Goal: Task Accomplishment & Management: Manage account settings

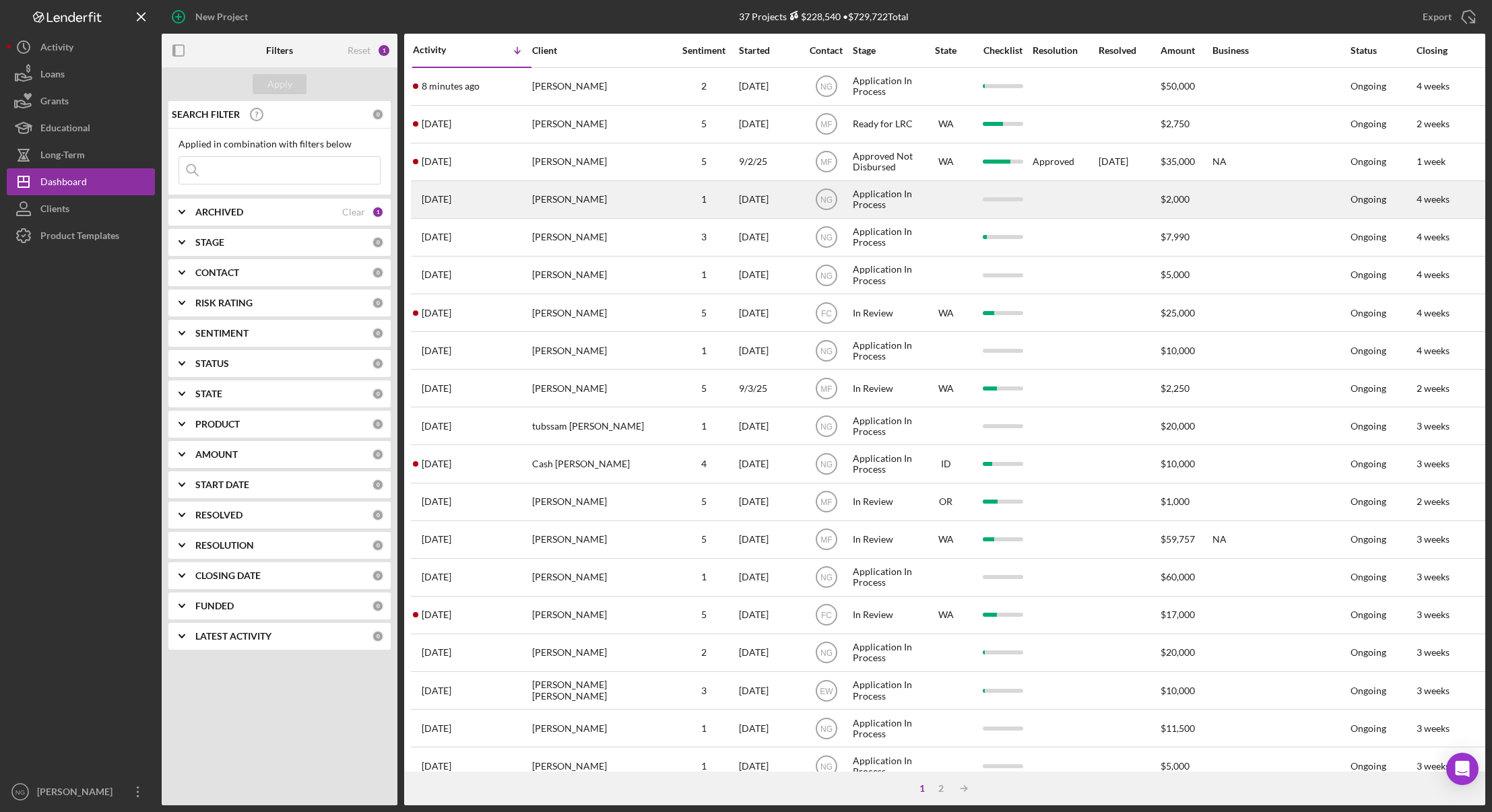
click at [596, 191] on div "[PERSON_NAME]" at bounding box center [599, 199] width 134 height 35
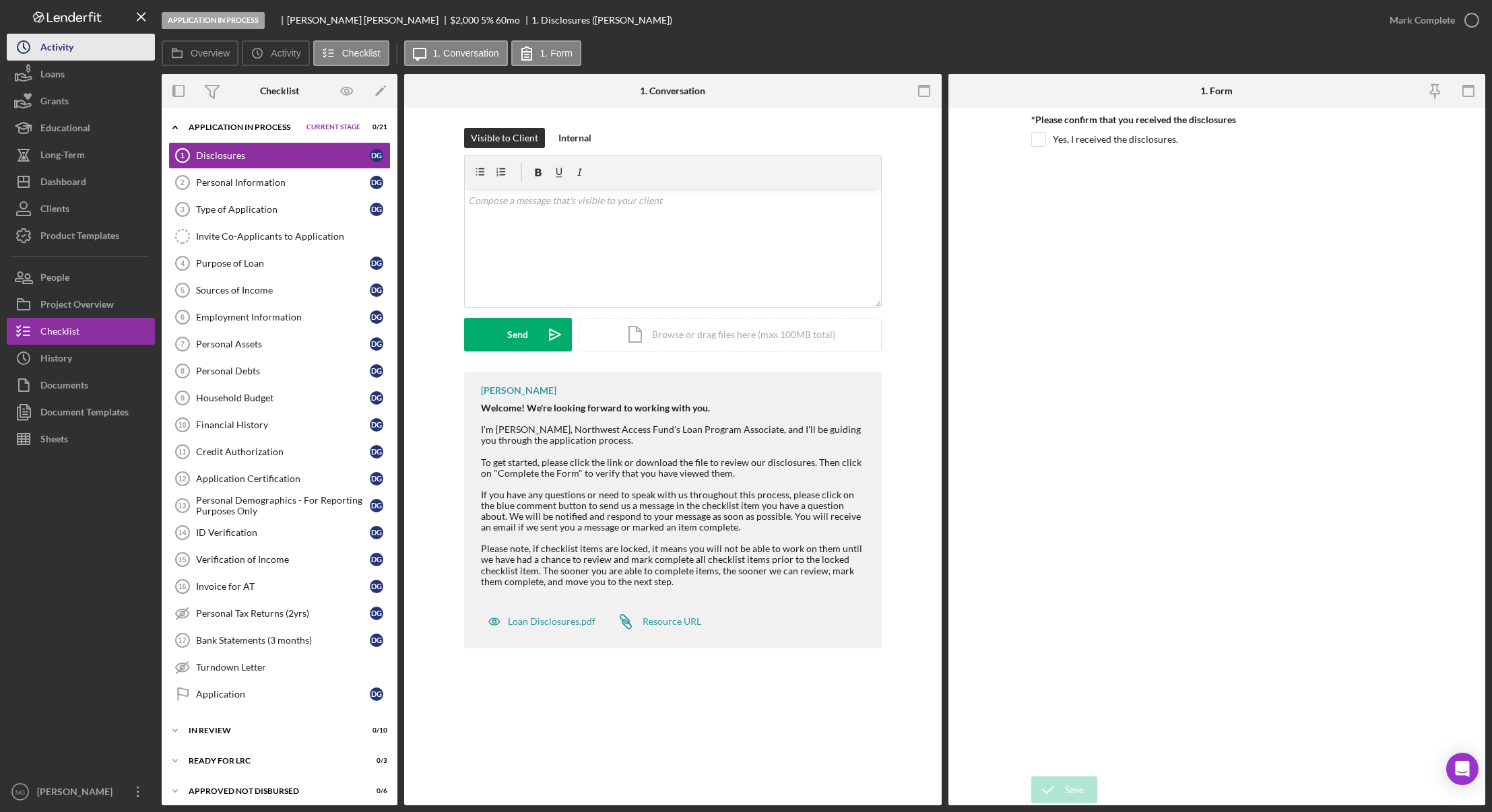
click at [68, 50] on div "Activity" at bounding box center [56, 49] width 33 height 30
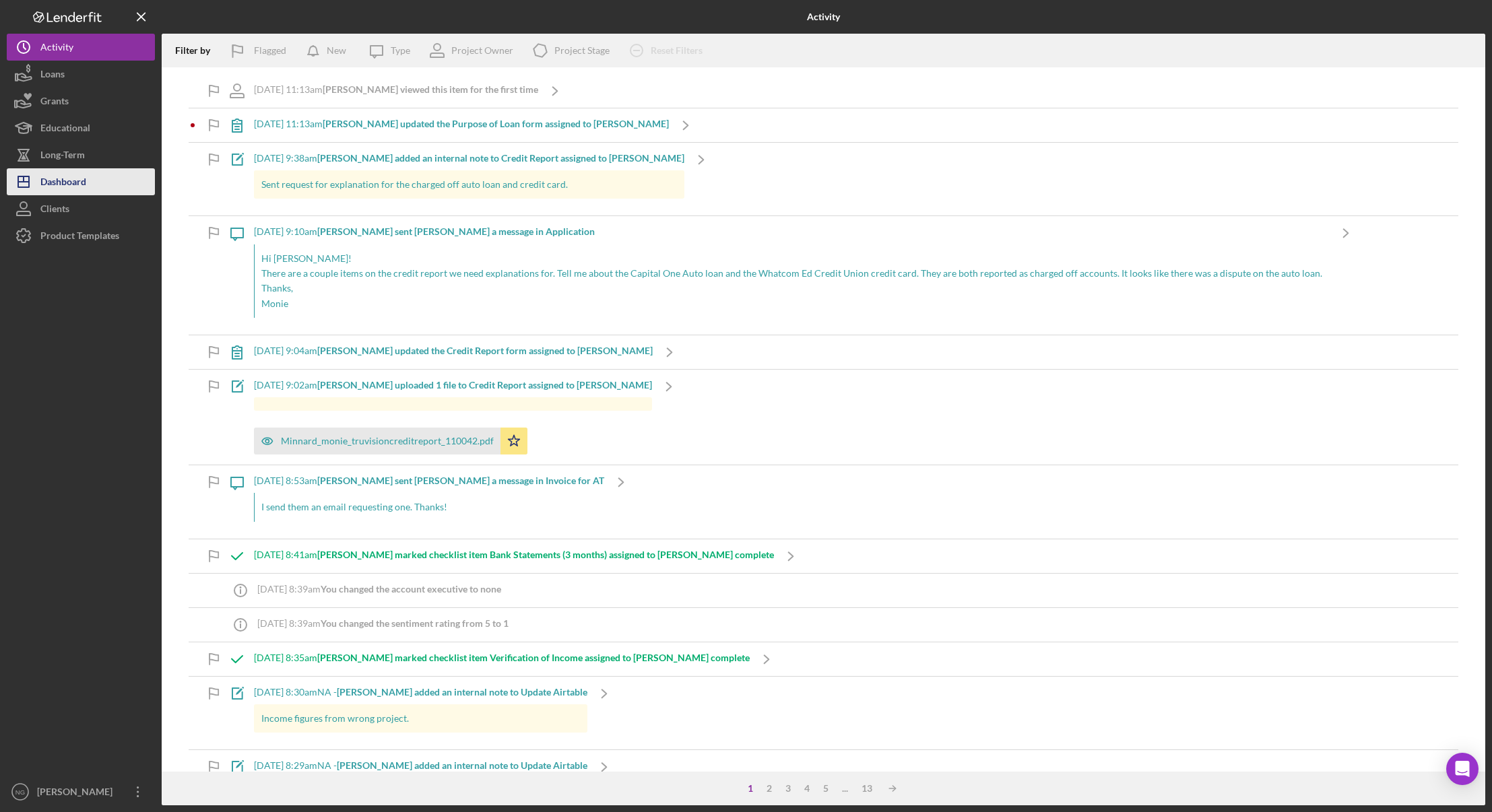
click at [71, 175] on div "Dashboard" at bounding box center [63, 183] width 46 height 30
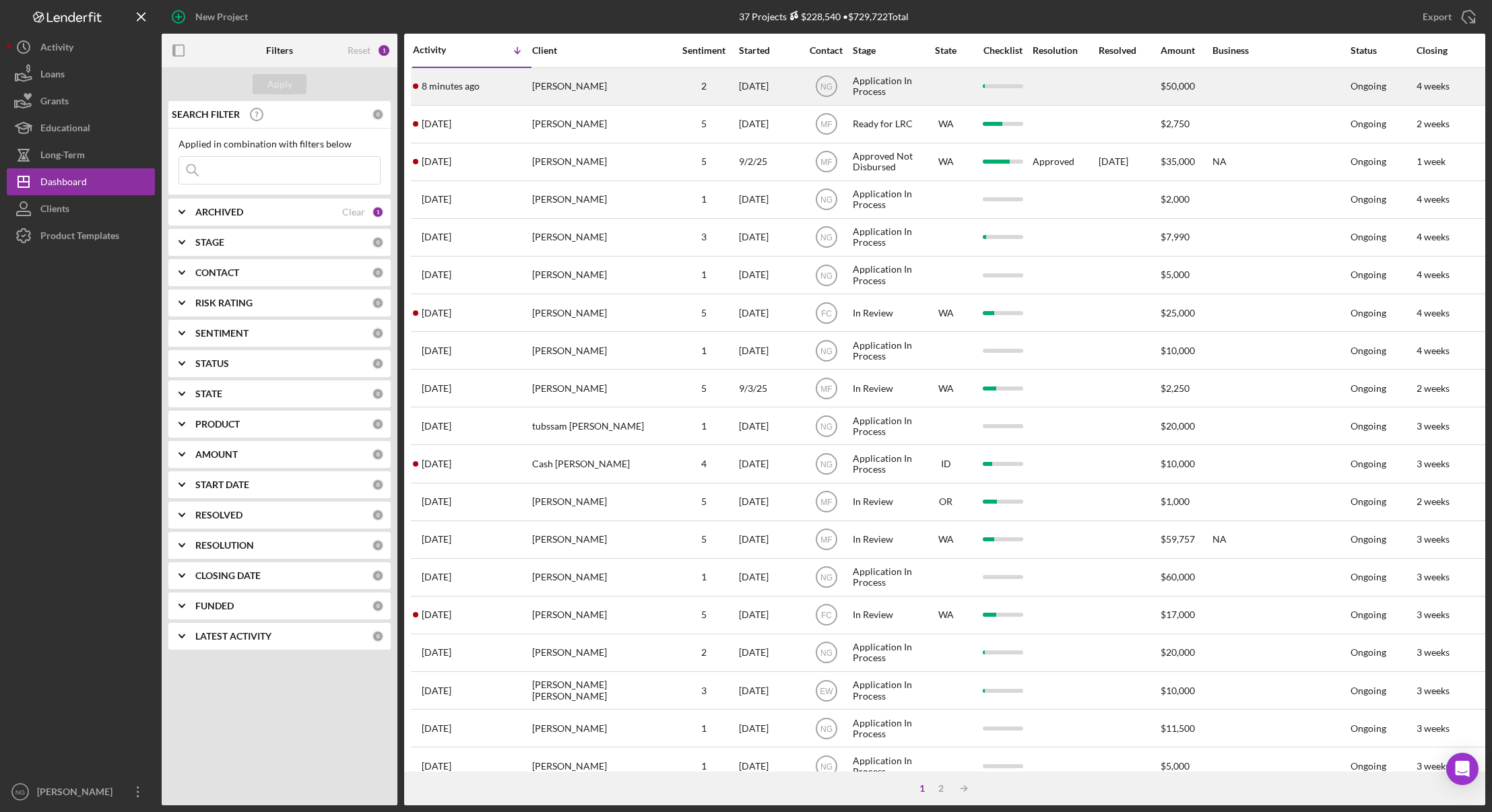
click at [569, 86] on div "[PERSON_NAME]" at bounding box center [599, 86] width 134 height 35
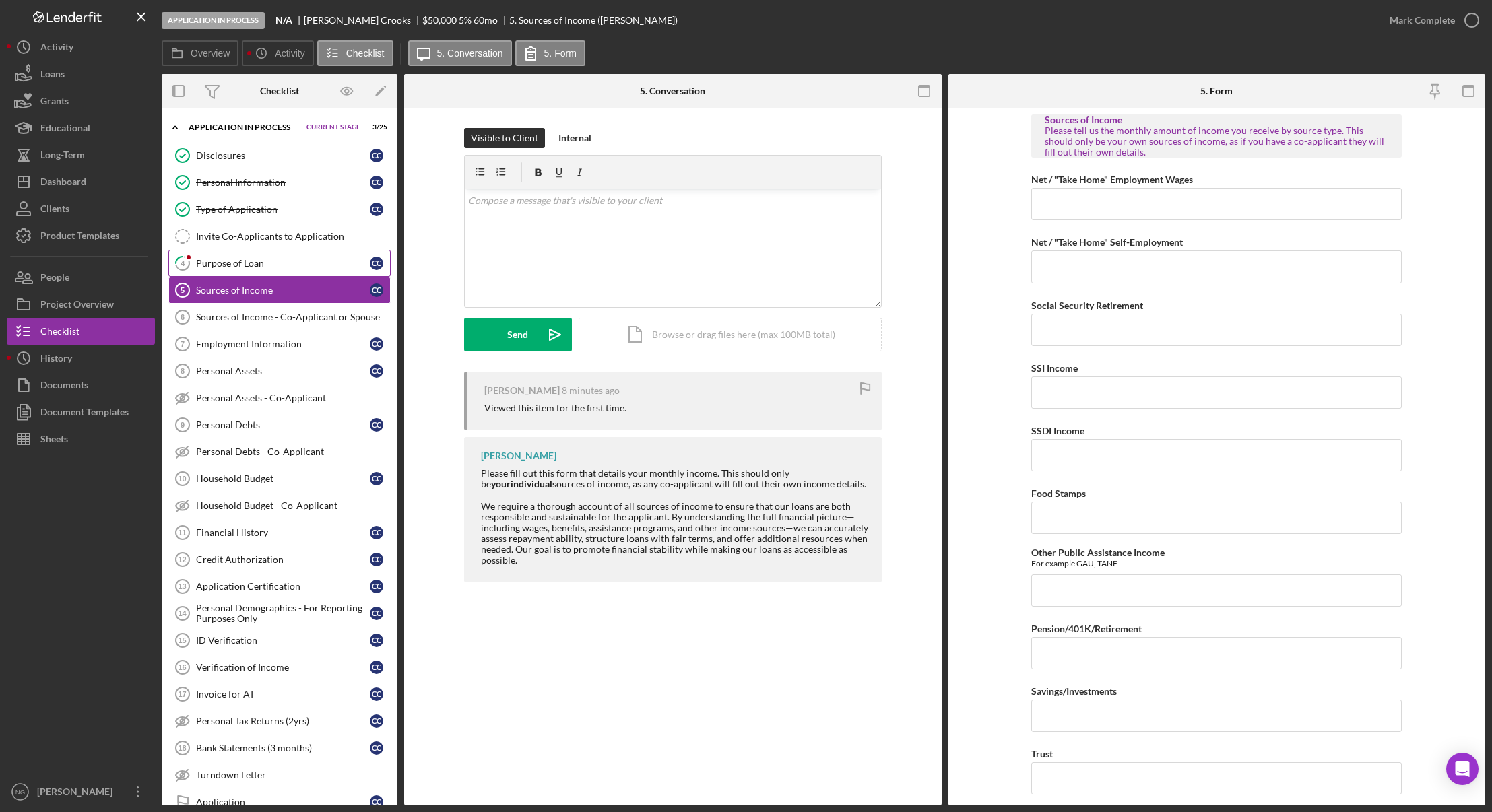
click at [229, 269] on div "Purpose of Loan" at bounding box center [282, 263] width 174 height 11
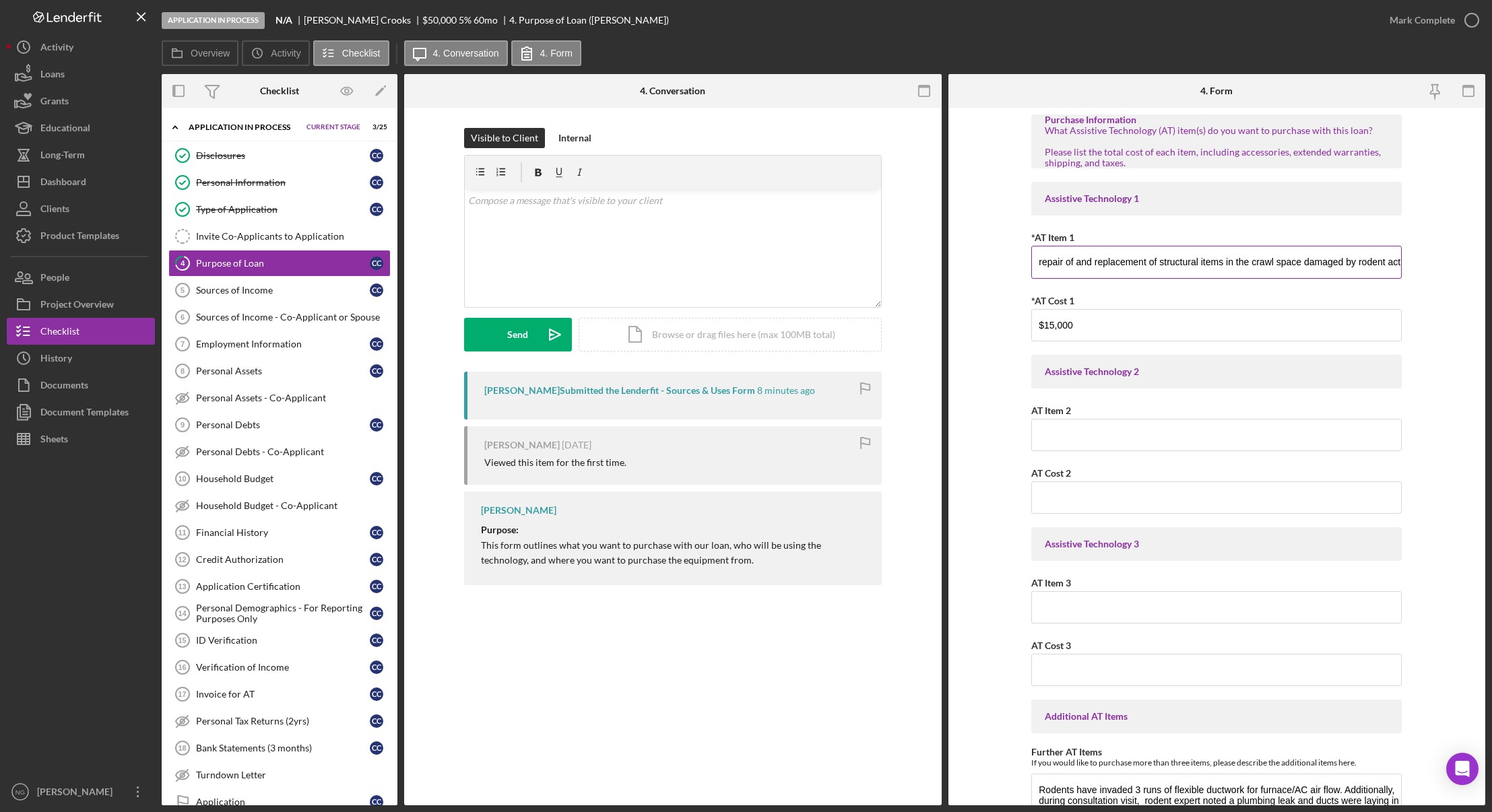
click at [1353, 263] on input "repair of and replacement of structural items in the crawl space damaged by rod…" at bounding box center [1216, 262] width 370 height 32
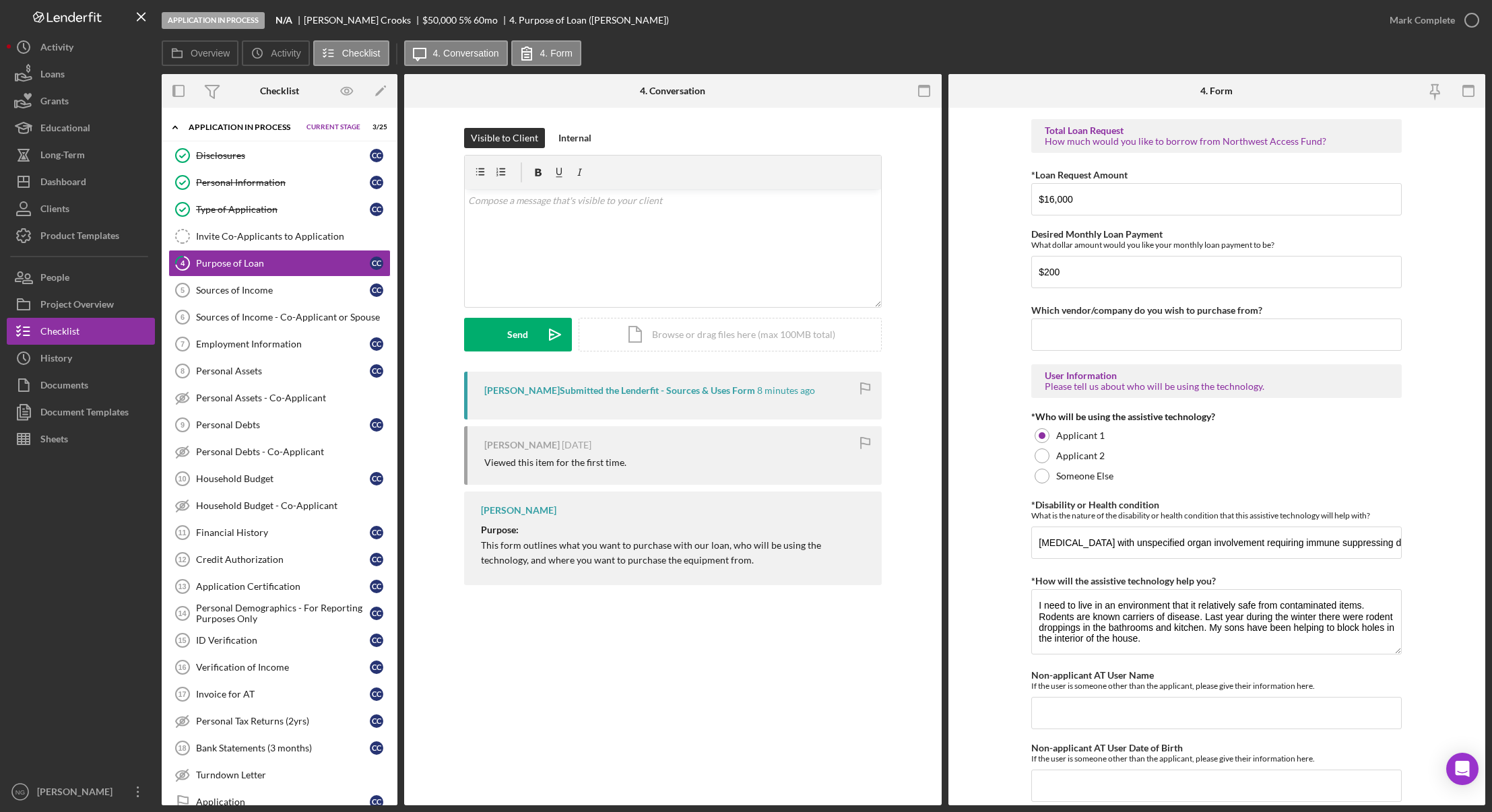
click at [680, 687] on div "4 Purpose of Loan Visible to Client Internal v Color teal Color pink Remove col…" at bounding box center [673, 456] width 538 height 697
click at [61, 535] on div at bounding box center [81, 616] width 148 height 326
click at [235, 292] on div "Sources of Income" at bounding box center [282, 290] width 174 height 11
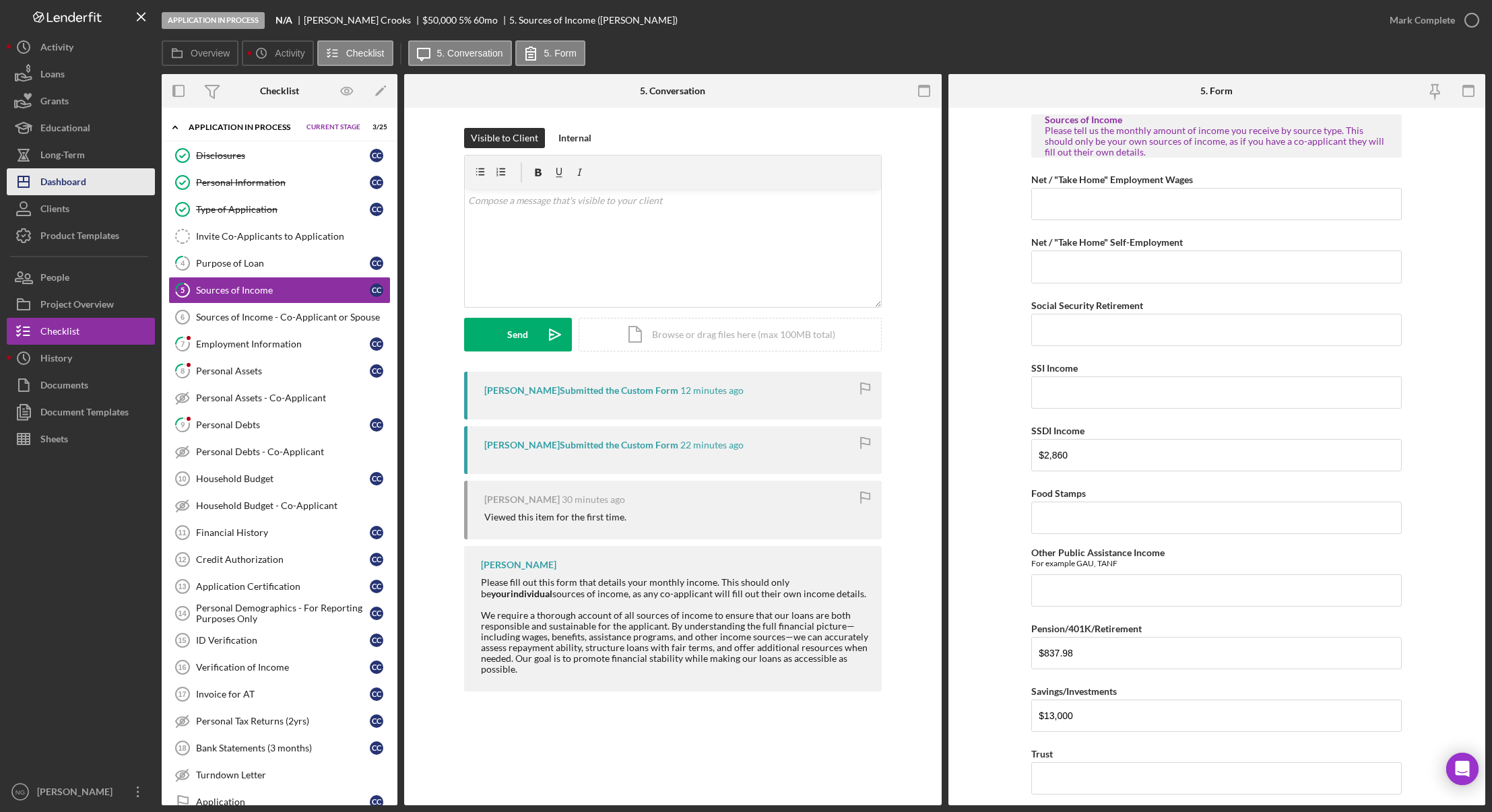
click at [63, 186] on div "Dashboard" at bounding box center [63, 183] width 46 height 30
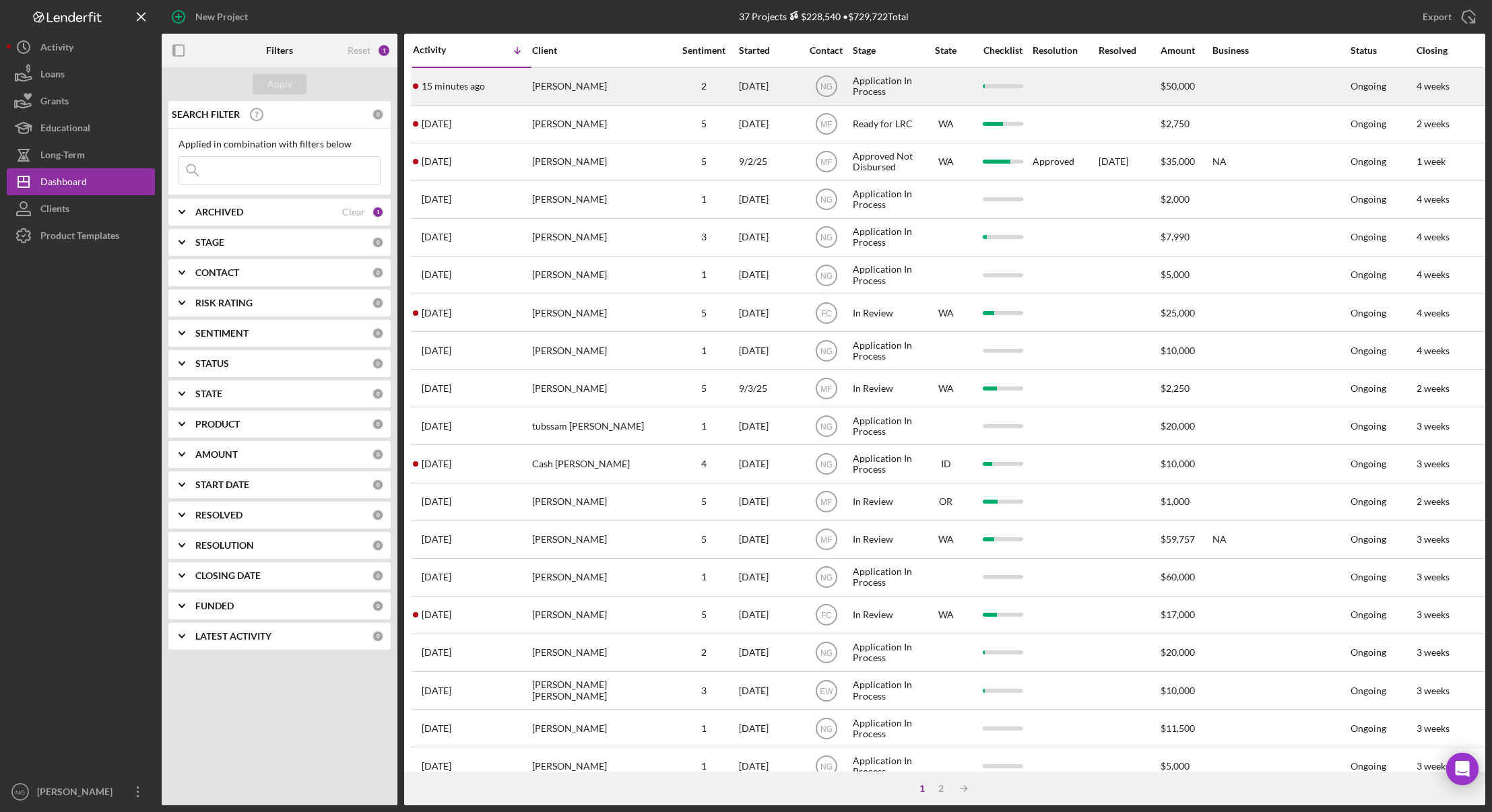
click at [572, 77] on div "[PERSON_NAME]" at bounding box center [599, 86] width 134 height 35
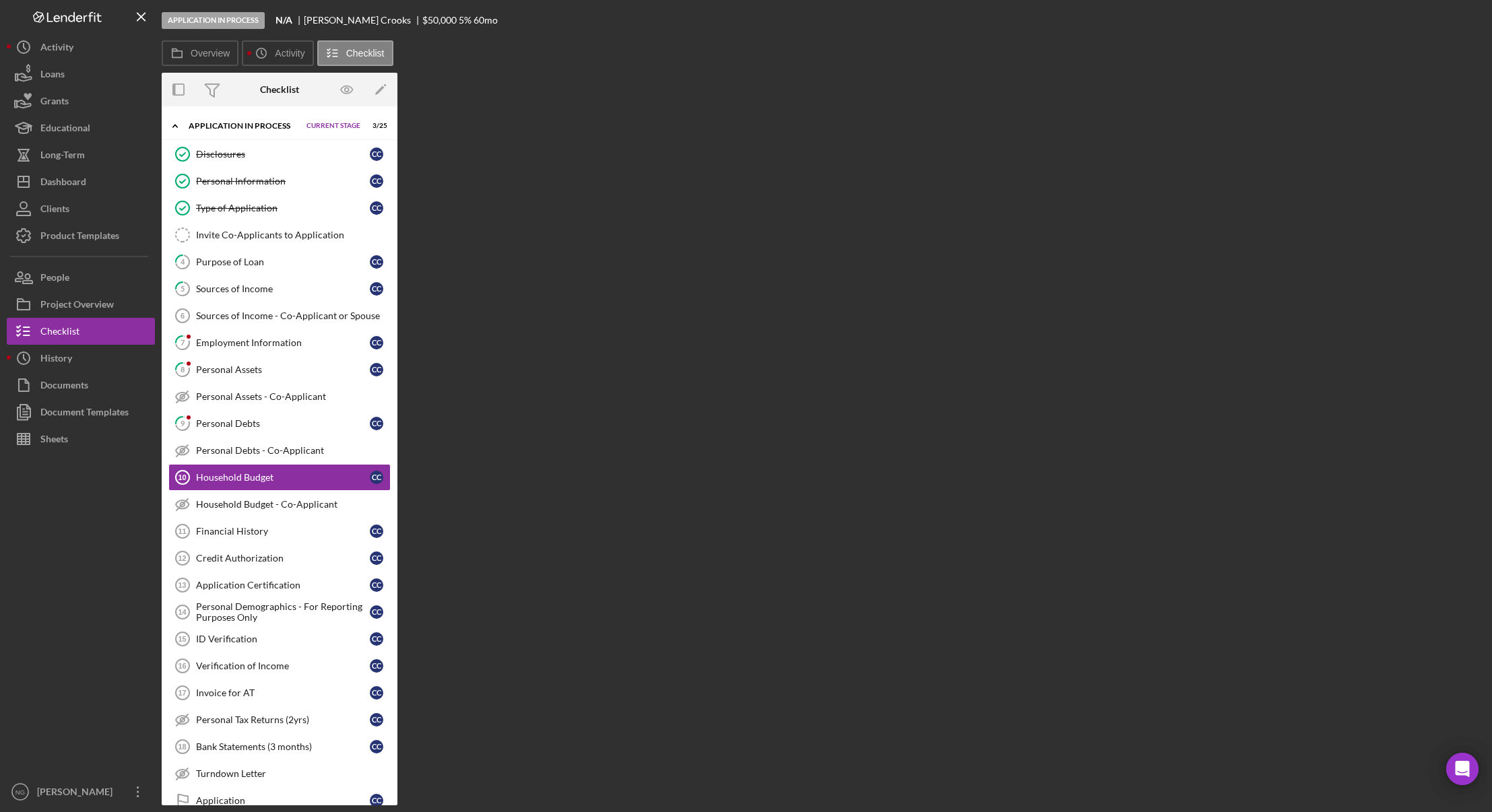
scroll to position [22, 0]
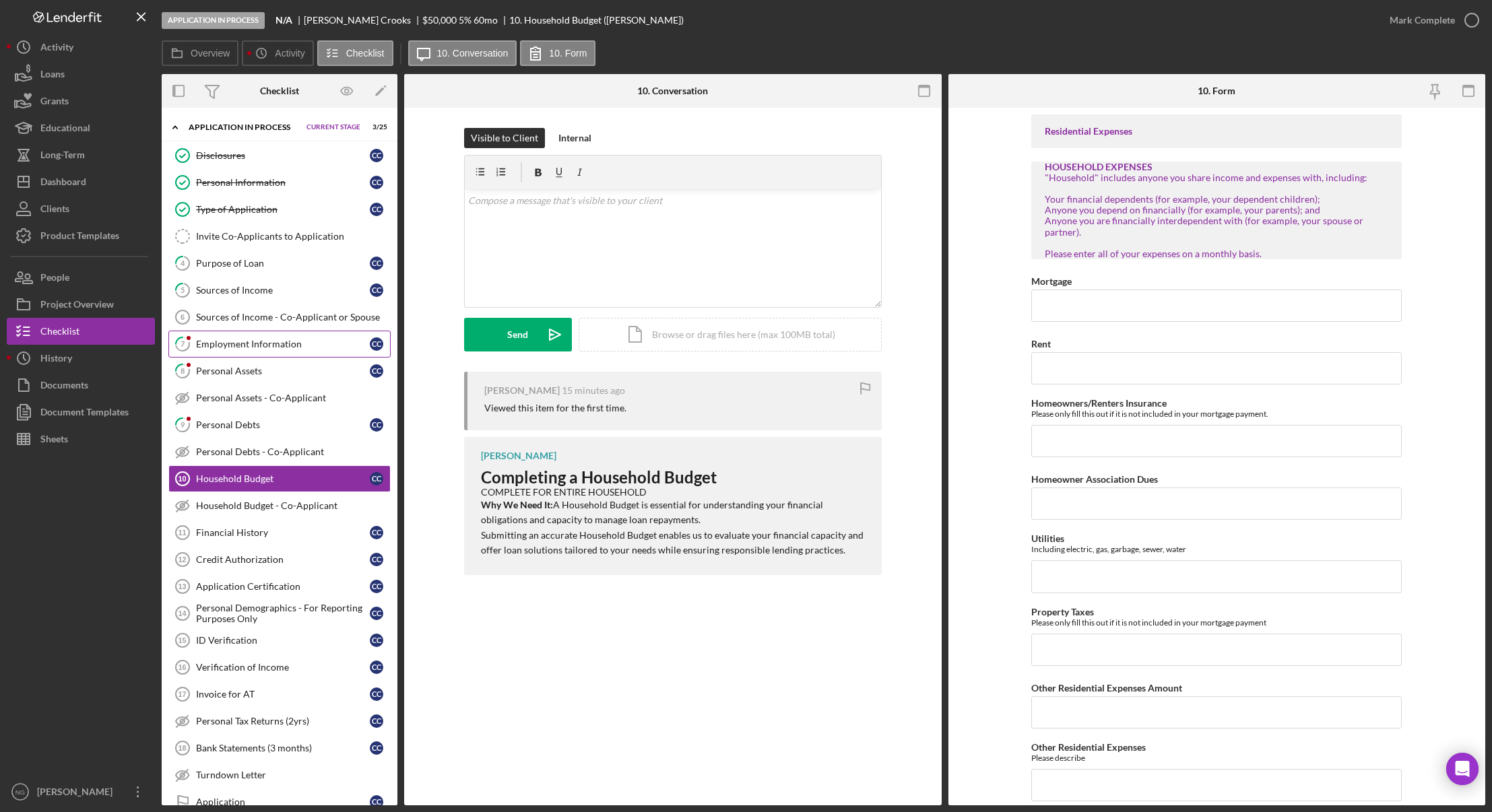
click at [281, 348] on div "Employment Information" at bounding box center [282, 343] width 174 height 11
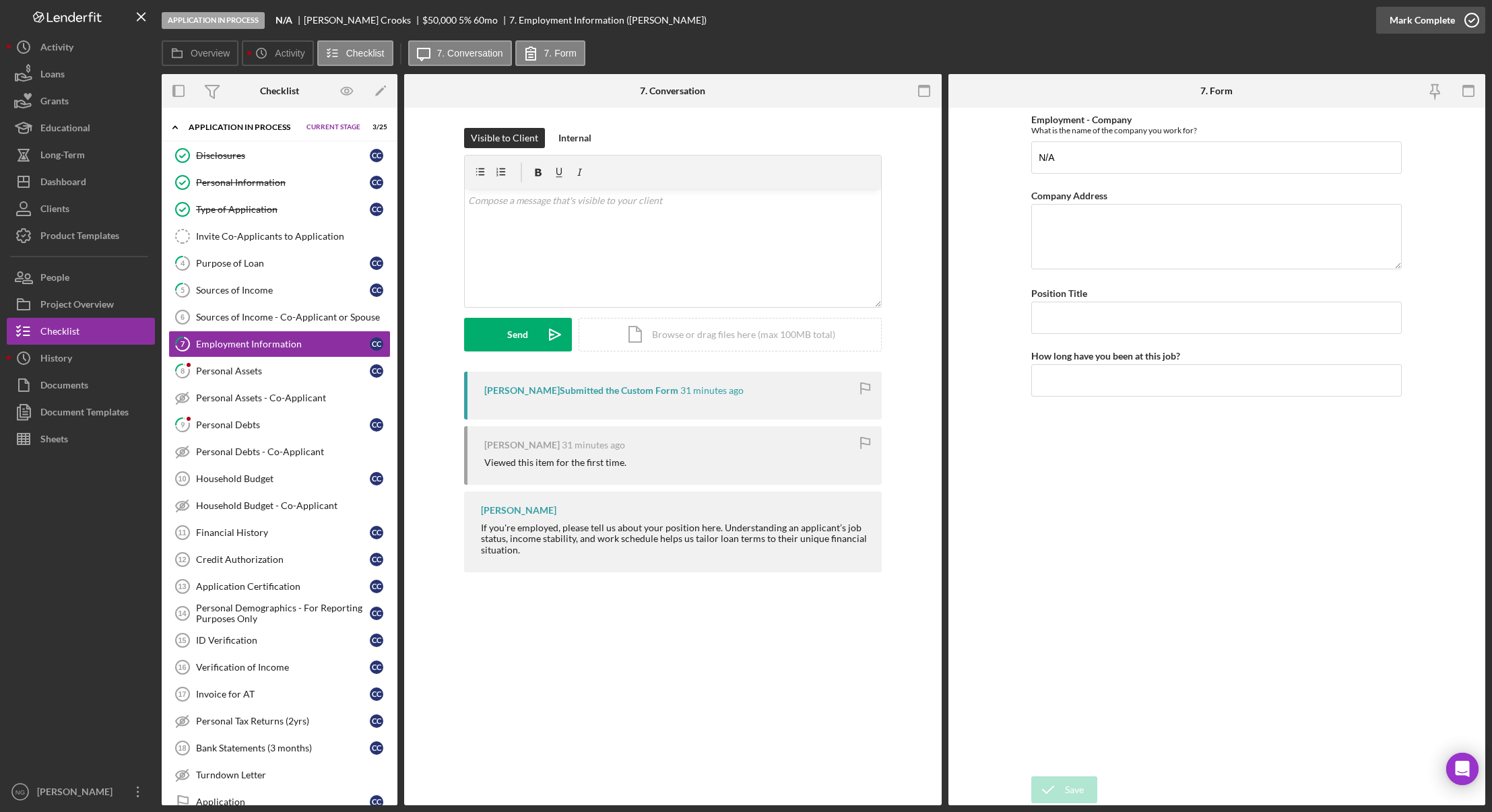
click at [1472, 19] on icon "button" at bounding box center [1472, 20] width 34 height 34
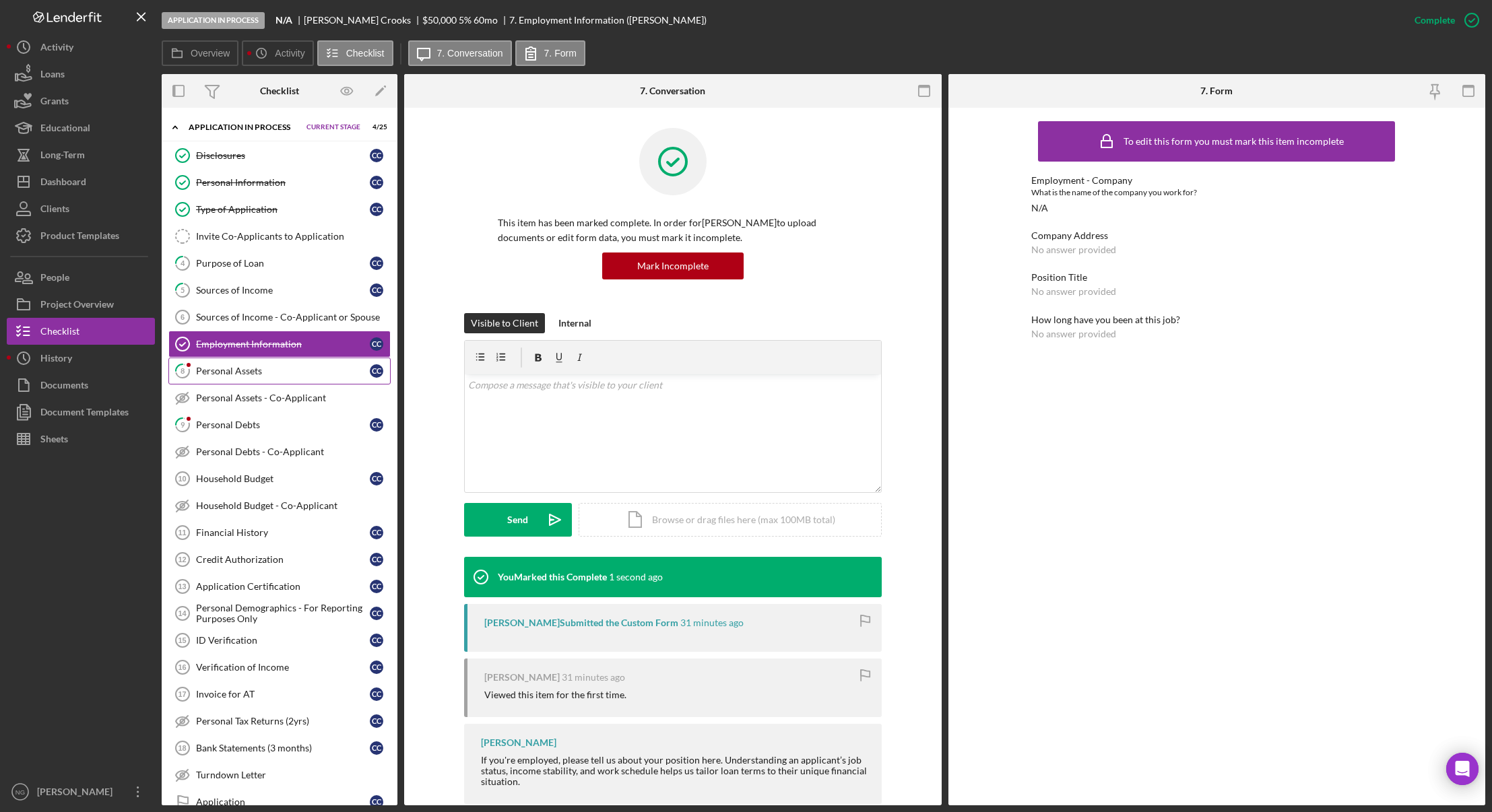
click at [269, 372] on div "Personal Assets" at bounding box center [282, 370] width 174 height 11
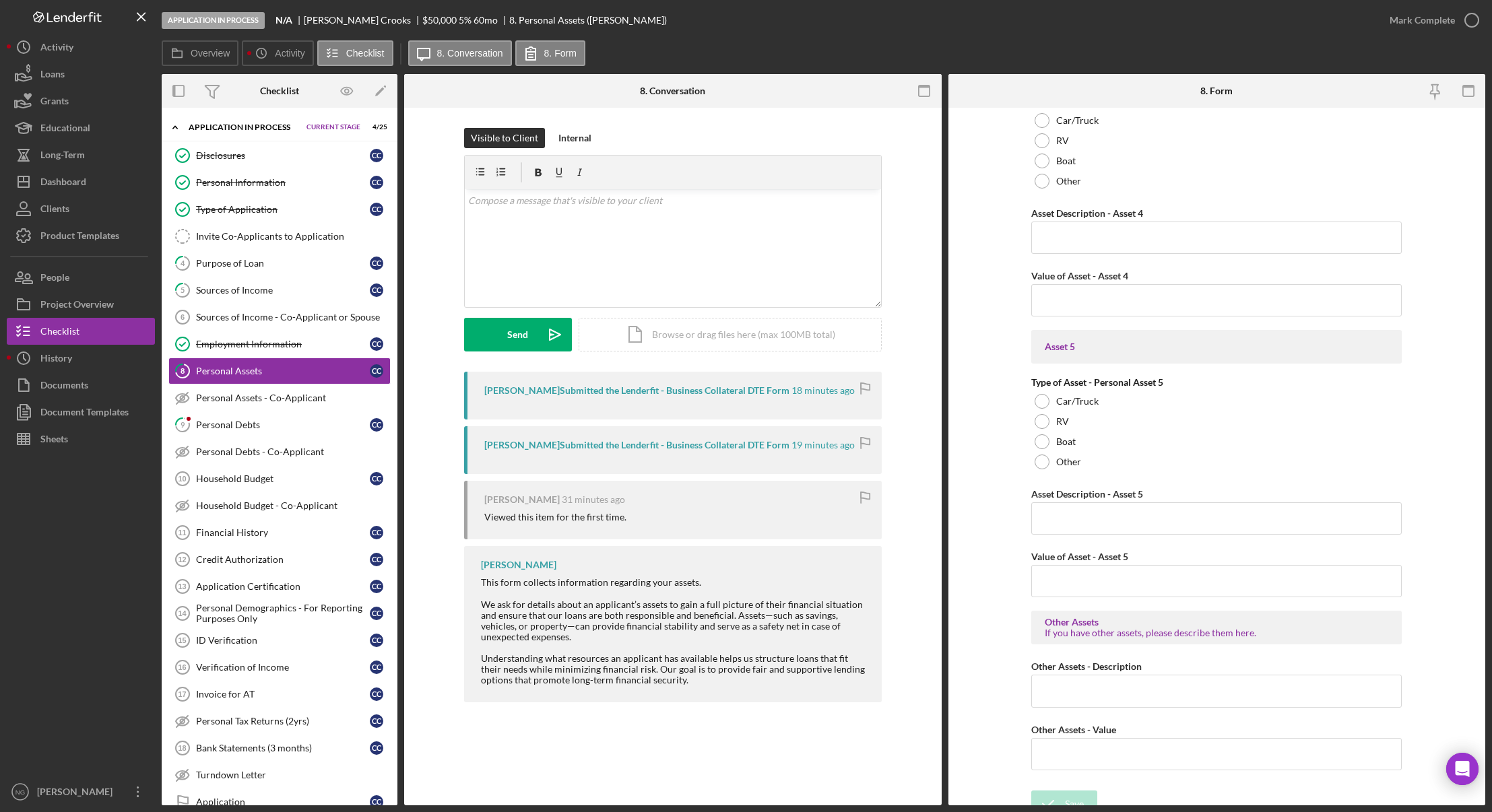
scroll to position [1737, 0]
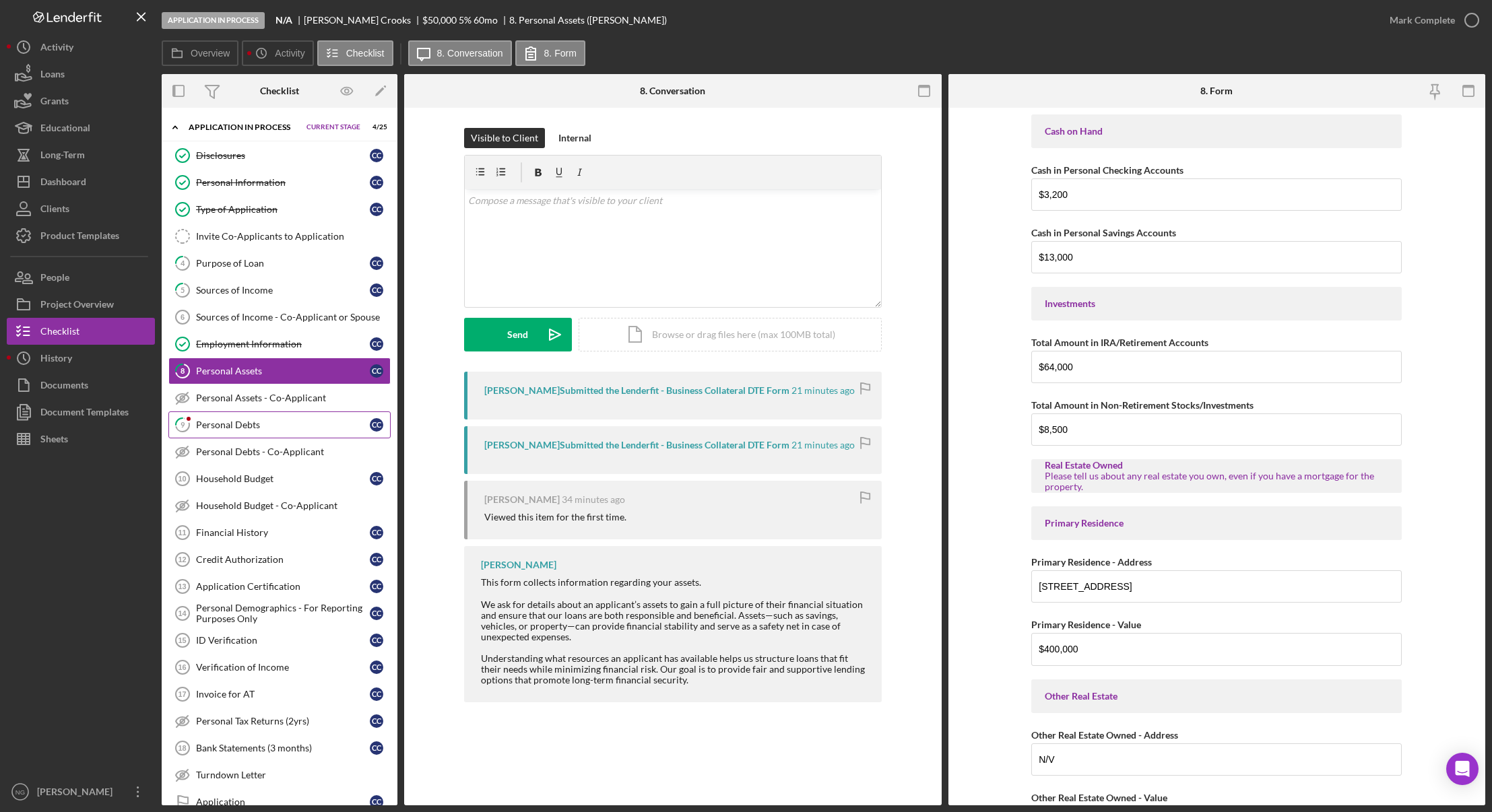
click at [244, 427] on div "Personal Debts" at bounding box center [282, 424] width 174 height 11
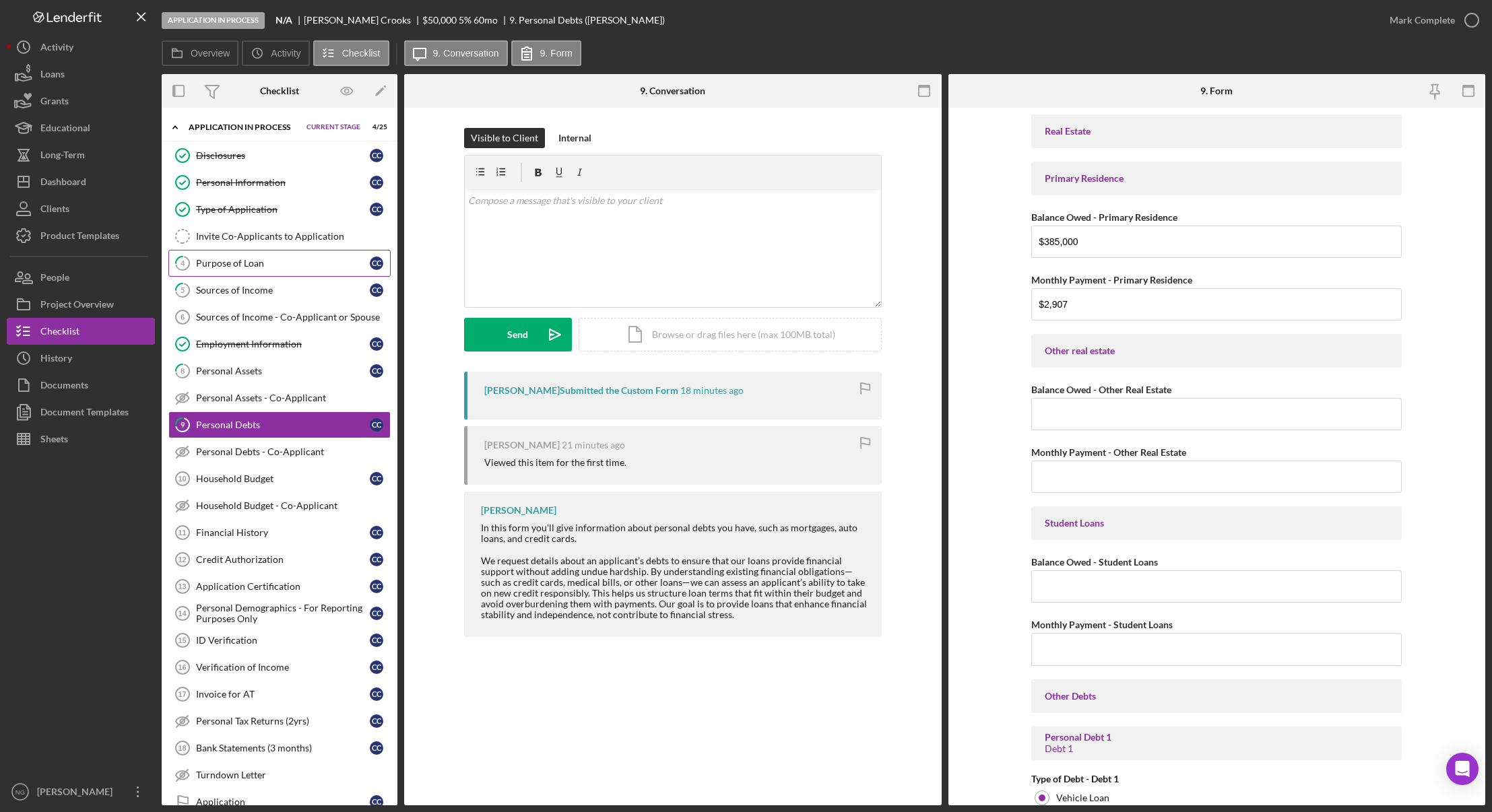
click at [292, 266] on div "Purpose of Loan" at bounding box center [282, 263] width 174 height 11
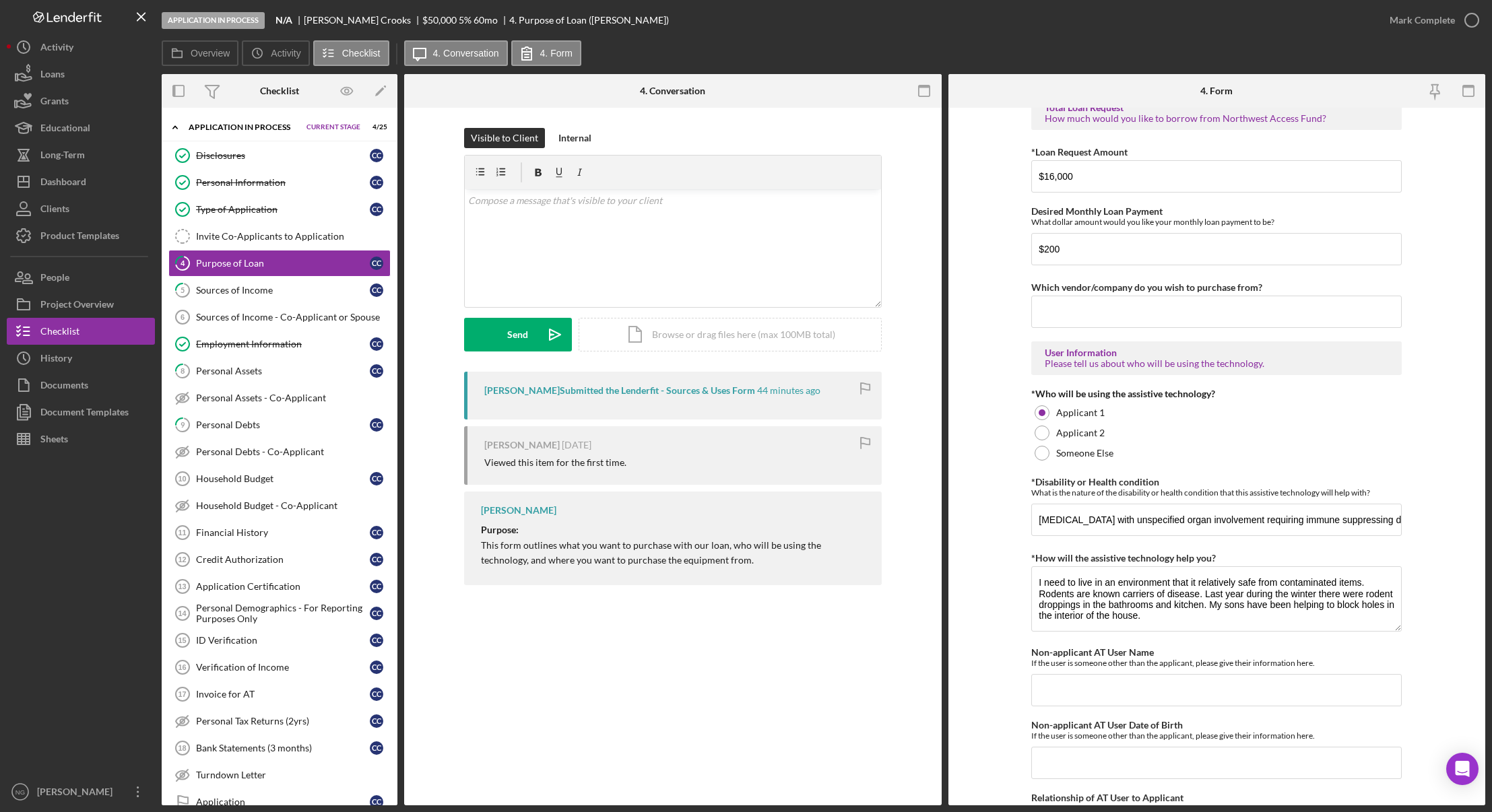
scroll to position [927, 0]
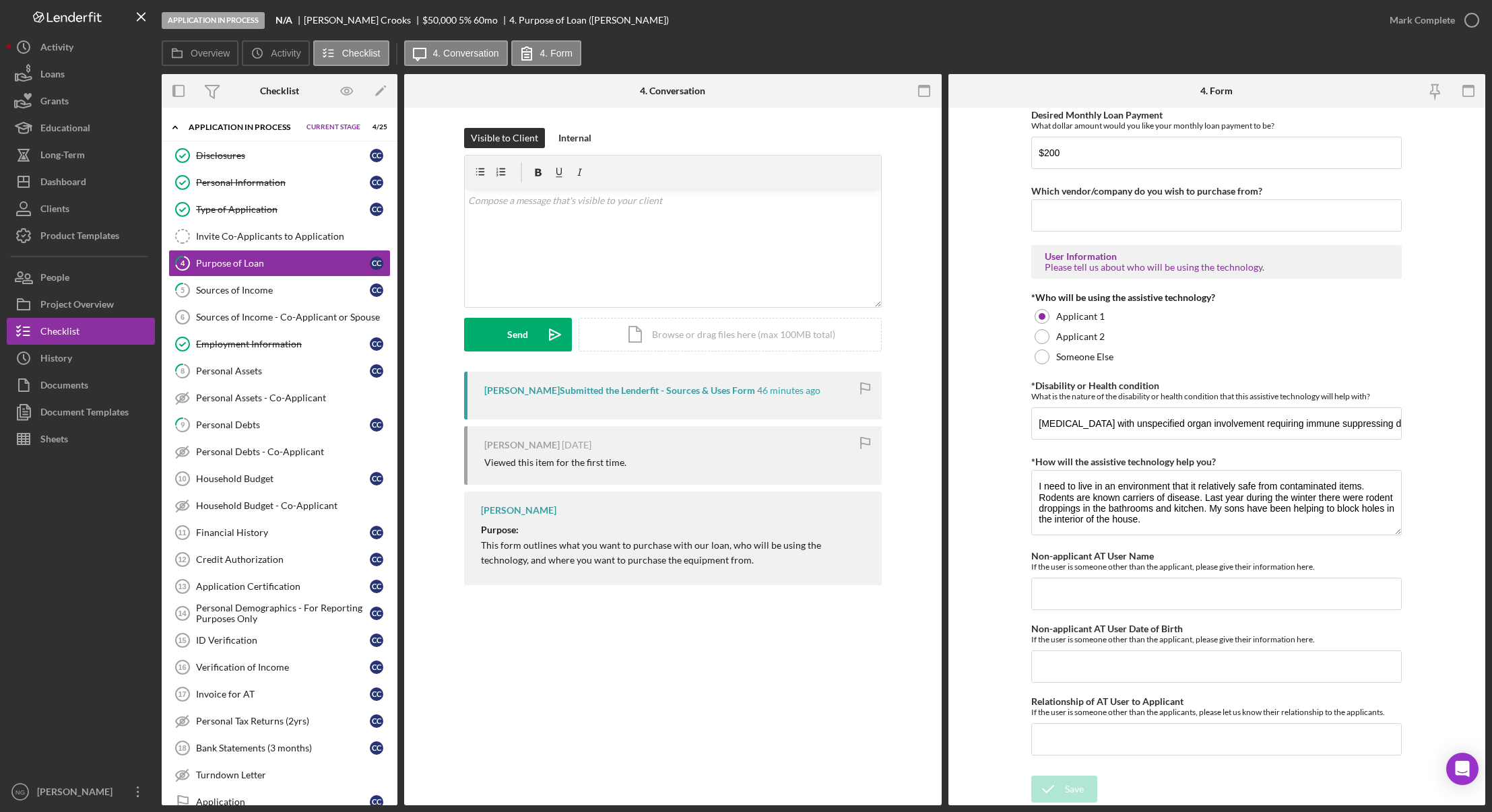
drag, startPoint x: 46, startPoint y: 553, endPoint x: 64, endPoint y: 548, distance: 18.7
click at [46, 553] on div at bounding box center [81, 616] width 148 height 326
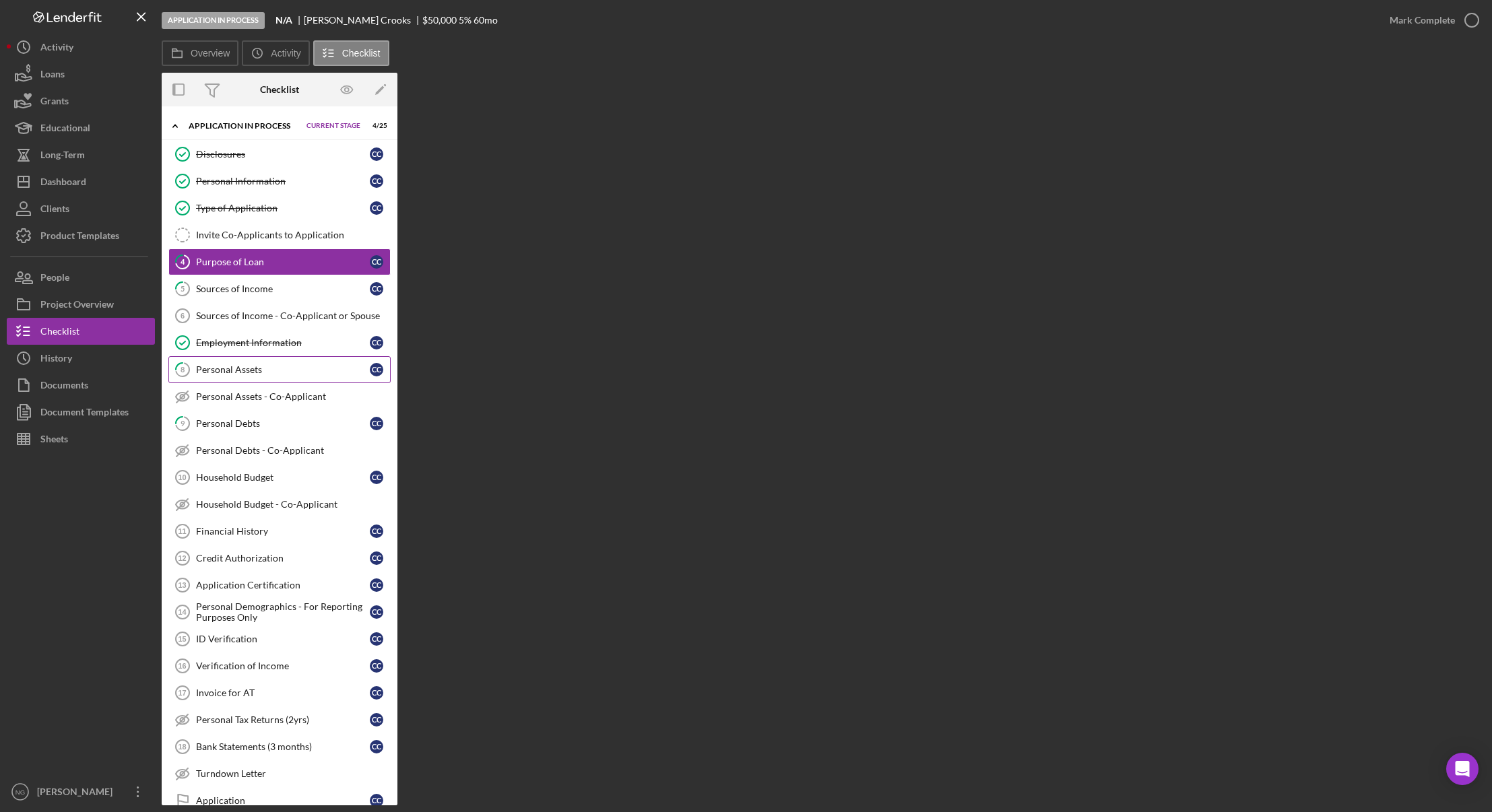
click at [241, 375] on div "Personal Assets" at bounding box center [282, 369] width 174 height 11
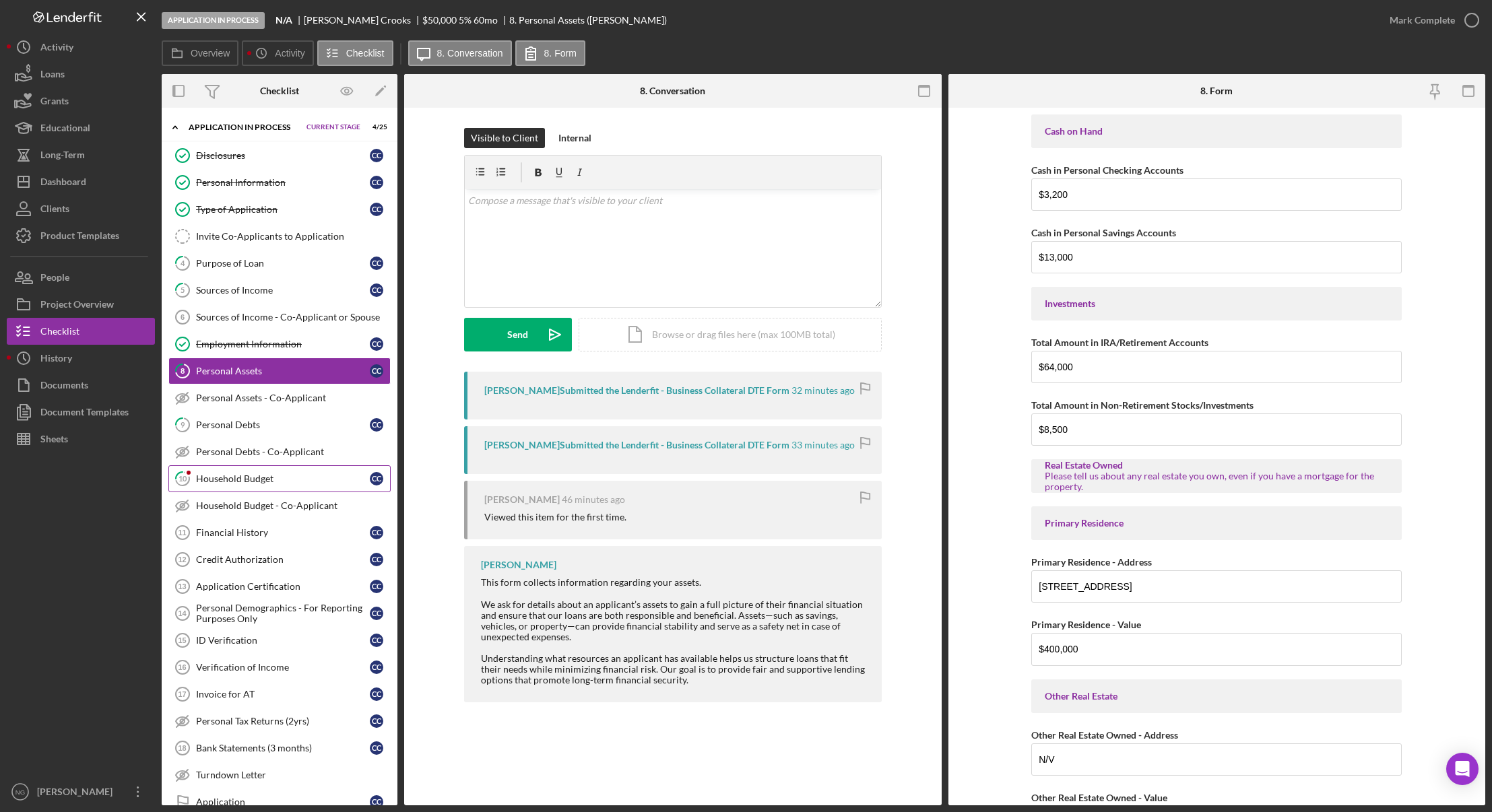
click at [266, 476] on div "Household Budget" at bounding box center [282, 479] width 174 height 11
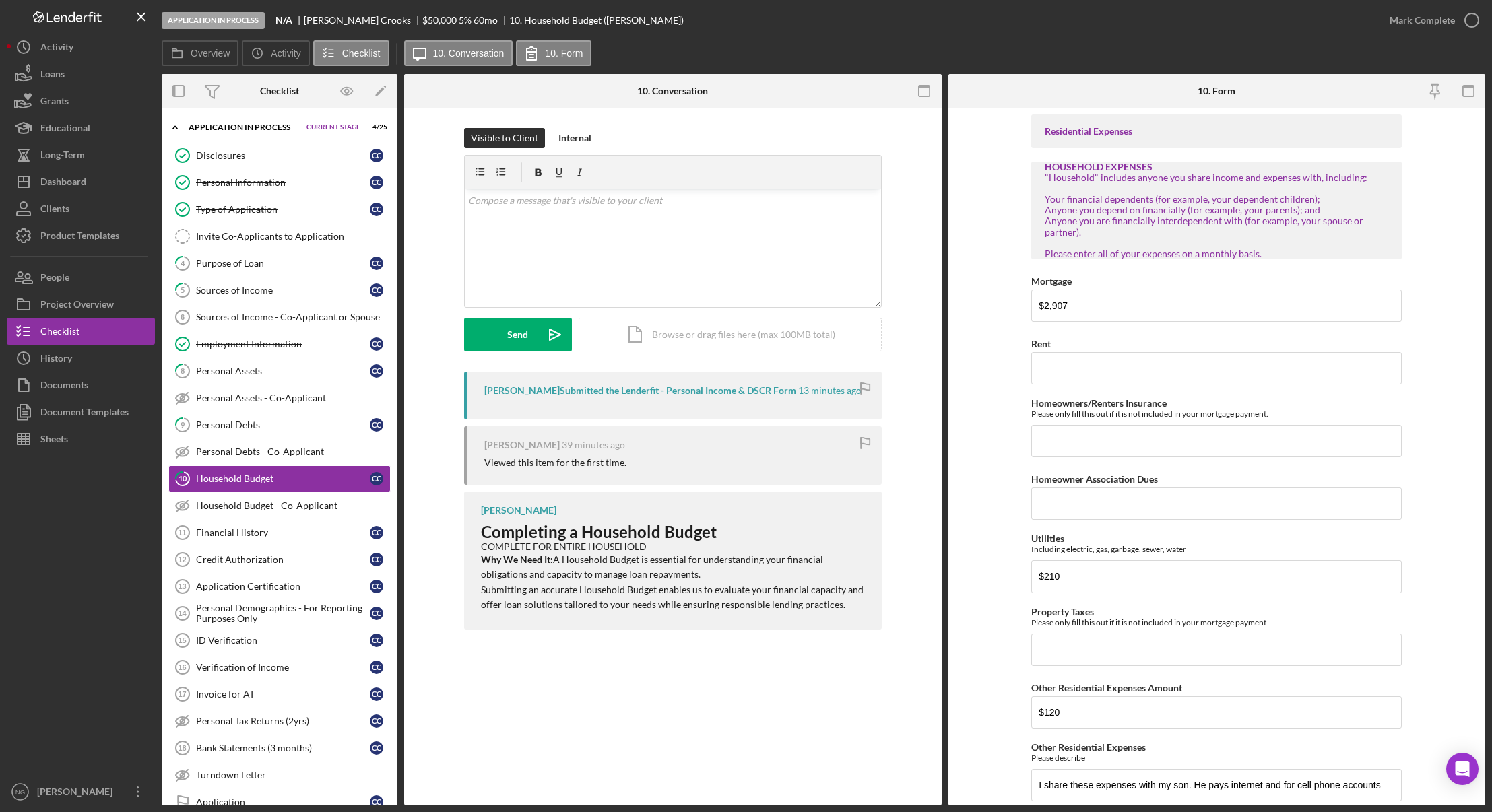
click at [87, 702] on div at bounding box center [81, 616] width 148 height 326
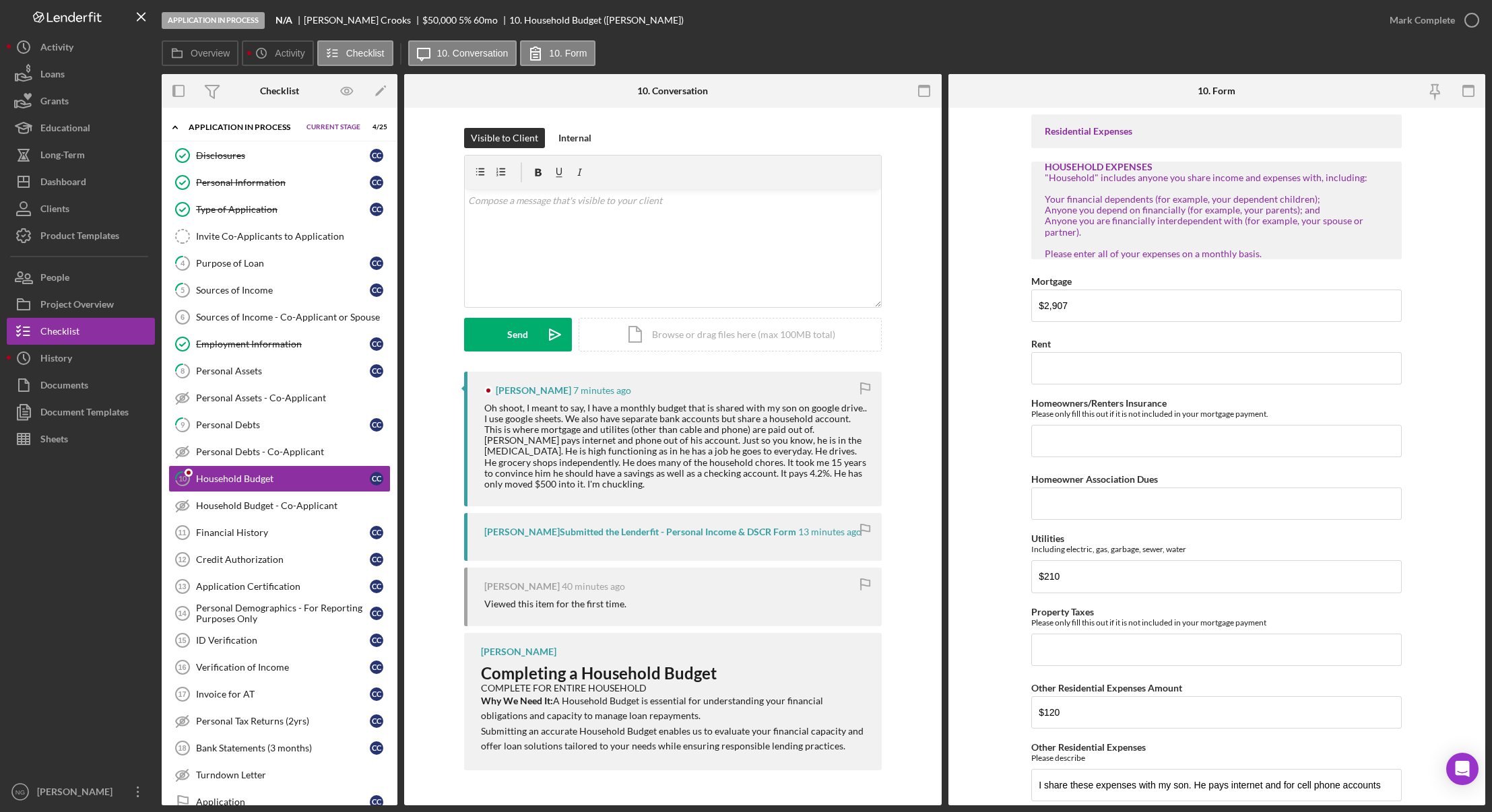
scroll to position [22, 0]
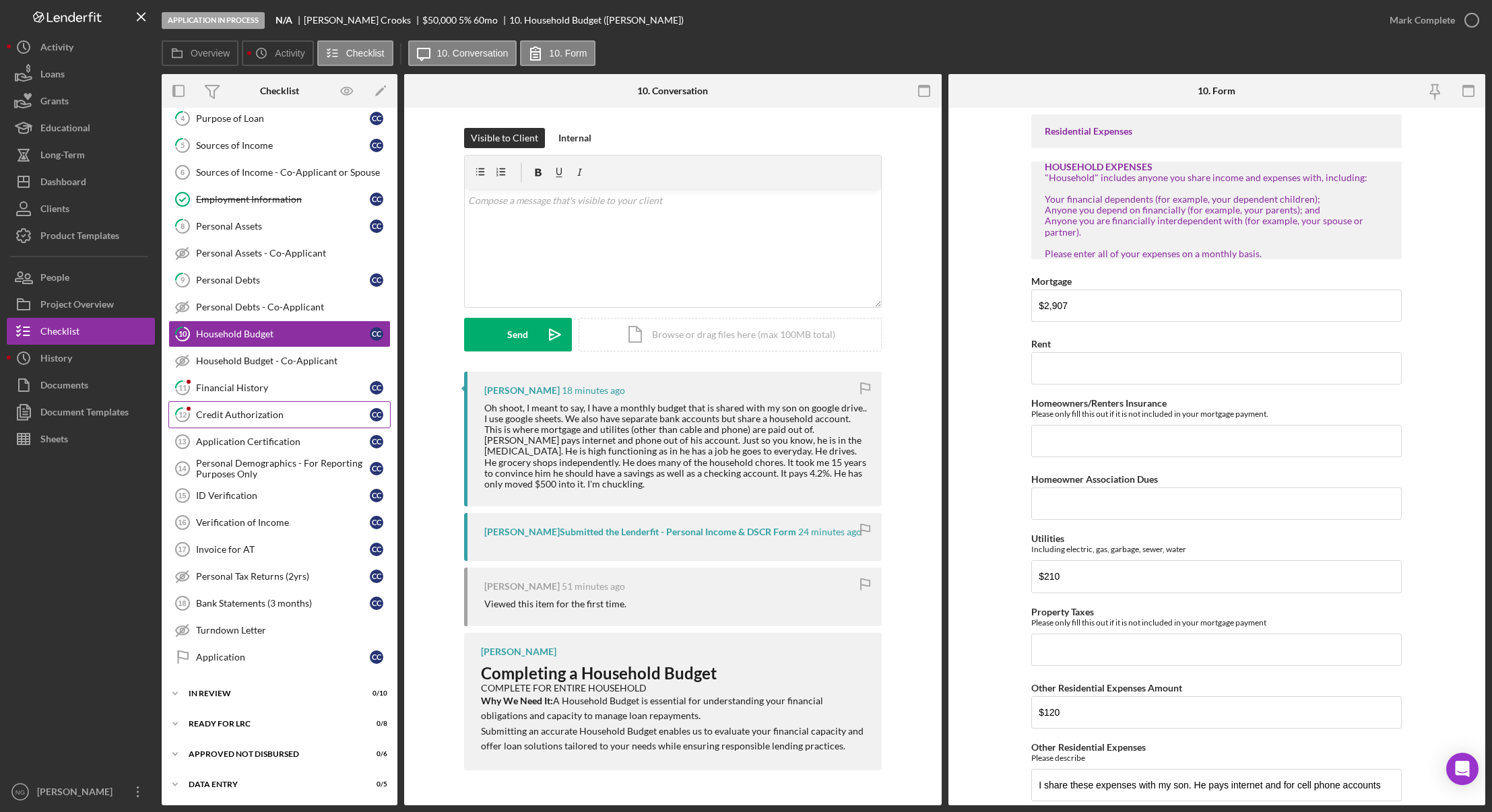
click at [268, 422] on link "12 Credit Authorization C C" at bounding box center [279, 415] width 223 height 27
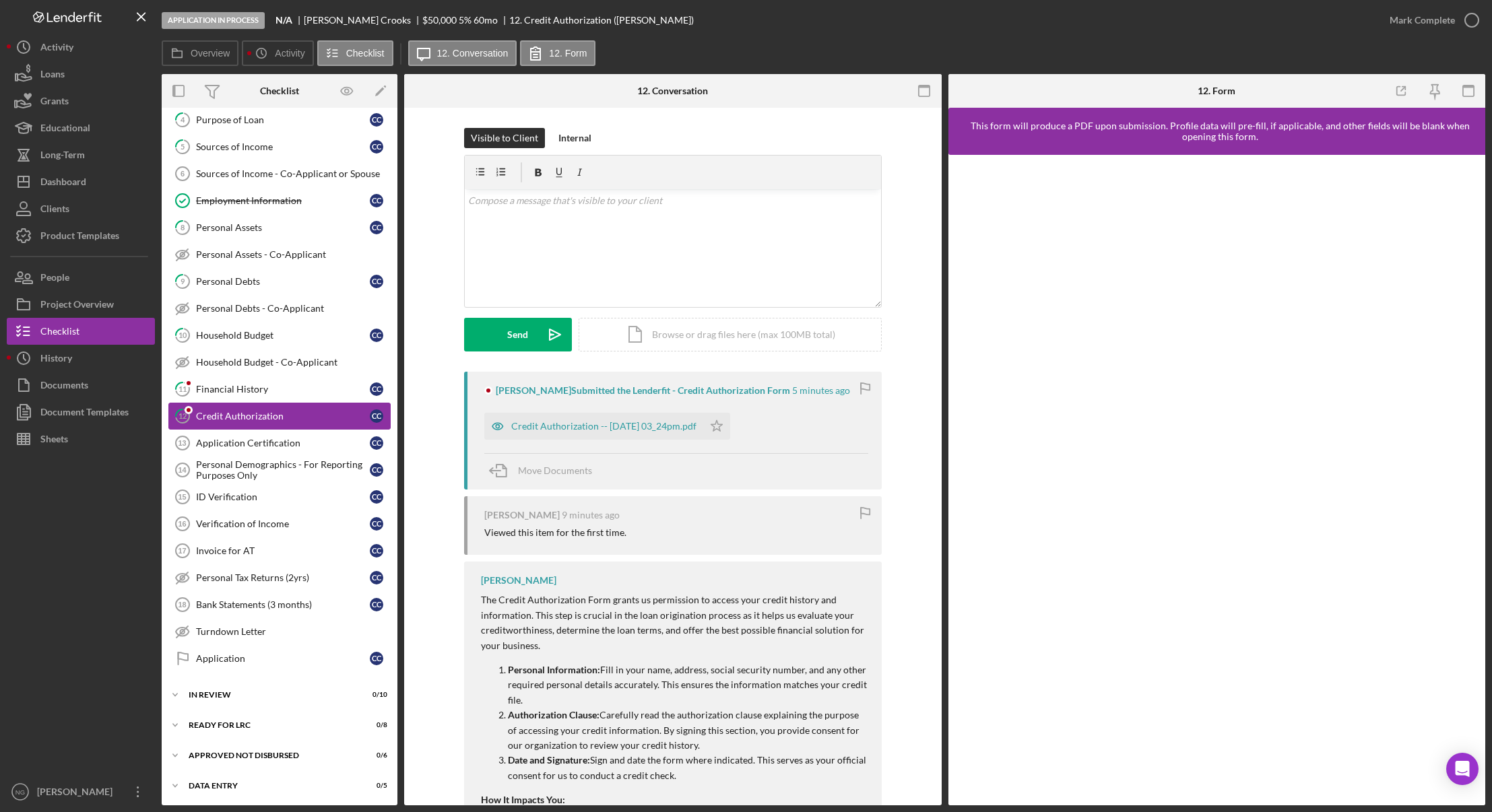
scroll to position [144, 0]
click at [599, 427] on div "Credit Authorization -- [DATE] 03_24pm.pdf" at bounding box center [603, 426] width 185 height 11
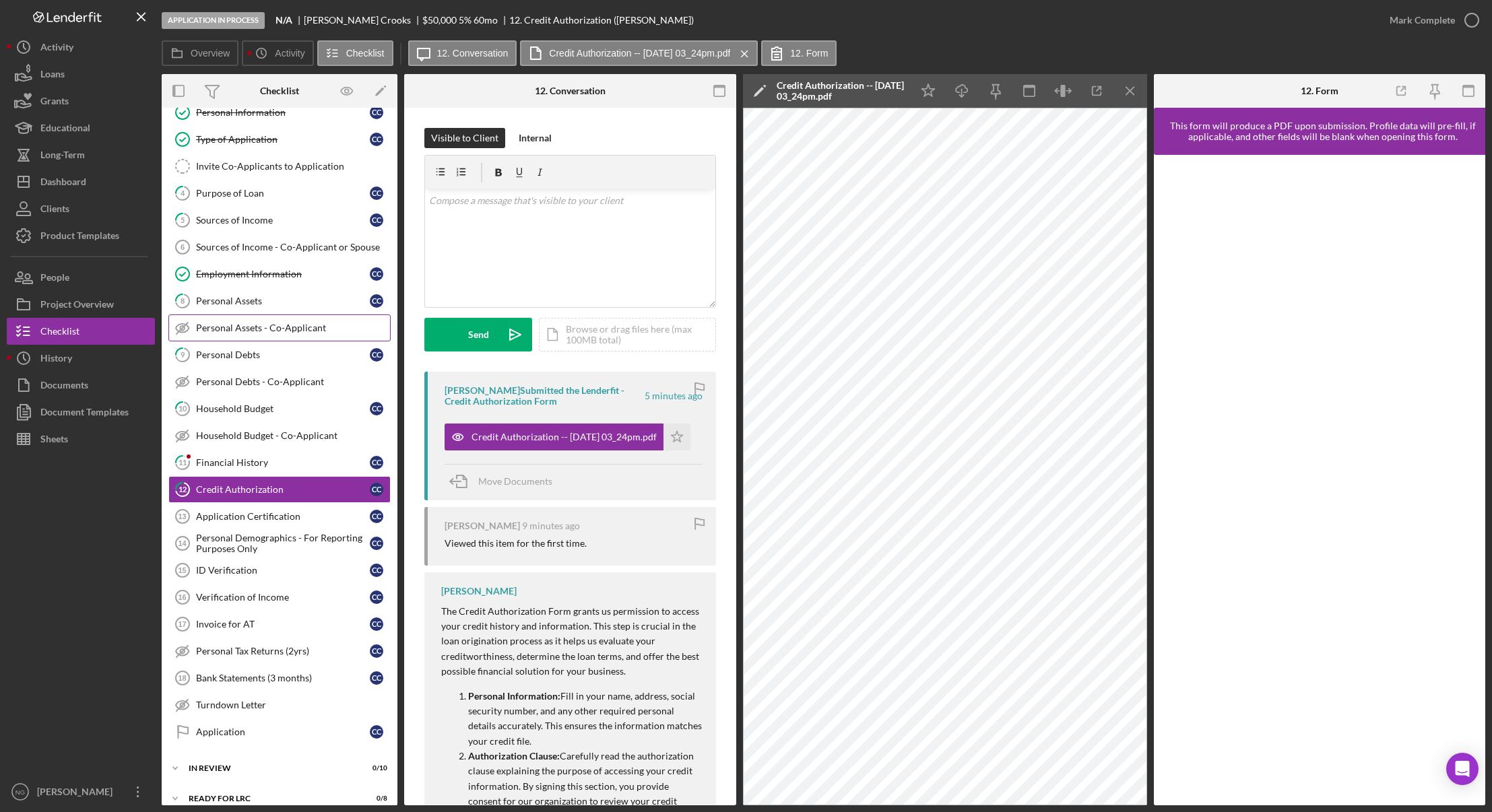
scroll to position [0, 0]
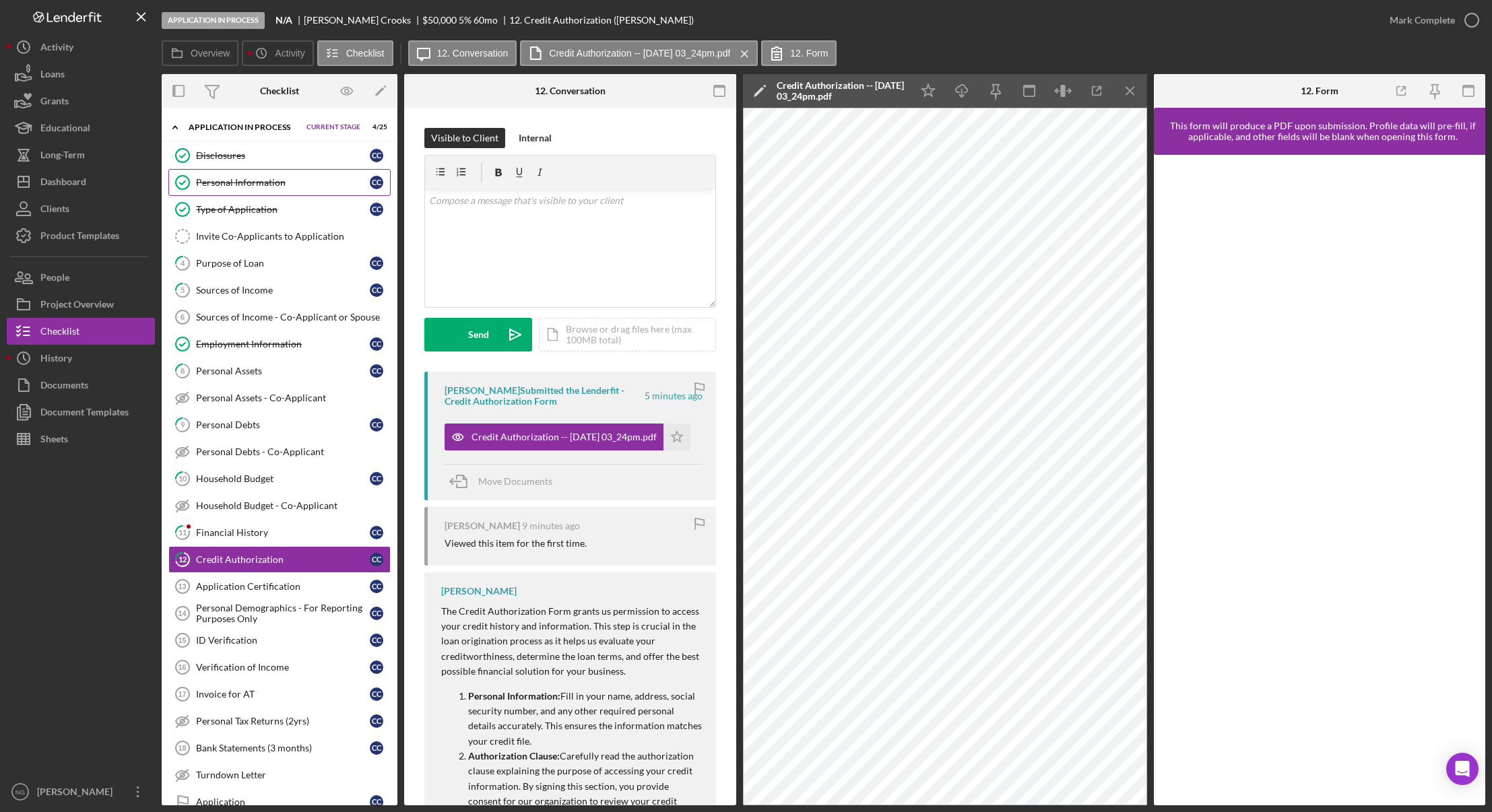
click at [320, 185] on div "Personal Information" at bounding box center [282, 182] width 174 height 11
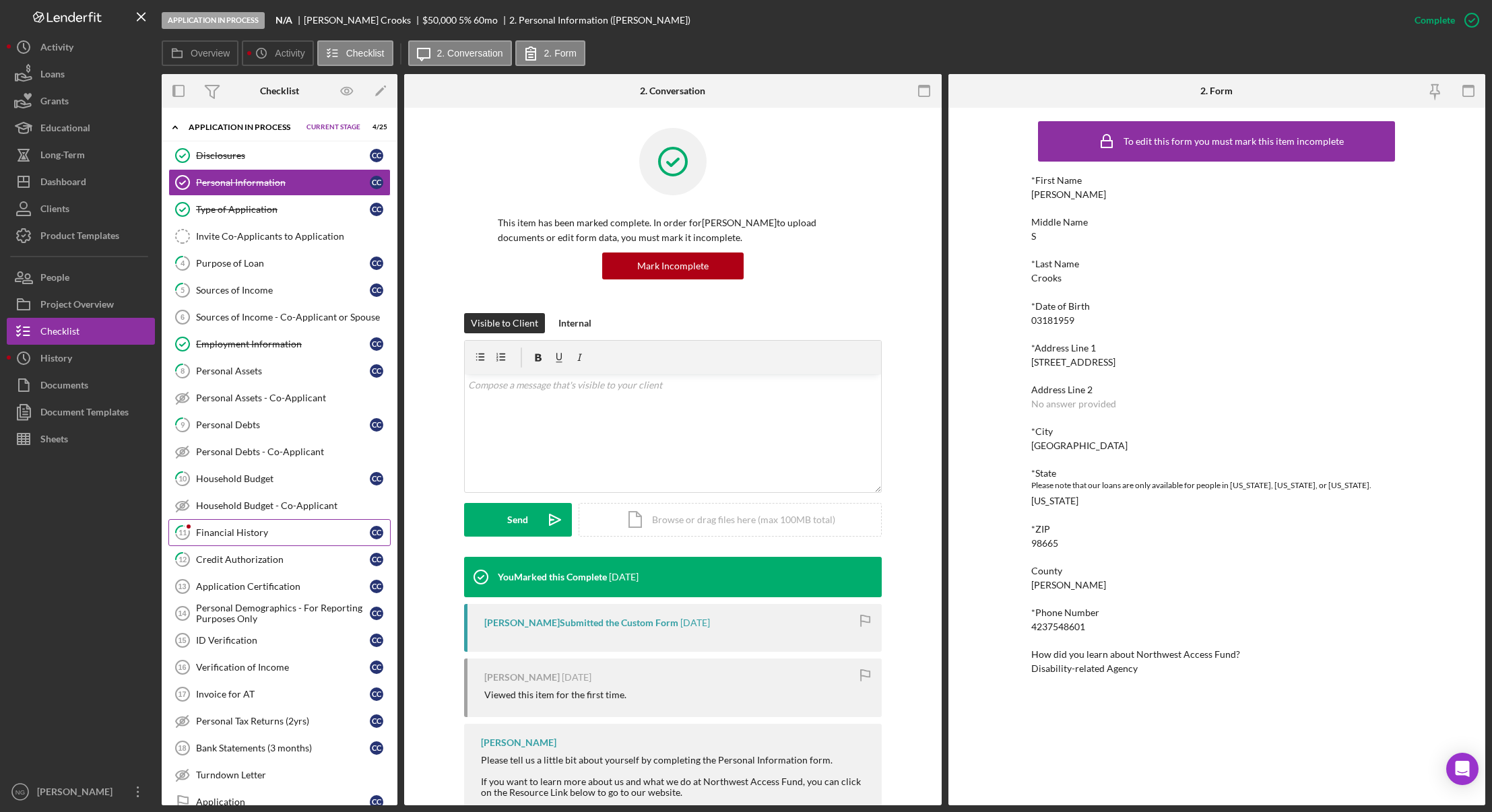
click at [251, 531] on div "Financial History" at bounding box center [282, 532] width 174 height 11
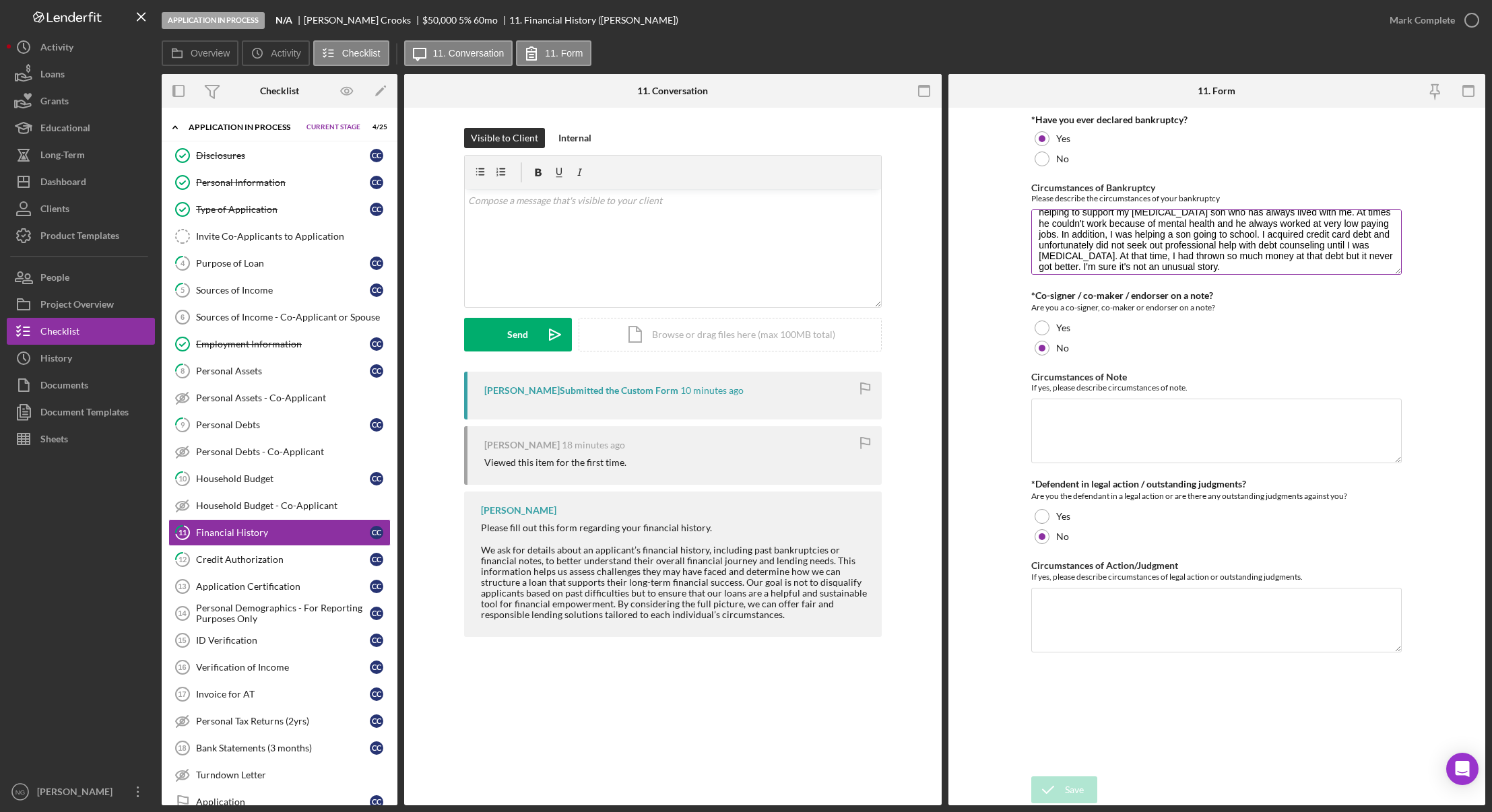
scroll to position [54, 0]
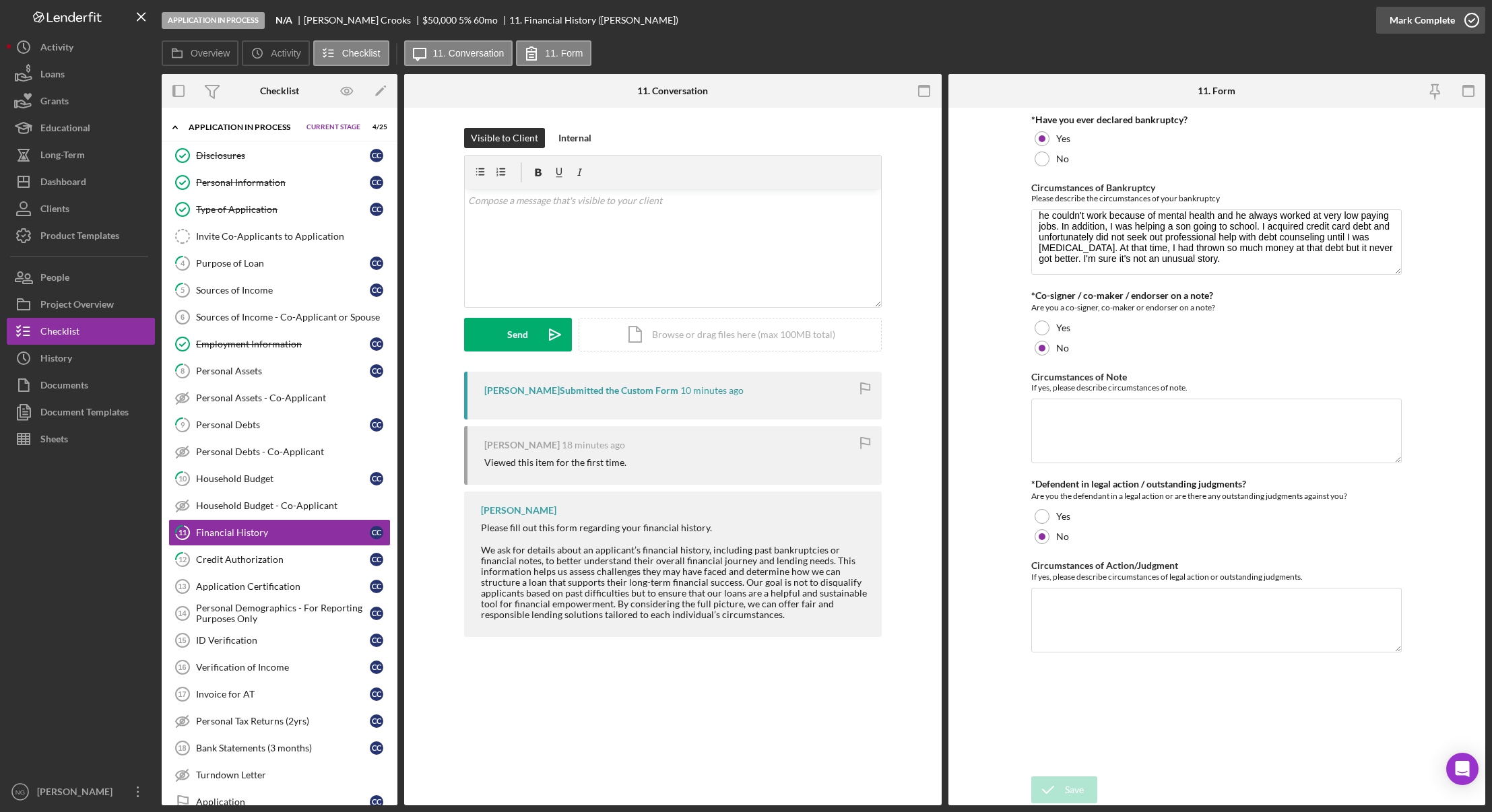
click at [1467, 18] on icon "button" at bounding box center [1472, 20] width 34 height 34
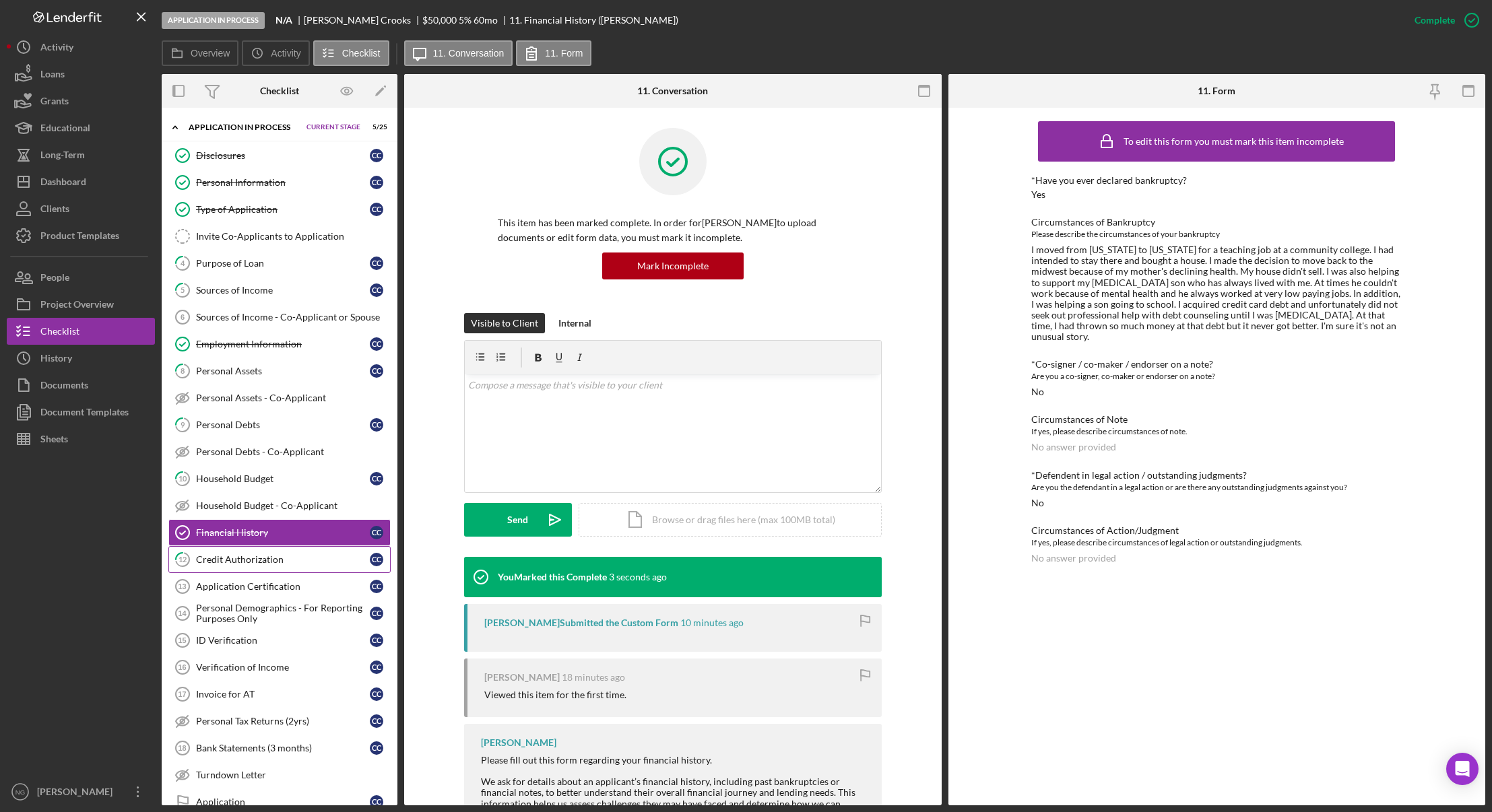
click at [242, 559] on div "Credit Authorization" at bounding box center [282, 559] width 174 height 11
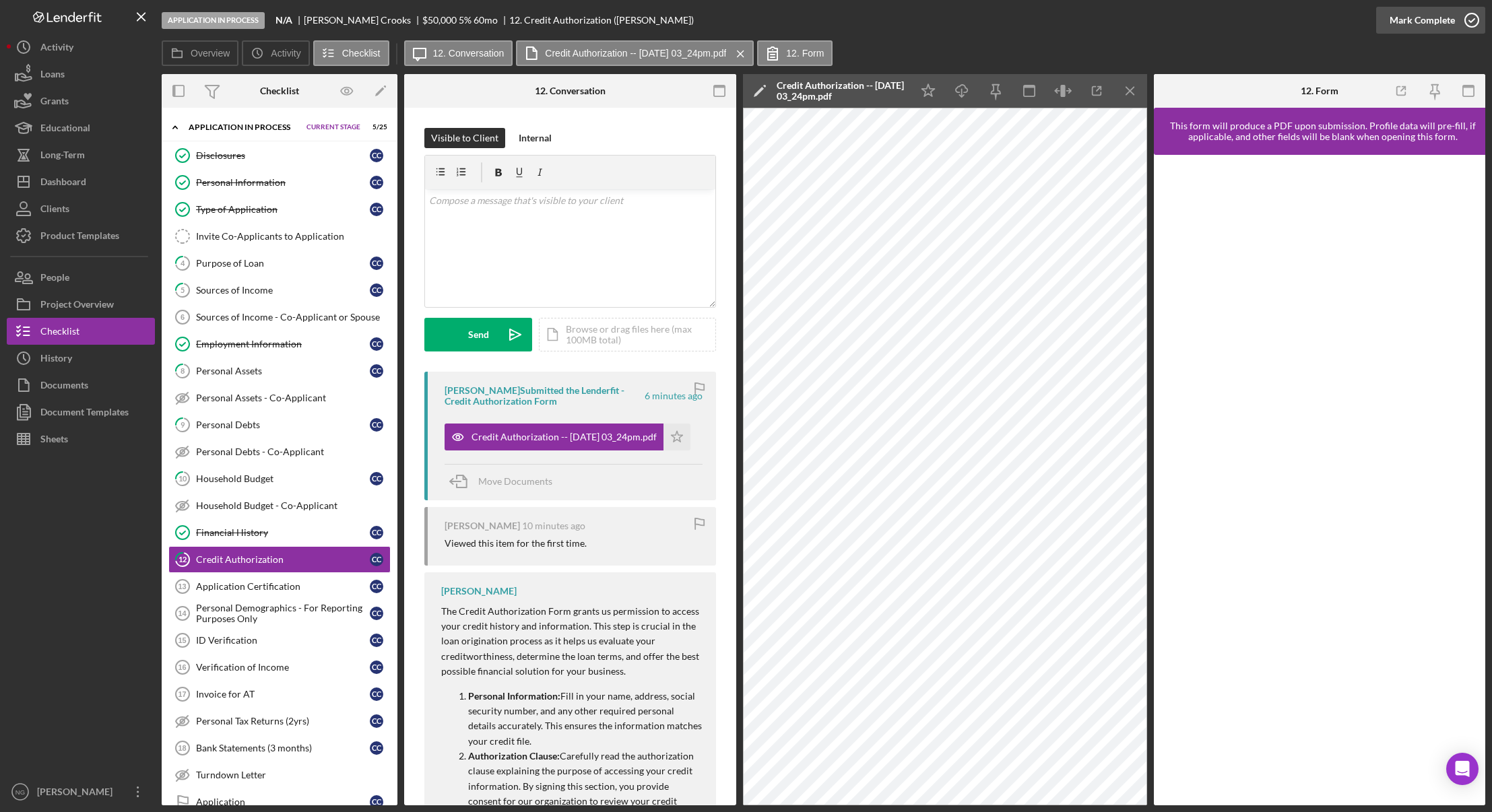
click at [1474, 23] on icon "button" at bounding box center [1472, 20] width 34 height 34
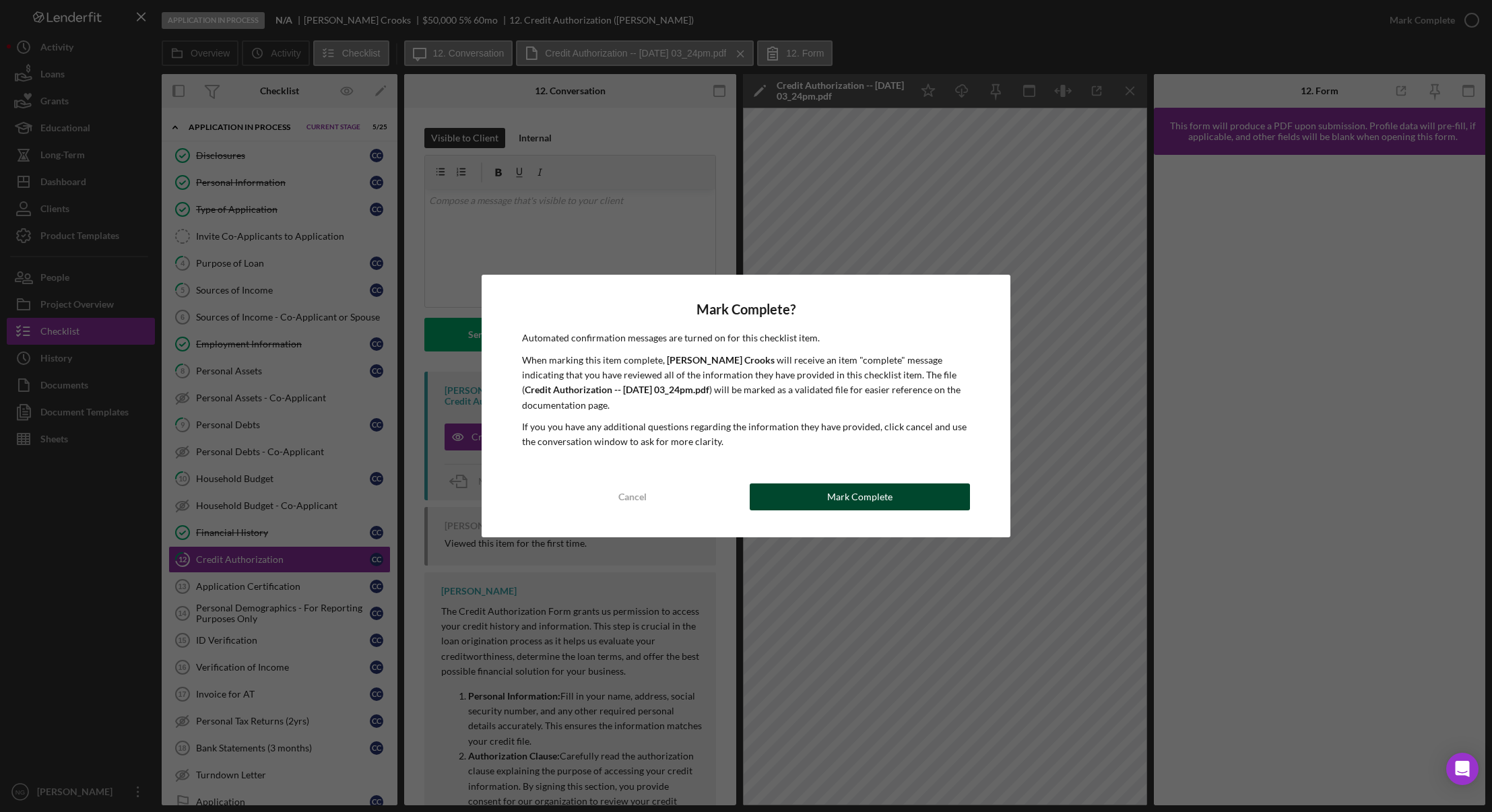
click at [932, 498] on button "Mark Complete" at bounding box center [859, 497] width 220 height 27
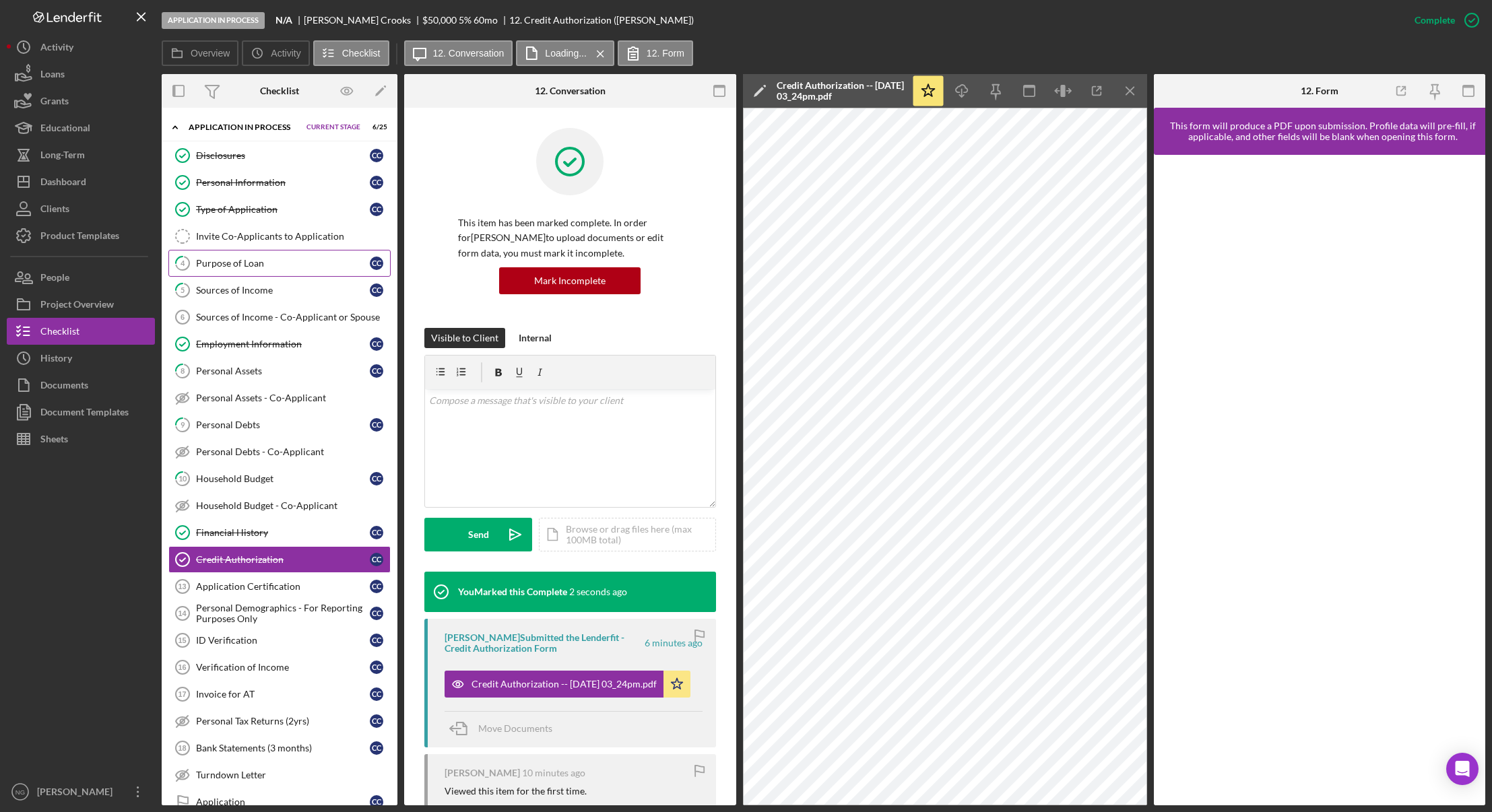
click at [260, 265] on div "Purpose of Loan" at bounding box center [282, 263] width 174 height 11
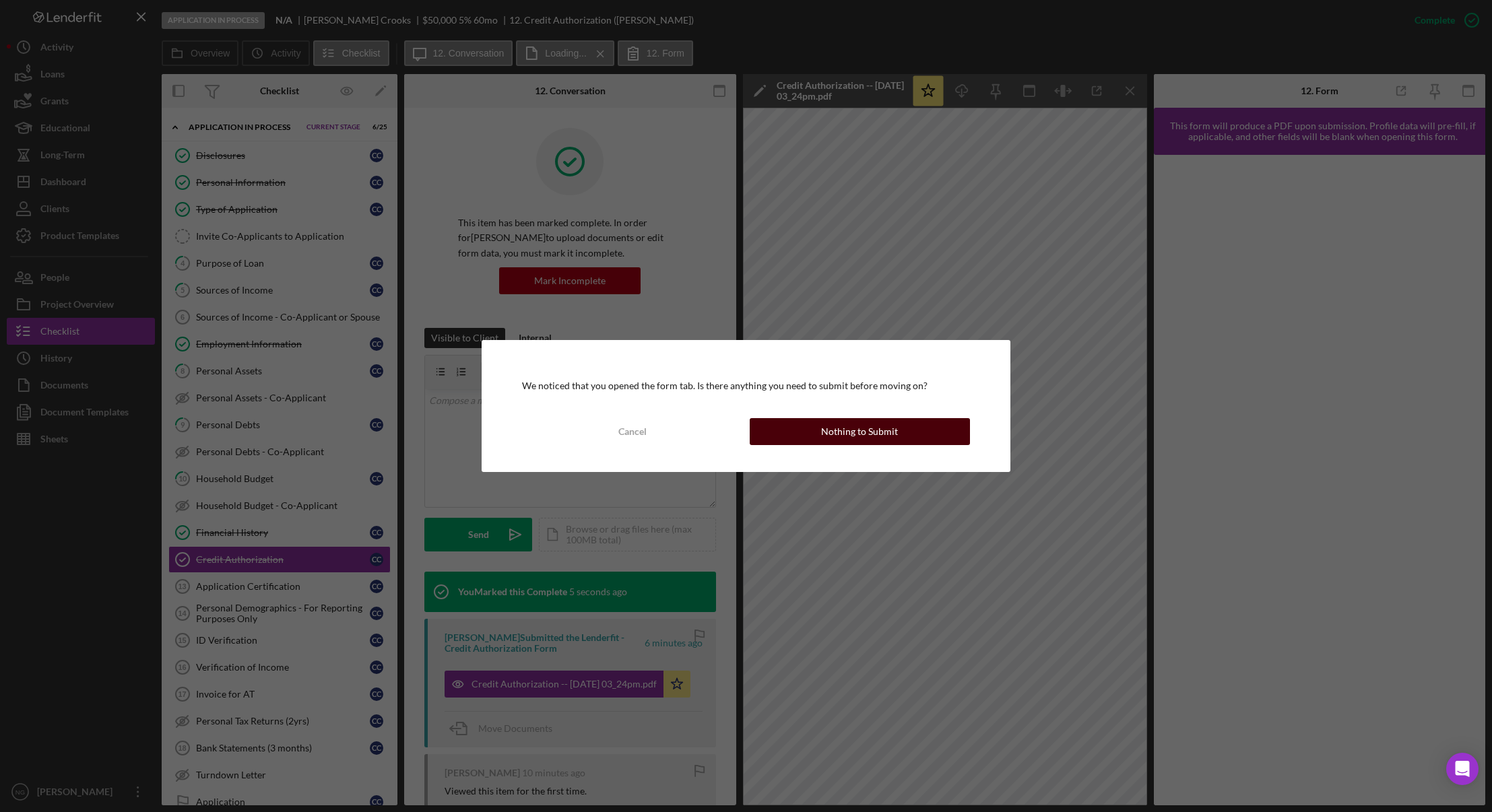
click at [891, 433] on div "Nothing to Submit" at bounding box center [859, 432] width 76 height 27
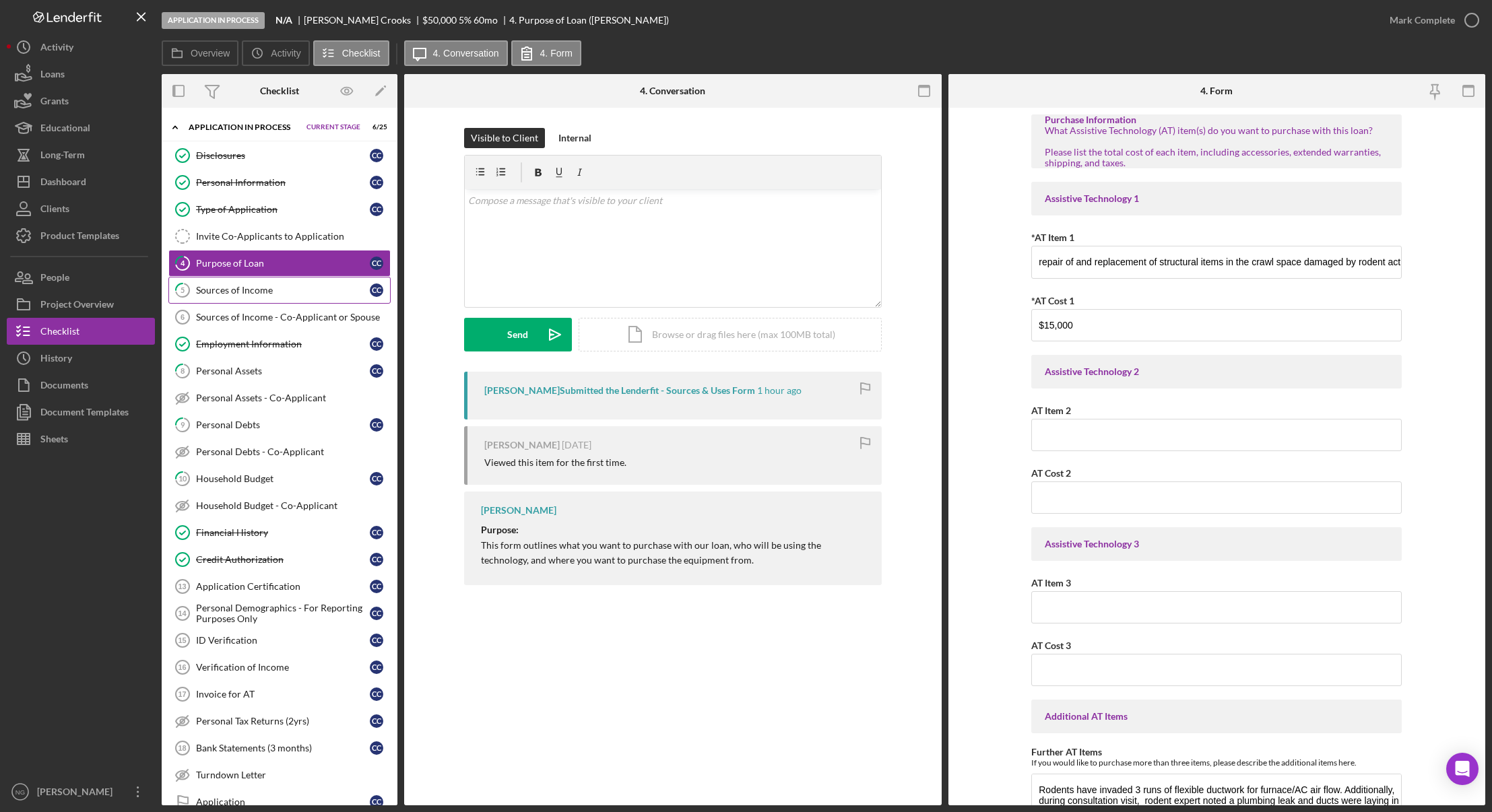
click at [271, 292] on div "Sources of Income" at bounding box center [282, 290] width 174 height 11
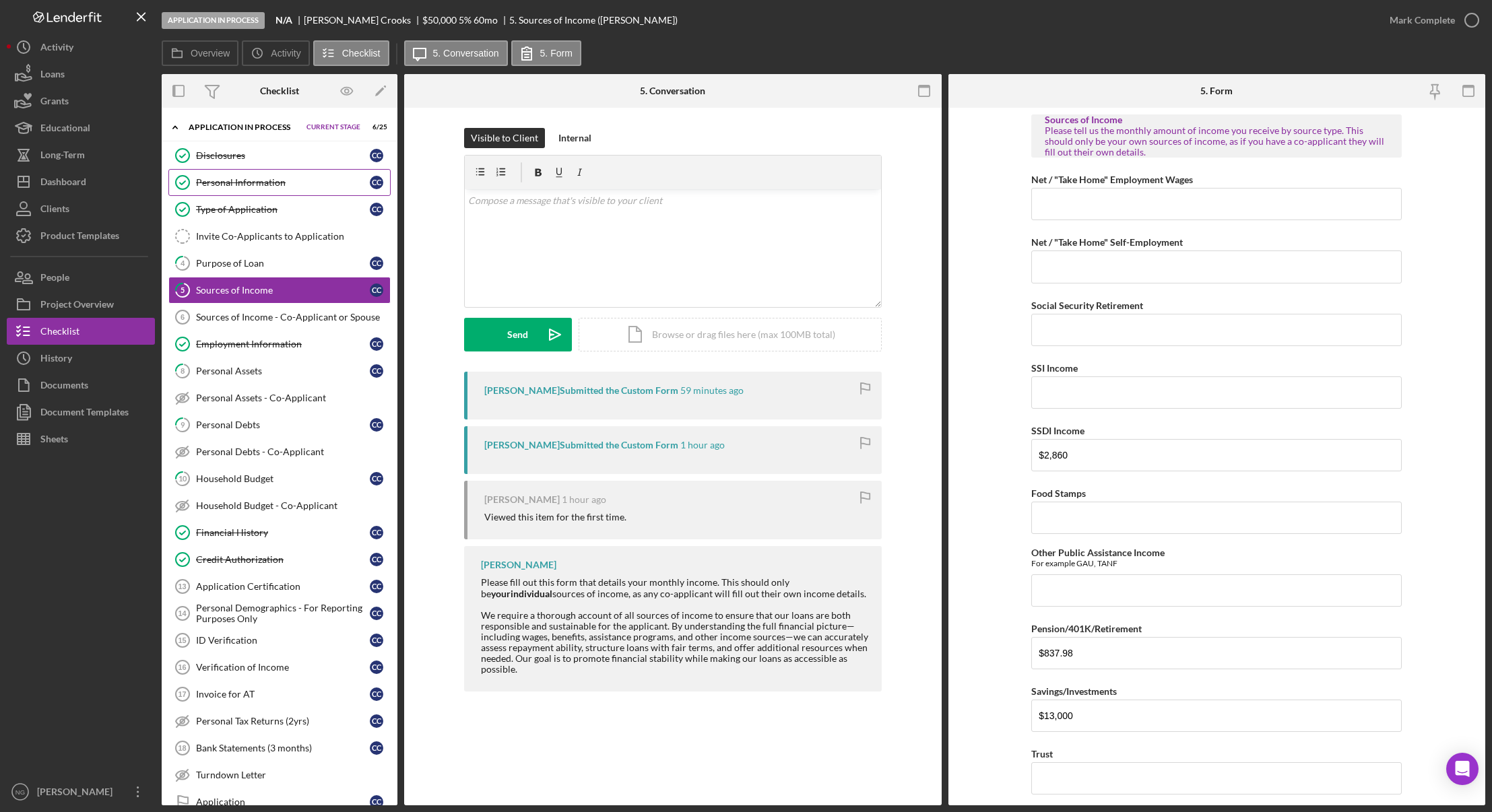
click at [256, 180] on div "Personal Information" at bounding box center [282, 182] width 174 height 11
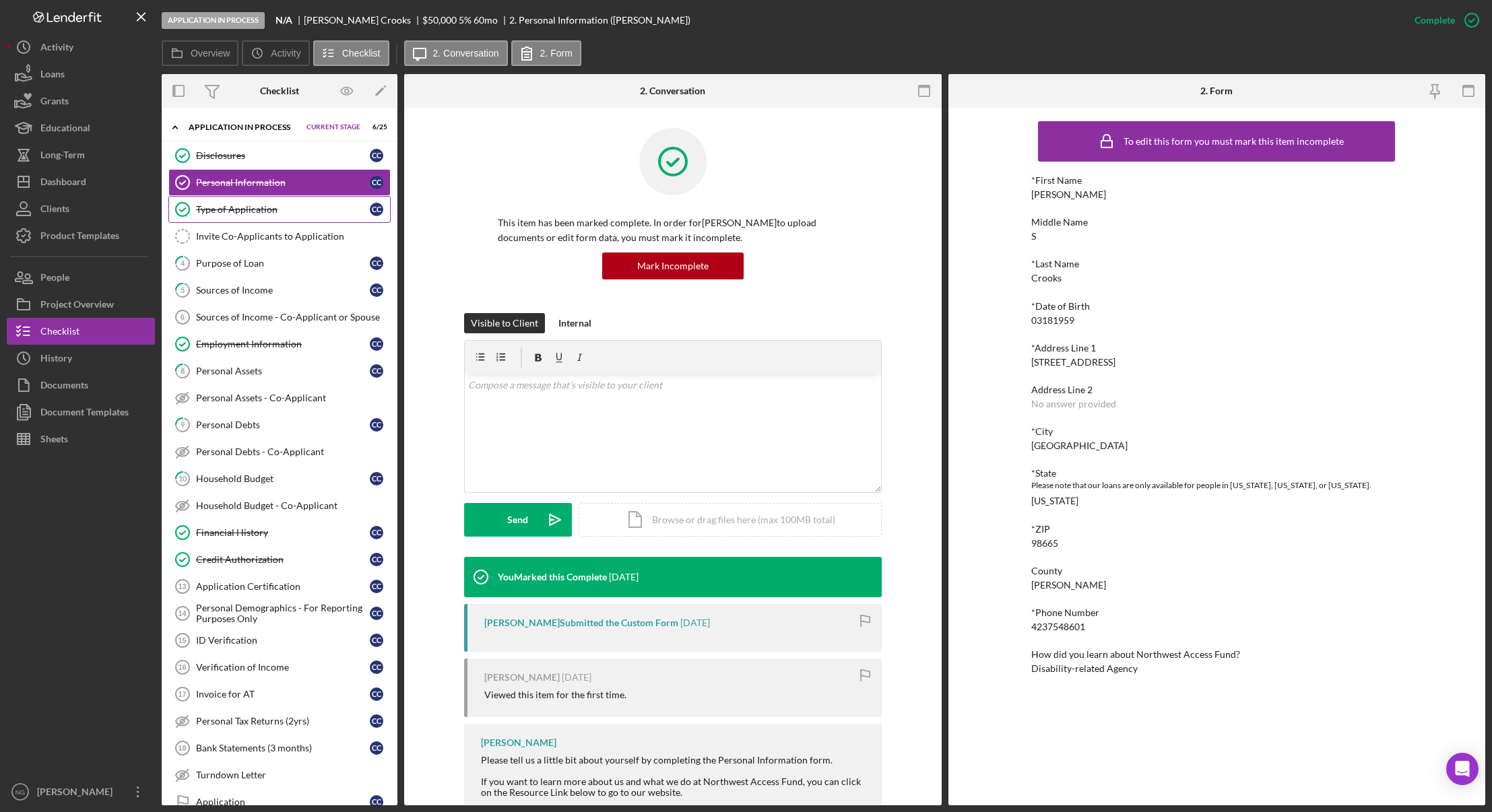
click at [254, 215] on div "Type of Application" at bounding box center [282, 209] width 174 height 11
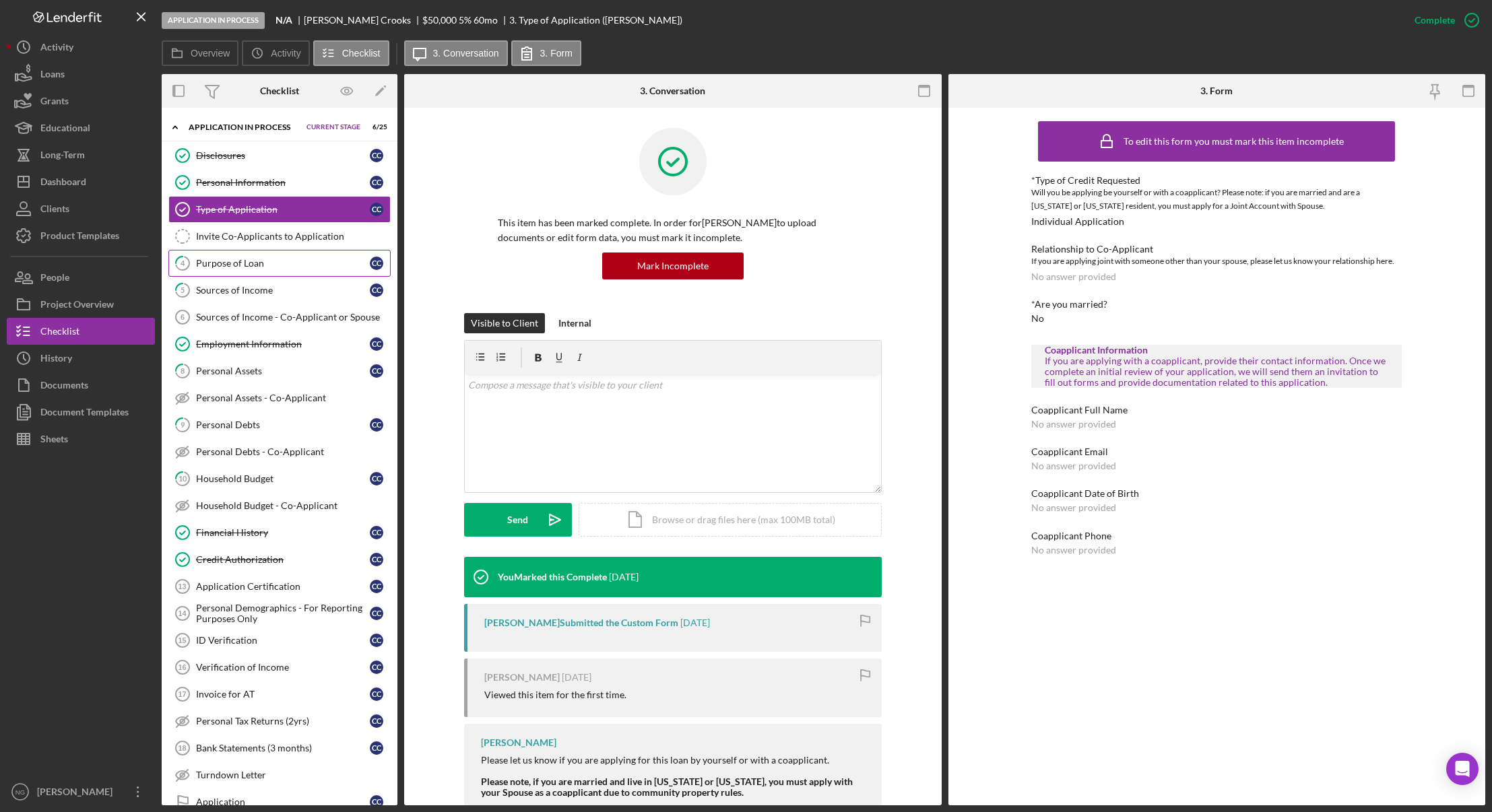
click at [246, 260] on div "Purpose of Loan" at bounding box center [282, 263] width 174 height 11
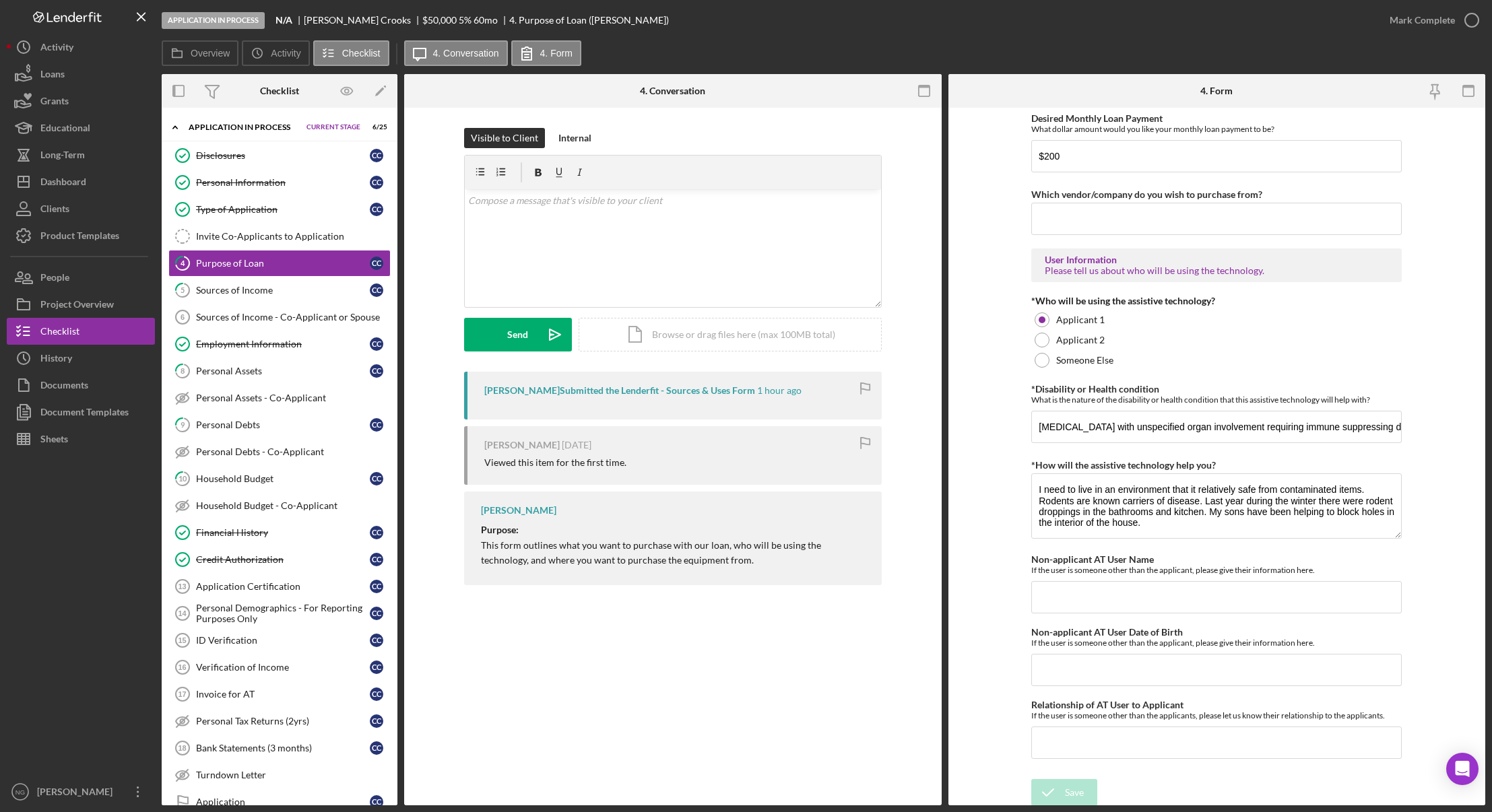
scroll to position [927, 0]
click at [708, 50] on div "Overview Icon/History Activity Checklist Icon/Message 4. Conversation 4. Form" at bounding box center [822, 54] width 1323 height 27
drag, startPoint x: 55, startPoint y: 579, endPoint x: 53, endPoint y: 605, distance: 26.1
click at [55, 579] on div at bounding box center [81, 616] width 148 height 326
click at [63, 574] on div at bounding box center [81, 616] width 148 height 326
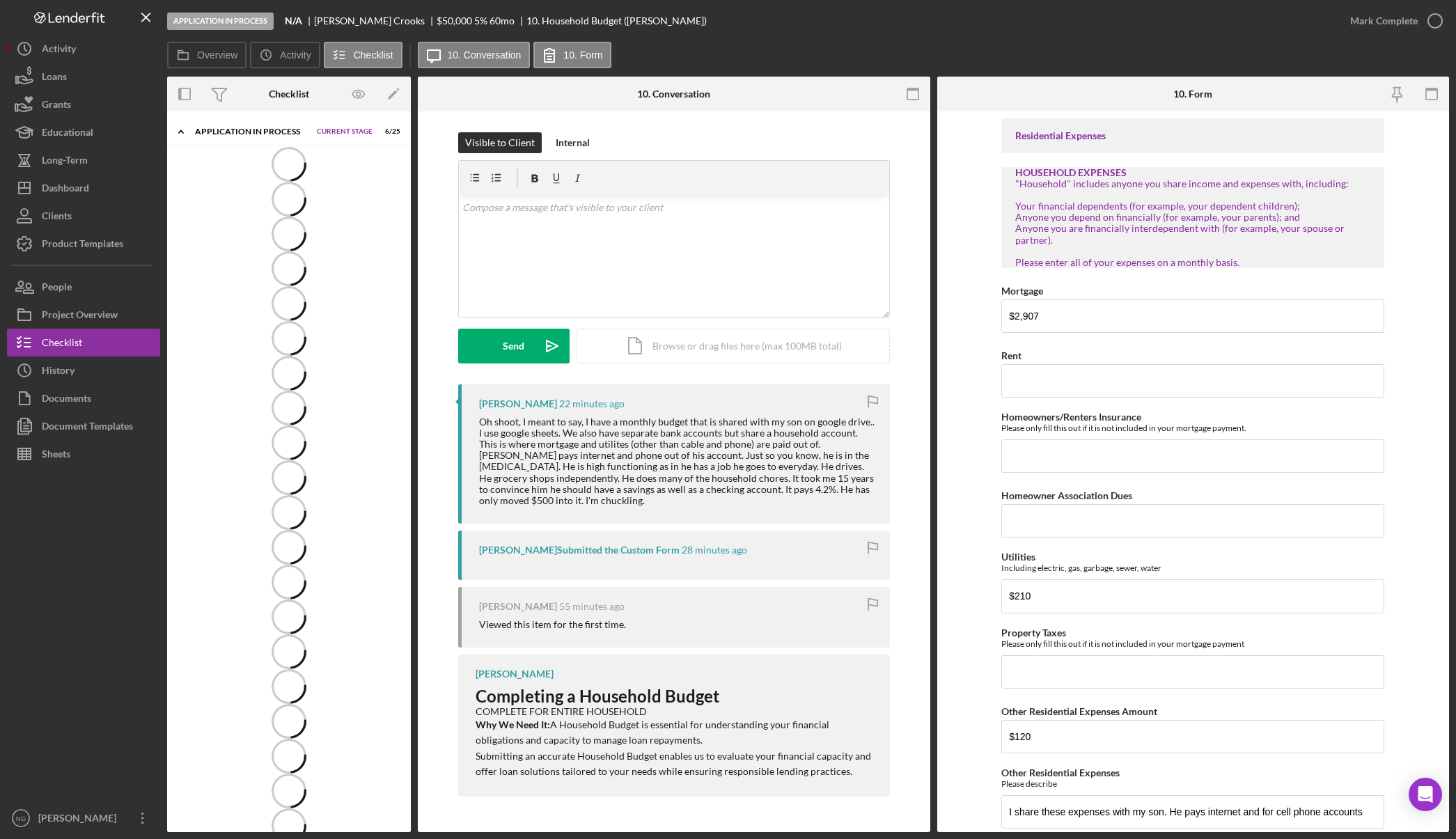
scroll to position [23, 0]
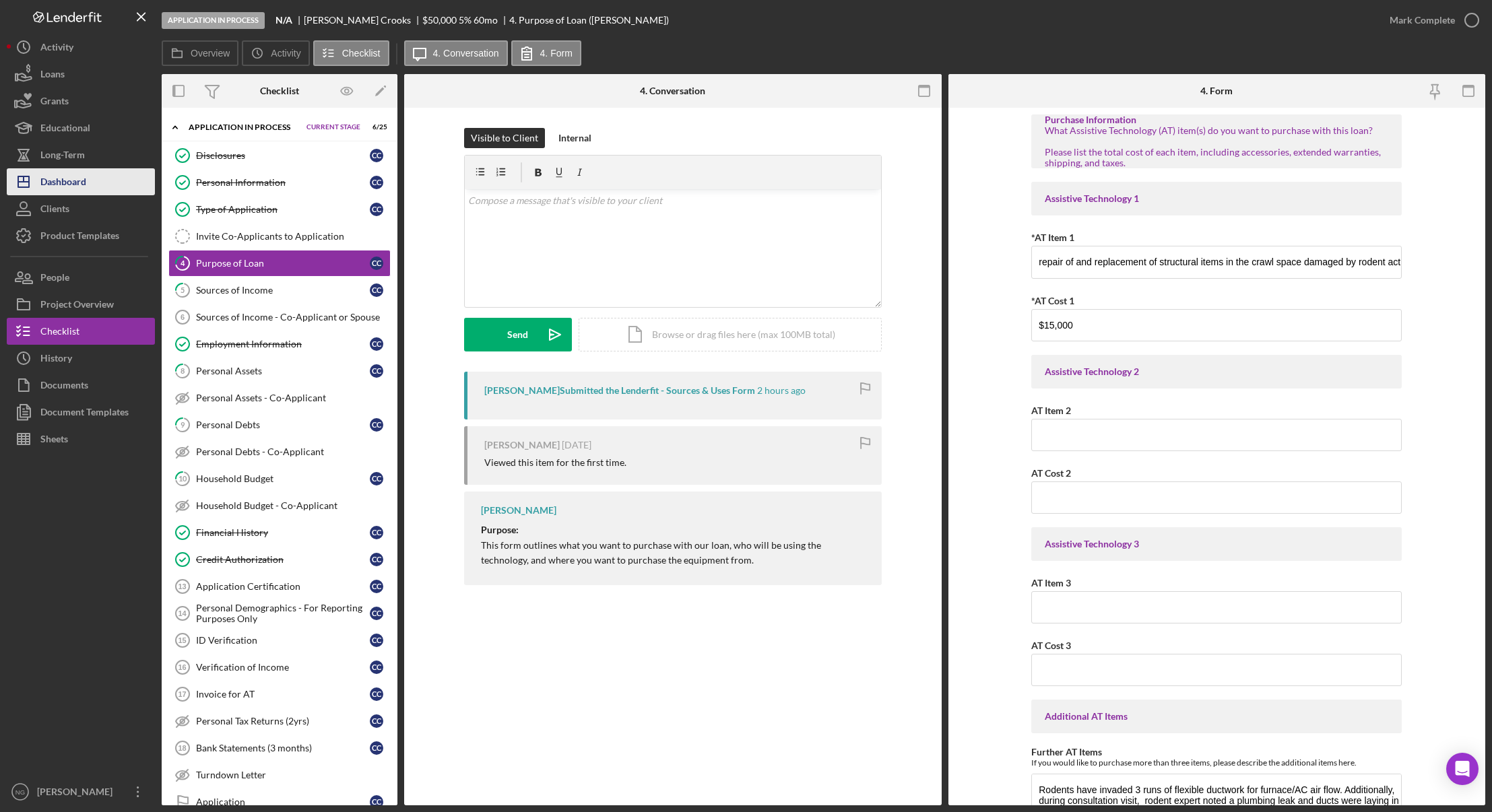
click at [97, 181] on button "Icon/Dashboard Dashboard" at bounding box center [81, 181] width 148 height 27
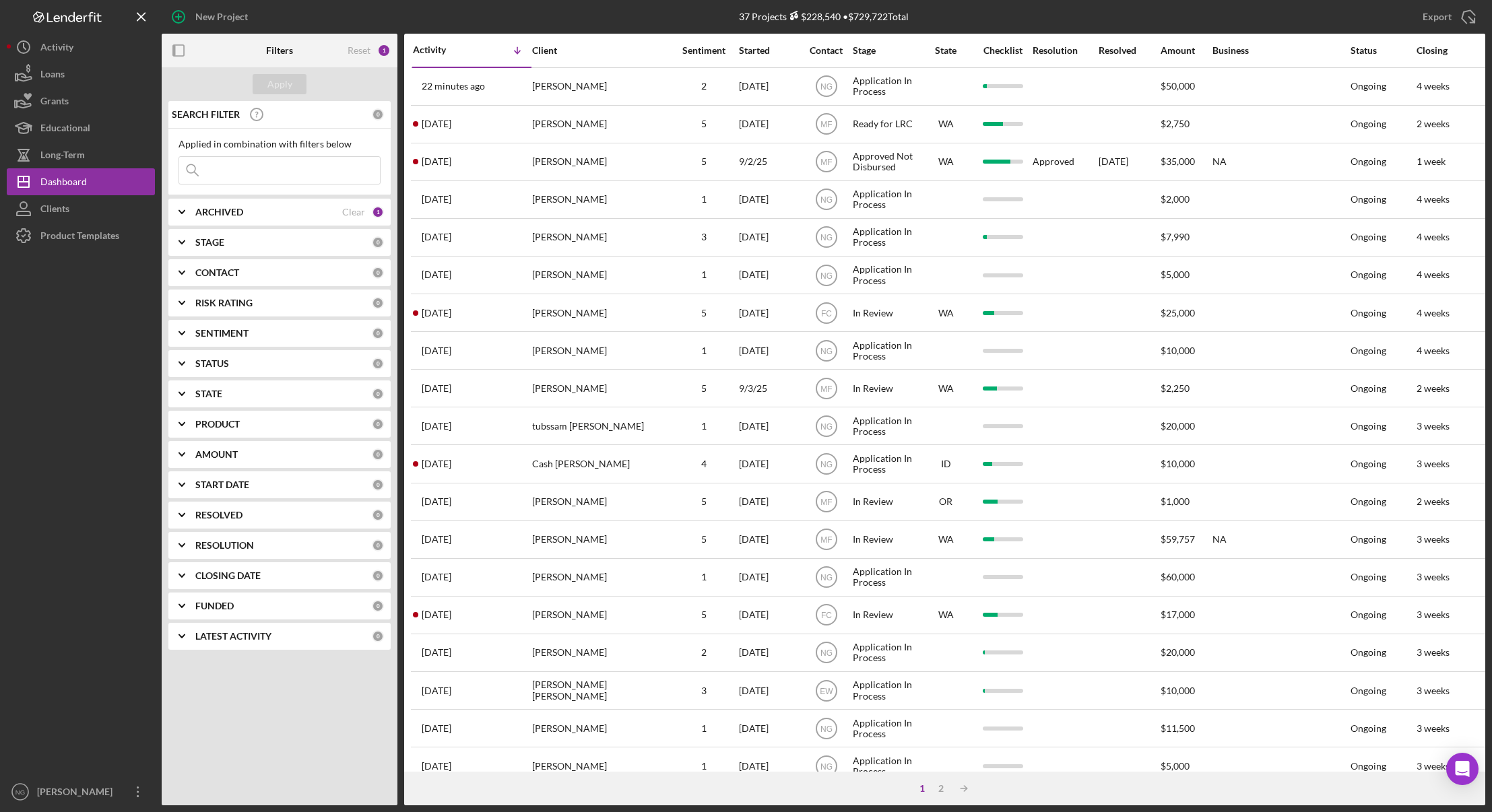
click at [373, 86] on div "Apply" at bounding box center [279, 84] width 236 height 34
click at [181, 13] on icon "button" at bounding box center [178, 17] width 34 height 34
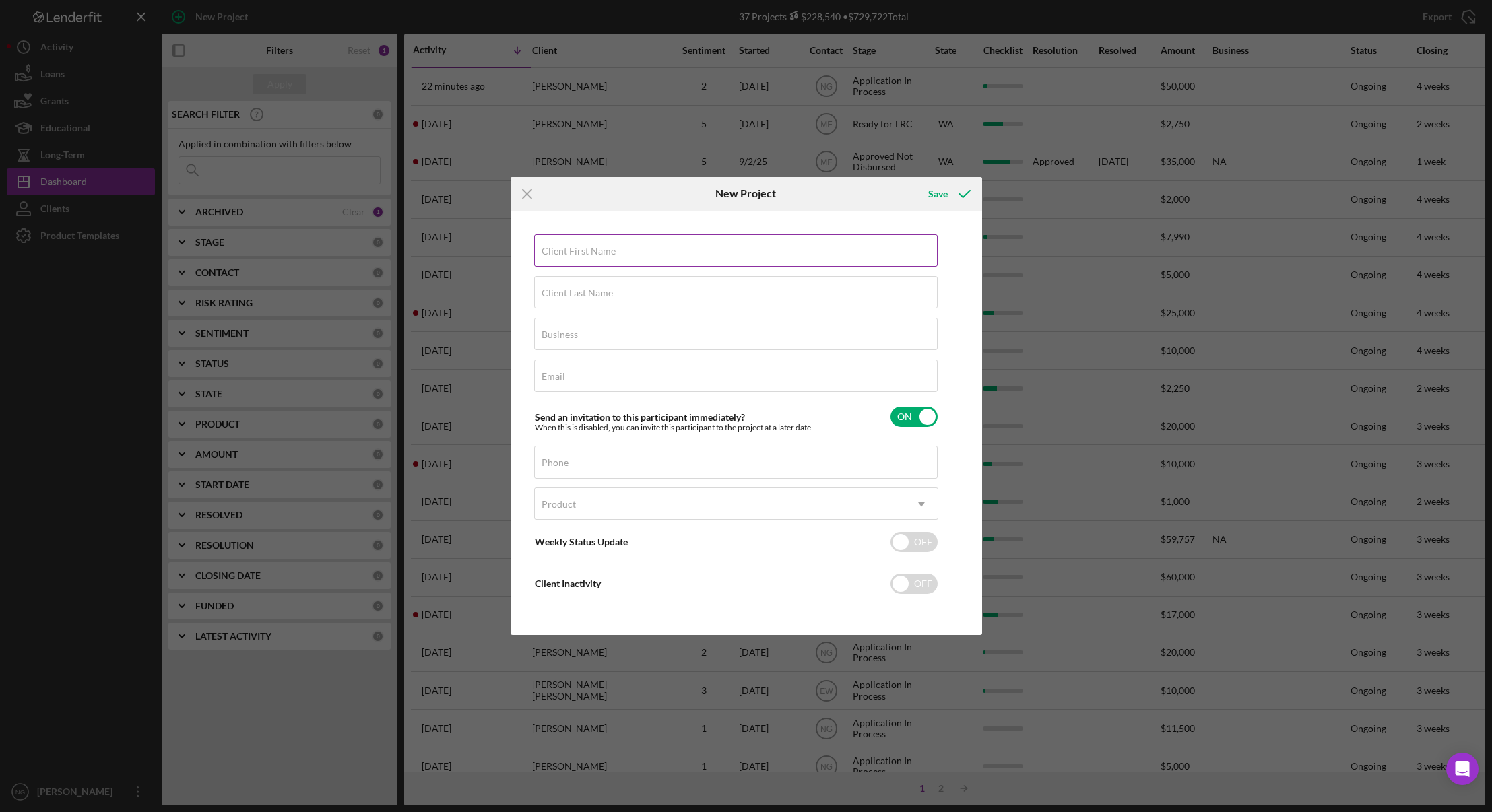
click at [609, 251] on label "Client First Name" at bounding box center [579, 251] width 74 height 11
click at [609, 251] on input "Client First Name" at bounding box center [736, 250] width 403 height 32
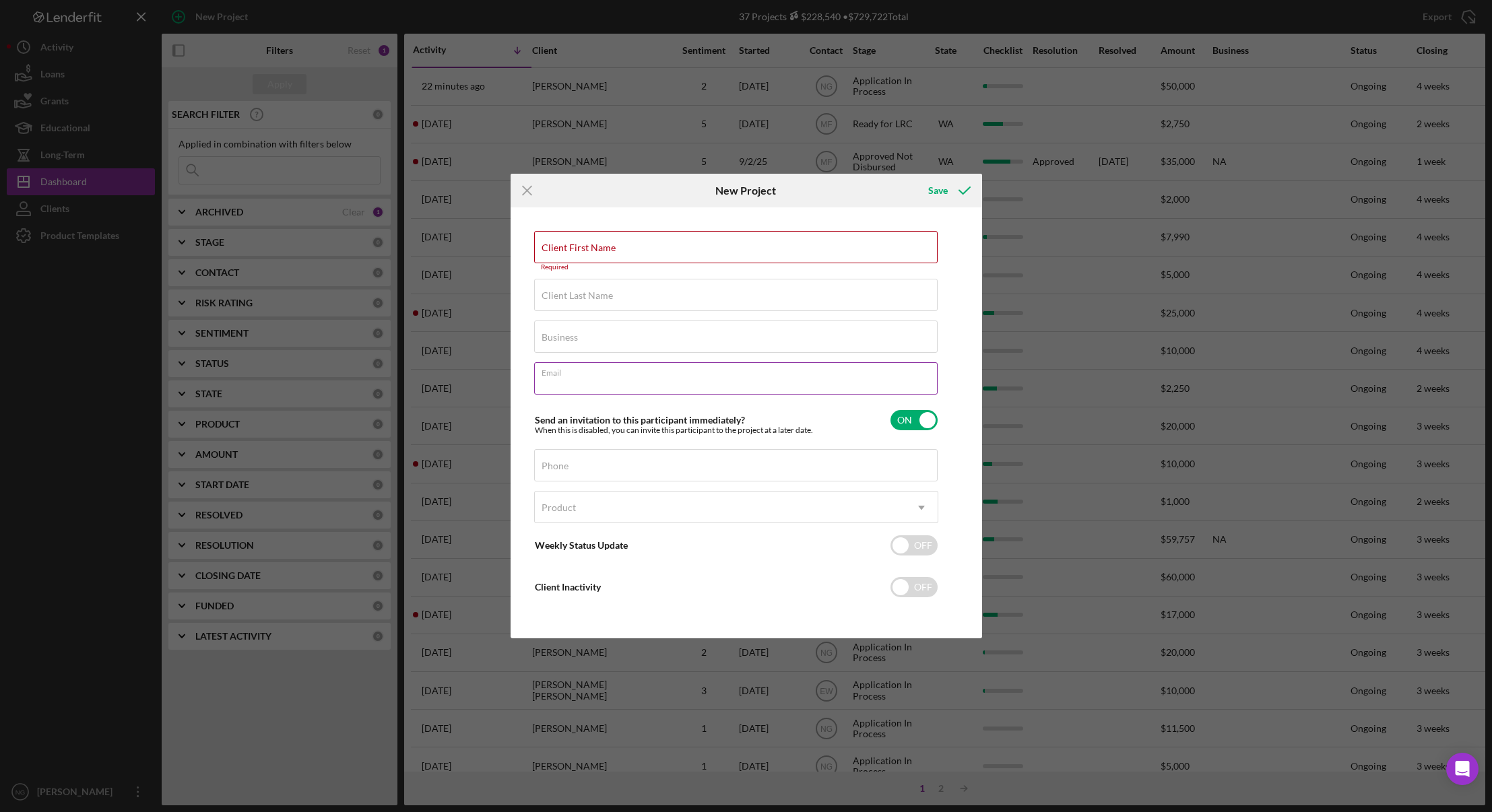
click at [586, 385] on input "Email" at bounding box center [736, 378] width 403 height 32
click at [589, 250] on div "Client First Name Required" at bounding box center [736, 251] width 404 height 40
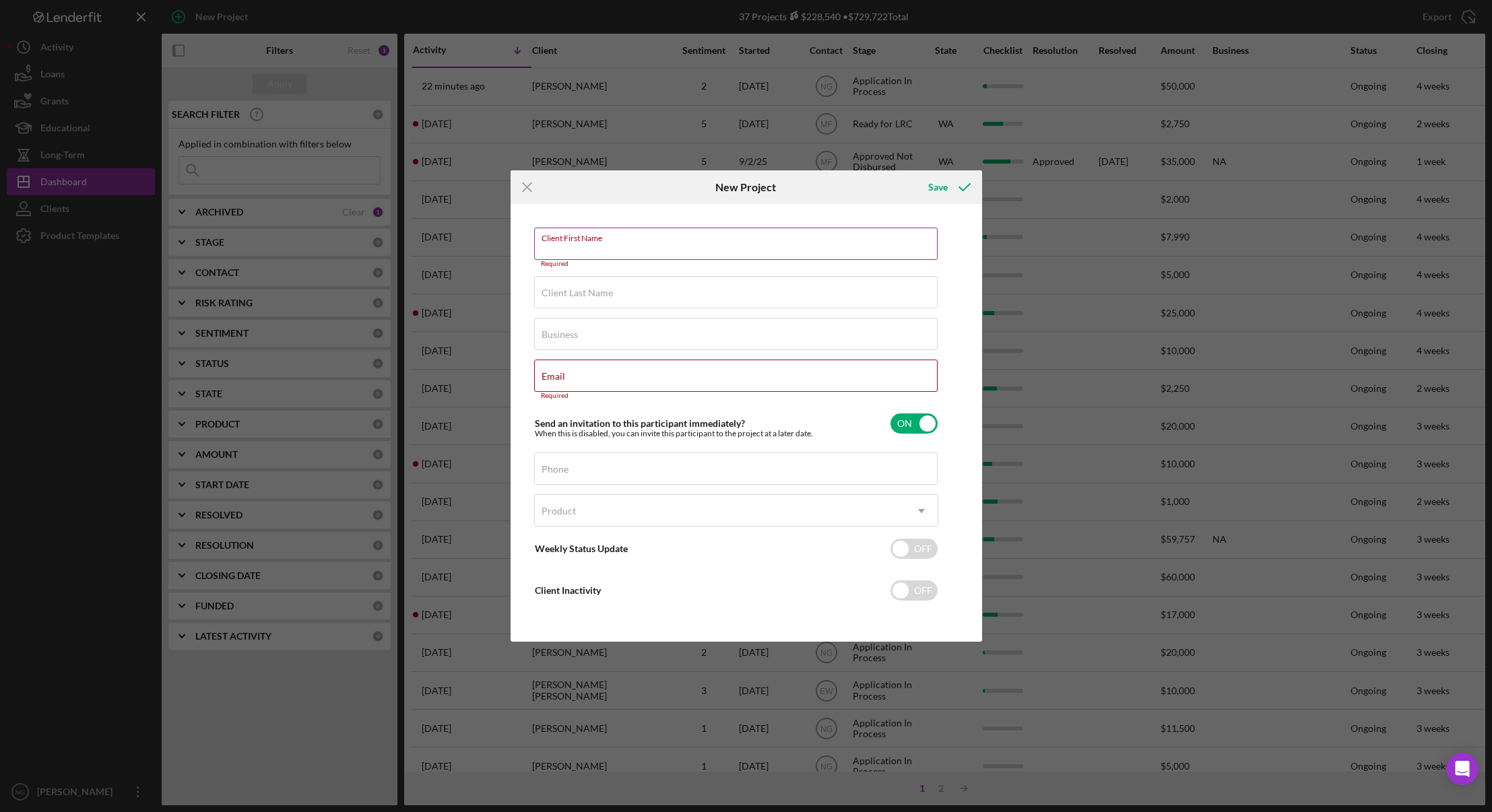
click at [586, 253] on input "Client First Name" at bounding box center [736, 244] width 403 height 32
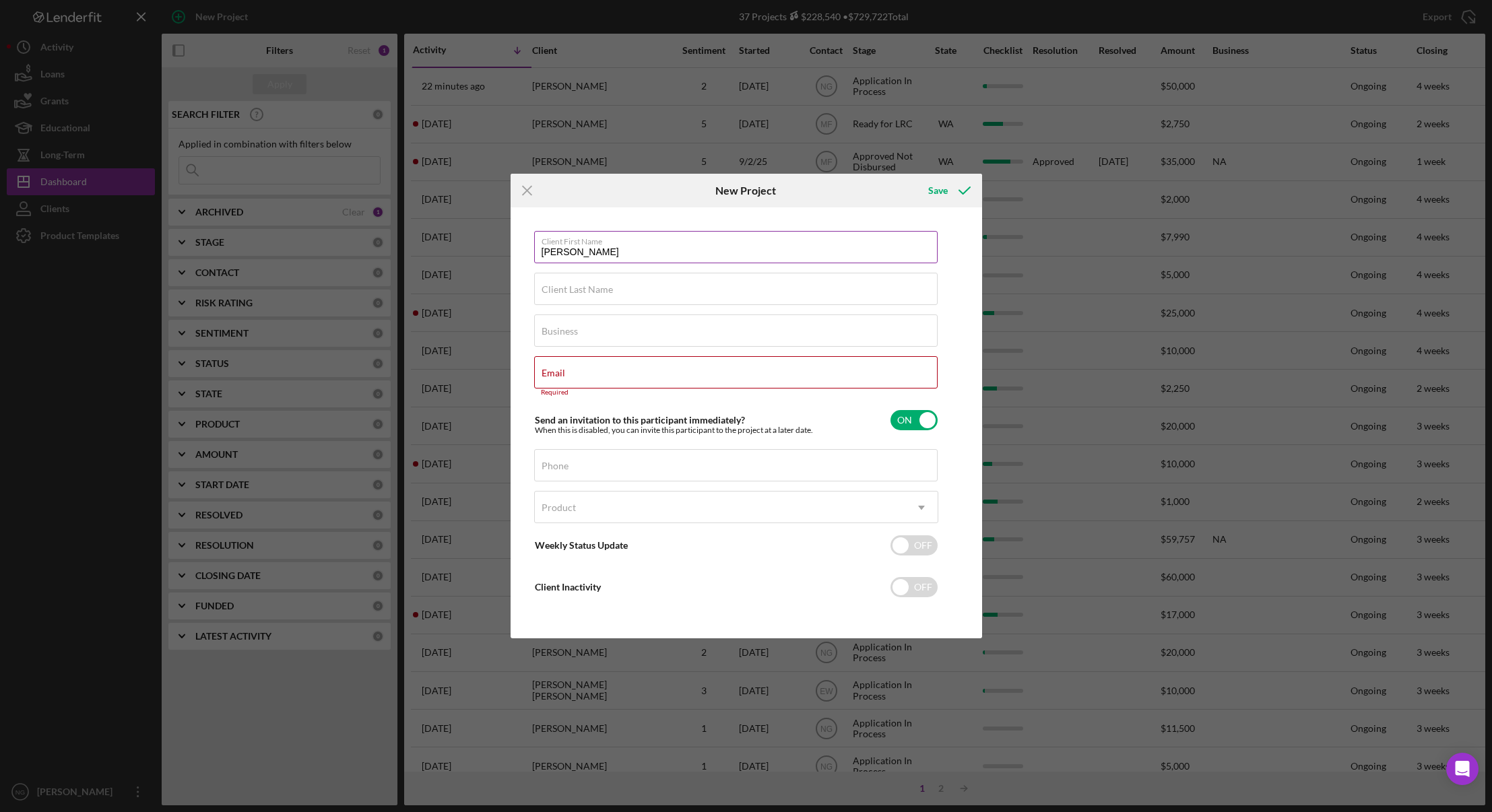
type input "Warren"
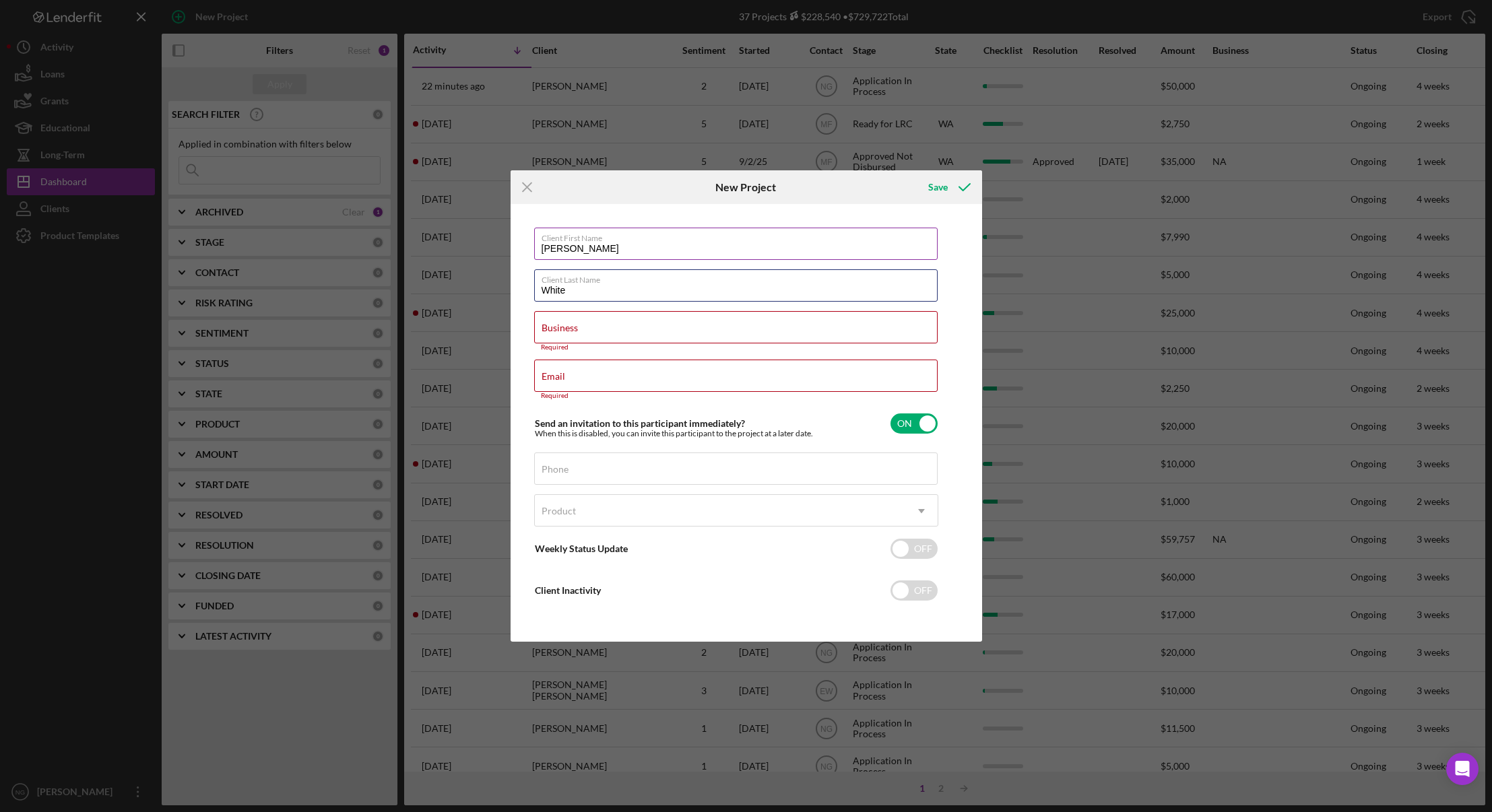
type input "White"
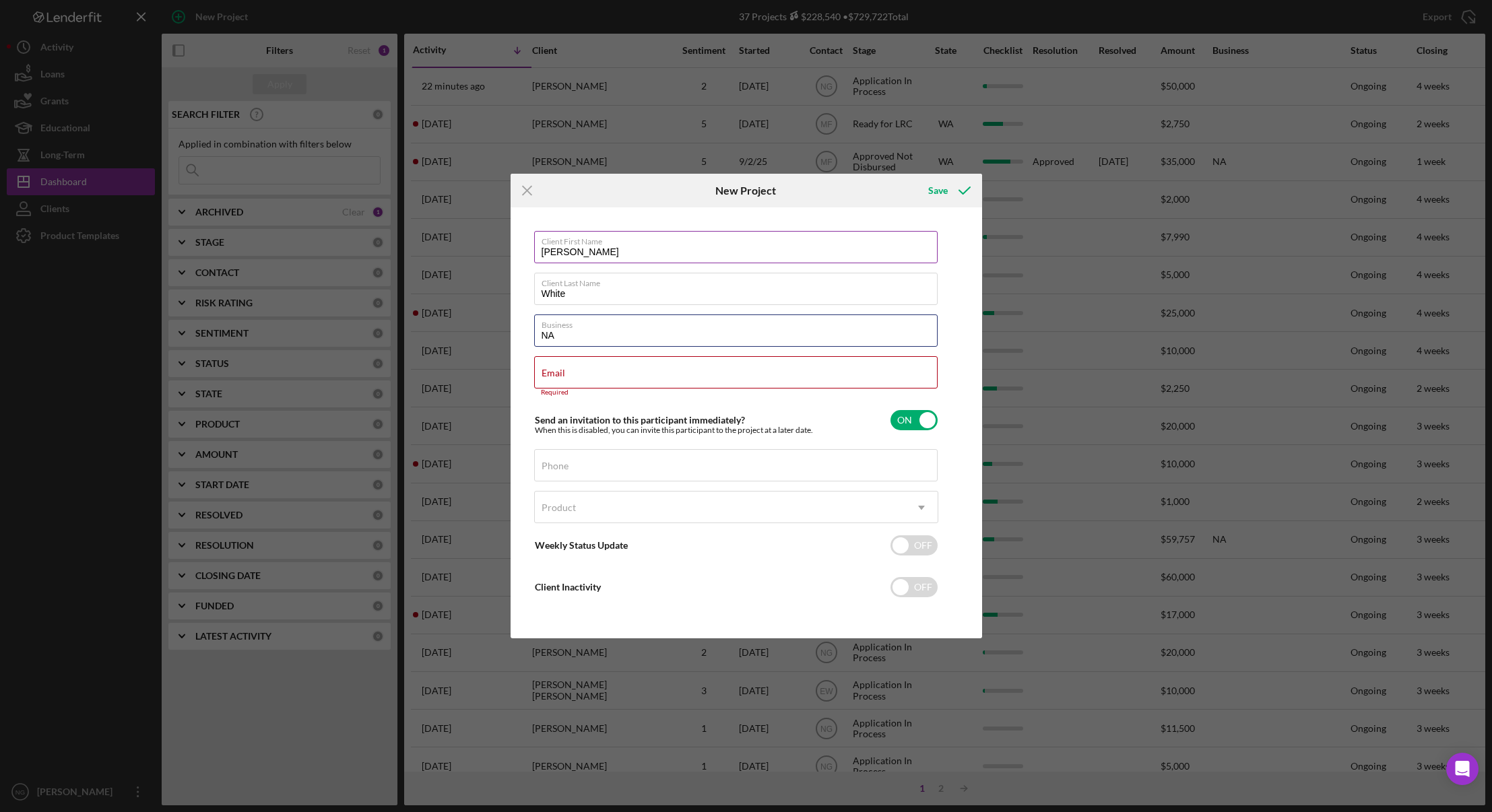
type input "NA"
click at [587, 375] on div "Email Required" at bounding box center [736, 376] width 404 height 40
paste input "warrenwhite597@gmail.com"
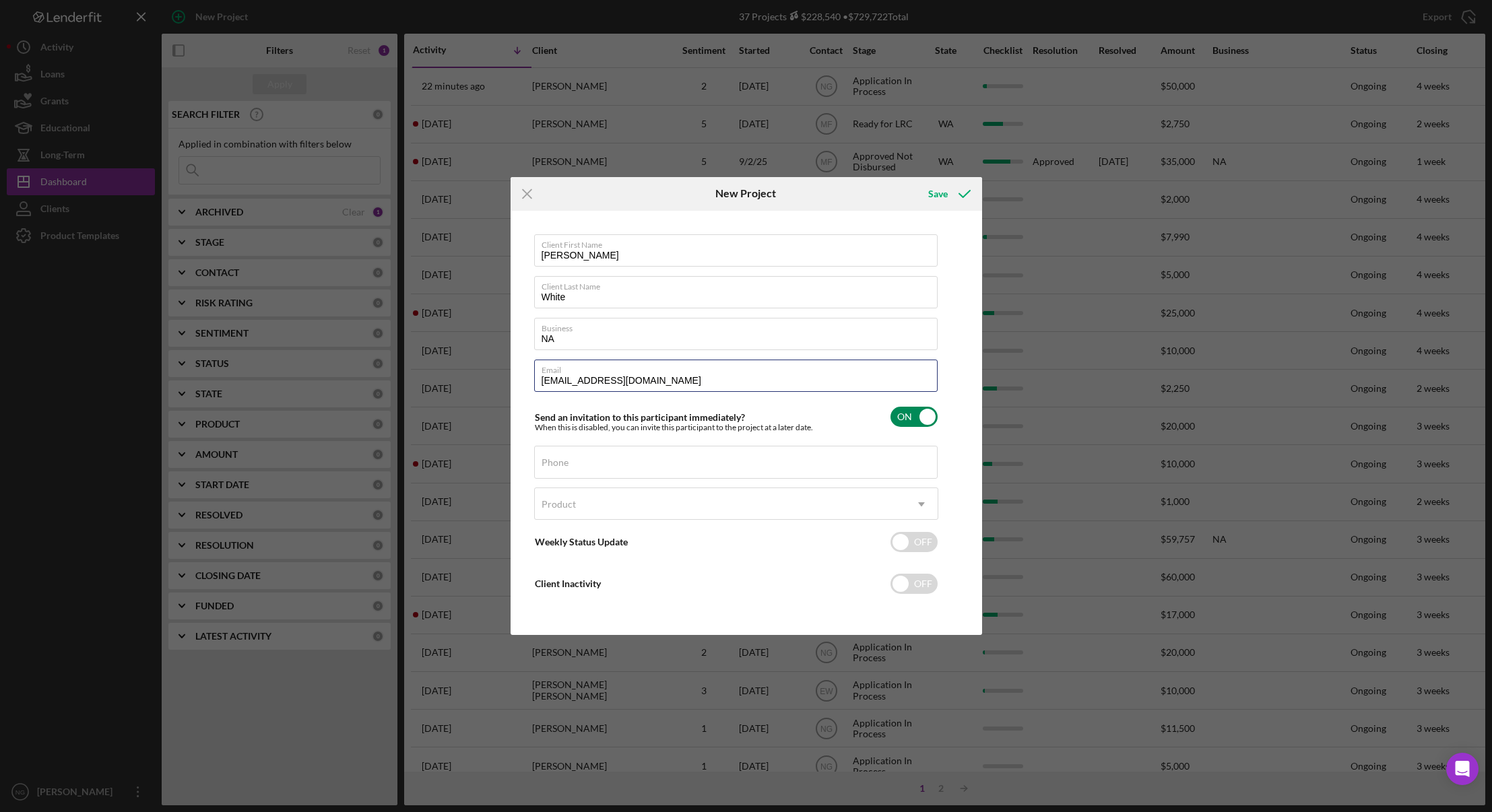
type input "warrenwhite597@gmail.com"
click at [655, 465] on input "Phone" at bounding box center [736, 462] width 403 height 32
type input "(971) 804-3134"
click at [690, 512] on div "Product" at bounding box center [720, 504] width 370 height 31
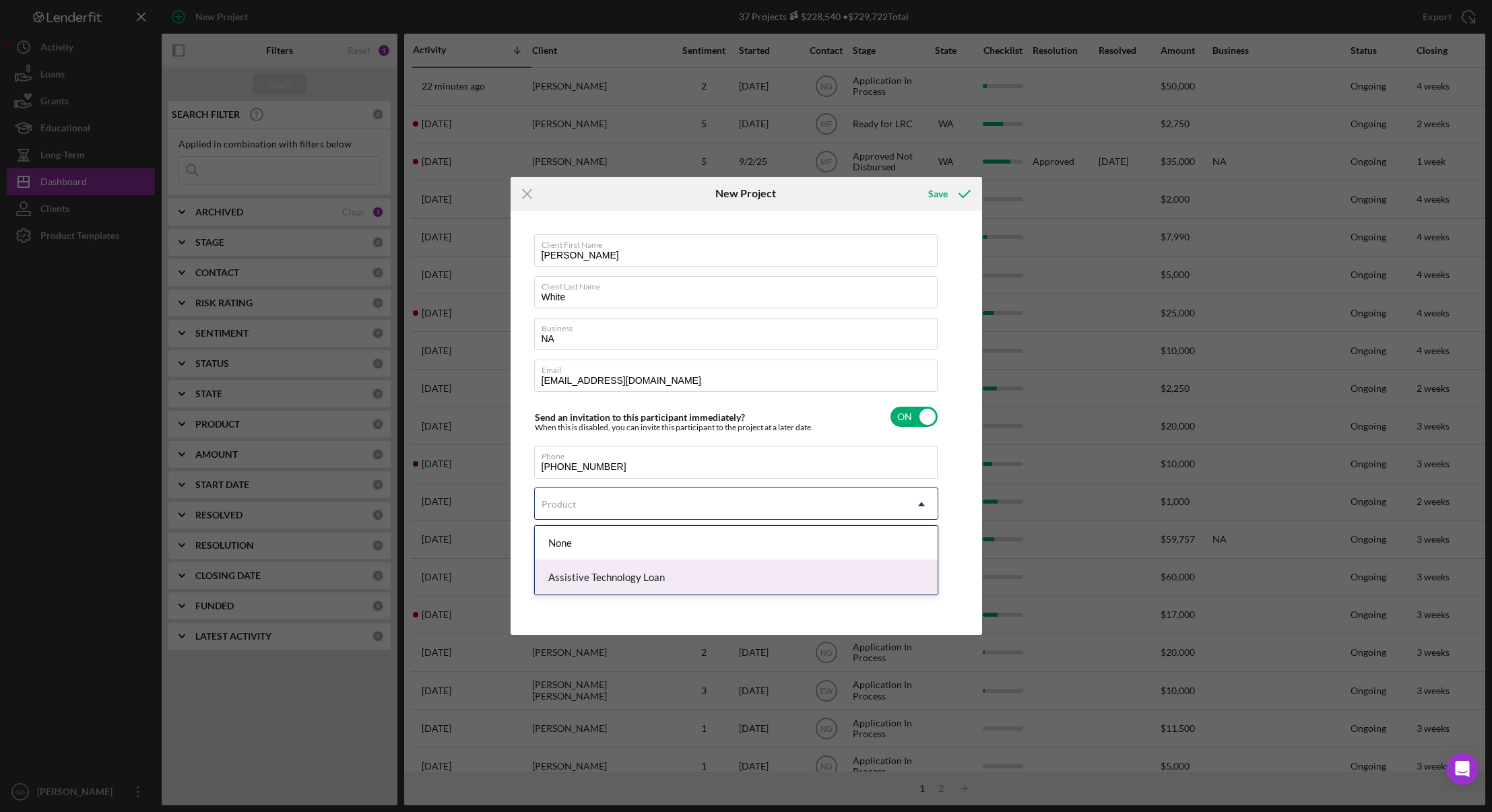
click at [672, 571] on div "Assistive Technology Loan" at bounding box center [736, 577] width 402 height 34
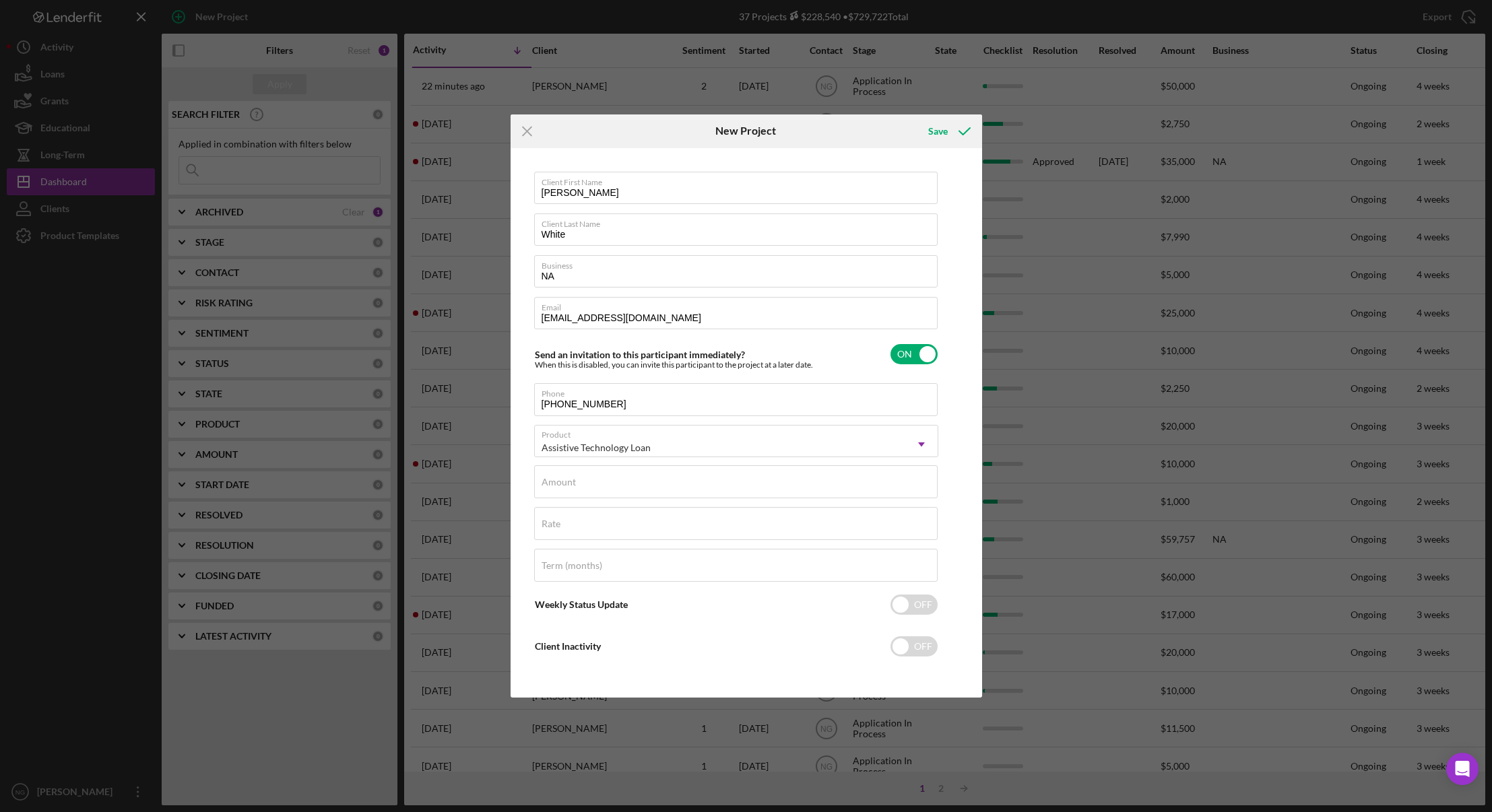
checkbox input "true"
type input "5.000%"
type input "60"
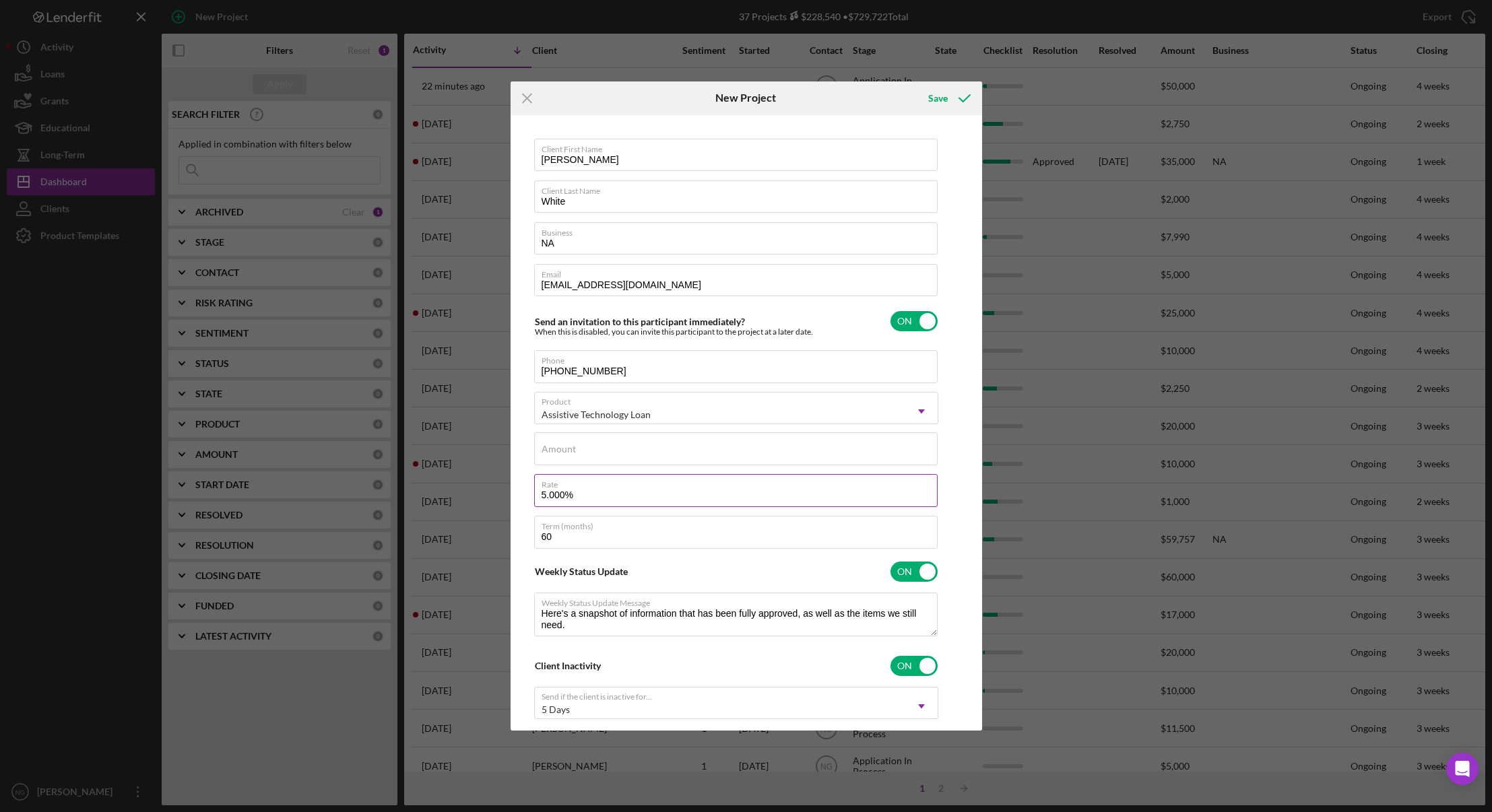
scroll to position [78, 0]
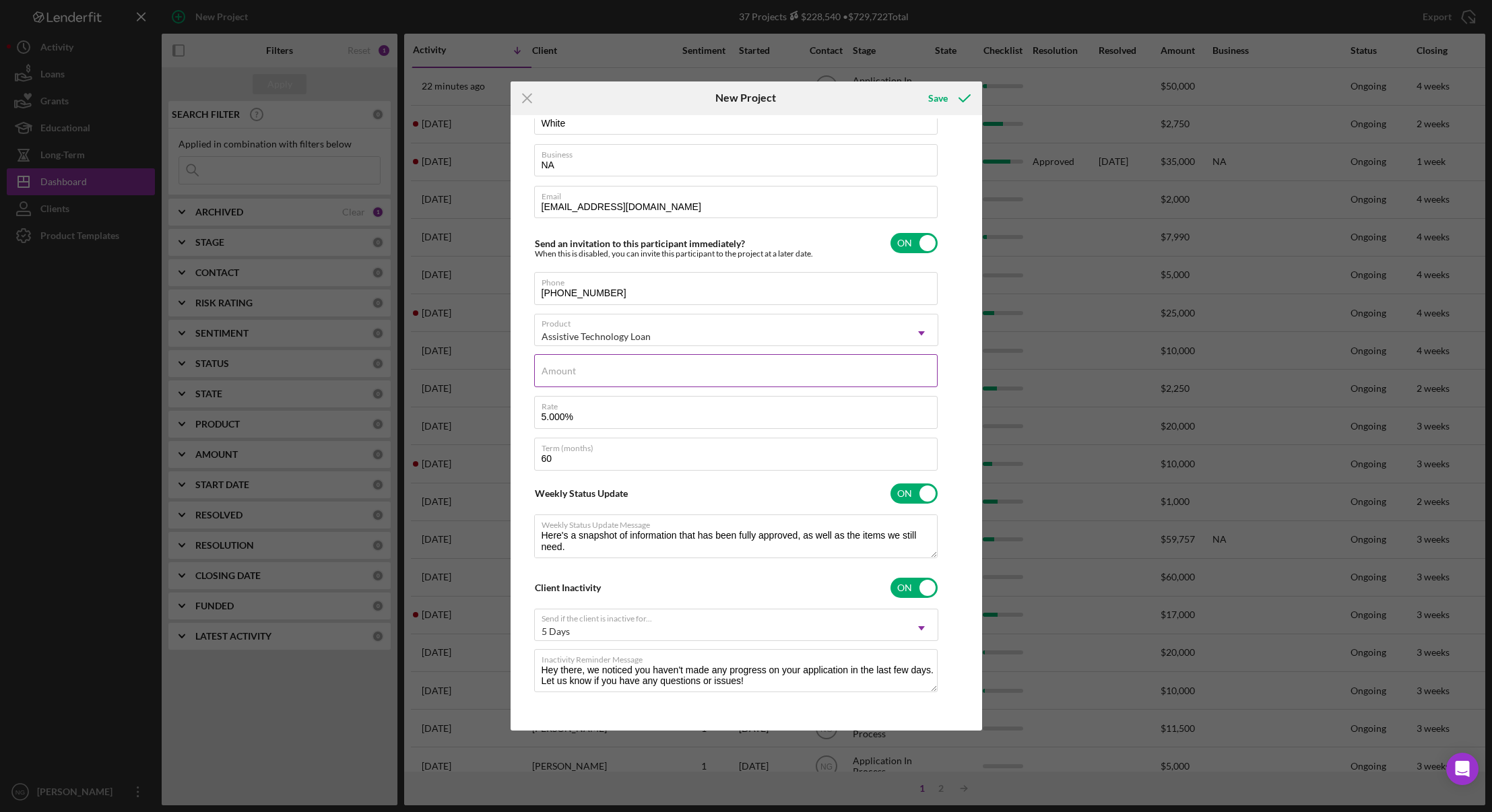
click at [579, 371] on div "Amount" at bounding box center [736, 371] width 404 height 34
type input "$3"
type textarea "Here's a snapshot of information that has been fully approved, as well as the i…"
type input "$30"
type textarea "Here's a snapshot of information that has been fully approved, as well as the i…"
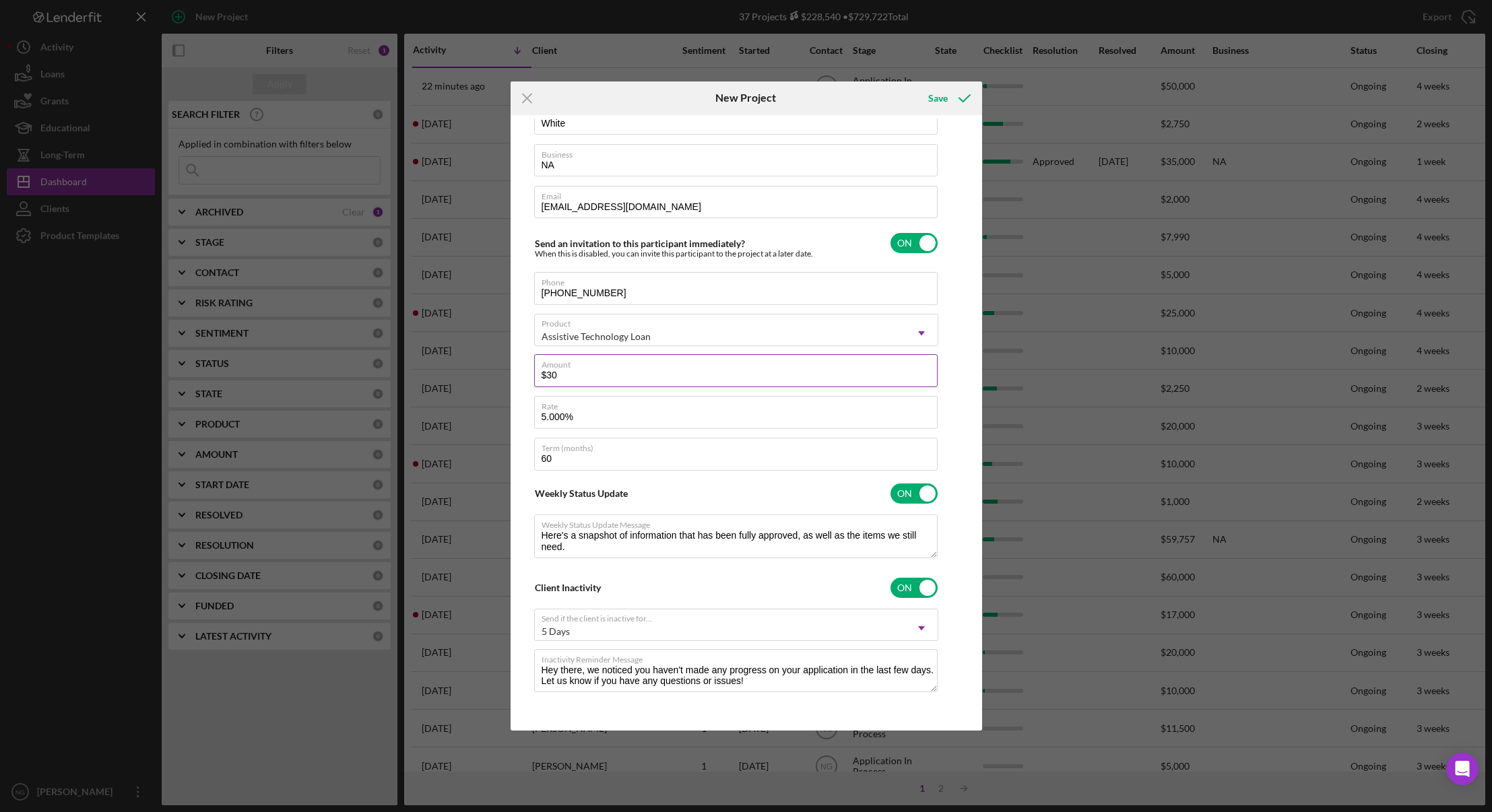
type input "$300"
type textarea "Here's a snapshot of information that has been fully approved, as well as the i…"
type input "$3,000"
type textarea "Here's a snapshot of information that has been fully approved, as well as the i…"
type input "$3,000."
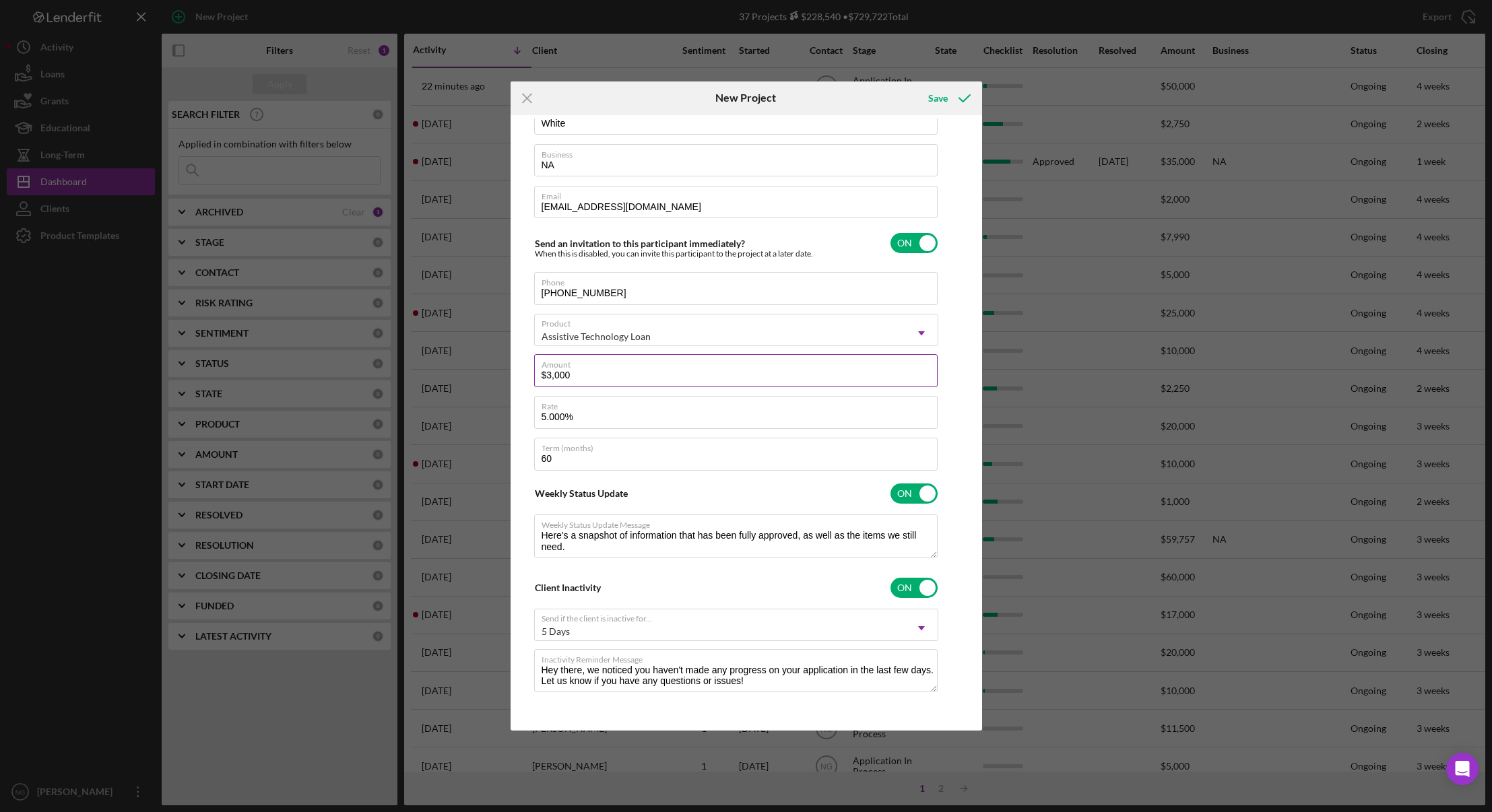
type textarea "Here's a snapshot of information that has been fully approved, as well as the i…"
type input "$3,000.0"
type textarea "Here's a snapshot of information that has been fully approved, as well as the i…"
type input "$3,000.00"
type textarea "Here's a snapshot of information that has been fully approved, as well as the i…"
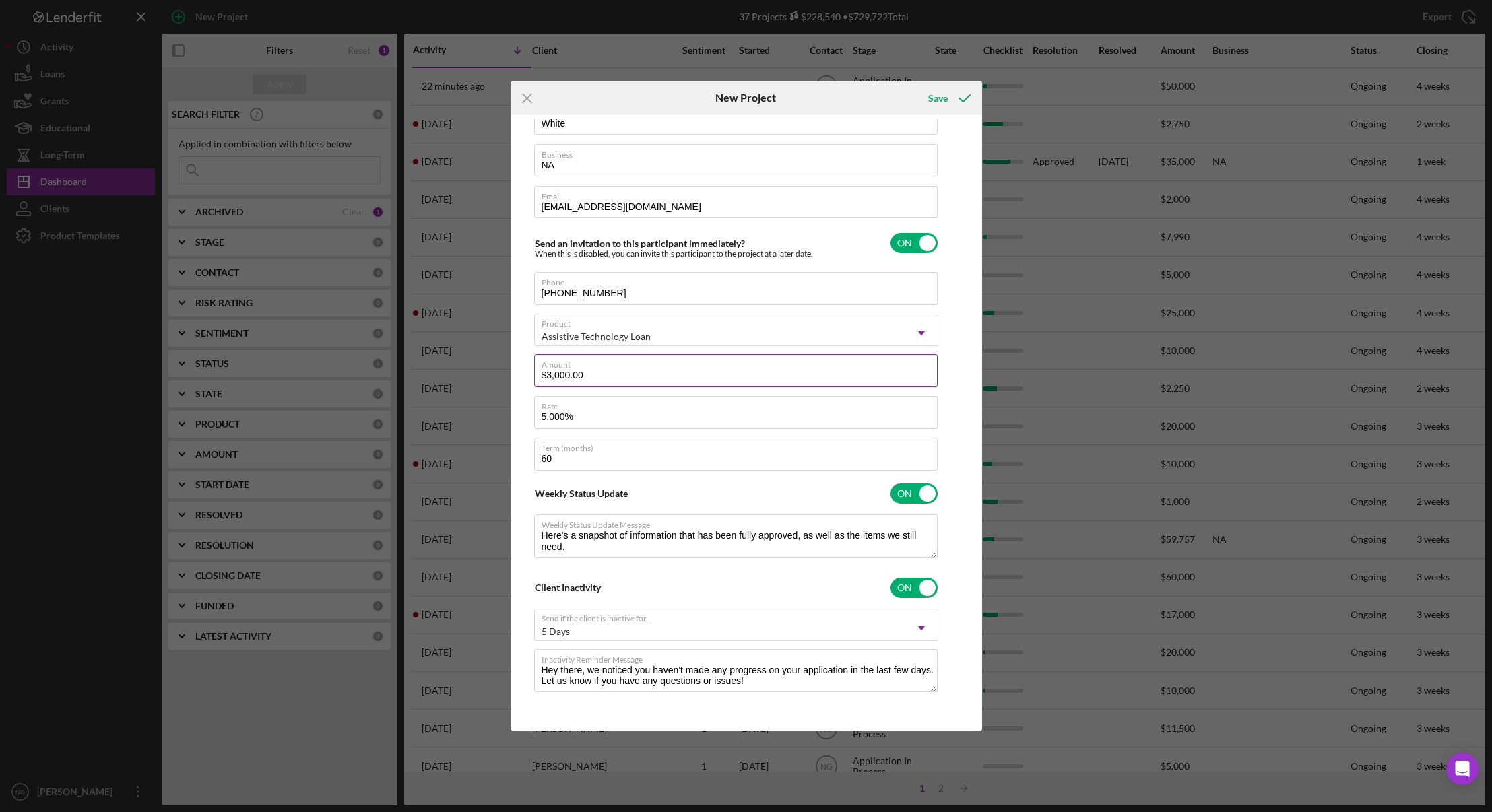
type input "$3,000.00"
type textarea "Here's a snapshot of information that has been fully approved, as well as the i…"
click at [604, 469] on input "60" at bounding box center [736, 453] width 403 height 32
type input "6"
type textarea "Here's a snapshot of information that has been fully approved, as well as the i…"
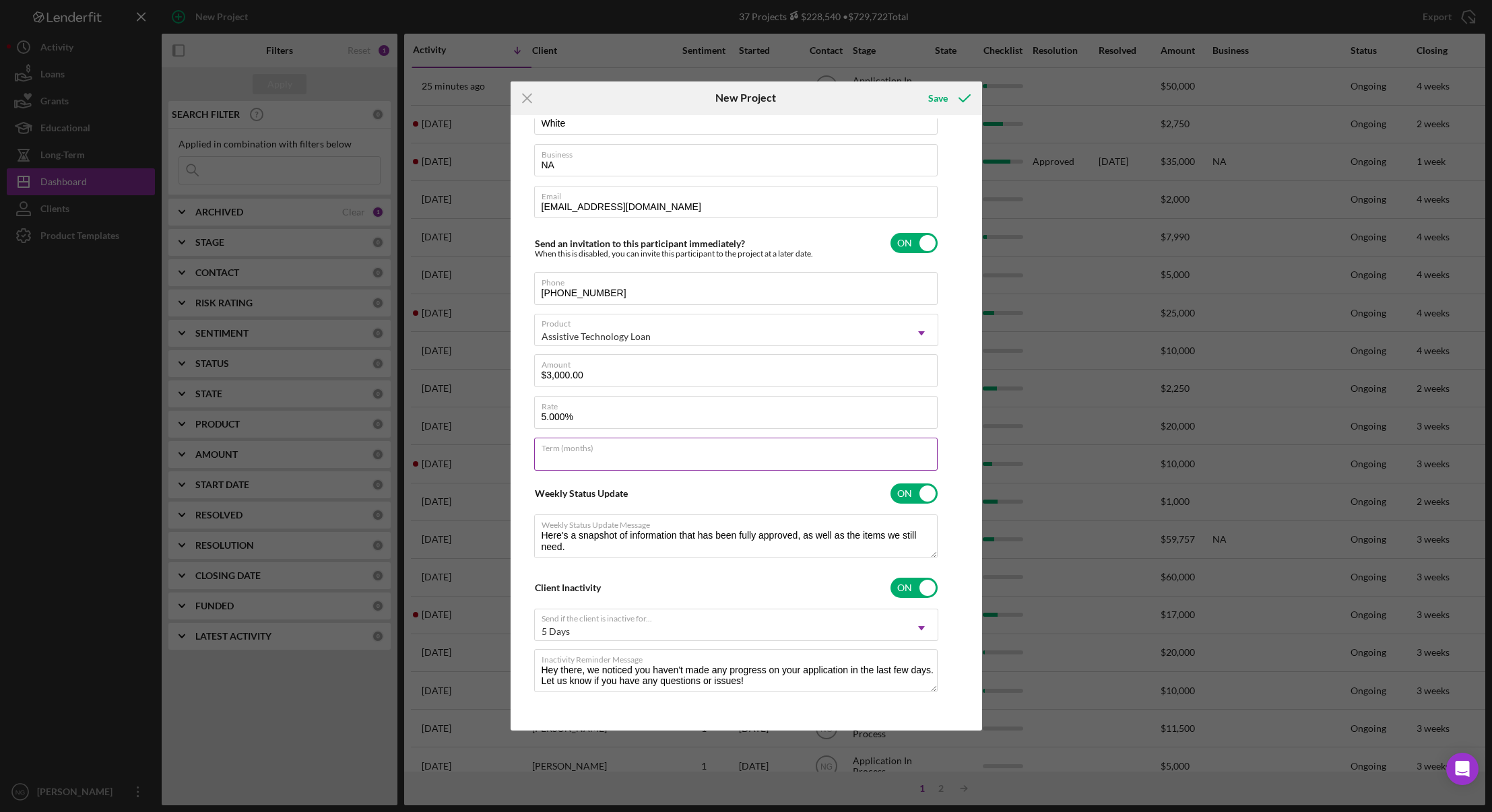
type textarea "Here's a snapshot of information that has been fully approved, as well as the i…"
type input "3"
type textarea "Here's a snapshot of information that has been fully approved, as well as the i…"
type input "36"
type textarea "Here's a snapshot of information that has been fully approved, as well as the i…"
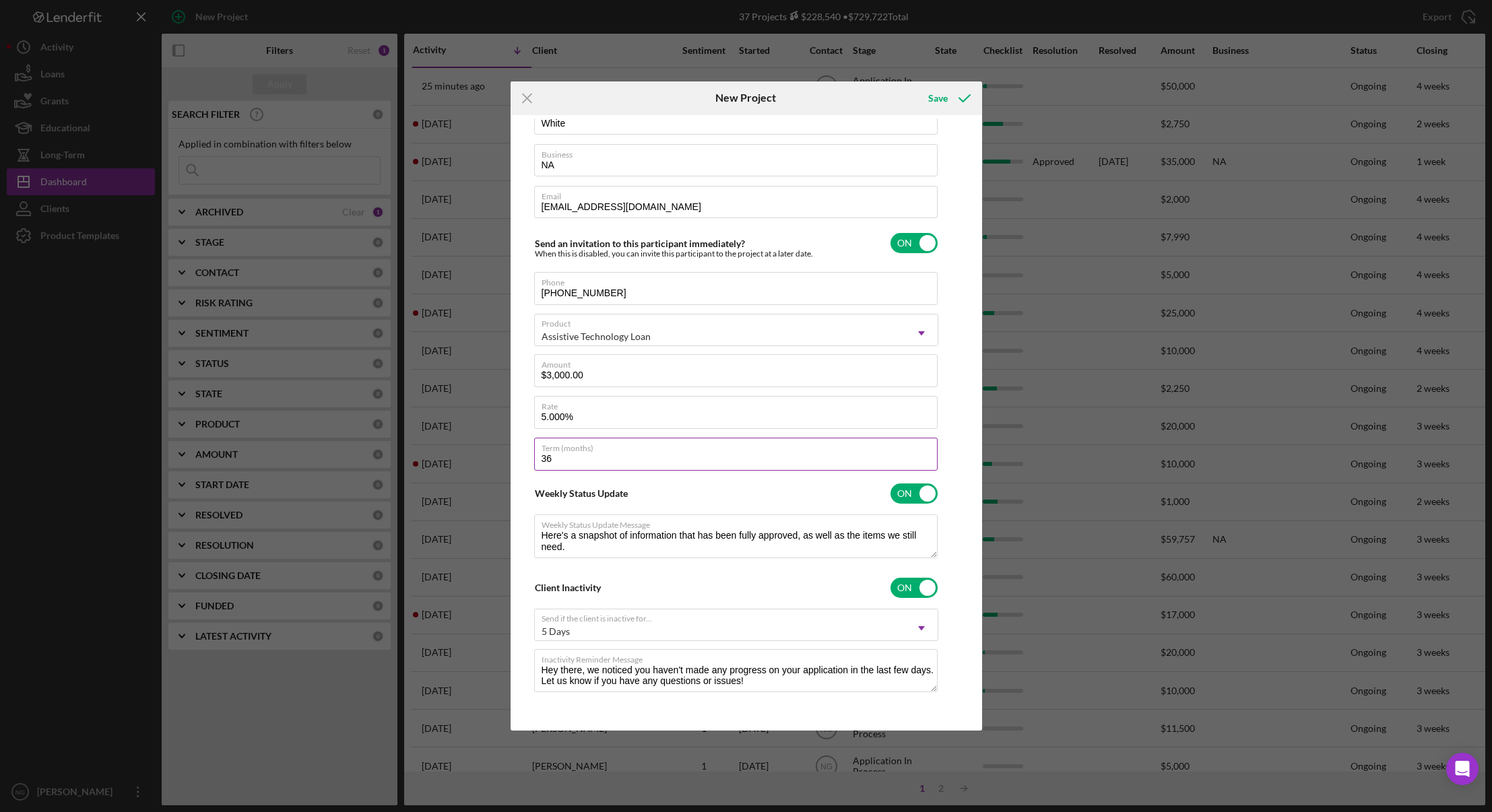
type input "36"
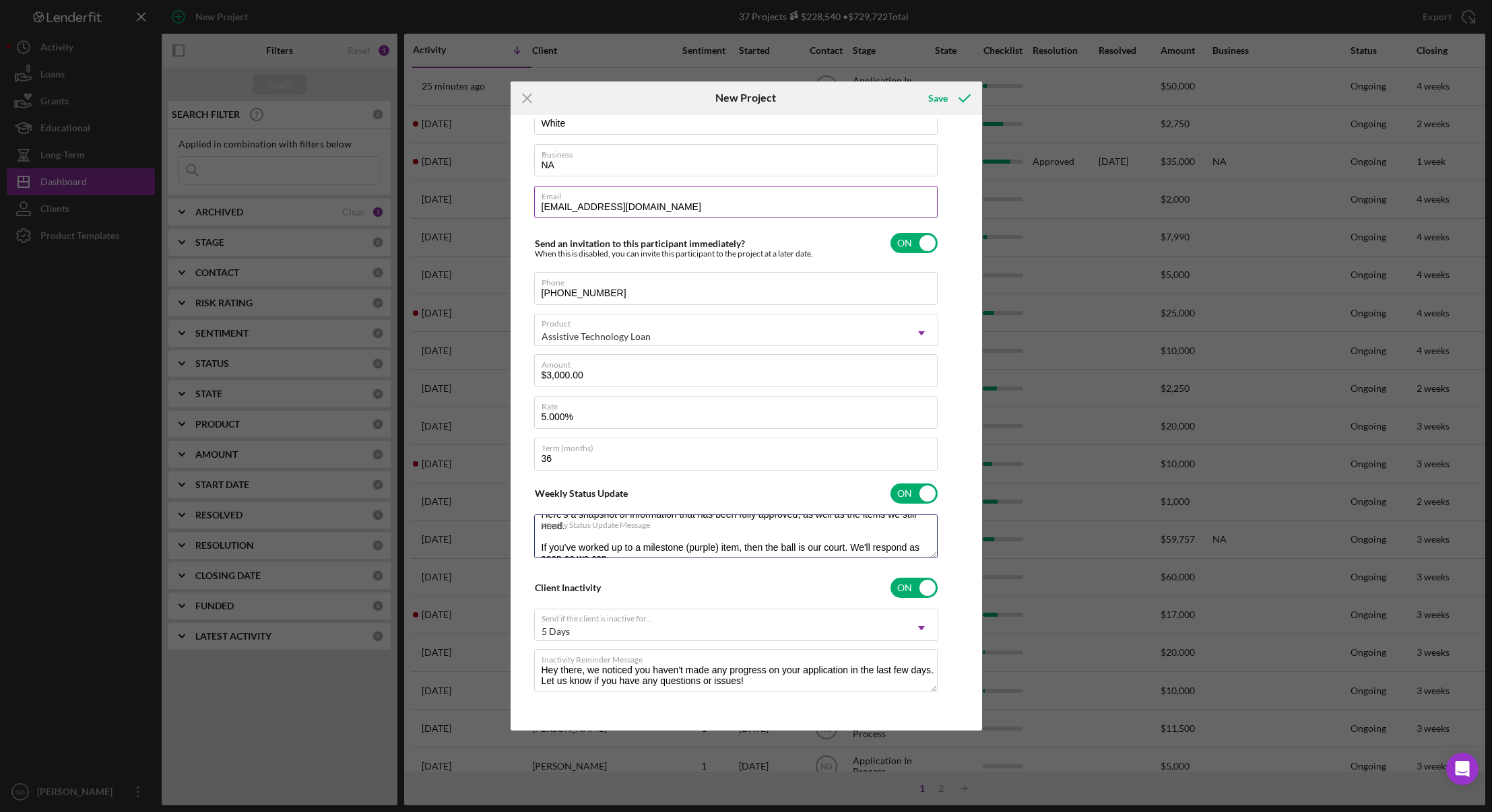
scroll to position [32, 0]
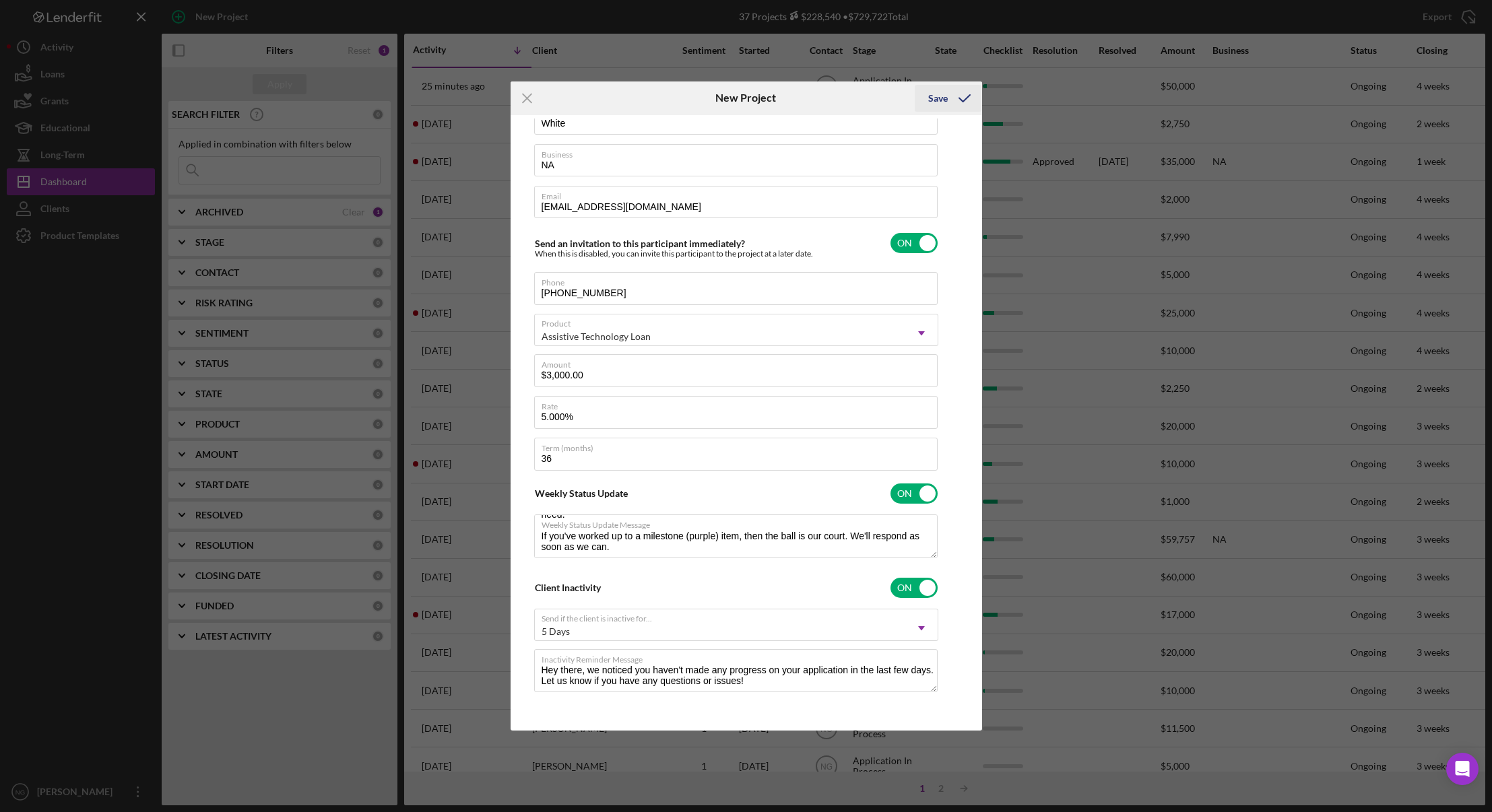
click at [945, 94] on div "Save" at bounding box center [938, 98] width 19 height 27
type textarea "Here's a snapshot of information that has been fully approved, as well as the i…"
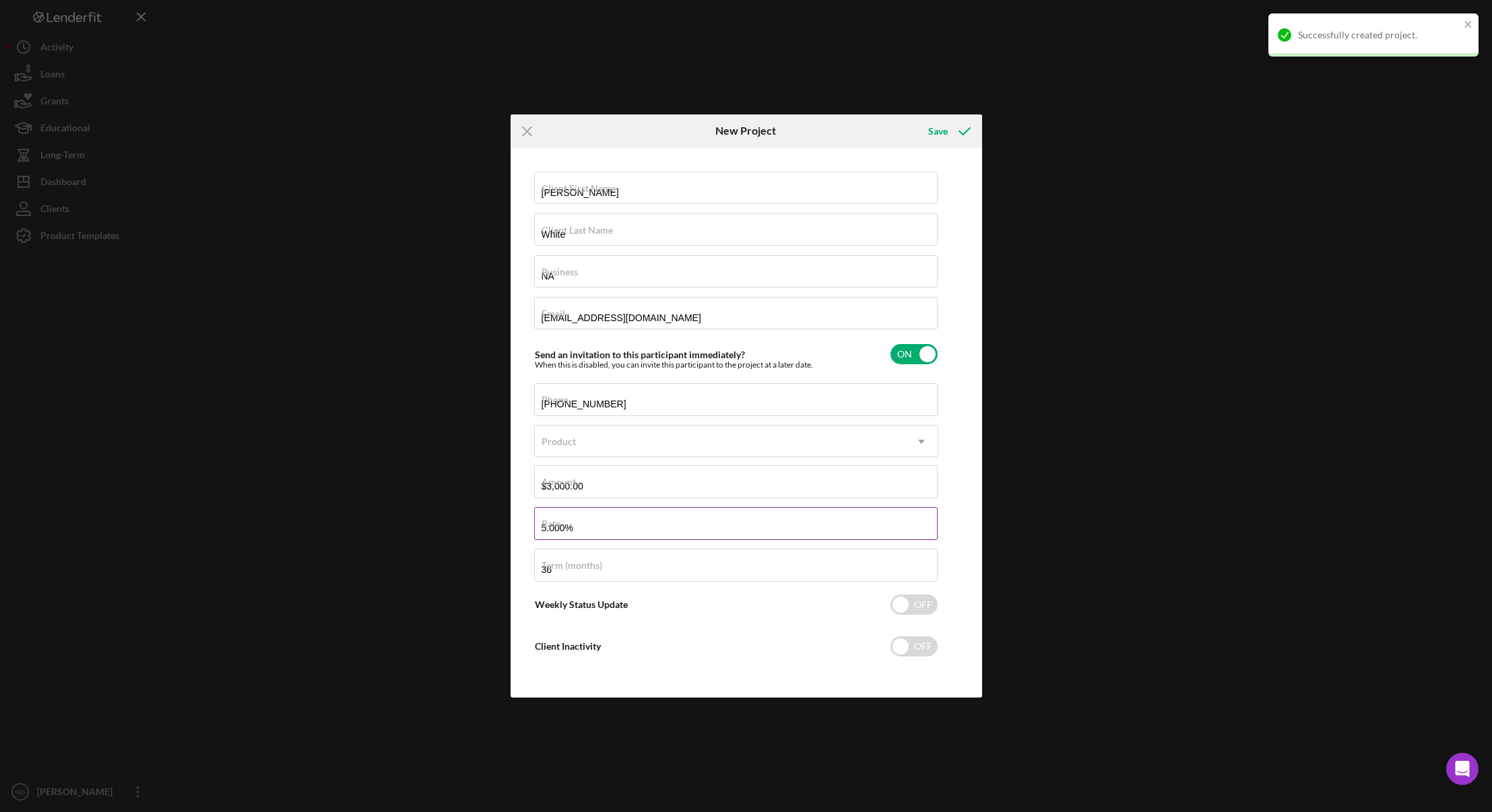
checkbox input "false"
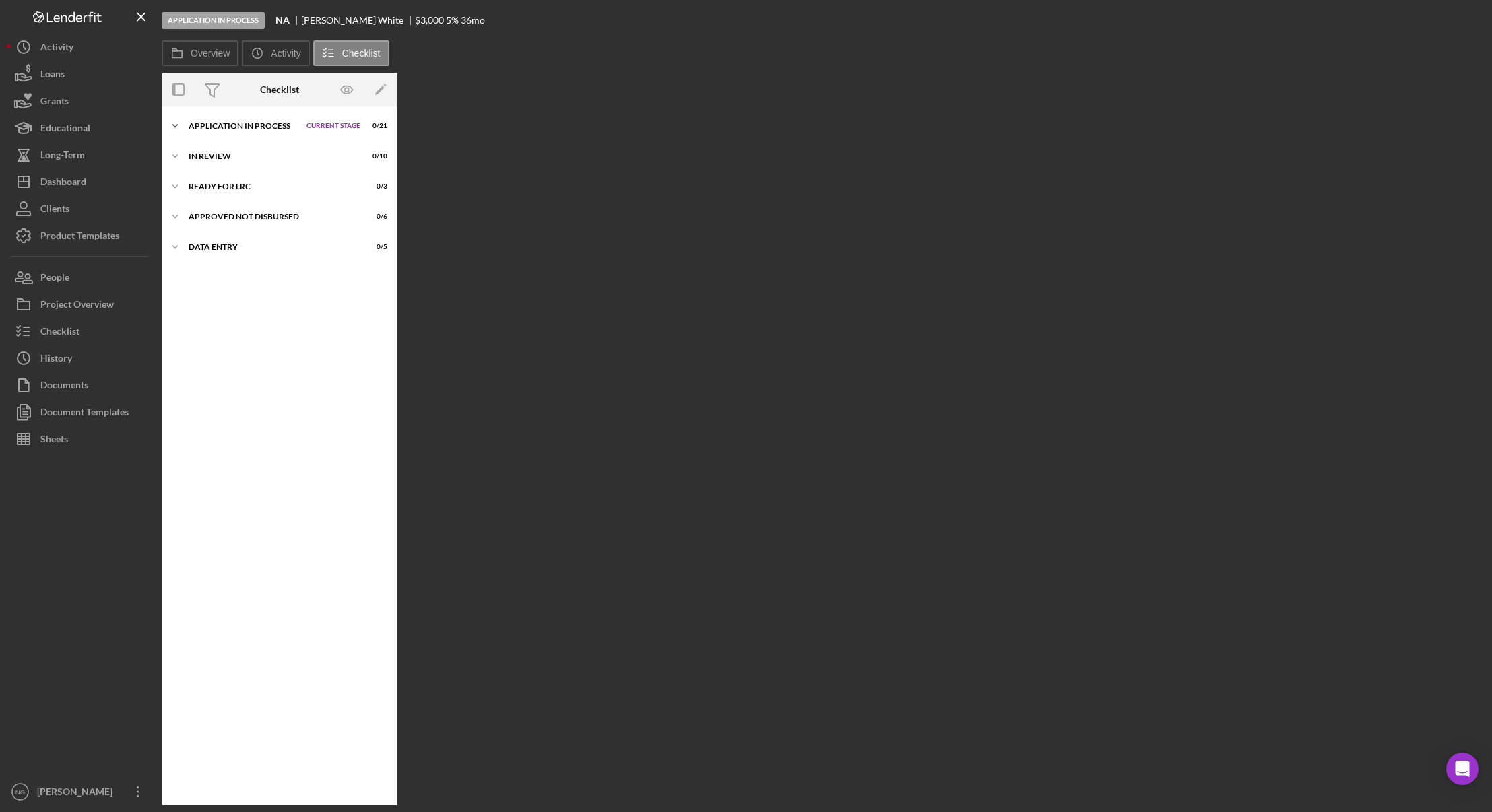
click at [249, 124] on div "Application In Process" at bounding box center [244, 126] width 111 height 8
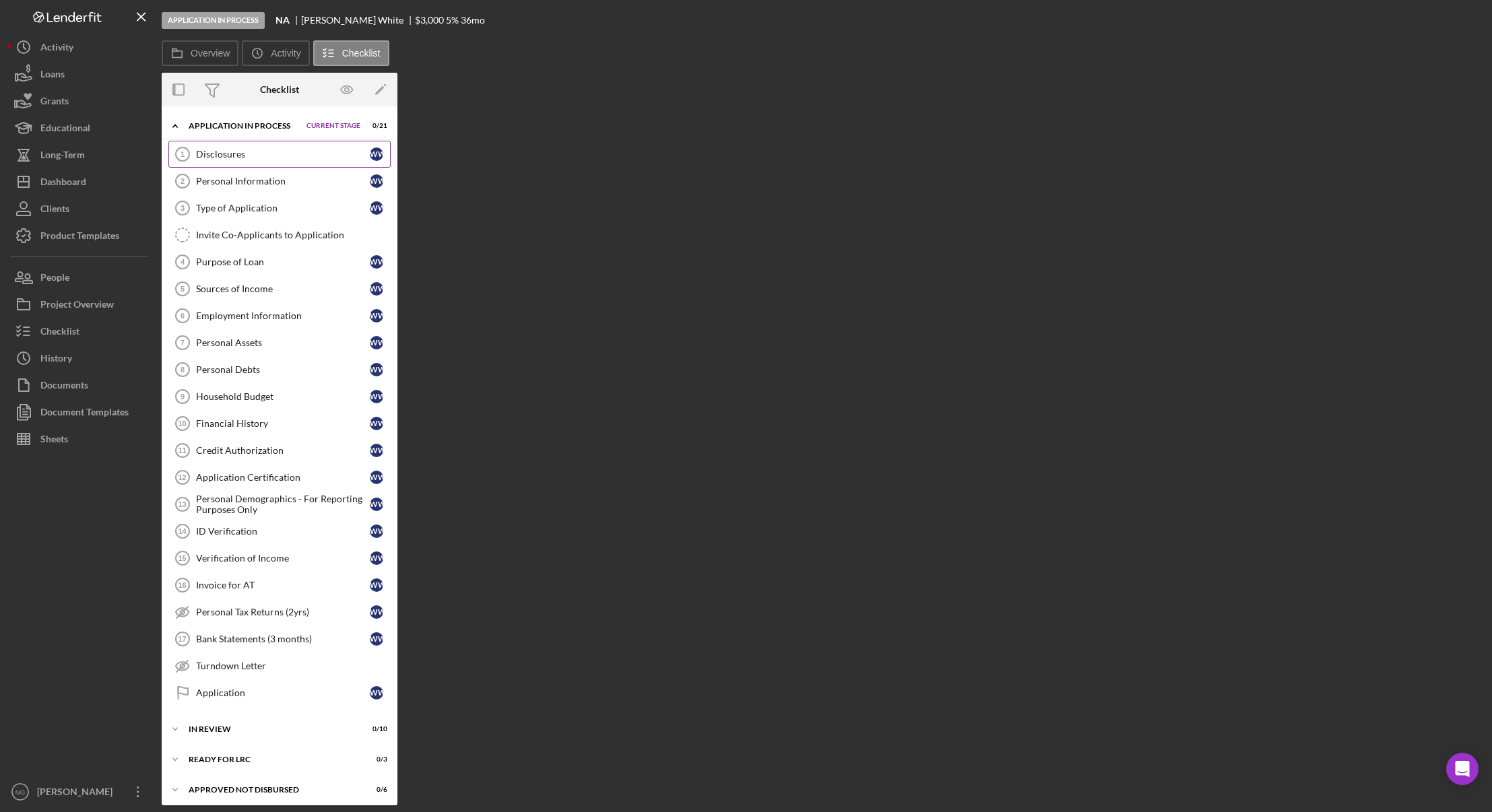
click at [229, 158] on div "Disclosures" at bounding box center [282, 154] width 174 height 11
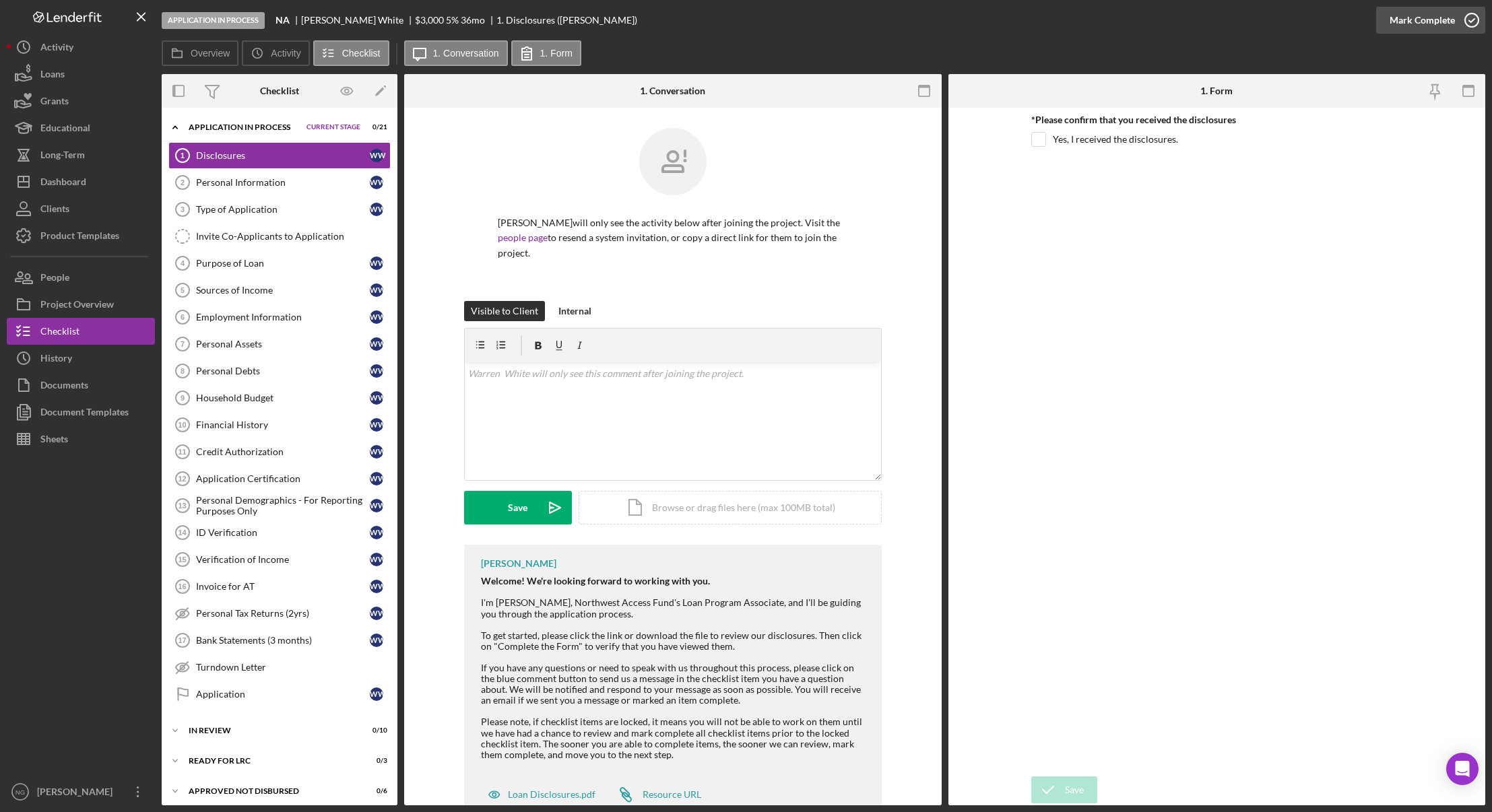
click at [1472, 18] on icon "button" at bounding box center [1472, 20] width 34 height 34
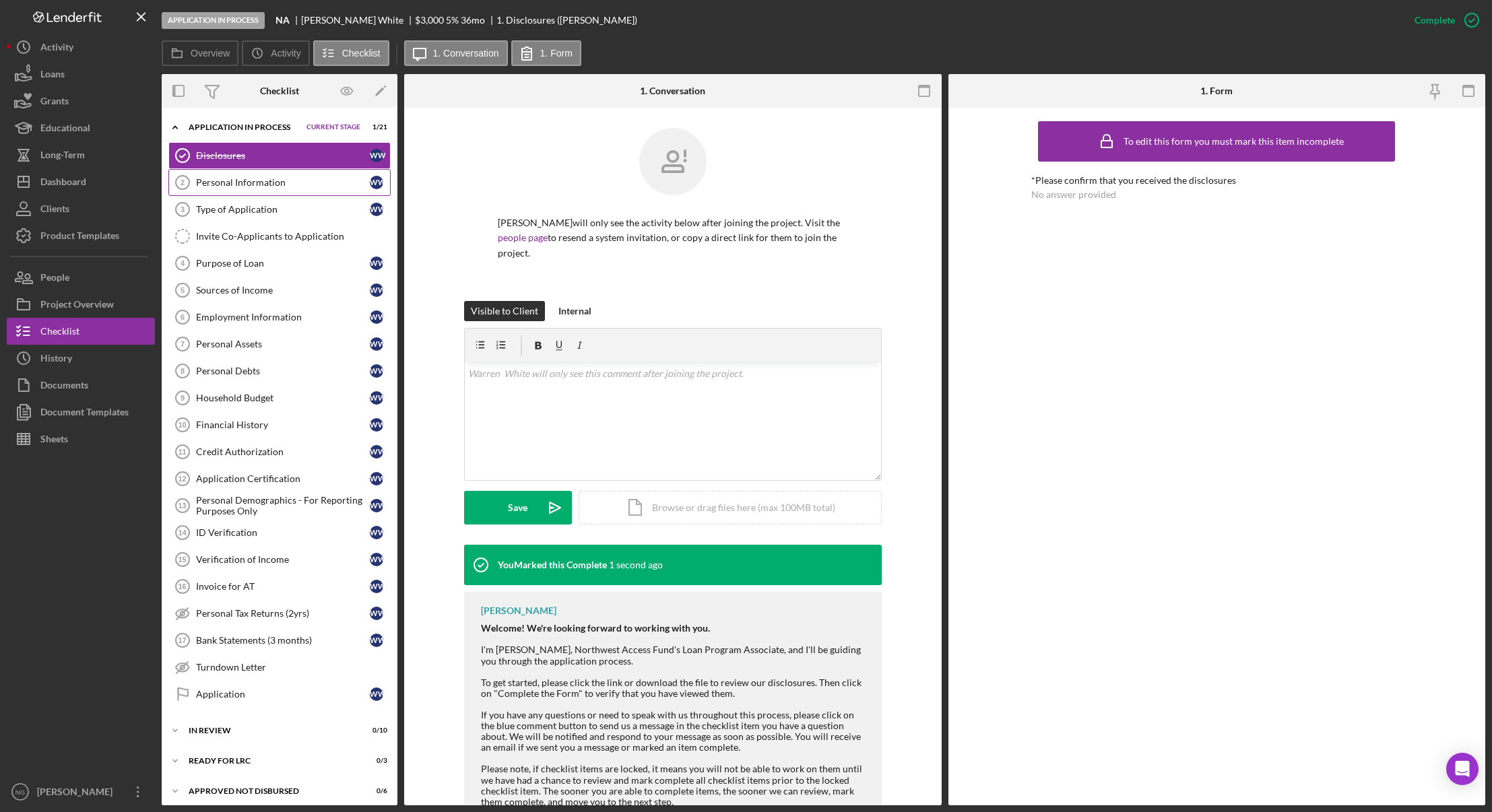
click at [298, 181] on div "Personal Information" at bounding box center [282, 182] width 174 height 11
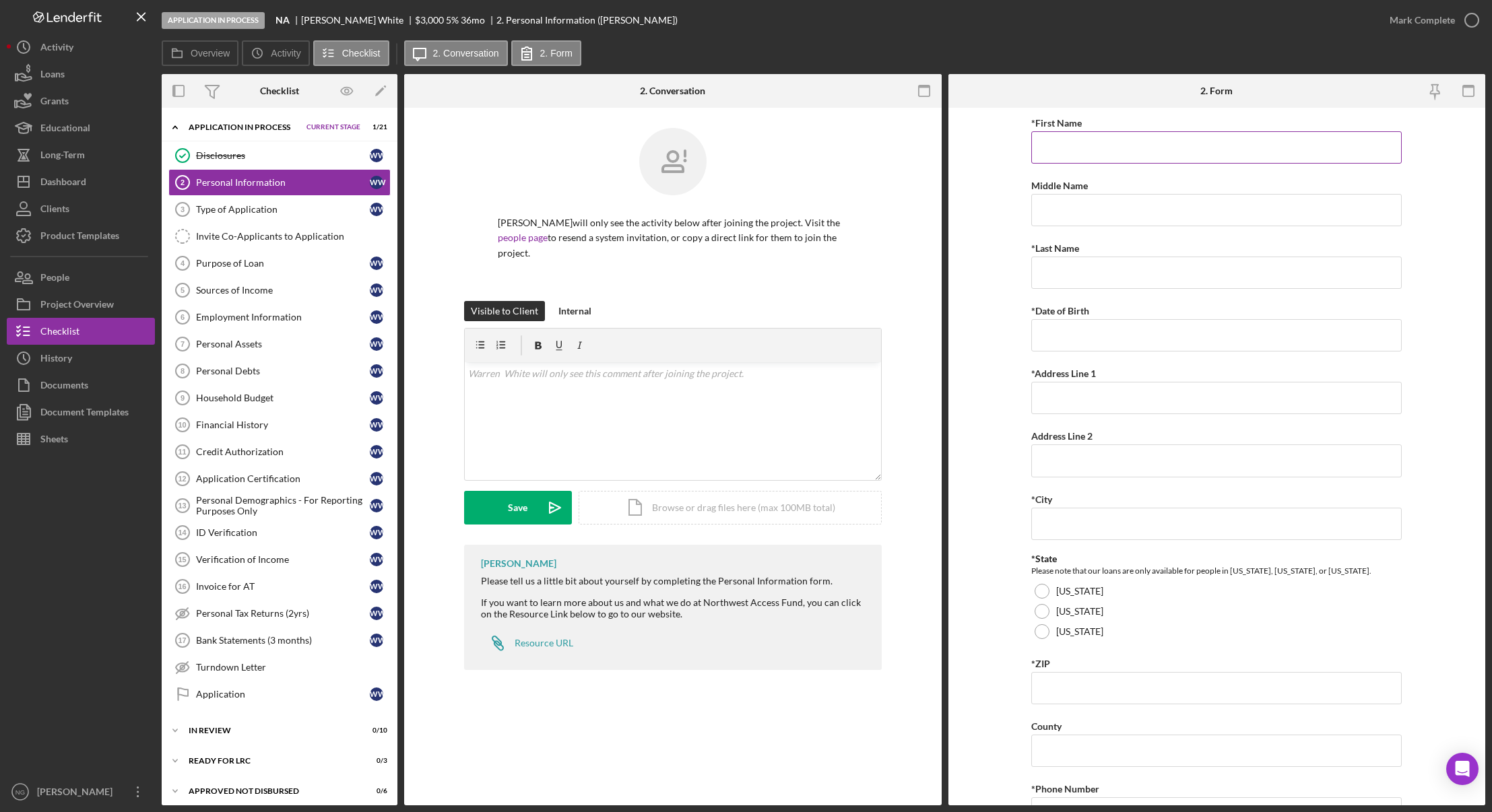
click at [1079, 148] on input "*First Name" at bounding box center [1216, 147] width 370 height 32
type input "Warren"
type input "White"
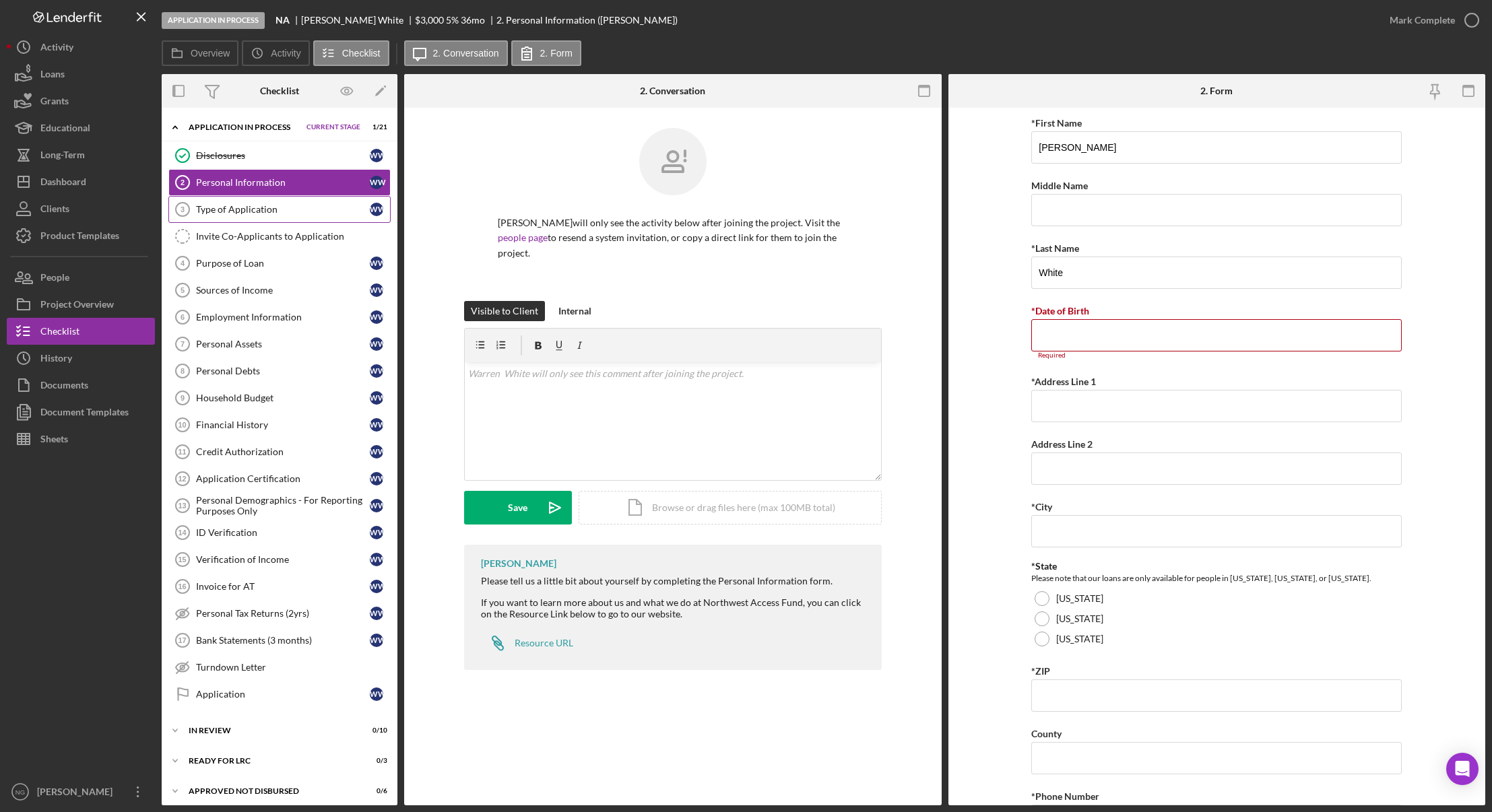
click at [279, 208] on div "Type of Application" at bounding box center [282, 209] width 174 height 11
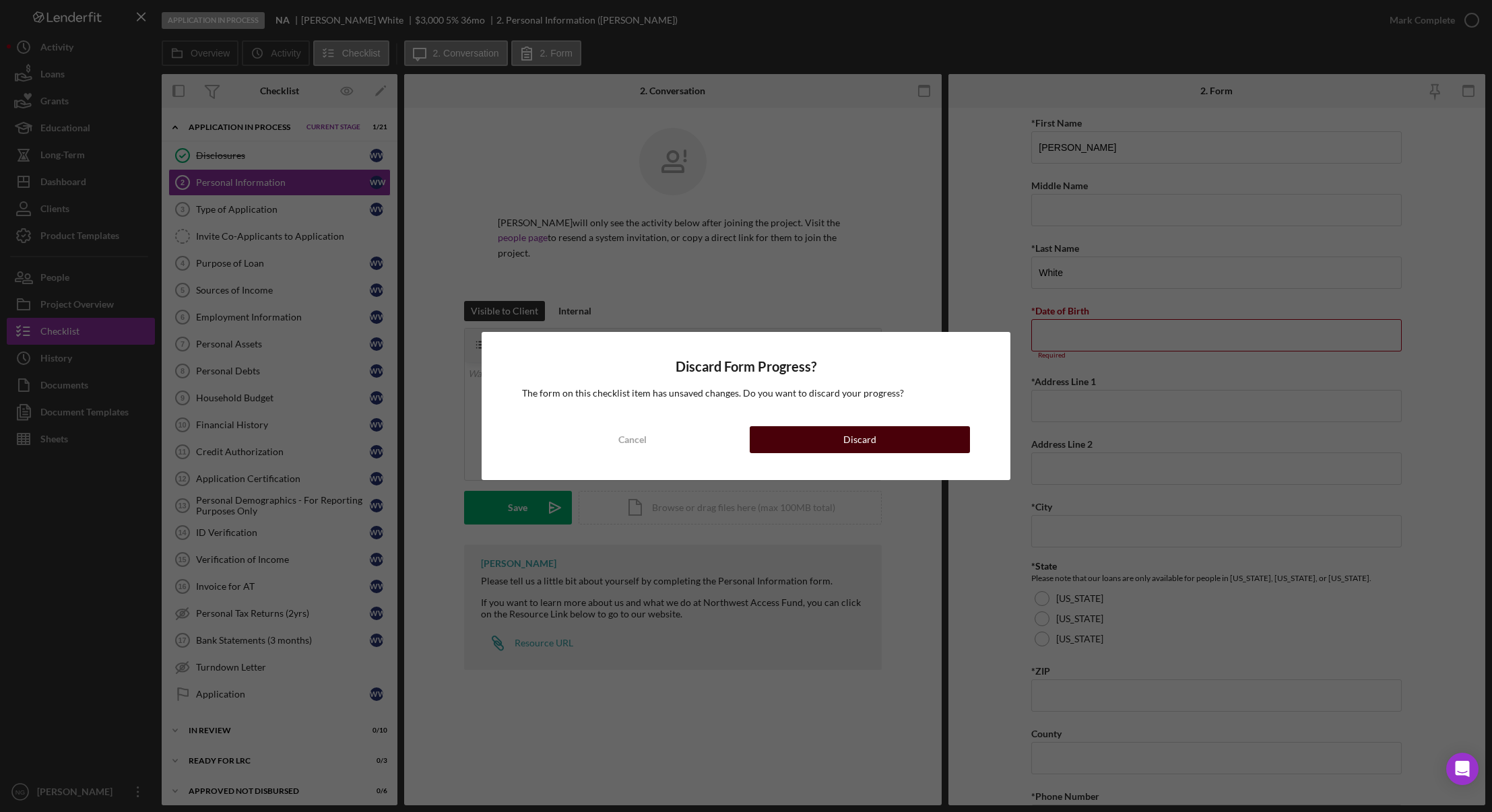
click at [821, 438] on button "Discard" at bounding box center [859, 439] width 220 height 27
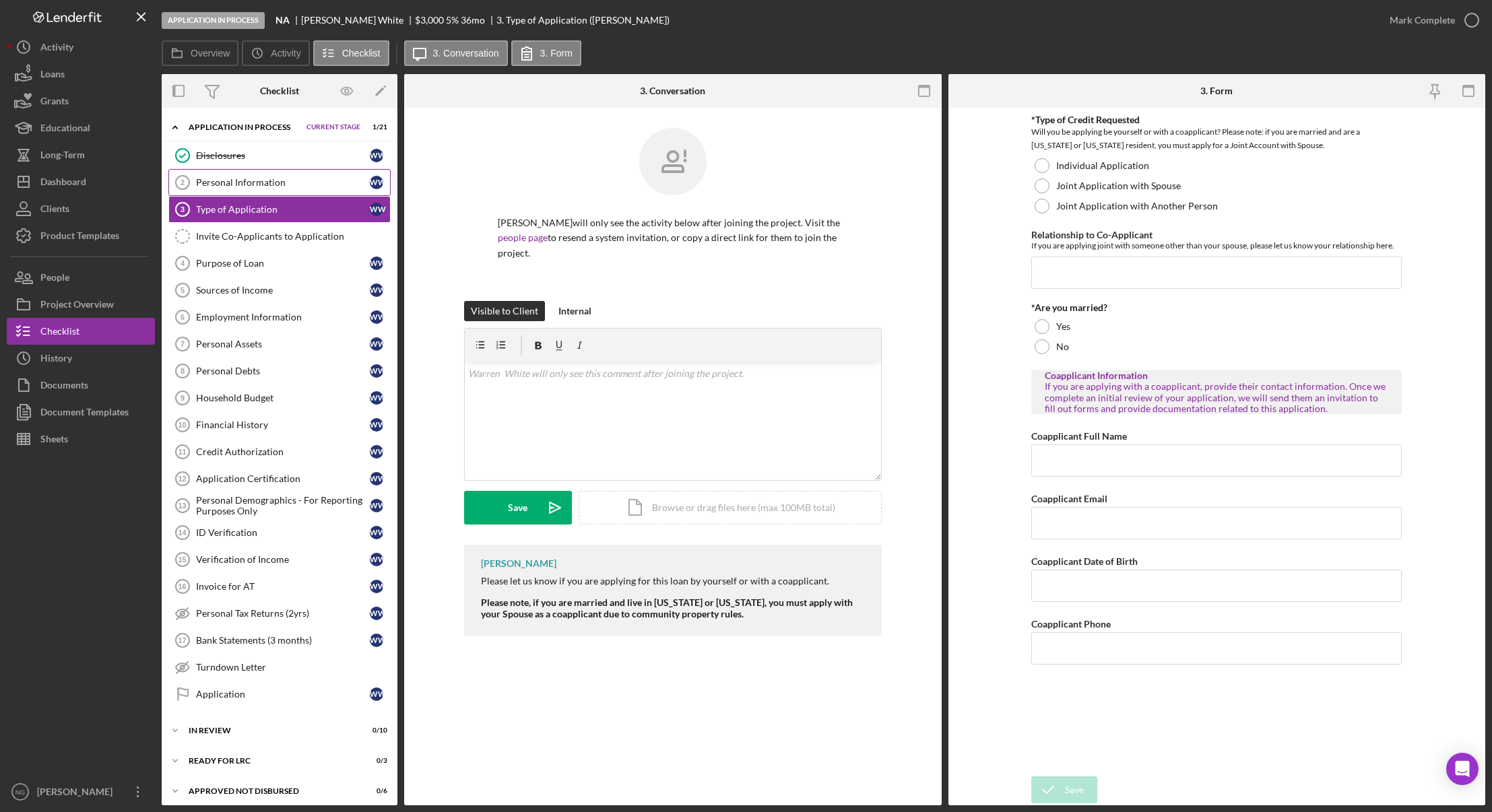
click at [283, 186] on div "Personal Information" at bounding box center [282, 182] width 174 height 11
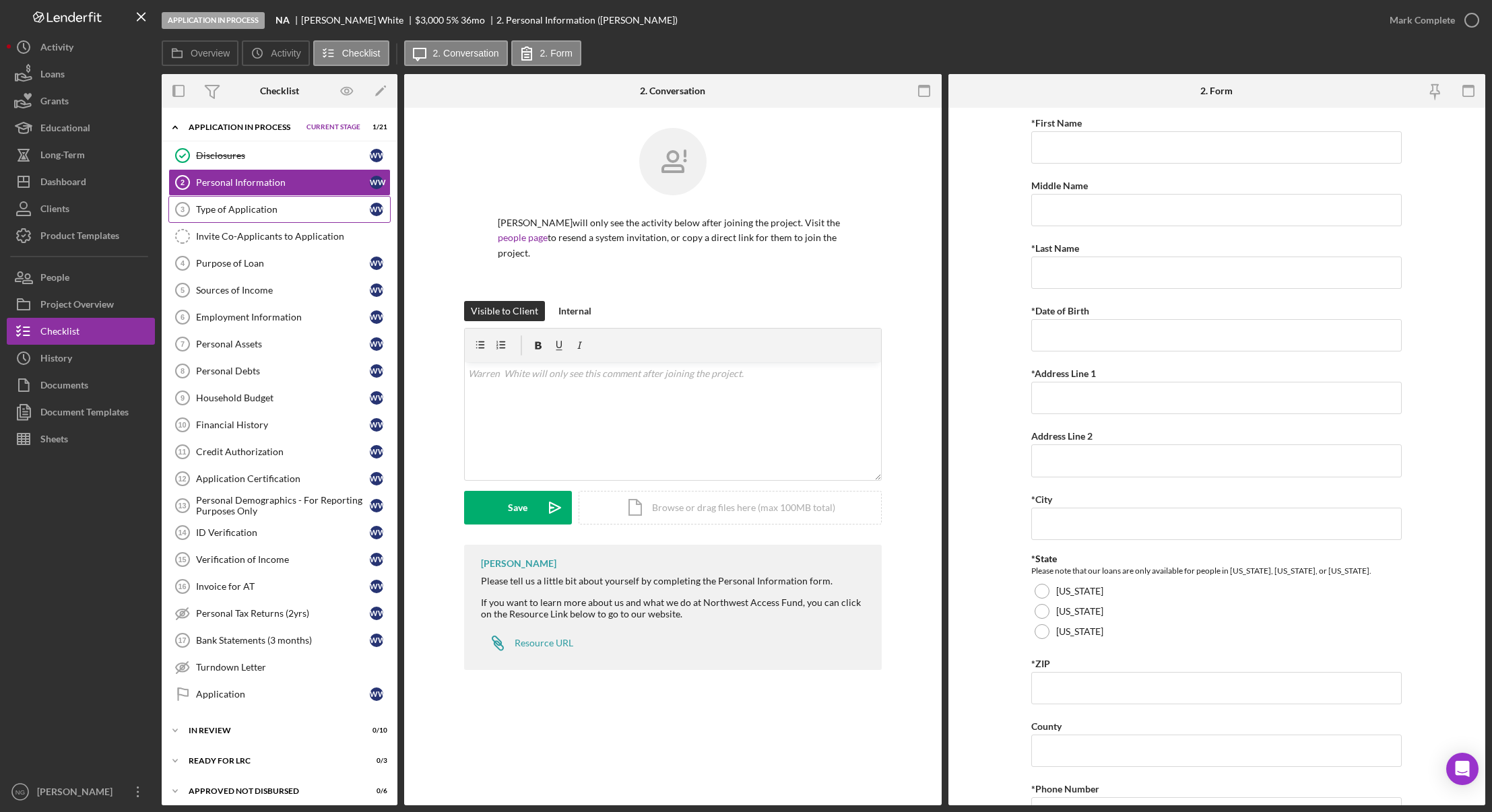
click at [235, 212] on div "Type of Application" at bounding box center [282, 209] width 174 height 11
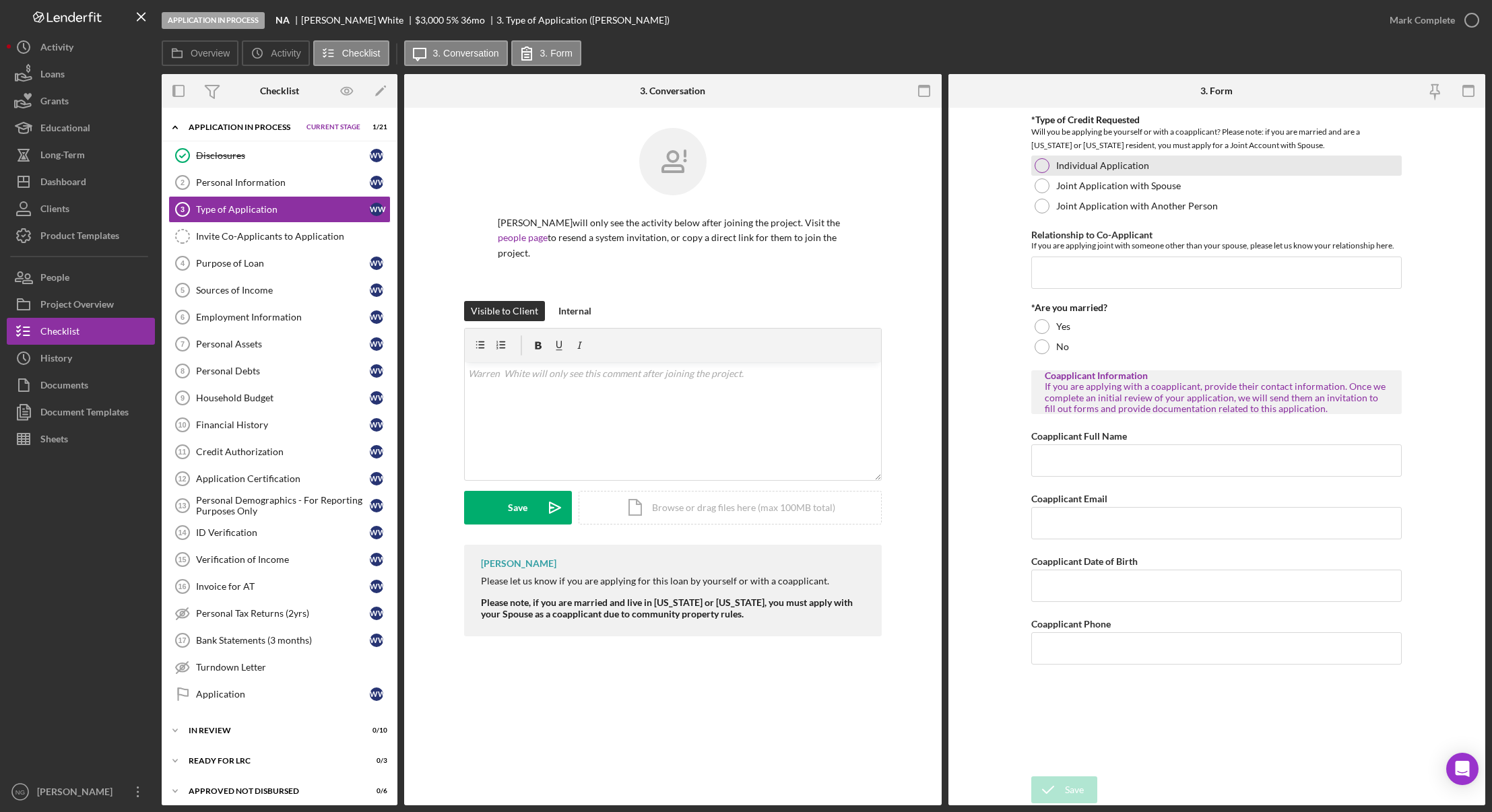
click at [1038, 162] on div at bounding box center [1042, 165] width 15 height 15
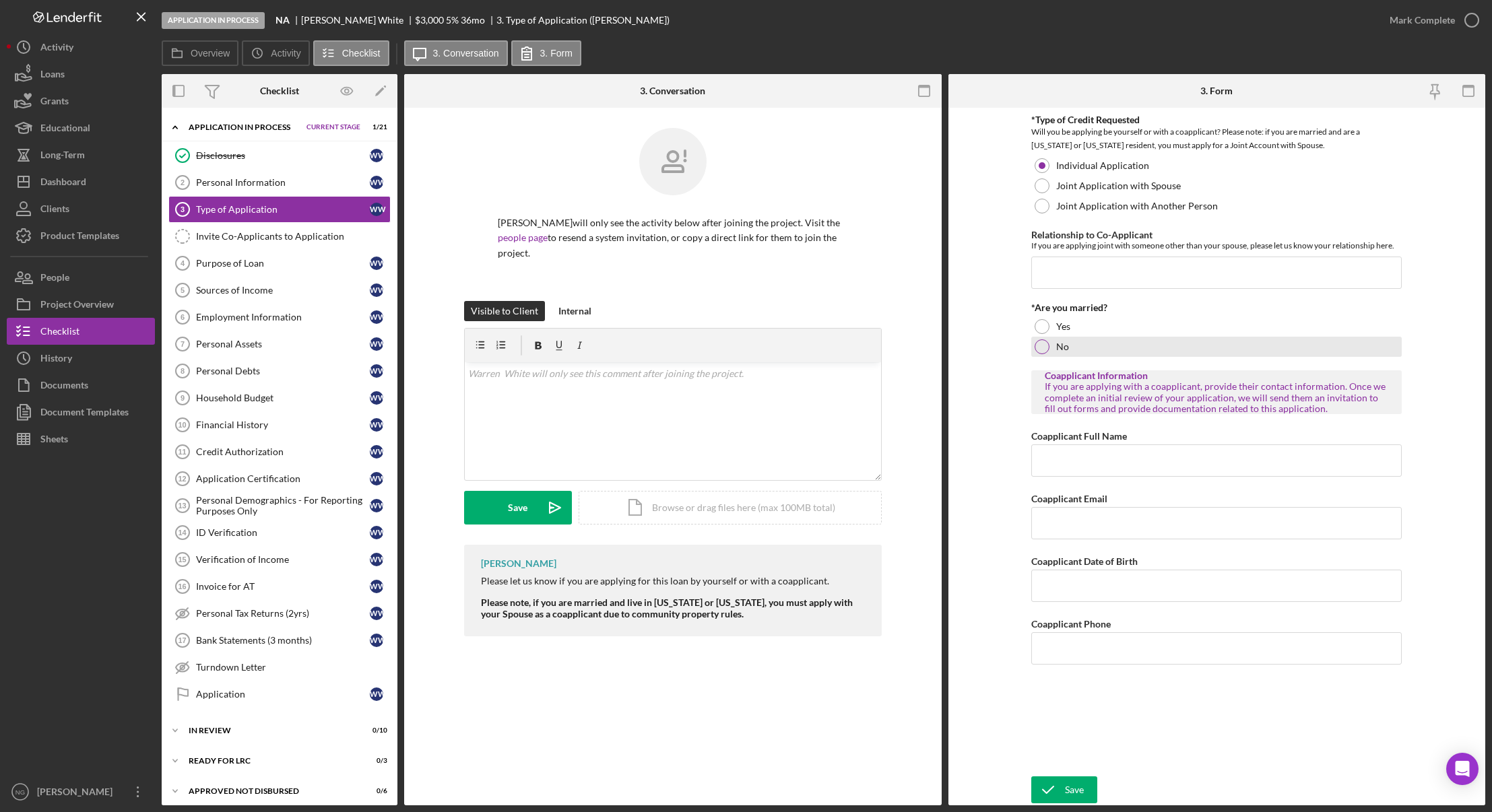
click at [1043, 344] on div at bounding box center [1042, 347] width 15 height 15
click at [1074, 791] on div "Save" at bounding box center [1074, 789] width 18 height 27
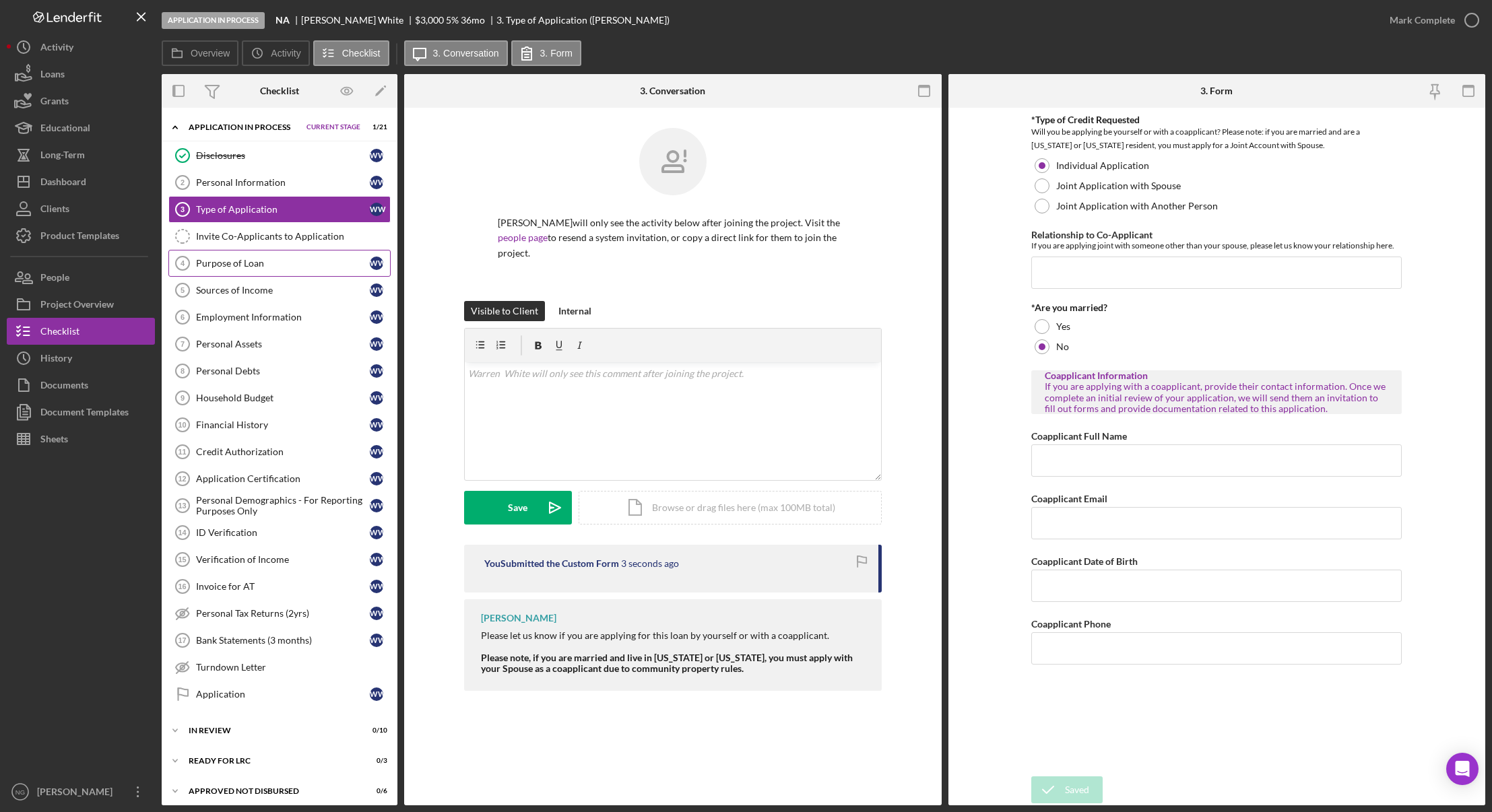
click at [244, 266] on div "Purpose of Loan" at bounding box center [282, 263] width 174 height 11
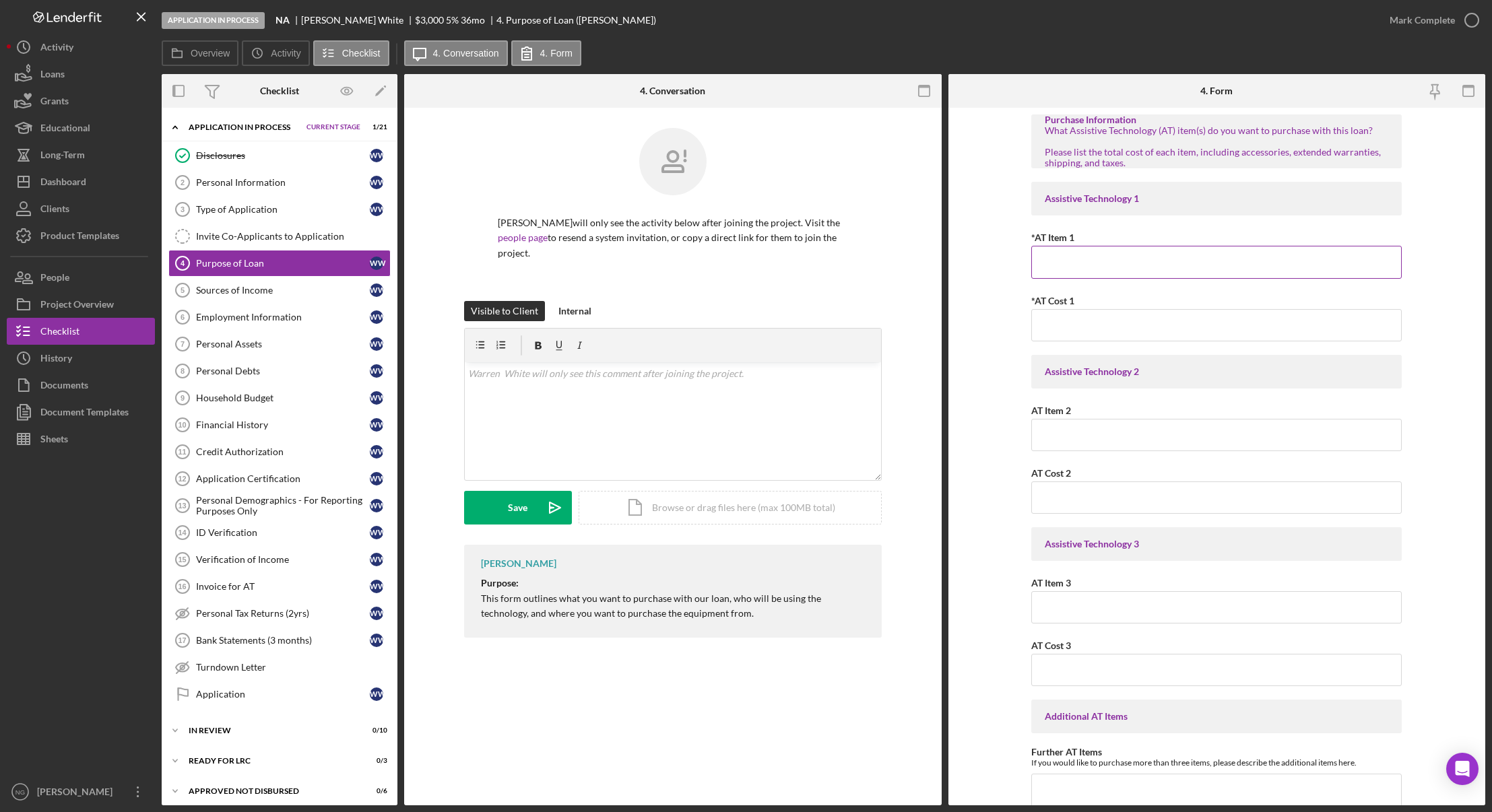
click at [1079, 252] on input "*AT Item 1" at bounding box center [1216, 262] width 370 height 32
type input "Scooter"
type input "$3,000.00"
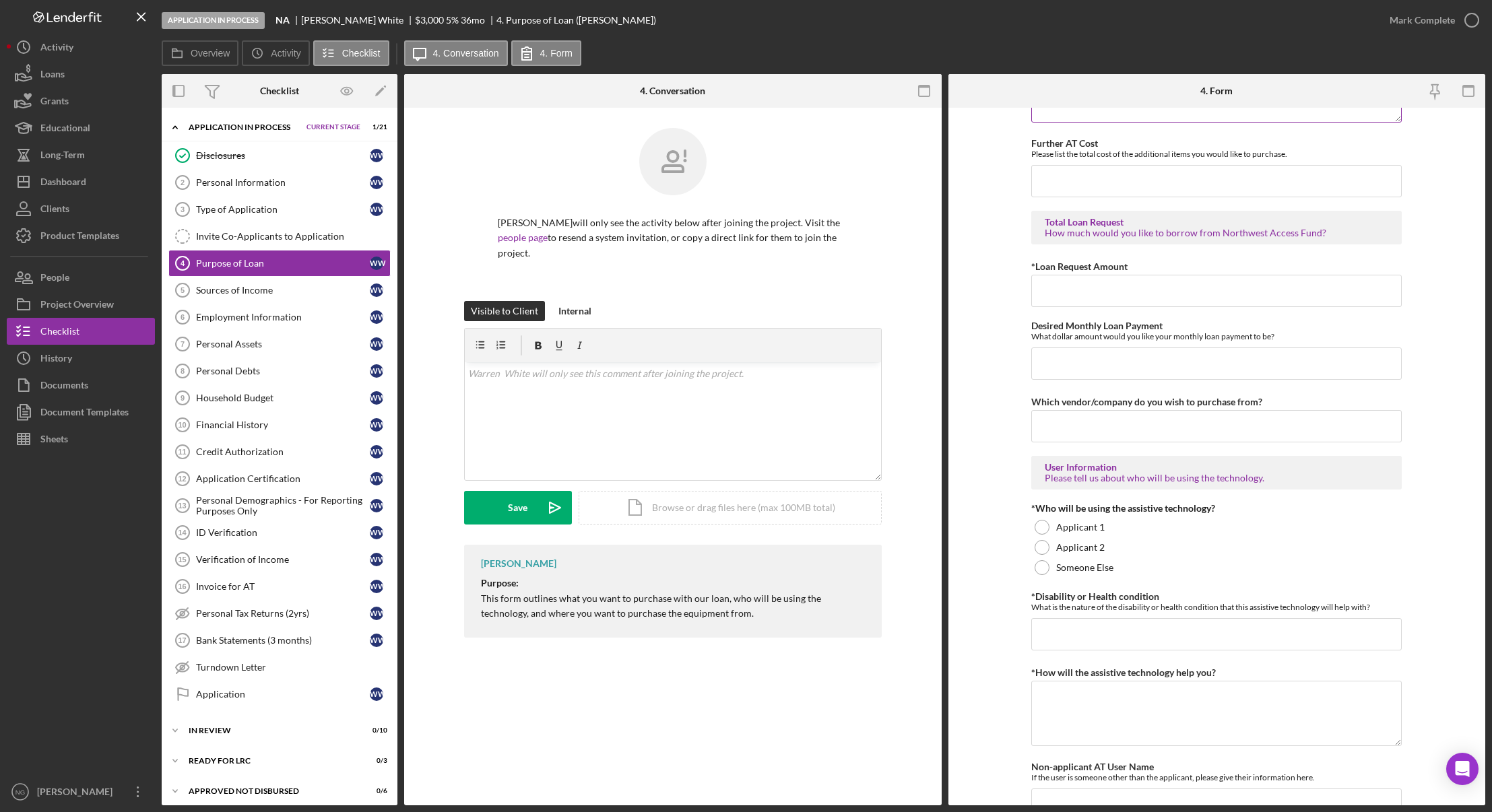
scroll to position [741, 0]
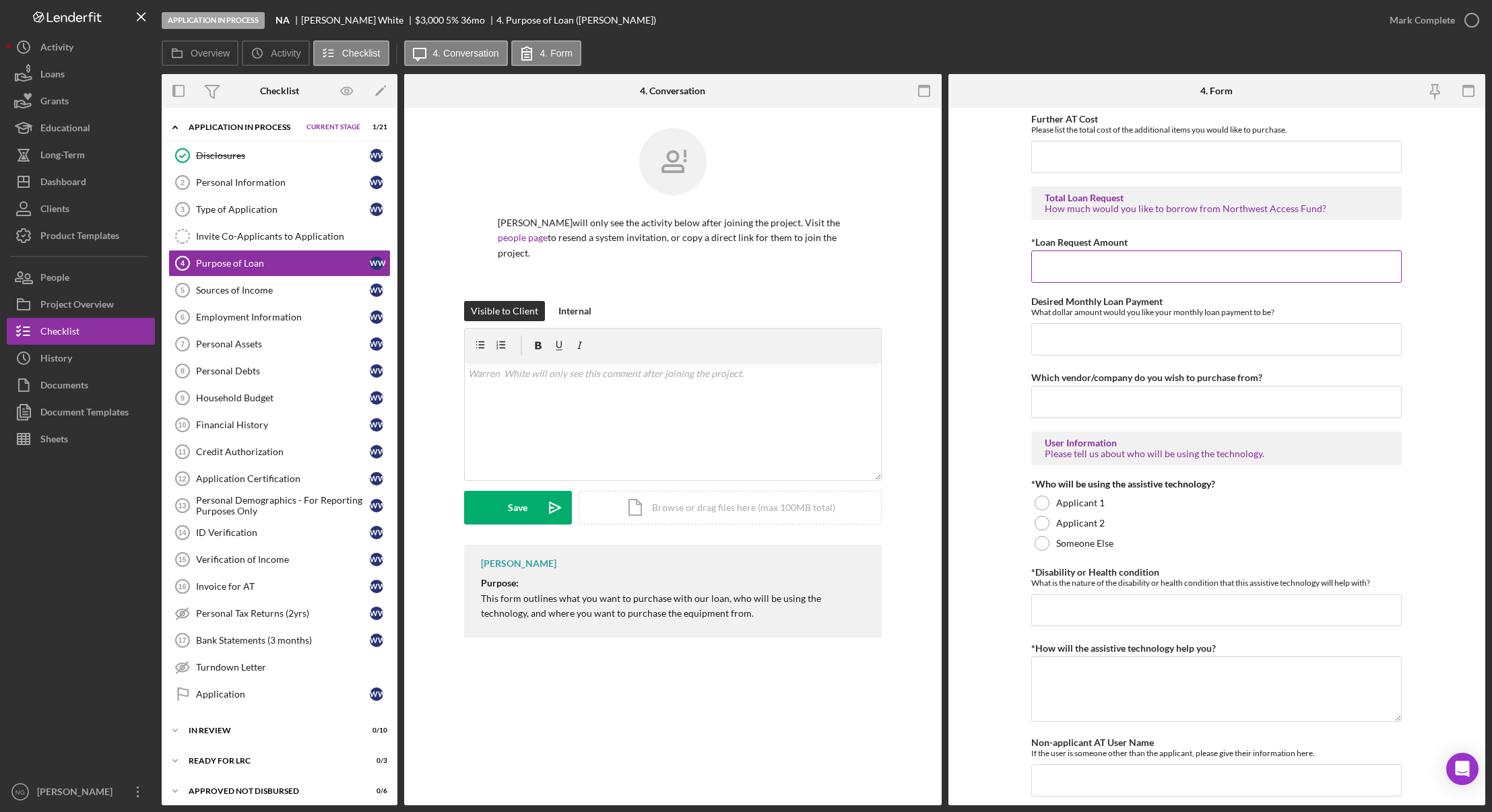
click at [1097, 263] on input "*Loan Request Amount" at bounding box center [1216, 266] width 370 height 32
type input "$3,000.00"
type input "$100.00"
click at [1038, 504] on div at bounding box center [1042, 503] width 15 height 15
click at [1077, 609] on input "*Disability or Health condition" at bounding box center [1216, 610] width 370 height 32
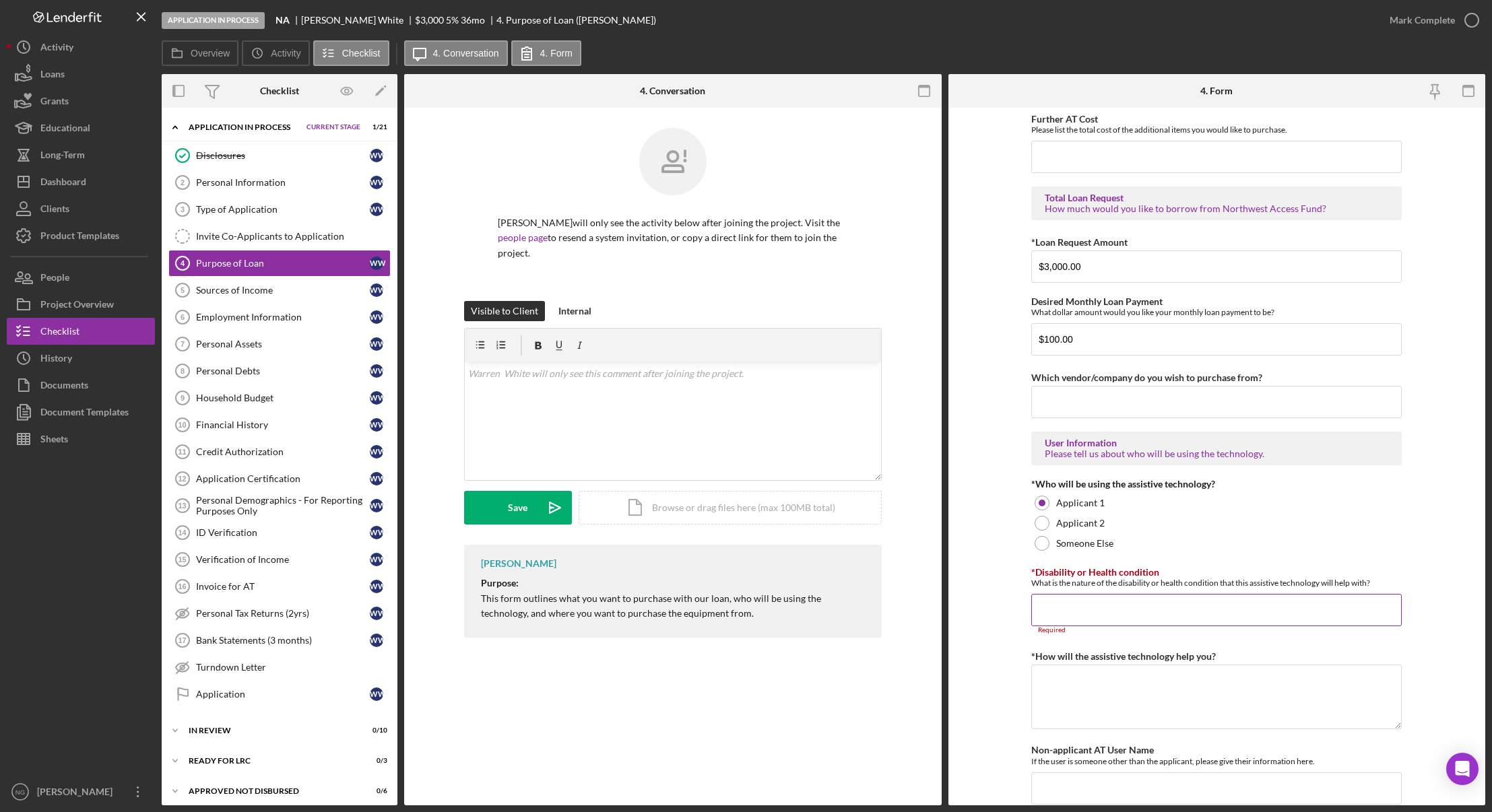
click at [1066, 609] on input "*Disability or Health condition" at bounding box center [1216, 610] width 370 height 32
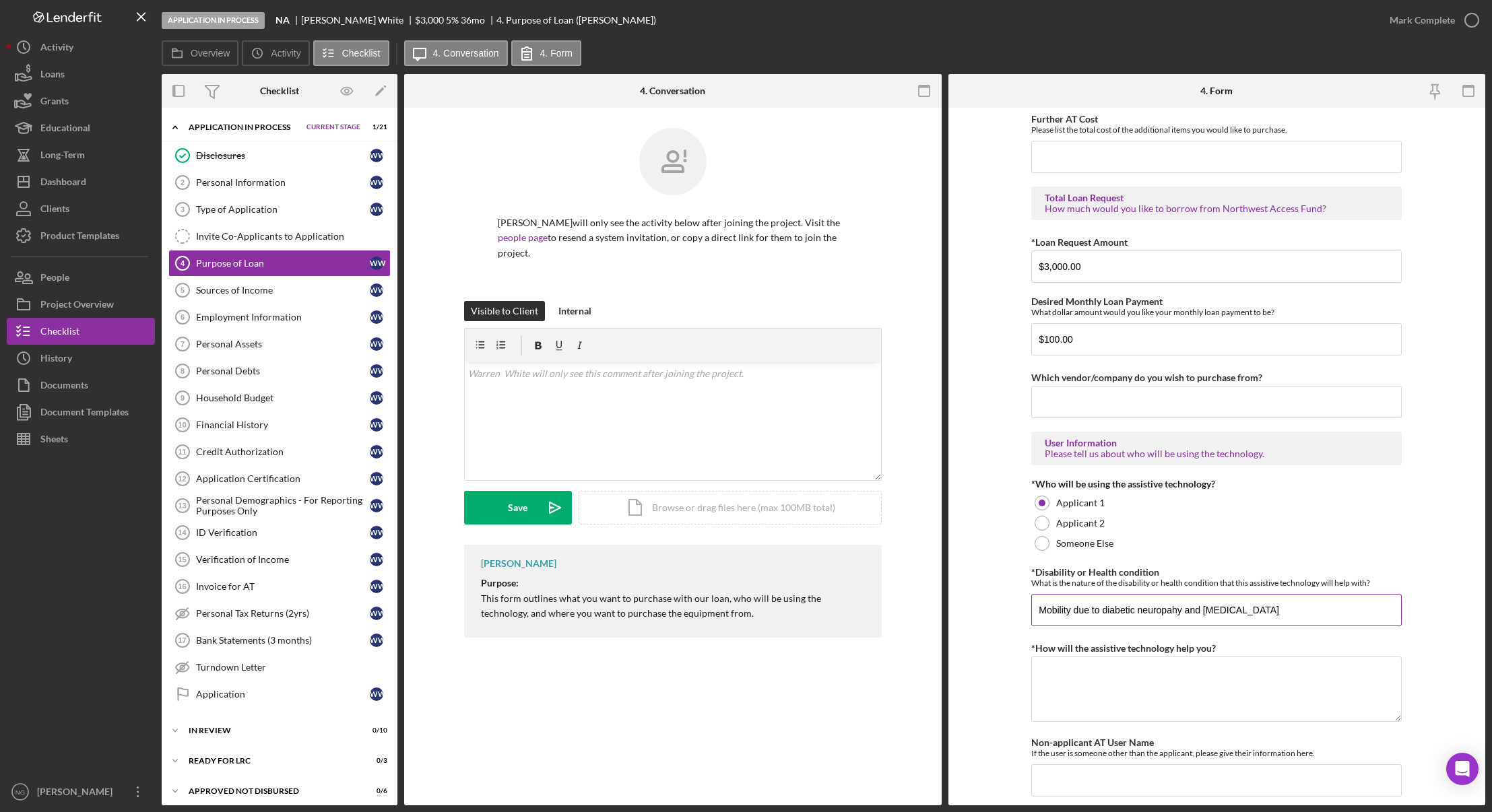
type input "Mobility due to diabetic neuropahy and sciatica"
type textarea "Getting around"
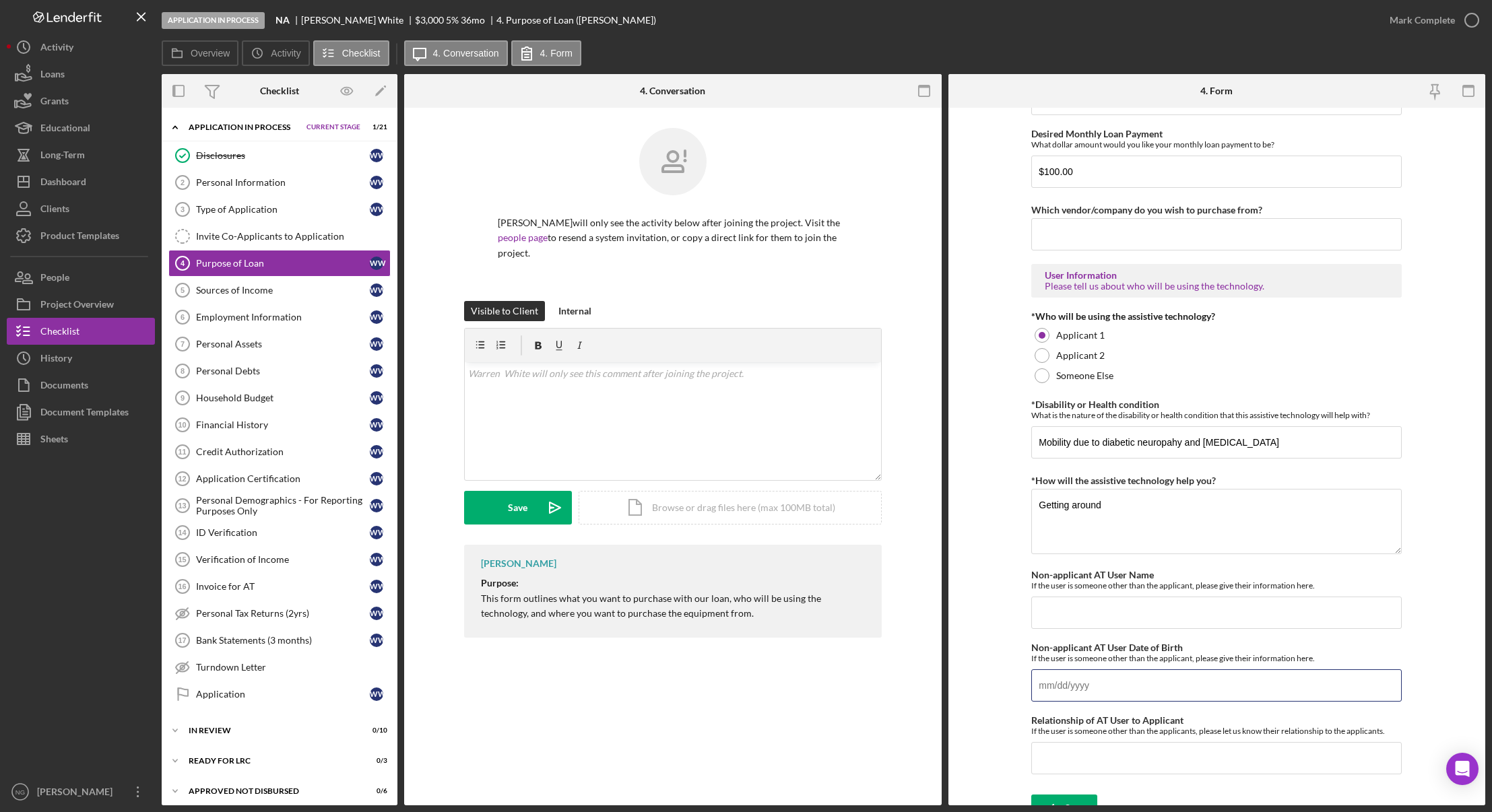
scroll to position [927, 0]
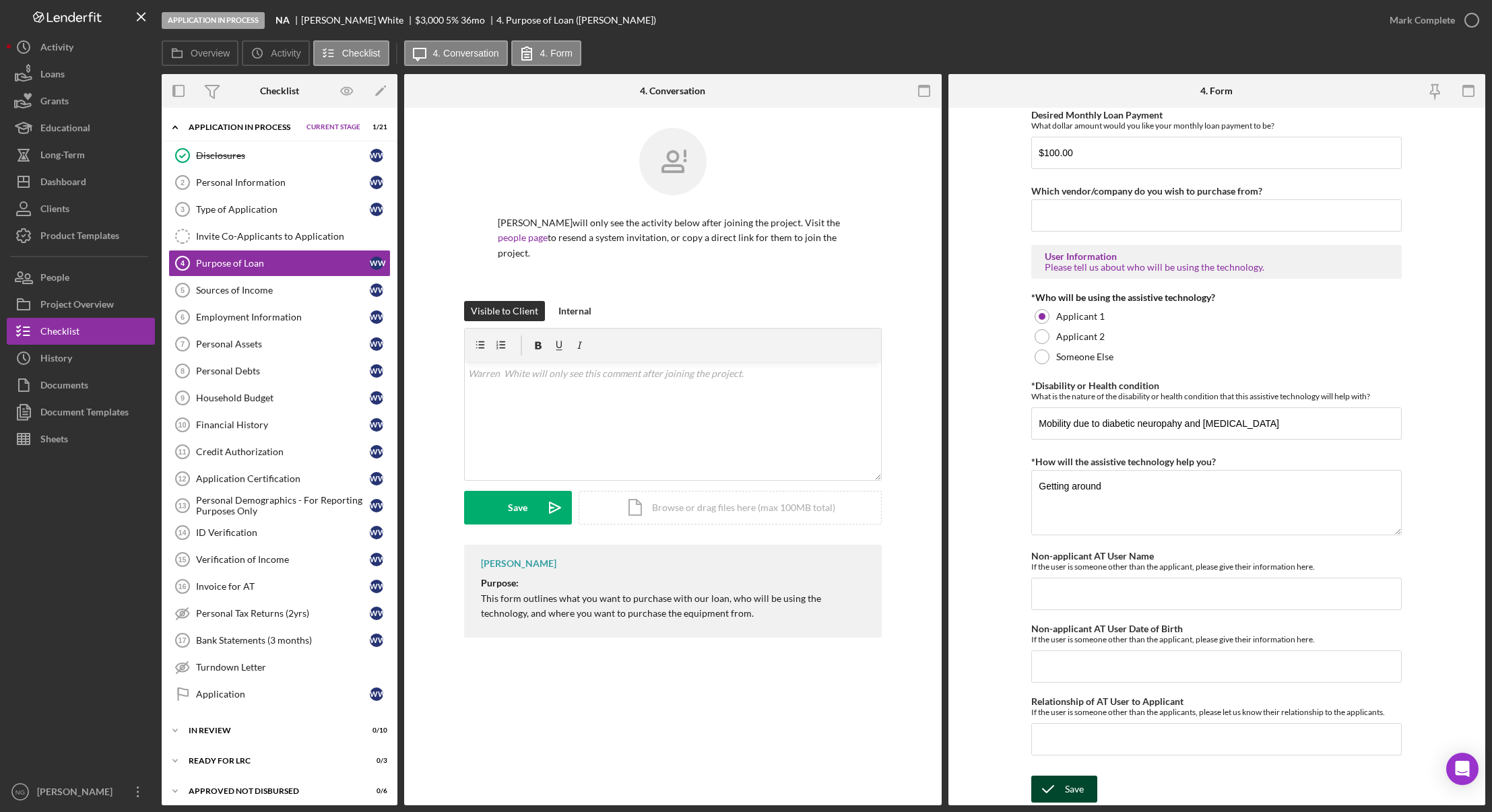
click at [1071, 783] on div "Save" at bounding box center [1074, 788] width 18 height 27
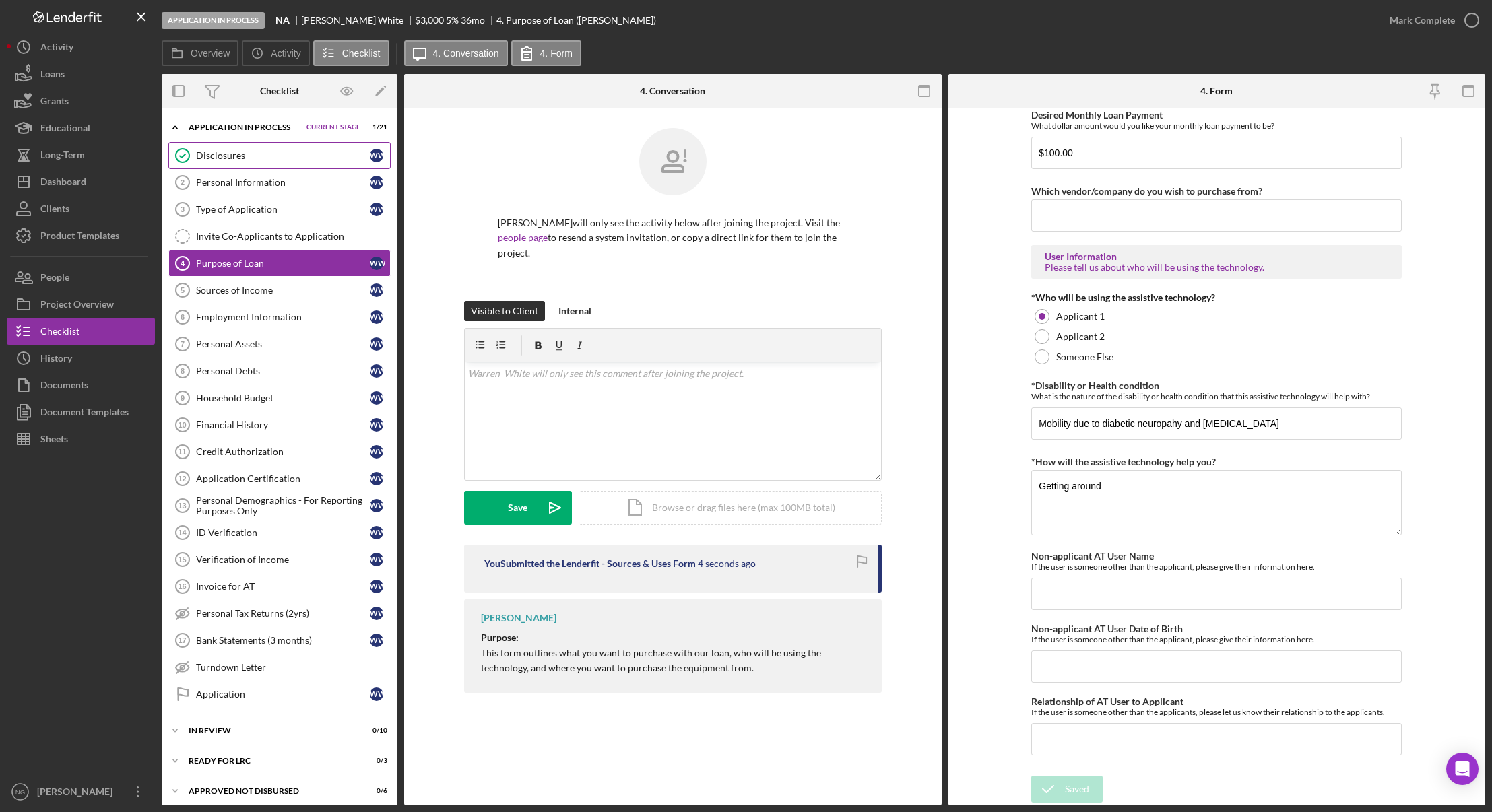
click at [236, 152] on div "Disclosures" at bounding box center [282, 155] width 174 height 11
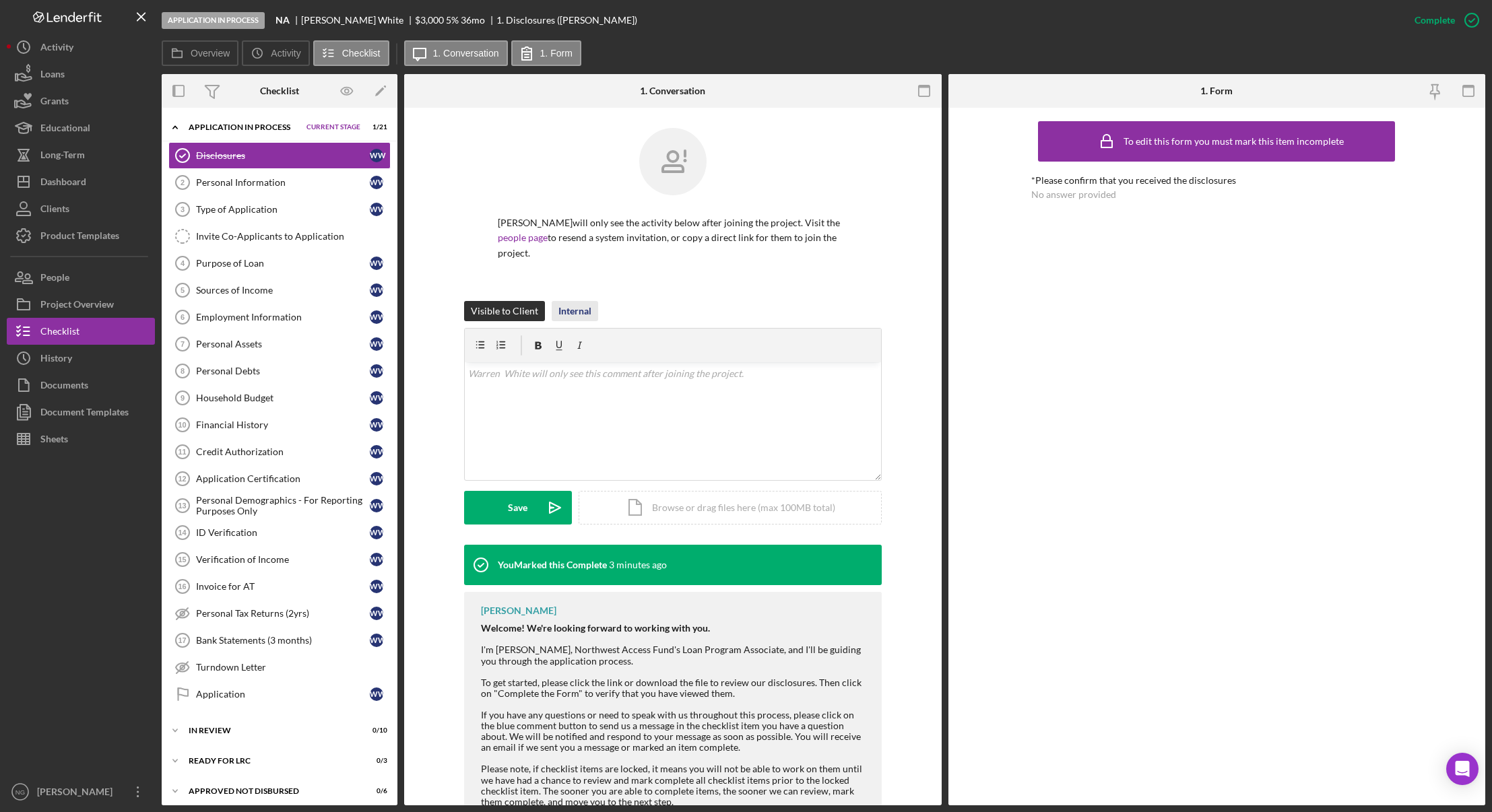
click at [570, 315] on div "Internal" at bounding box center [575, 311] width 33 height 20
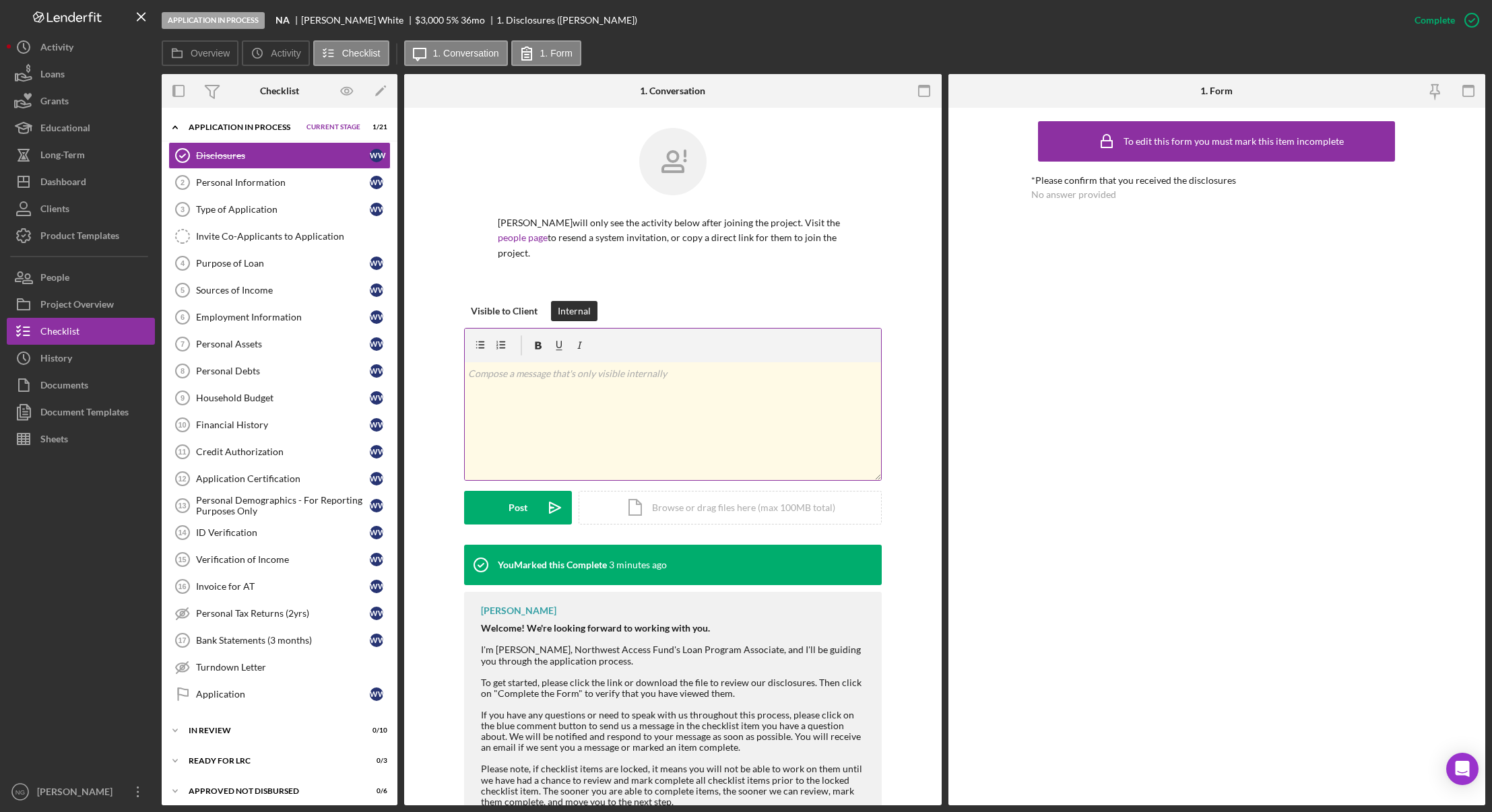
click at [602, 384] on div "v Color teal Color pink Remove color Add row above Add row below Add column bef…" at bounding box center [672, 421] width 416 height 118
click at [528, 515] on button "Post Icon/icon-invite-send" at bounding box center [517, 507] width 108 height 34
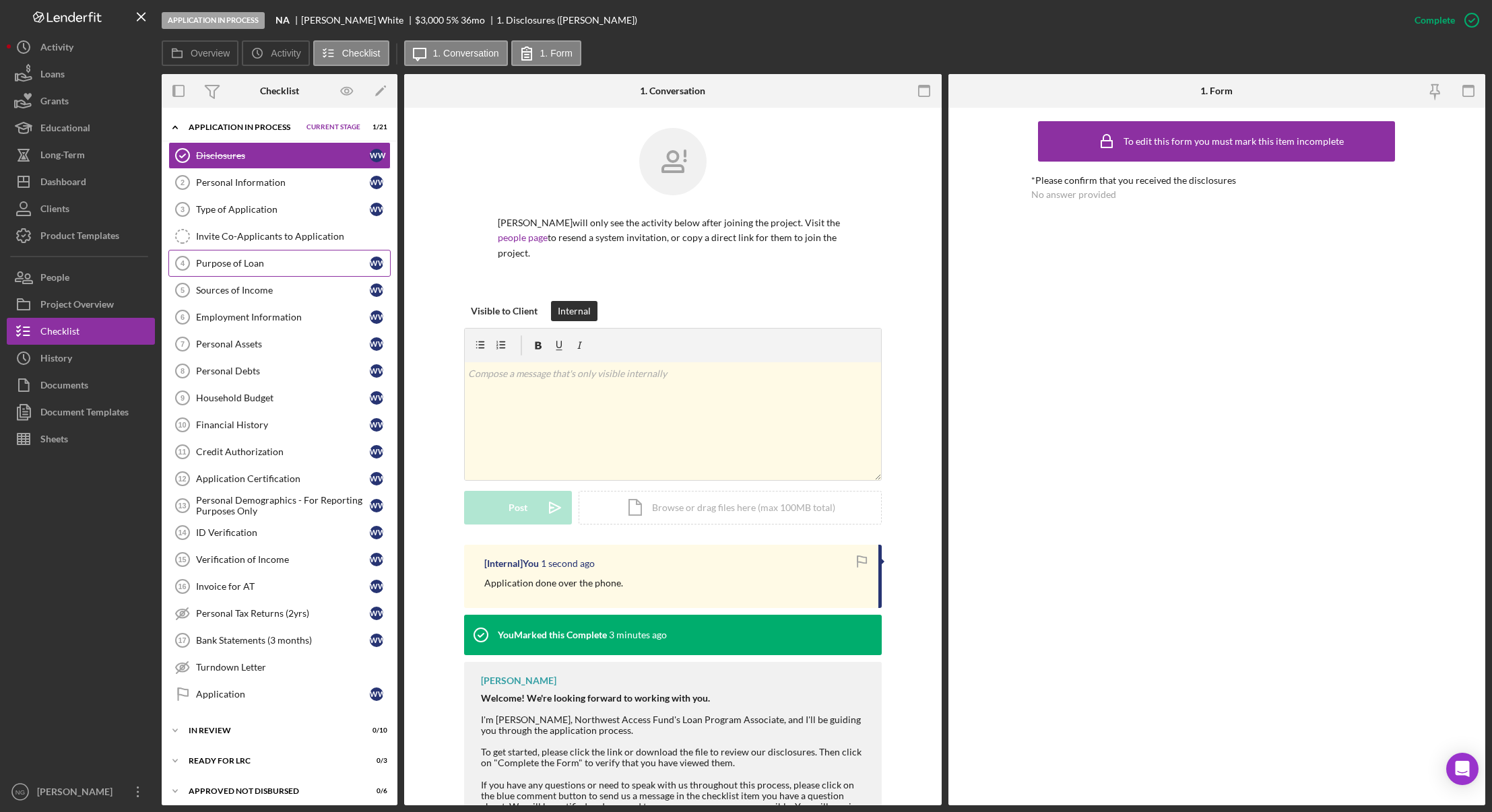
click at [266, 259] on div "Purpose of Loan" at bounding box center [282, 263] width 174 height 11
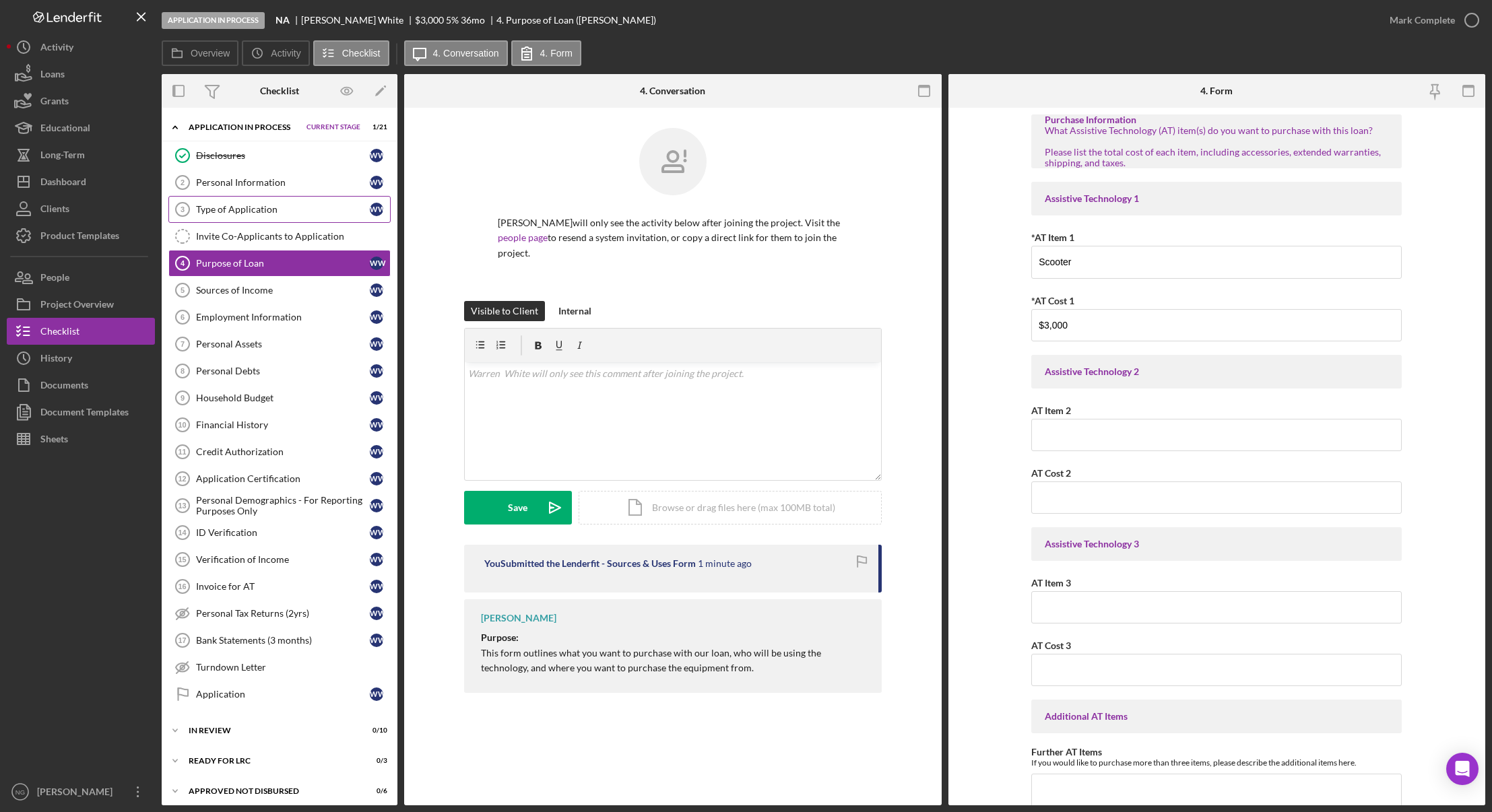
click at [266, 212] on div "Type of Application" at bounding box center [282, 209] width 174 height 11
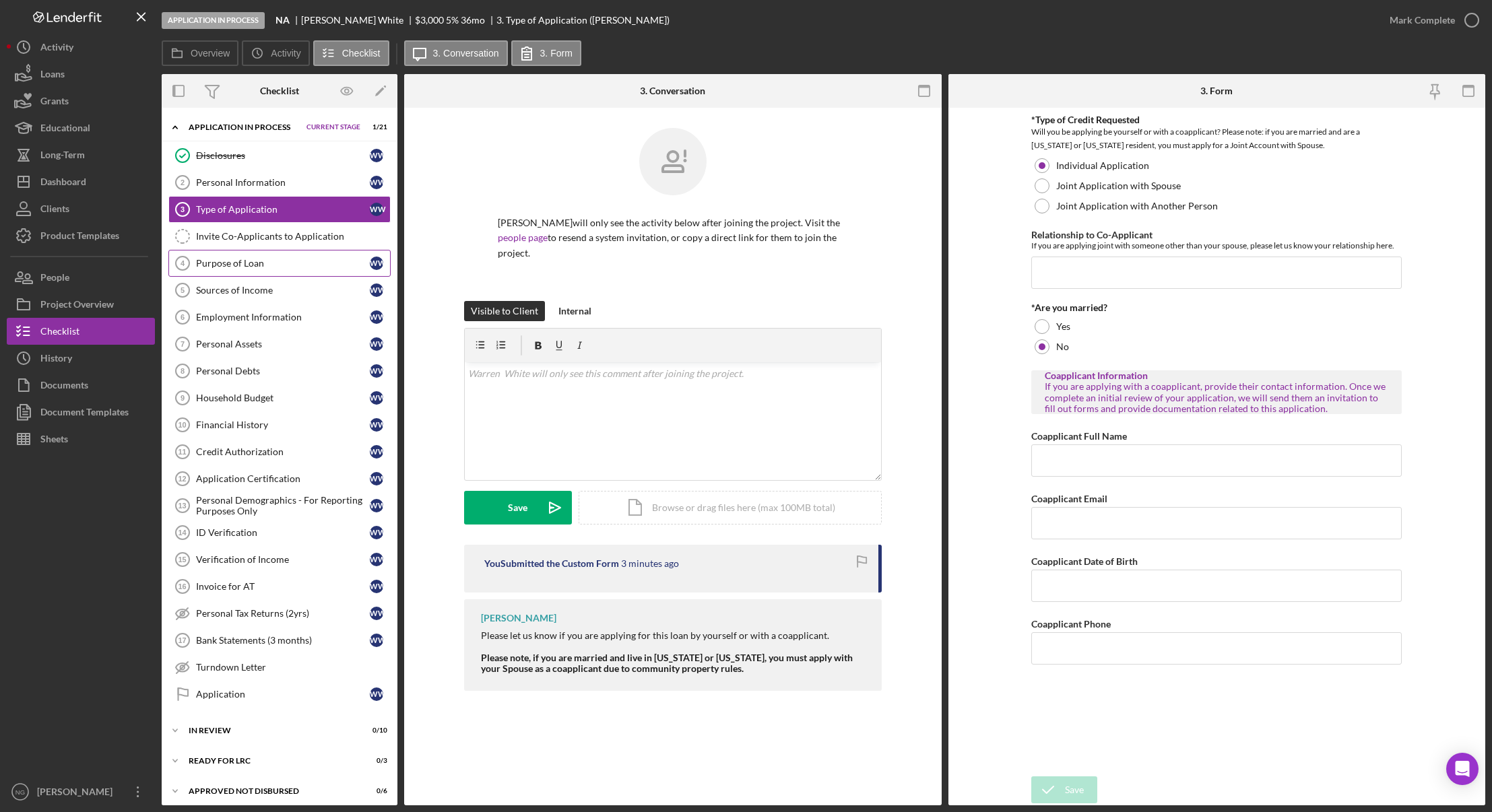
click at [281, 264] on div "Purpose of Loan" at bounding box center [282, 263] width 174 height 11
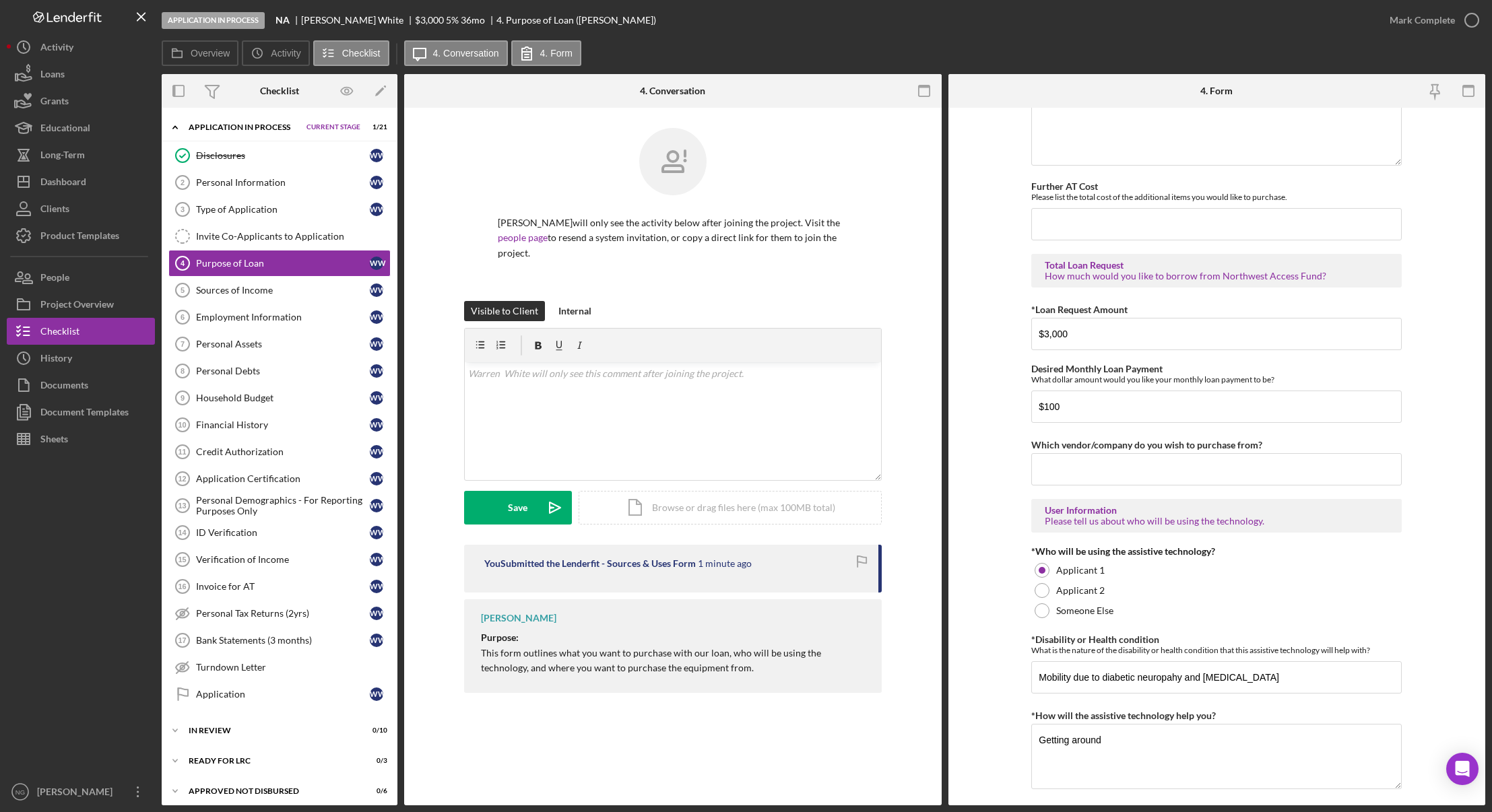
scroll to position [927, 0]
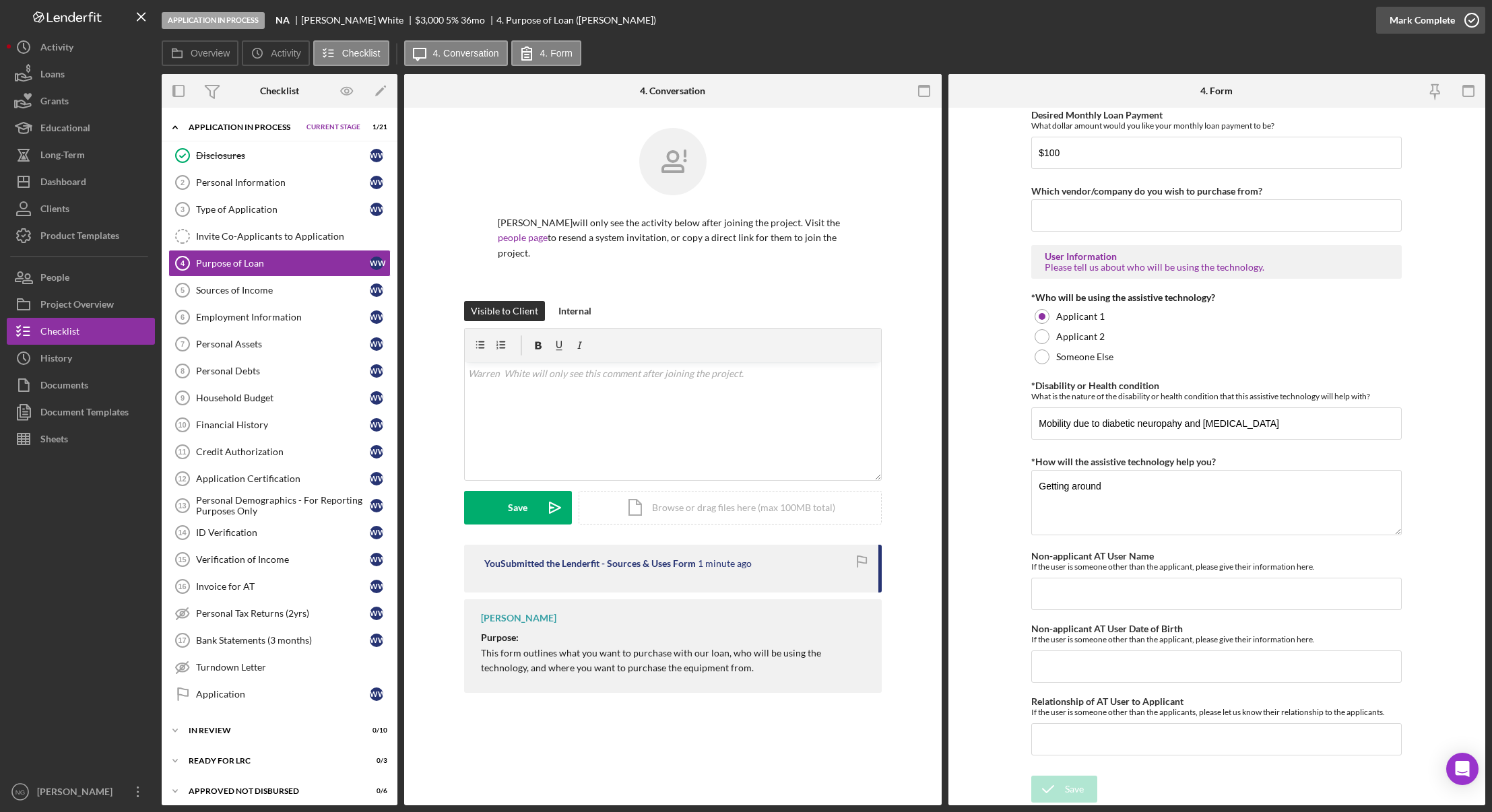
click at [1463, 22] on icon "button" at bounding box center [1472, 20] width 34 height 34
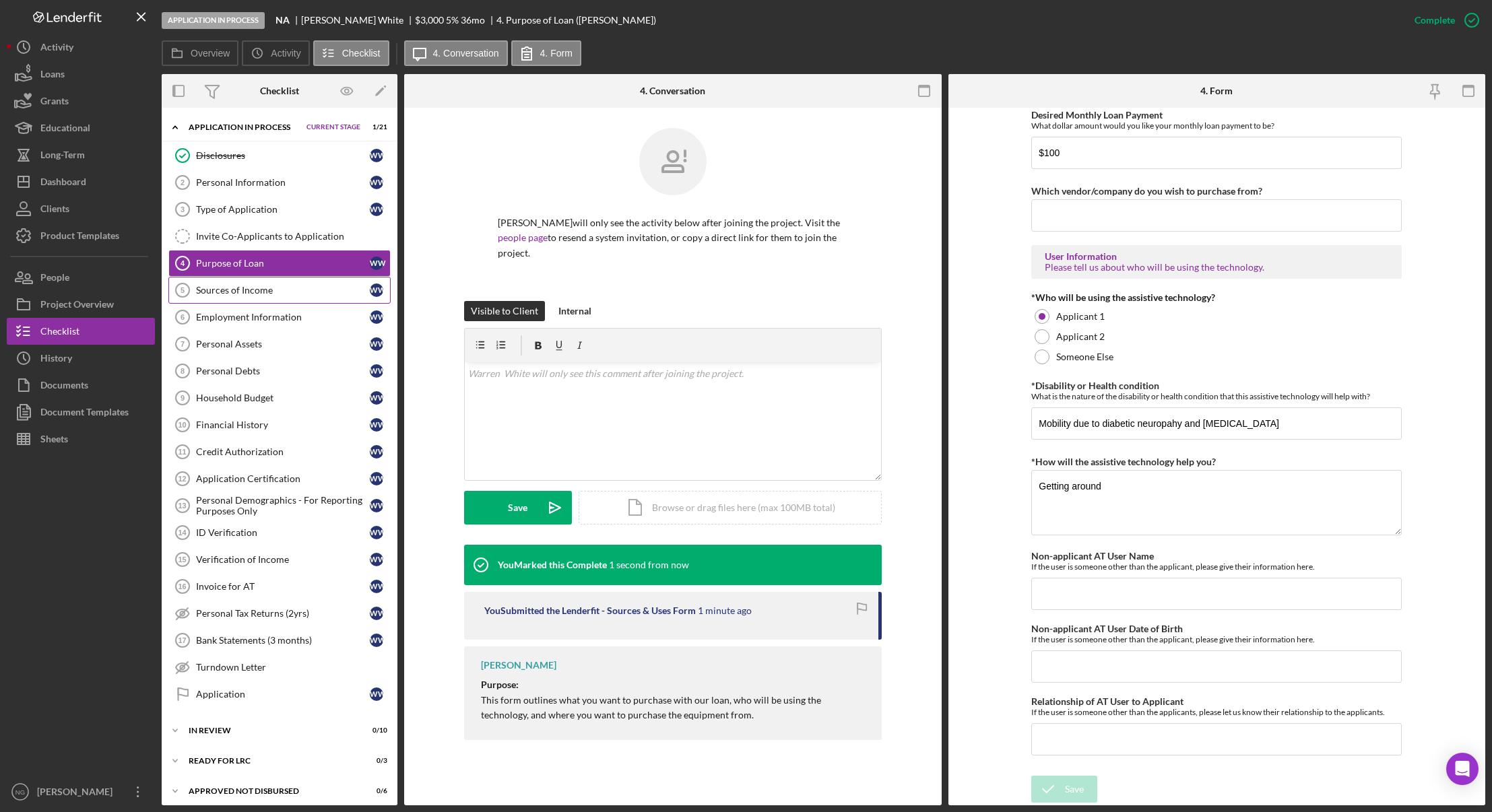
click at [239, 293] on div "Sources of Income" at bounding box center [282, 290] width 174 height 11
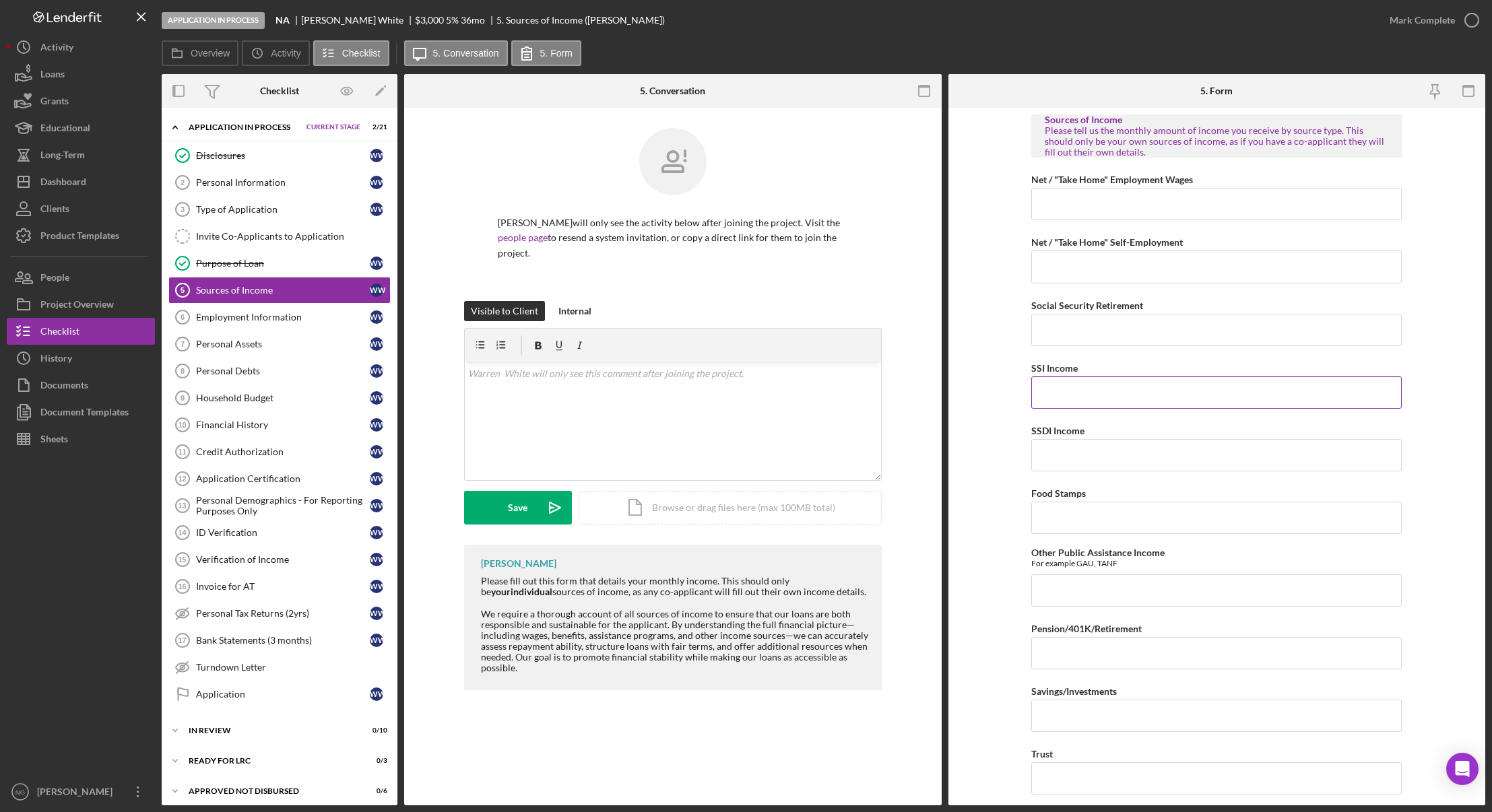
click at [1090, 393] on input "SSI Income" at bounding box center [1216, 392] width 370 height 32
drag, startPoint x: 239, startPoint y: 323, endPoint x: 606, endPoint y: 320, distance: 367.0
click at [239, 323] on link "Employment Information 6 Employment Information W W" at bounding box center [279, 317] width 223 height 27
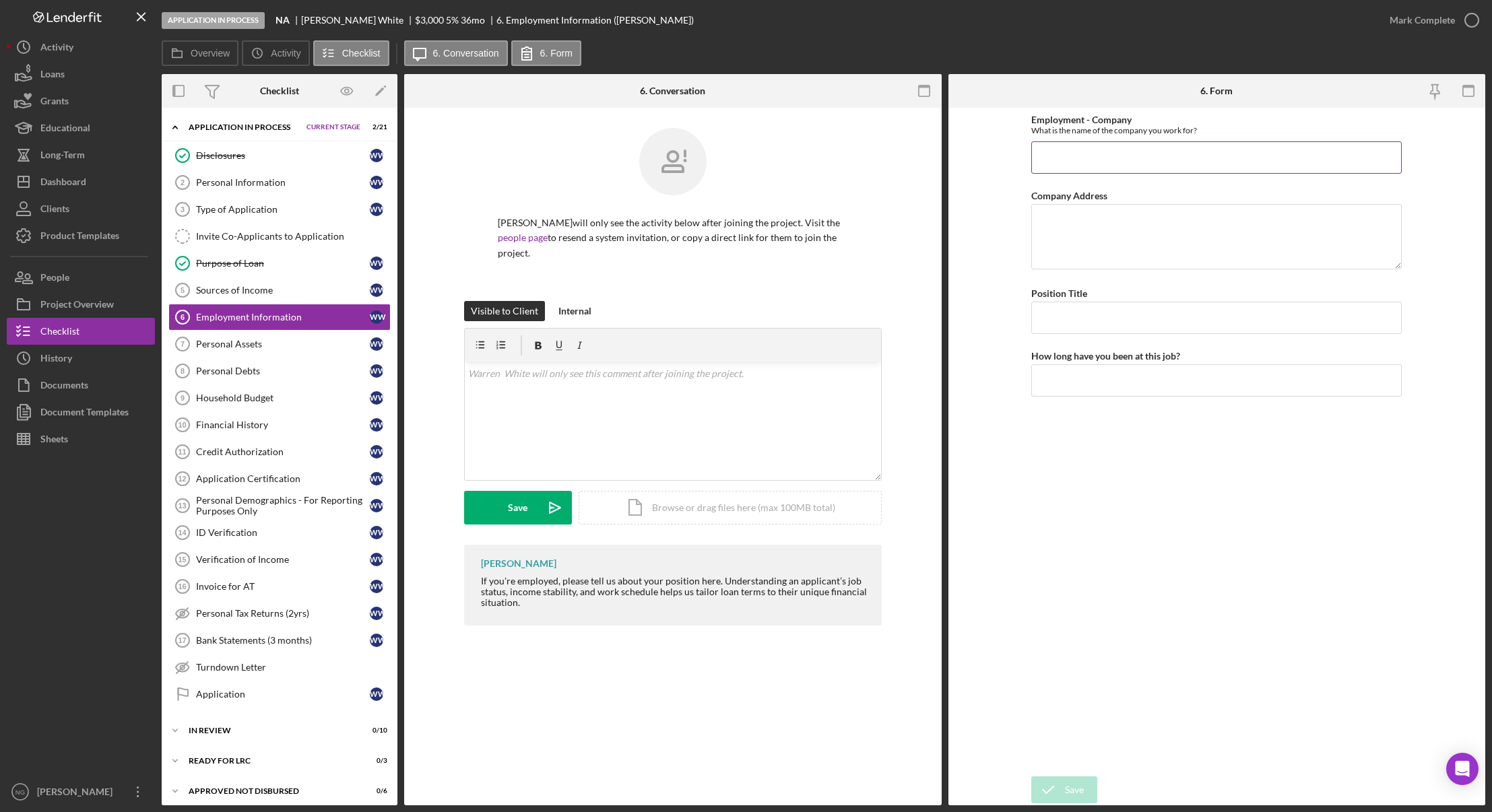
click at [1082, 155] on input "Employment - Company" at bounding box center [1216, 157] width 370 height 32
type input "n"
type input "N"
type input "na"
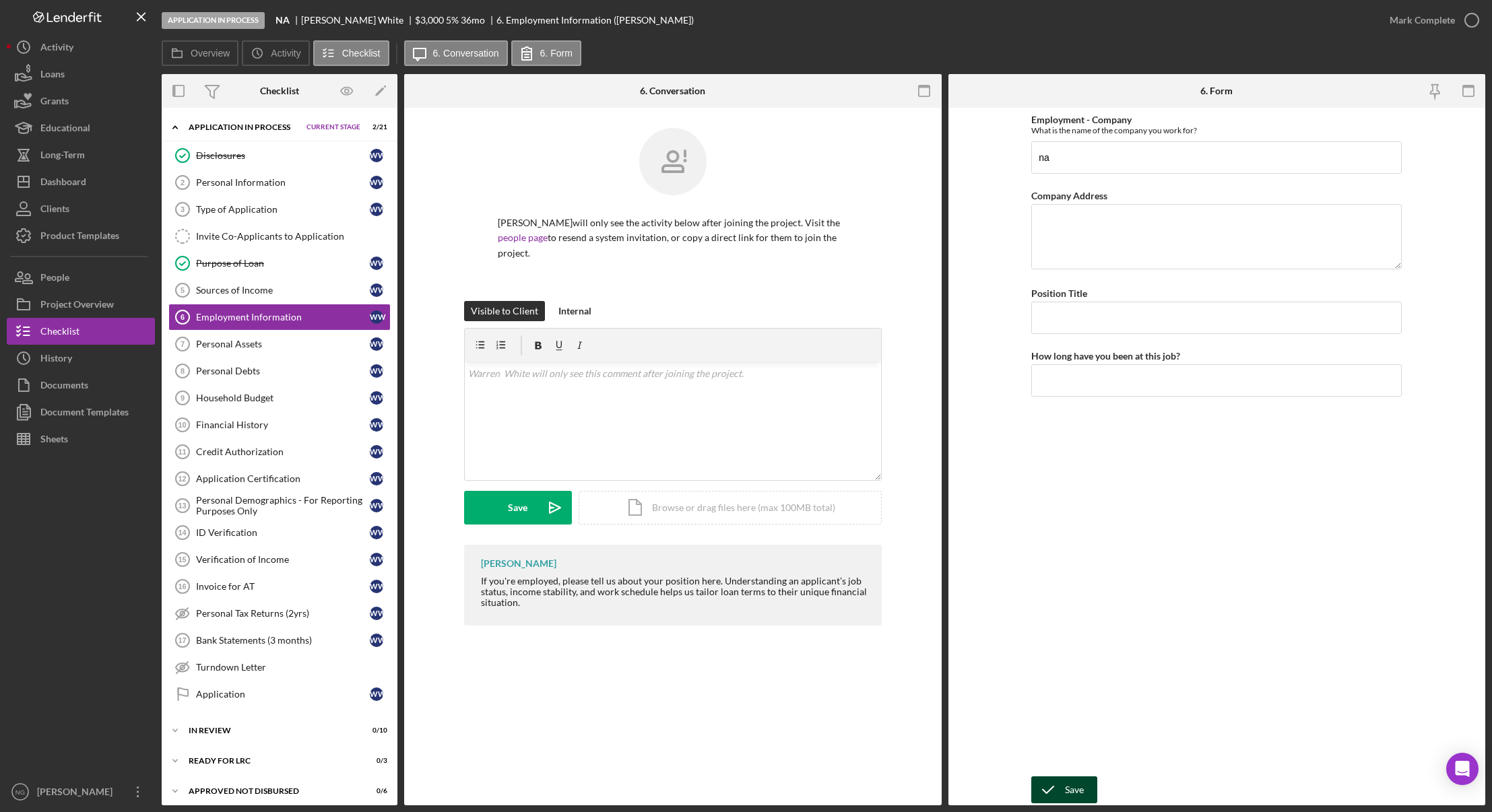
click at [1074, 788] on div "Save" at bounding box center [1074, 789] width 18 height 27
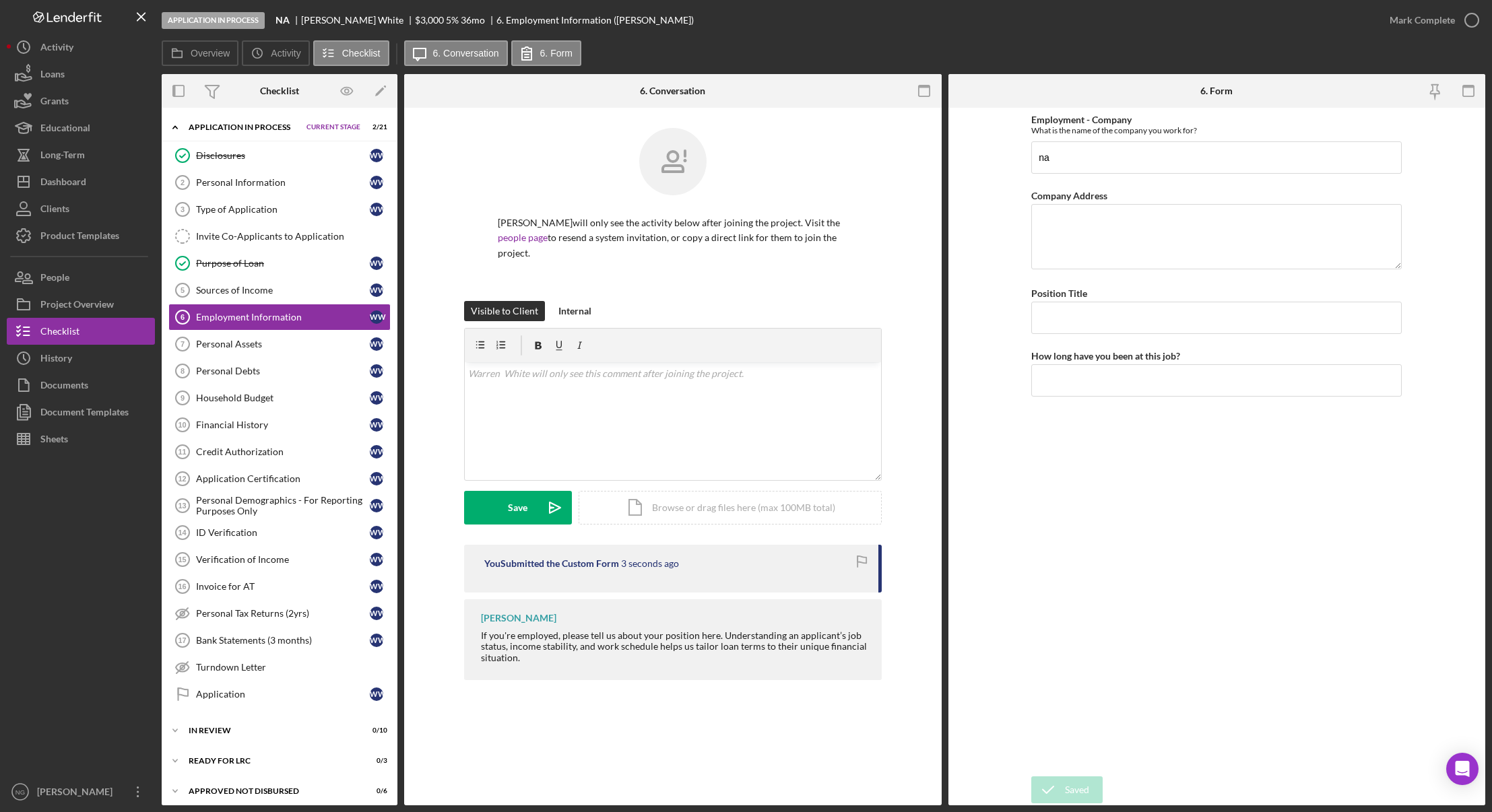
drag, startPoint x: 1468, startPoint y: 27, endPoint x: 1451, endPoint y: 56, distance: 33.6
click at [0, 0] on circle "button" at bounding box center [0, 0] width 0 height 0
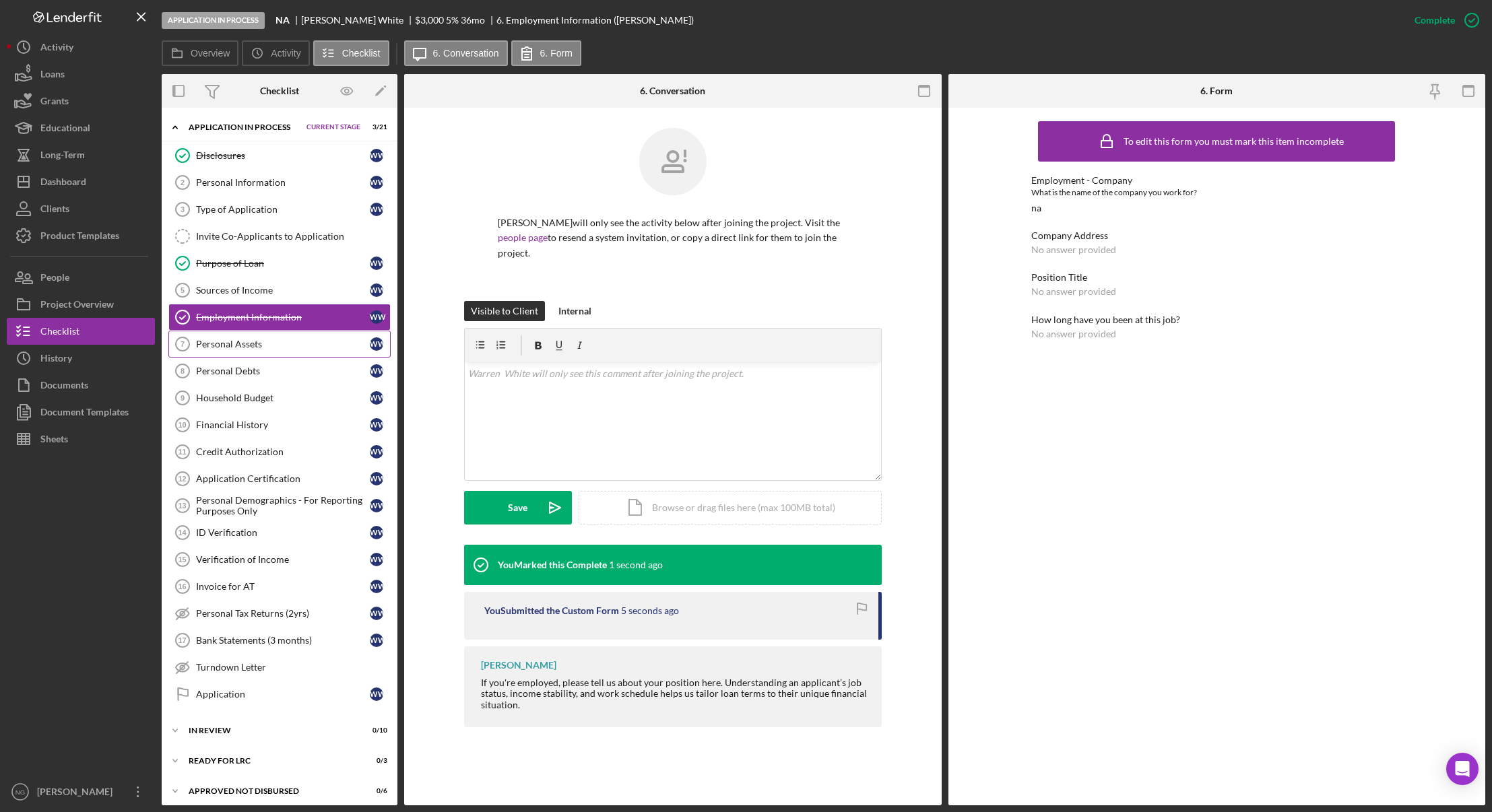
click at [276, 344] on div "Personal Assets" at bounding box center [282, 343] width 174 height 11
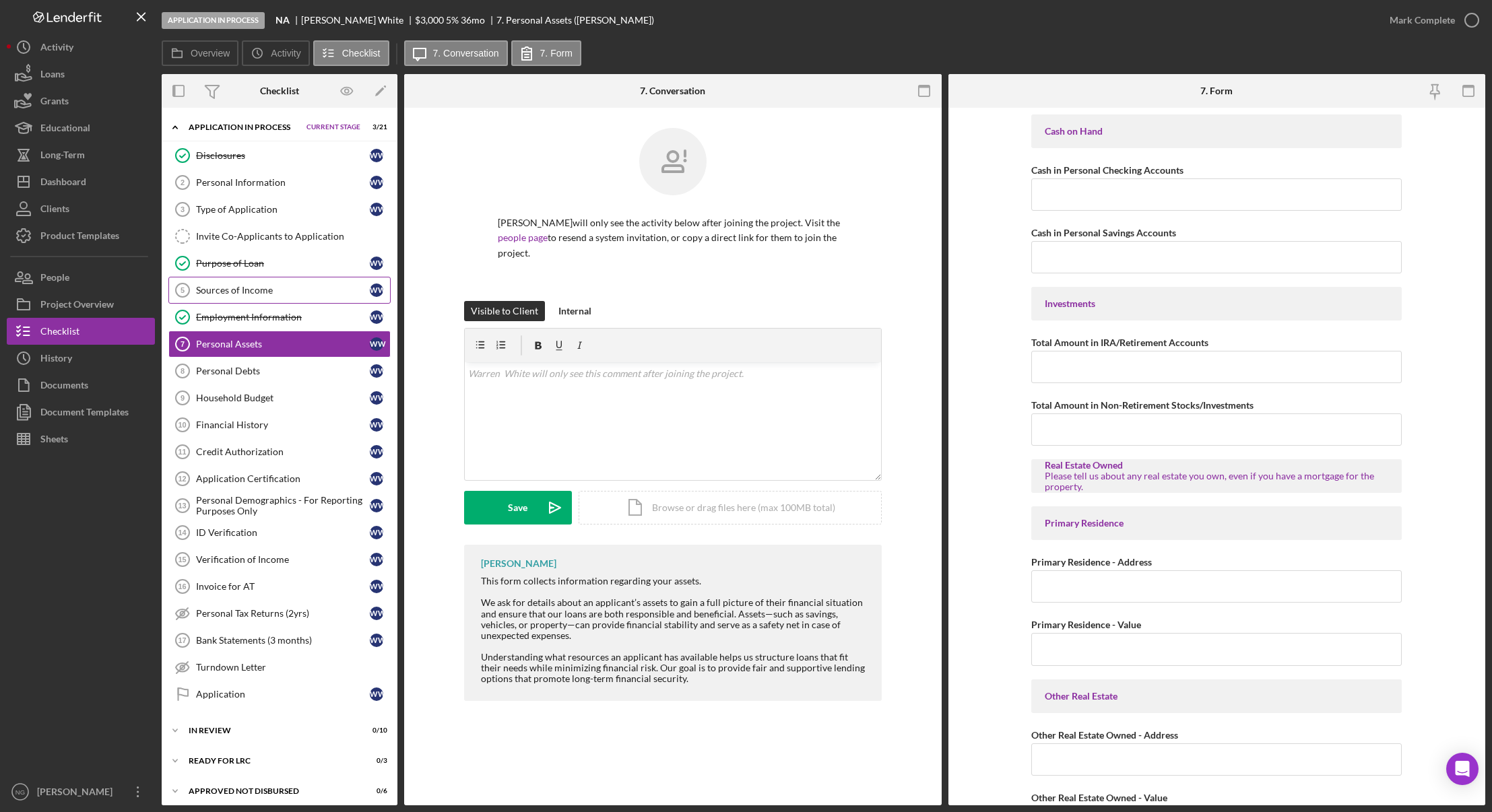
click at [257, 286] on div "Sources of Income" at bounding box center [282, 290] width 174 height 11
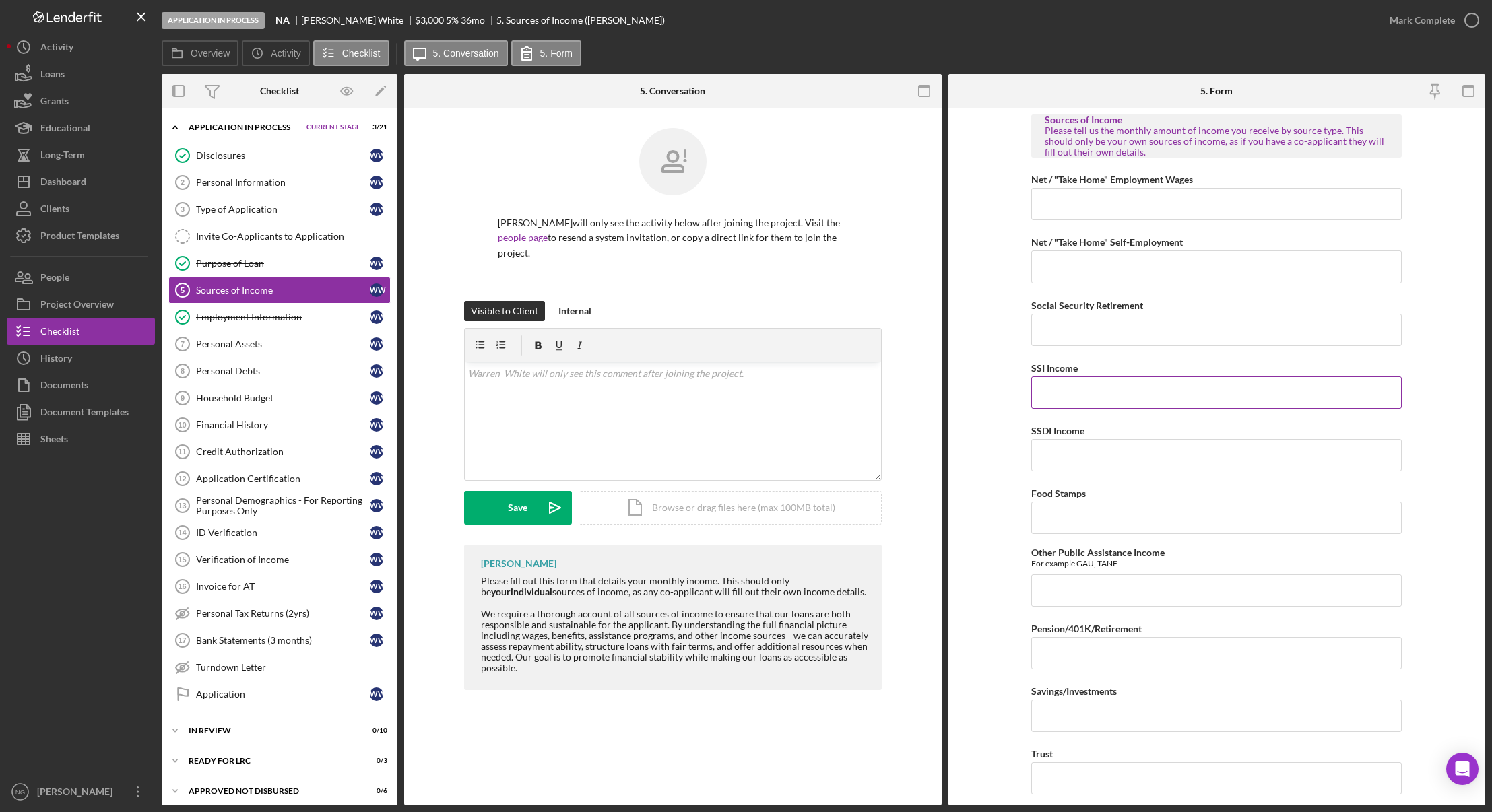
click at [1051, 385] on input "SSI Income" at bounding box center [1216, 392] width 370 height 32
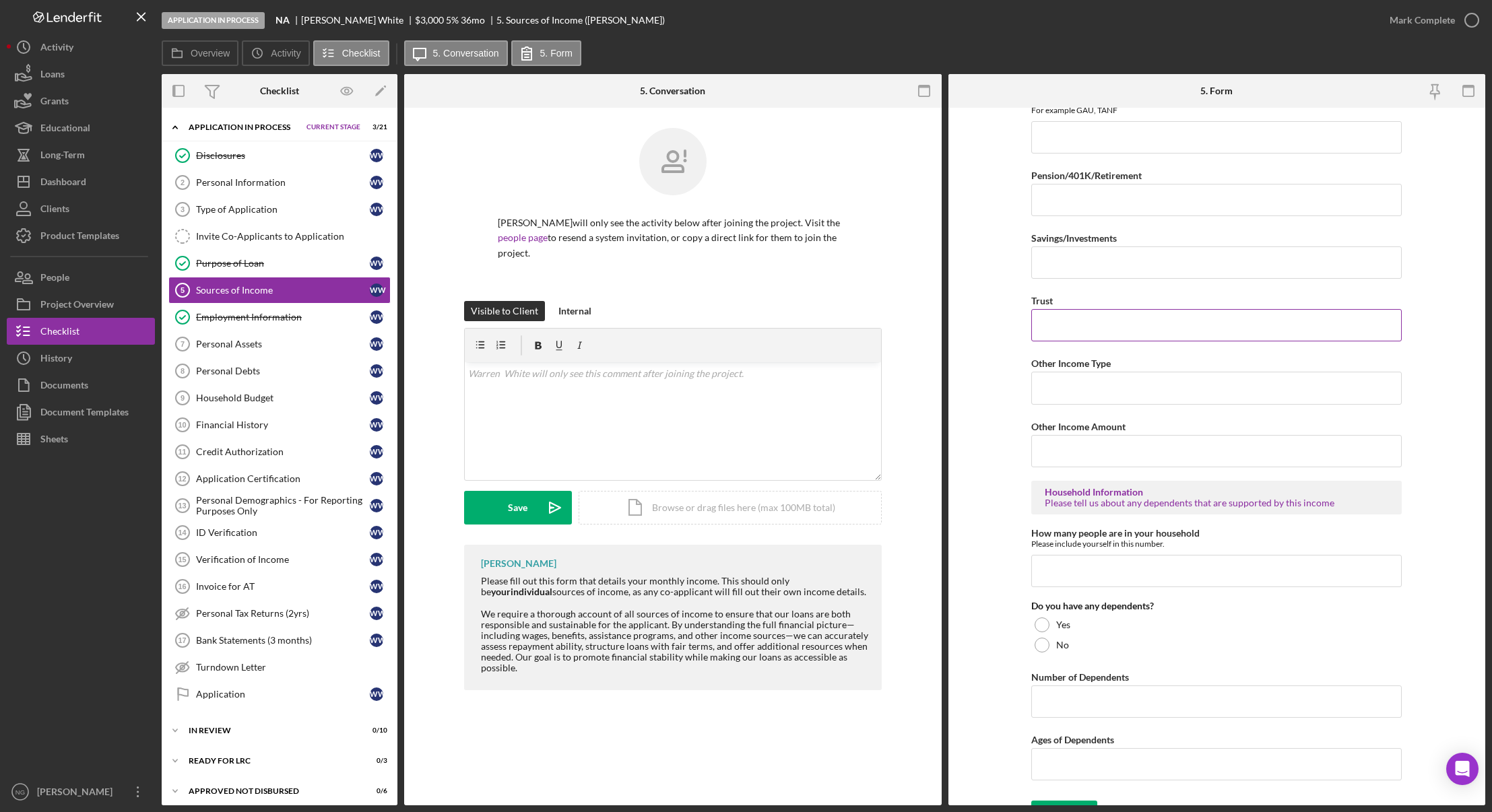
scroll to position [477, 0]
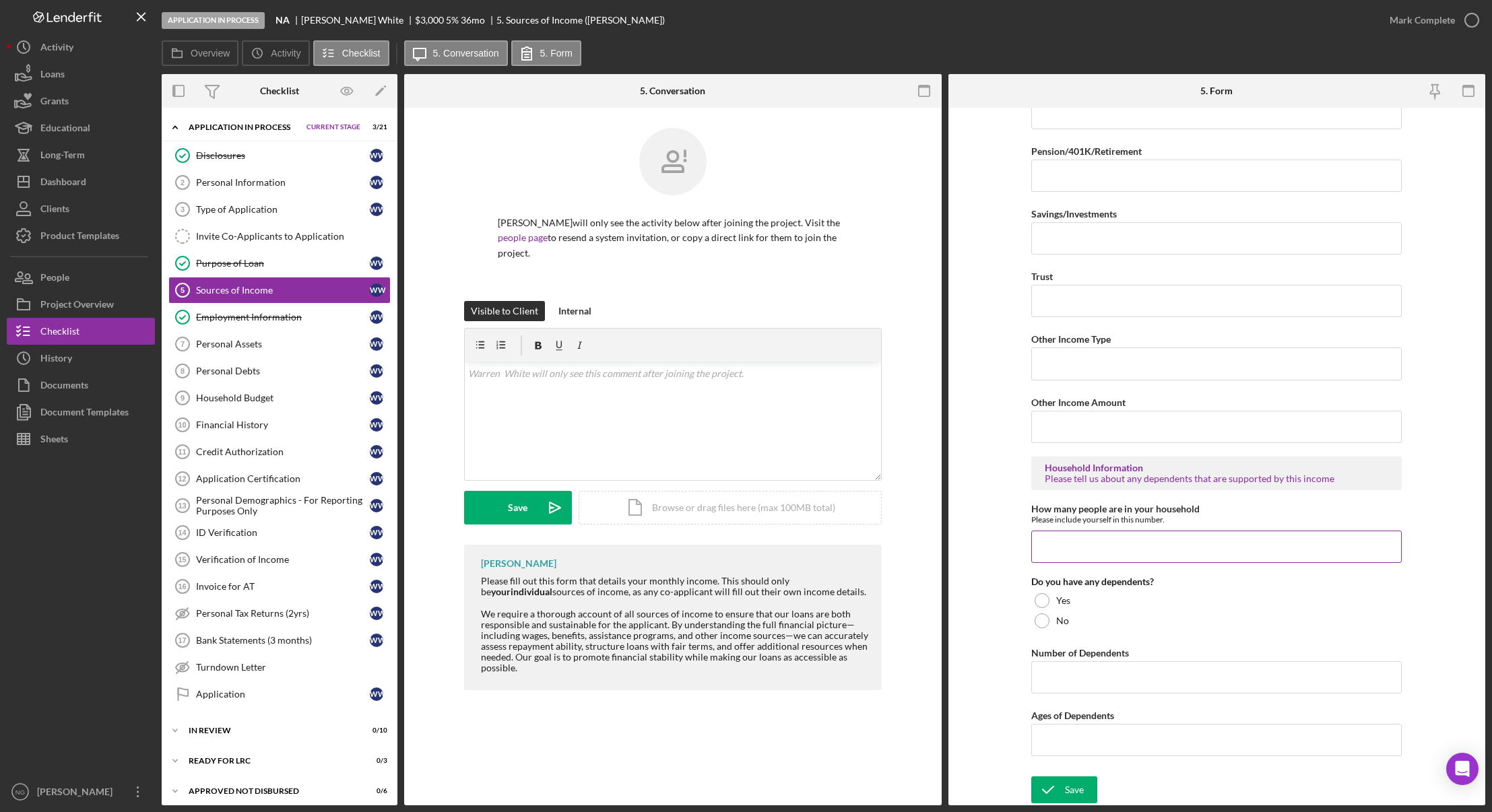
type input "$1,083.00"
click at [1091, 537] on input "How many people are in your household" at bounding box center [1216, 547] width 370 height 32
click at [1154, 548] on input "How many people are in your household" at bounding box center [1216, 547] width 370 height 32
click at [1046, 626] on div "No" at bounding box center [1216, 621] width 370 height 20
click at [1008, 482] on form "Sources of Income Please tell us the monthly amount of income you receive by so…" at bounding box center [1217, 456] width 538 height 697
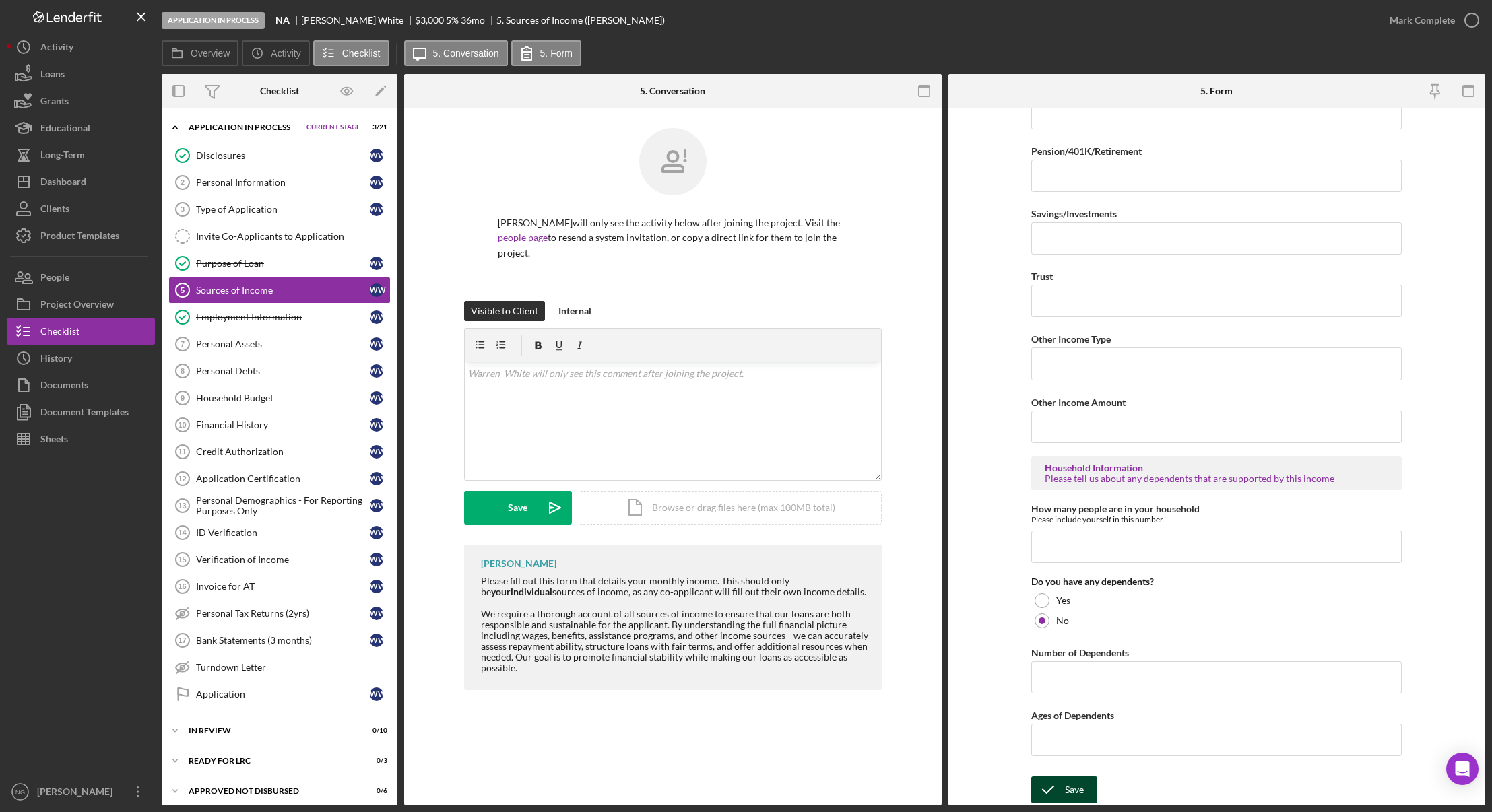
click at [1064, 792] on div "Save" at bounding box center [1074, 789] width 18 height 27
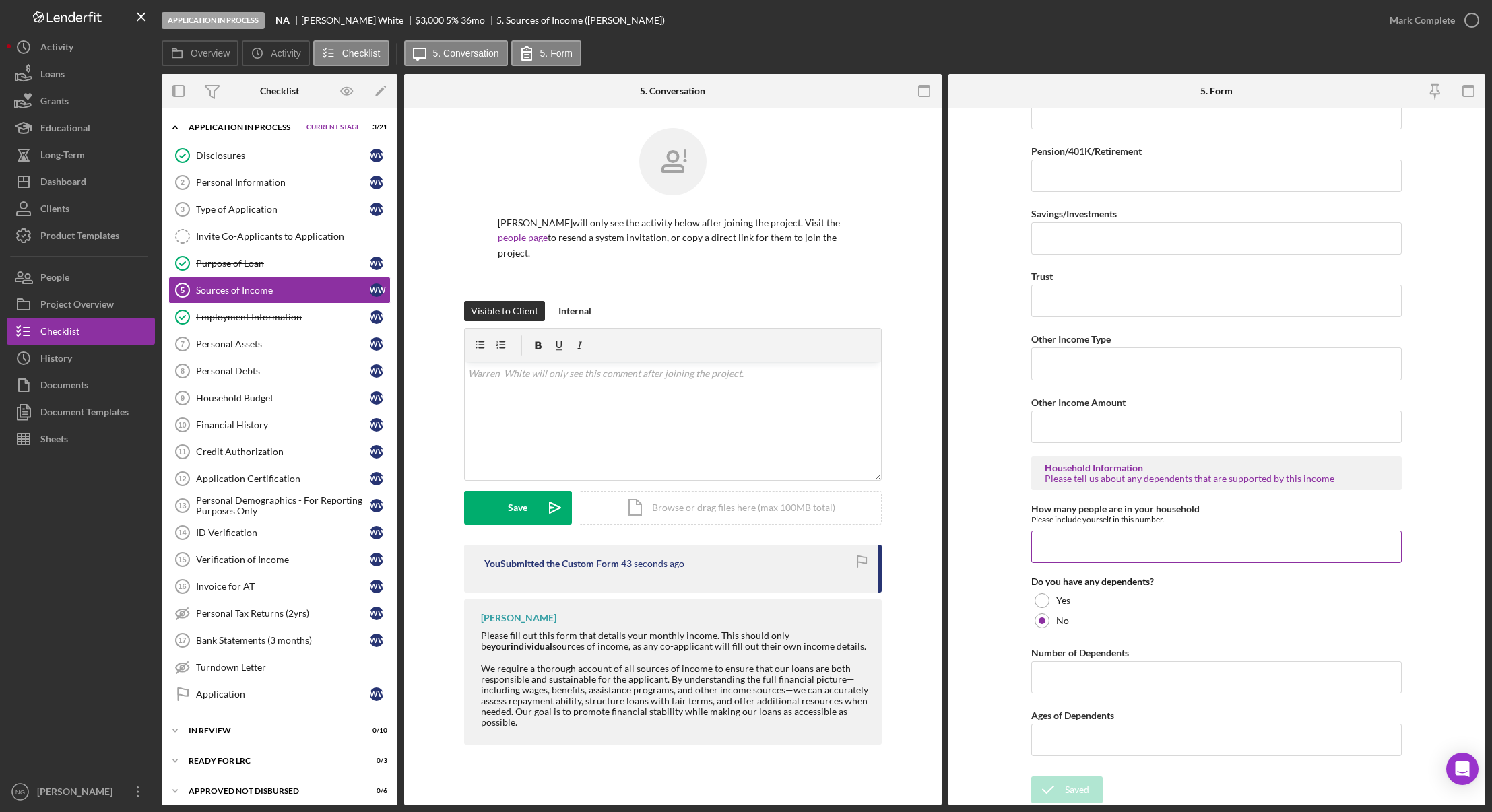
click at [1067, 552] on input "How many people are in your household" at bounding box center [1216, 547] width 370 height 32
click at [1076, 549] on input "How many people are in your household" at bounding box center [1216, 547] width 370 height 32
click at [1048, 547] on input "How many people are in your household" at bounding box center [1216, 547] width 370 height 32
type input "1"
click at [1074, 788] on div "Save" at bounding box center [1074, 789] width 18 height 27
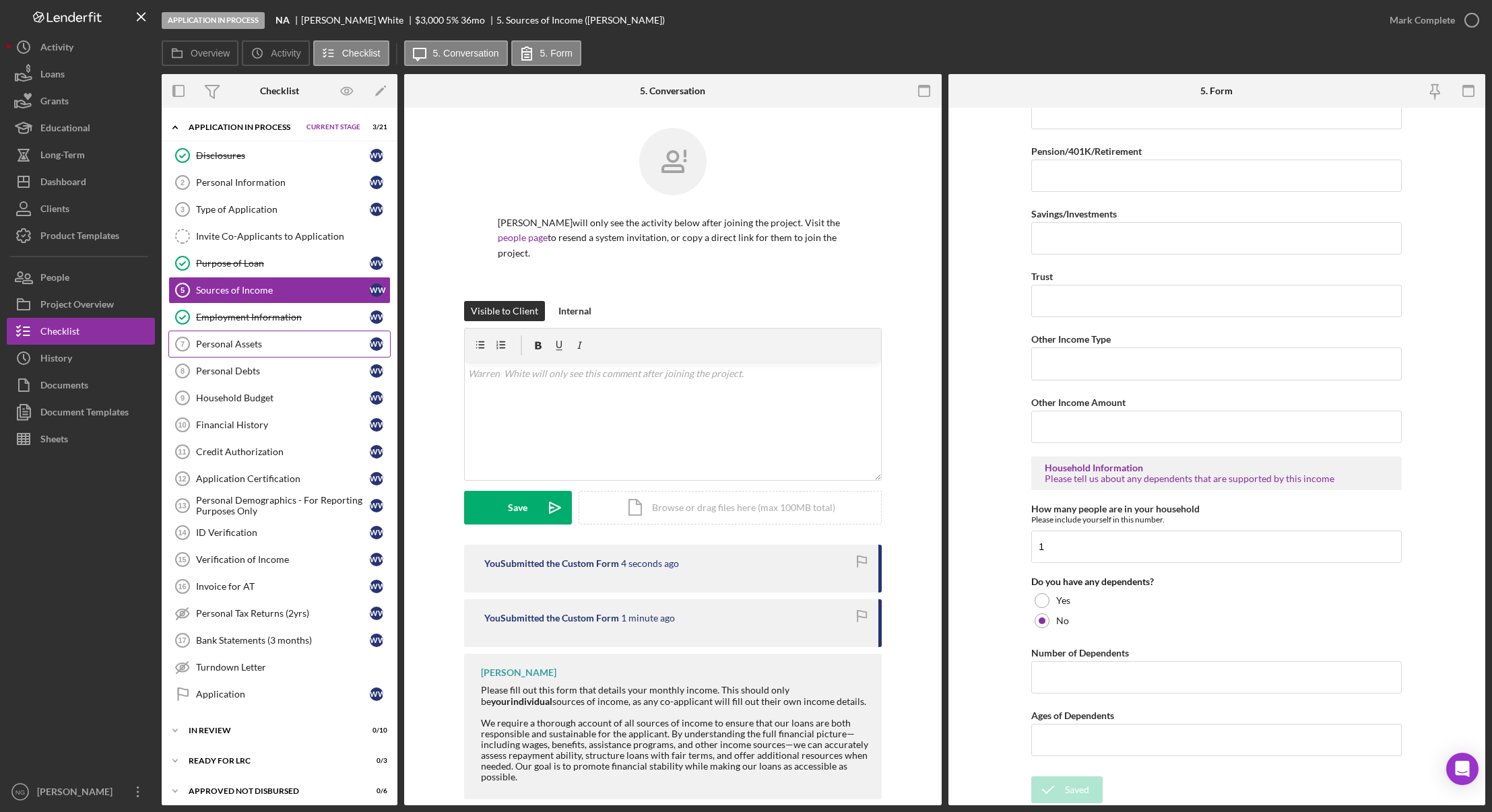
click at [299, 348] on div "Personal Assets" at bounding box center [282, 343] width 174 height 11
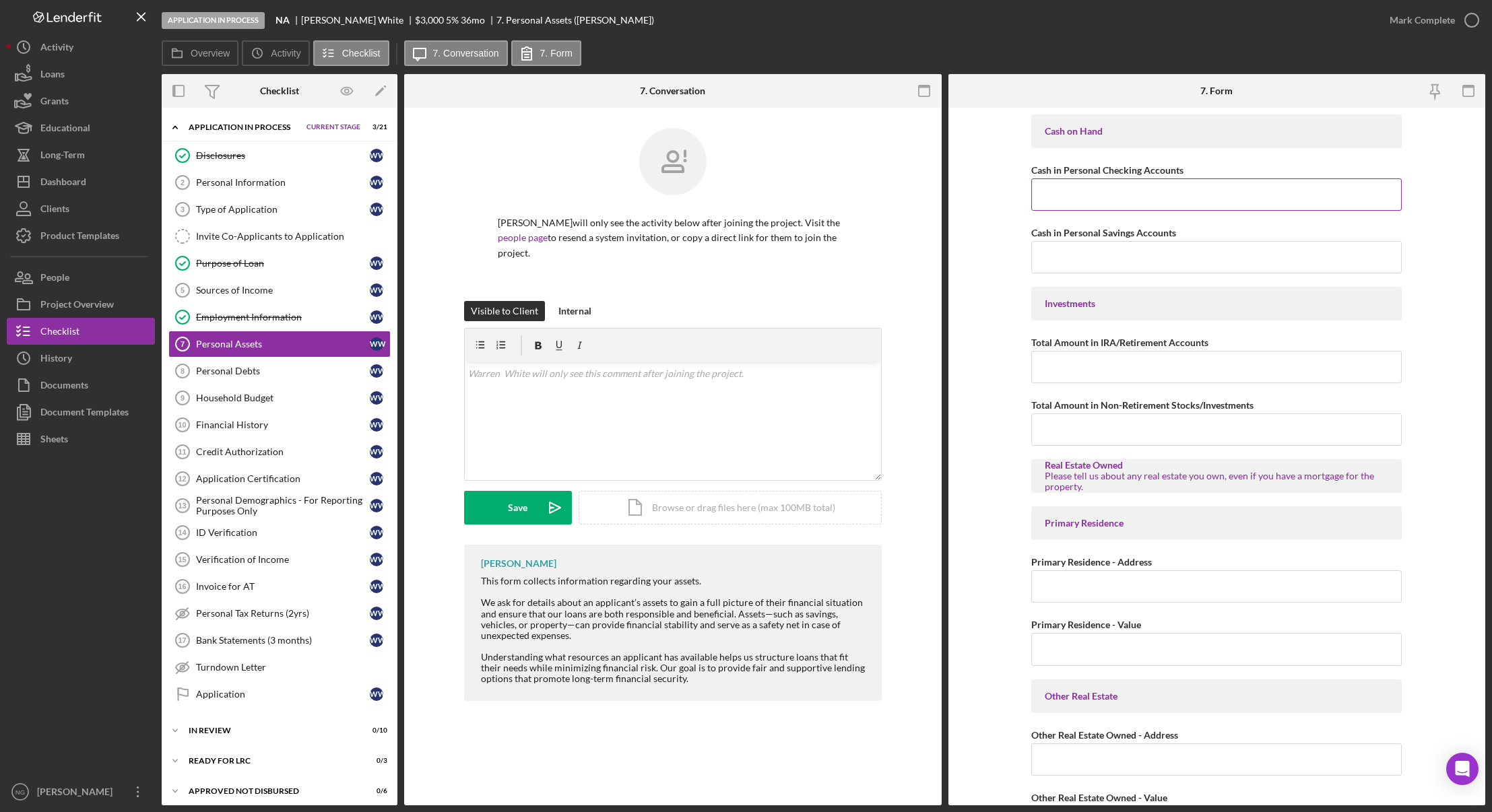
click at [1139, 192] on input "Cash in Personal Checking Accounts" at bounding box center [1216, 194] width 370 height 32
click at [1276, 196] on input "$1,000.00" at bounding box center [1216, 194] width 370 height 32
drag, startPoint x: 1171, startPoint y: 200, endPoint x: 888, endPoint y: 185, distance: 283.4
click at [888, 185] on div "Overview Internal Workflow Stage Application In Process Icon/Dropdown Arrow Arc…" at bounding box center [822, 439] width 1323 height 731
type input "$1,050.00"
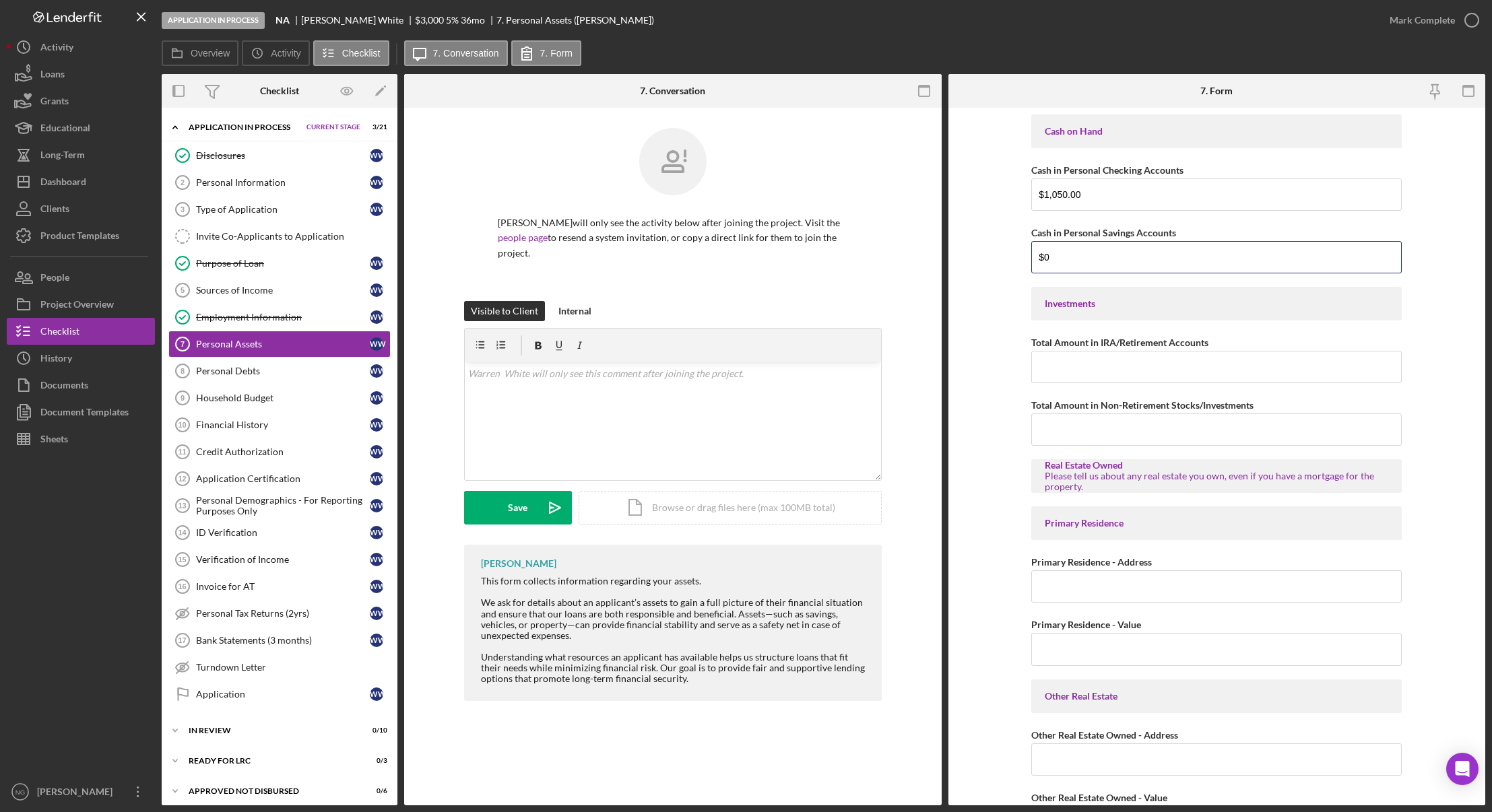
type input "$0"
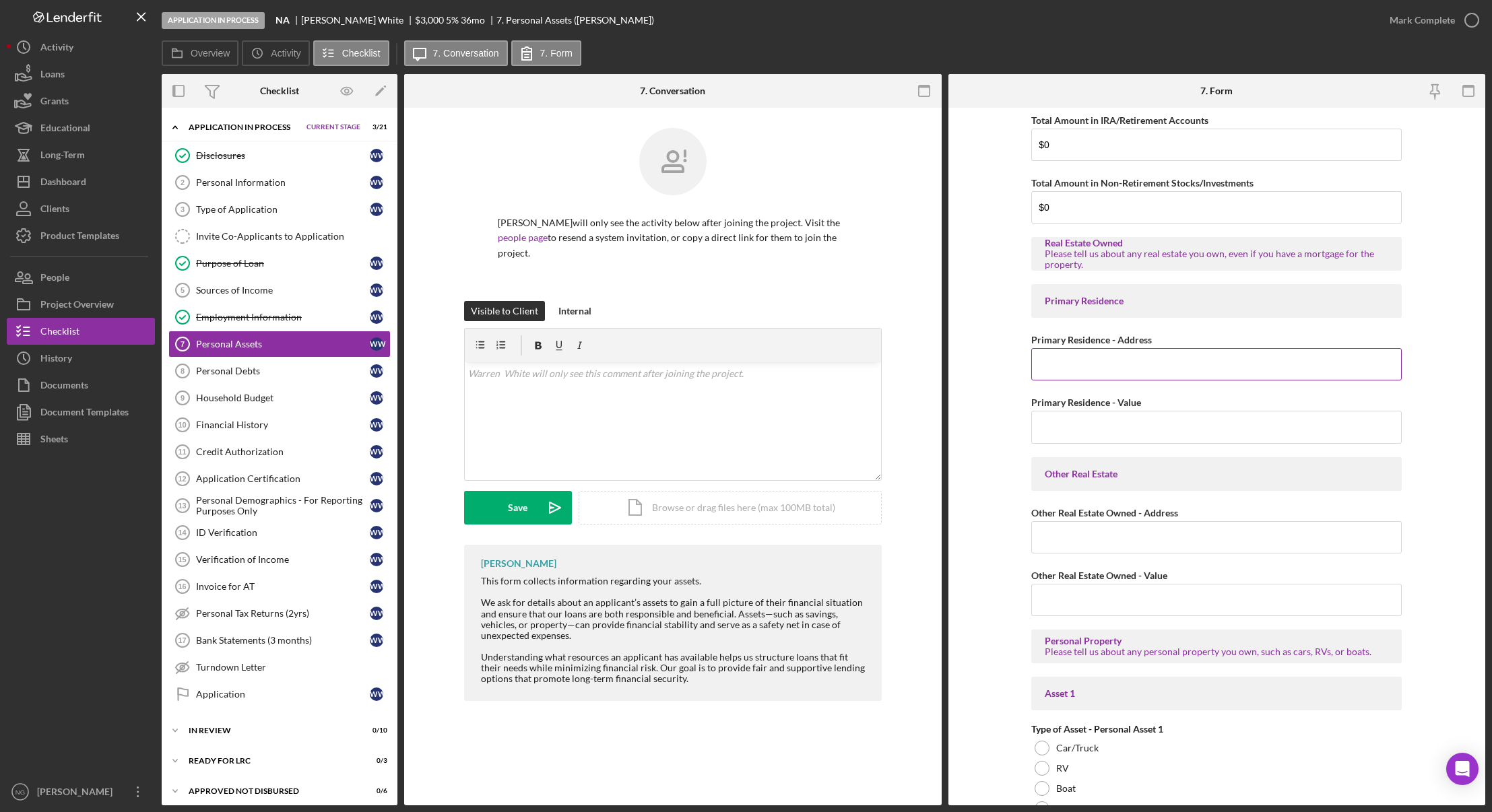
scroll to position [270, 0]
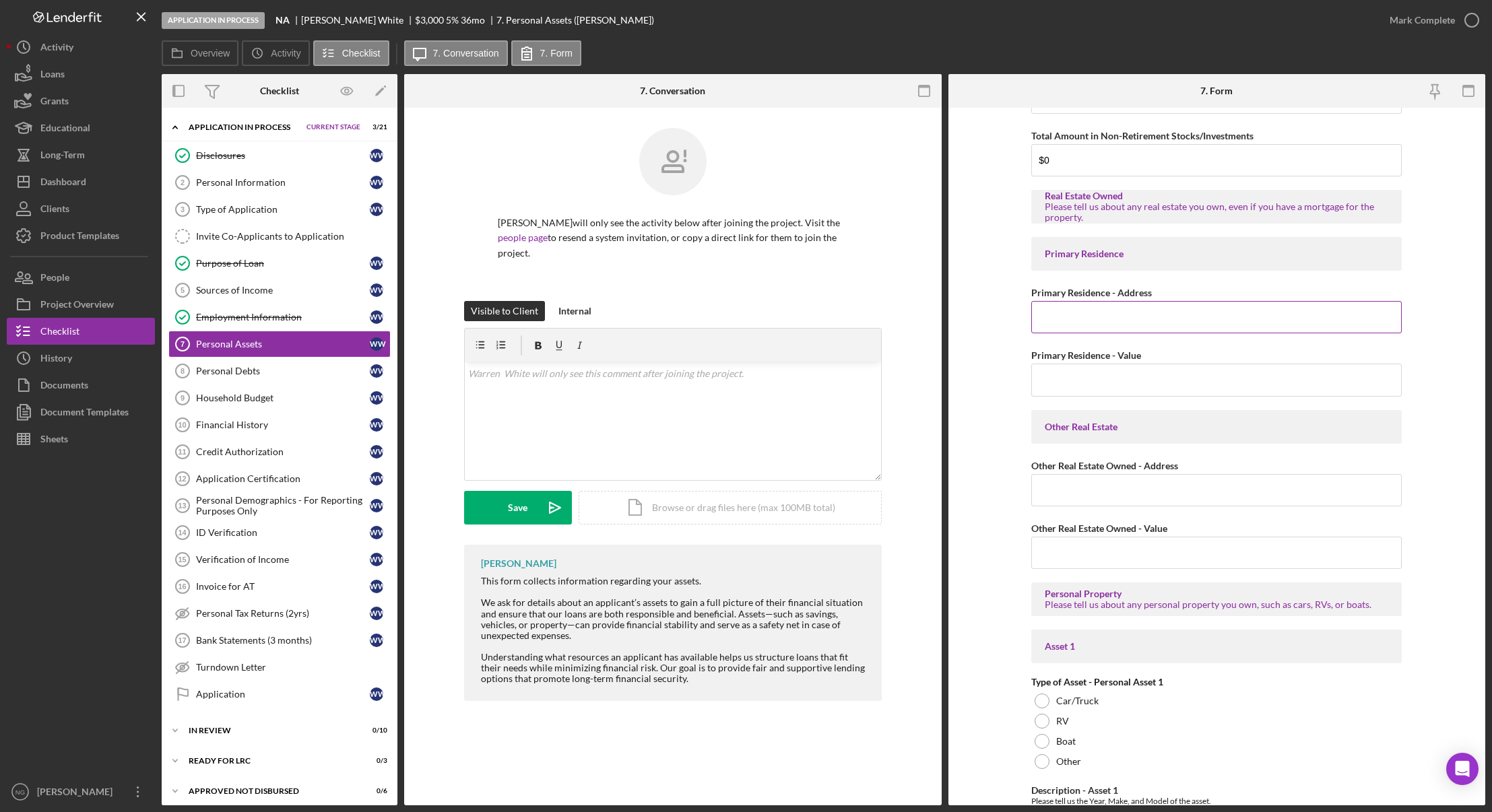
click at [1103, 313] on input "Primary Residence - Address" at bounding box center [1216, 317] width 370 height 32
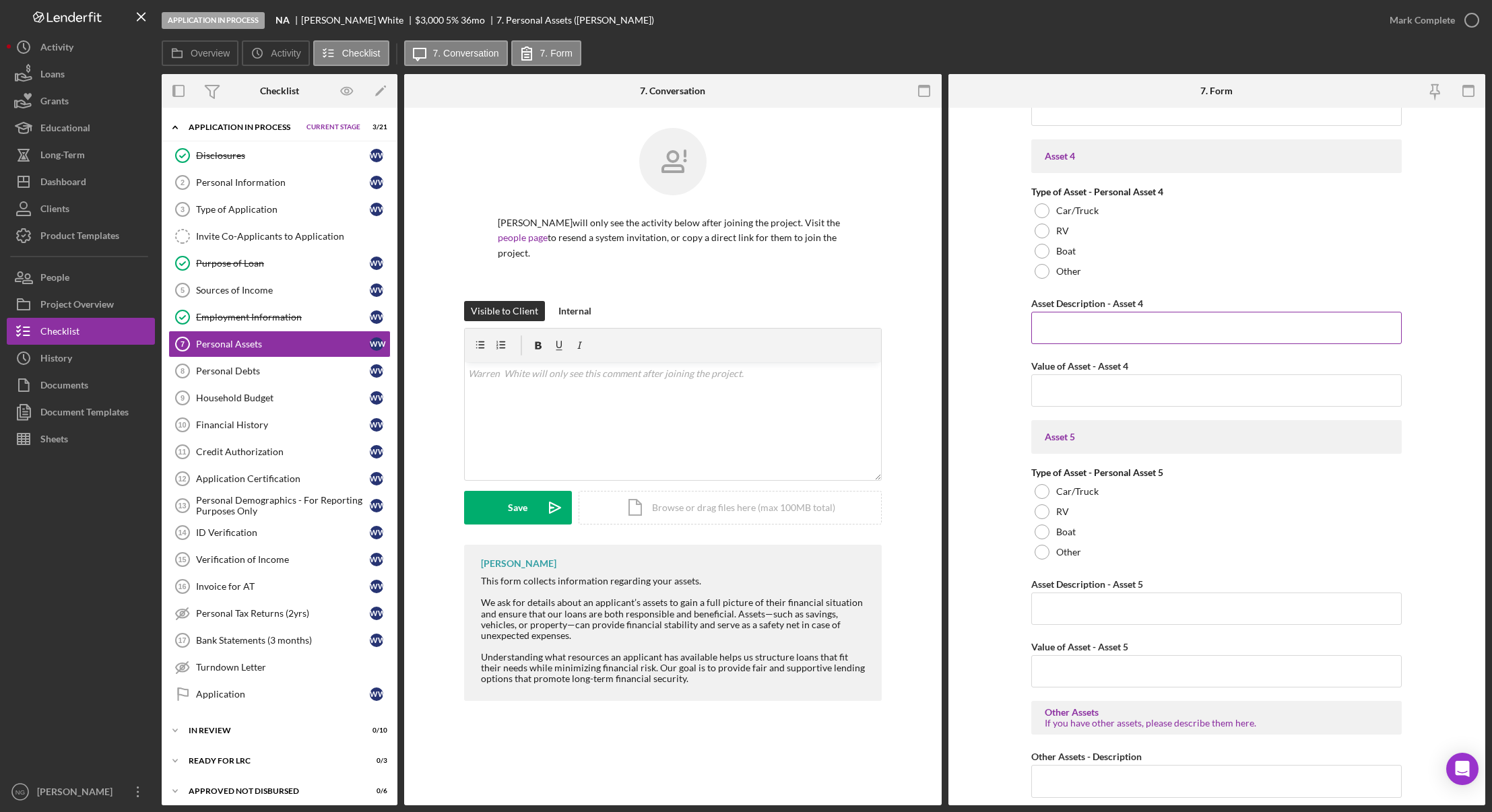
scroll to position [1737, 0]
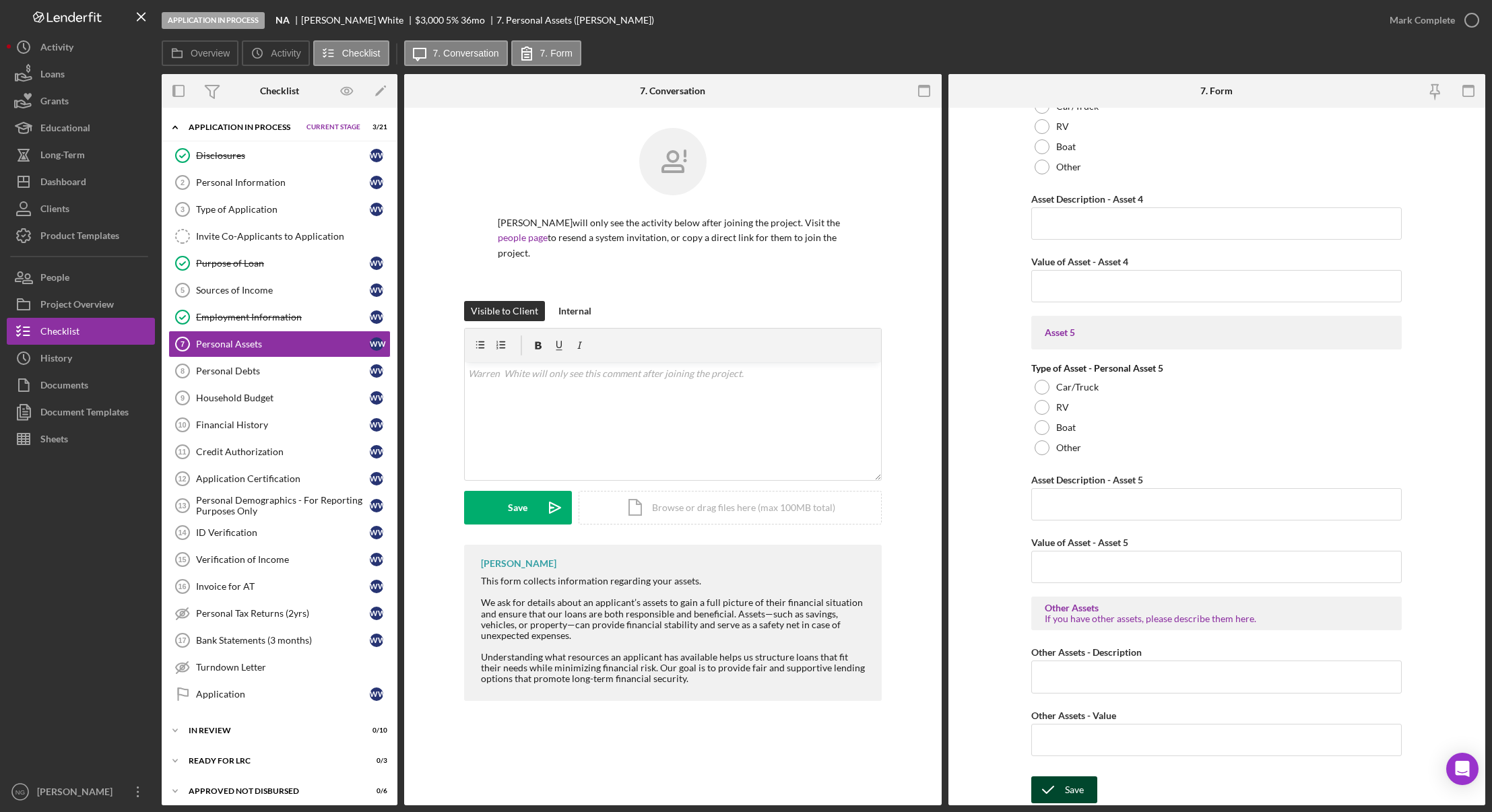
click at [1064, 789] on div "Save" at bounding box center [1074, 789] width 18 height 27
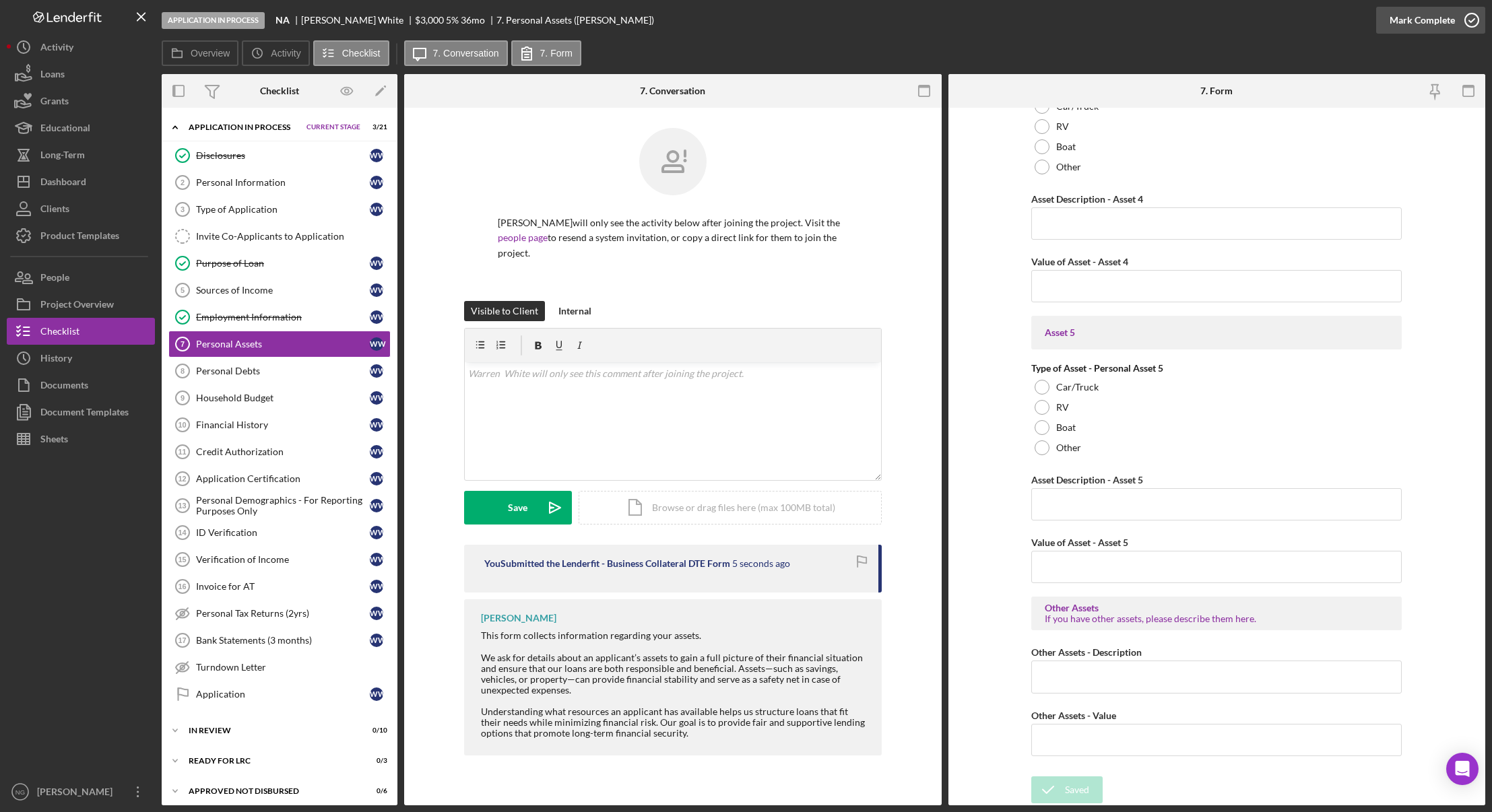
click at [1468, 20] on icon "button" at bounding box center [1472, 20] width 34 height 34
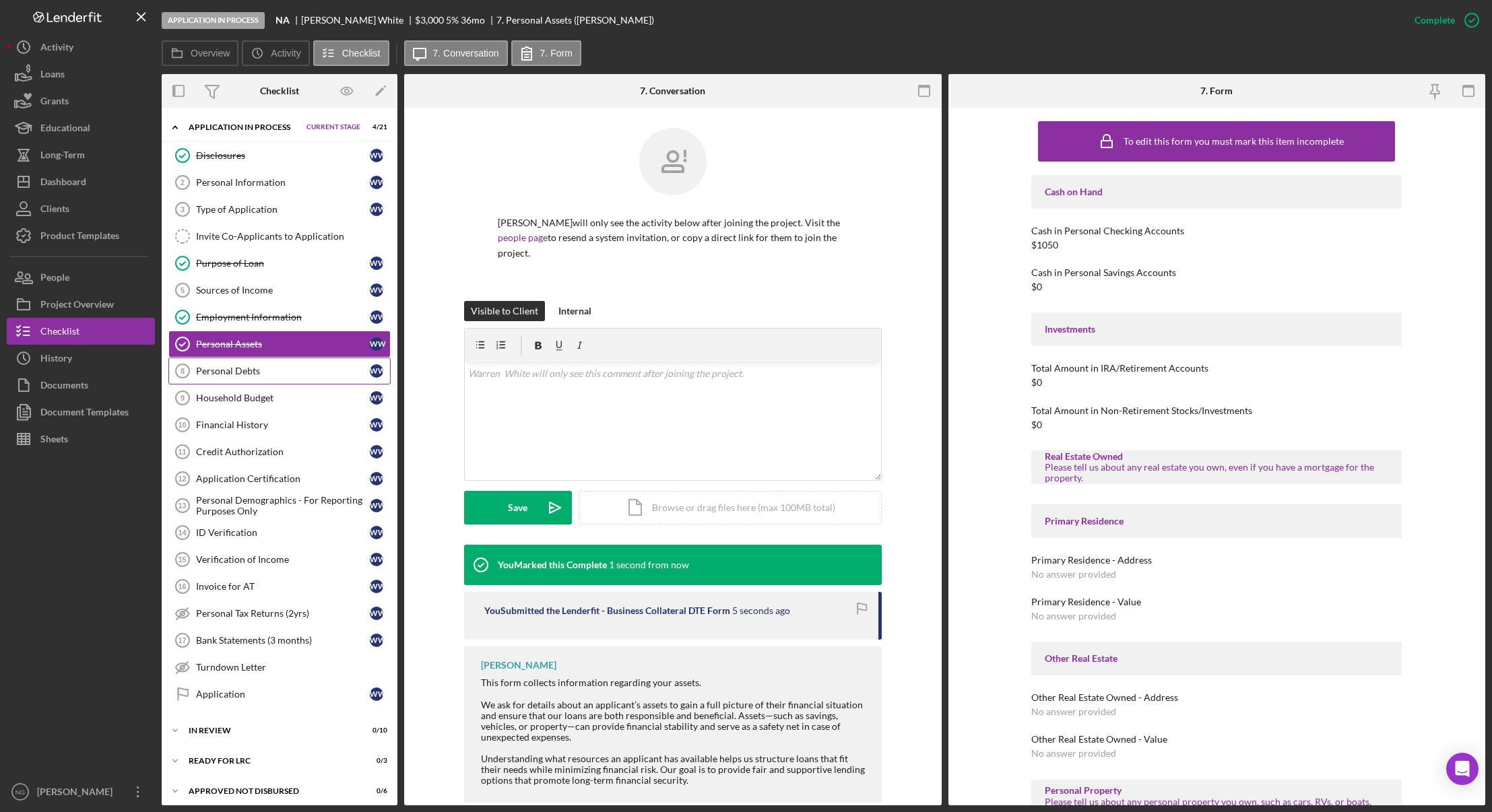
click at [305, 375] on div "Personal Debts" at bounding box center [282, 370] width 174 height 11
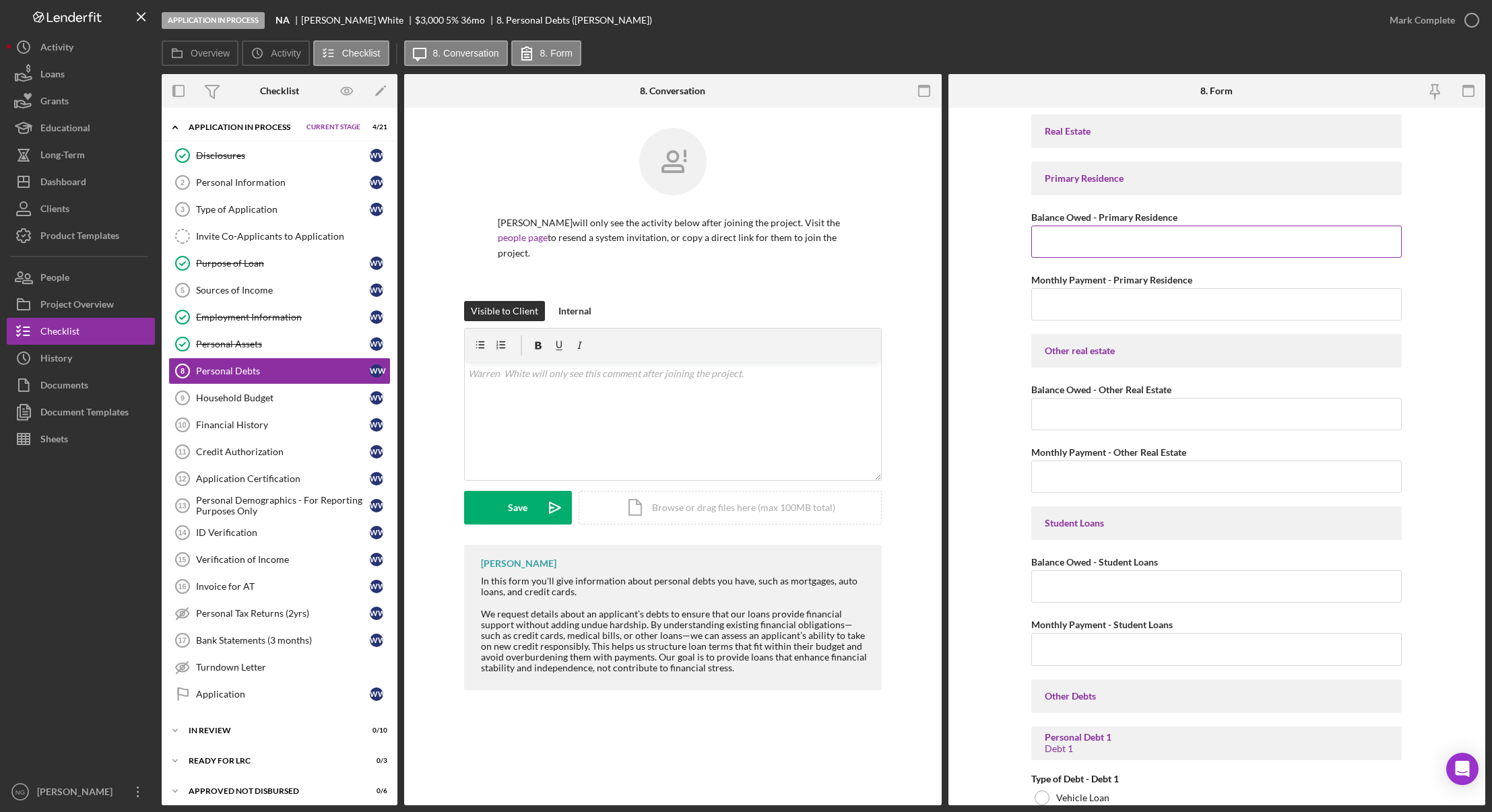
click at [1137, 239] on input "Balance Owed - Primary Residence" at bounding box center [1216, 242] width 370 height 32
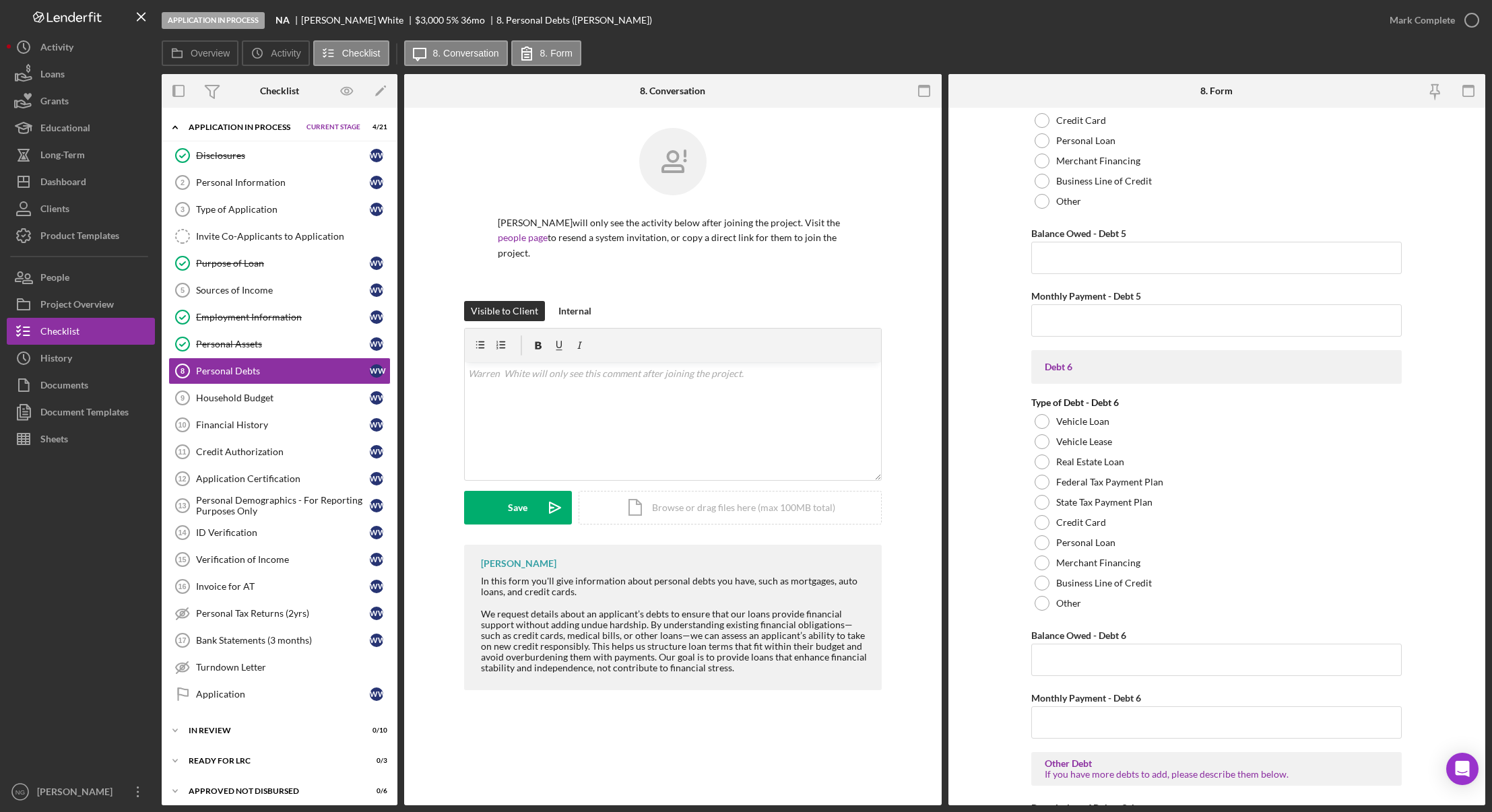
scroll to position [2423, 0]
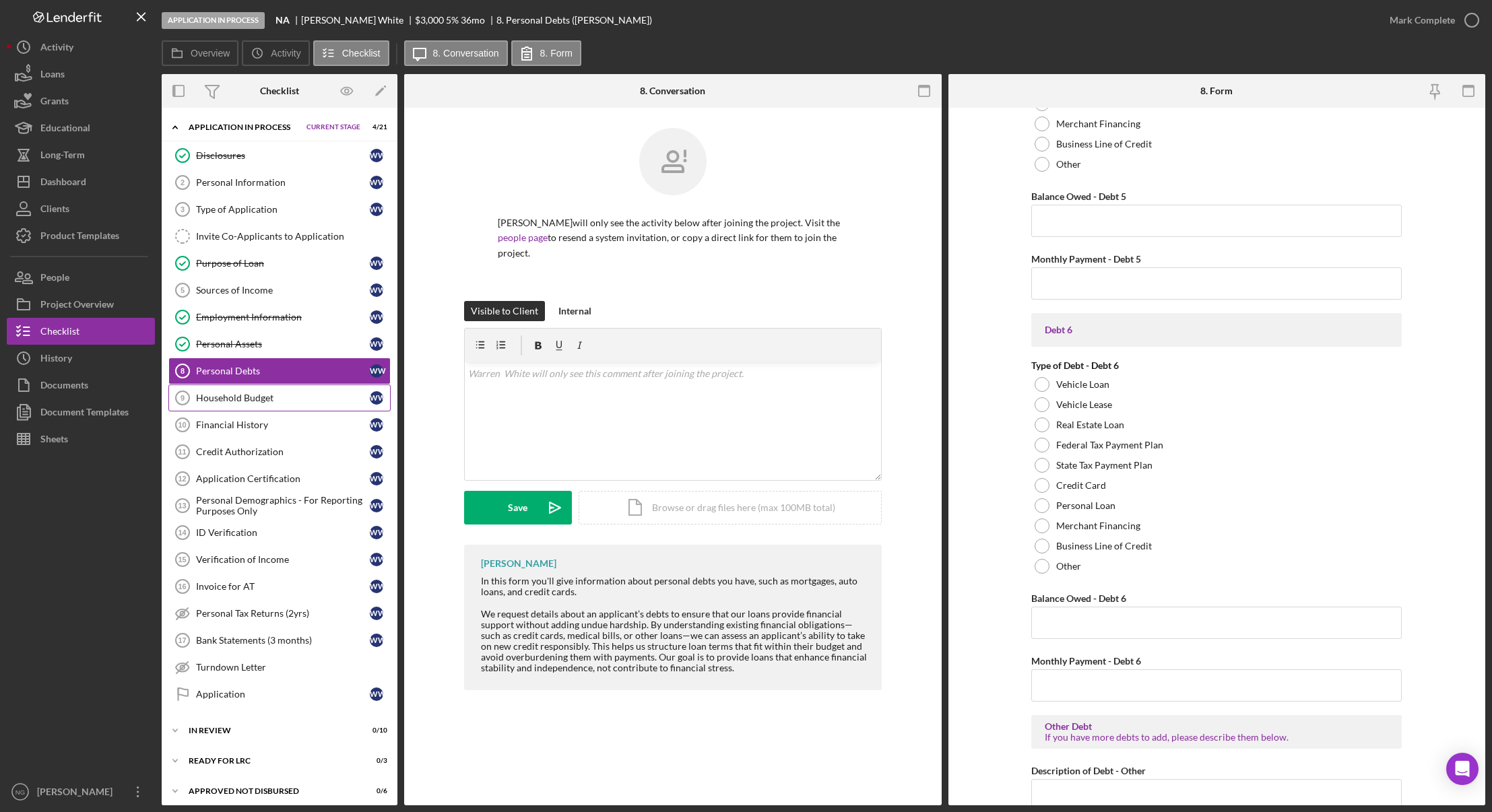
click at [260, 402] on div "Household Budget" at bounding box center [282, 397] width 174 height 11
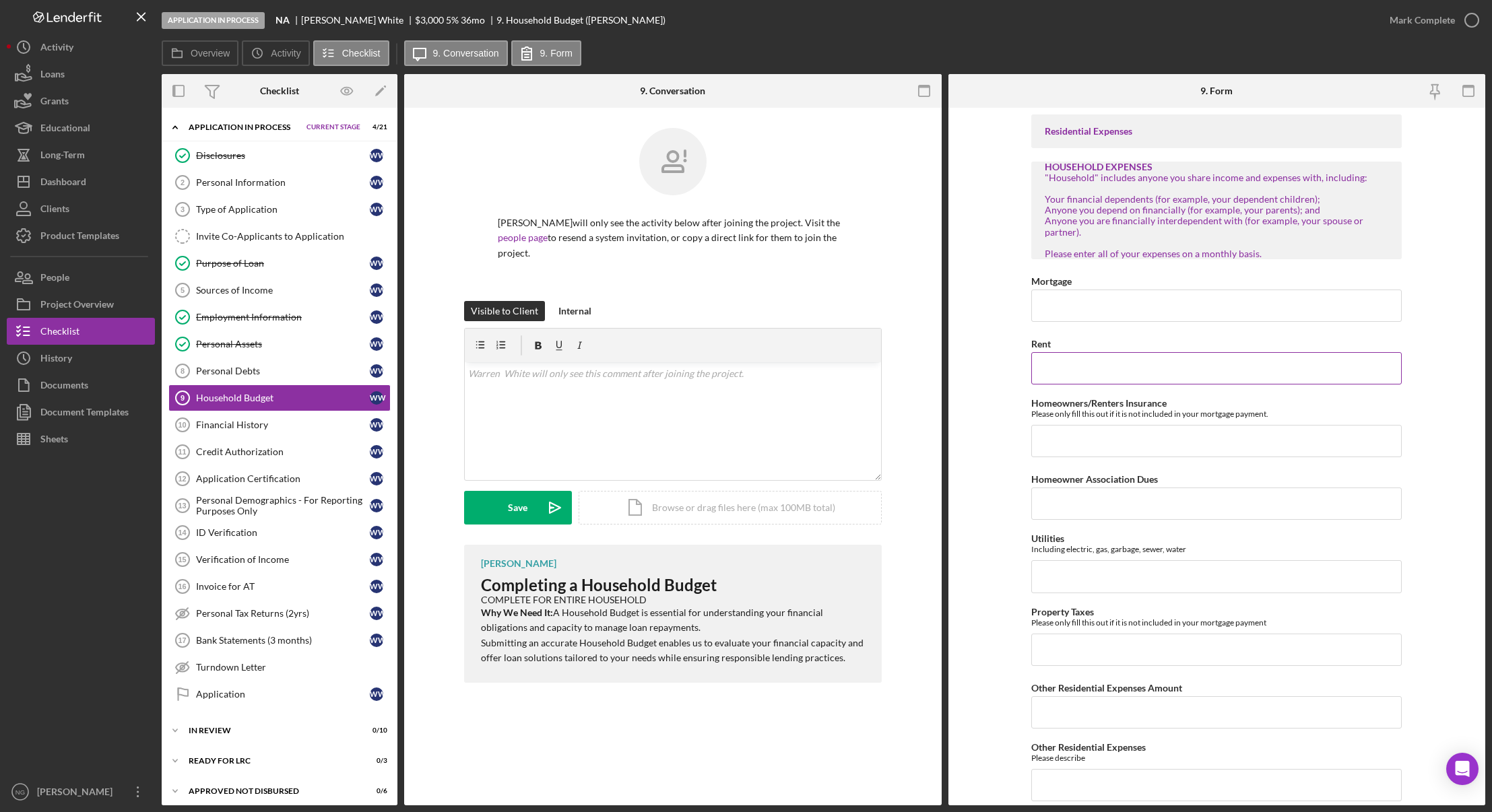
click at [1078, 368] on input "Rent" at bounding box center [1216, 368] width 370 height 32
type input "$1,010.00"
click at [1116, 444] on input "Homeowners/Renters Insurance" at bounding box center [1216, 441] width 370 height 32
type input "$0"
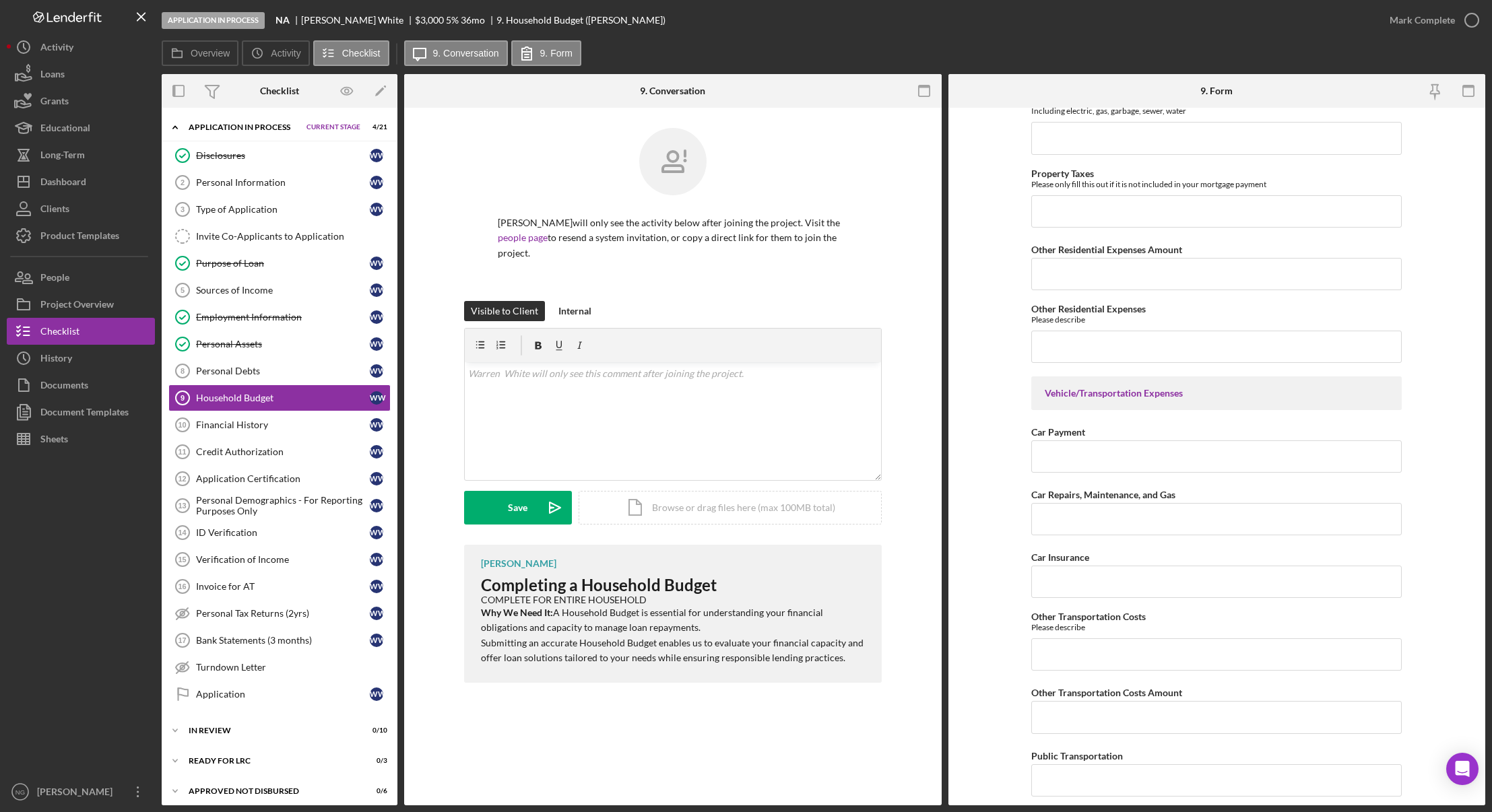
scroll to position [872, 0]
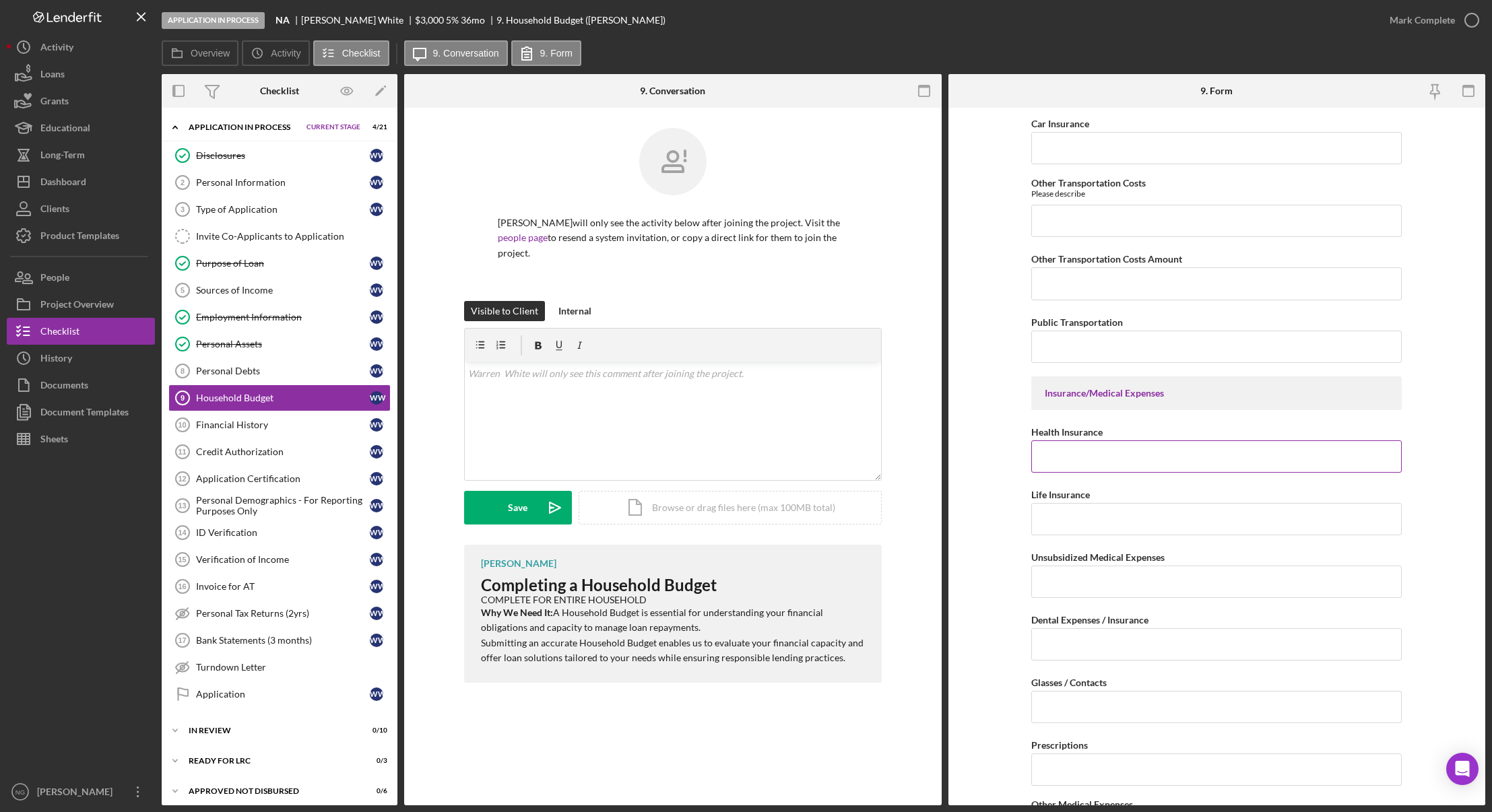
click at [1053, 455] on input "Health Insurance" at bounding box center [1216, 456] width 370 height 32
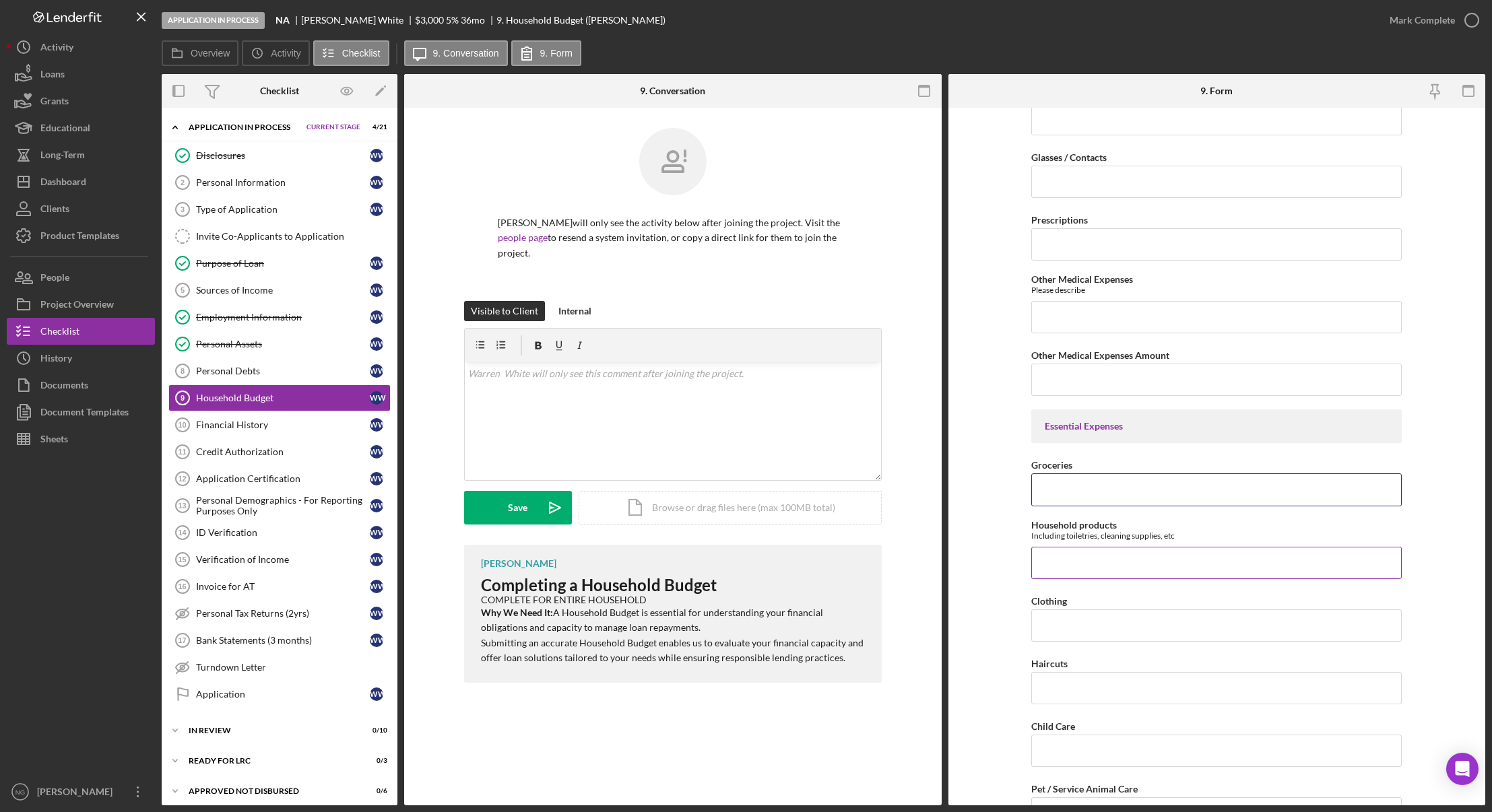
scroll to position [1478, 0]
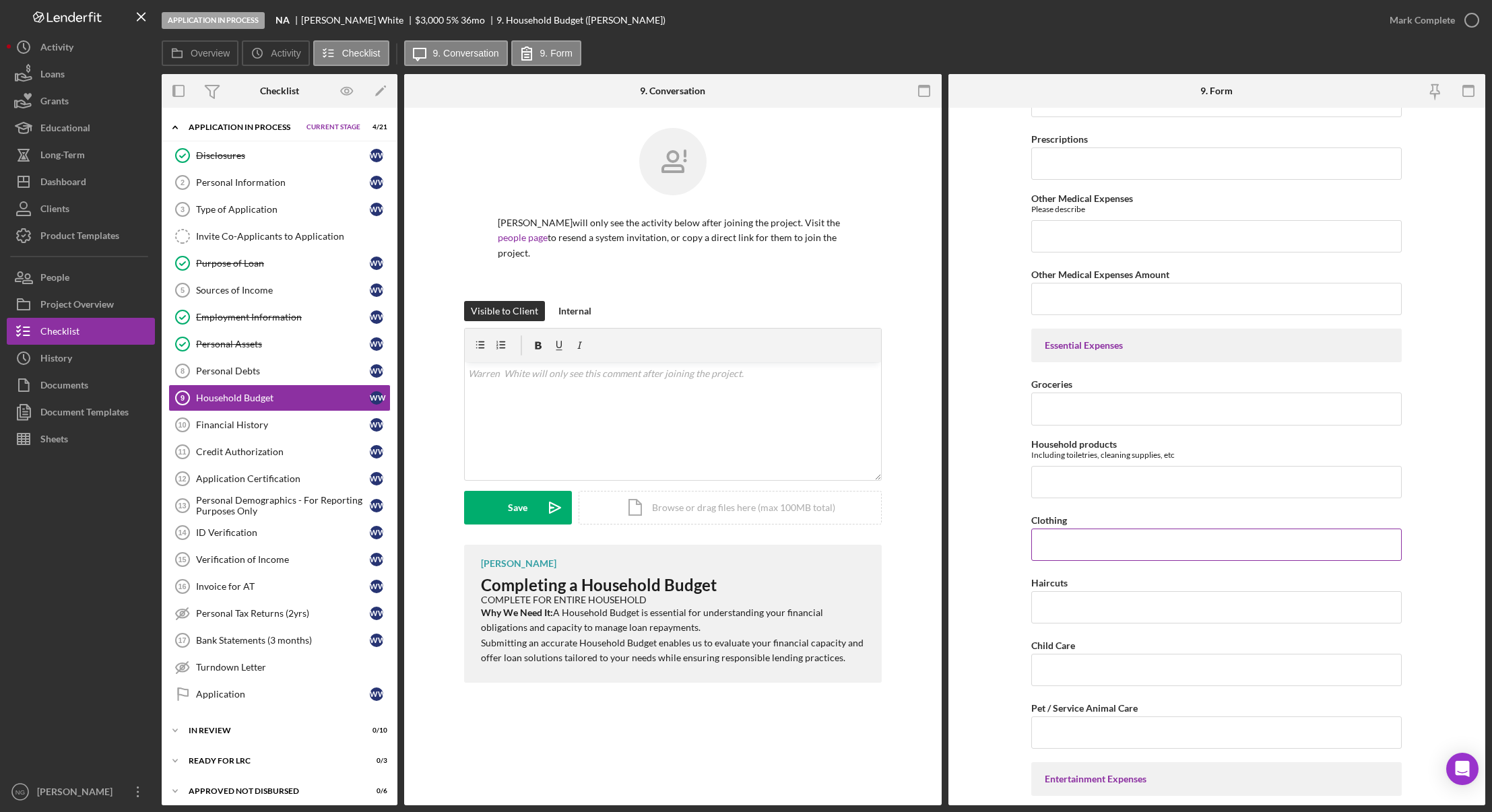
click at [1136, 542] on input "Clothing" at bounding box center [1216, 544] width 370 height 32
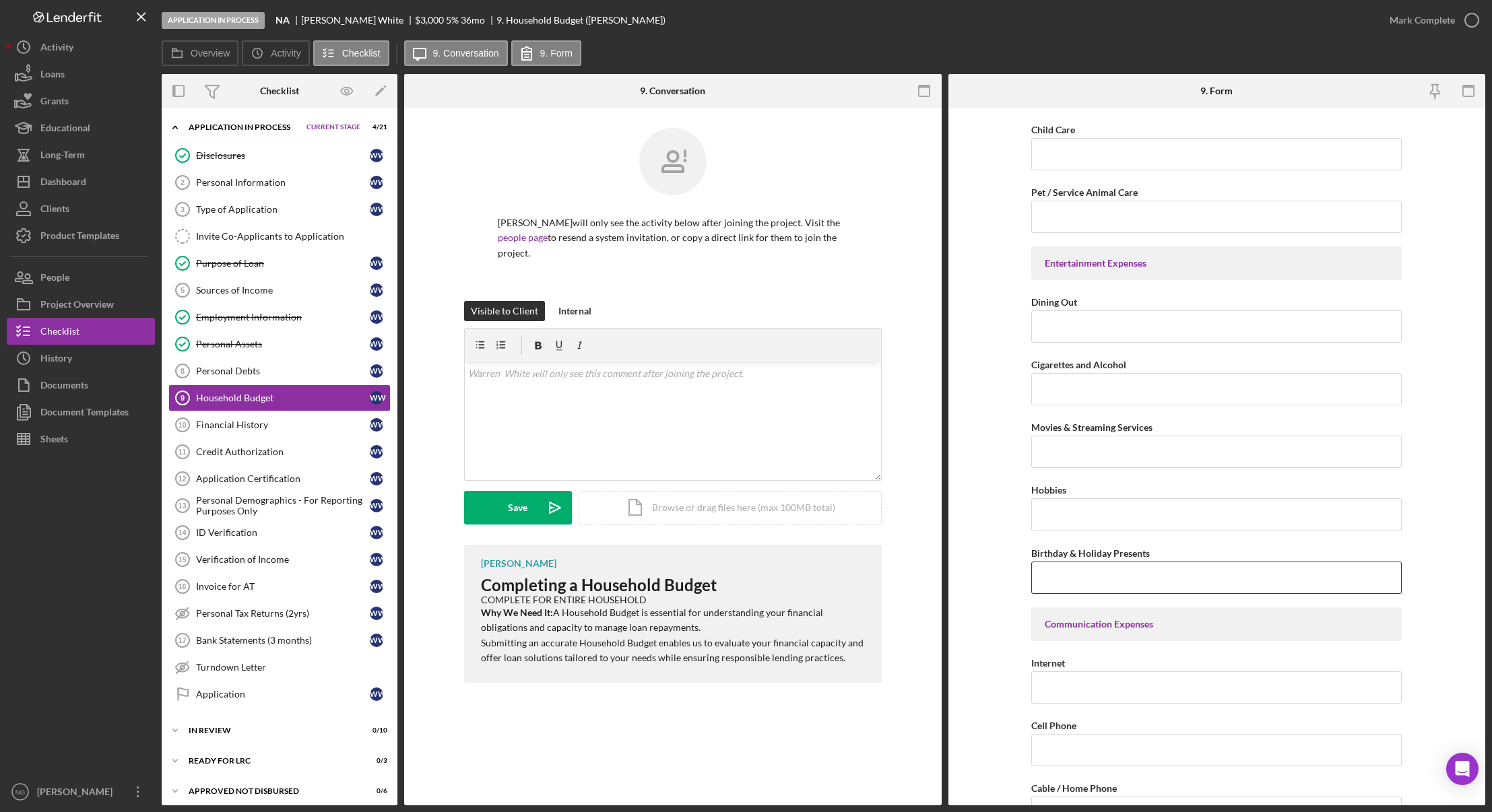
scroll to position [2133, 0]
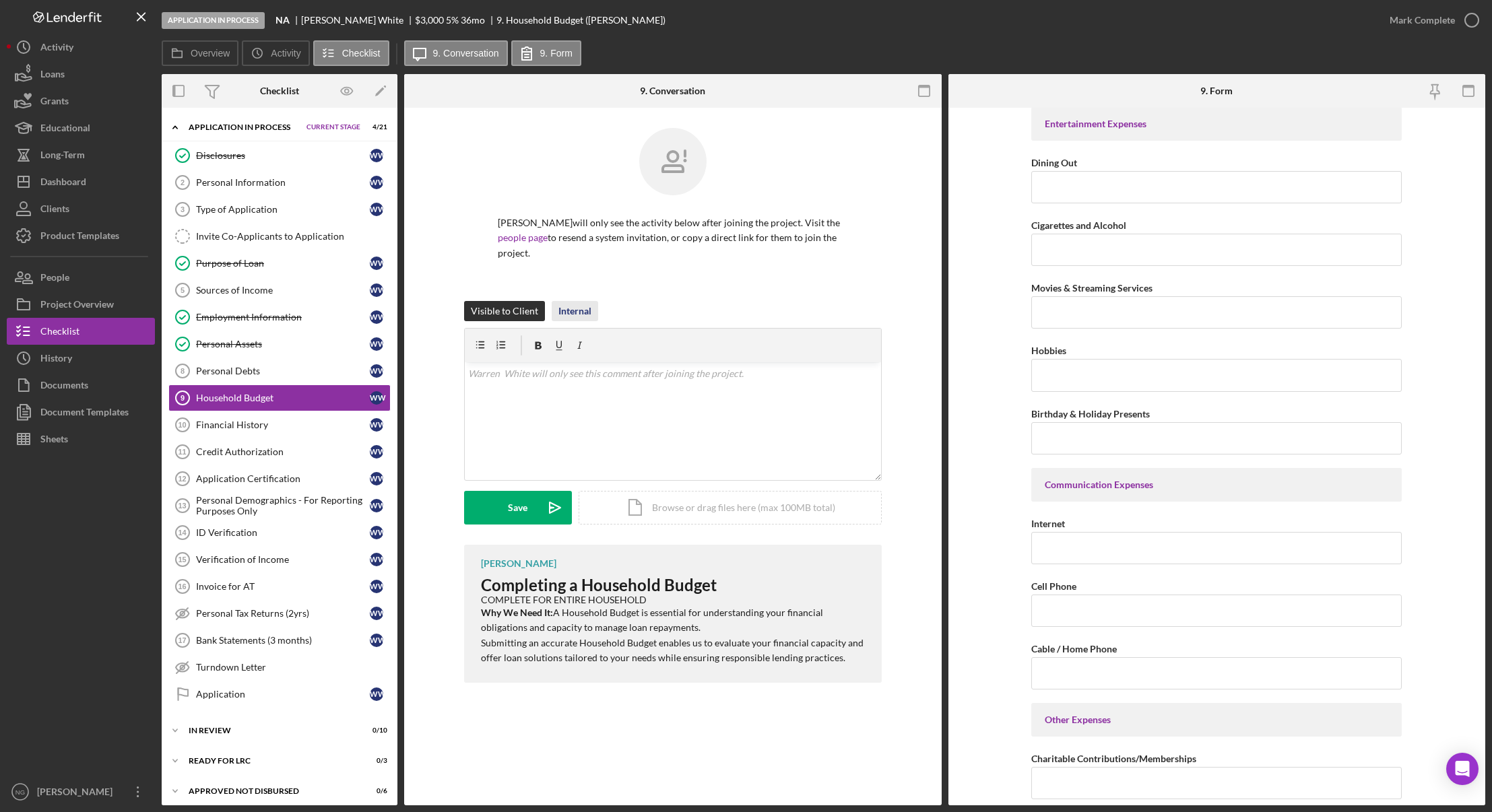
click at [578, 309] on div "Internal" at bounding box center [575, 311] width 33 height 20
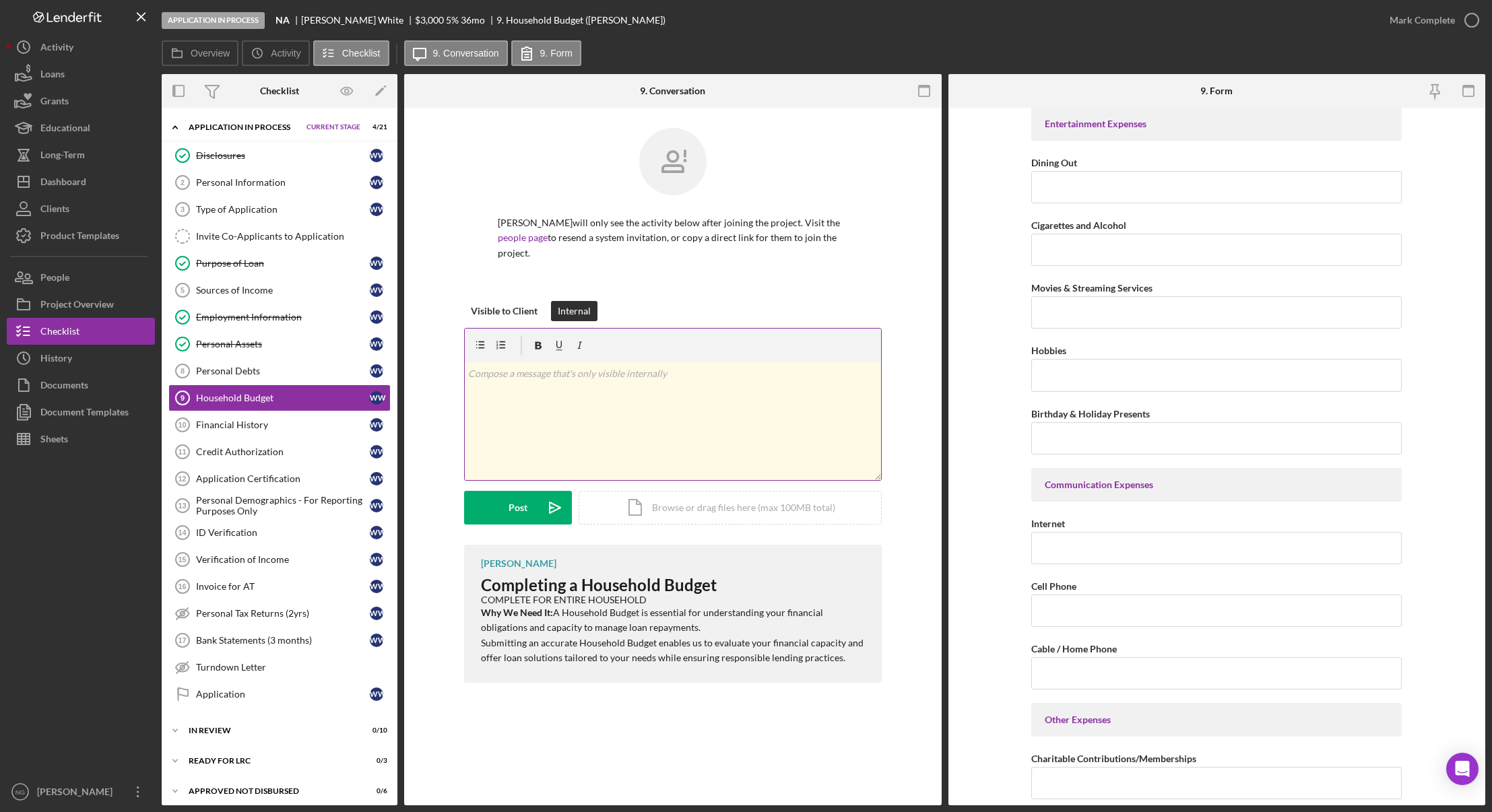
click at [586, 387] on div "v Color teal Color pink Remove color Add row above Add row below Add column bef…" at bounding box center [672, 421] width 416 height 118
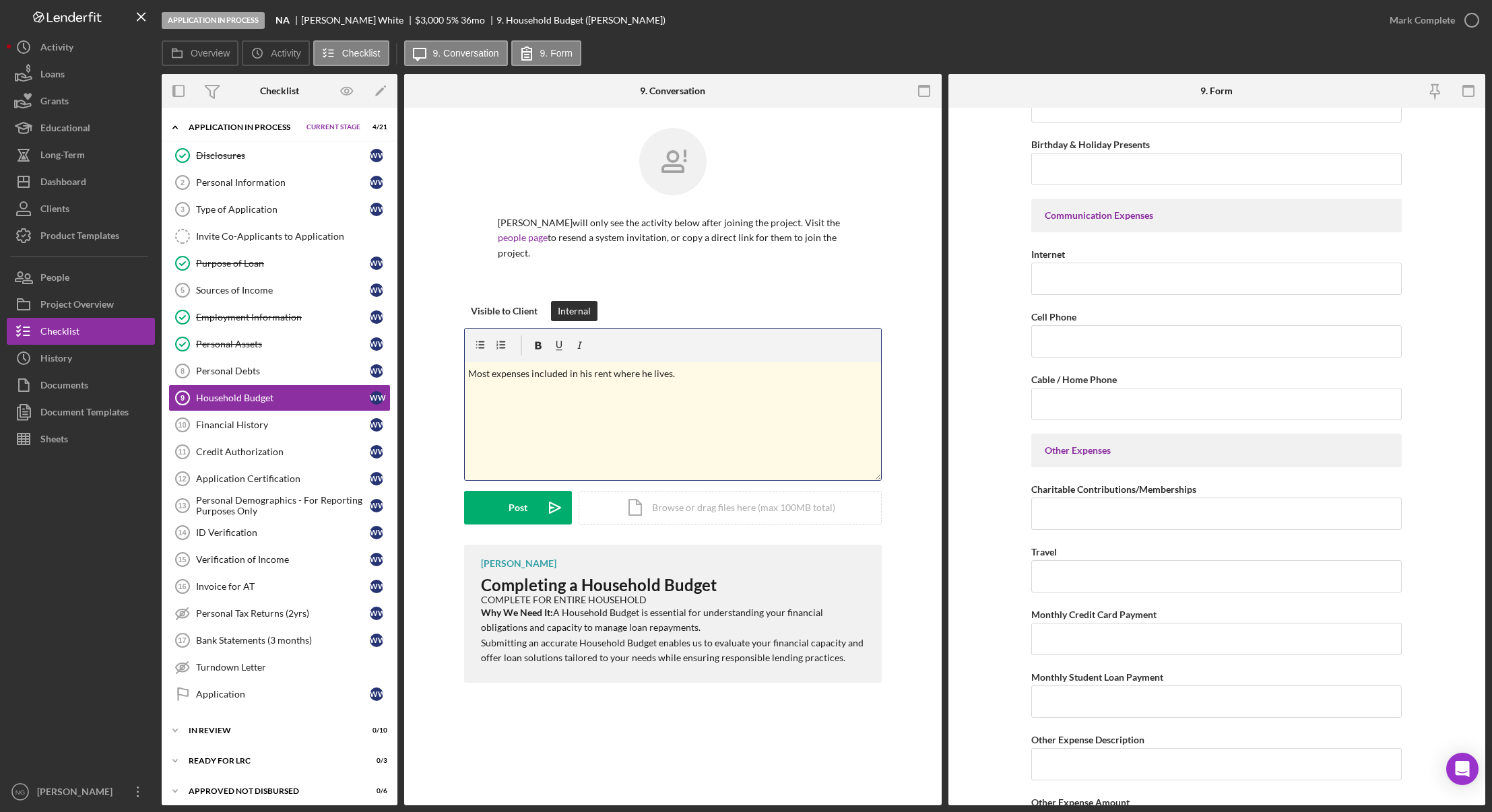
scroll to position [2489, 0]
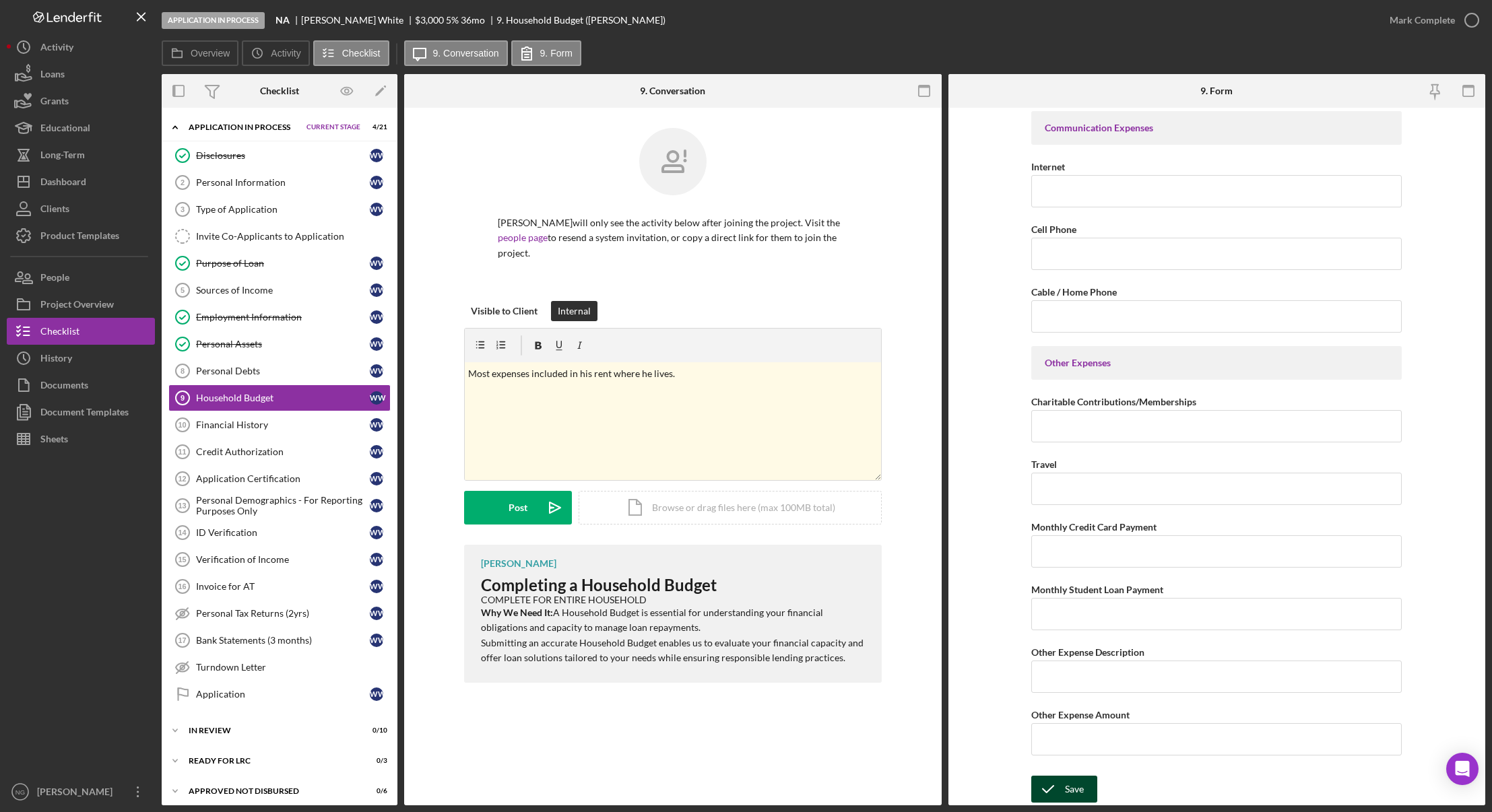
click at [1062, 790] on button "Save" at bounding box center [1064, 788] width 66 height 27
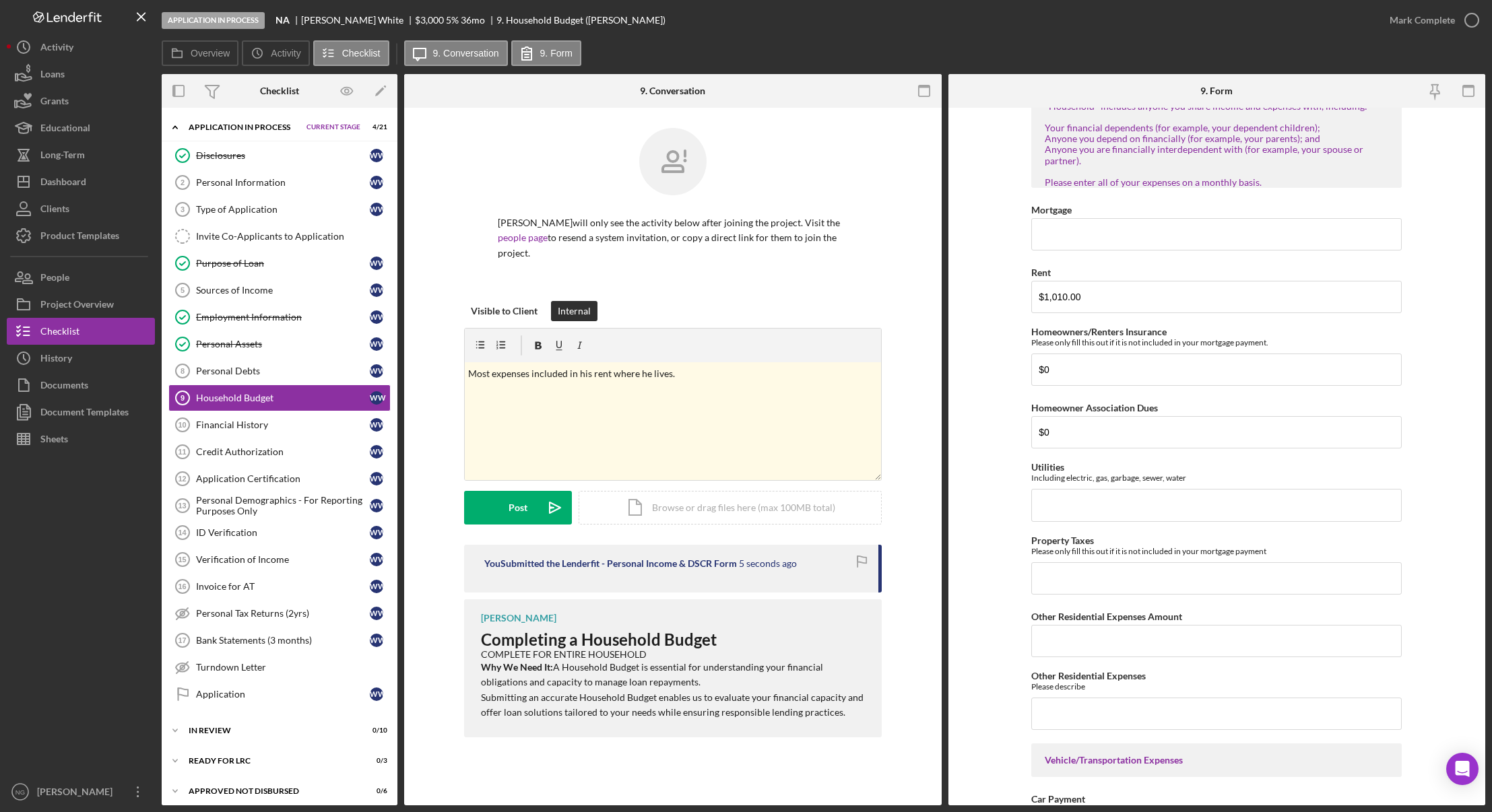
scroll to position [0, 0]
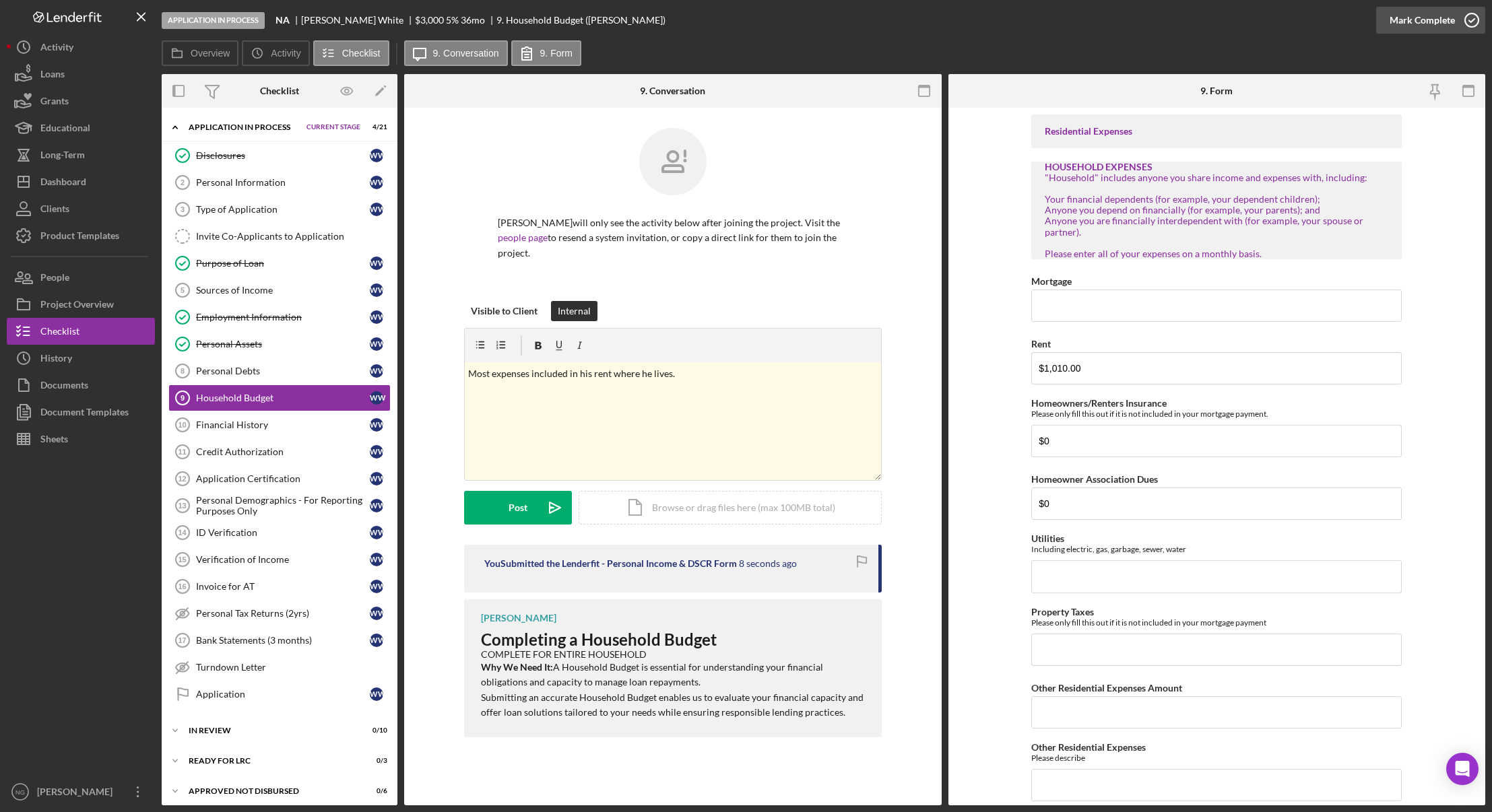
click at [1470, 24] on icon "button" at bounding box center [1472, 20] width 34 height 34
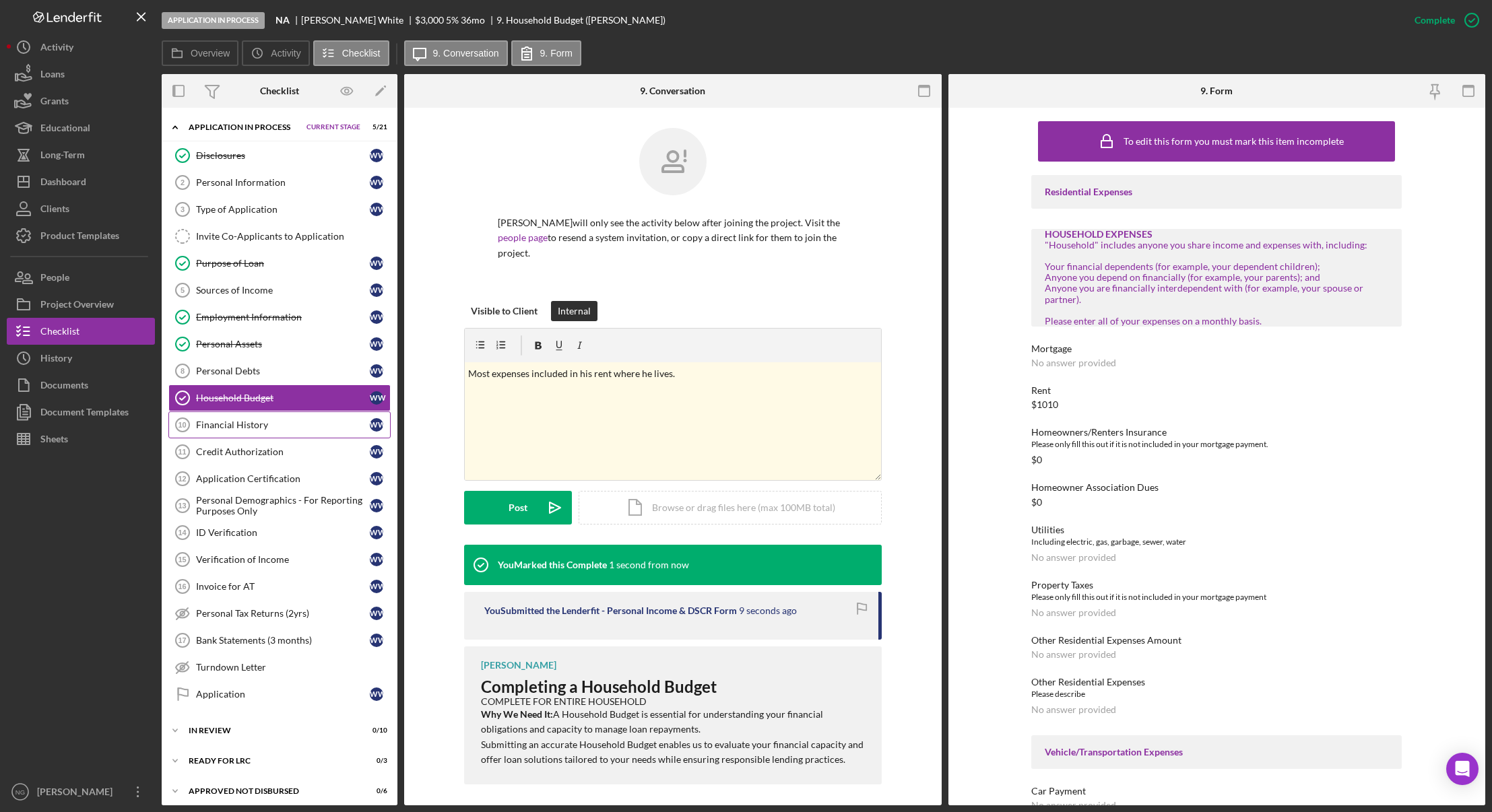
click at [292, 427] on div "Financial History" at bounding box center [282, 424] width 174 height 11
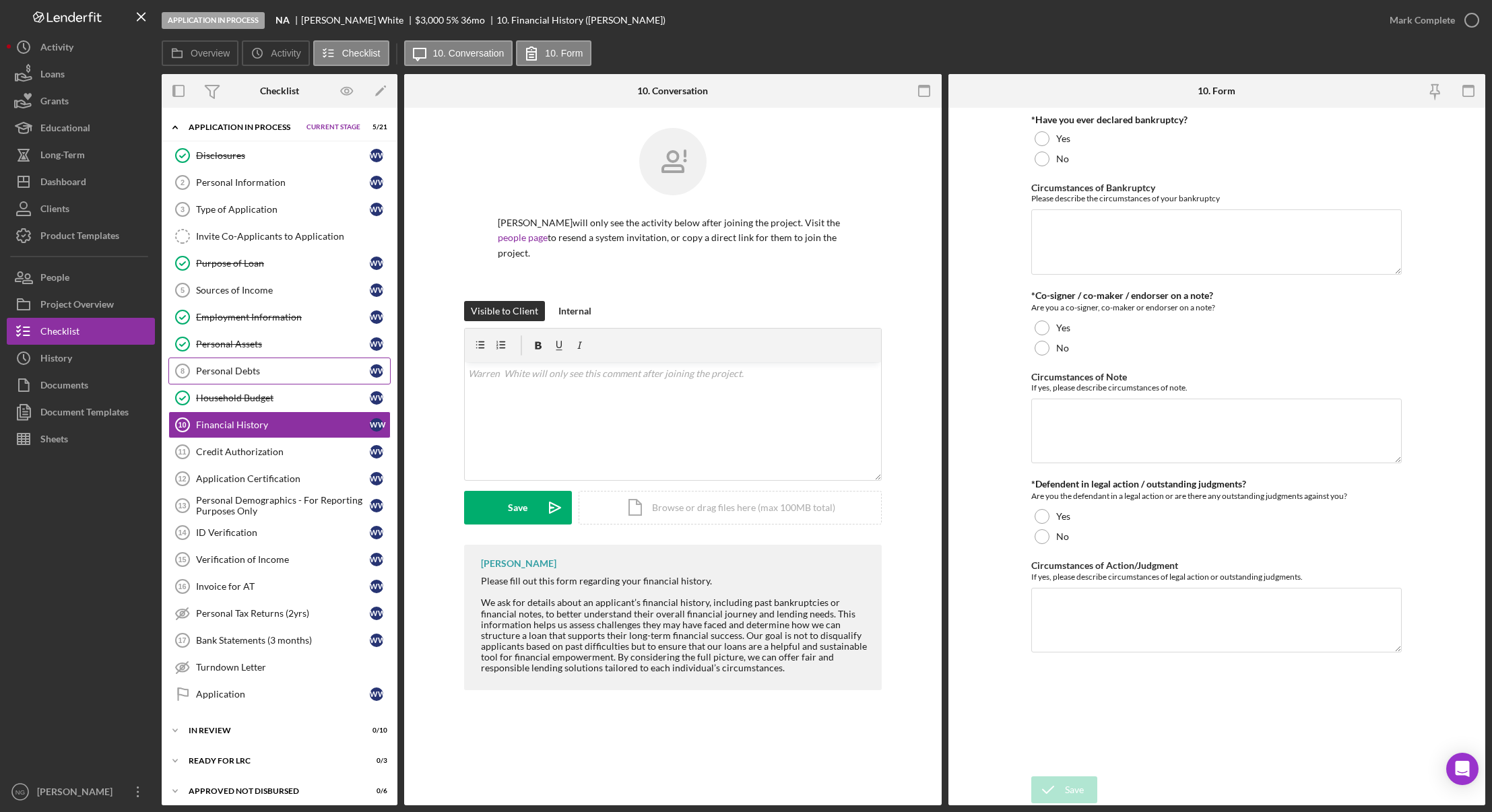
click at [291, 378] on link "Personal Debts 8 Personal Debts W W" at bounding box center [279, 371] width 223 height 27
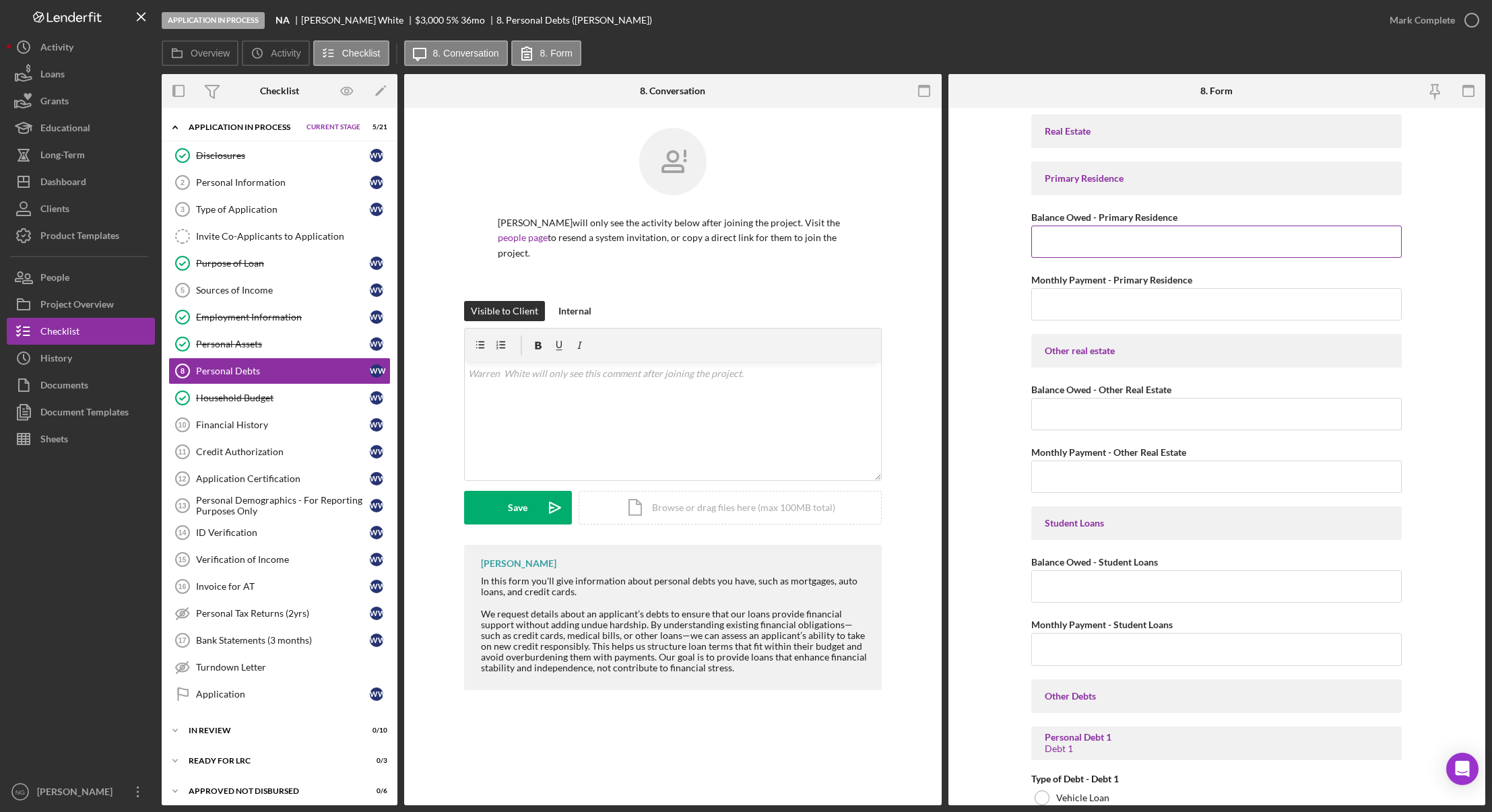
click at [1091, 249] on input "Balance Owed - Primary Residence" at bounding box center [1216, 242] width 370 height 32
click at [1076, 243] on input "Balance Owed - Primary Residence" at bounding box center [1216, 242] width 370 height 32
click at [738, 401] on div "v Color teal Color pink Remove color Add row above Add row below Add column bef…" at bounding box center [672, 421] width 416 height 118
click at [1057, 235] on input "Balance Owed - Primary Residence" at bounding box center [1216, 242] width 370 height 32
click at [1106, 309] on input "Monthly Payment - Primary Residence" at bounding box center [1216, 304] width 370 height 32
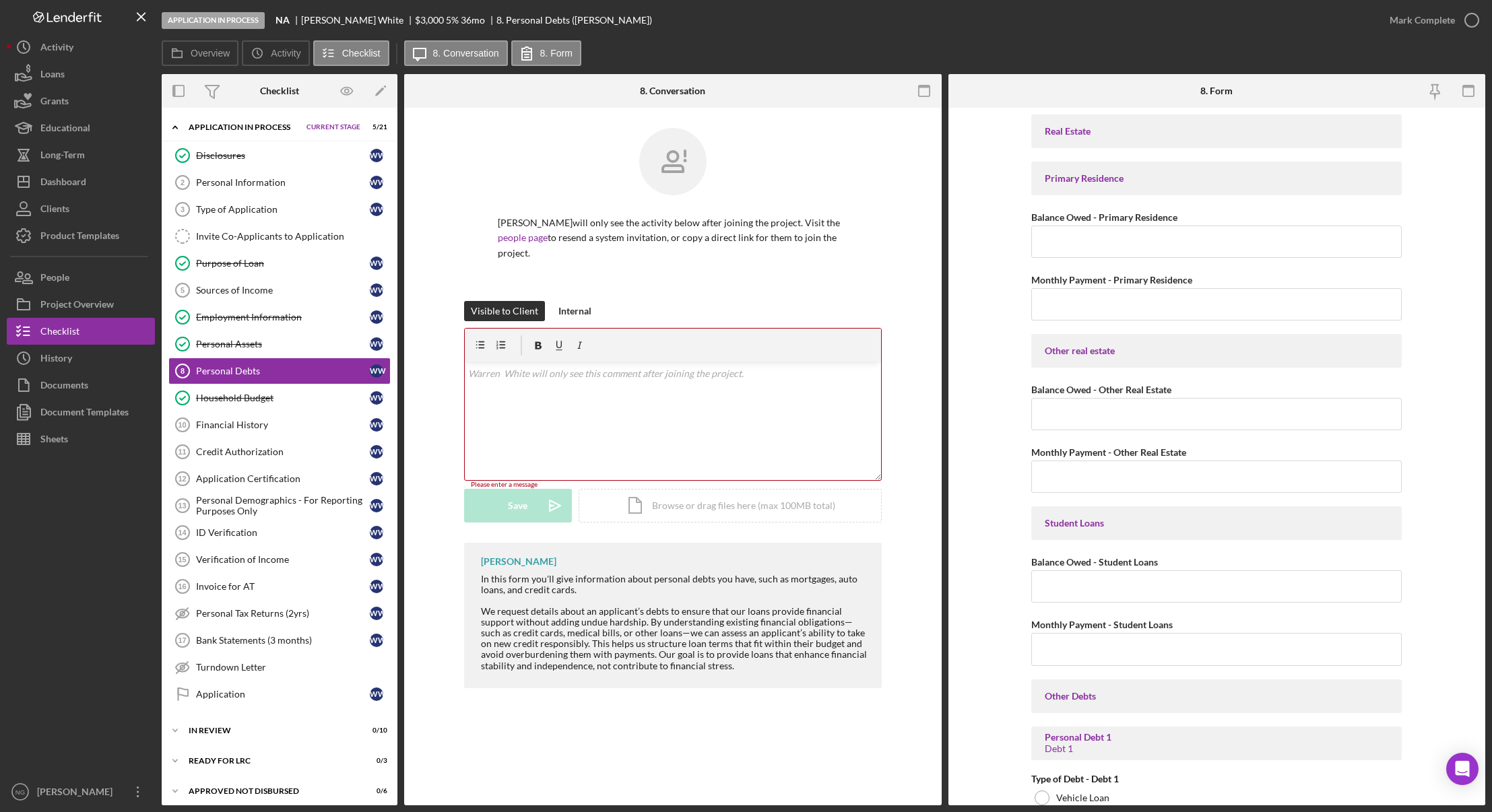
click at [696, 288] on div "Warren White will only see the activity below after joining the project. Visit …" at bounding box center [672, 214] width 418 height 173
click at [664, 280] on div "Warren White will only see the activity below after joining the project. Visit …" at bounding box center [672, 214] width 418 height 173
click at [592, 315] on button "Internal" at bounding box center [575, 311] width 46 height 20
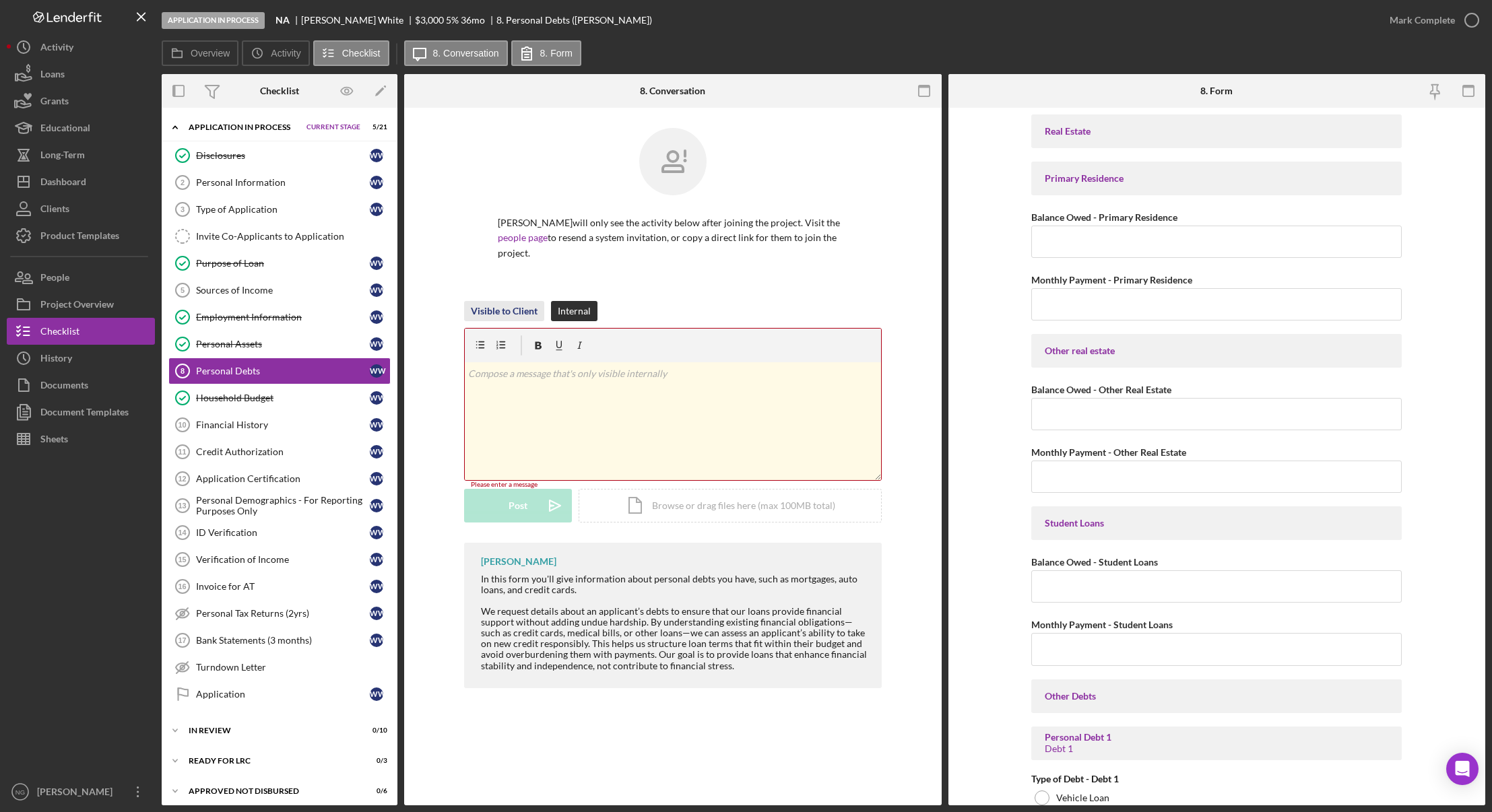
click at [511, 308] on div "Visible to Client" at bounding box center [503, 311] width 66 height 20
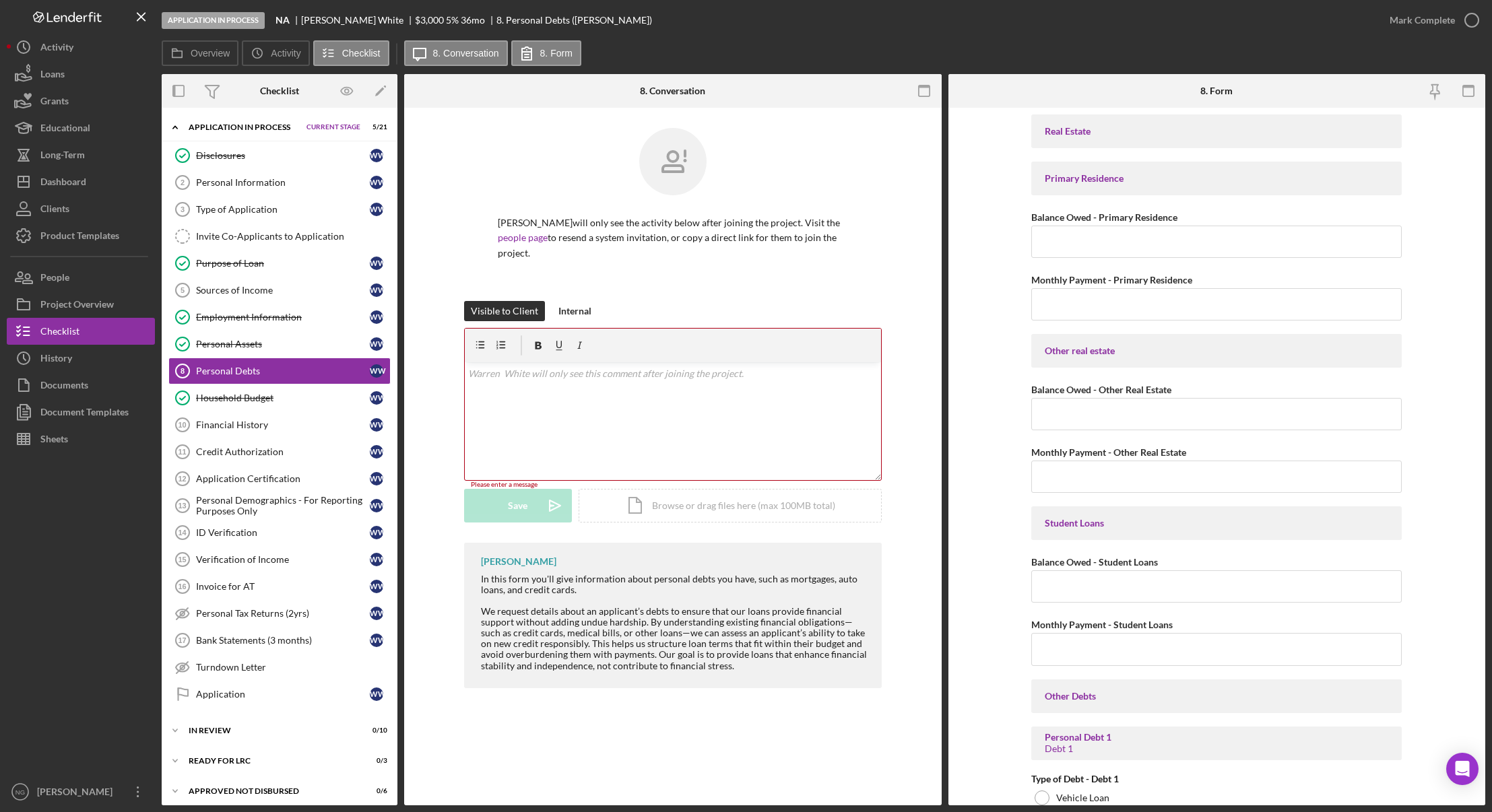
click at [759, 718] on div "Personal Debts 8 Personal Debts Warren White will only see the activity below a…" at bounding box center [673, 456] width 538 height 697
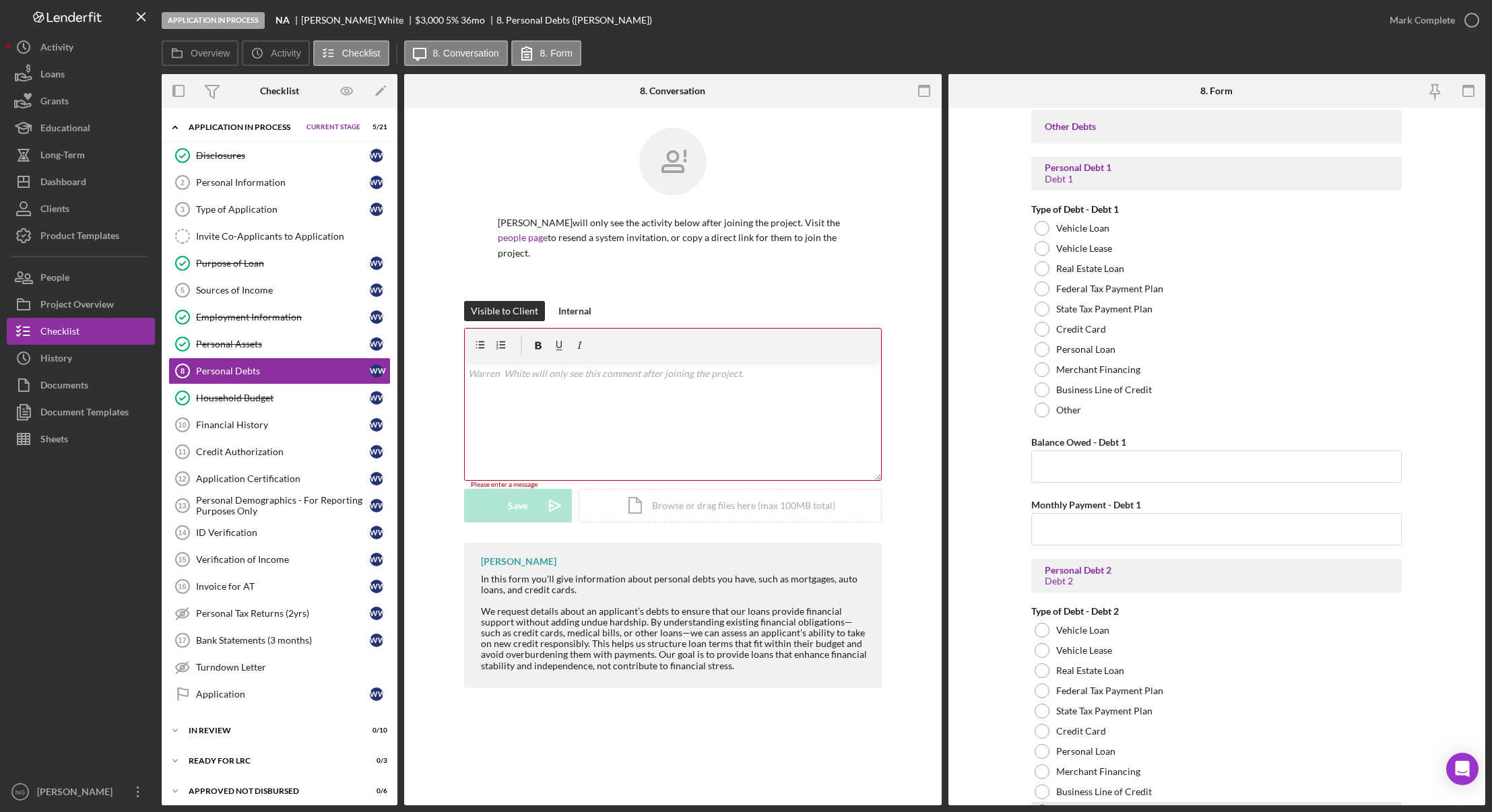
scroll to position [605, 0]
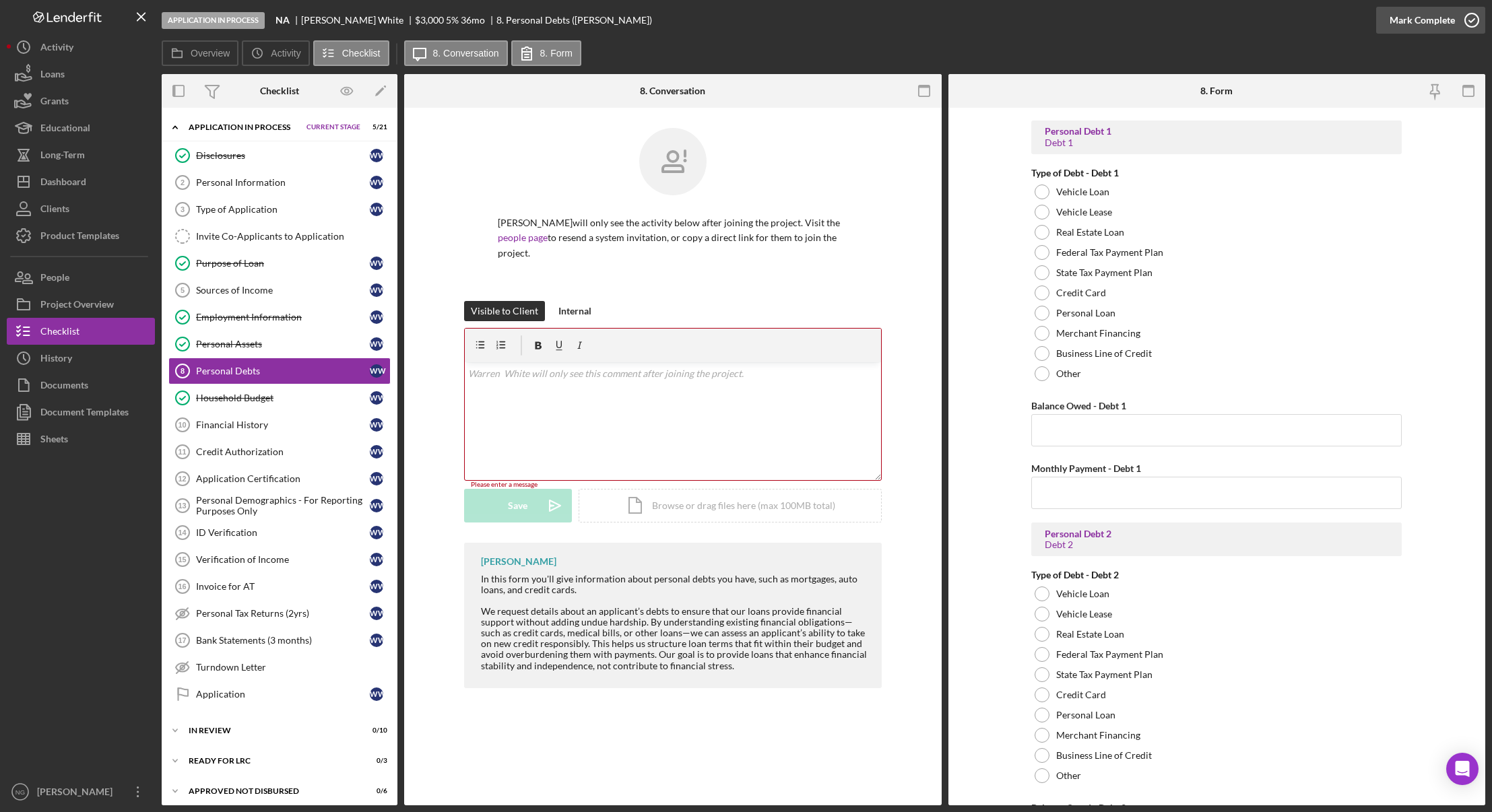
click at [1465, 15] on icon "button" at bounding box center [1472, 20] width 34 height 34
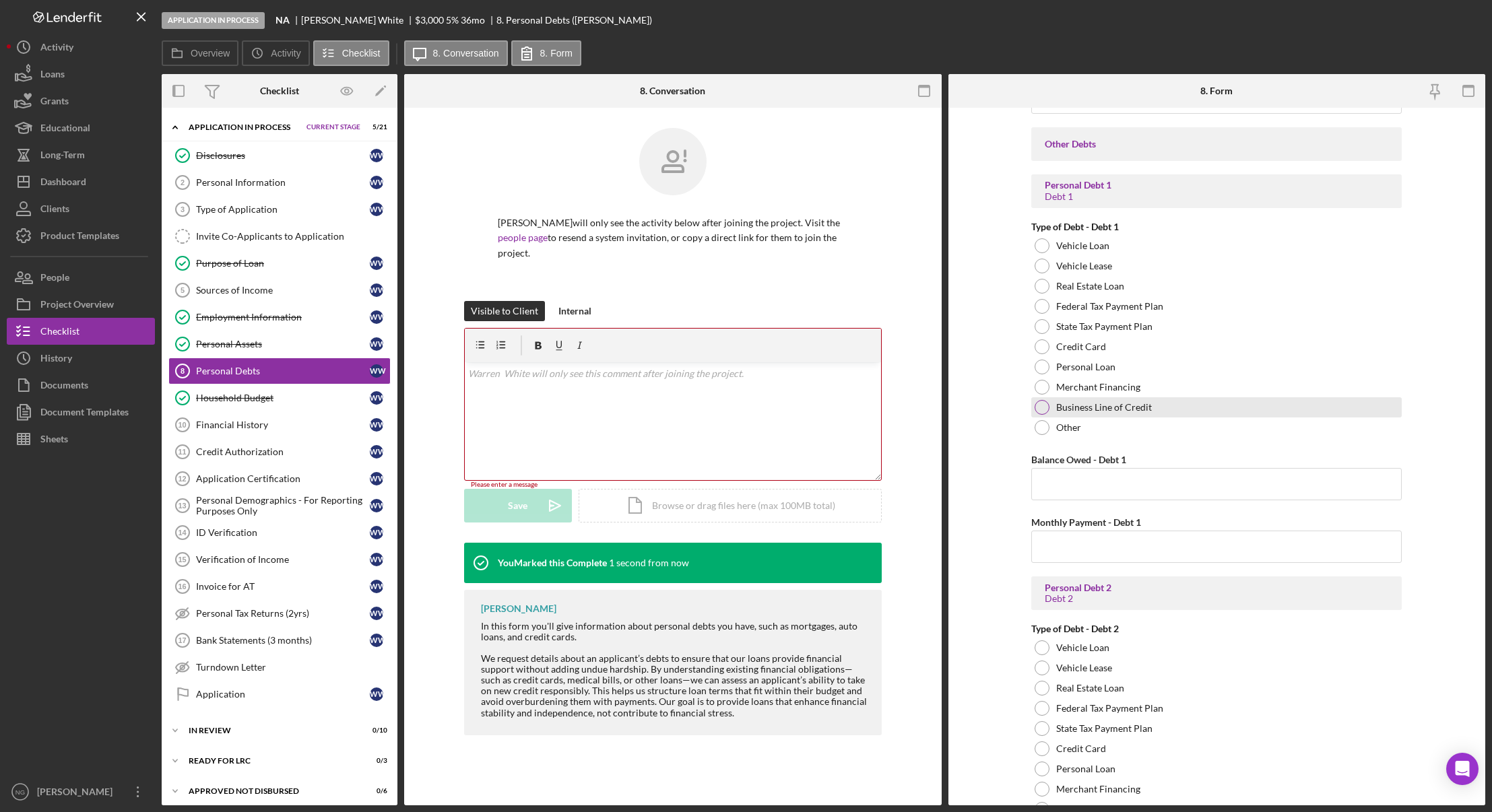
scroll to position [660, 0]
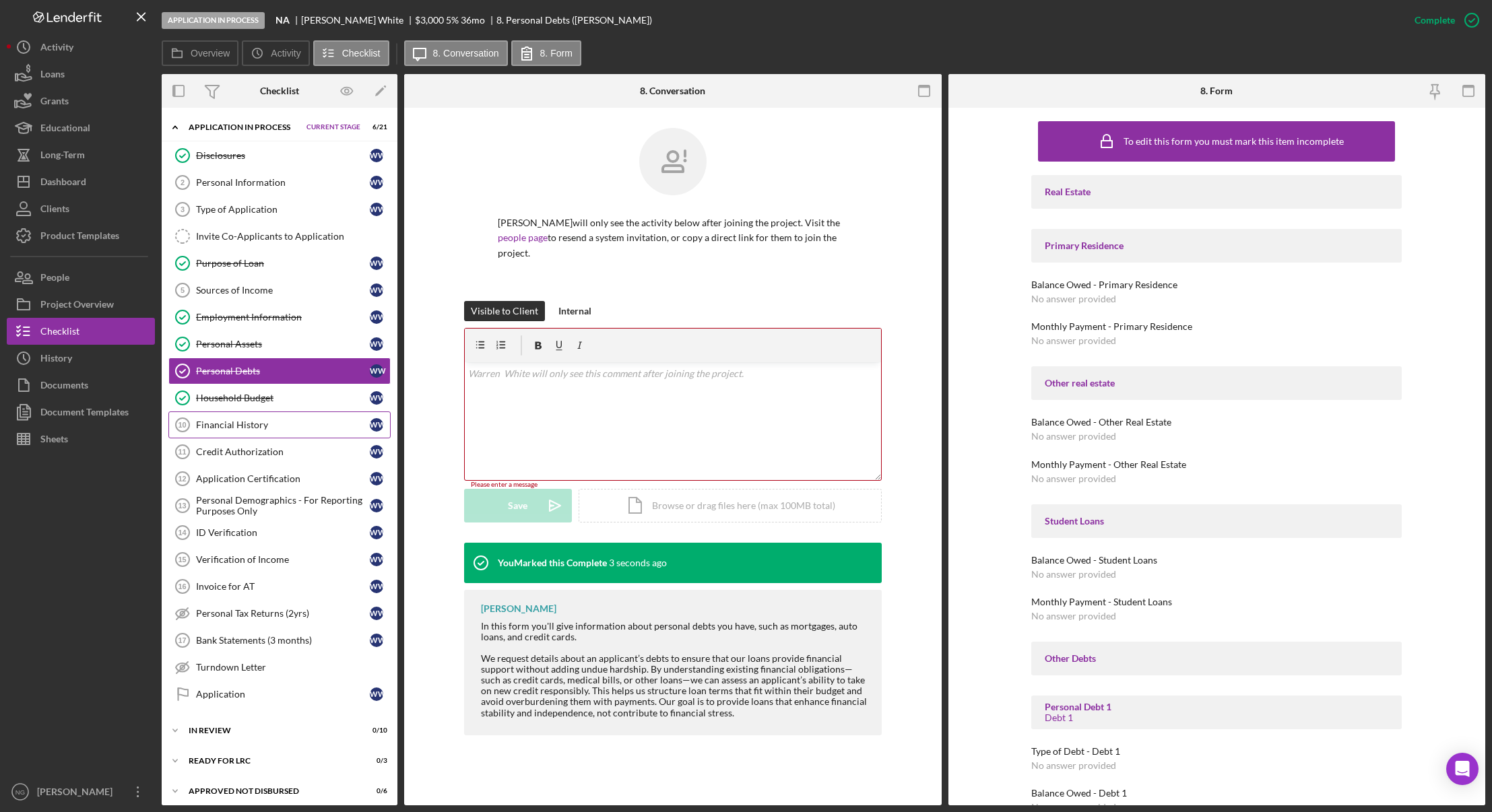
click at [307, 430] on div "Financial History" at bounding box center [282, 424] width 174 height 11
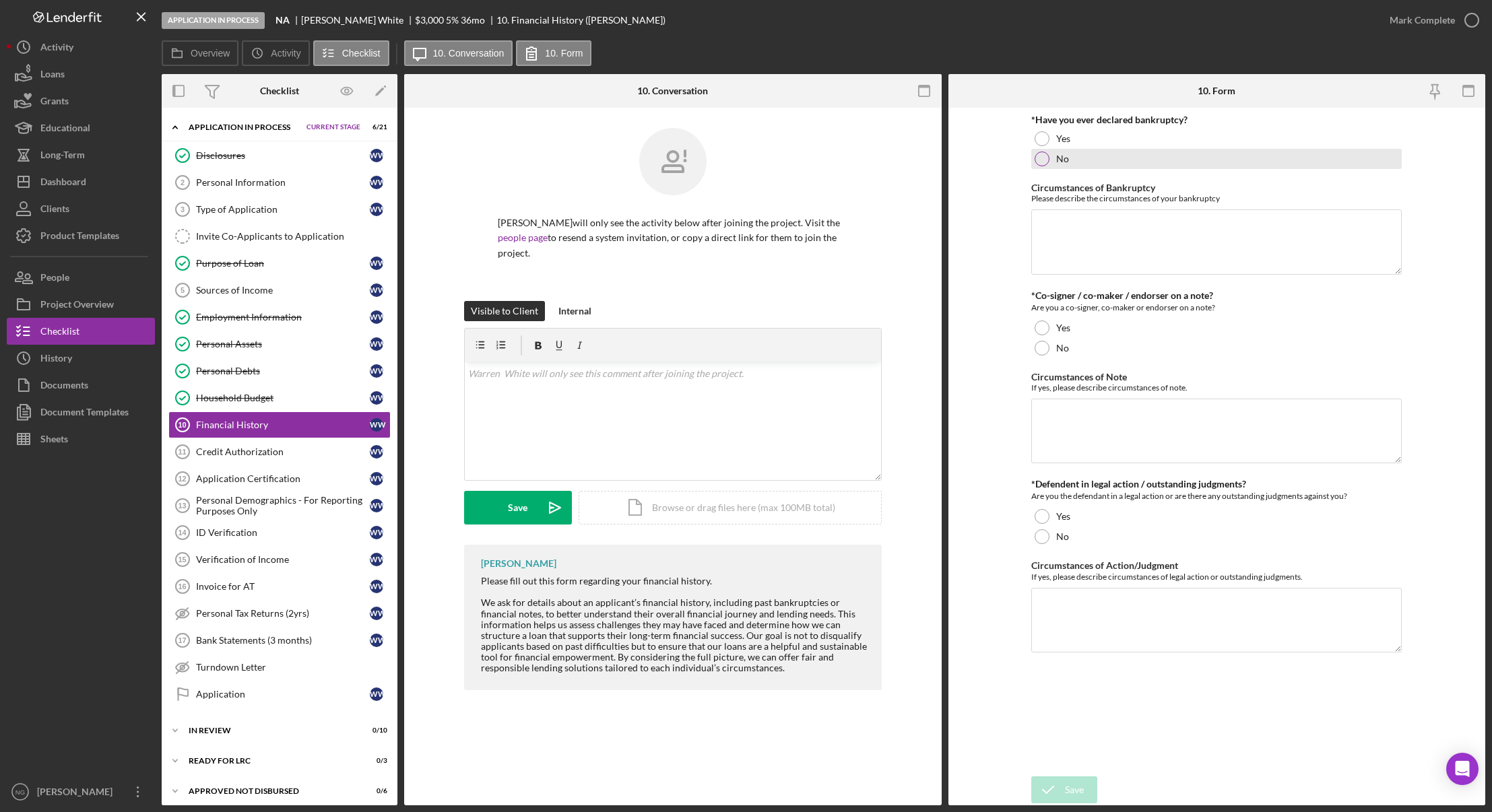
click at [1119, 160] on div "No" at bounding box center [1216, 159] width 370 height 20
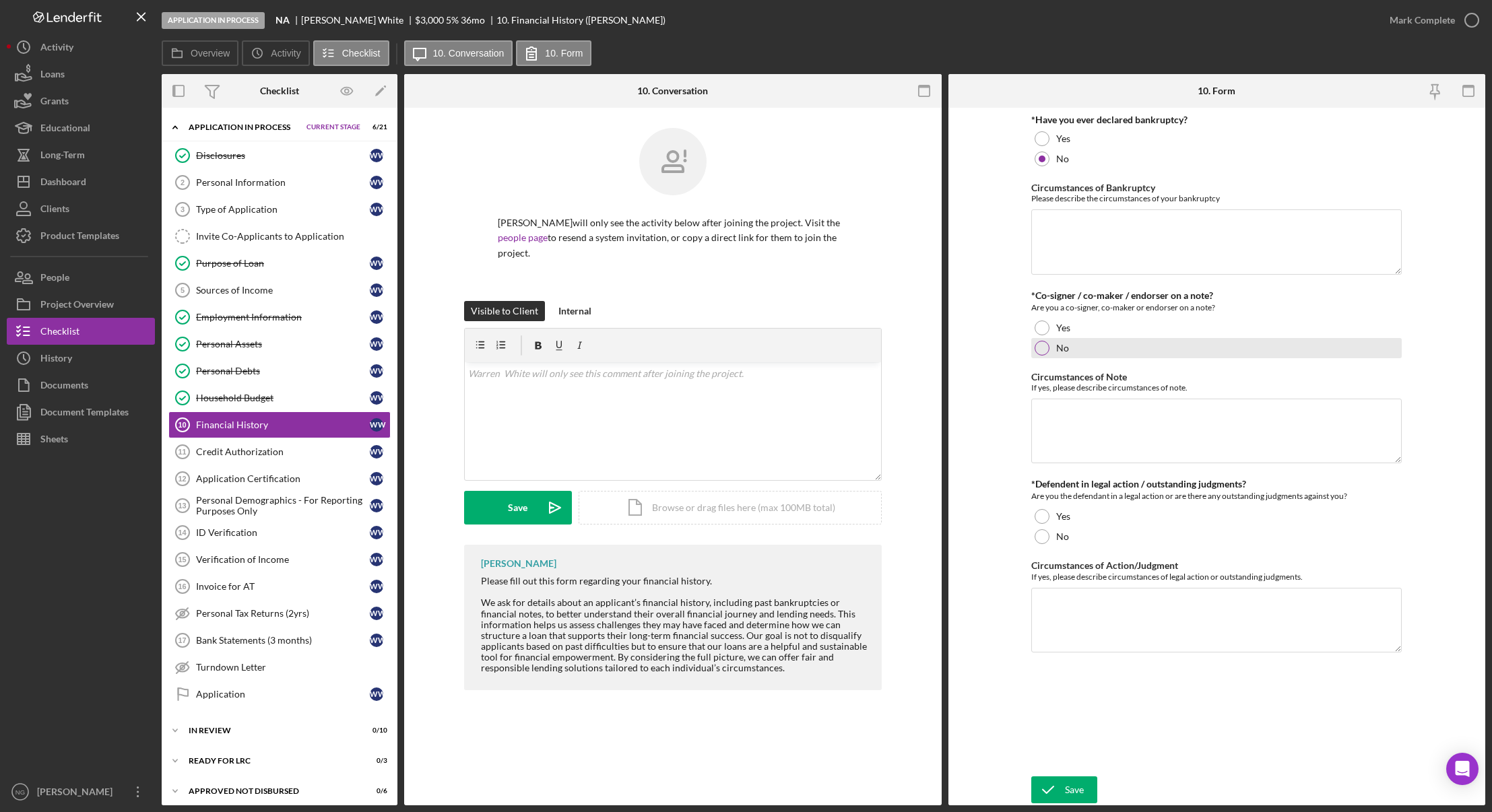
click at [1038, 350] on div at bounding box center [1042, 348] width 15 height 15
click at [1042, 534] on div at bounding box center [1042, 537] width 15 height 15
click at [1078, 785] on div "Save" at bounding box center [1074, 789] width 18 height 27
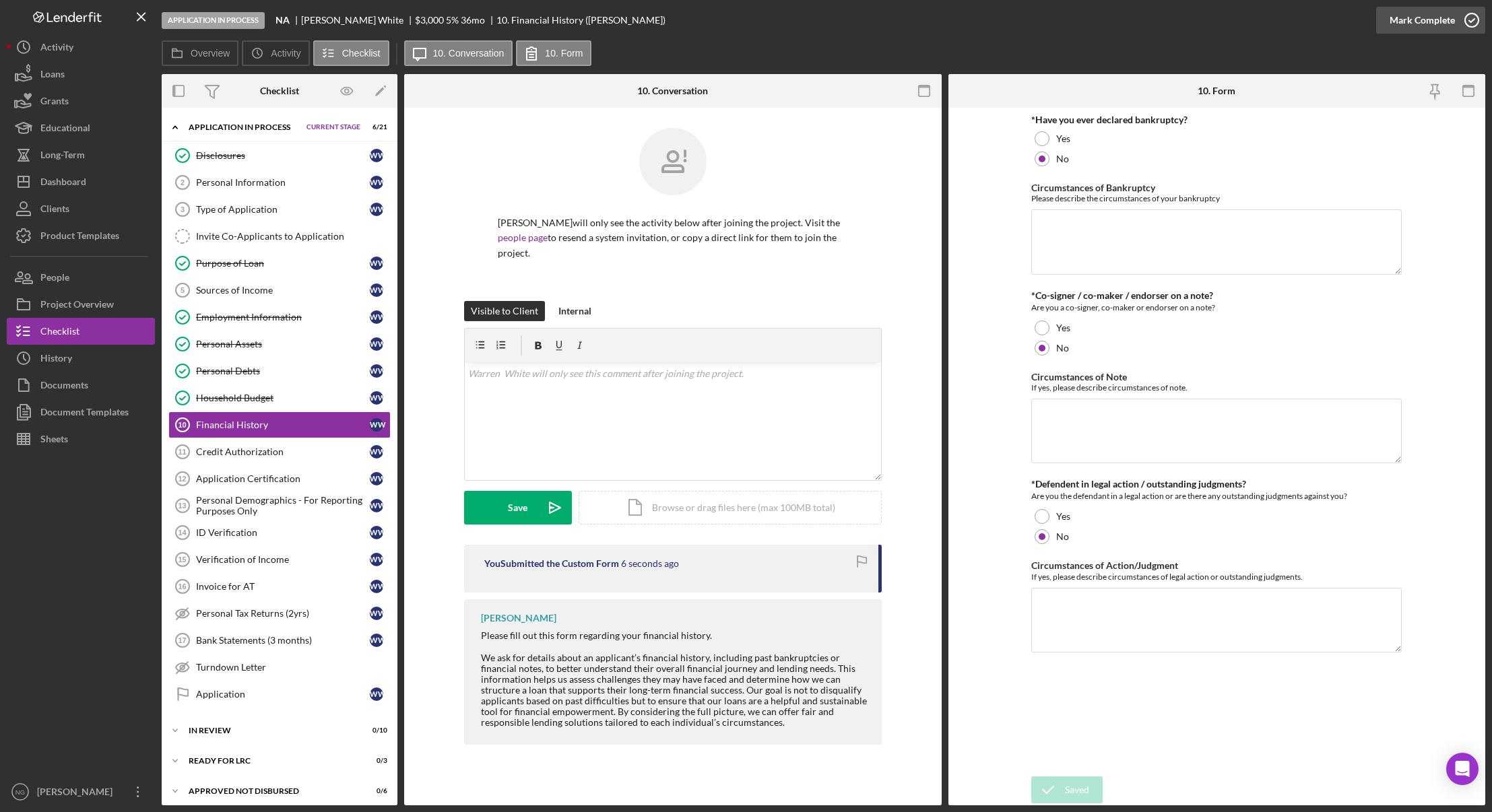
click at [1467, 22] on icon "button" at bounding box center [1472, 20] width 34 height 34
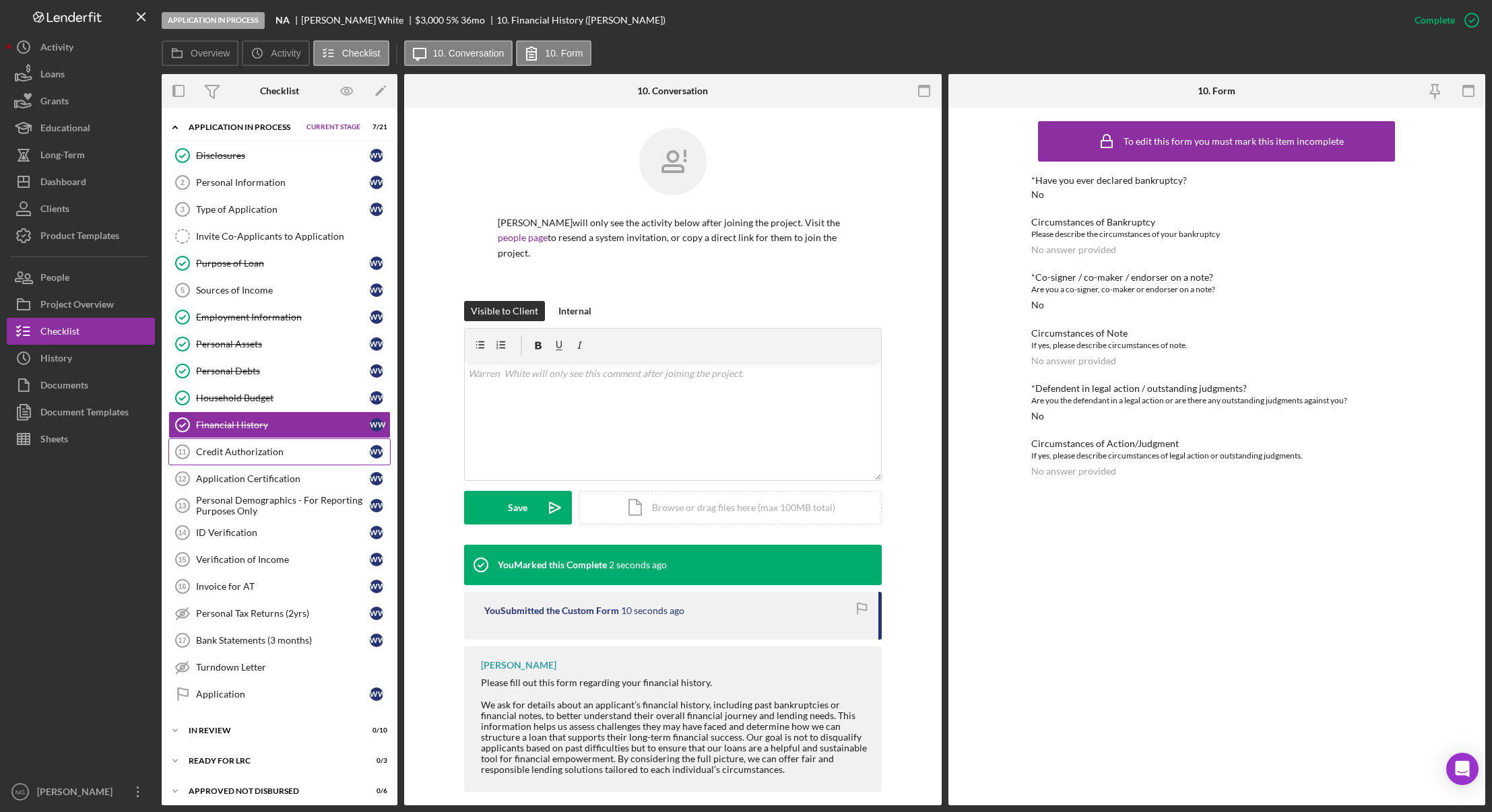
click at [285, 458] on link "Credit Authorization 11 Credit Authorization W W" at bounding box center [279, 452] width 223 height 27
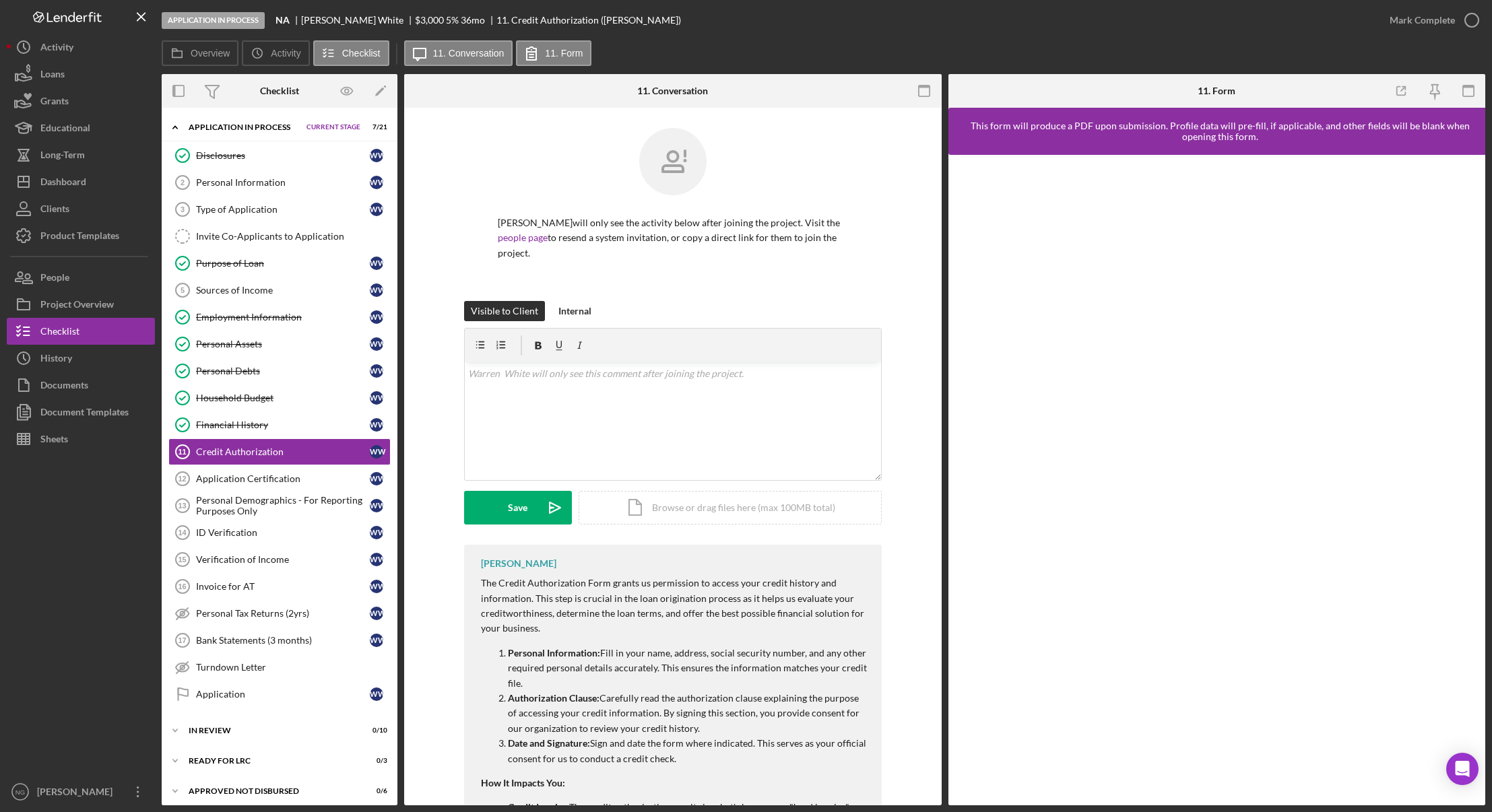
click at [785, 55] on div "Overview Icon/History Activity Checklist Icon/Message 11. Conversation 11. Form" at bounding box center [822, 54] width 1323 height 27
click at [304, 472] on link "Application Certification 12 Application Certification W W" at bounding box center [279, 479] width 223 height 27
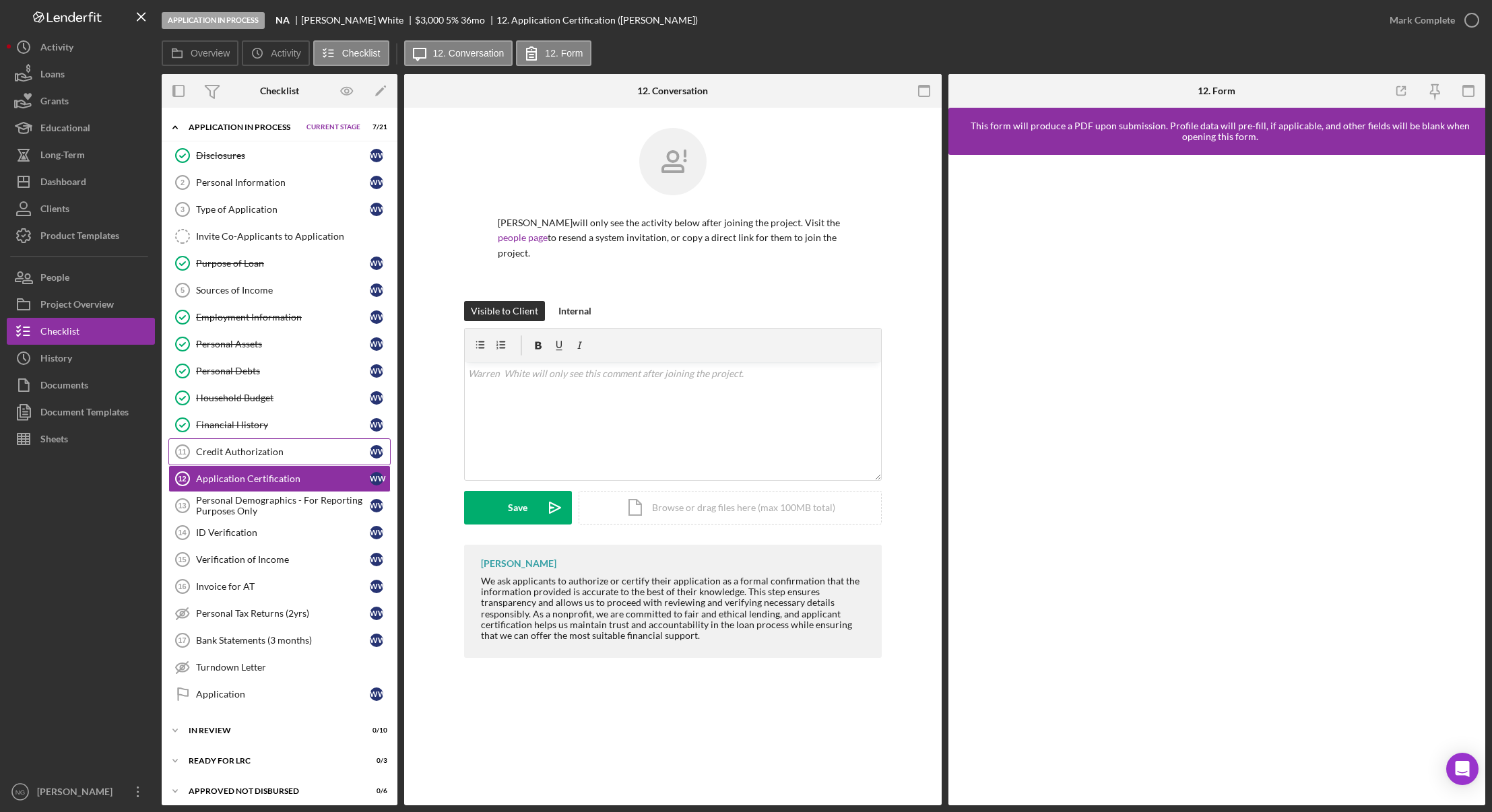
click at [304, 443] on link "Credit Authorization 11 Credit Authorization W W" at bounding box center [279, 452] width 223 height 27
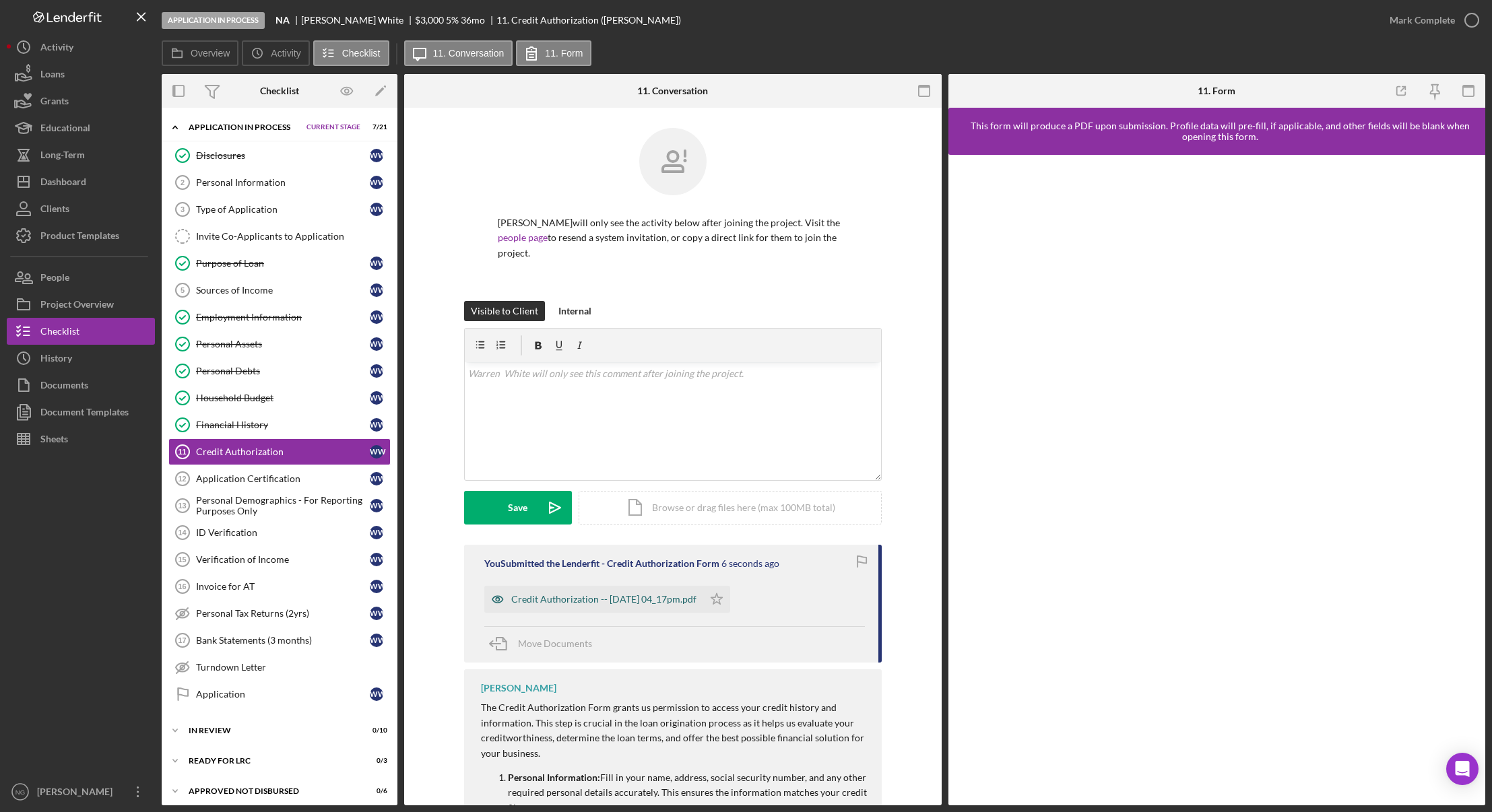
click at [569, 602] on div "Credit Authorization -- [DATE] 04_17pm.pdf" at bounding box center [603, 599] width 185 height 11
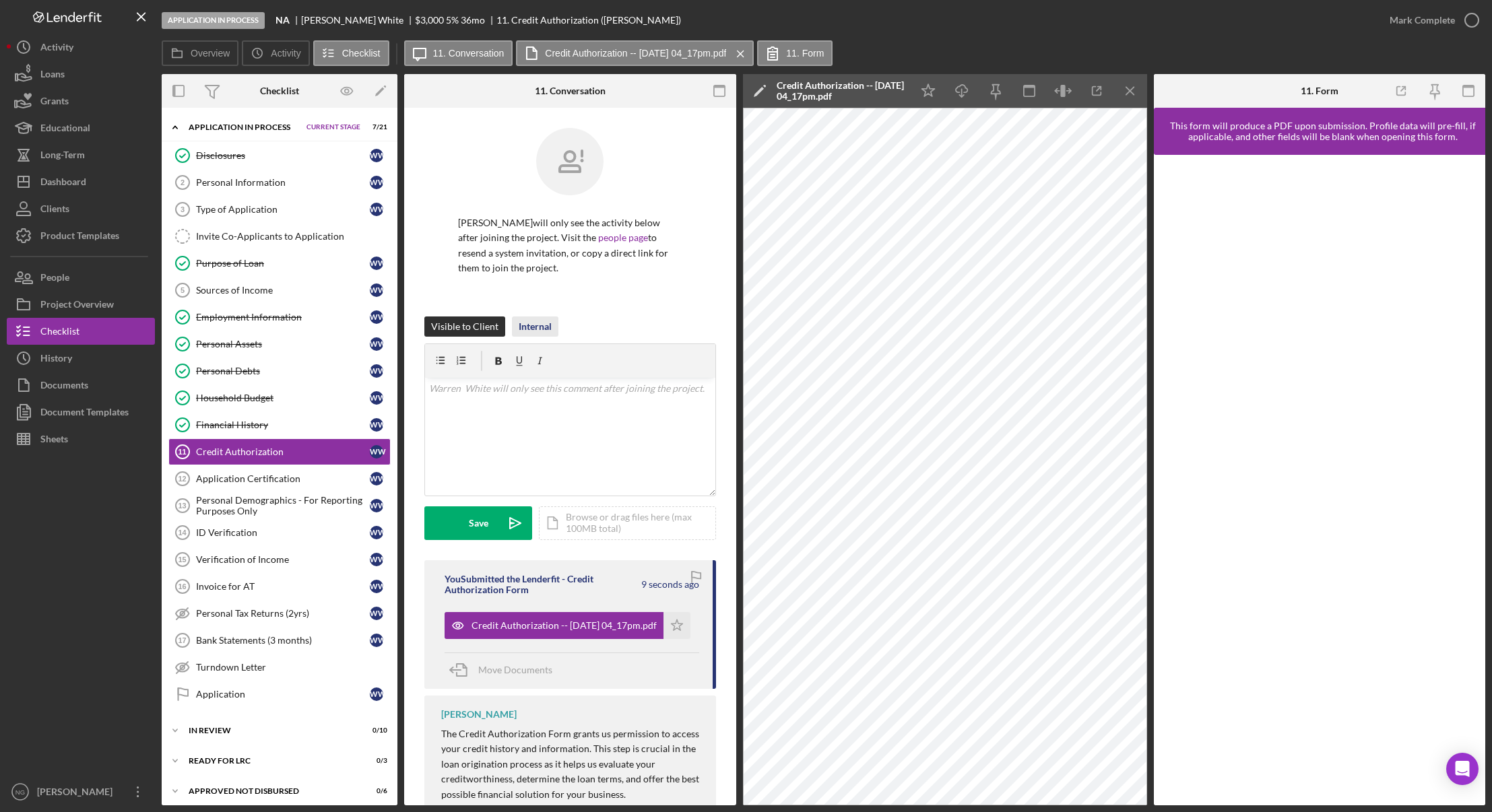
click at [533, 319] on div "Internal" at bounding box center [534, 327] width 33 height 20
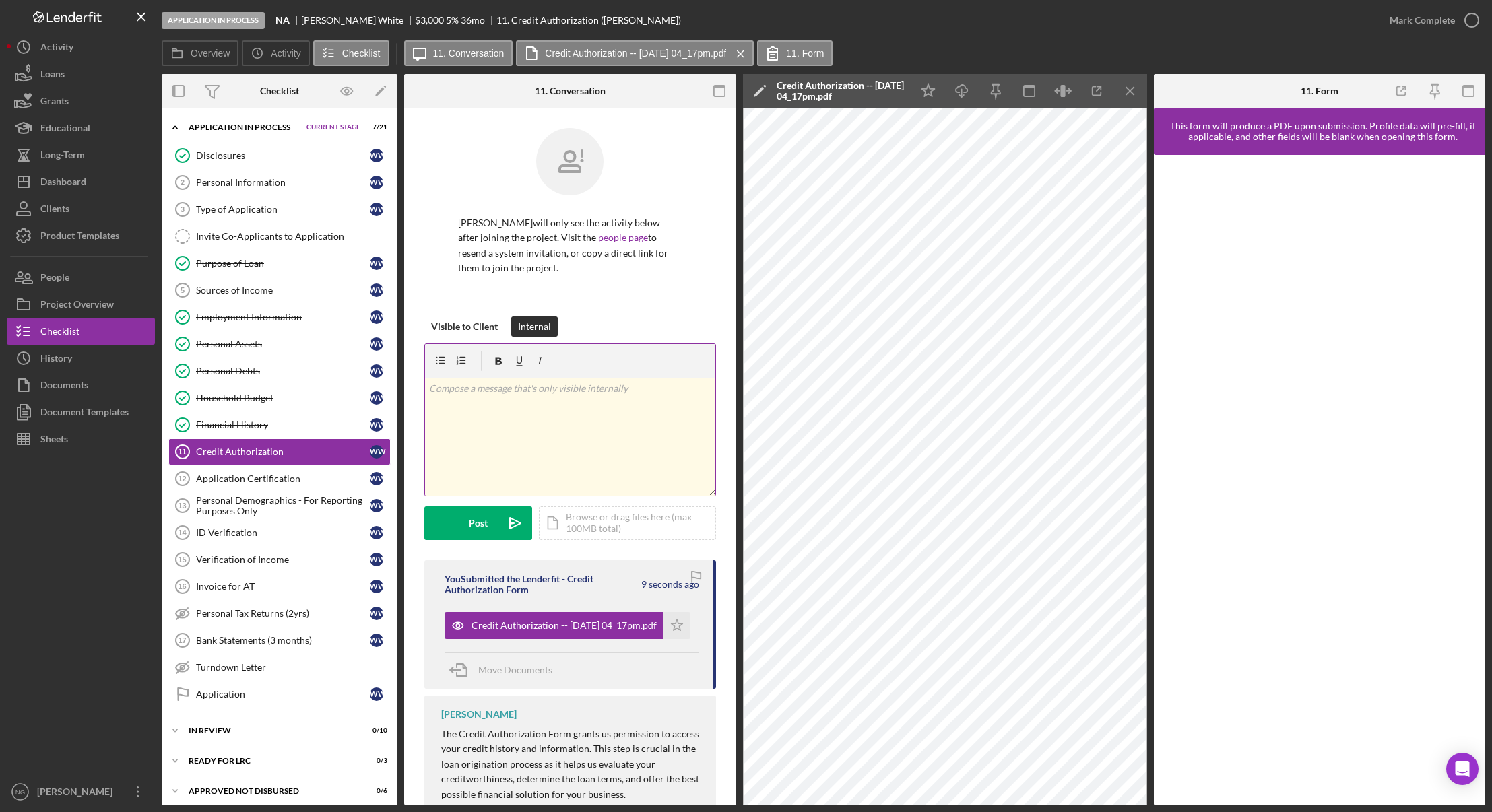
click at [550, 419] on div "v Color teal Color pink Remove color Add row above Add row below Add column bef…" at bounding box center [570, 437] width 291 height 118
click at [286, 476] on div "Application Certification" at bounding box center [282, 479] width 174 height 11
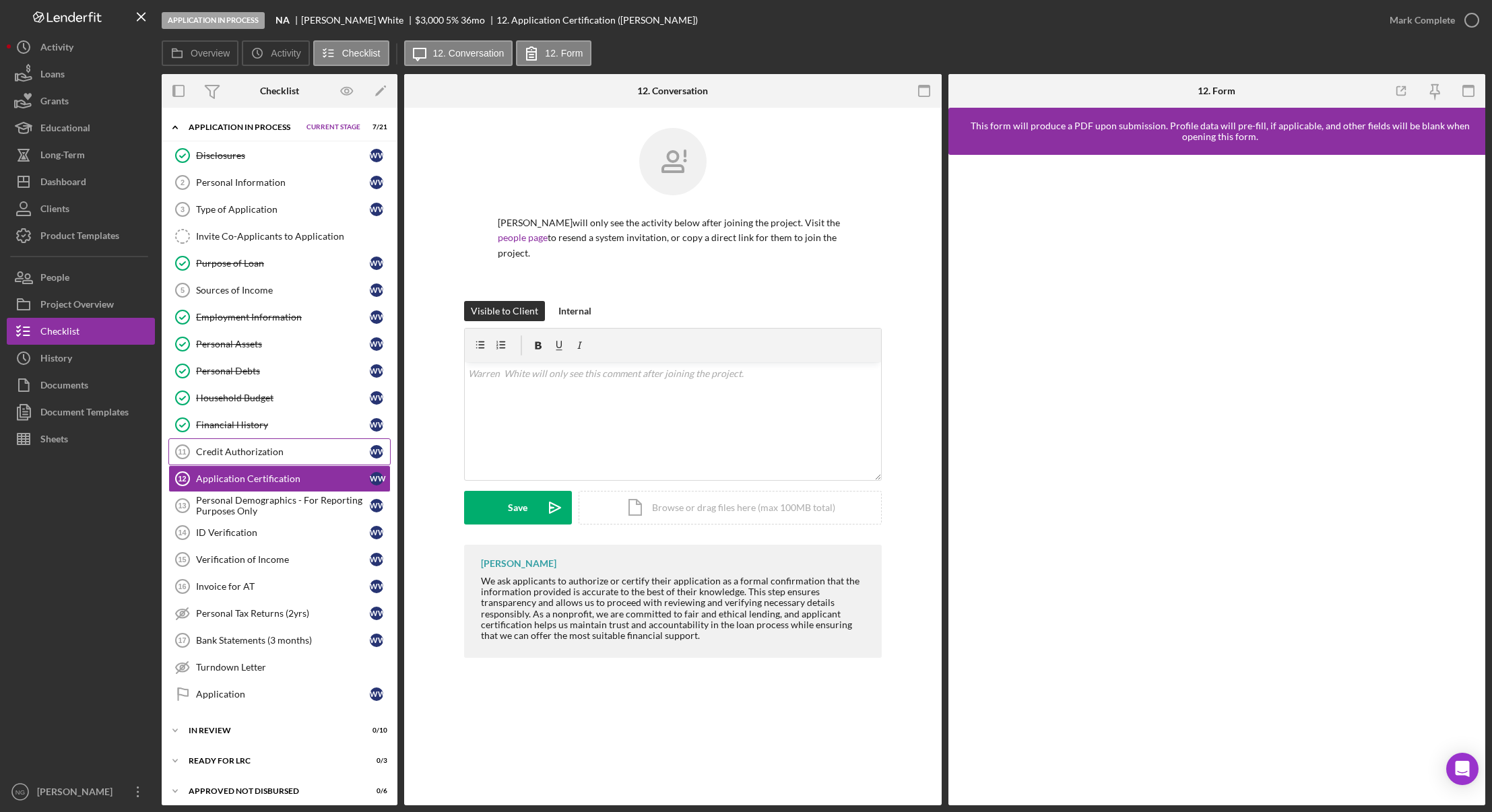
click at [276, 456] on div "Credit Authorization" at bounding box center [282, 451] width 174 height 11
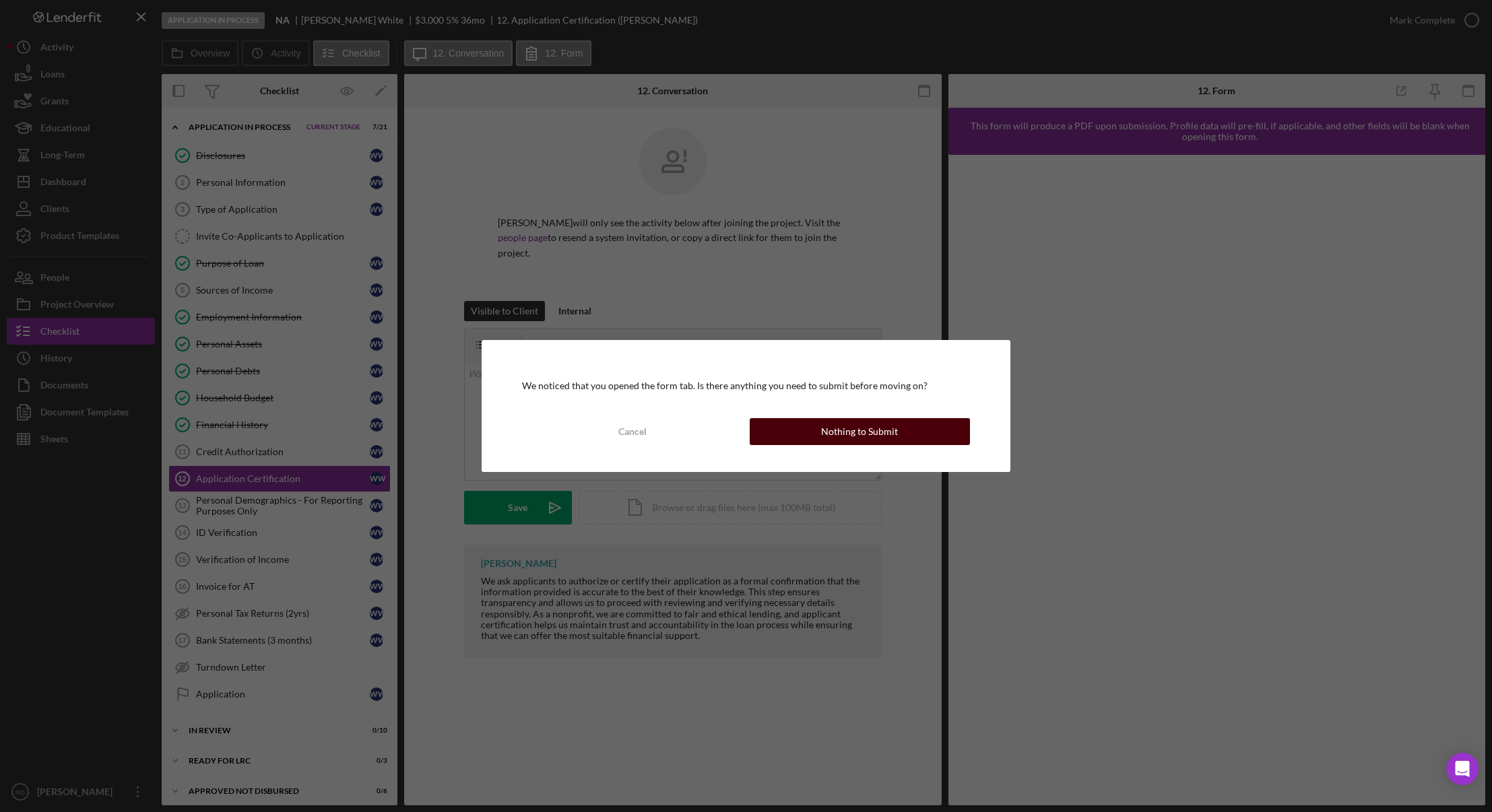
click at [918, 426] on button "Nothing to Submit" at bounding box center [859, 432] width 220 height 27
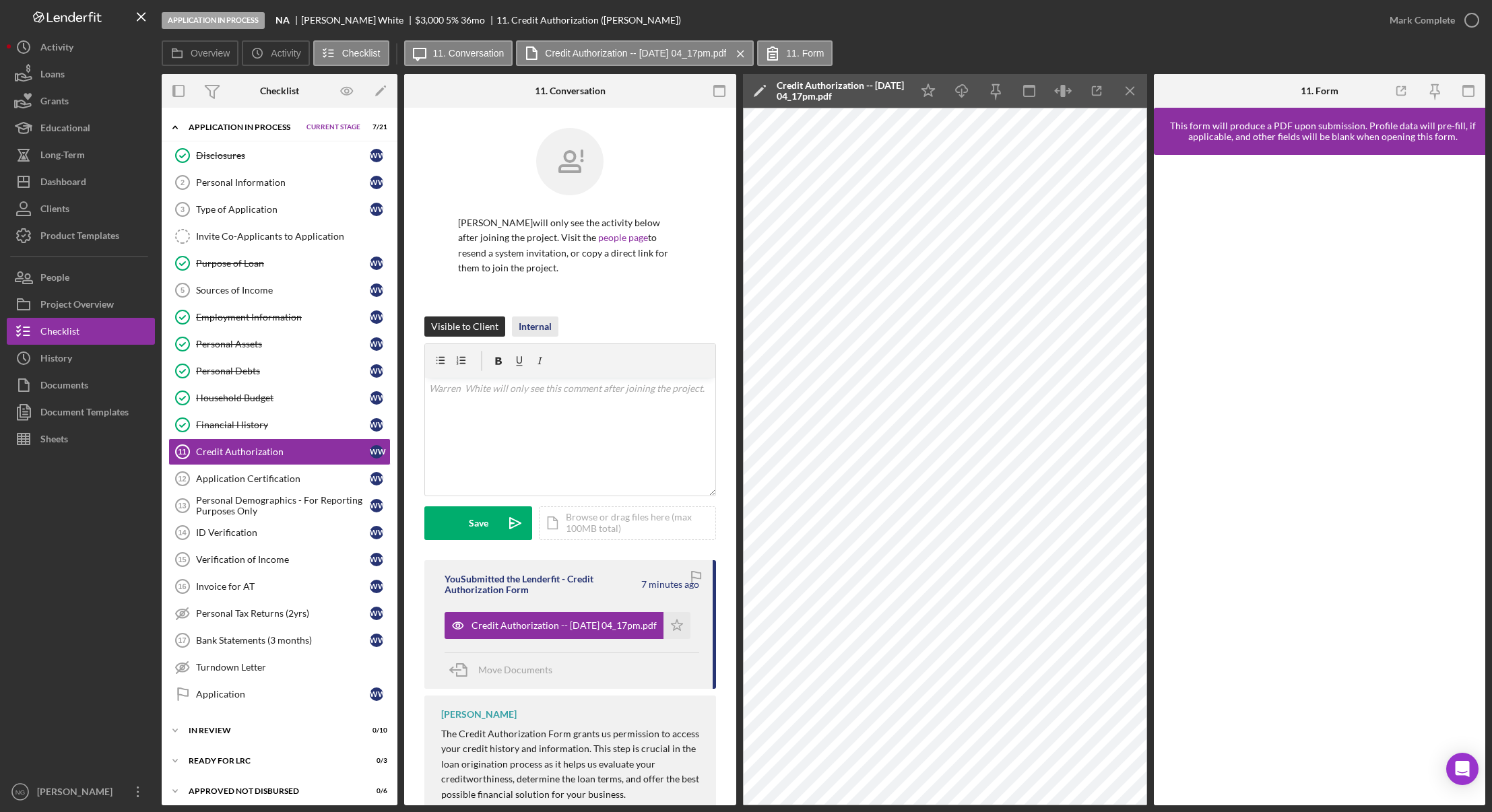
click at [533, 330] on div "Internal" at bounding box center [534, 327] width 33 height 20
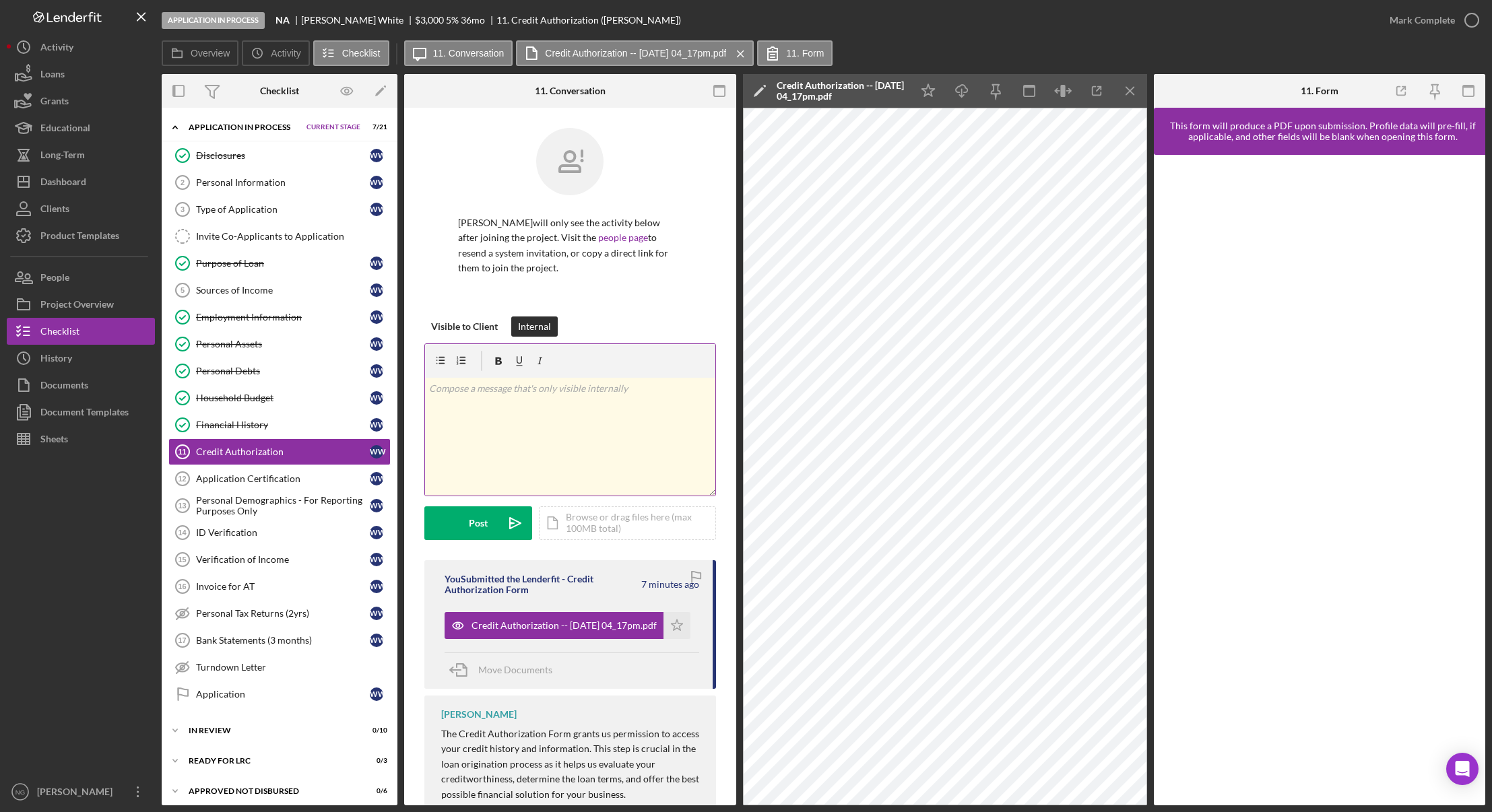
click at [520, 394] on p at bounding box center [570, 389] width 282 height 15
click at [246, 158] on div "Disclosures" at bounding box center [282, 155] width 174 height 11
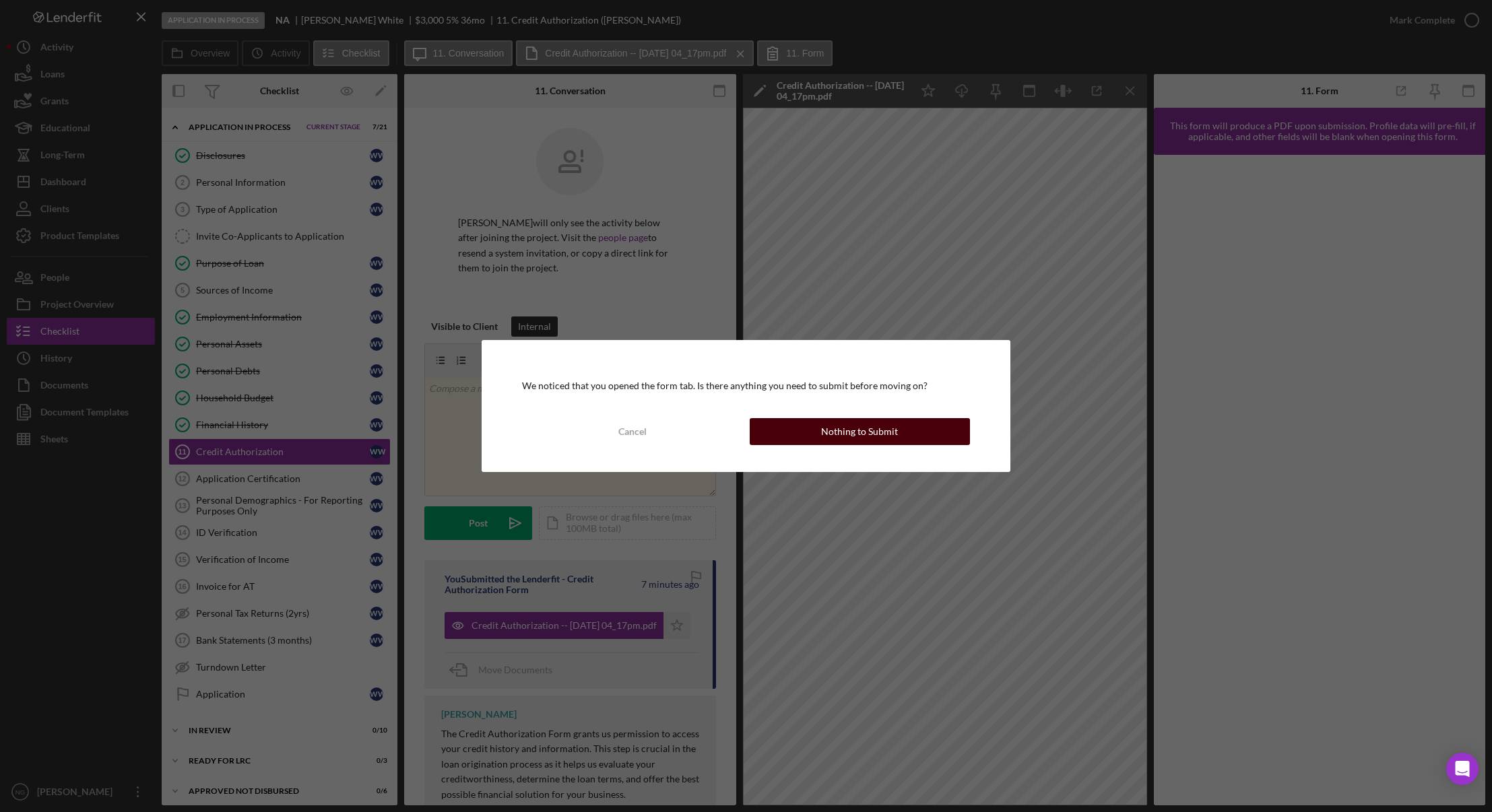
click at [829, 439] on div "Nothing to Submit" at bounding box center [859, 432] width 76 height 27
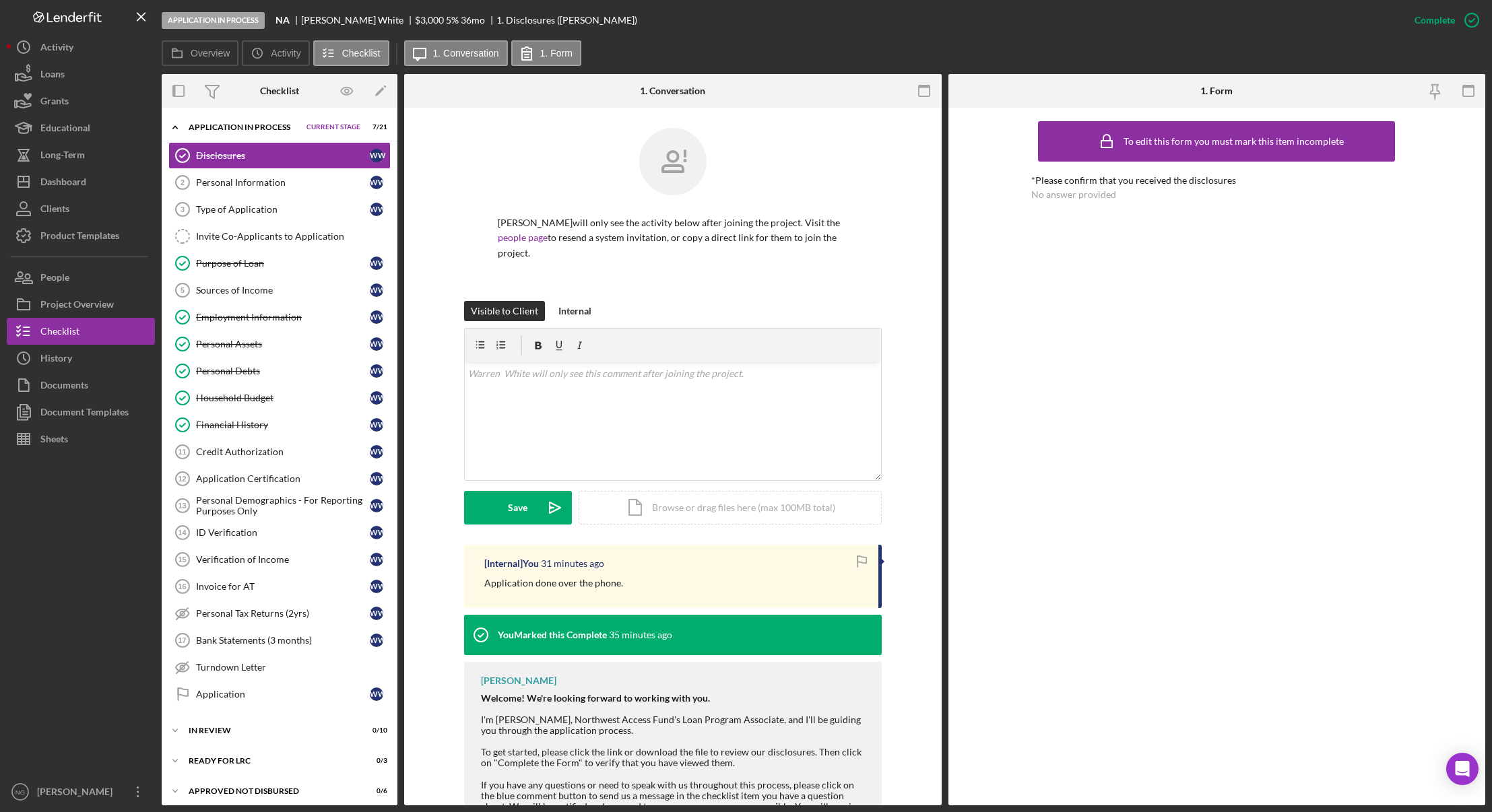
drag, startPoint x: 633, startPoint y: 584, endPoint x: 482, endPoint y: 586, distance: 151.0
click at [484, 586] on div "Application done over the phone." at bounding box center [674, 583] width 381 height 15
copy p "Application done over the phone."
click at [261, 452] on div "Credit Authorization" at bounding box center [282, 451] width 174 height 11
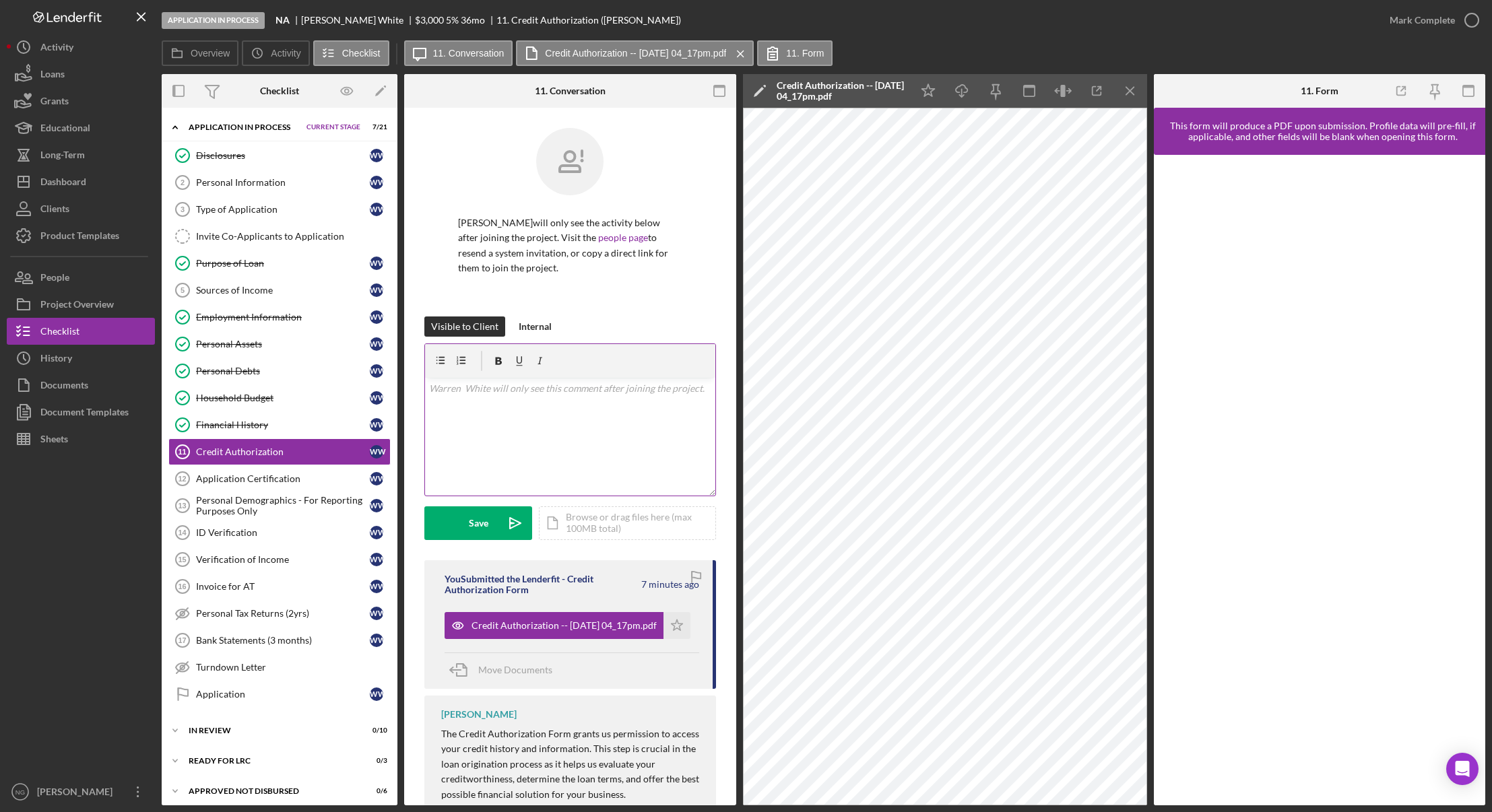
click at [478, 414] on div "v Color teal Color pink Remove color Add row above Add row below Add column bef…" at bounding box center [570, 437] width 291 height 118
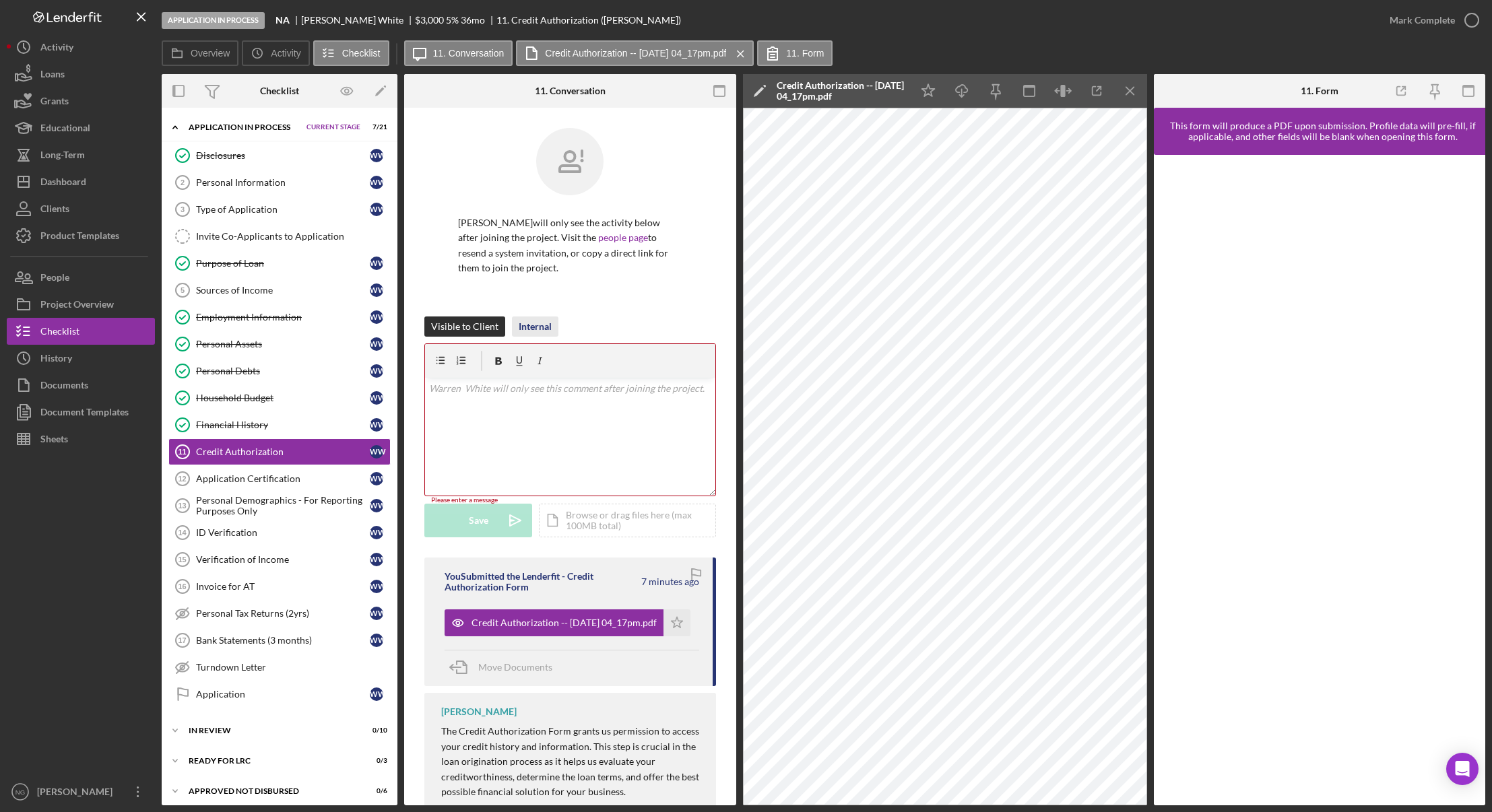
drag, startPoint x: 478, startPoint y: 413, endPoint x: 542, endPoint y: 324, distance: 109.6
click at [542, 324] on div "Internal" at bounding box center [534, 327] width 33 height 20
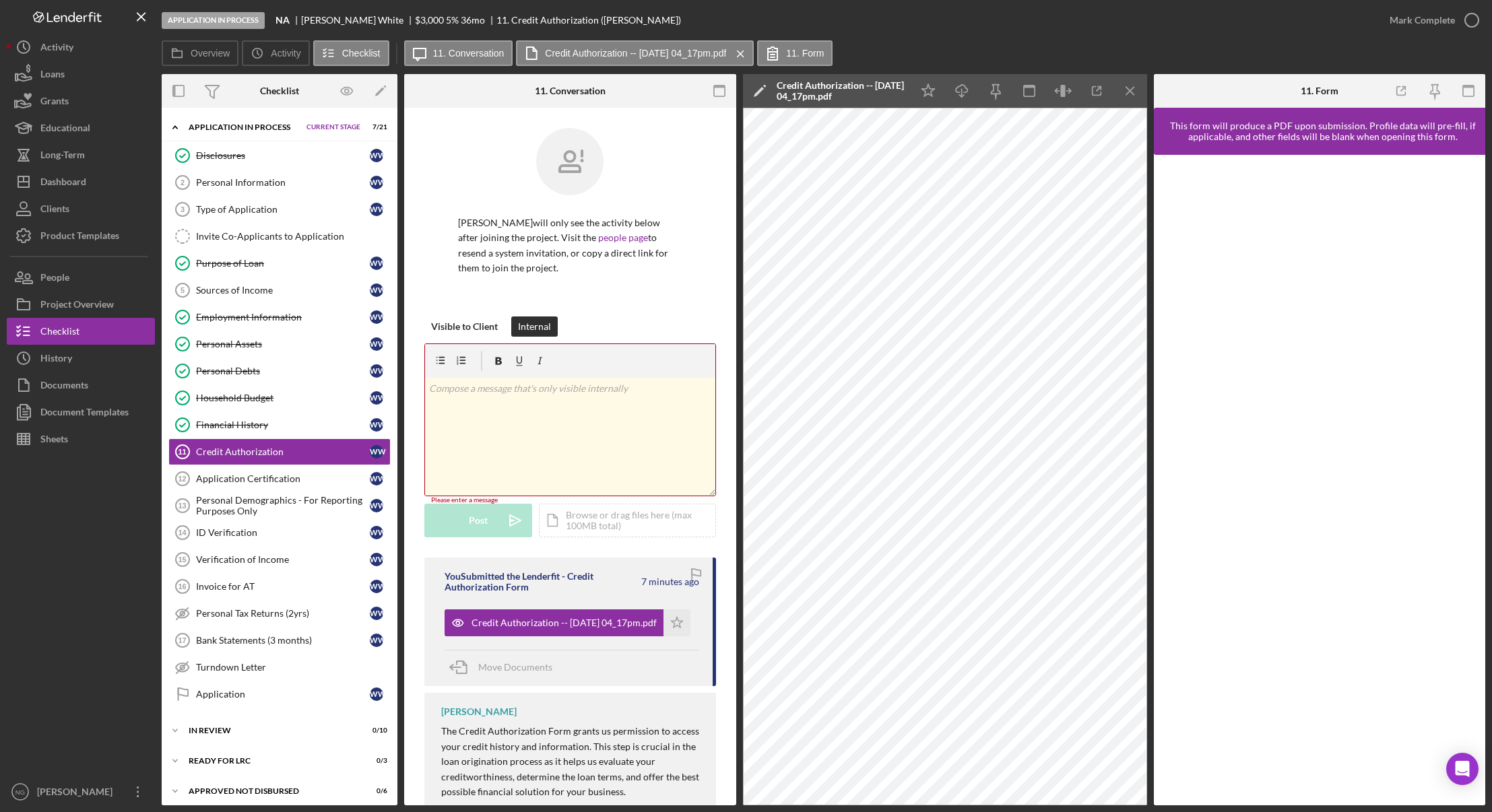
click at [476, 396] on div "v Color teal Color pink Remove color Add row above Add row below Add column bef…" at bounding box center [570, 437] width 291 height 118
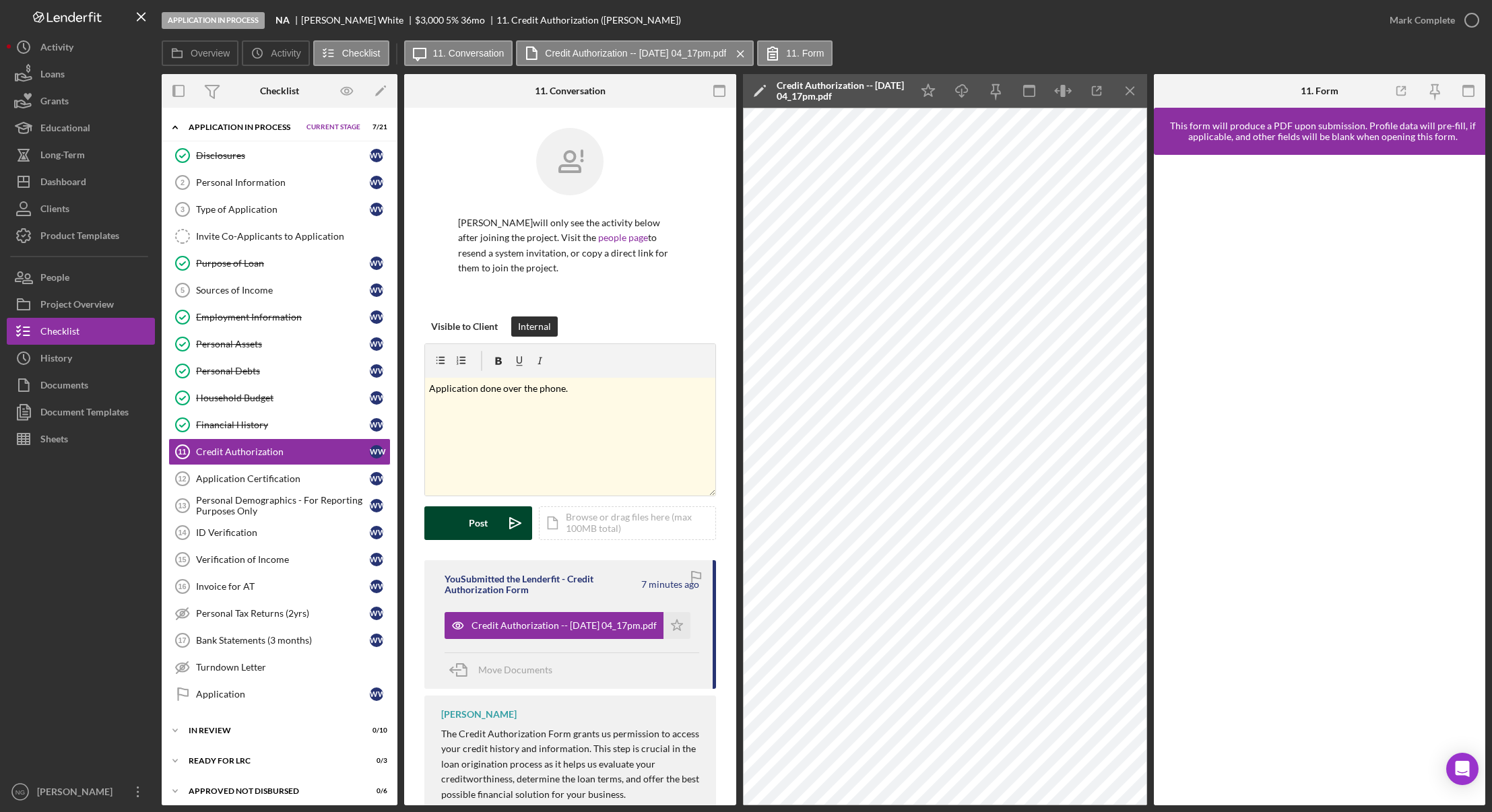
click at [485, 518] on div "Post" at bounding box center [478, 523] width 18 height 34
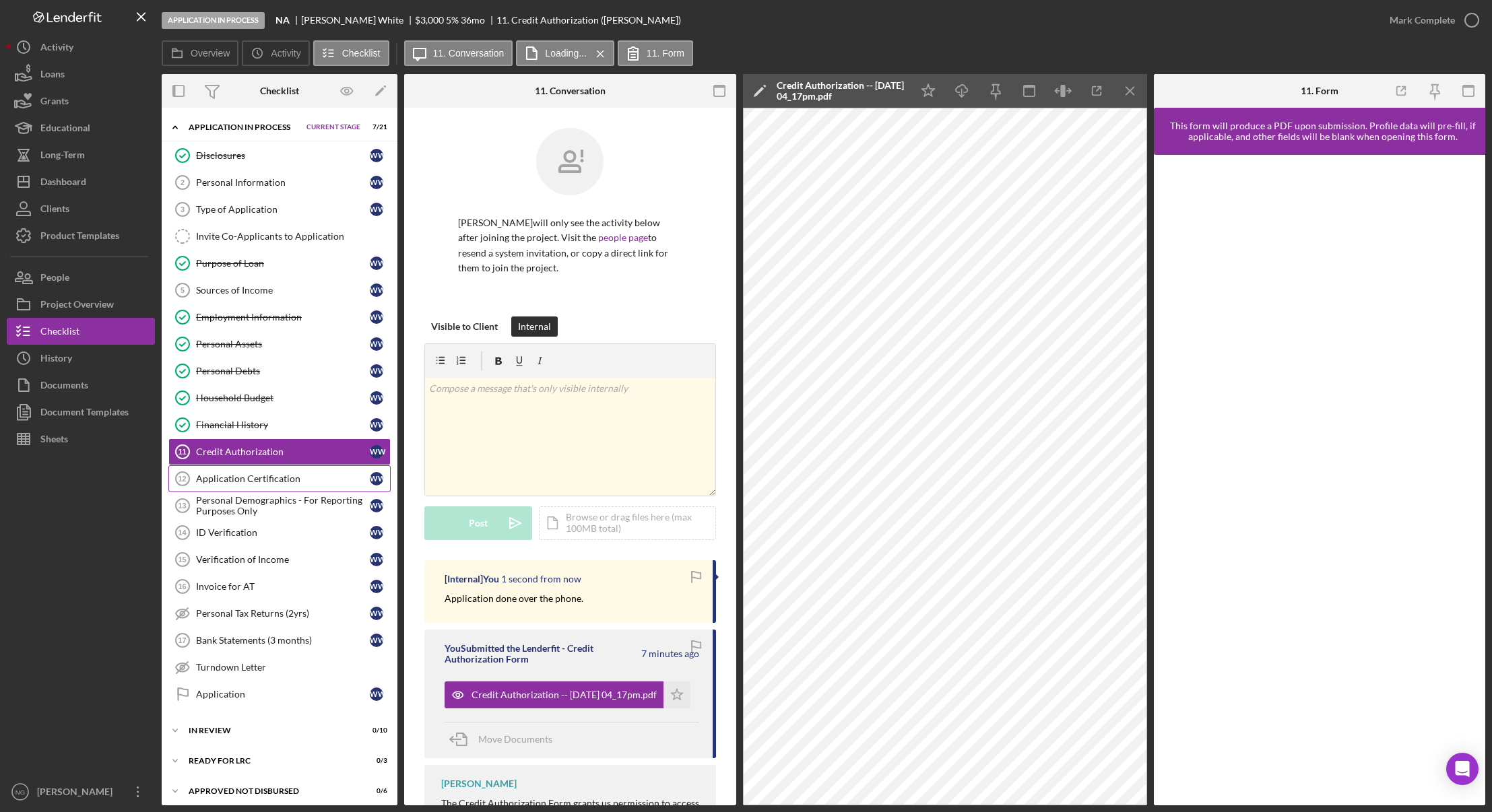
click at [281, 483] on div "Application Certification" at bounding box center [282, 479] width 174 height 11
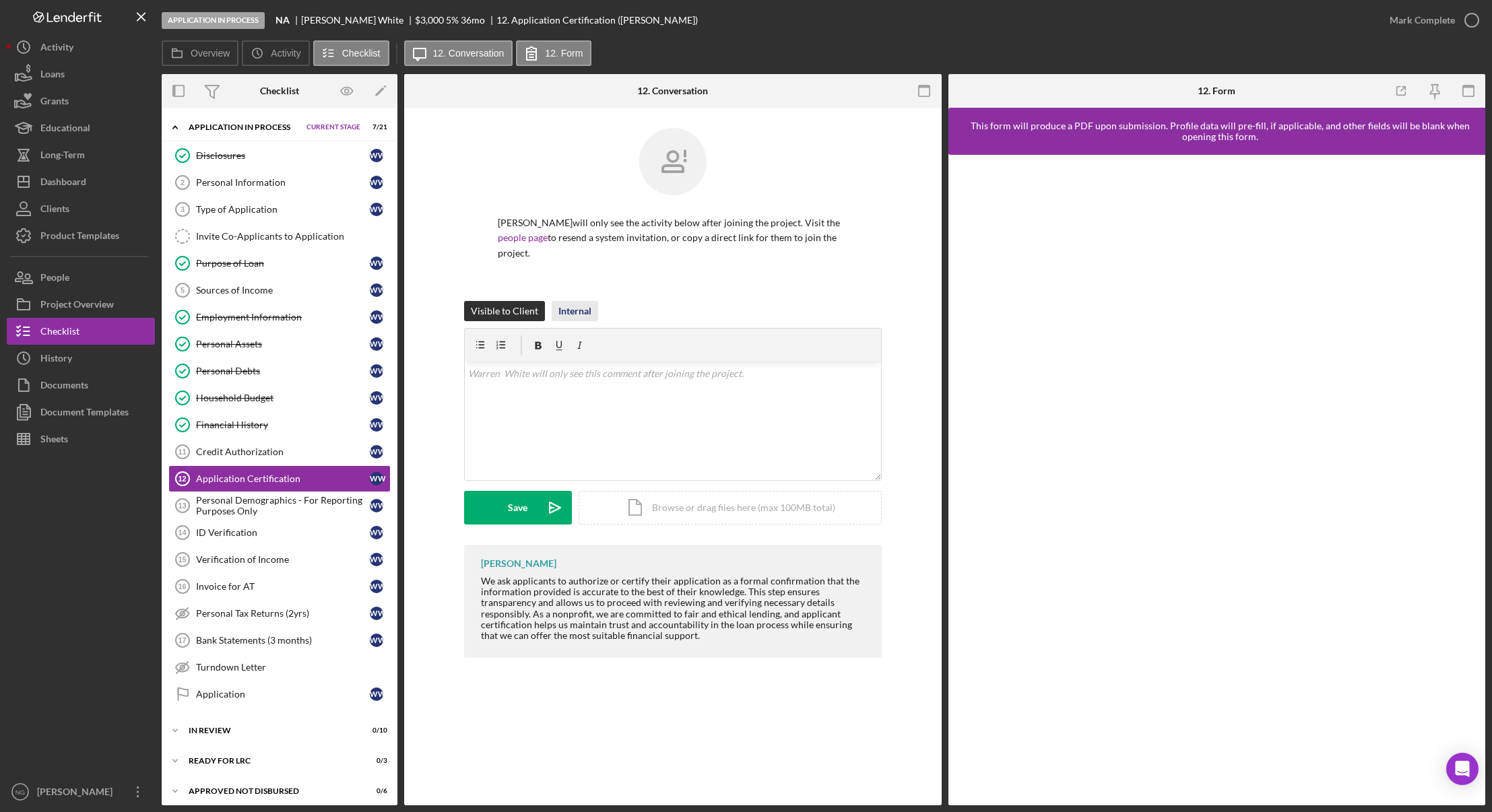
click at [575, 311] on div "Internal" at bounding box center [575, 311] width 33 height 20
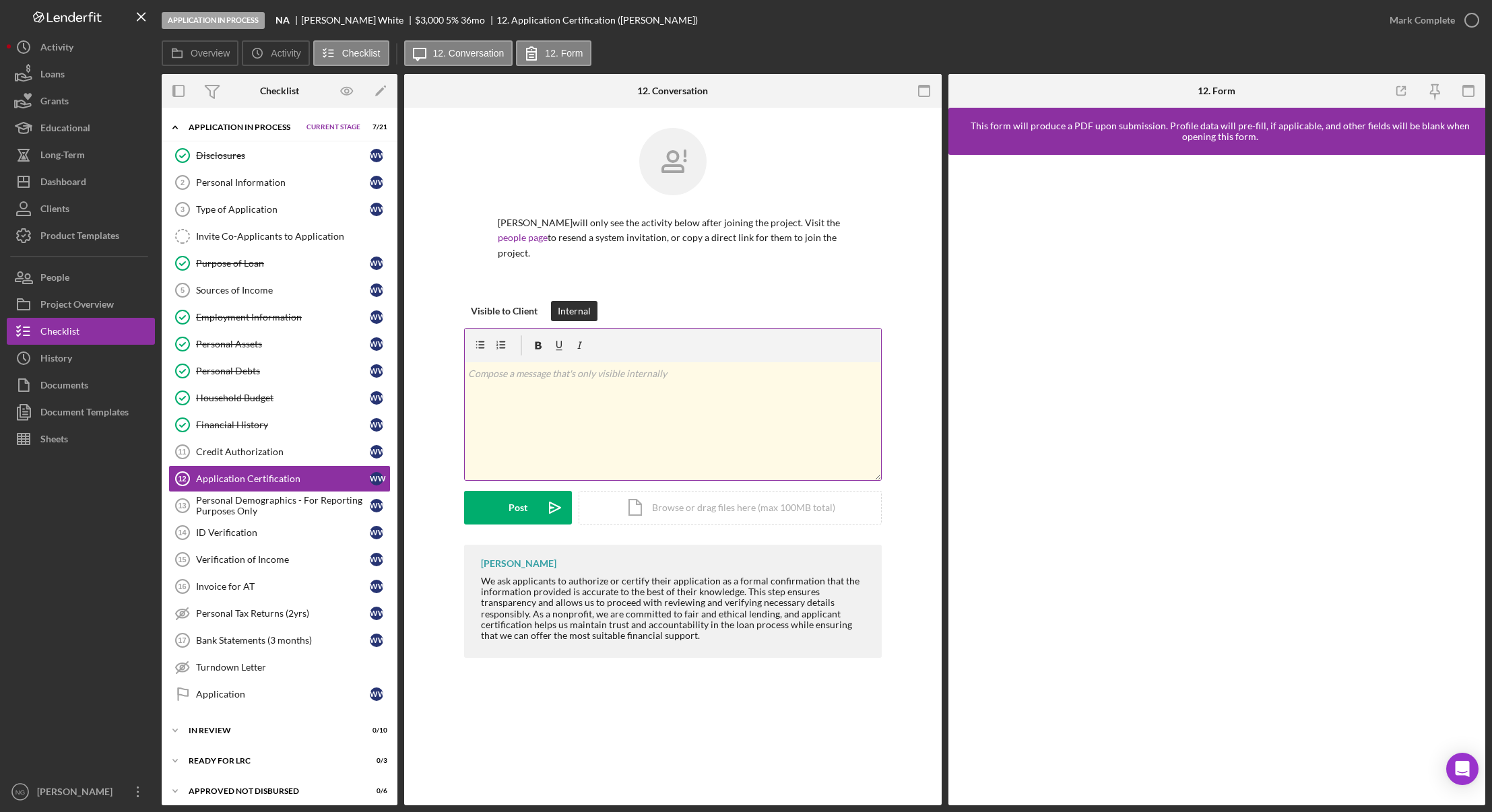
click at [480, 386] on div "v Color teal Color pink Remove color Add row above Add row below Add column bef…" at bounding box center [672, 421] width 416 height 118
click at [514, 506] on div "Post" at bounding box center [517, 507] width 18 height 34
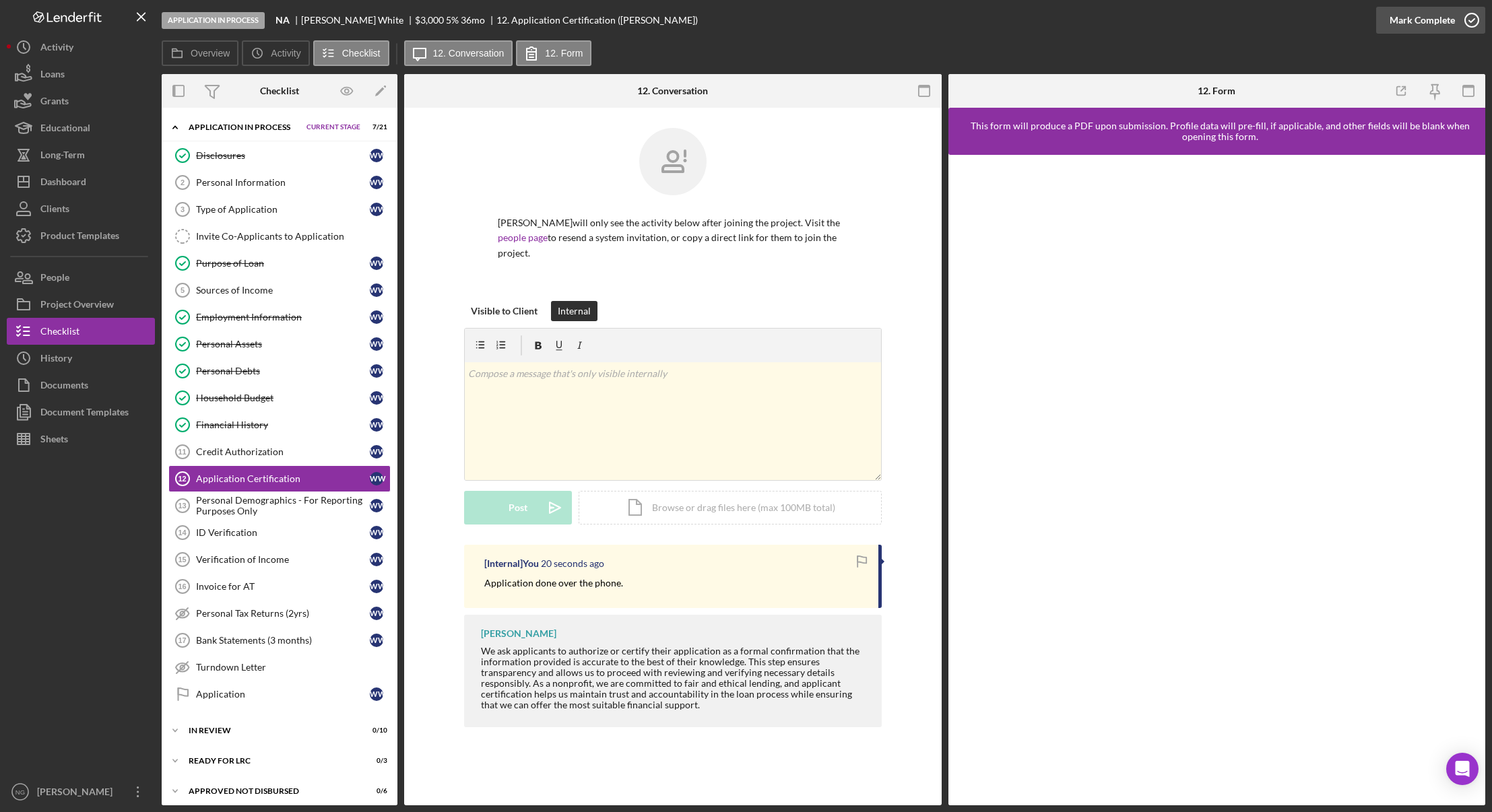
click at [1474, 24] on icon "button" at bounding box center [1472, 20] width 34 height 34
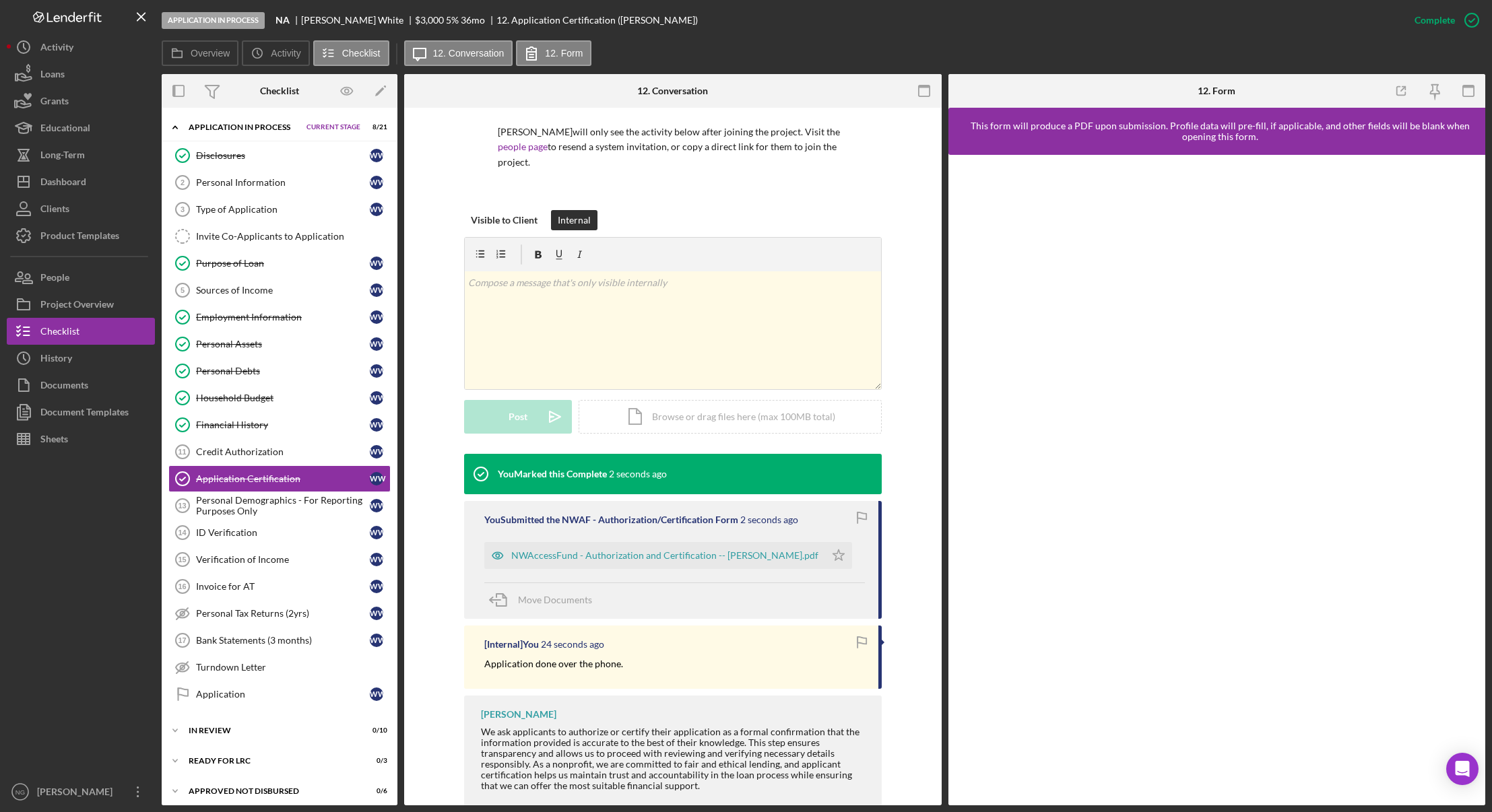
scroll to position [121, 0]
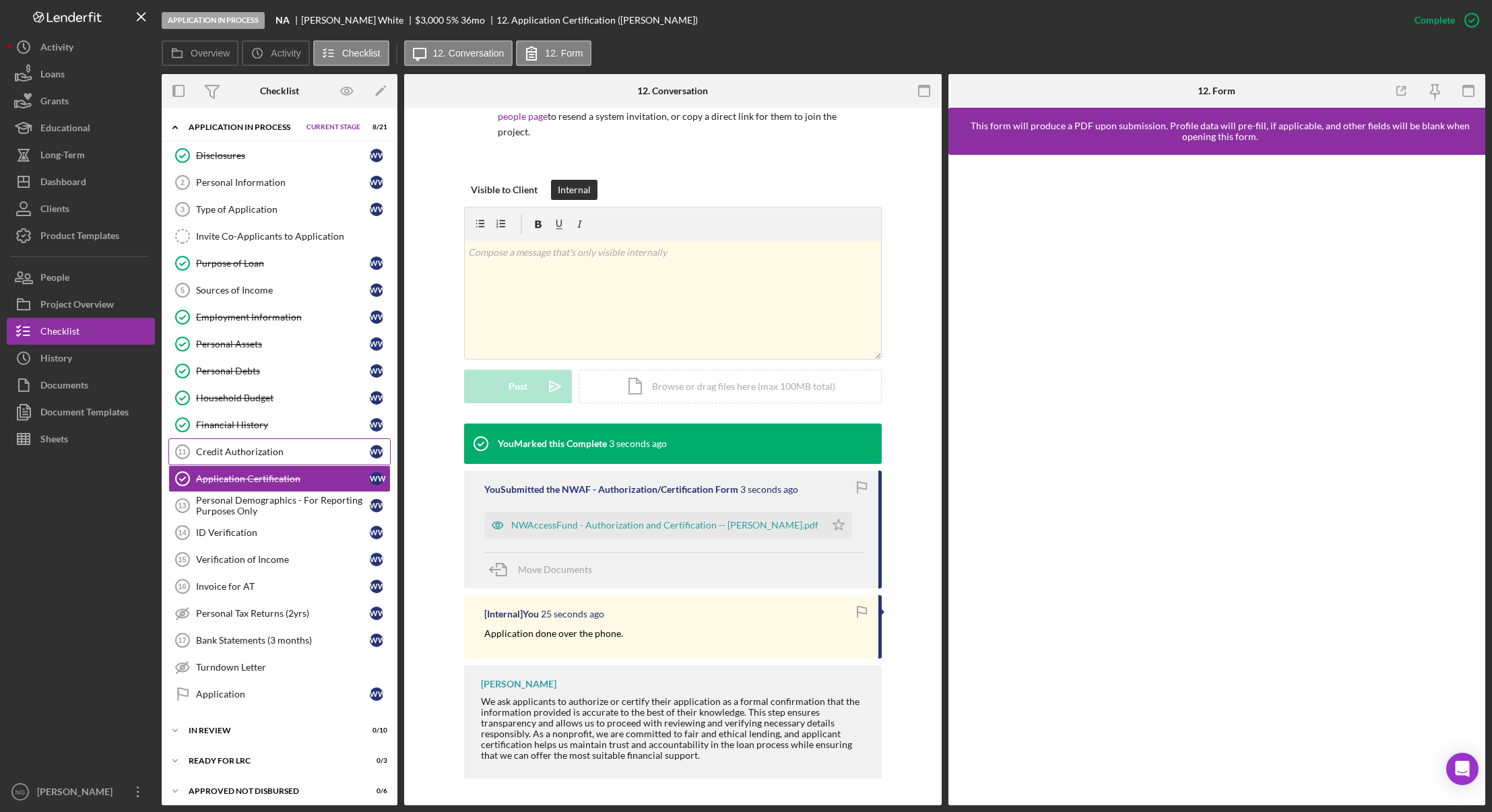
click at [259, 453] on div "Credit Authorization" at bounding box center [282, 451] width 174 height 11
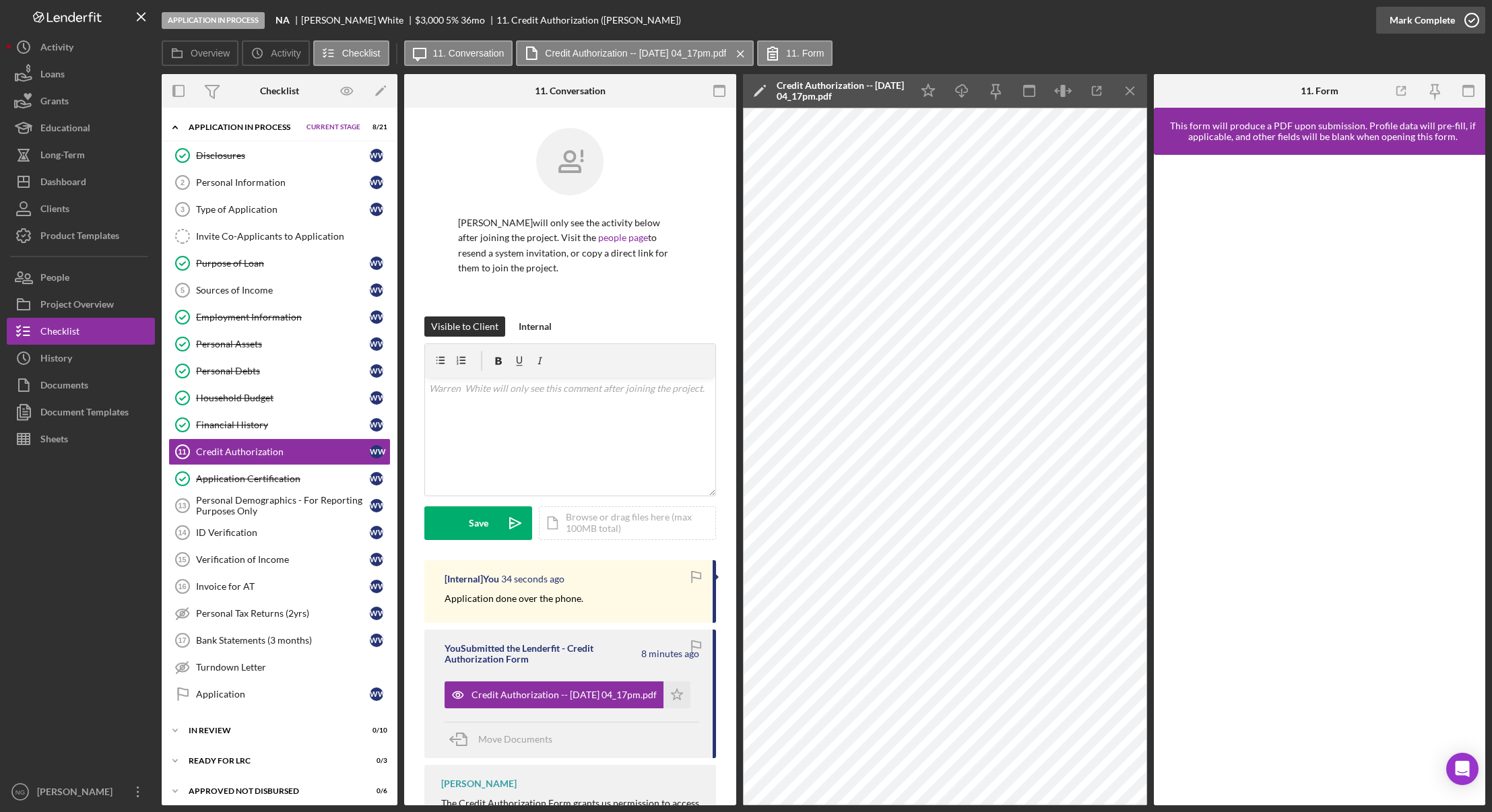
click at [1468, 24] on icon "button" at bounding box center [1472, 20] width 34 height 34
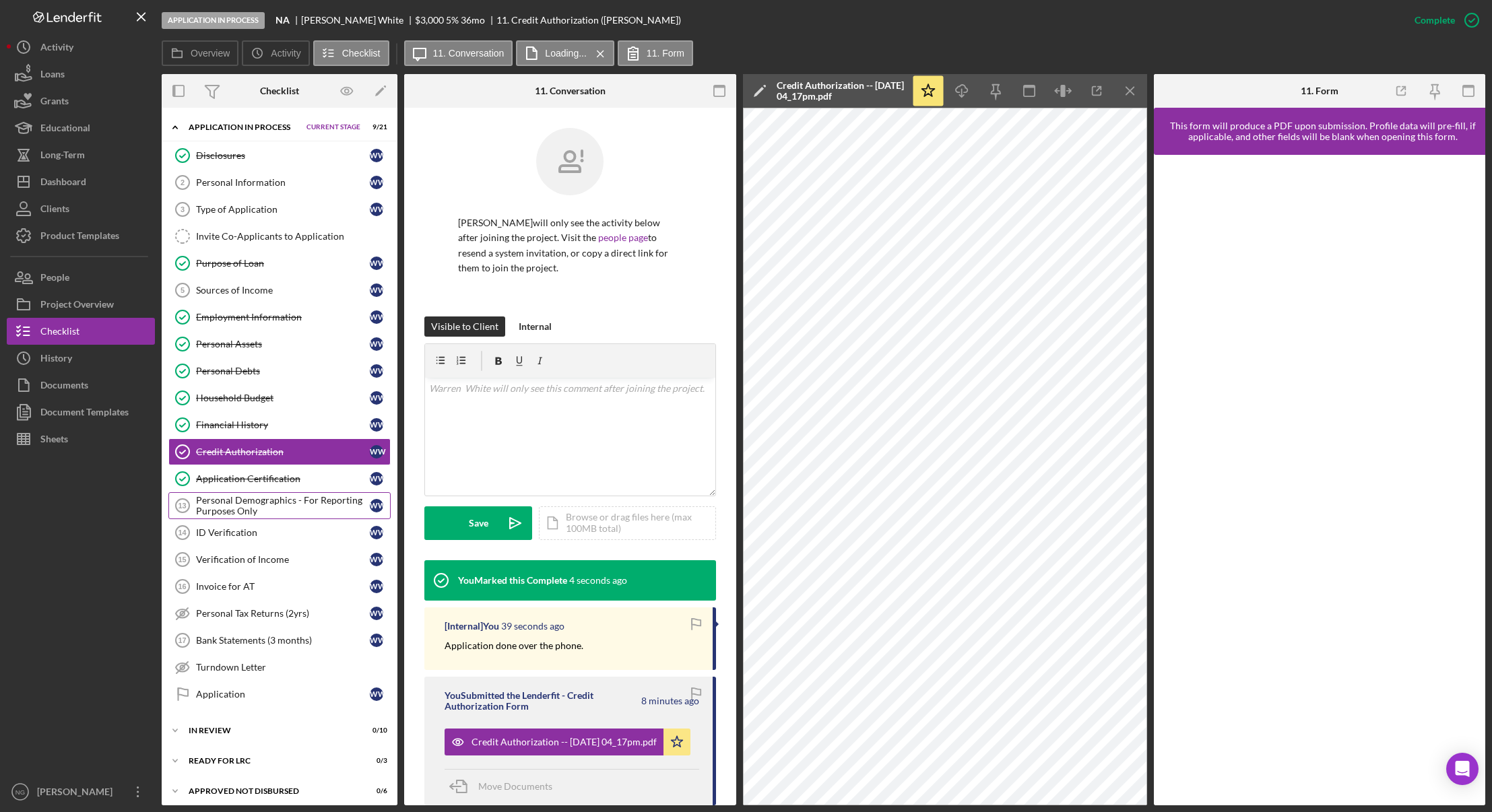
click at [295, 511] on div "Personal Demographics - For Reporting Purposes Only" at bounding box center [282, 506] width 174 height 22
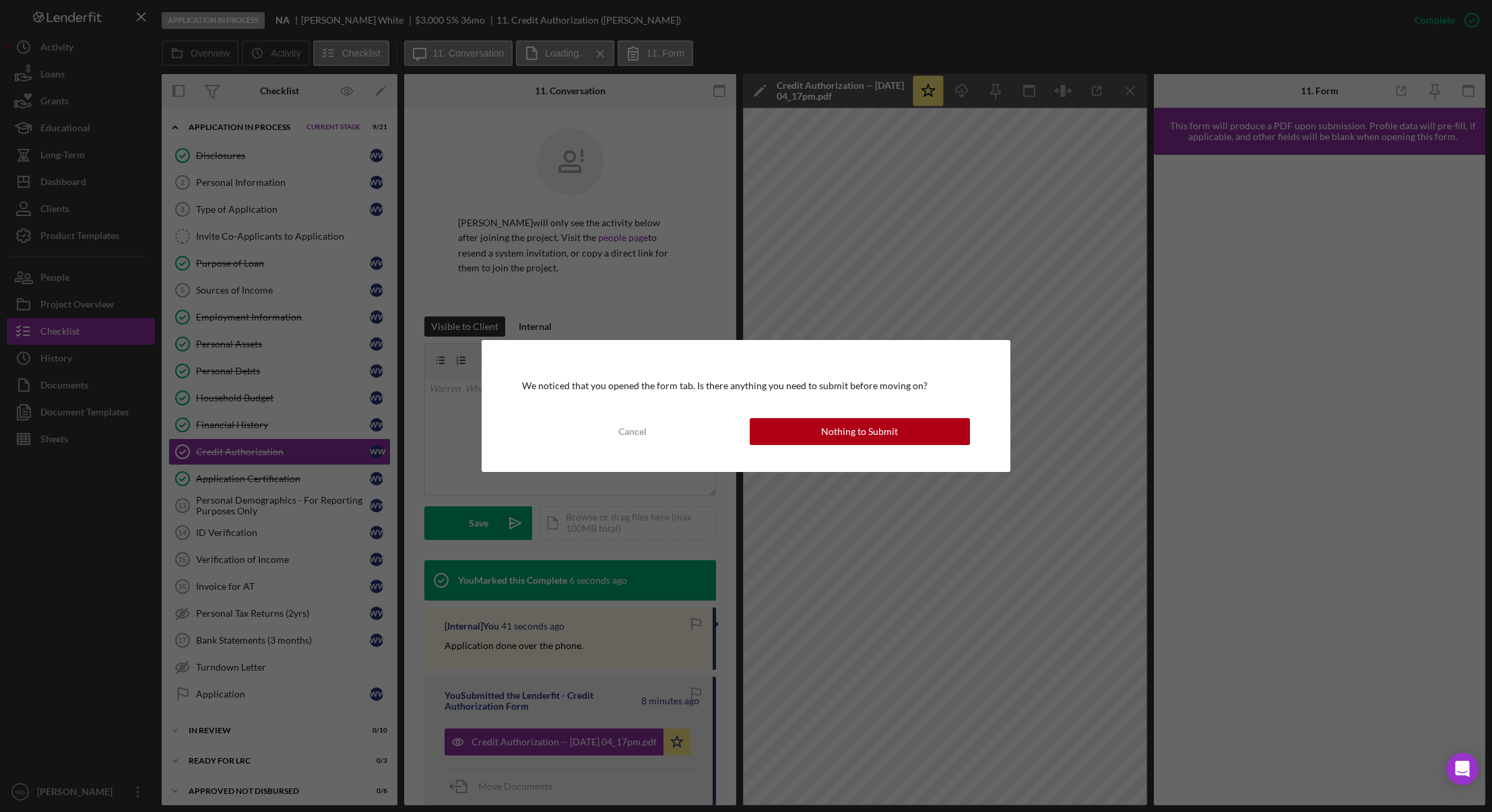
click at [249, 179] on div "We noticed that you opened the form tab. Is there anything you need to submit b…" at bounding box center [746, 406] width 1492 height 812
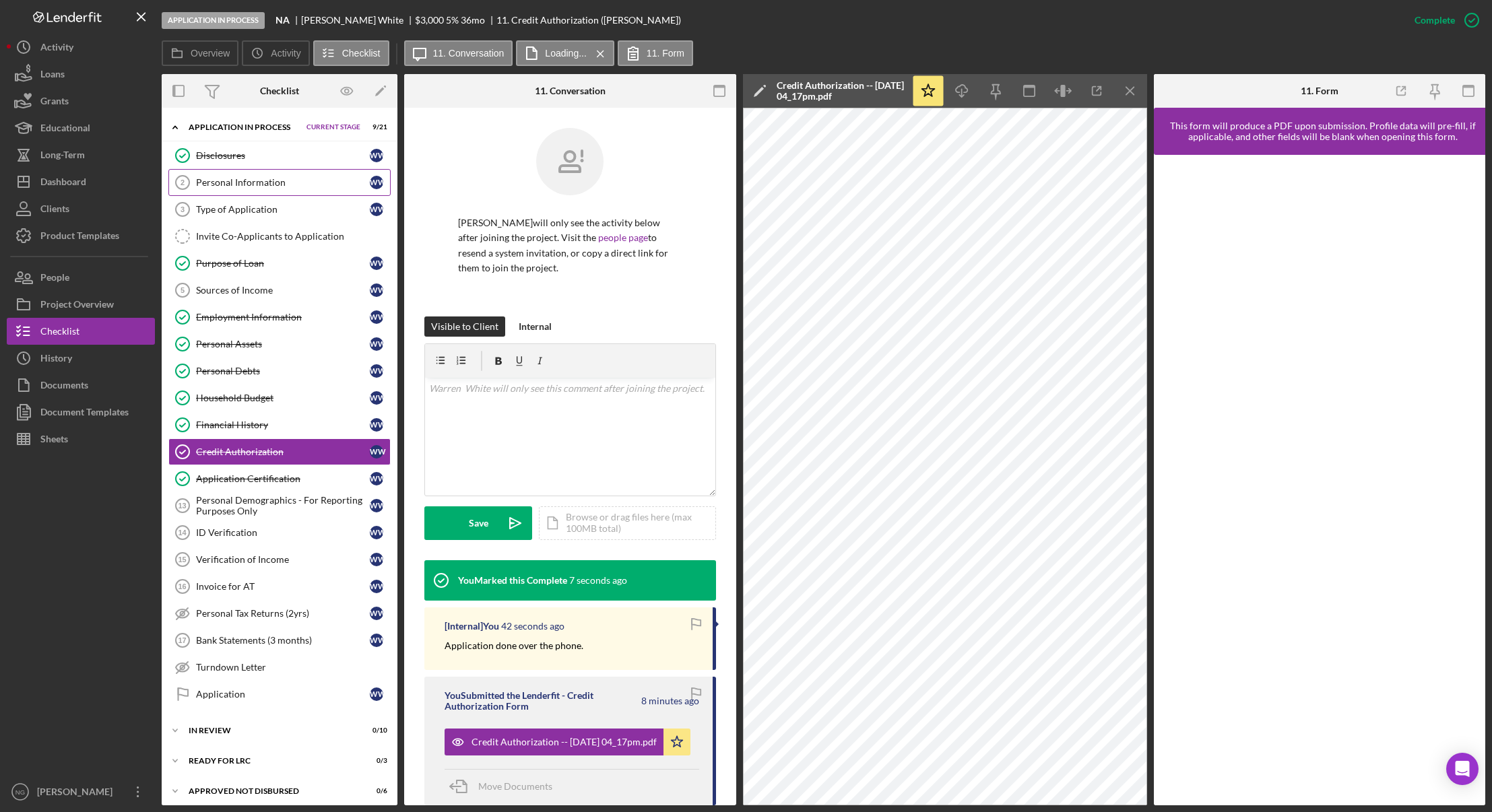
click at [242, 185] on div "Personal Information" at bounding box center [282, 182] width 174 height 11
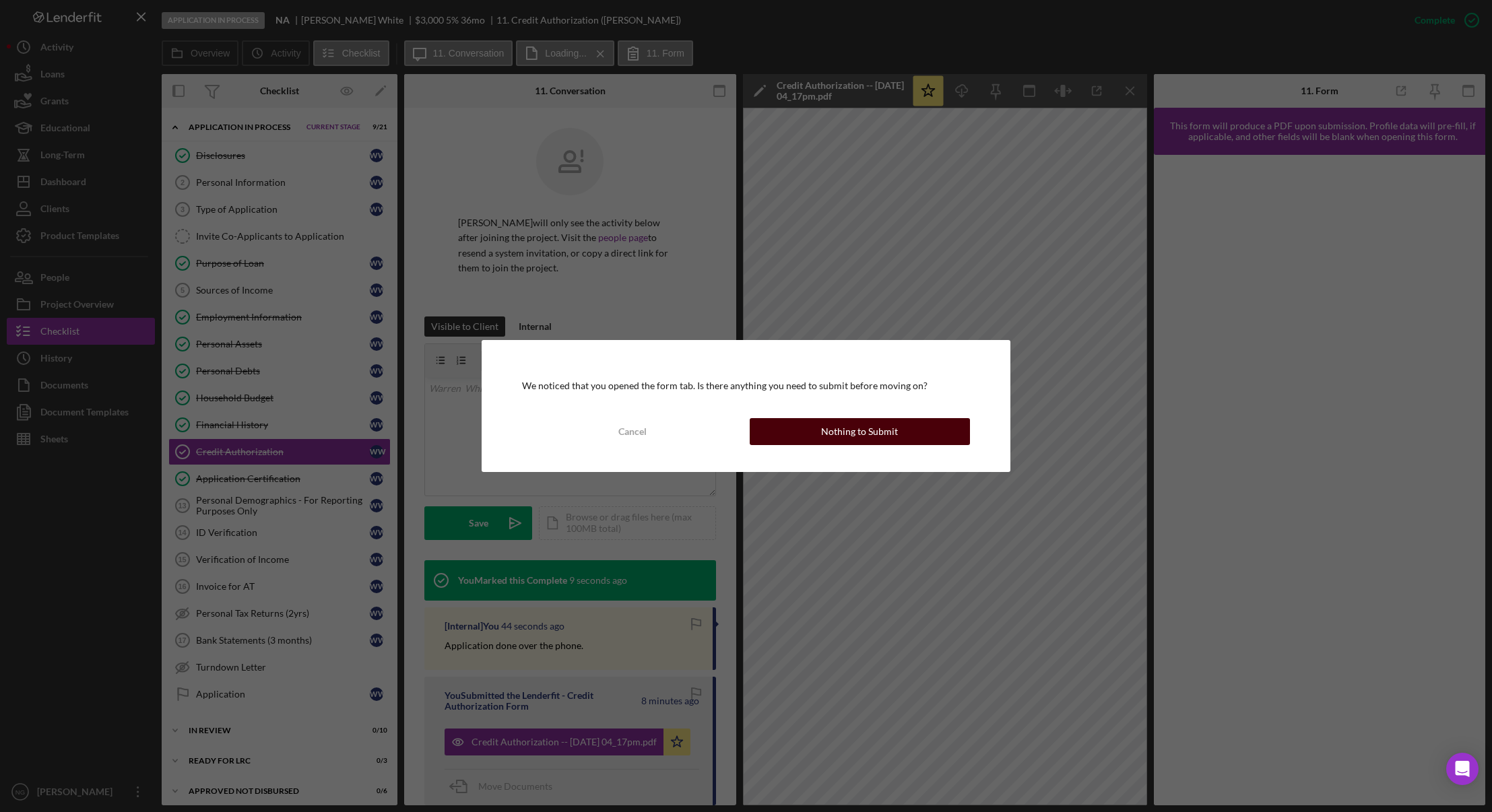
click at [870, 432] on div "Nothing to Submit" at bounding box center [859, 432] width 76 height 27
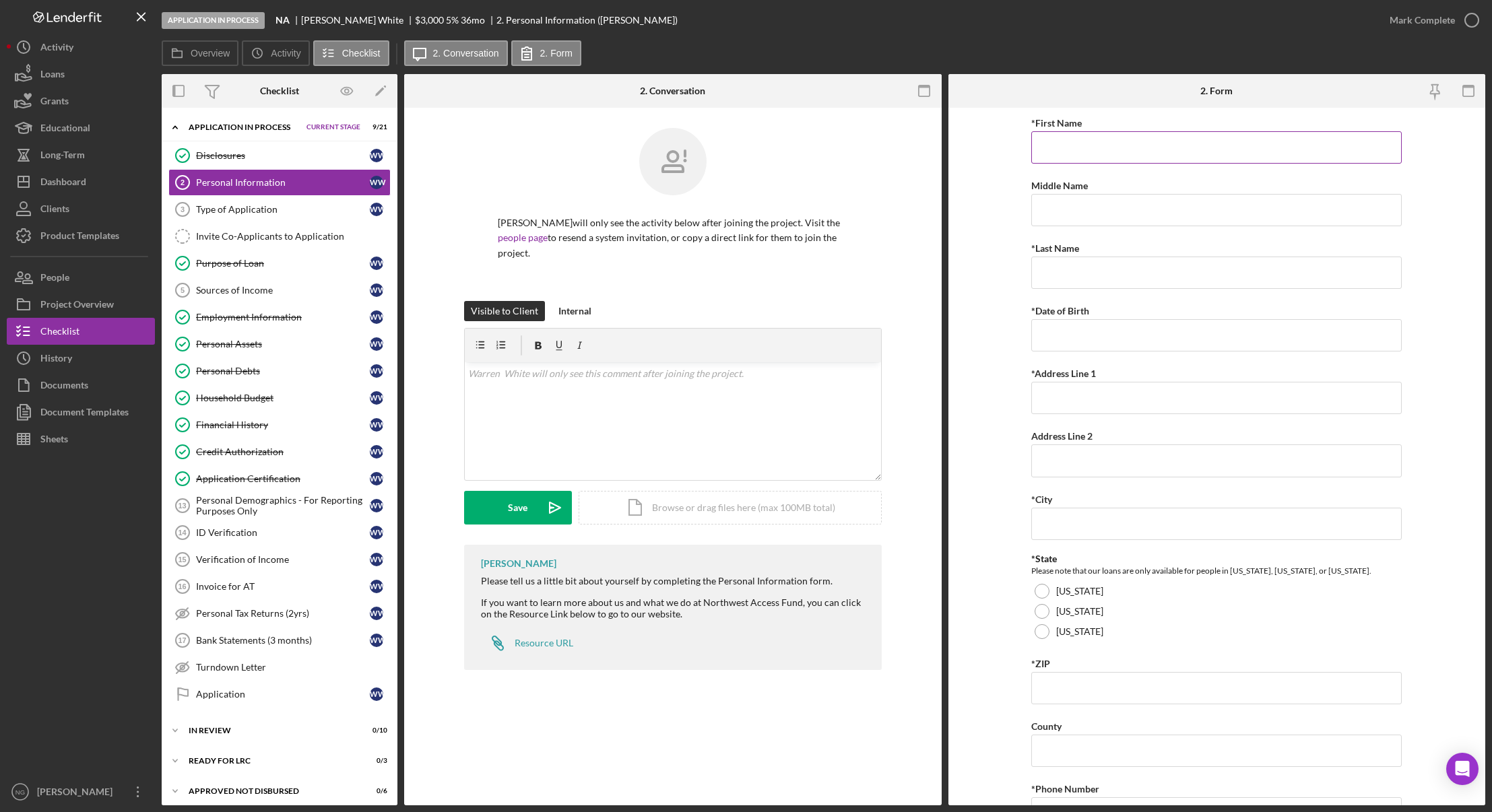
click at [1144, 146] on input "*First Name" at bounding box center [1216, 147] width 370 height 32
type input "Warren"
type input "White"
drag, startPoint x: 1098, startPoint y: 205, endPoint x: 968, endPoint y: 205, distance: 130.0
click at [980, 211] on form "*First Name Warren Middle Name White *Last Name Required *Date of Birth *Addres…" at bounding box center [1217, 456] width 538 height 697
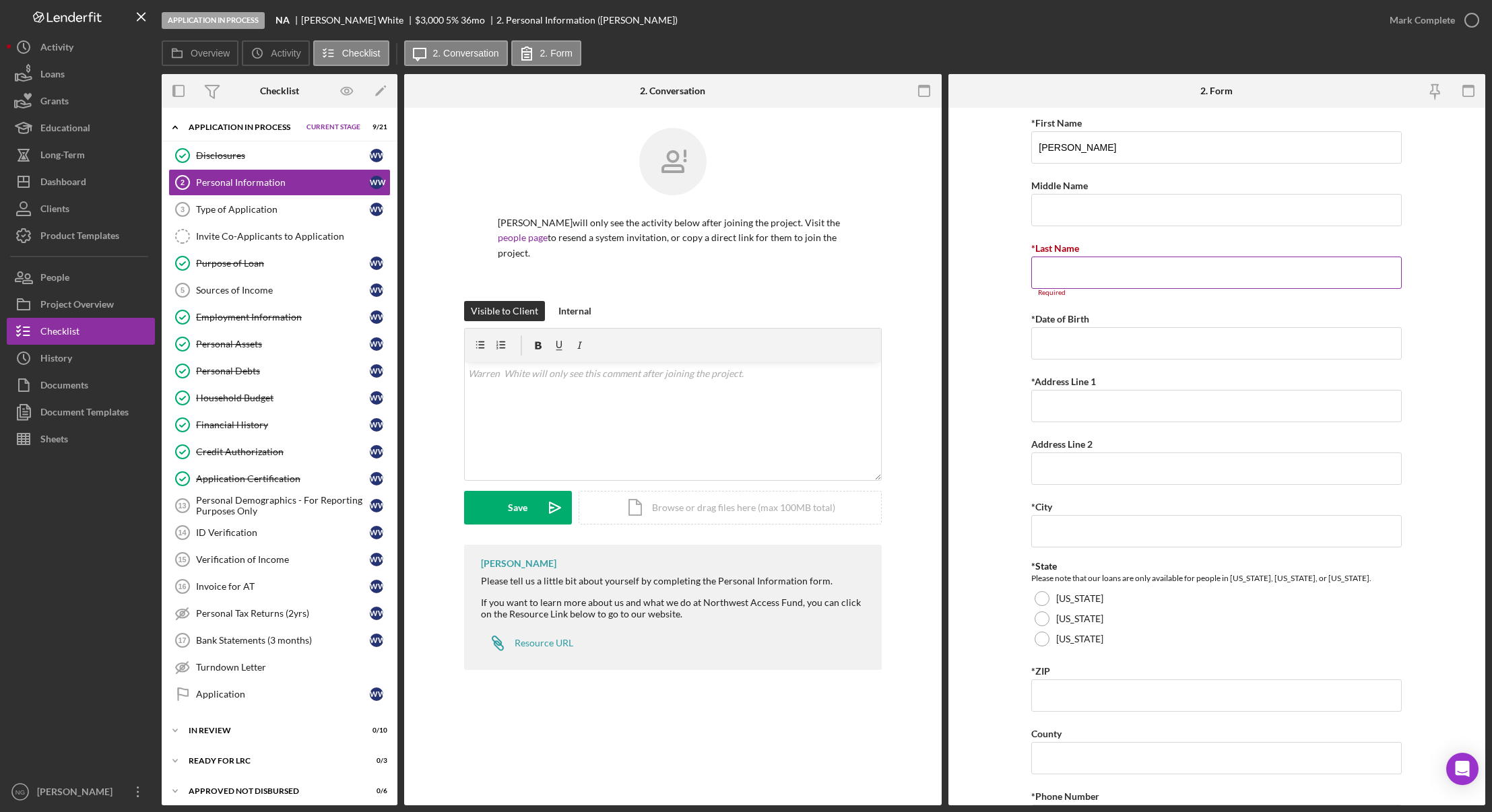
click at [1252, 275] on input "*Last Name" at bounding box center [1216, 272] width 370 height 32
type input "White"
click at [922, 91] on icon "button" at bounding box center [924, 92] width 30 height 30
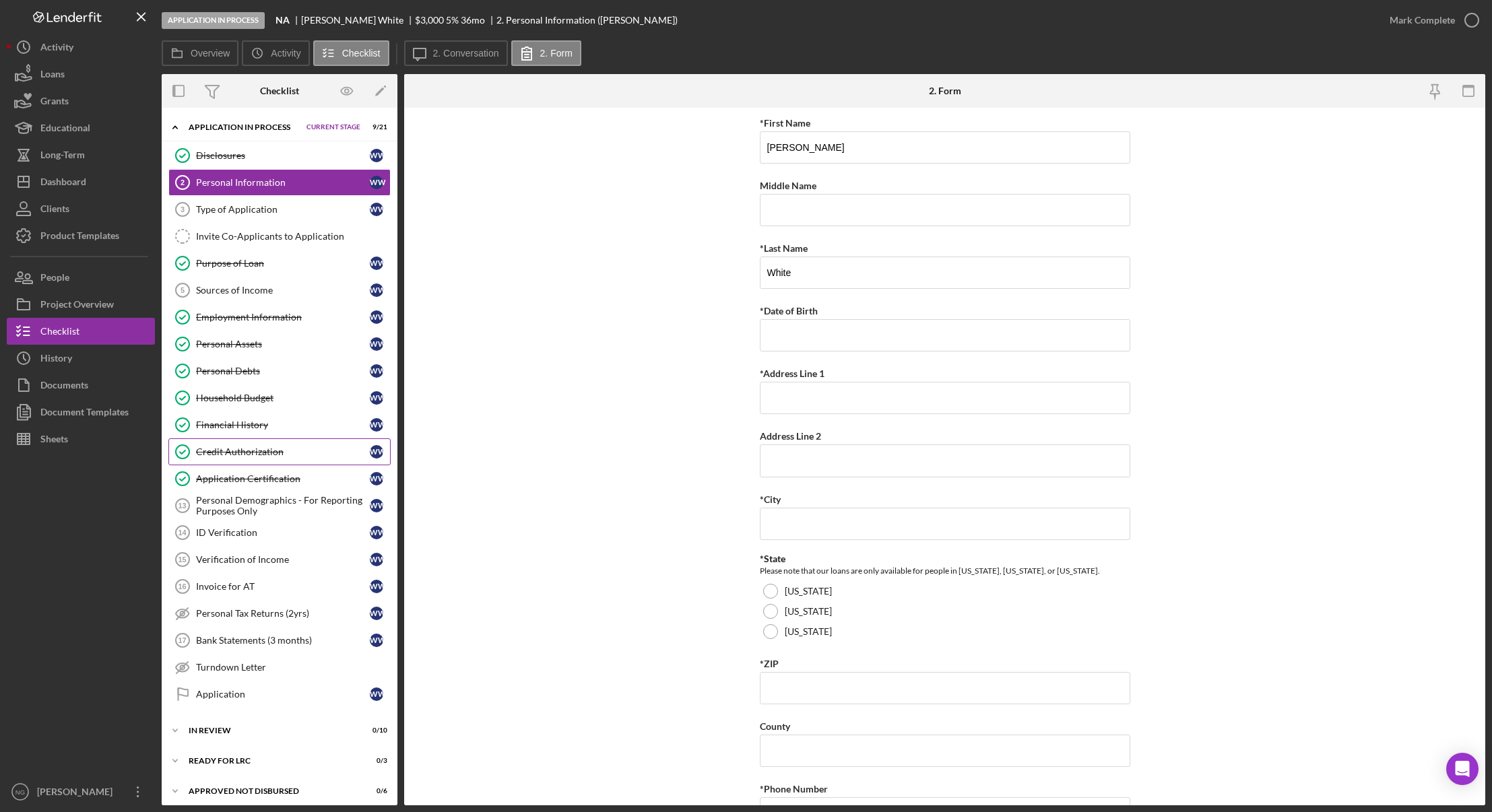
click at [263, 453] on div "Credit Authorization" at bounding box center [282, 451] width 174 height 11
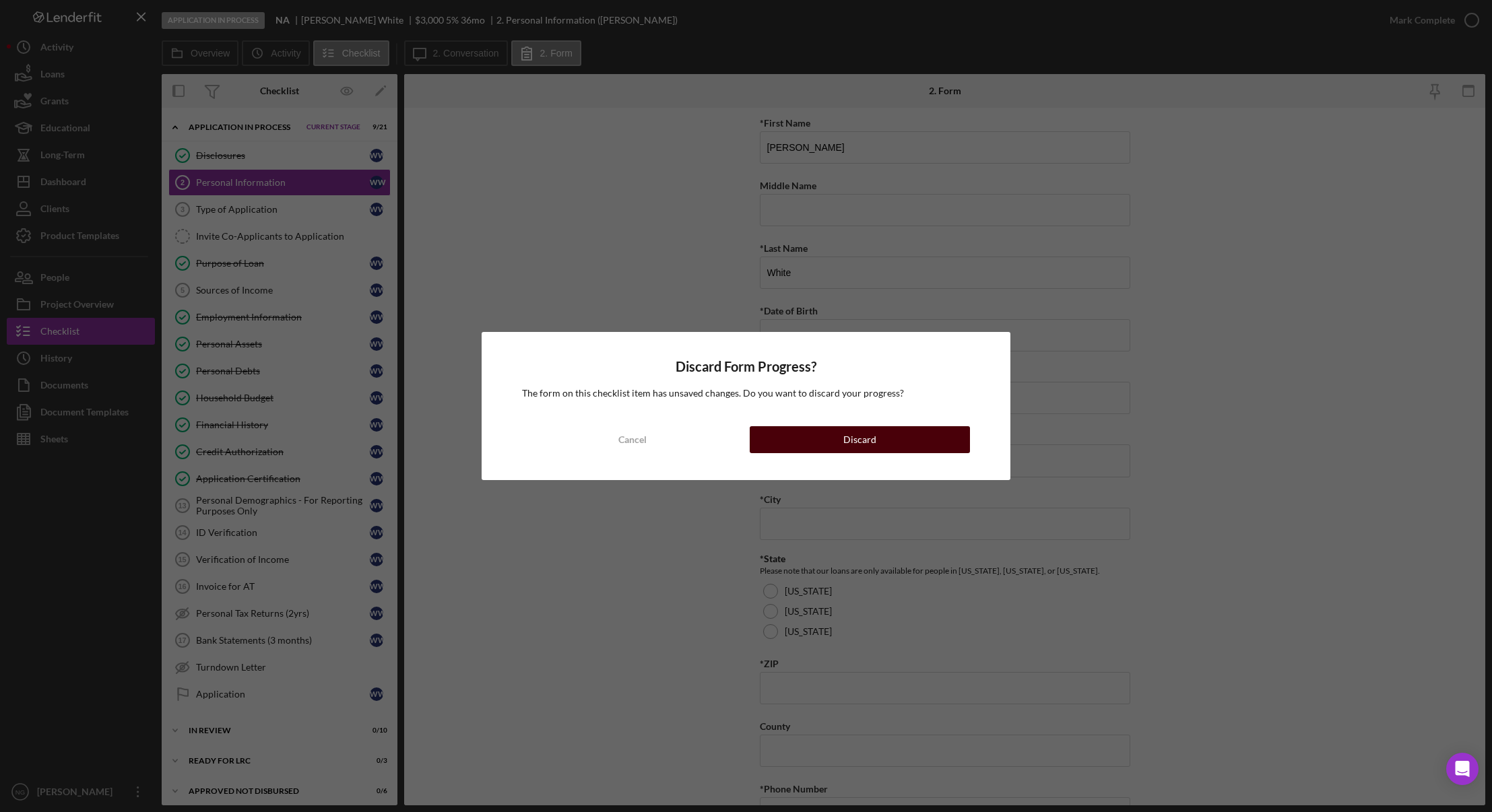
click at [861, 434] on div "Discard" at bounding box center [859, 439] width 33 height 27
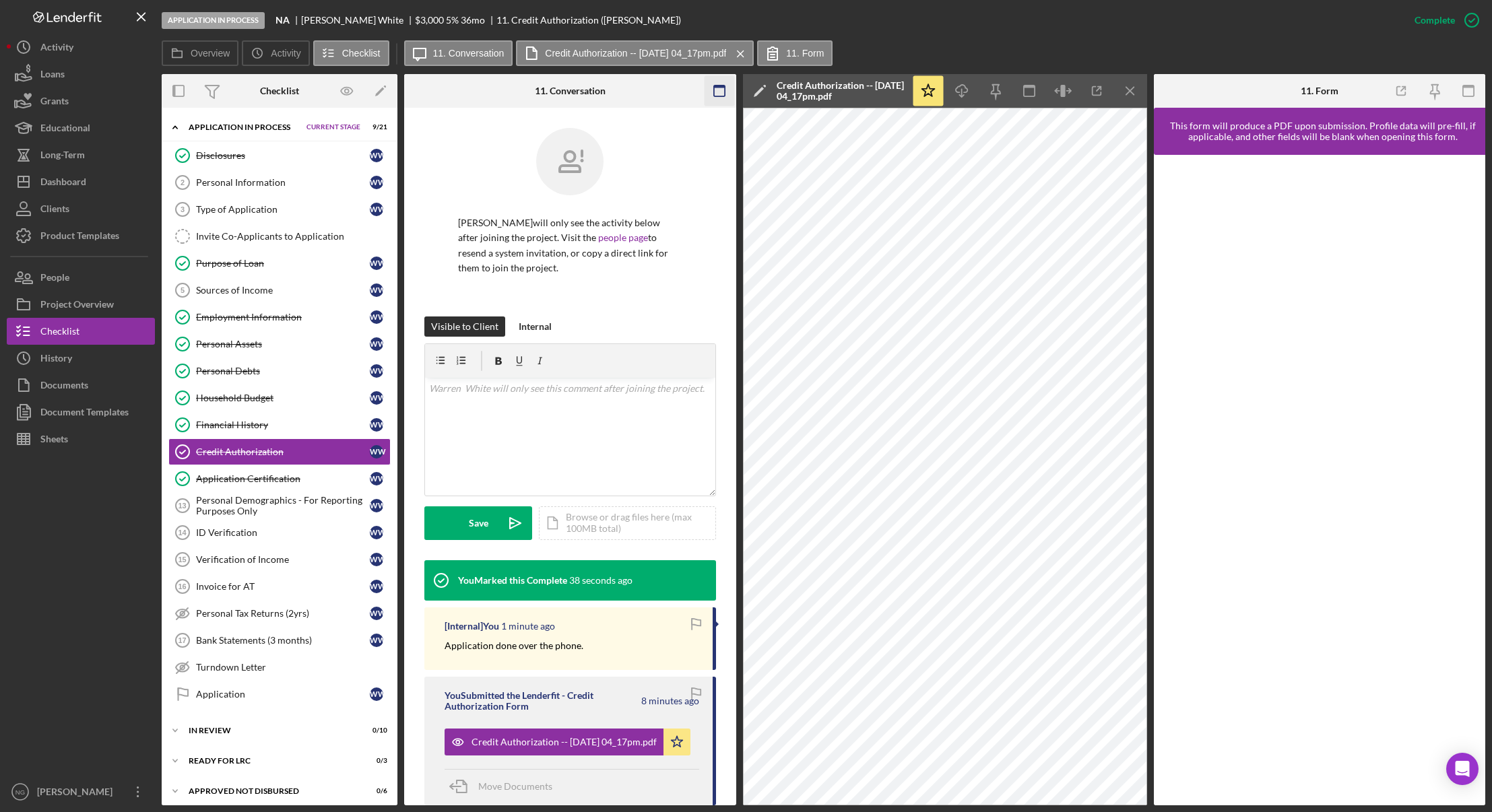
click at [726, 90] on icon "button" at bounding box center [719, 92] width 30 height 30
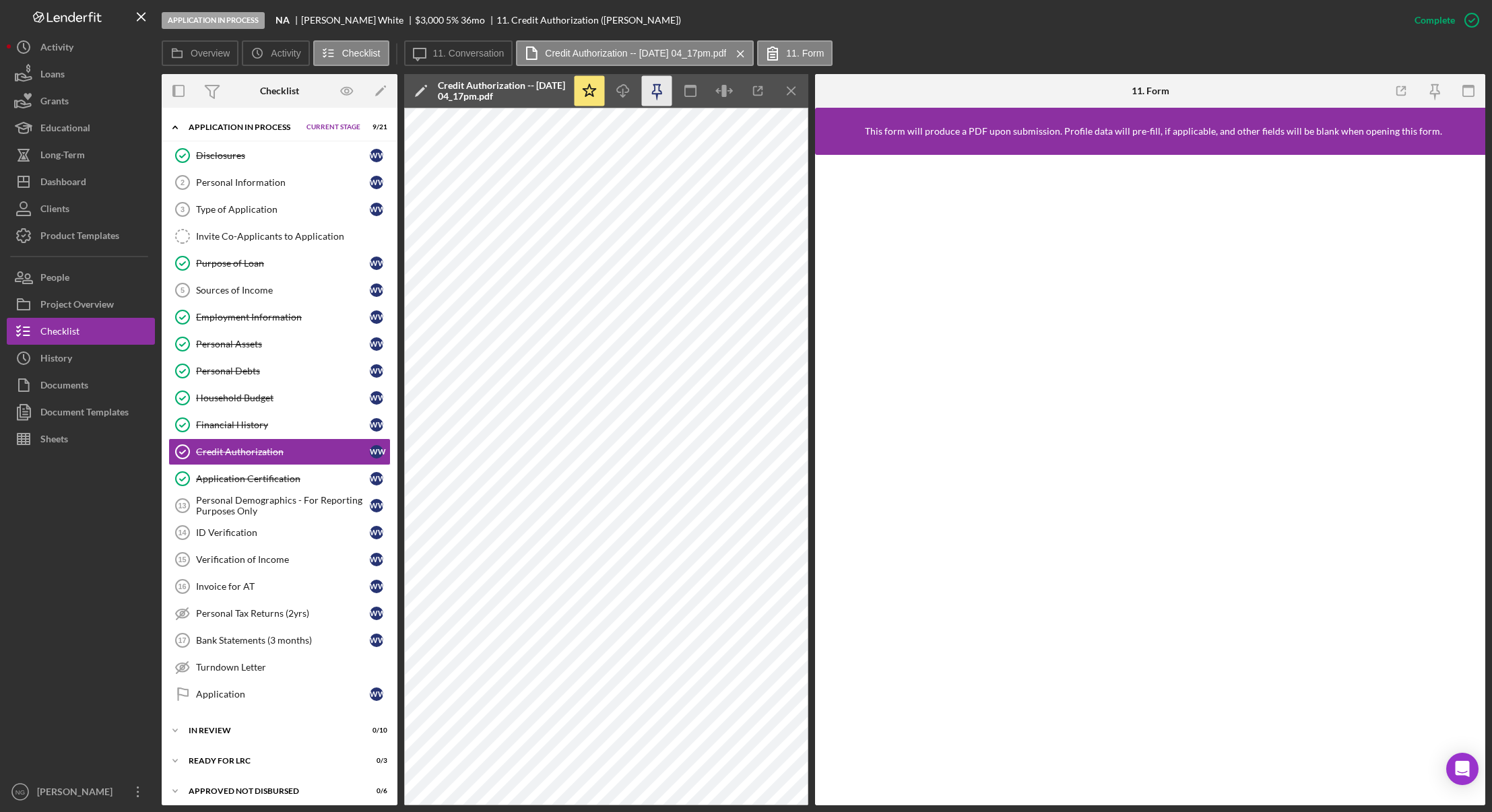
click at [660, 84] on icon "button" at bounding box center [657, 92] width 30 height 30
click at [1475, 95] on icon "button" at bounding box center [1468, 92] width 30 height 30
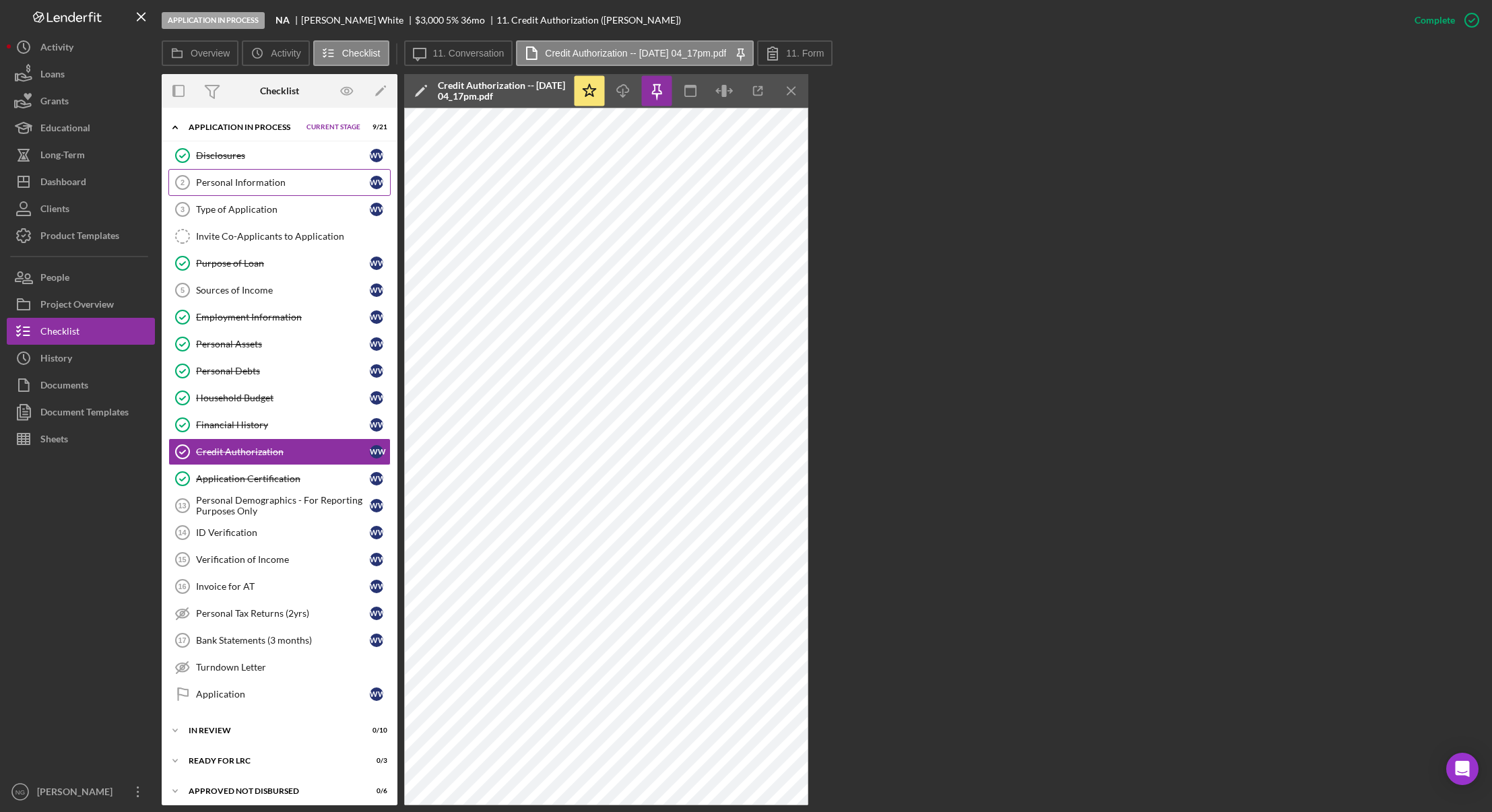
click at [314, 175] on link "Personal Information 2 Personal Information W W" at bounding box center [279, 182] width 223 height 27
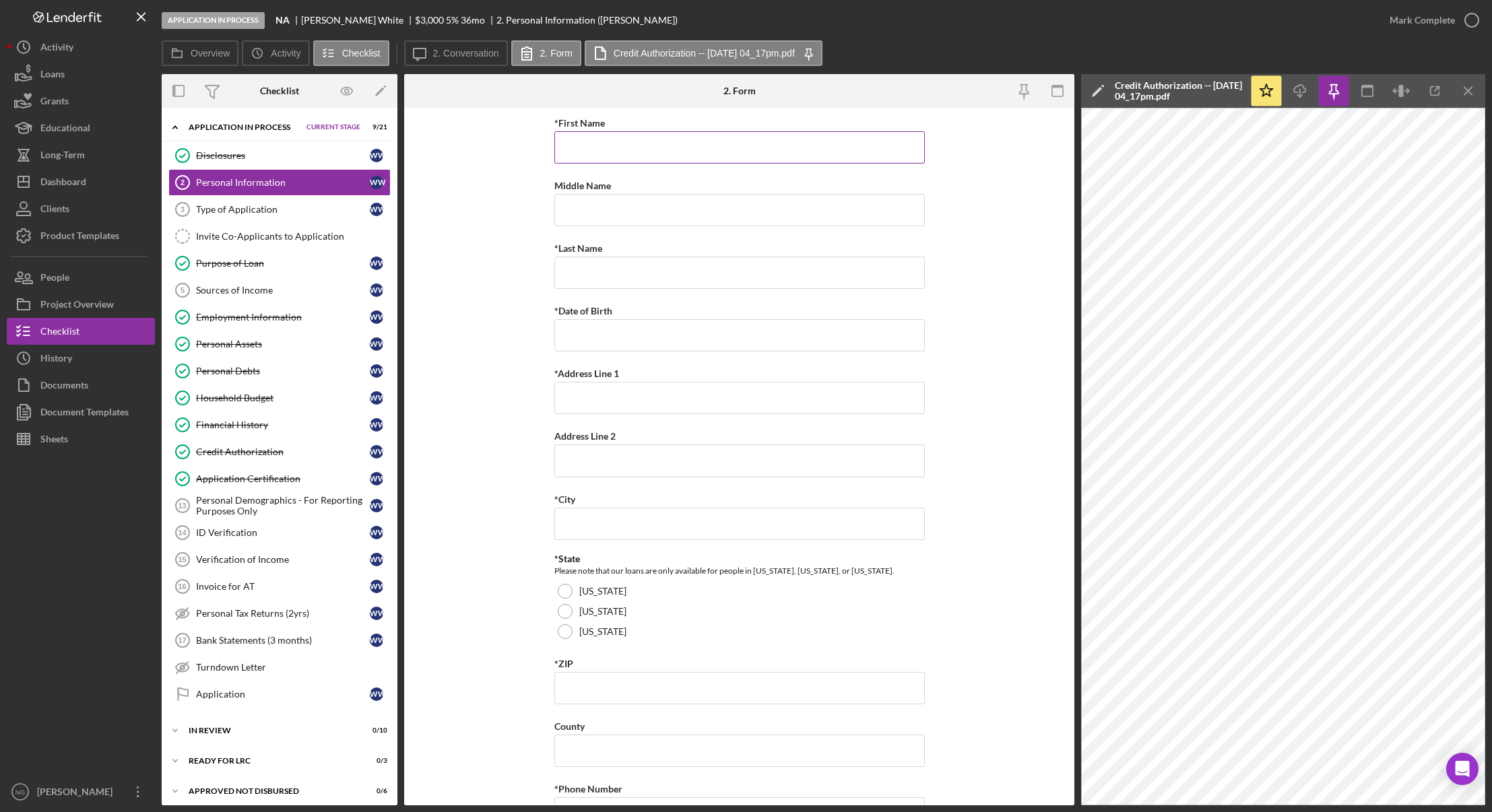
click at [648, 154] on input "*First Name" at bounding box center [739, 147] width 370 height 32
type input "Warren"
type input "White"
type input "12/21/1953"
type input "1221 Southeast Kelly Street"
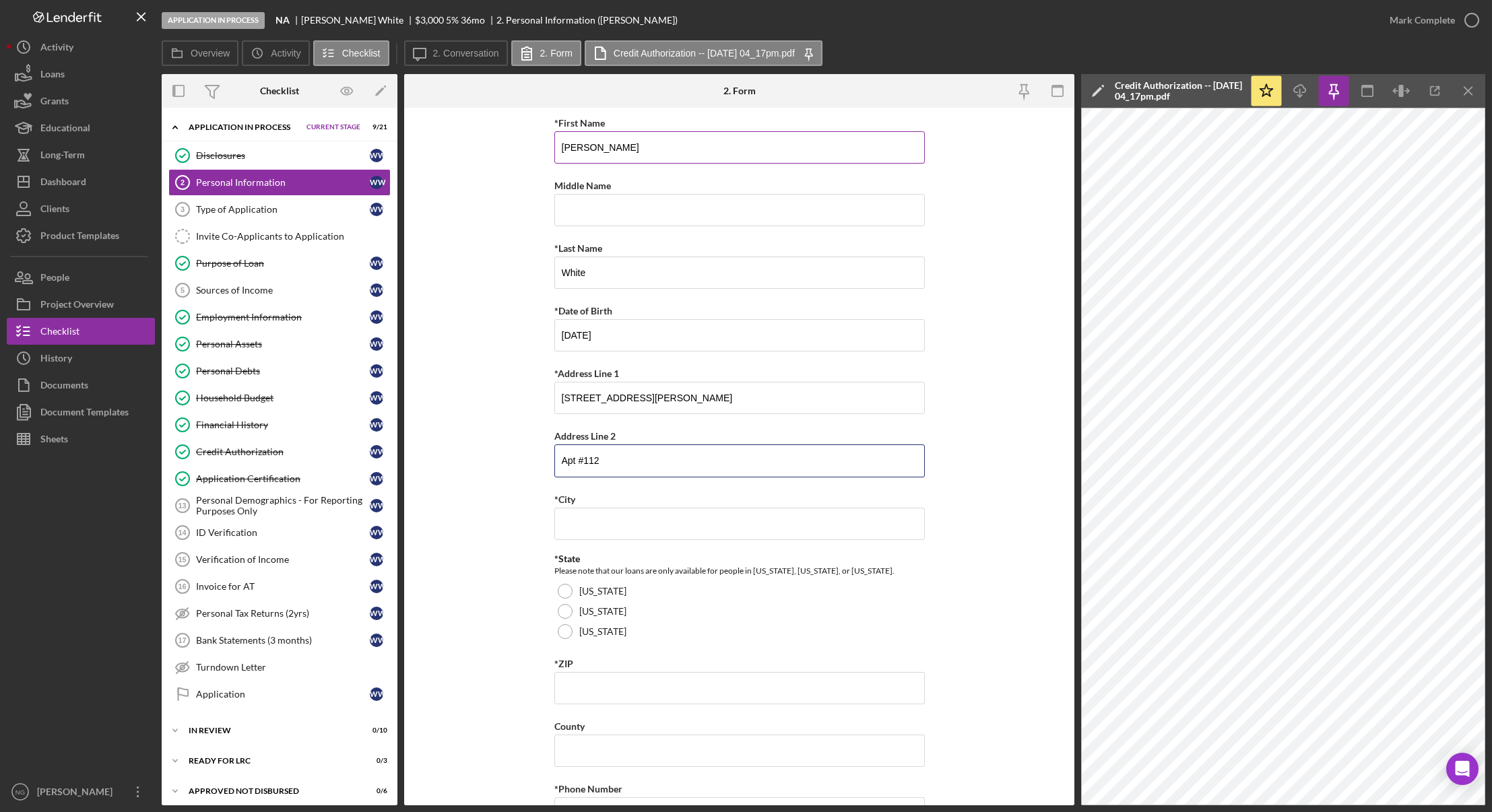
type input "Apt #112"
type input "Portland"
click at [552, 609] on form "*First Name Warren Middle Name *Last Name White *Date of Birth 12/21/1953 *Addr…" at bounding box center [739, 456] width 670 height 697
click at [562, 620] on div "Oregon" at bounding box center [739, 611] width 370 height 20
click at [596, 677] on input "*ZIP" at bounding box center [739, 688] width 370 height 32
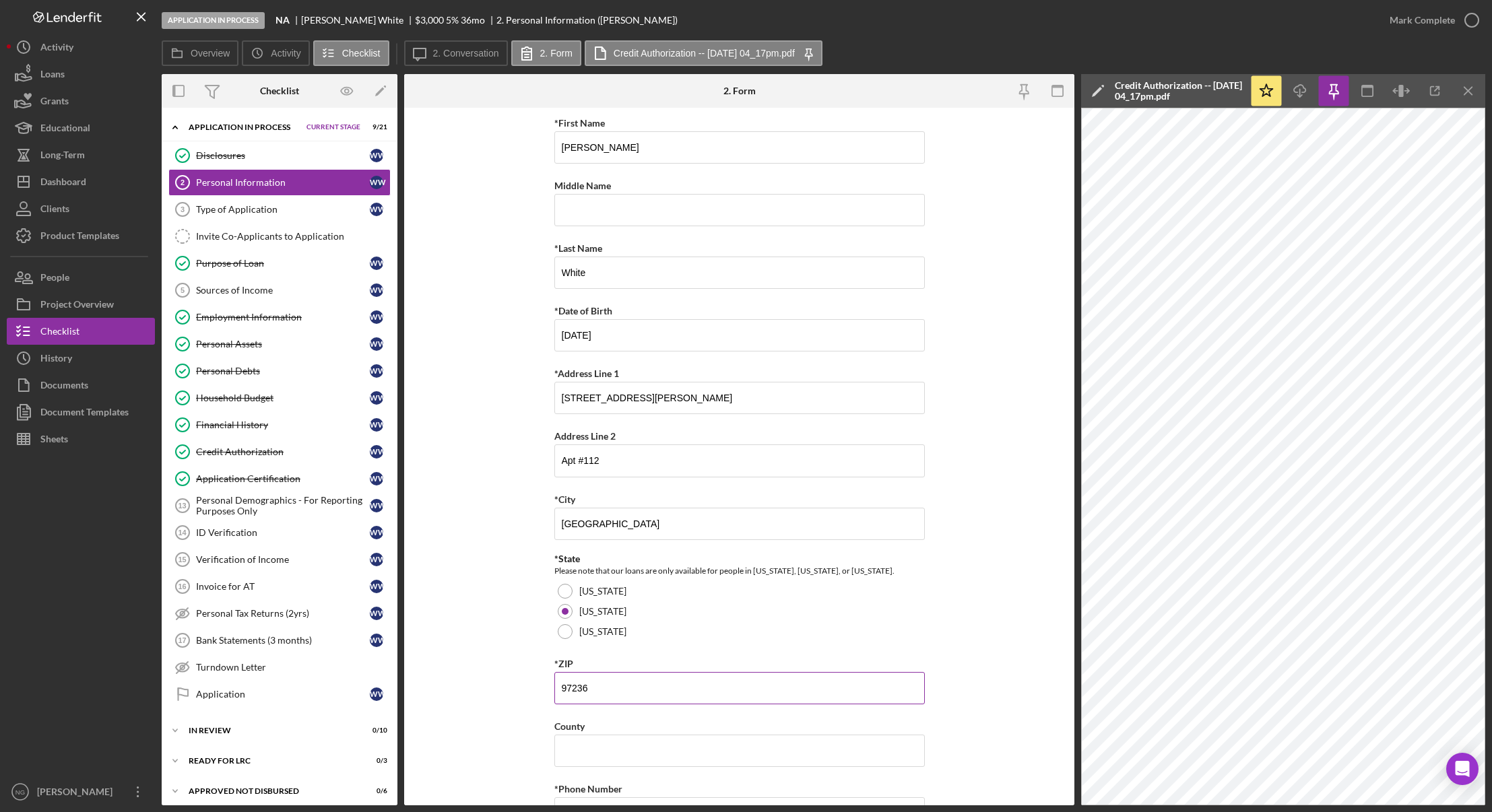
type input "97236"
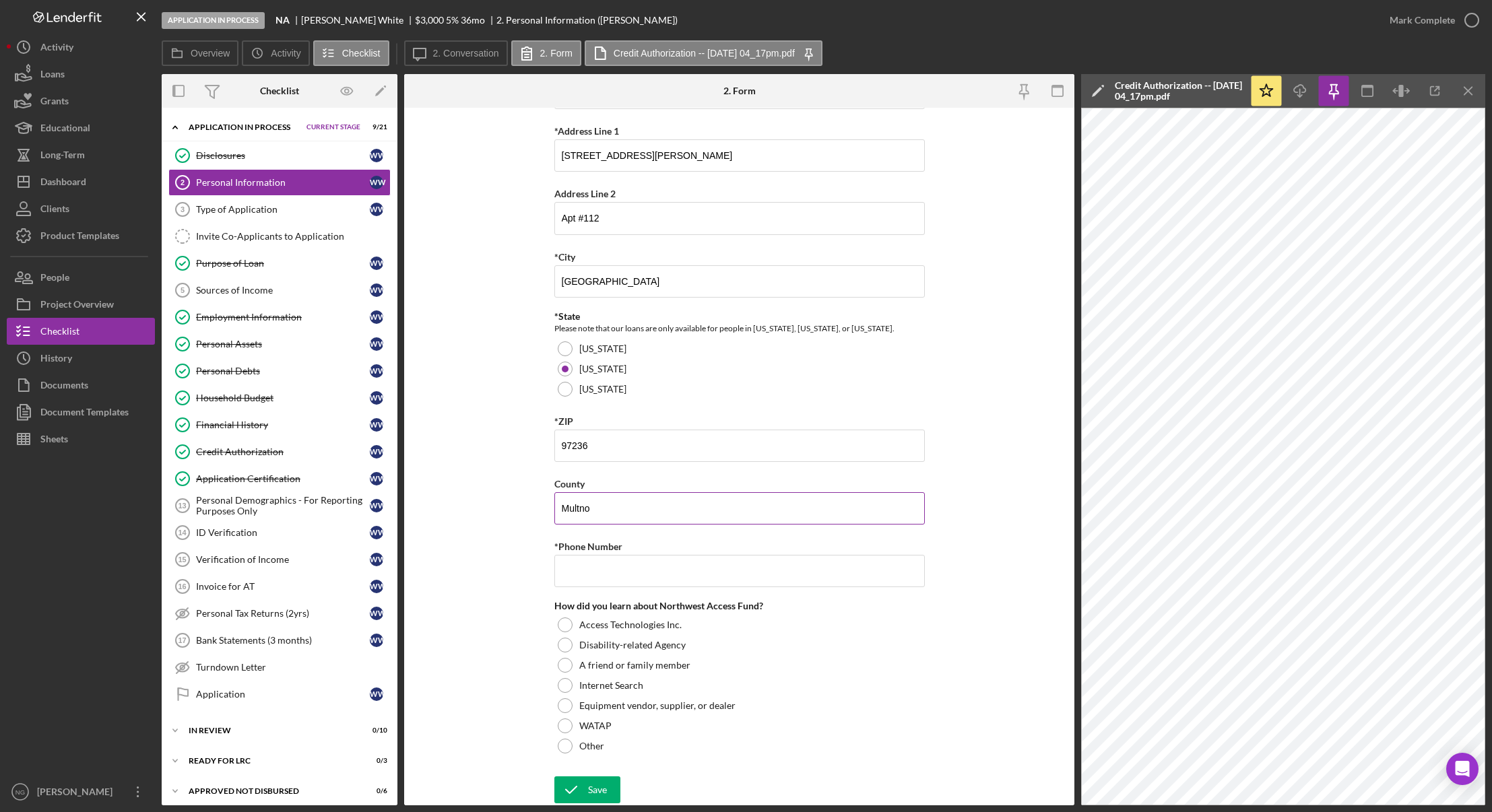
click at [623, 515] on input "Multno" at bounding box center [739, 508] width 370 height 32
type input "Multnomah"
type input "(971) 804-3134"
click at [565, 748] on div at bounding box center [565, 746] width 15 height 15
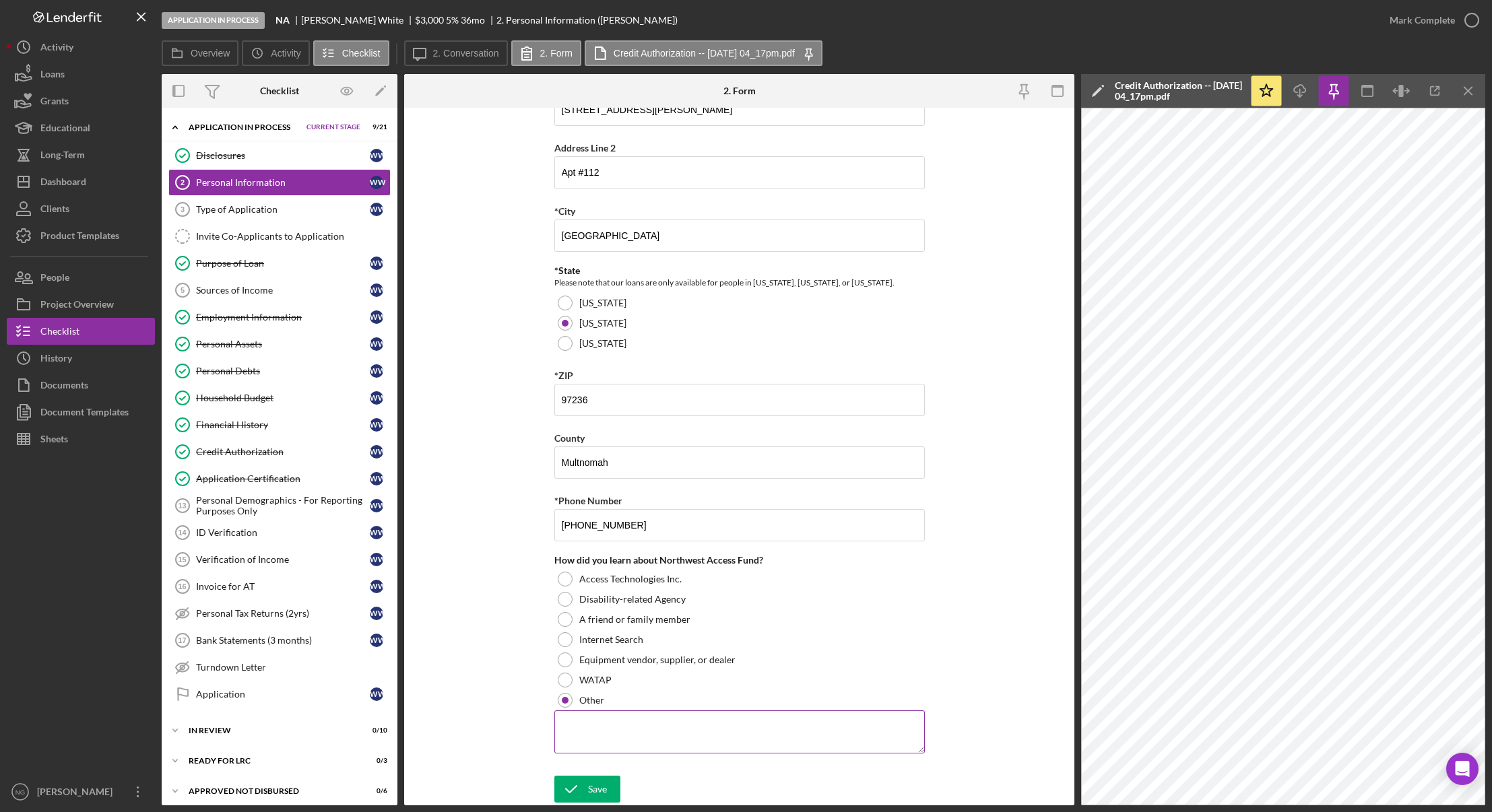
click at [610, 729] on textarea at bounding box center [739, 731] width 370 height 43
type textarea "A"
type textarea "P"
type textarea "Previously a client"
click at [606, 785] on button "Save" at bounding box center [587, 788] width 66 height 27
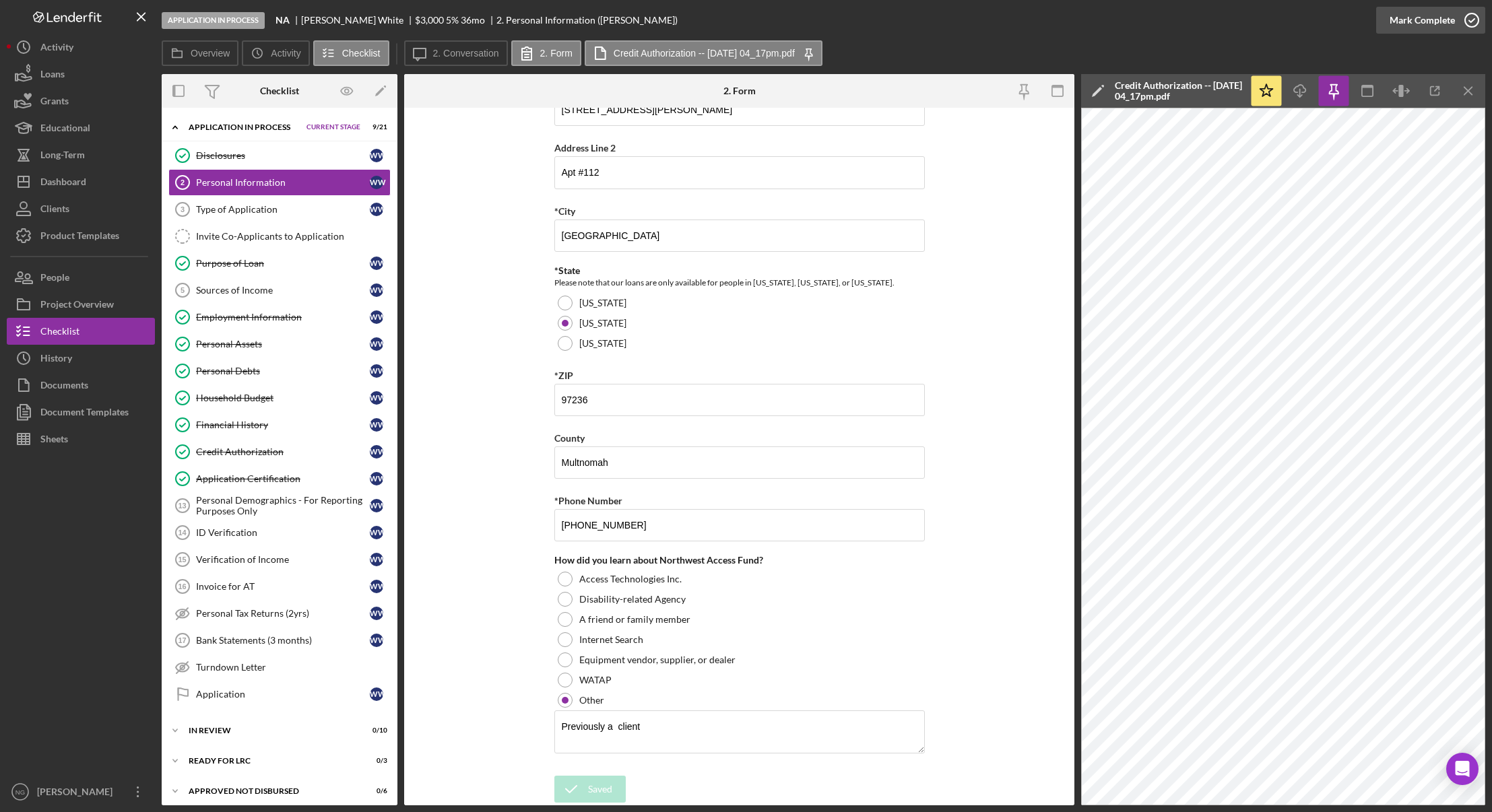
click at [1472, 22] on icon "button" at bounding box center [1472, 20] width 34 height 34
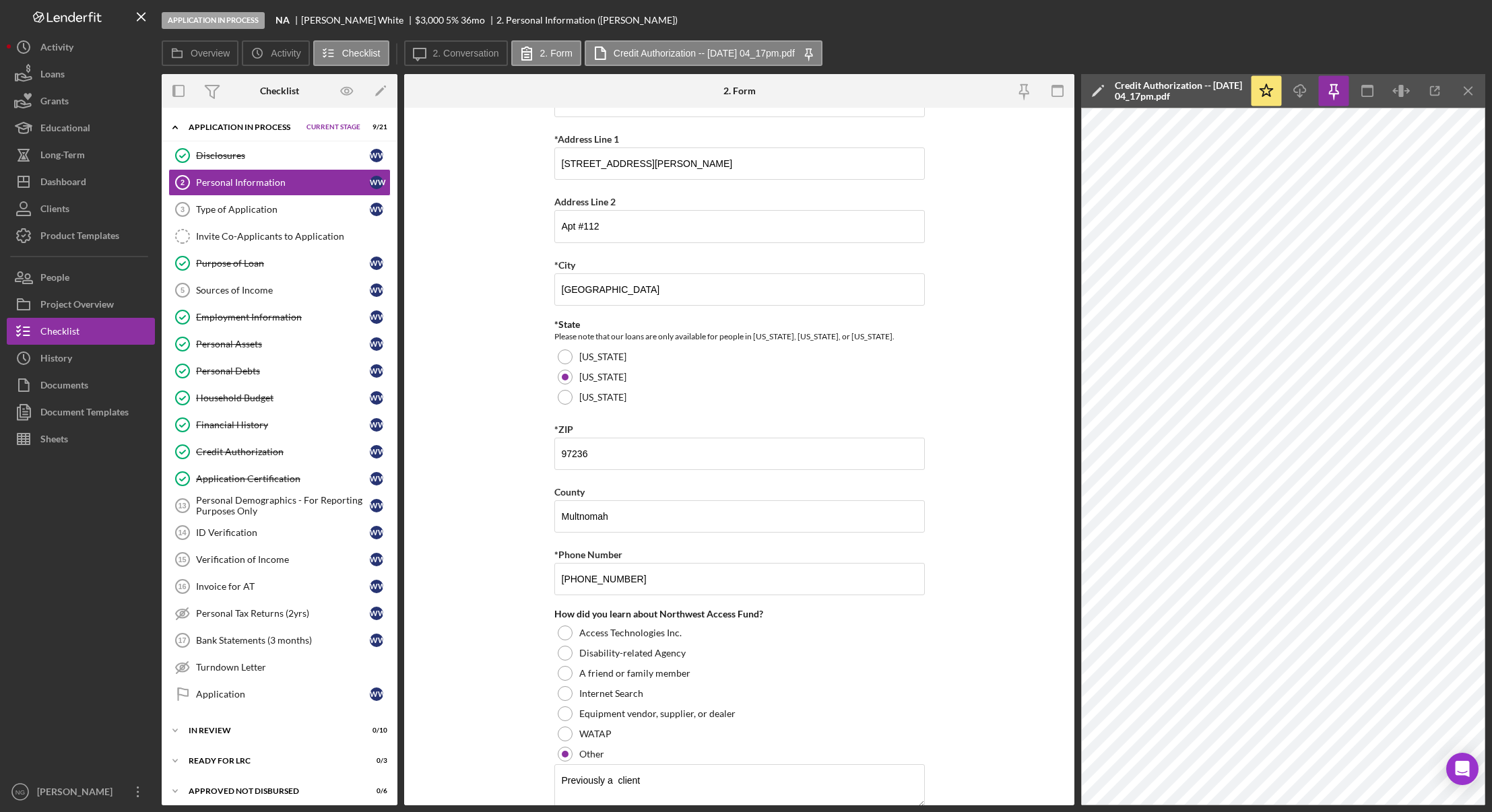
scroll to position [342, 0]
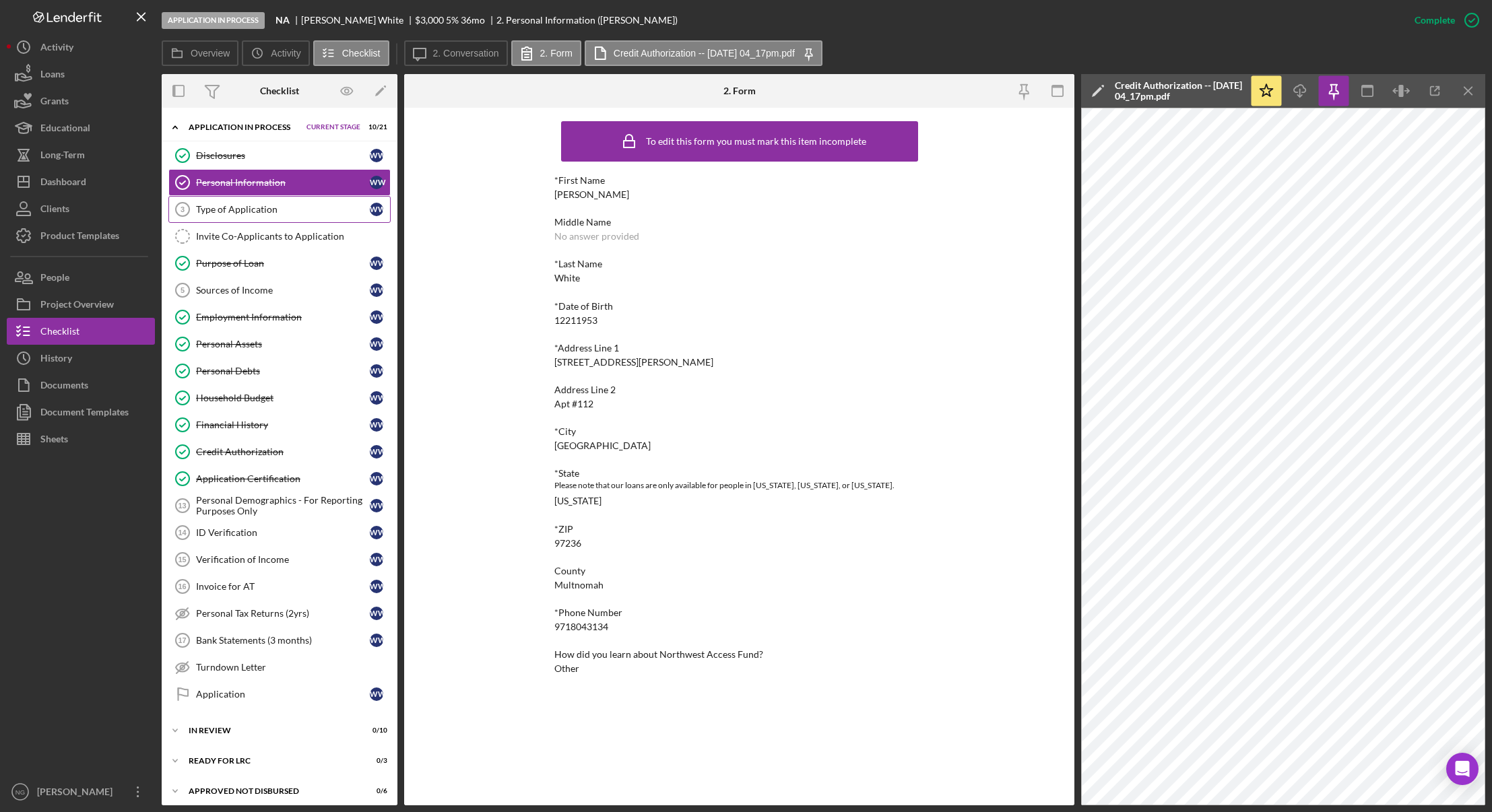
click at [273, 219] on link "Type of Application 3 Type of Application W W" at bounding box center [279, 209] width 223 height 27
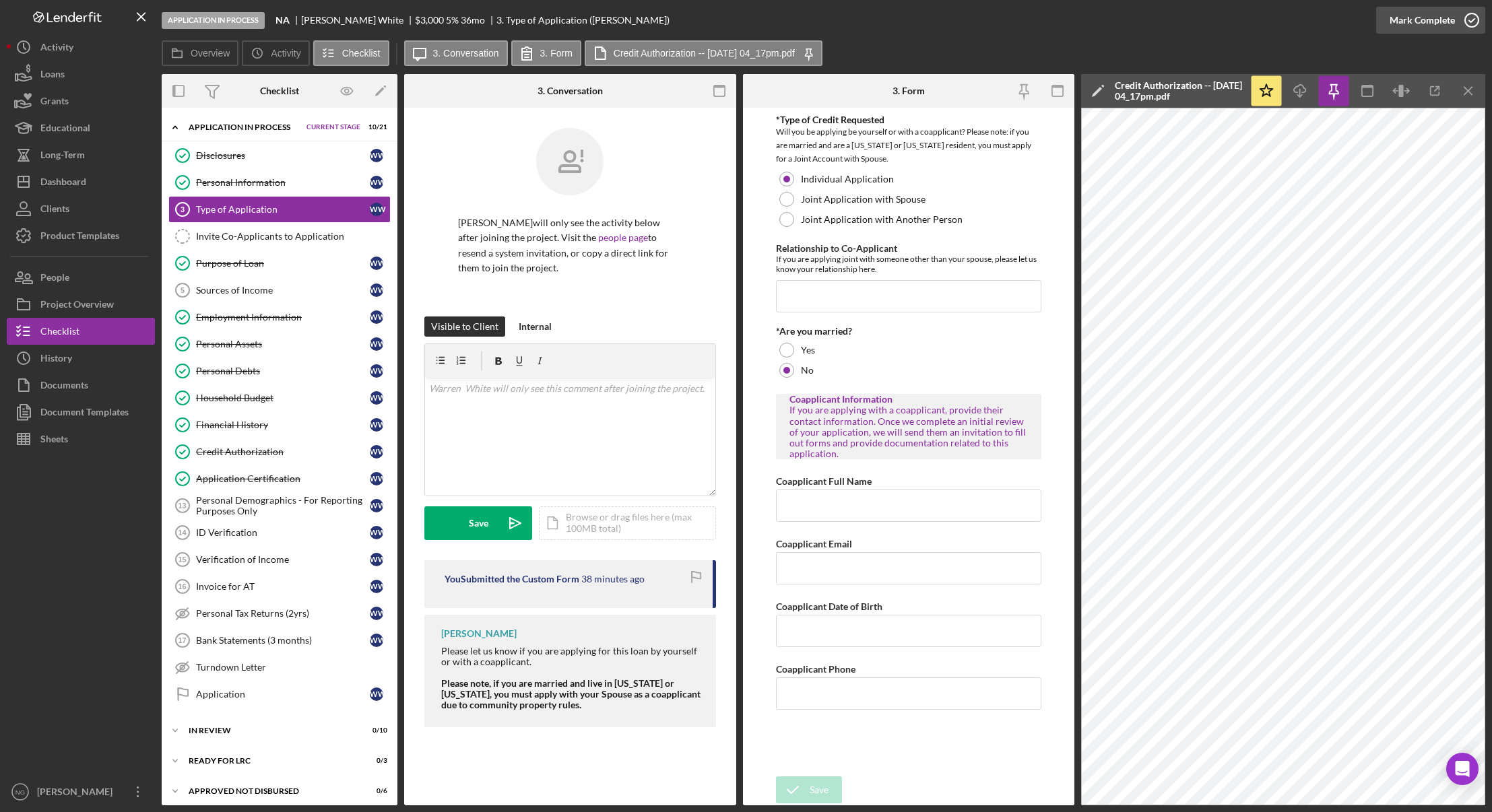
click at [1479, 16] on icon "button" at bounding box center [1472, 20] width 34 height 34
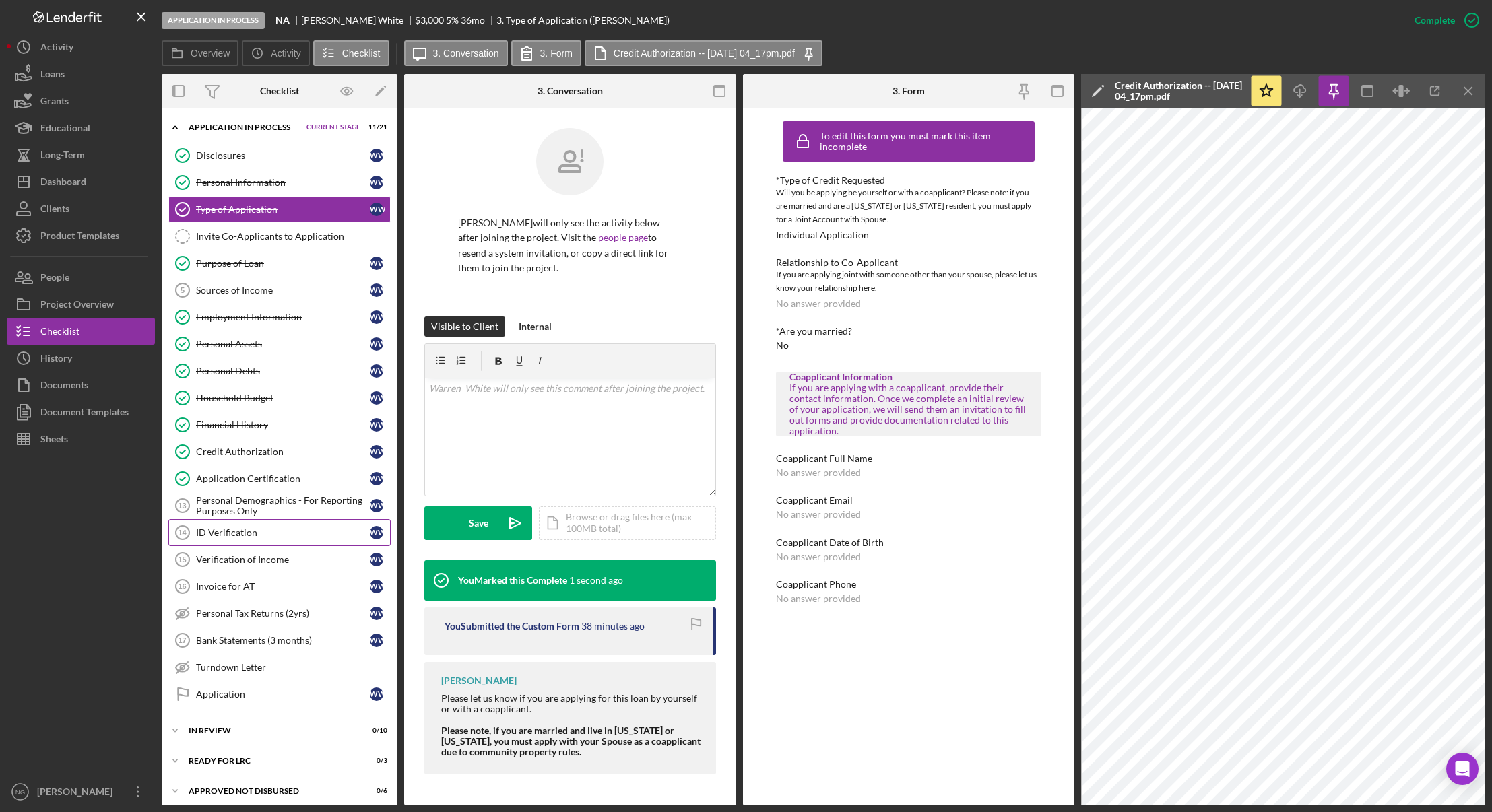
click at [304, 519] on link "ID Verification 14 ID Verification W W" at bounding box center [279, 532] width 223 height 27
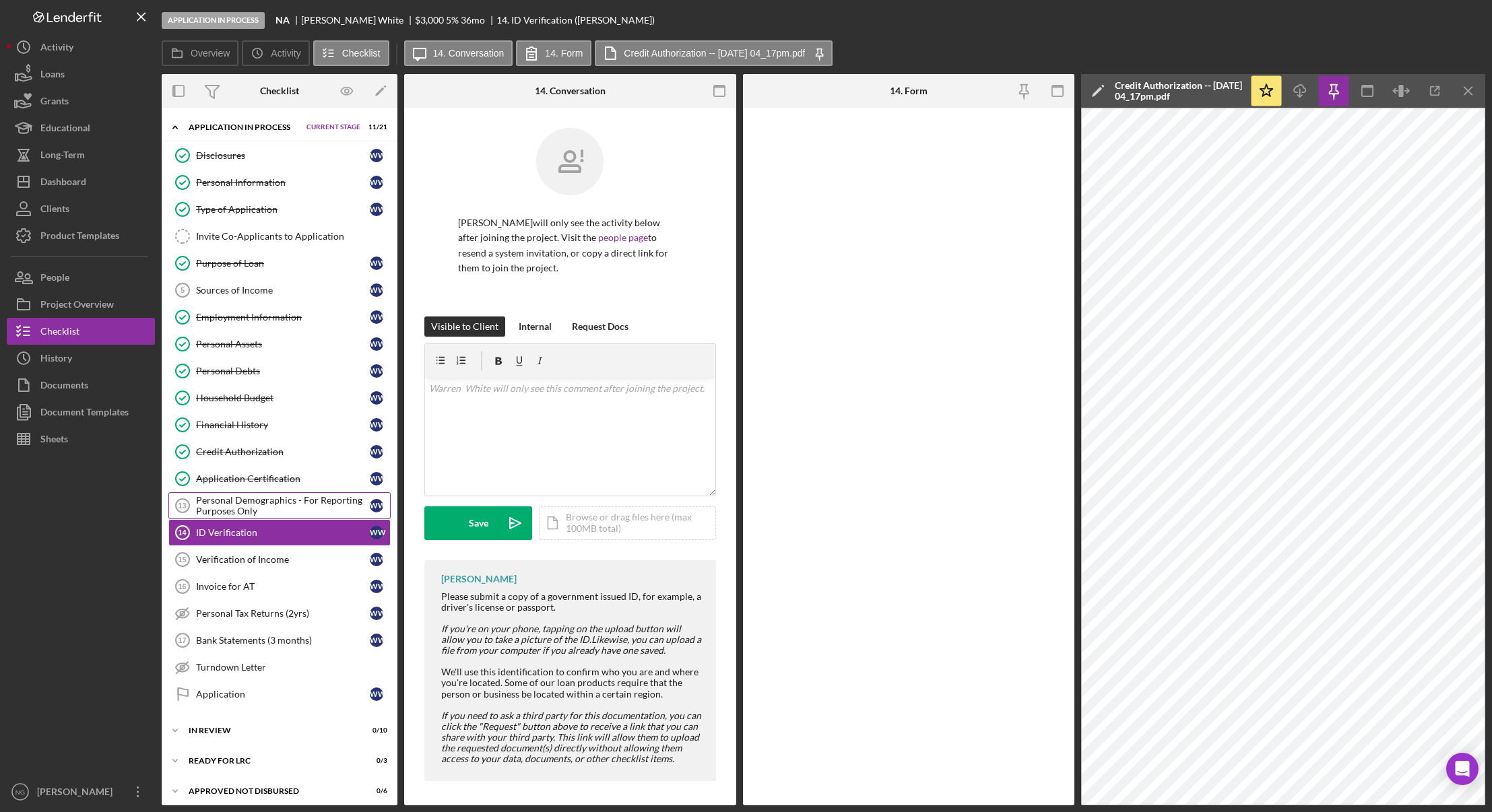
click at [313, 502] on div "Personal Demographics - For Reporting Purposes Only" at bounding box center [282, 506] width 174 height 22
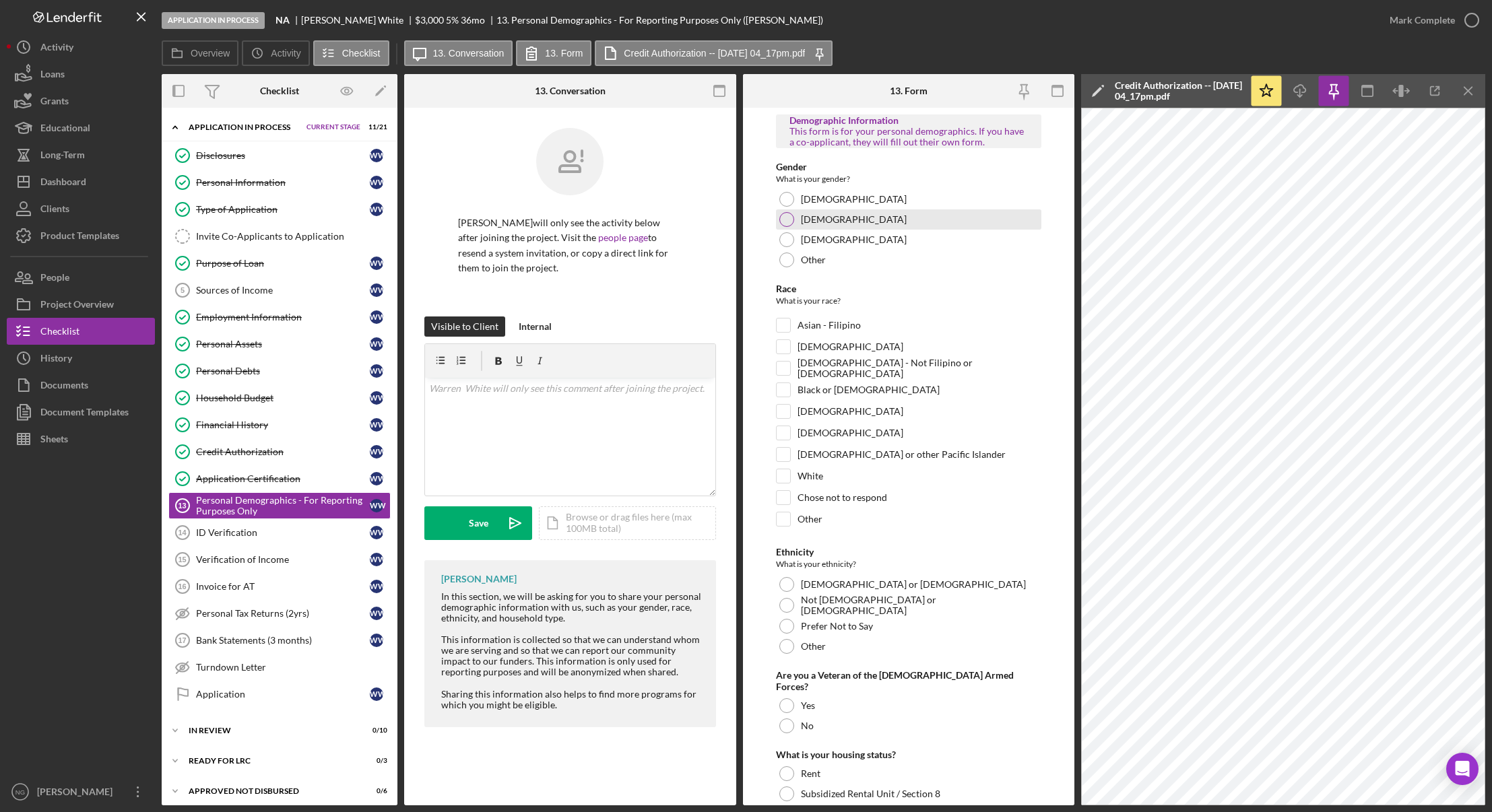
click at [788, 219] on div at bounding box center [786, 220] width 15 height 15
click at [781, 389] on input "Black or African American" at bounding box center [783, 390] width 13 height 13
checkbox input "true"
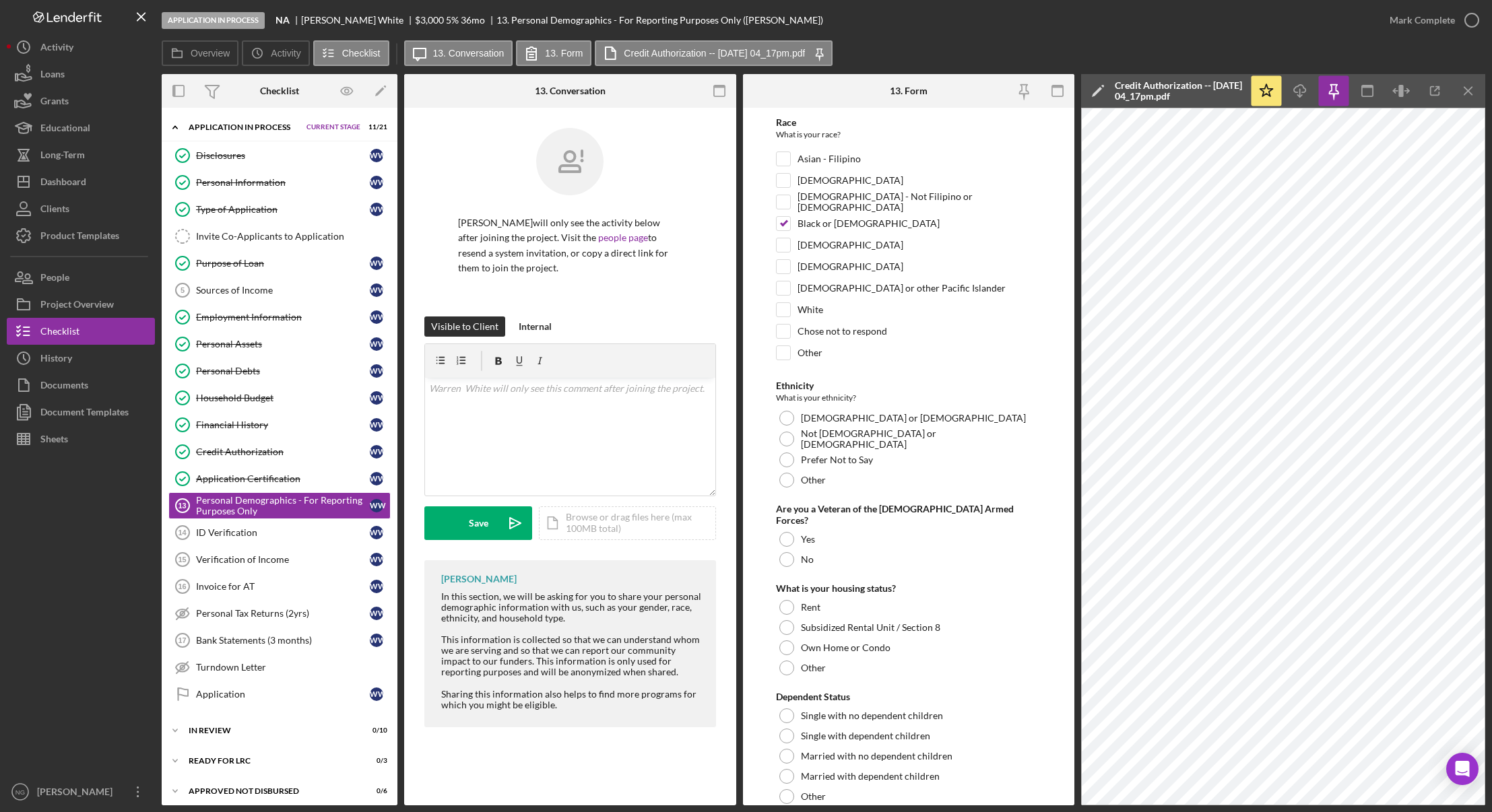
scroll to position [202, 0]
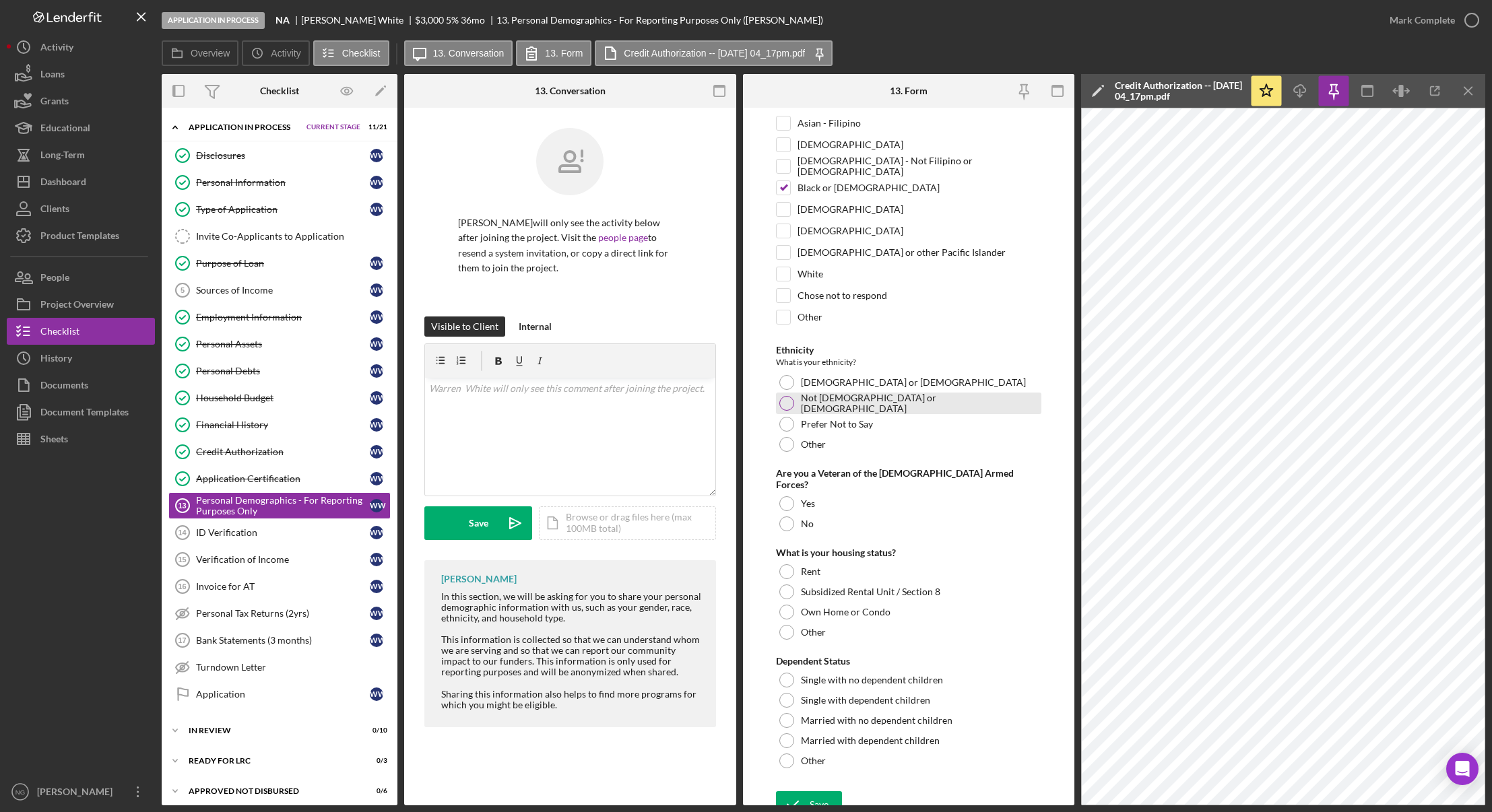
click at [785, 406] on div at bounding box center [786, 403] width 15 height 15
click at [789, 496] on div at bounding box center [786, 504] width 15 height 15
click at [791, 564] on div at bounding box center [786, 572] width 15 height 15
click at [785, 714] on div at bounding box center [786, 720] width 15 height 15
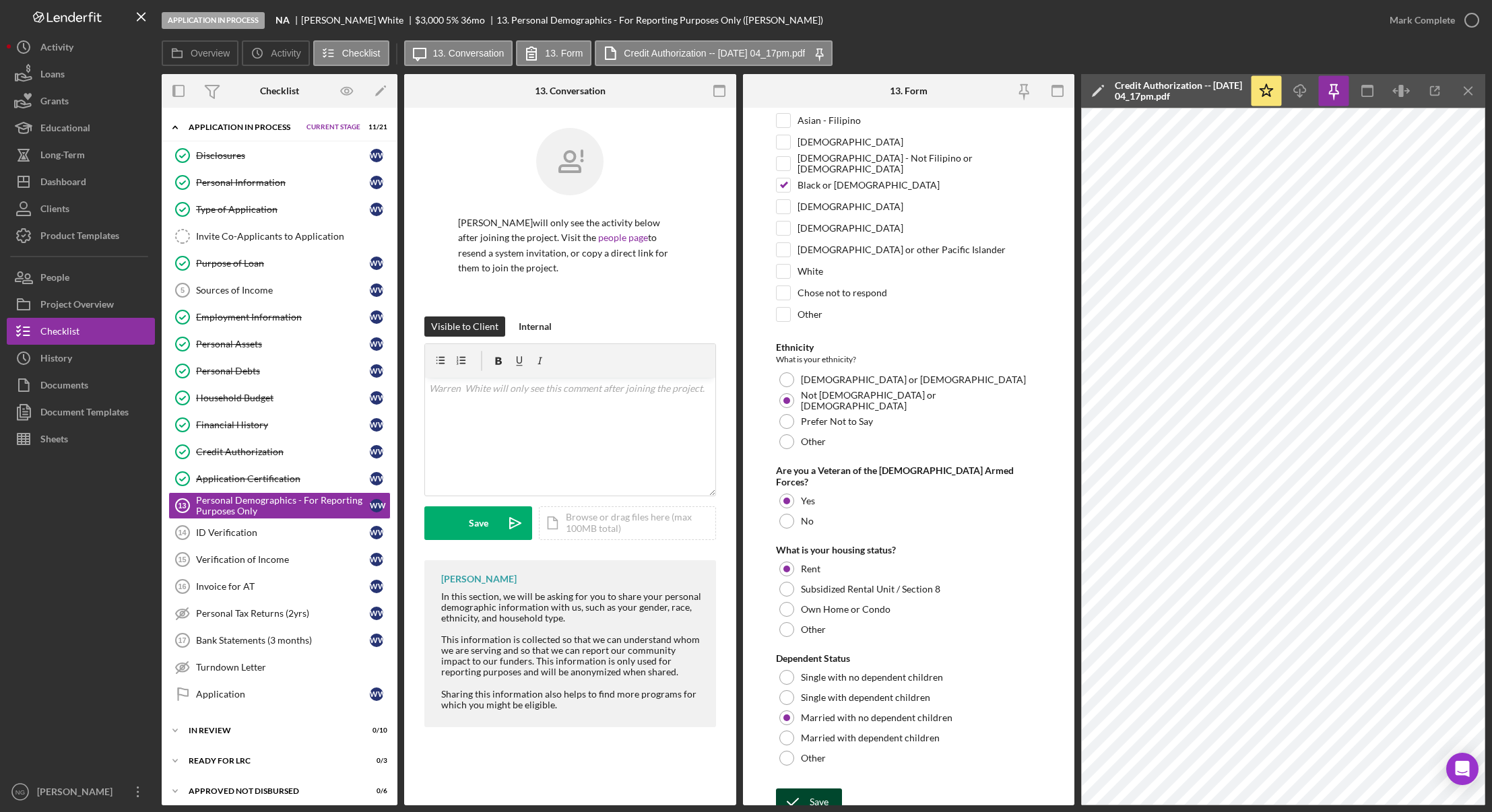
click at [806, 785] on icon "submit" at bounding box center [792, 802] width 34 height 34
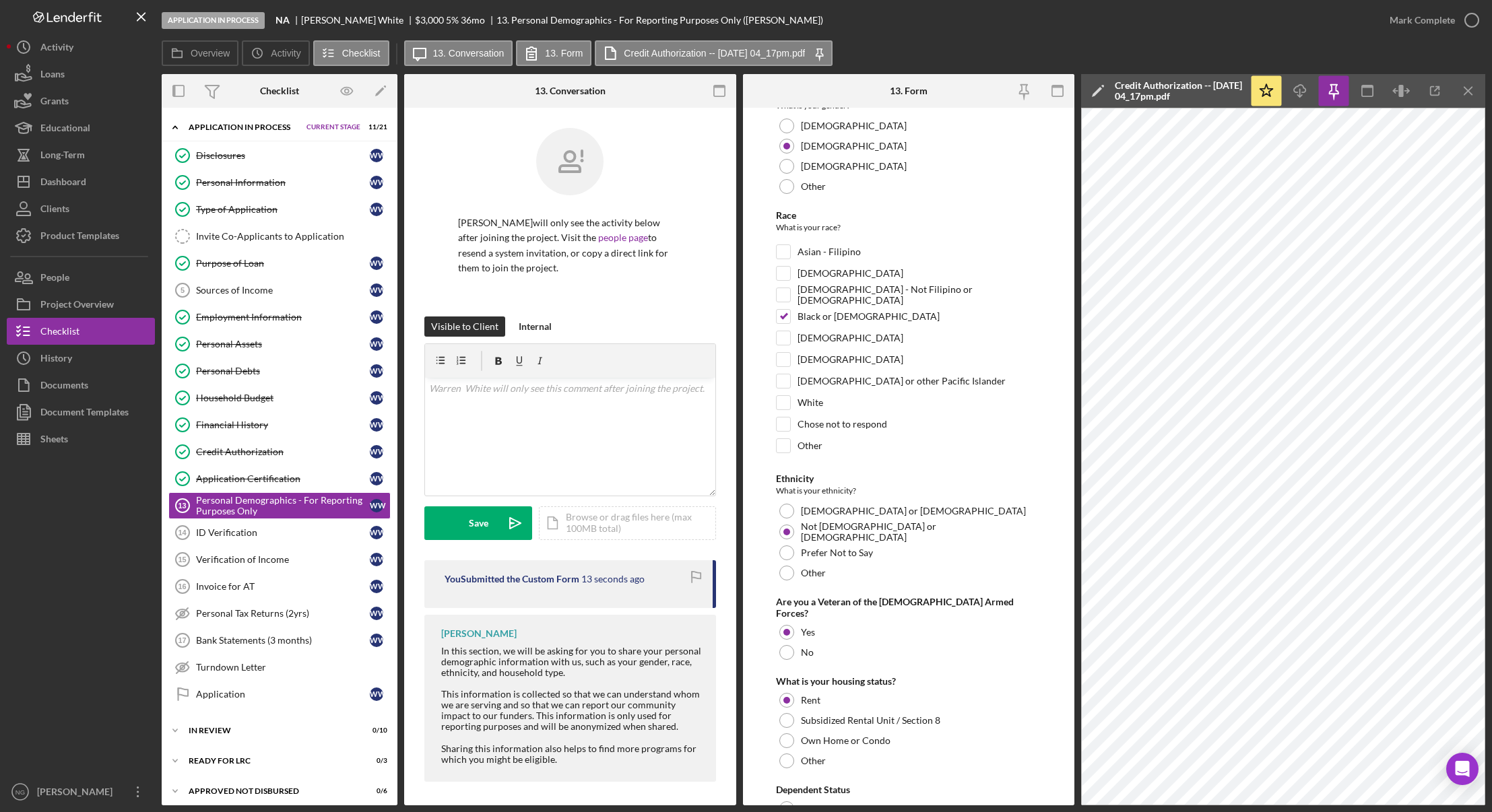
scroll to position [0, 0]
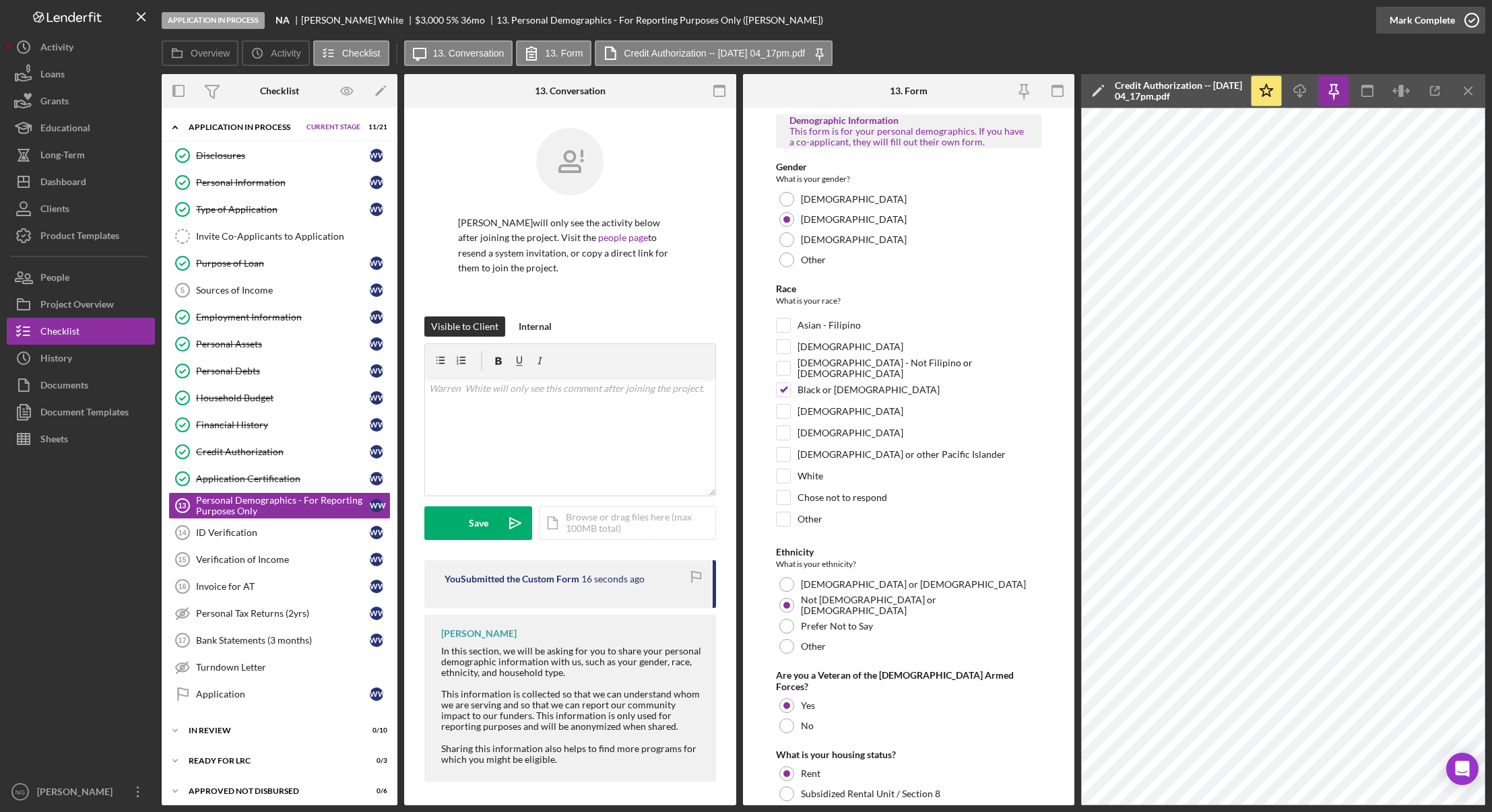
click at [1468, 18] on icon "button" at bounding box center [1472, 20] width 34 height 34
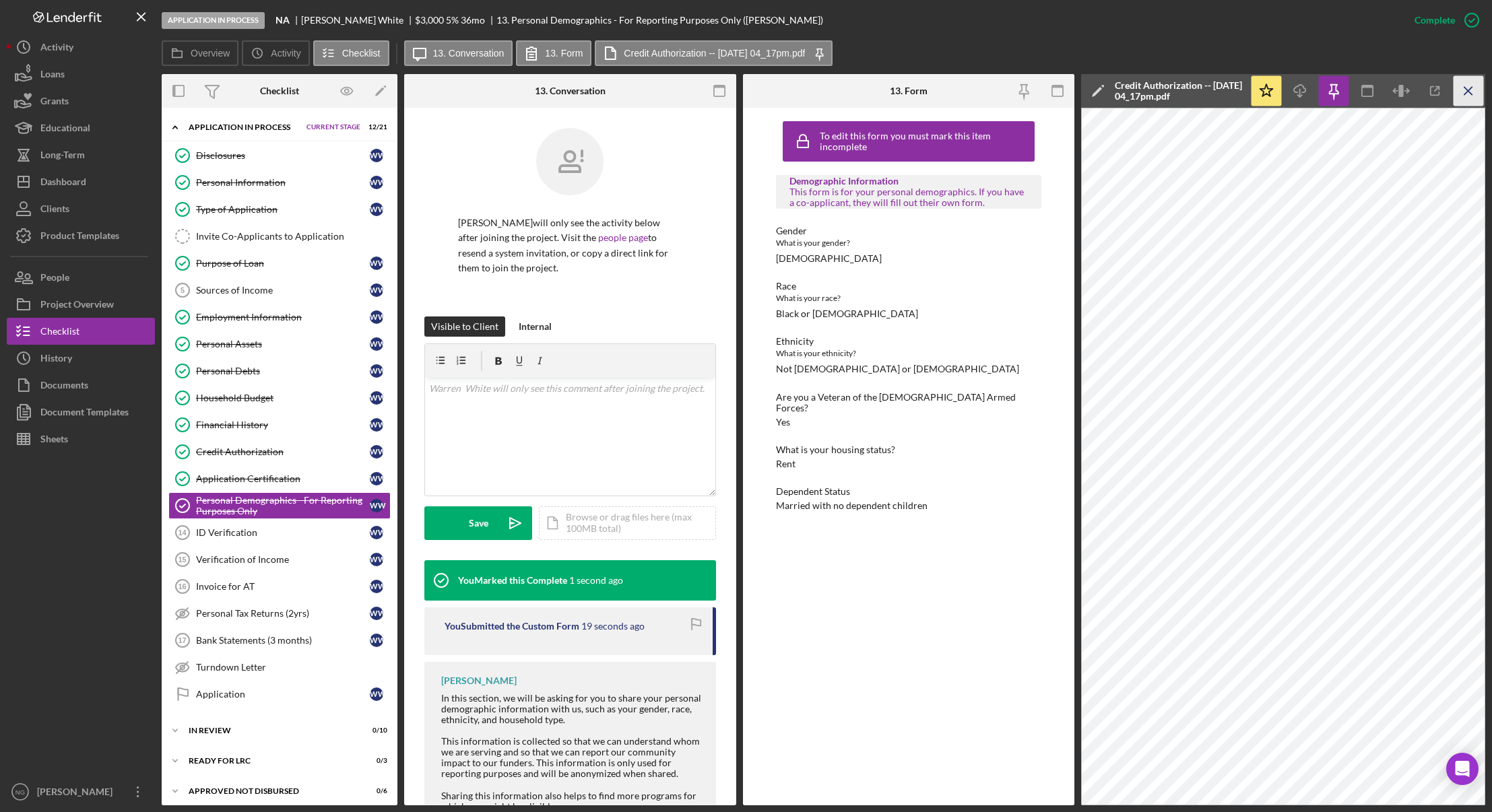
drag, startPoint x: 1472, startPoint y: 94, endPoint x: 1358, endPoint y: 93, distance: 114.0
click at [1472, 94] on icon "Icon/Menu Close" at bounding box center [1468, 92] width 30 height 30
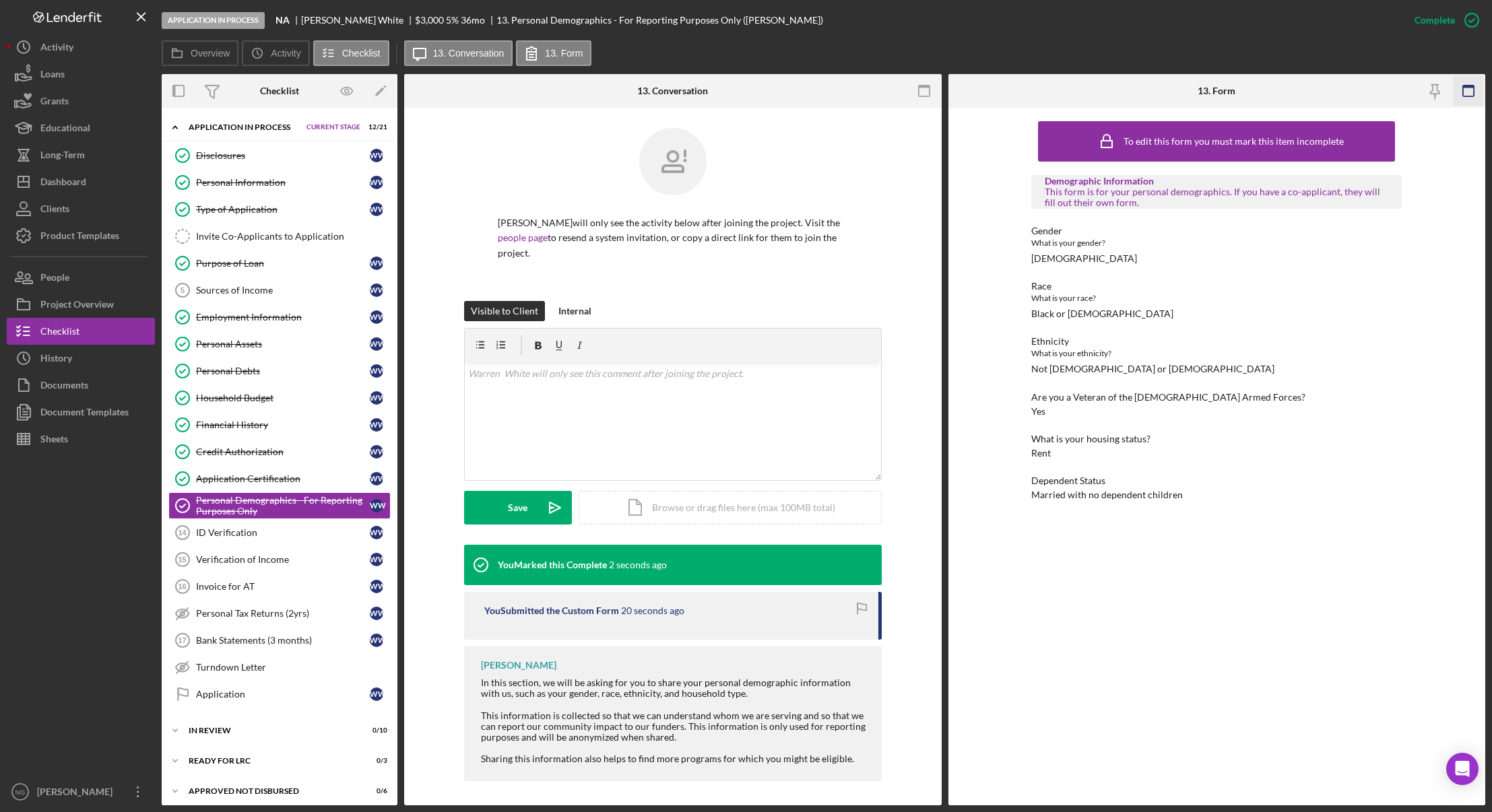
click at [1475, 88] on icon "button" at bounding box center [1468, 92] width 30 height 30
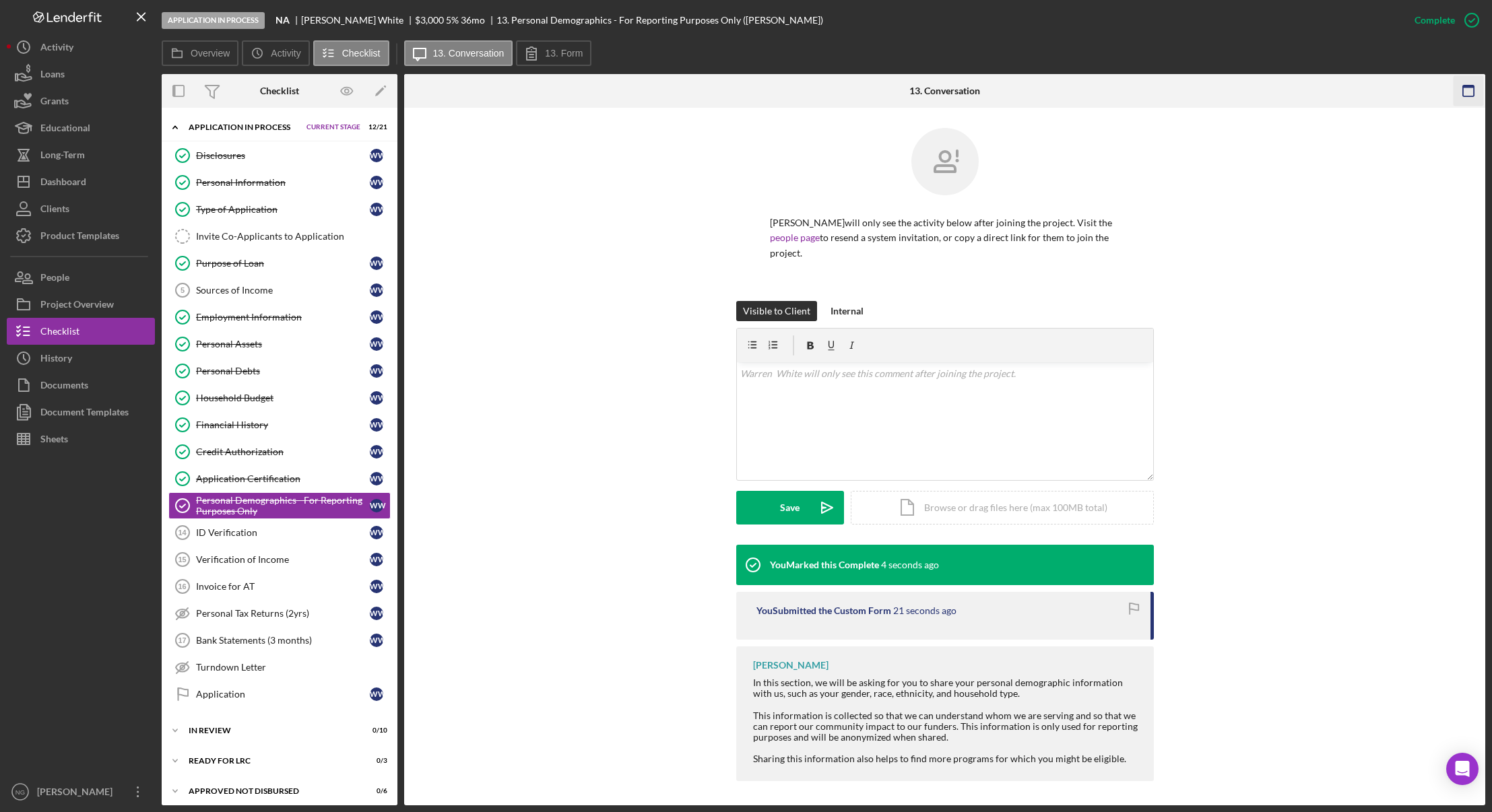
click at [1465, 92] on icon "button" at bounding box center [1468, 92] width 30 height 30
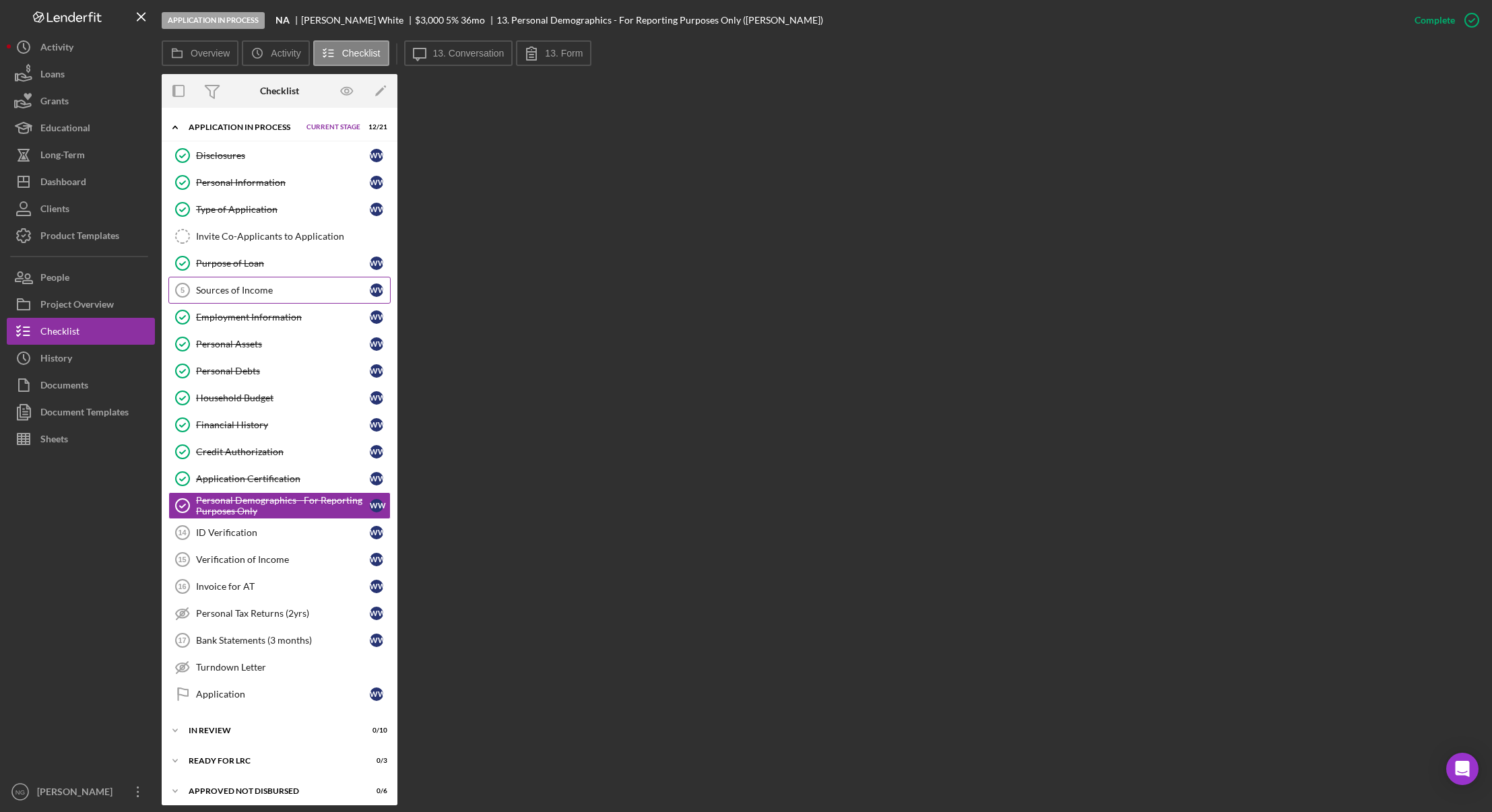
click at [246, 285] on div "Sources of Income" at bounding box center [282, 290] width 174 height 11
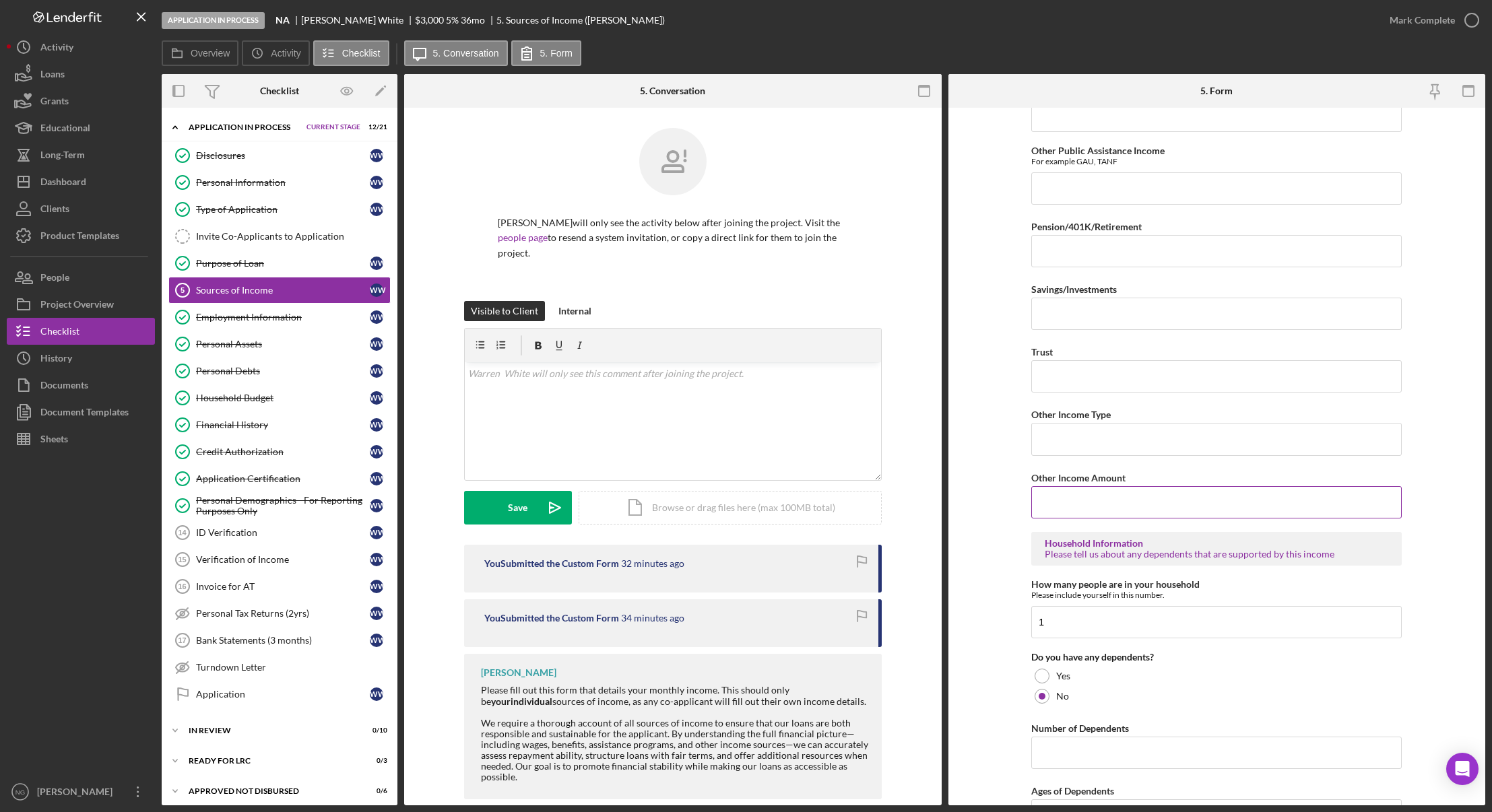
scroll to position [477, 0]
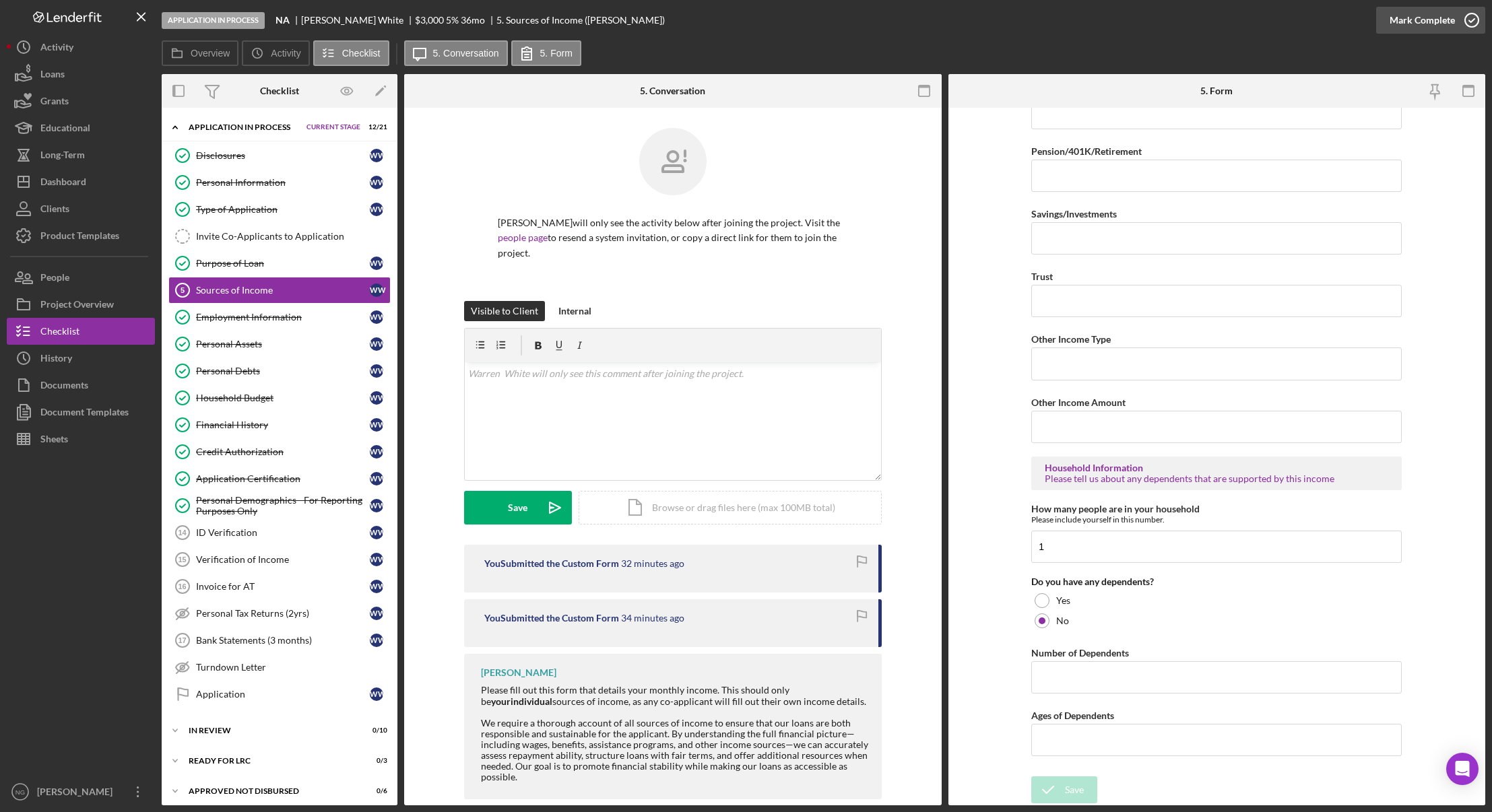
click at [1468, 17] on icon "button" at bounding box center [1472, 20] width 34 height 34
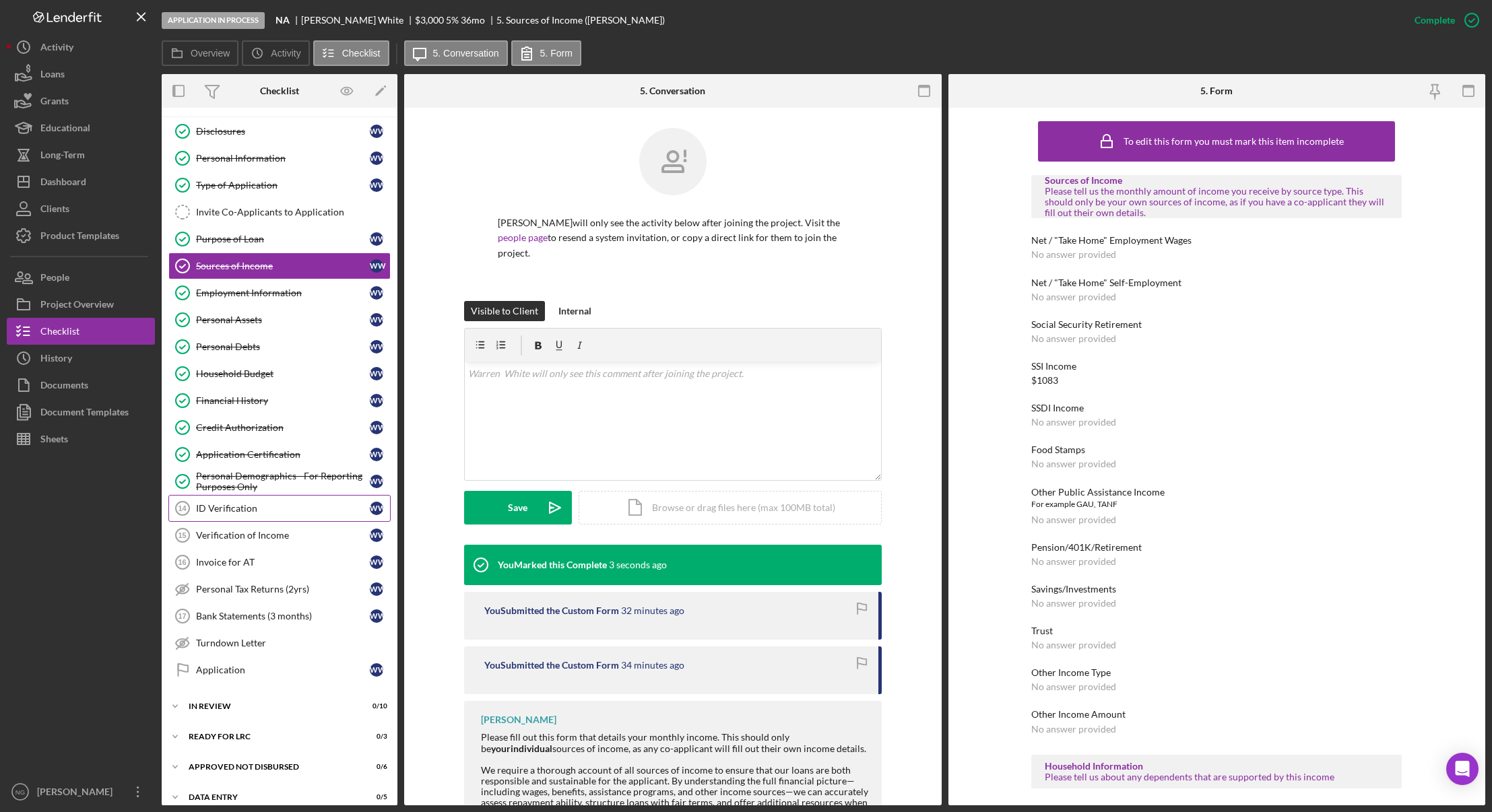
scroll to position [37, 0]
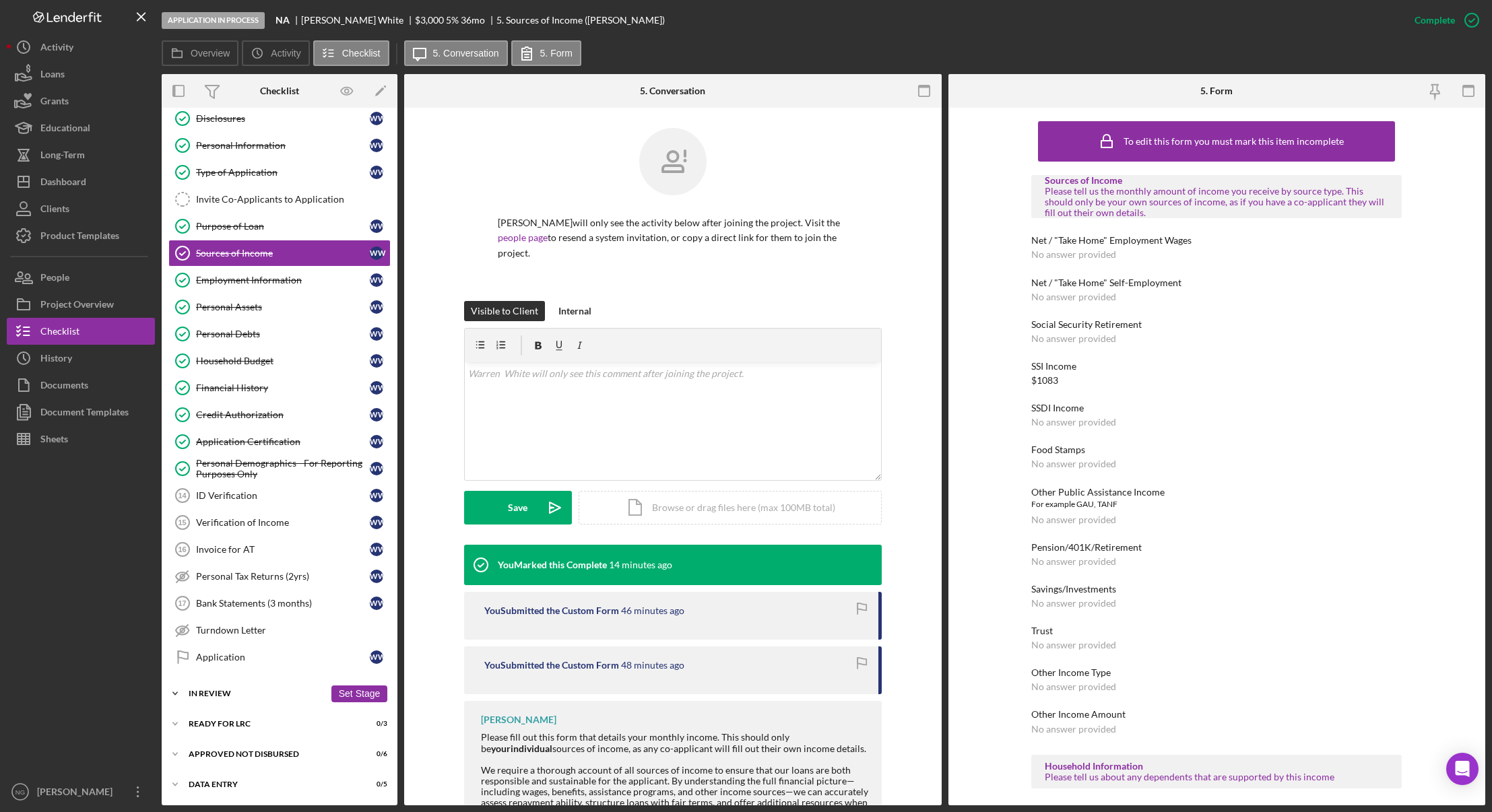
click at [198, 694] on div "In Review" at bounding box center [256, 694] width 136 height 8
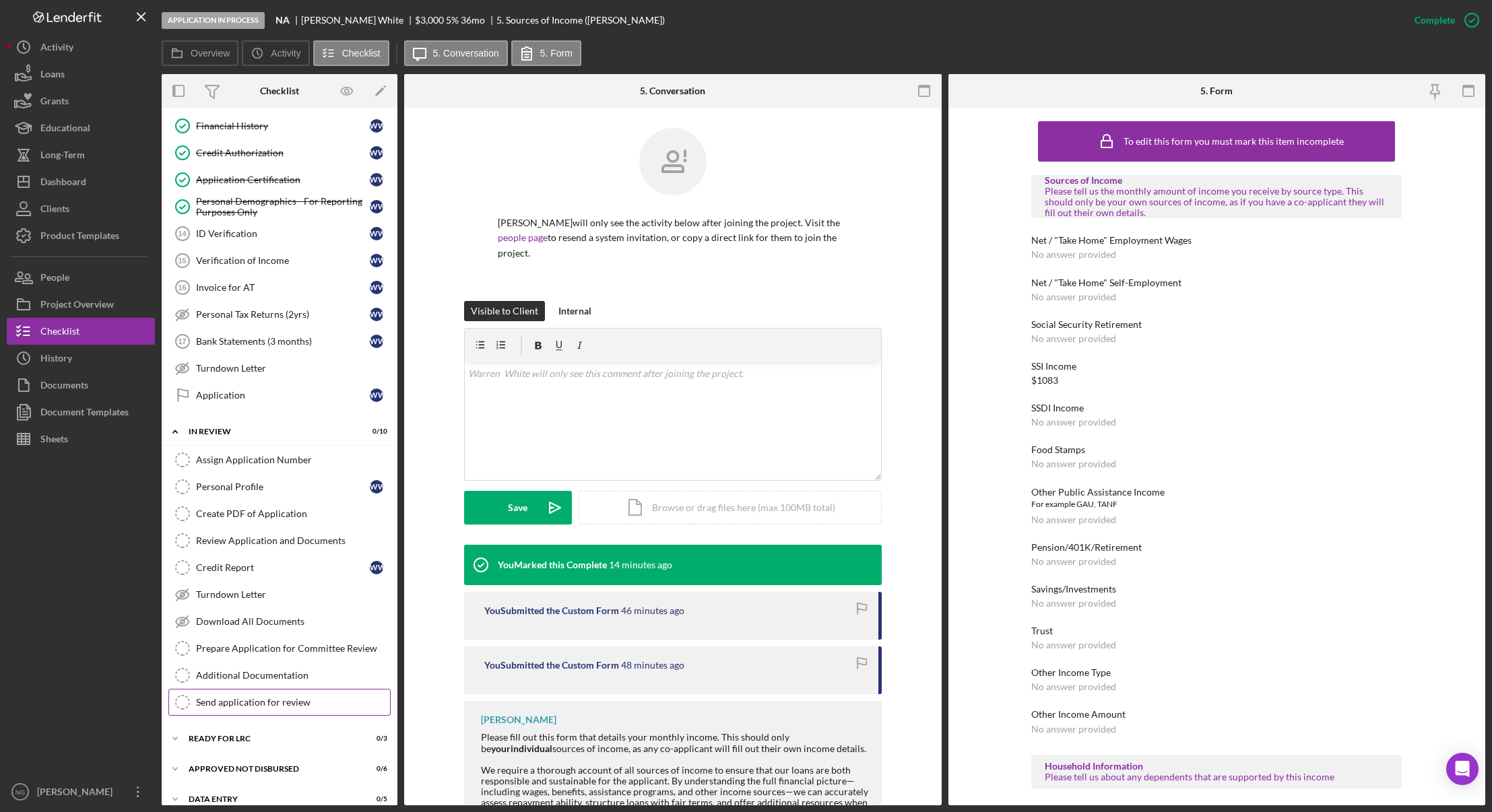
scroll to position [314, 0]
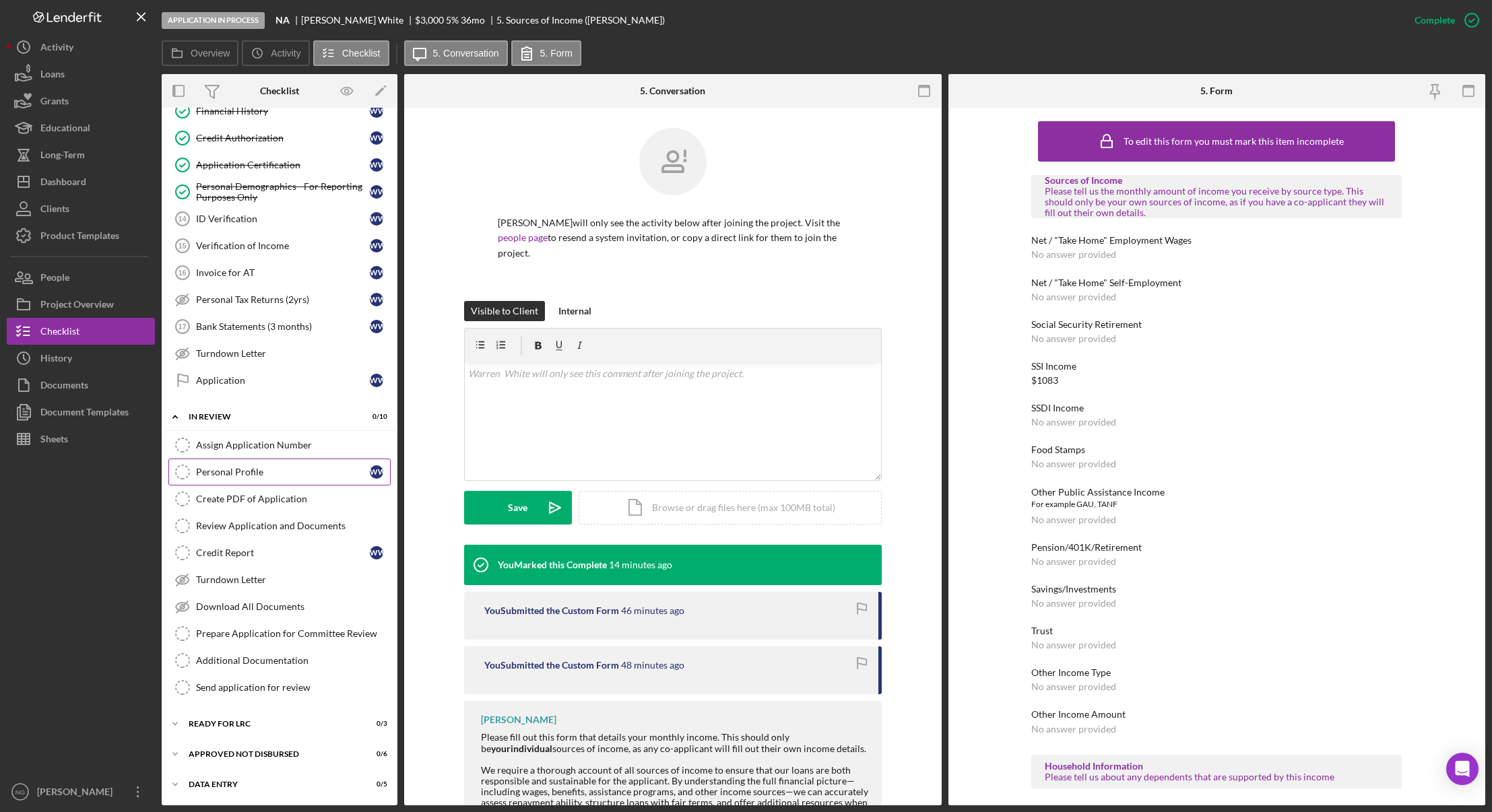
click at [226, 475] on div "Personal Profile" at bounding box center [282, 472] width 174 height 11
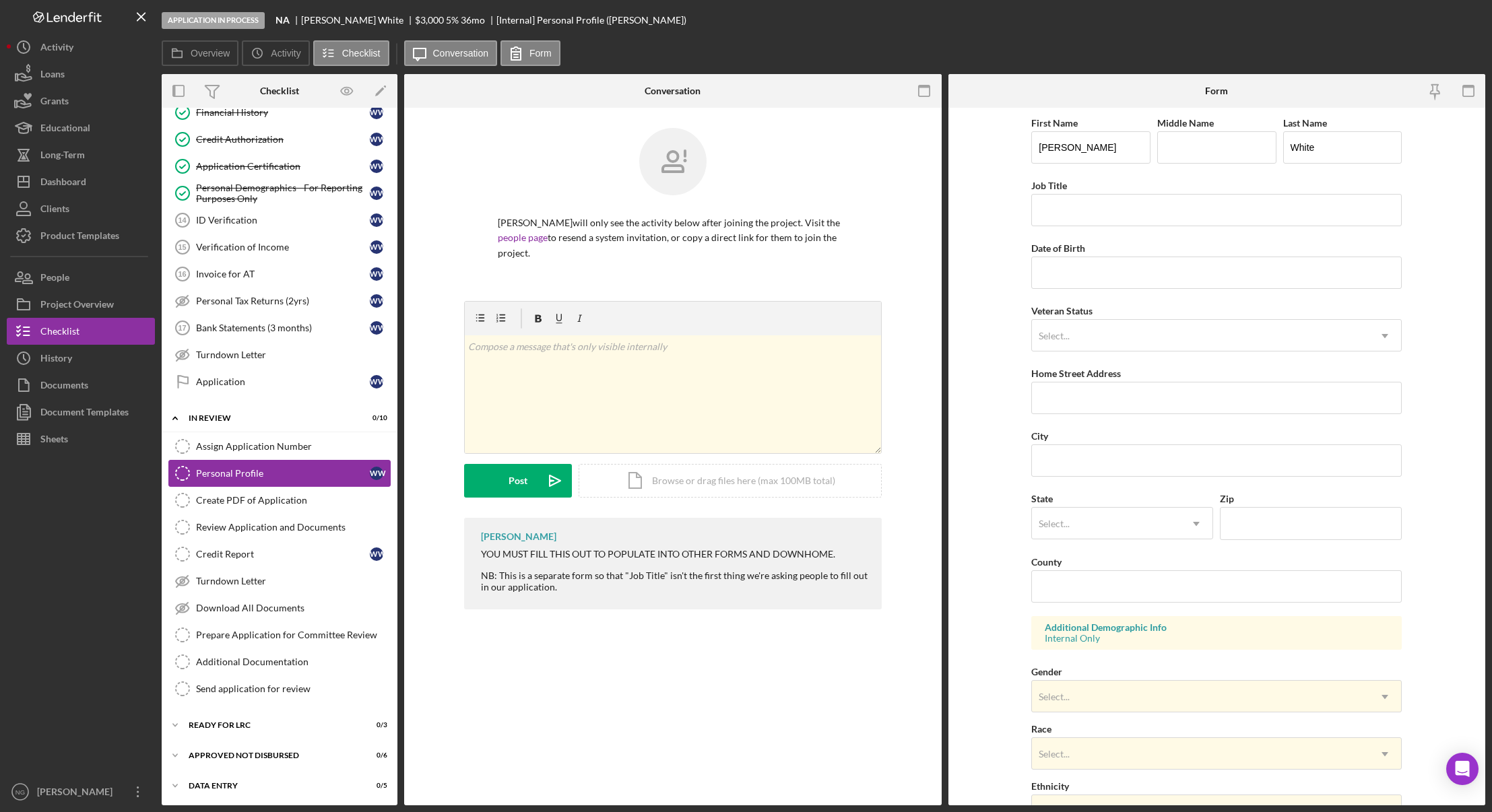
scroll to position [314, 0]
click at [1138, 215] on input "Job Title" at bounding box center [1216, 210] width 370 height 32
click at [1117, 266] on input "Date of Birth" at bounding box center [1216, 272] width 370 height 32
type input "12/21/1953"
click at [1103, 331] on div "Select..." at bounding box center [1200, 336] width 337 height 31
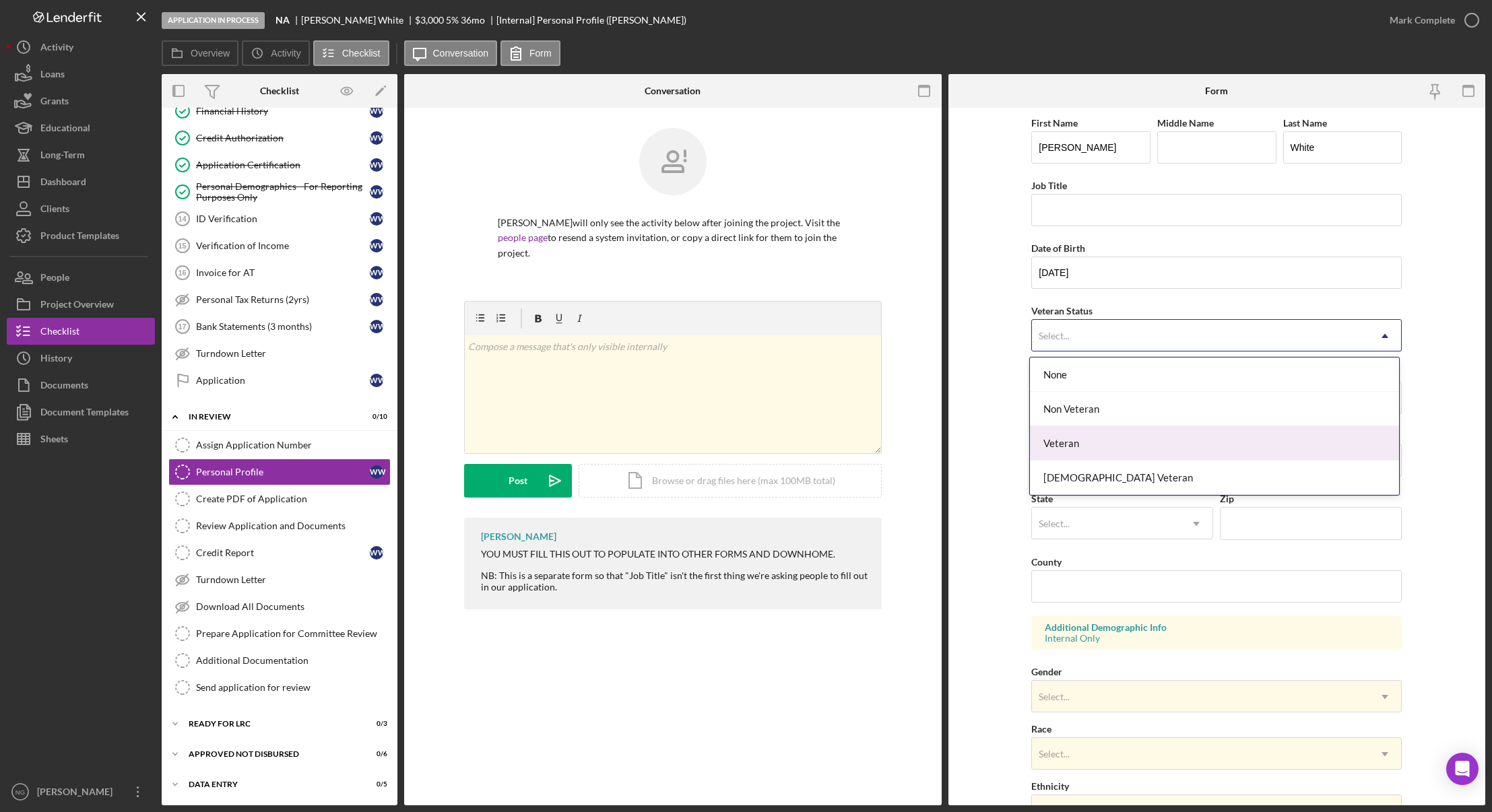
click at [1083, 446] on div "Veteran" at bounding box center [1214, 443] width 369 height 34
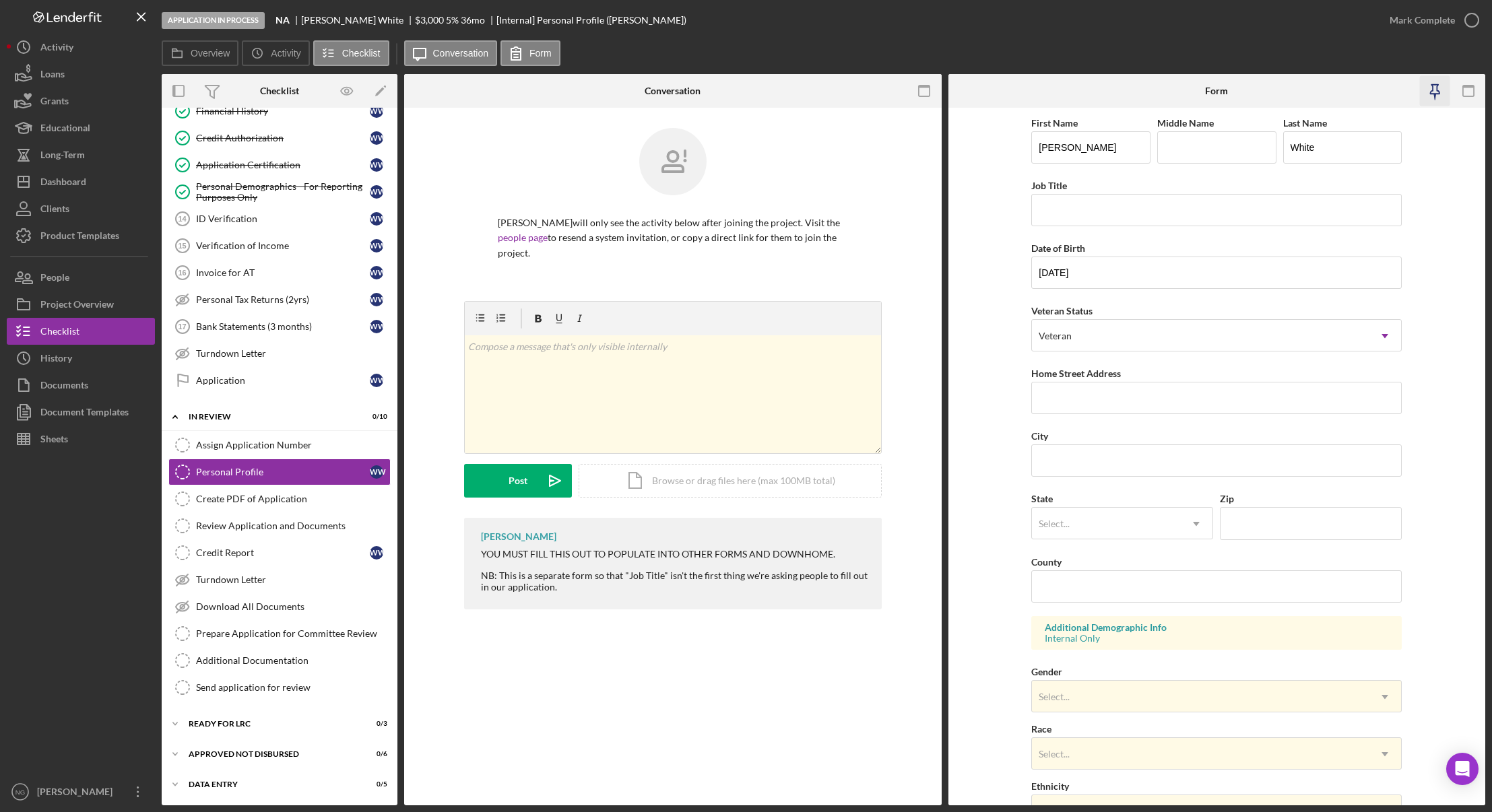
click at [1437, 92] on icon "button" at bounding box center [1434, 92] width 30 height 30
click at [922, 86] on rect "button" at bounding box center [923, 86] width 11 height 3
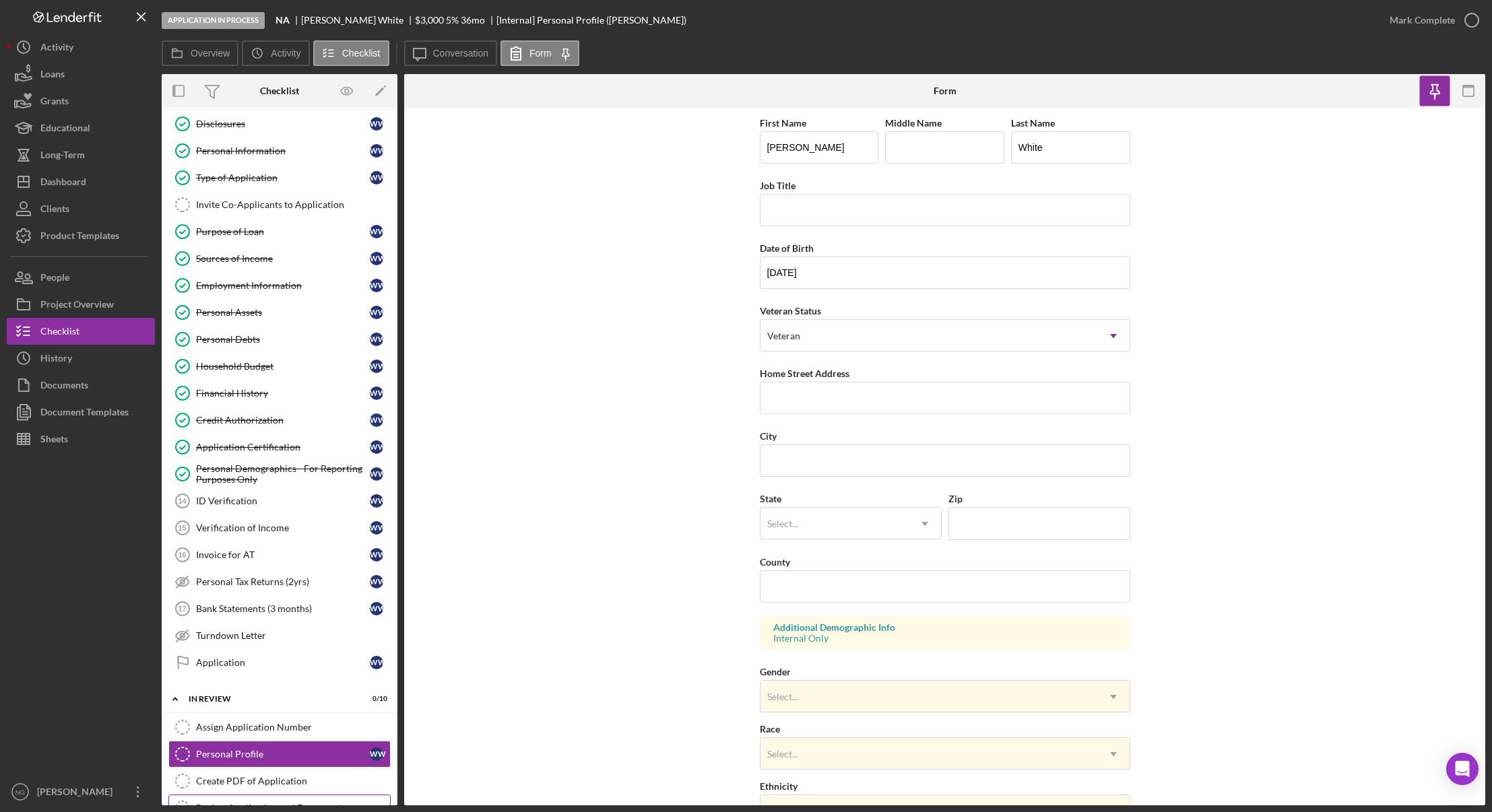
scroll to position [0, 0]
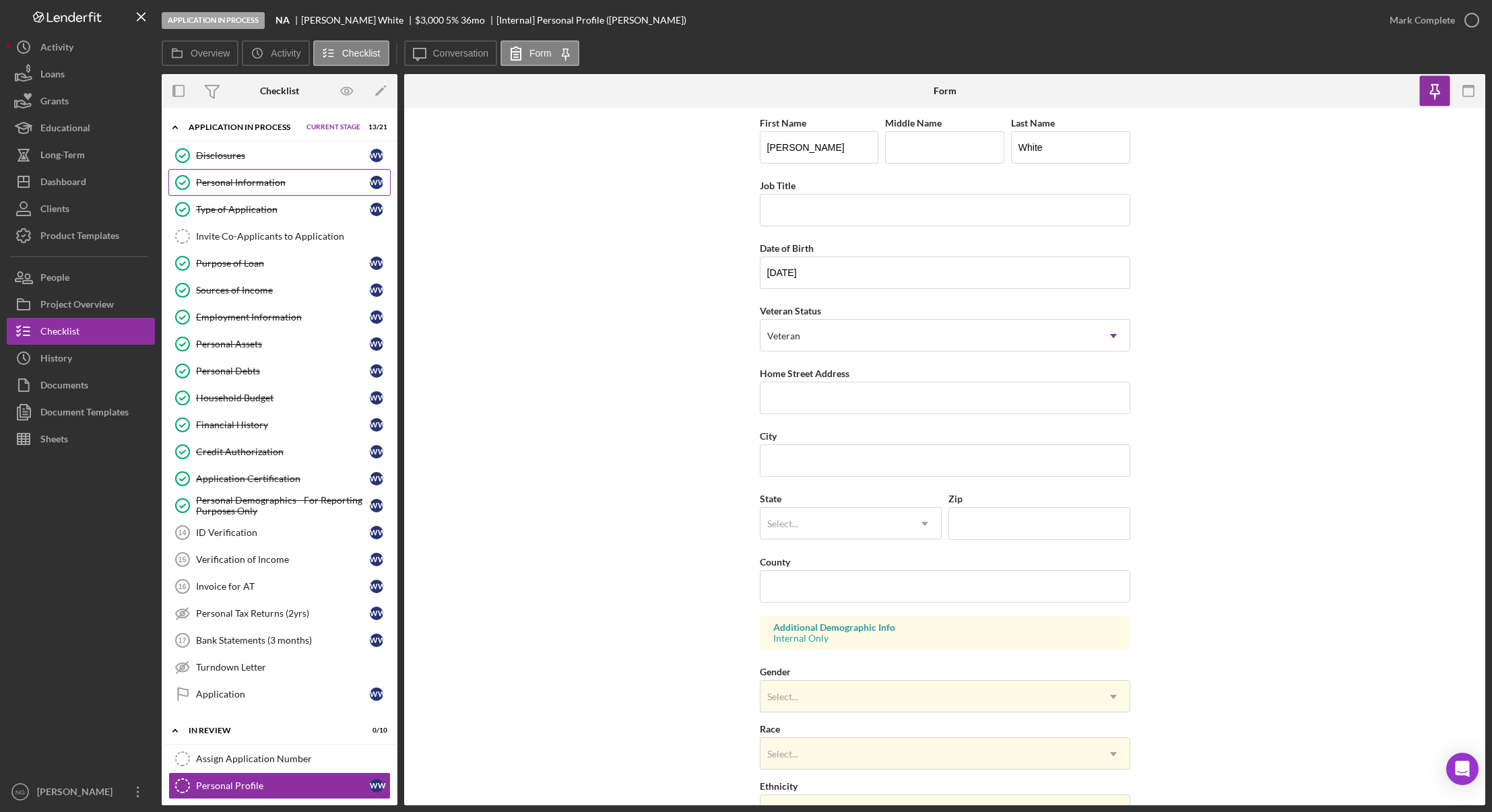
click at [286, 188] on link "Personal Information Personal Information W W" at bounding box center [279, 182] width 223 height 27
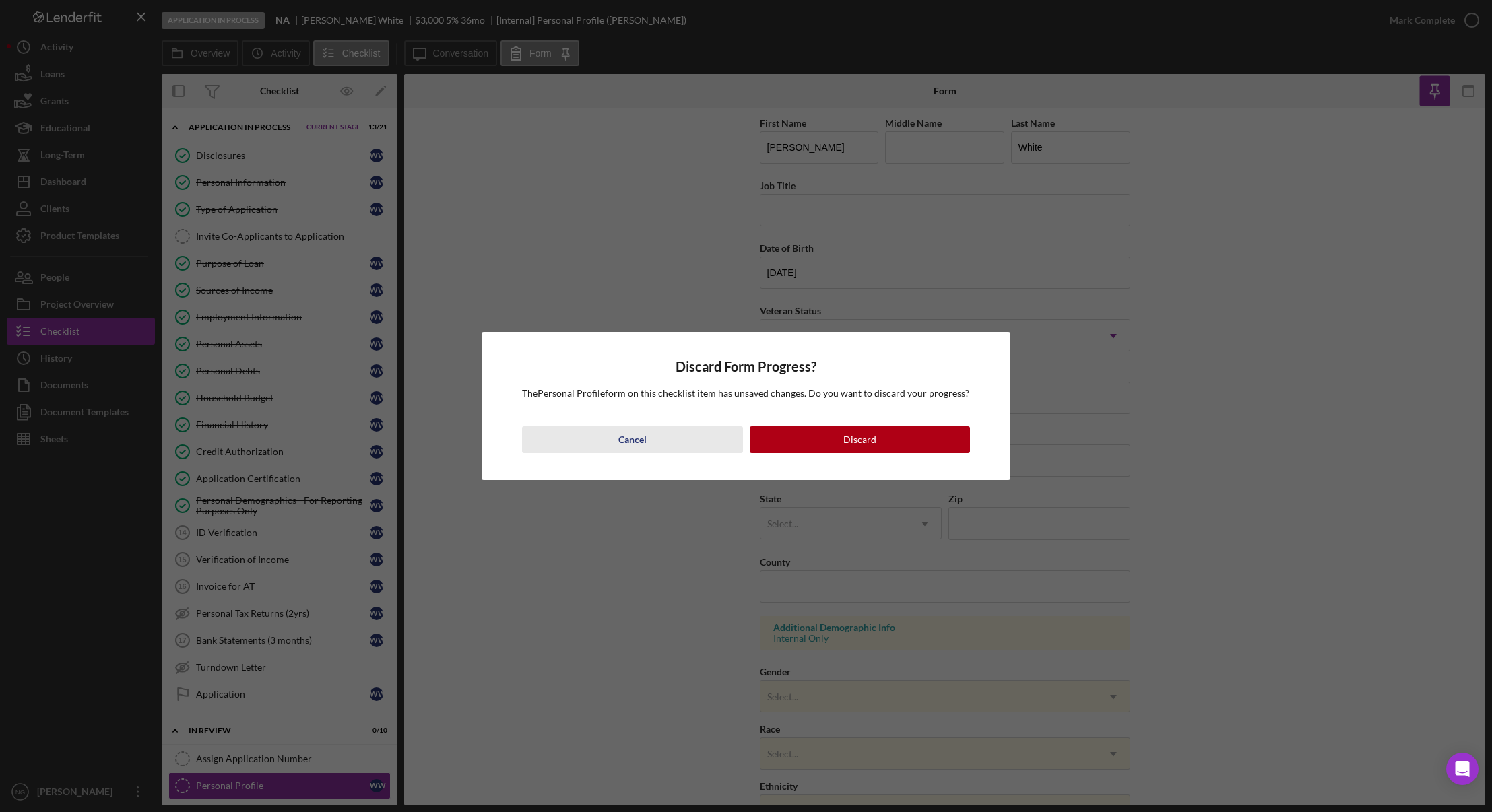
click at [630, 439] on div "Cancel" at bounding box center [633, 439] width 29 height 27
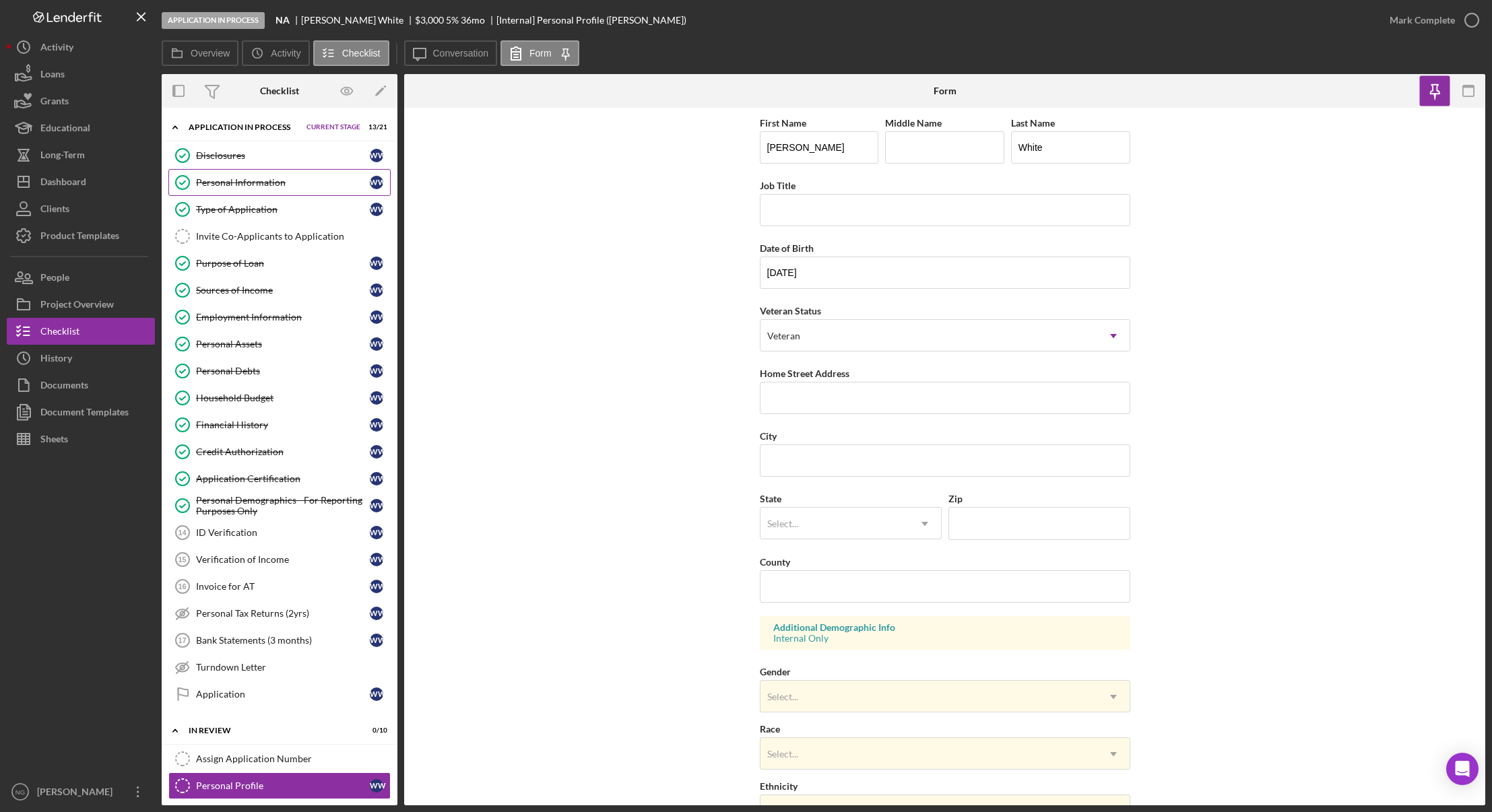
click at [265, 186] on div "Personal Information" at bounding box center [282, 182] width 174 height 11
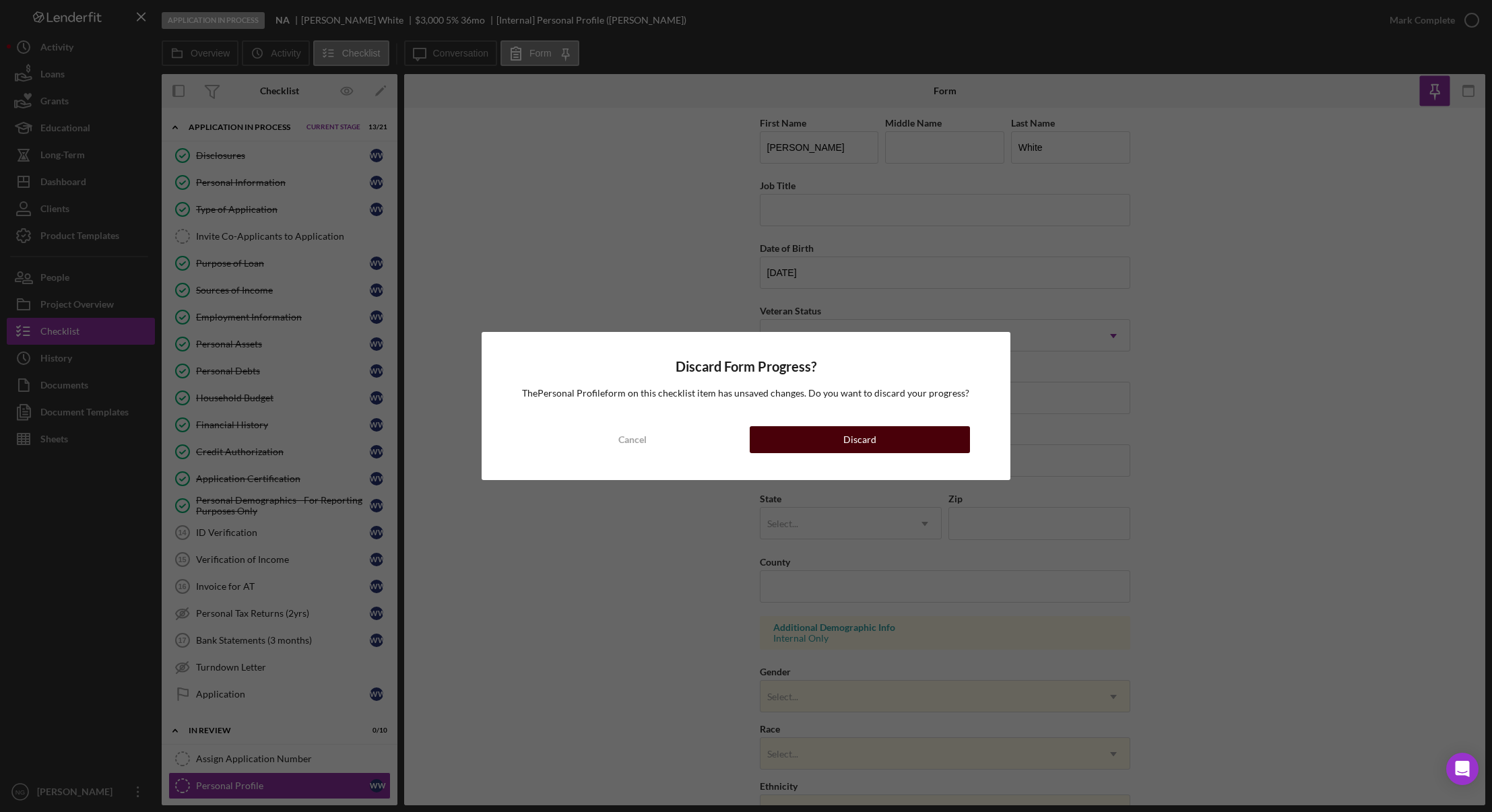
click at [915, 428] on button "Discard" at bounding box center [859, 439] width 220 height 27
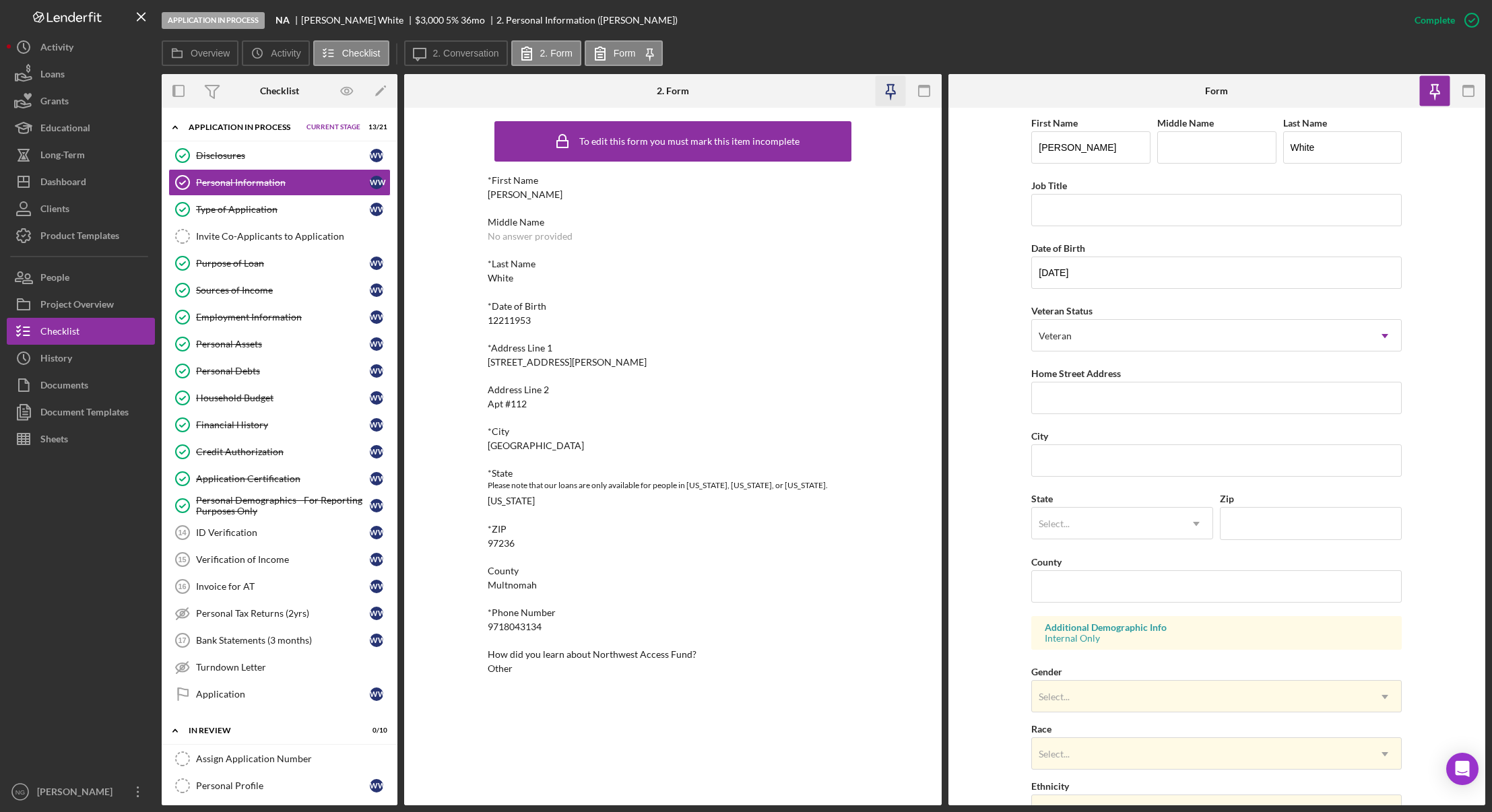
click at [884, 91] on icon "button" at bounding box center [890, 92] width 30 height 30
click at [1062, 400] on input "Home Street Address" at bounding box center [1216, 398] width 370 height 32
drag, startPoint x: 617, startPoint y: 362, endPoint x: 484, endPoint y: 365, distance: 133.0
click at [484, 365] on div "To edit this form you must mark this item incomplete *First Name Warren Middle …" at bounding box center [673, 456] width 538 height 697
copy div "1221 Southeast Kelly Street"
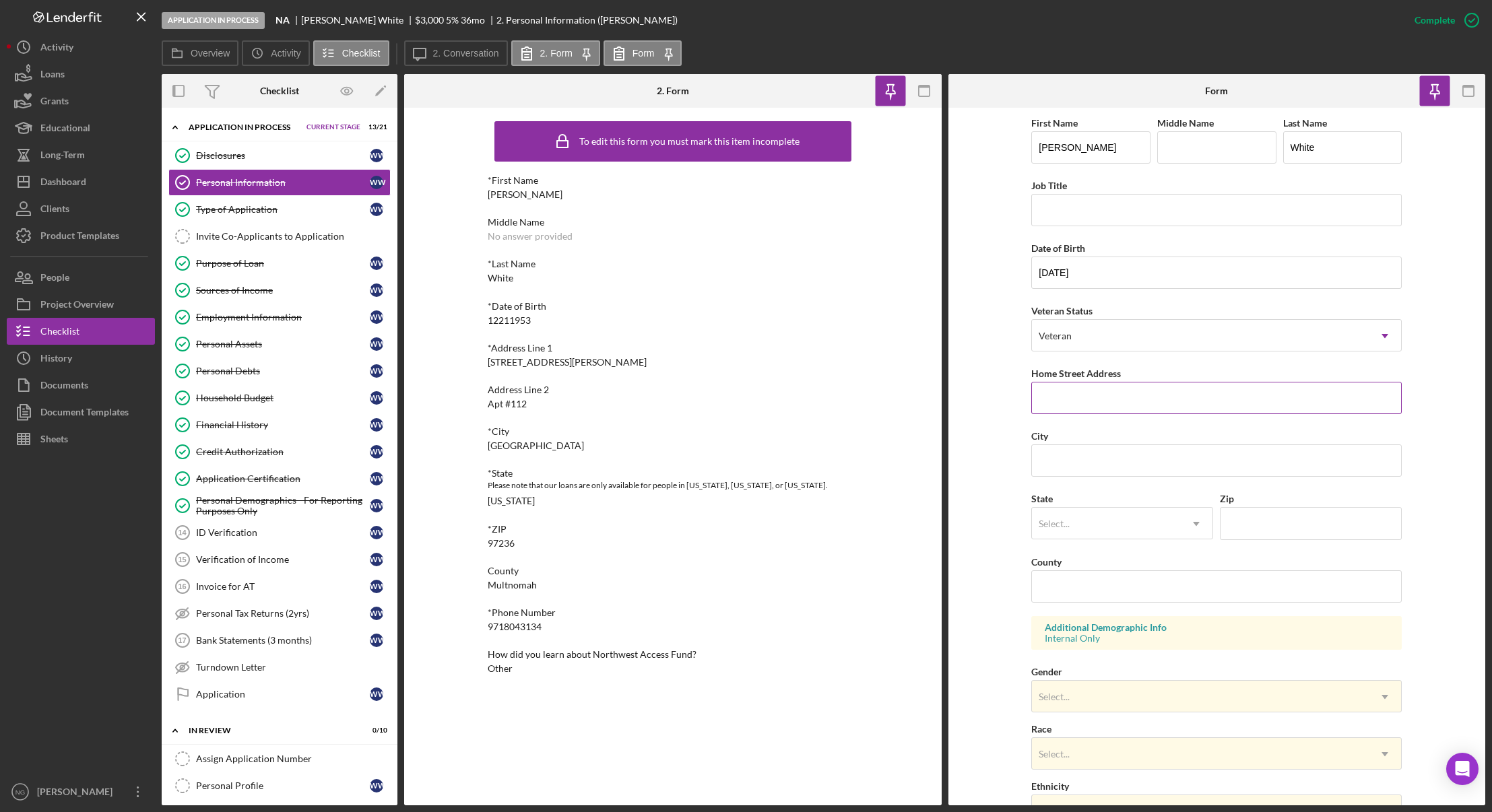
click at [1104, 406] on input "Home Street Address" at bounding box center [1216, 398] width 370 height 32
paste input "1221 Southeast Kelly Street"
type input "1221 Southeast Kelly Street"
click at [1079, 467] on input "City" at bounding box center [1216, 460] width 370 height 32
type input "Portland"
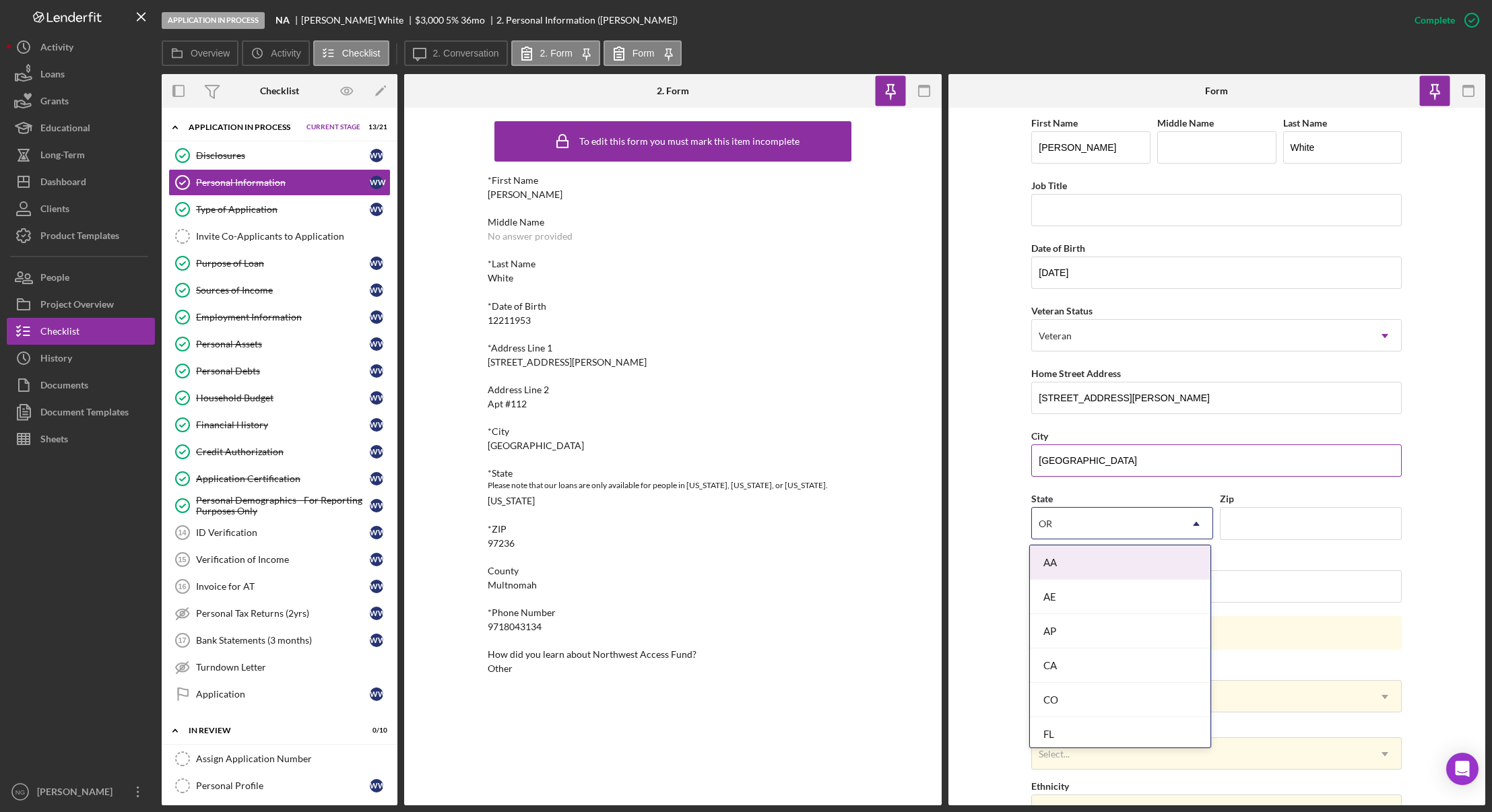
type input "ORE"
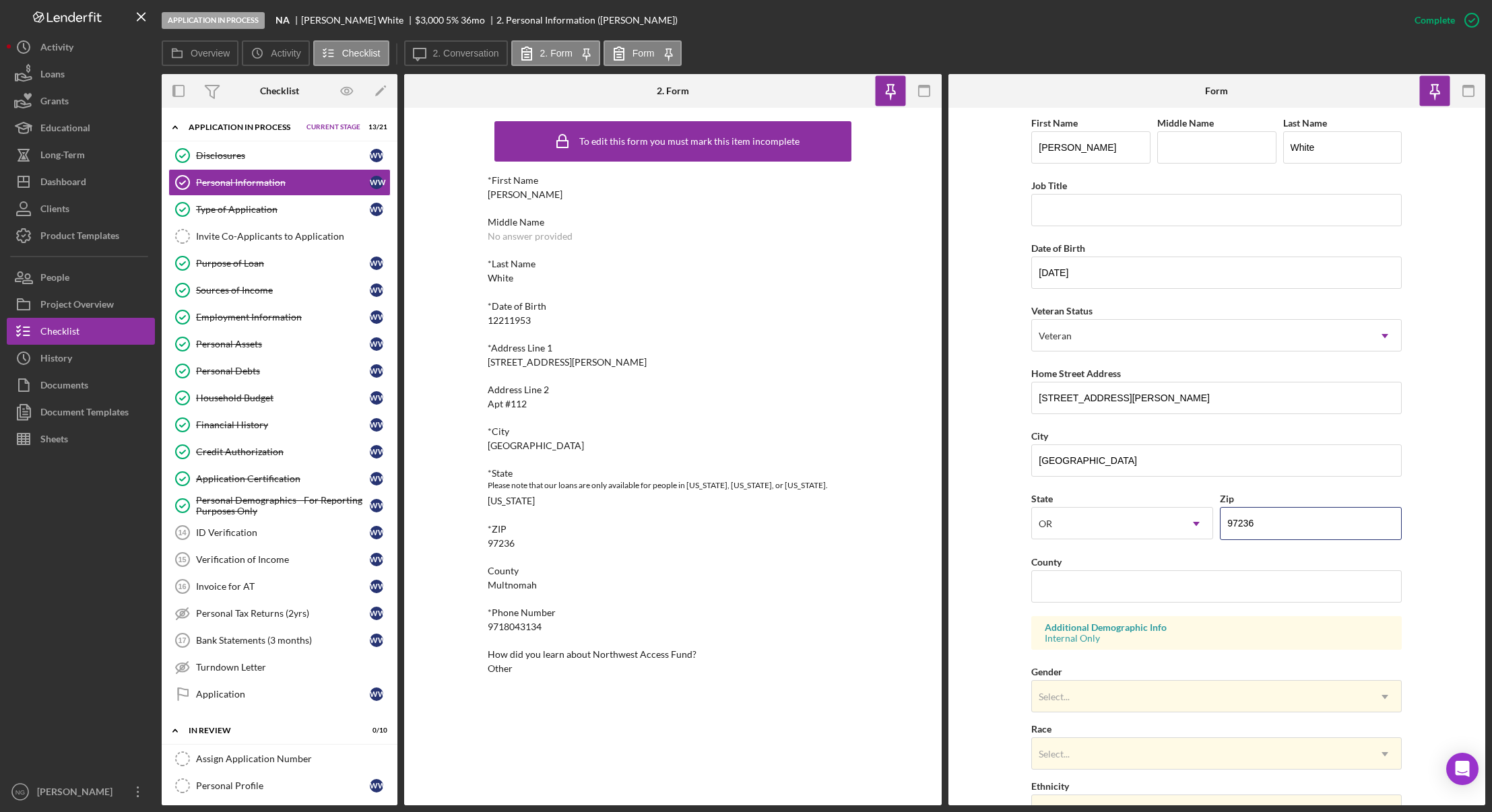
type input "97236"
type input "Multnomah"
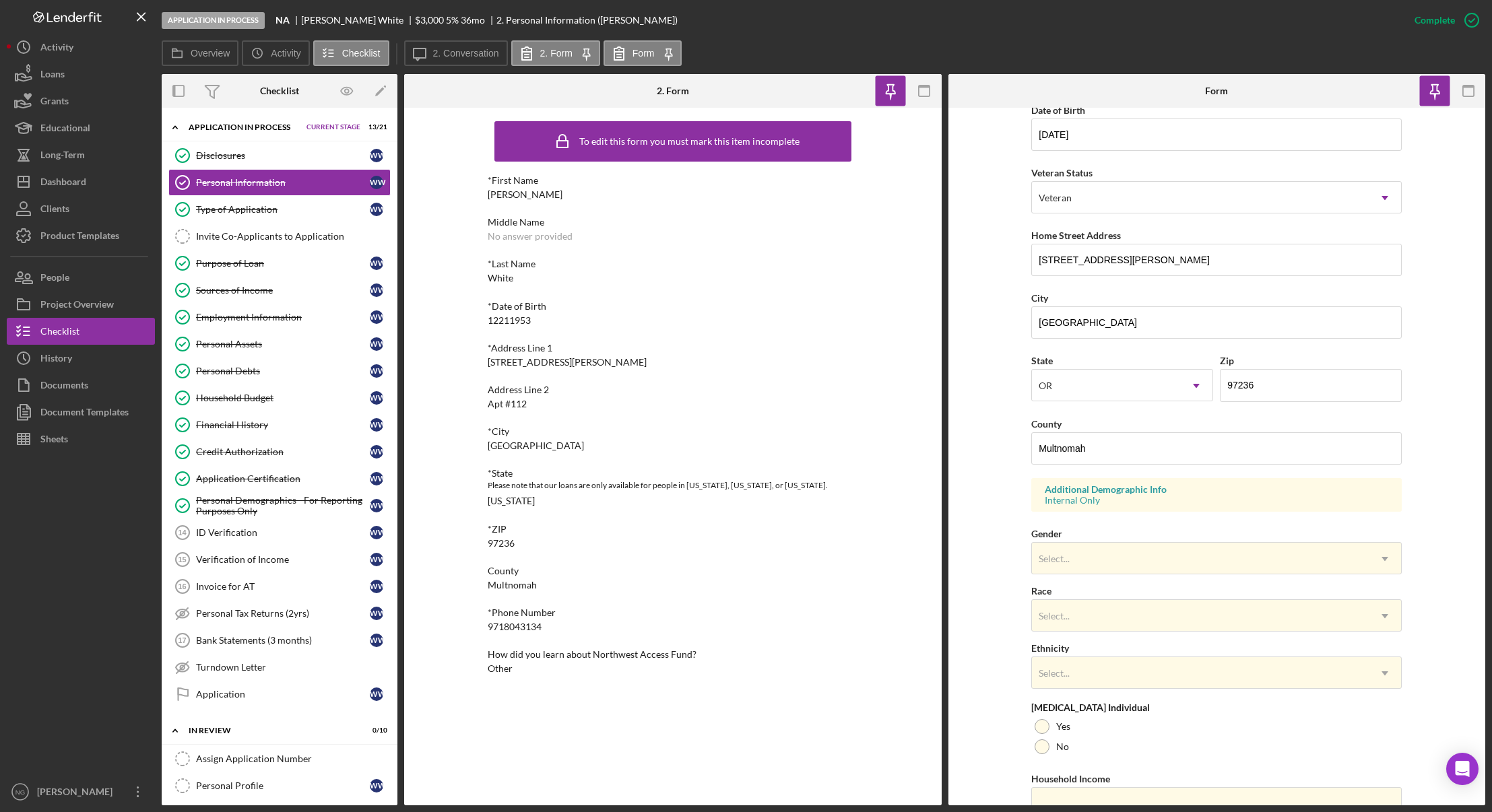
scroll to position [202, 0]
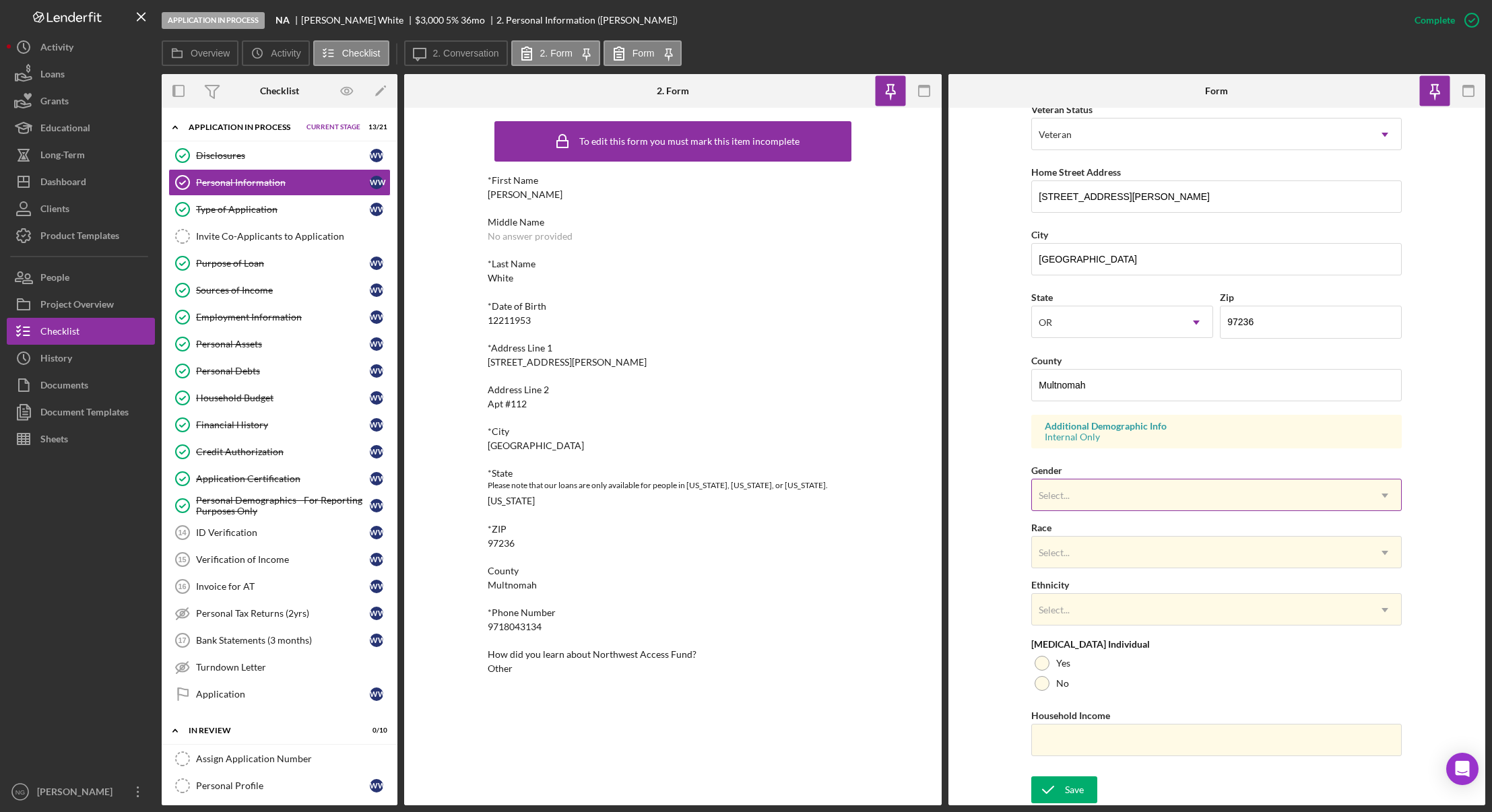
click at [1107, 495] on div "Select..." at bounding box center [1200, 495] width 337 height 31
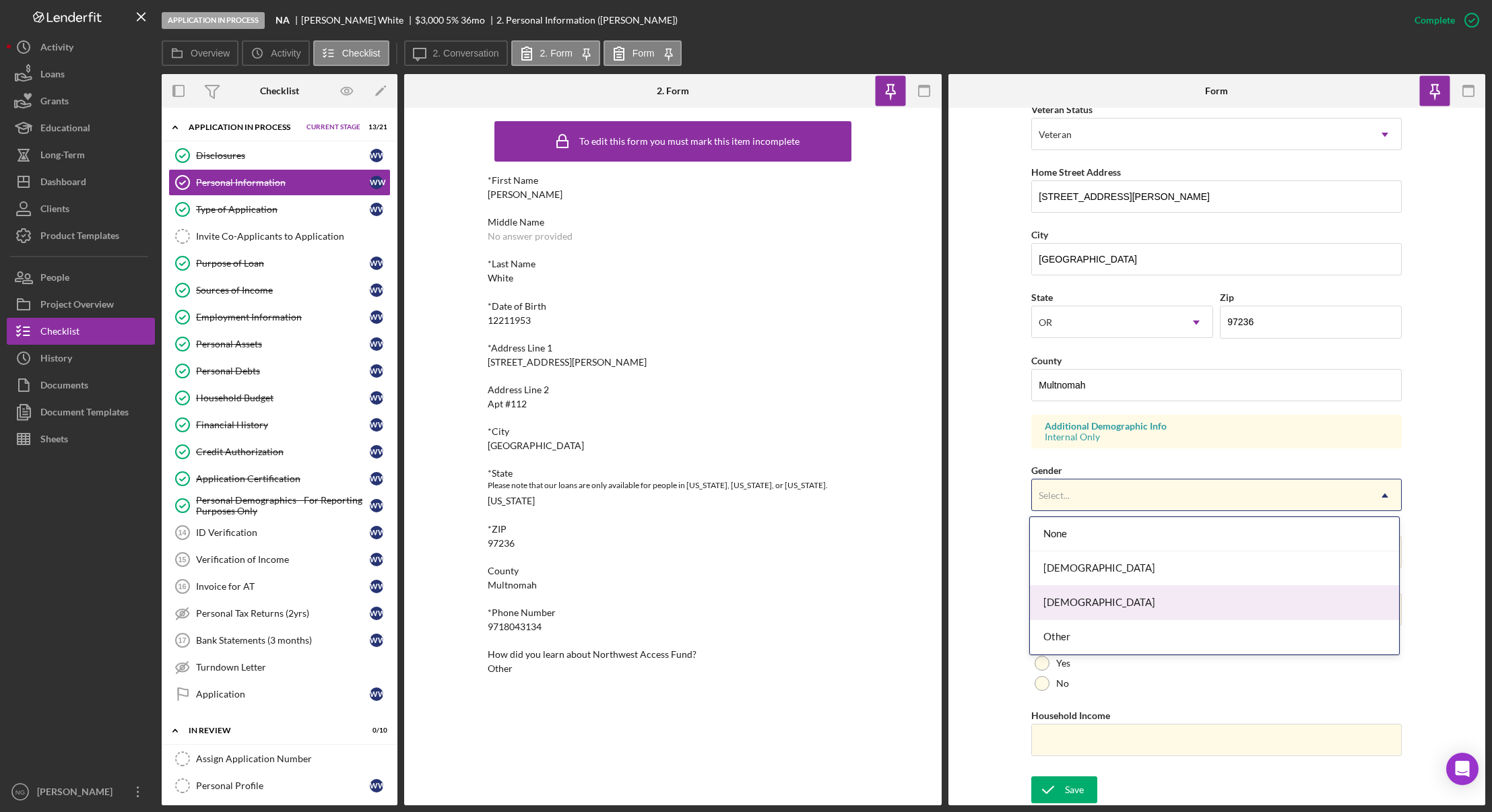
click at [1078, 610] on div "Male" at bounding box center [1214, 602] width 369 height 34
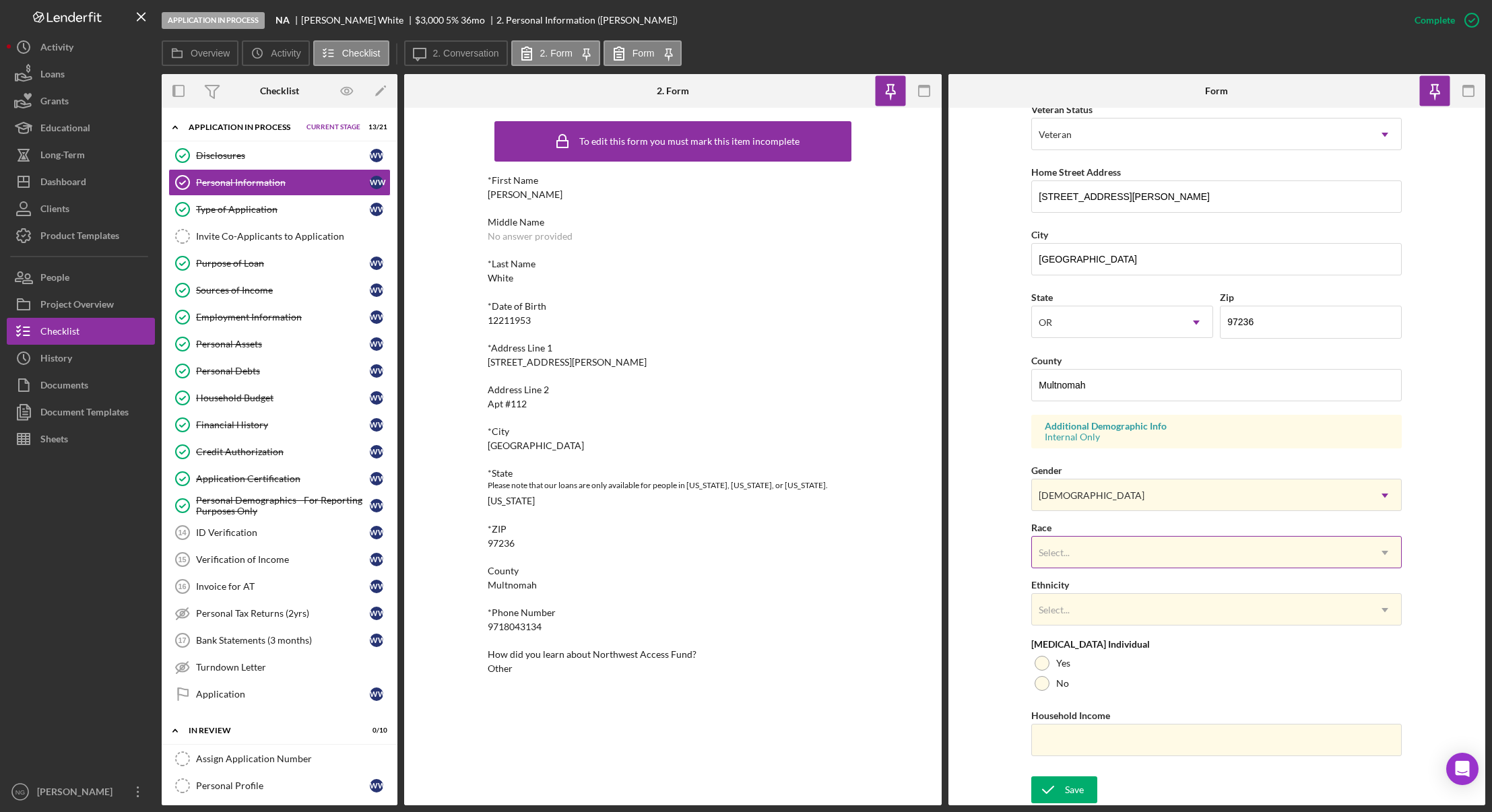
click at [1064, 552] on div "Select..." at bounding box center [1053, 553] width 31 height 11
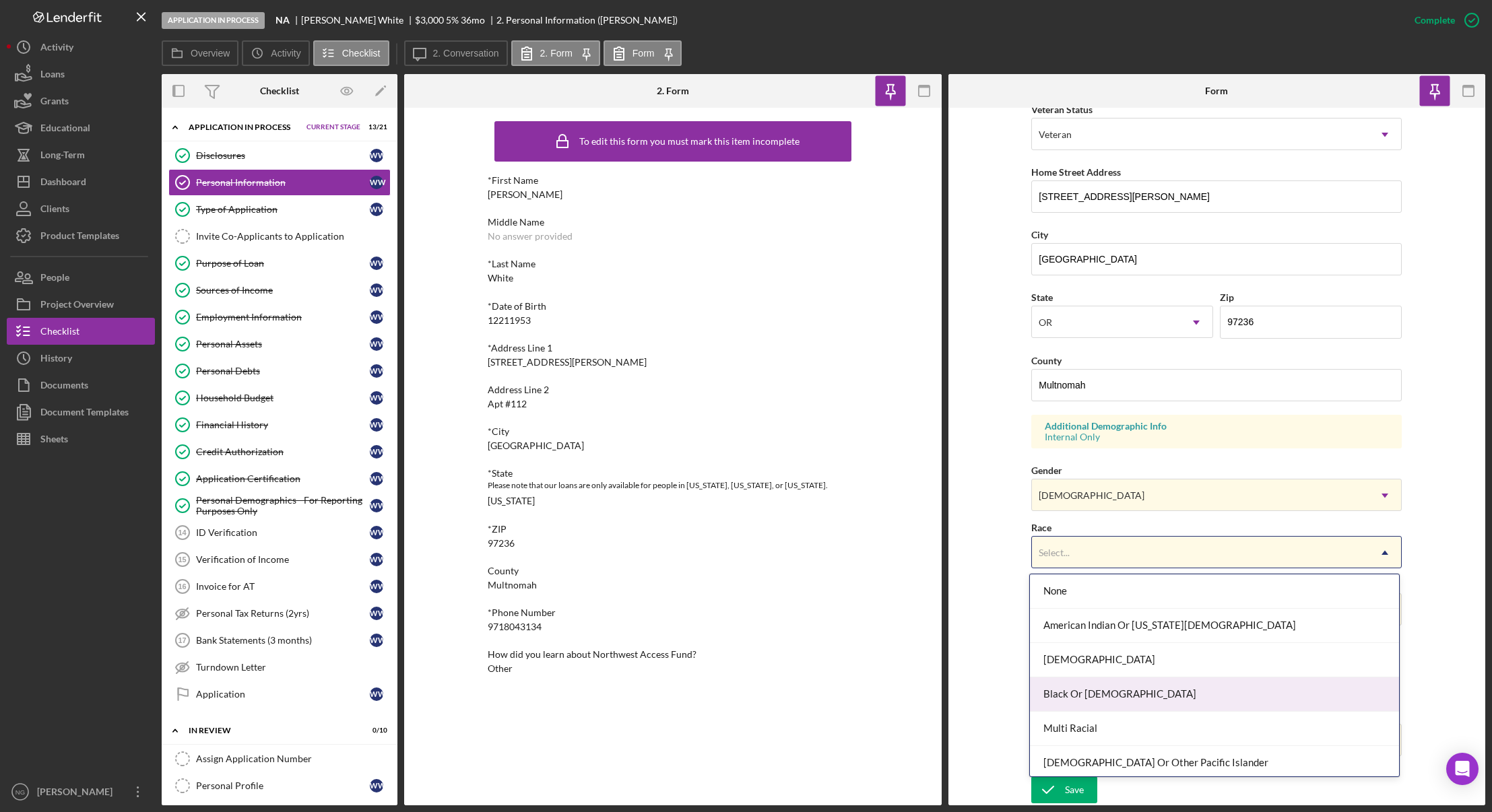
click at [1130, 690] on div "Black Or African American" at bounding box center [1214, 694] width 369 height 34
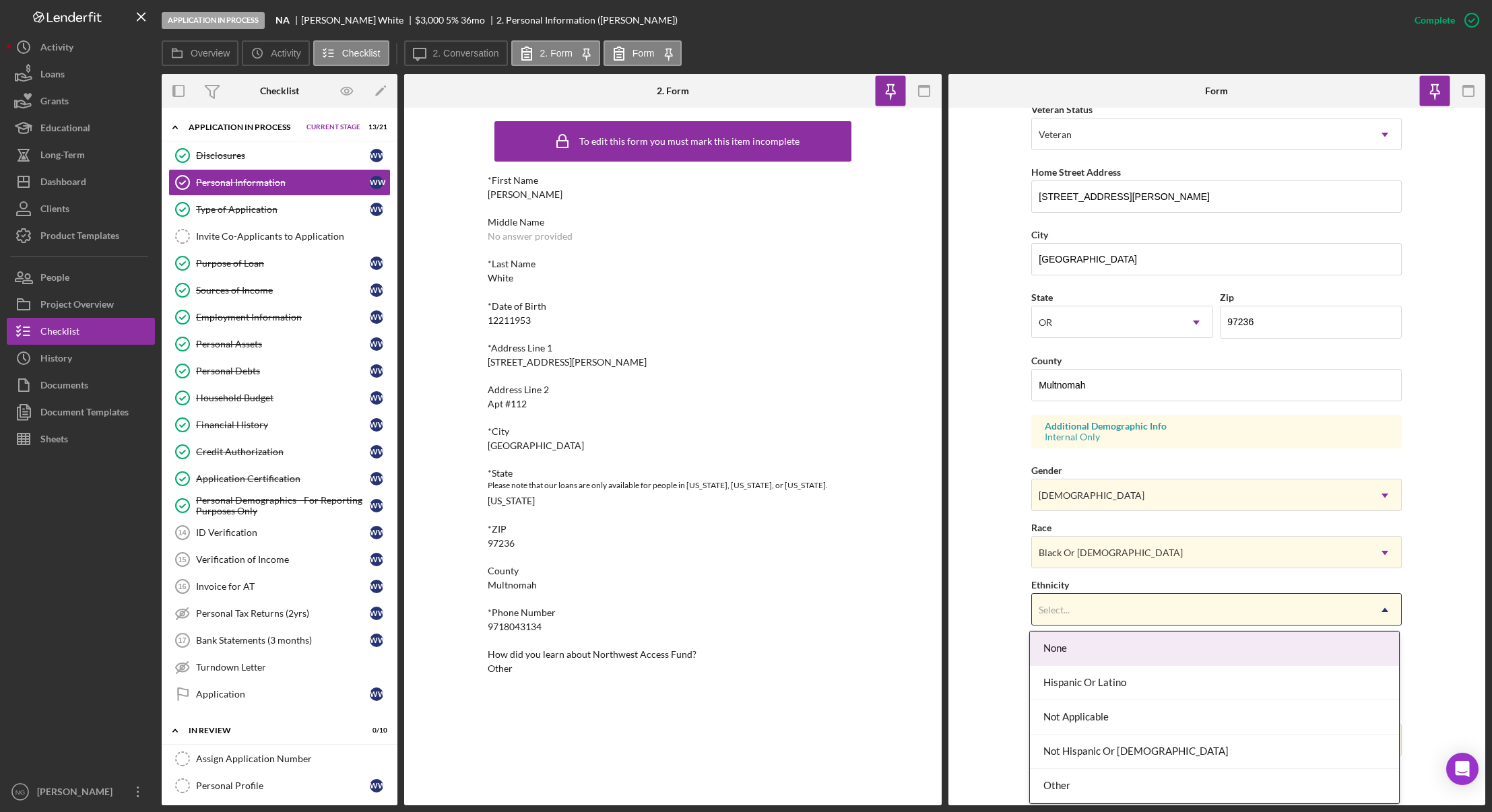
click at [1080, 613] on div "Select..." at bounding box center [1200, 610] width 337 height 31
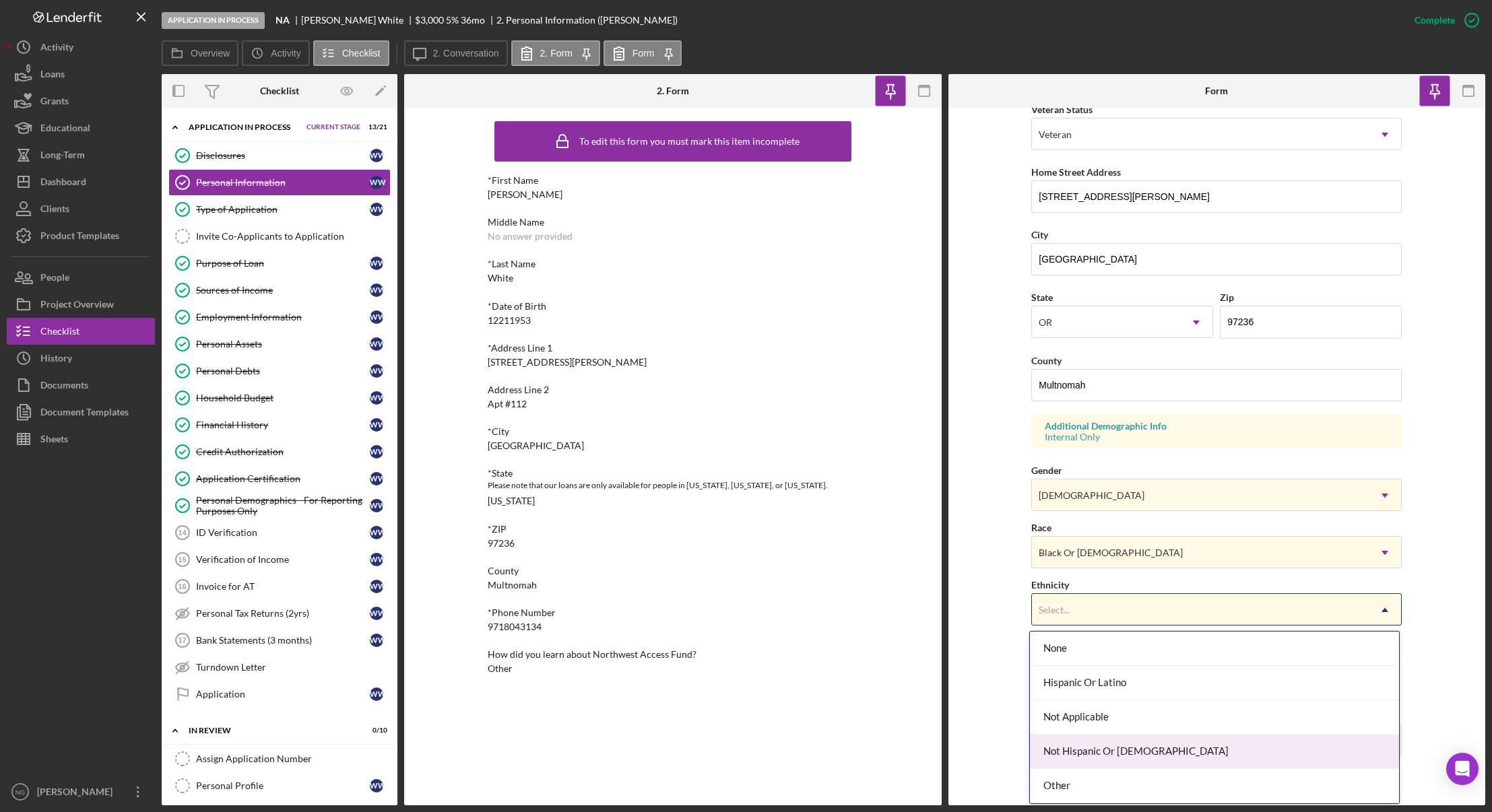
click at [1083, 757] on div "Not Hispanic Or Latino" at bounding box center [1214, 752] width 369 height 34
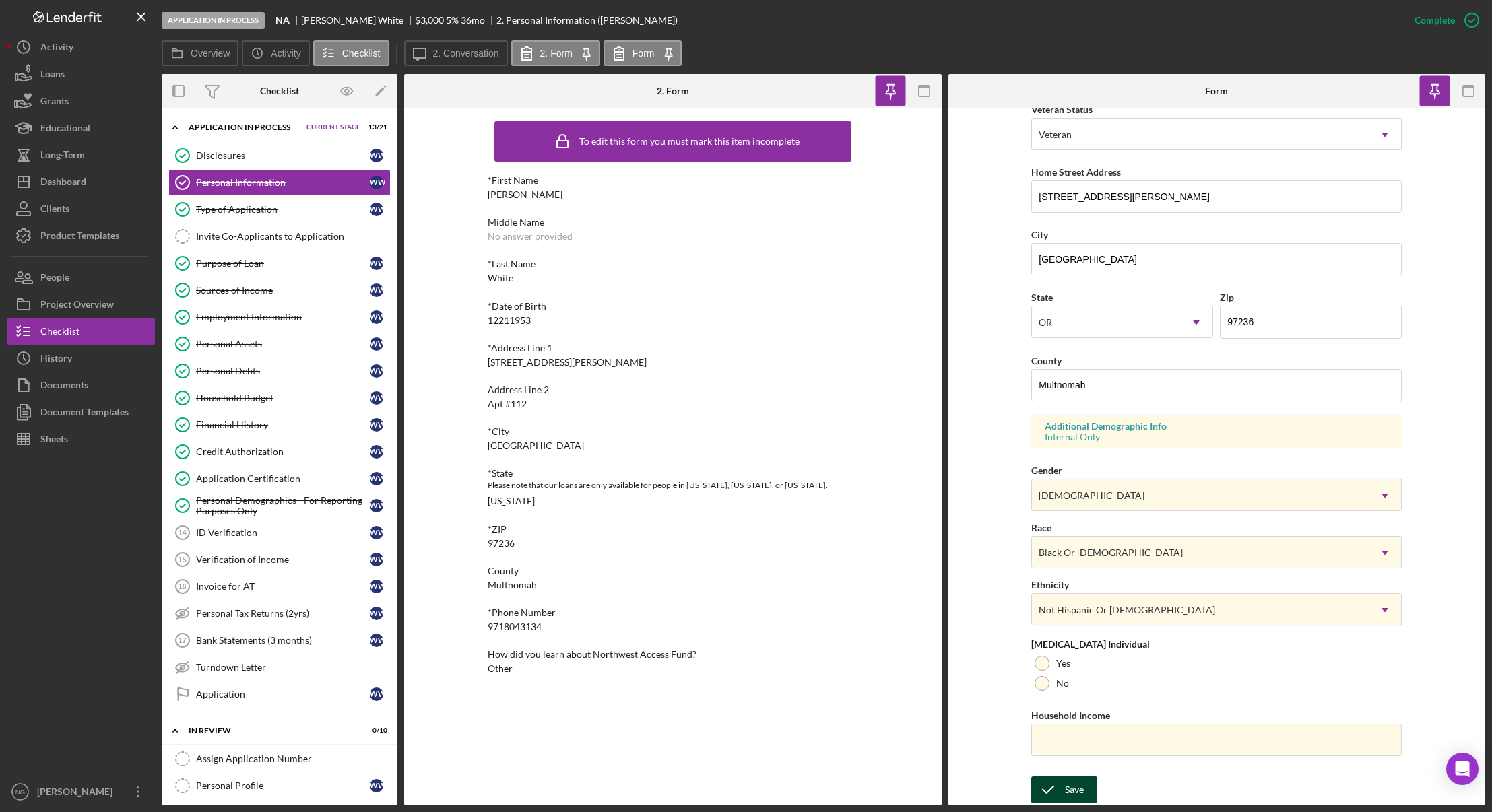
click at [1043, 790] on polyline "submit" at bounding box center [1048, 789] width 11 height 7
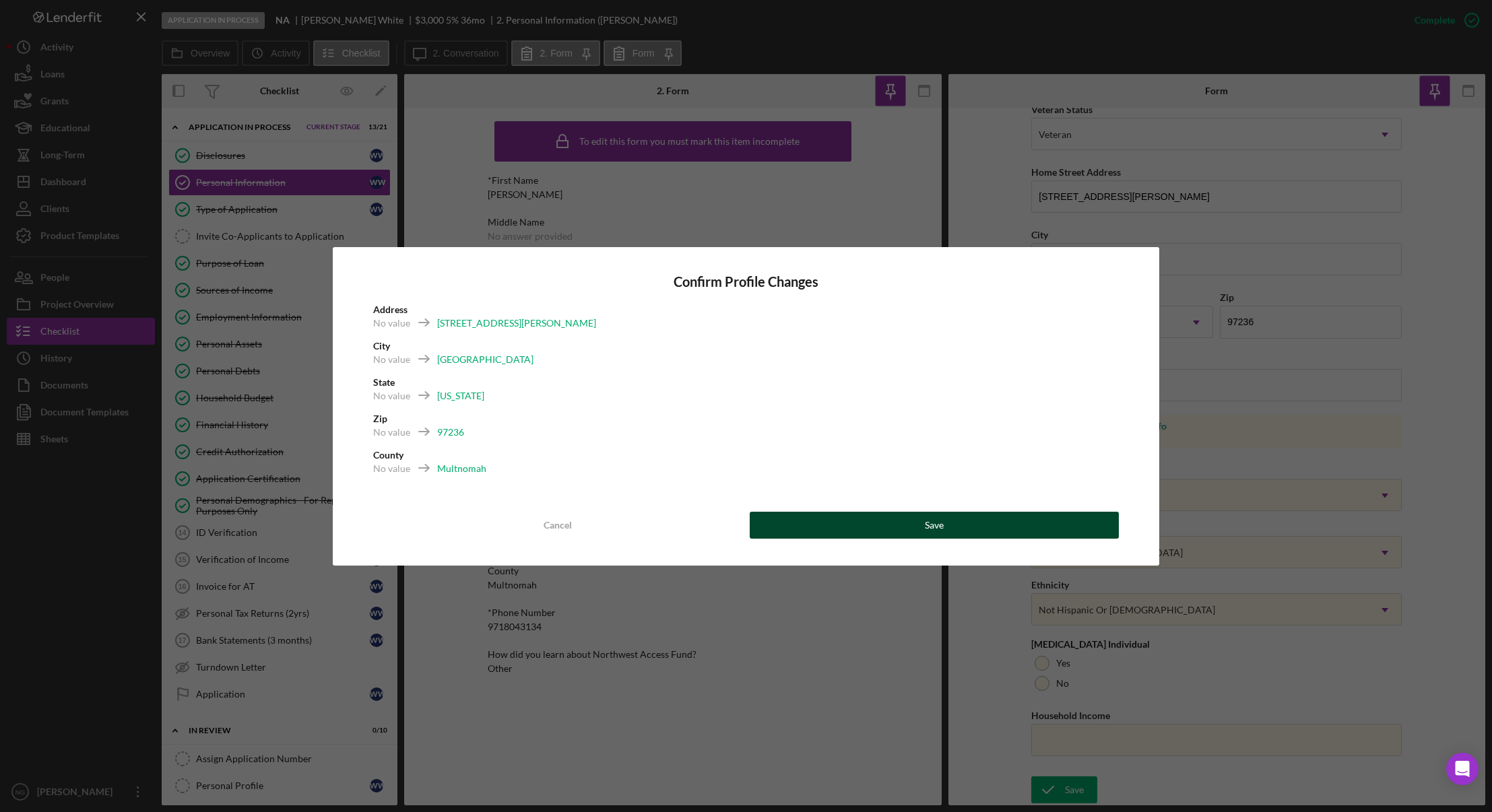
click at [980, 524] on button "Save" at bounding box center [934, 525] width 370 height 27
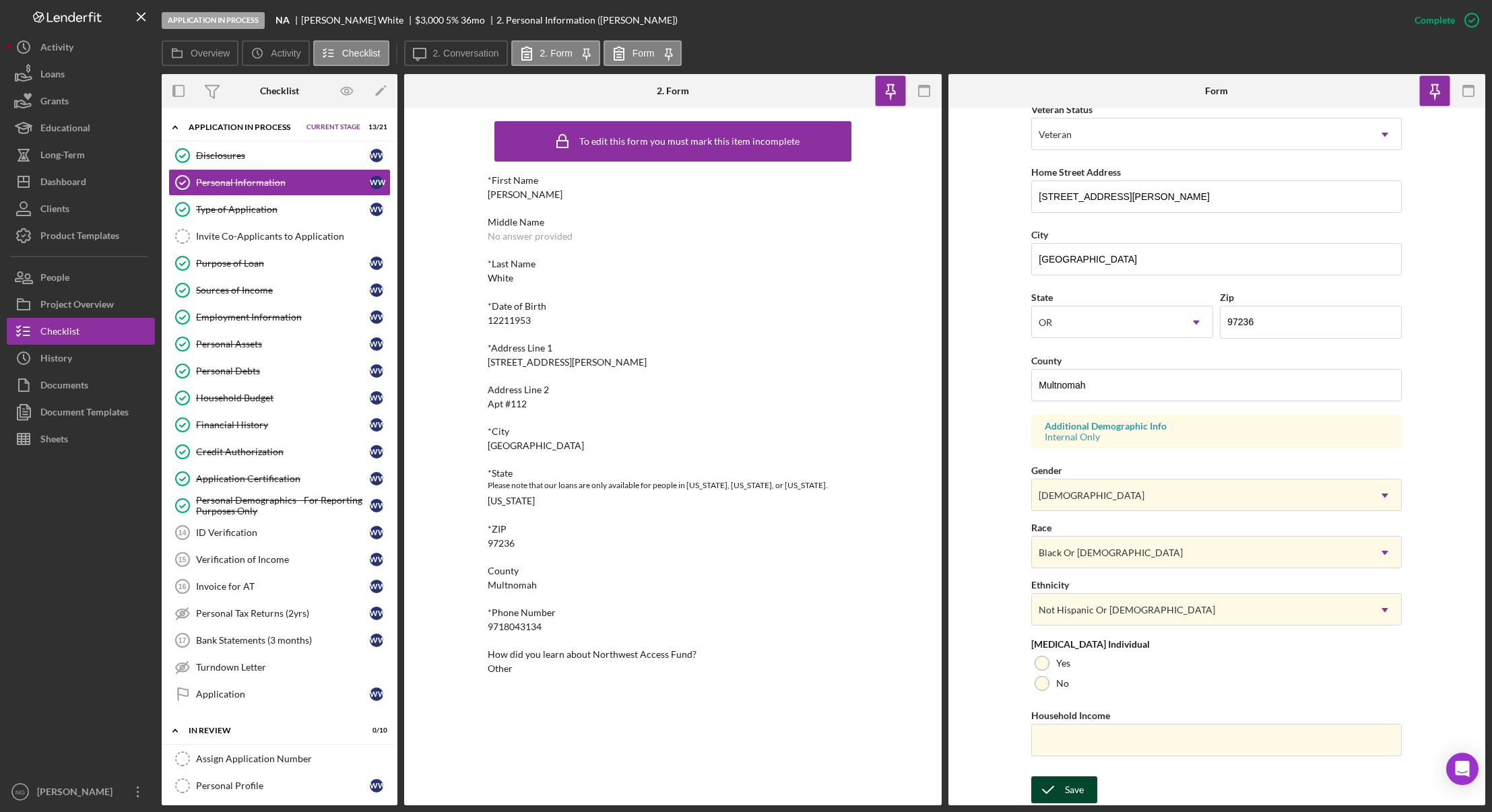
click at [1061, 794] on icon "submit" at bounding box center [1048, 789] width 34 height 34
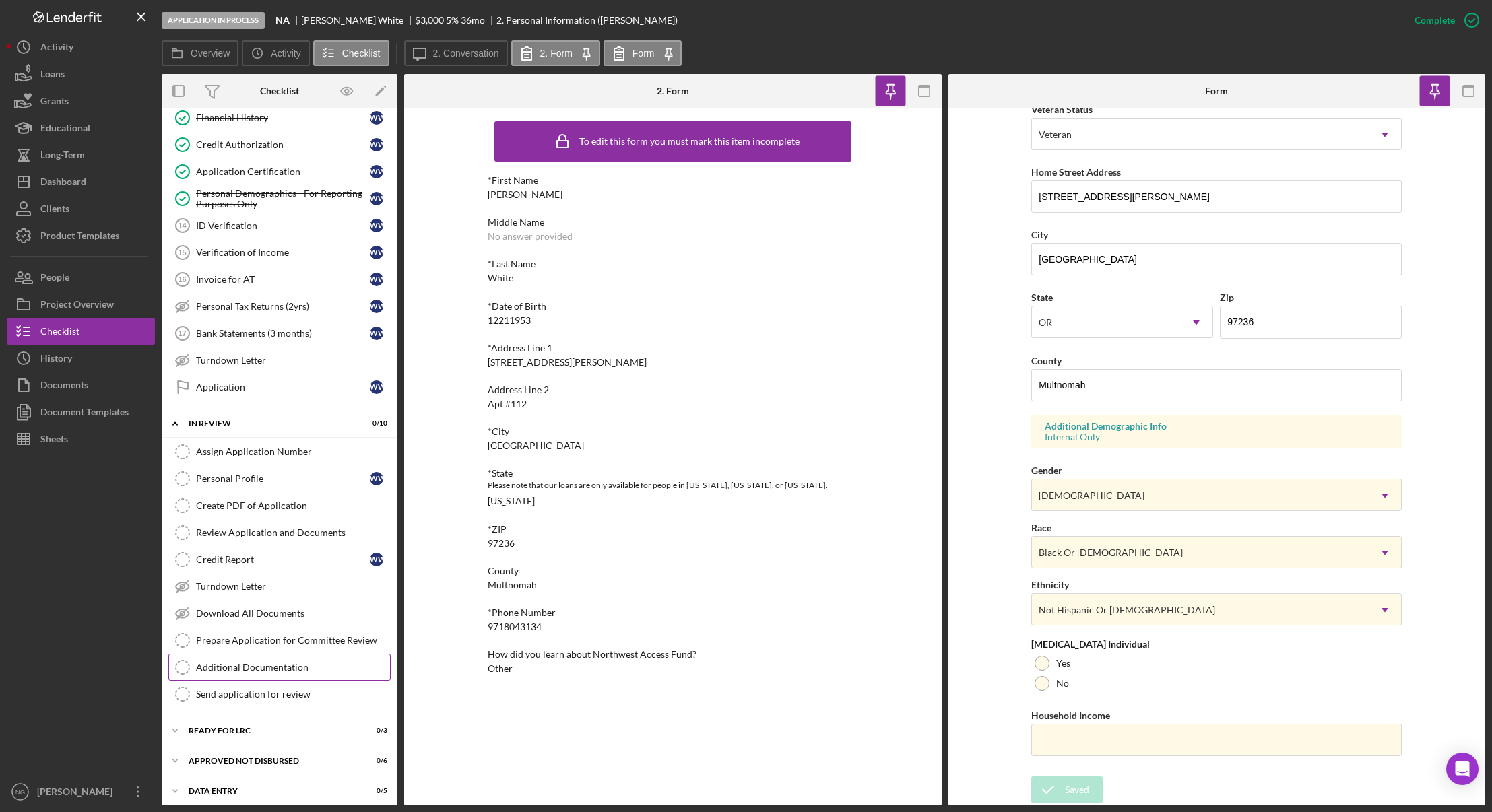
scroll to position [314, 0]
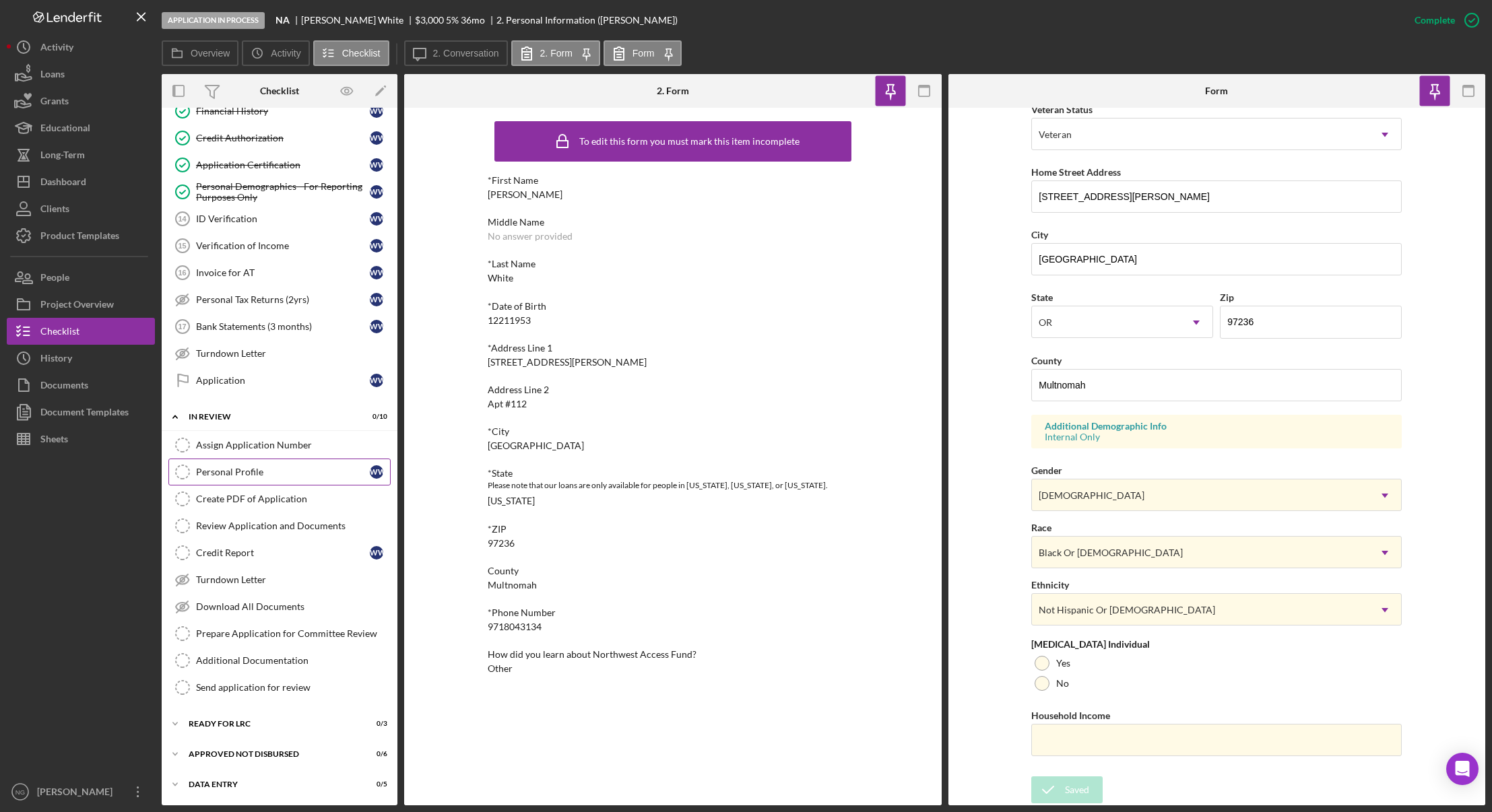
click at [322, 471] on div "Personal Profile" at bounding box center [282, 472] width 174 height 11
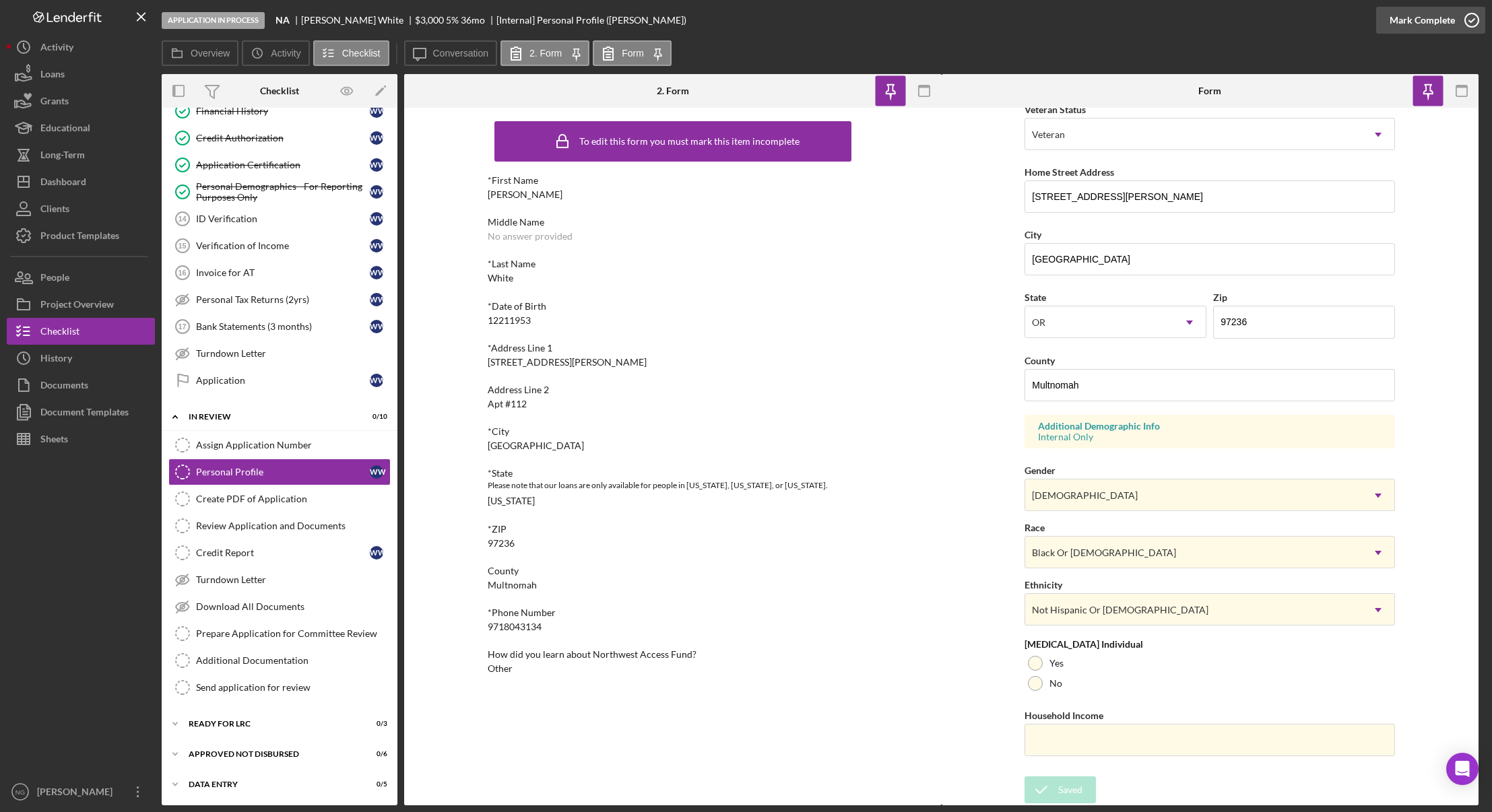
click at [1472, 17] on icon "button" at bounding box center [1472, 20] width 34 height 34
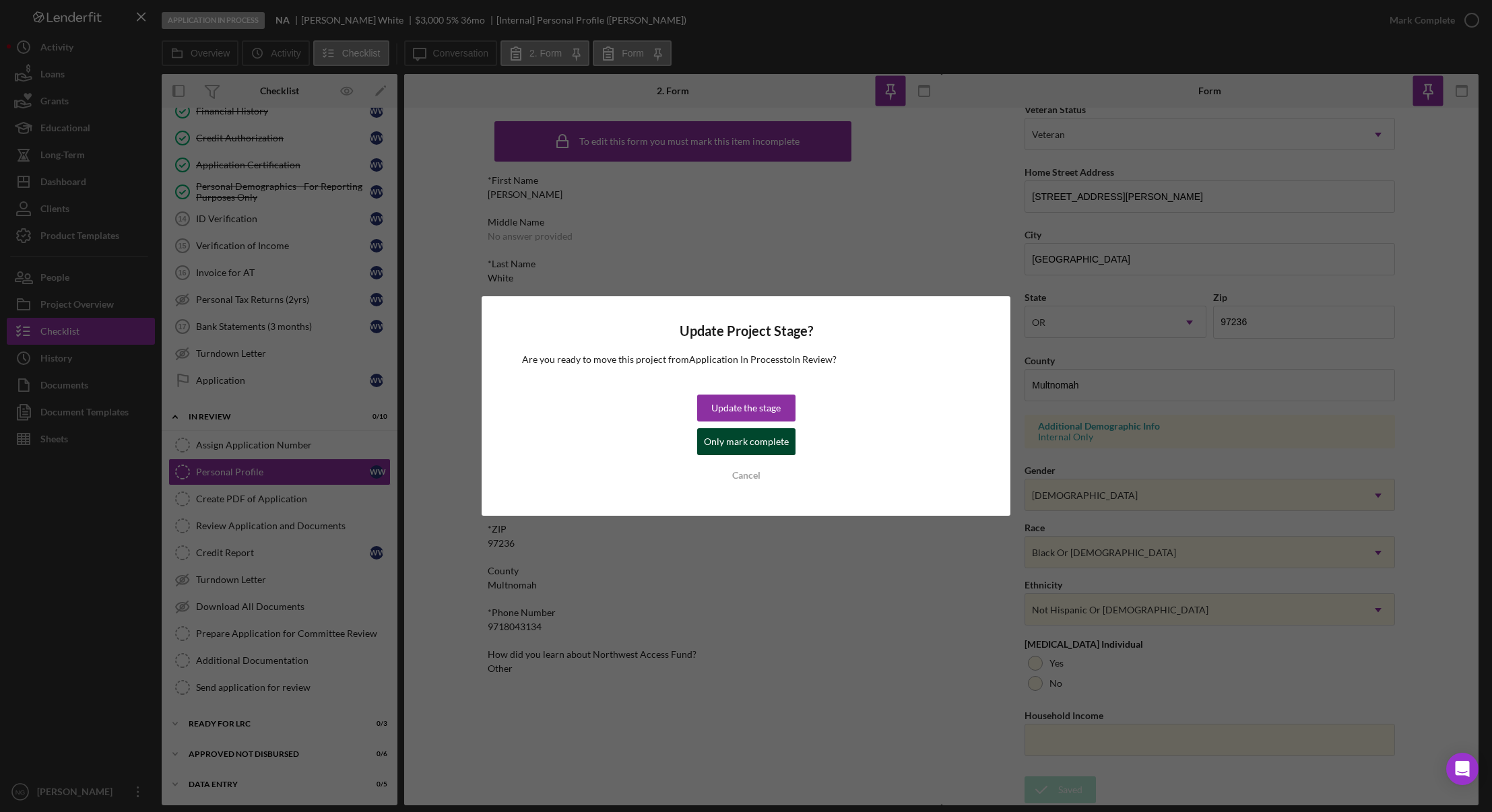
click at [752, 443] on div "Only mark complete" at bounding box center [746, 442] width 85 height 27
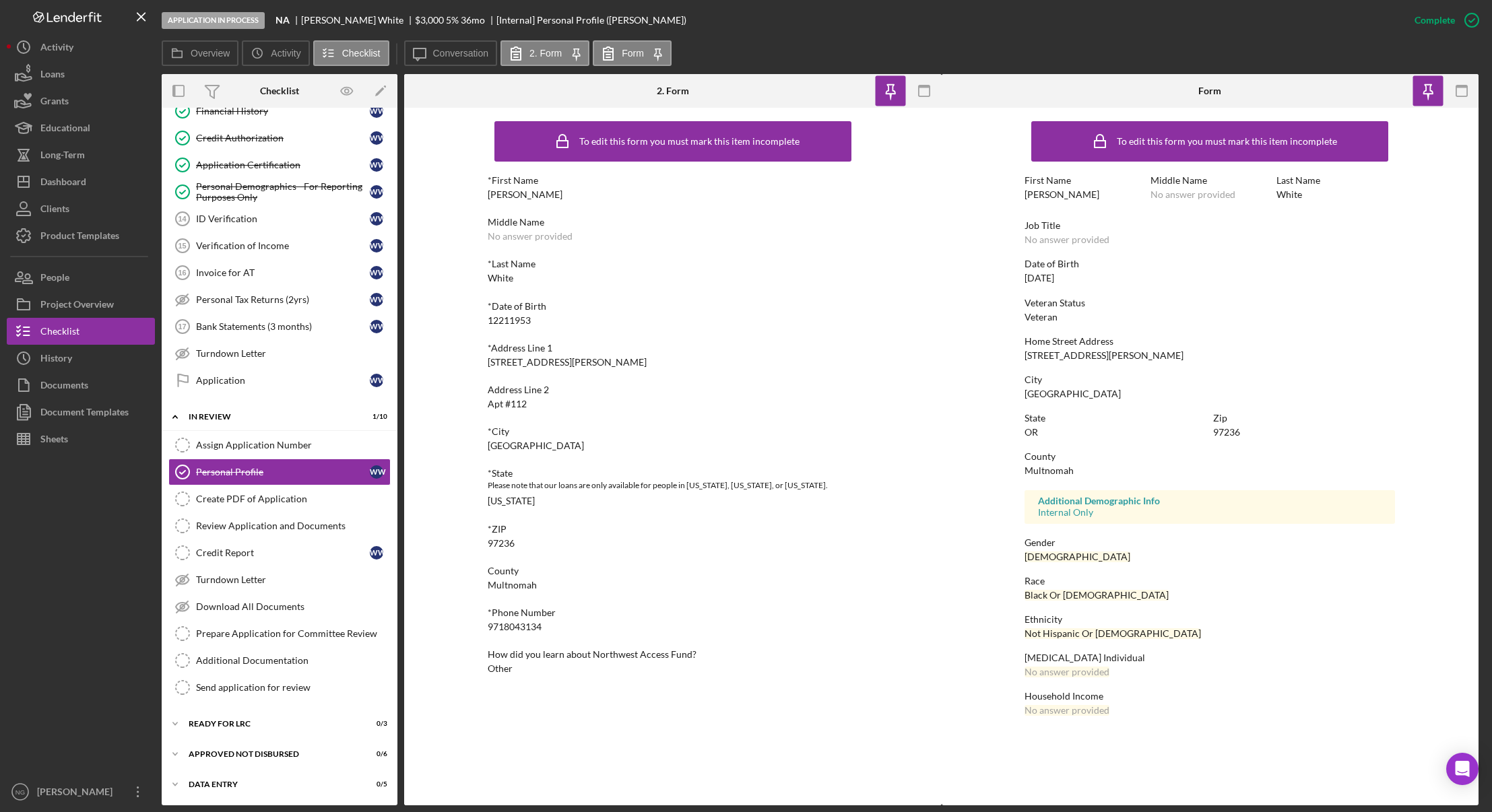
click at [921, 98] on icon "button" at bounding box center [924, 92] width 30 height 30
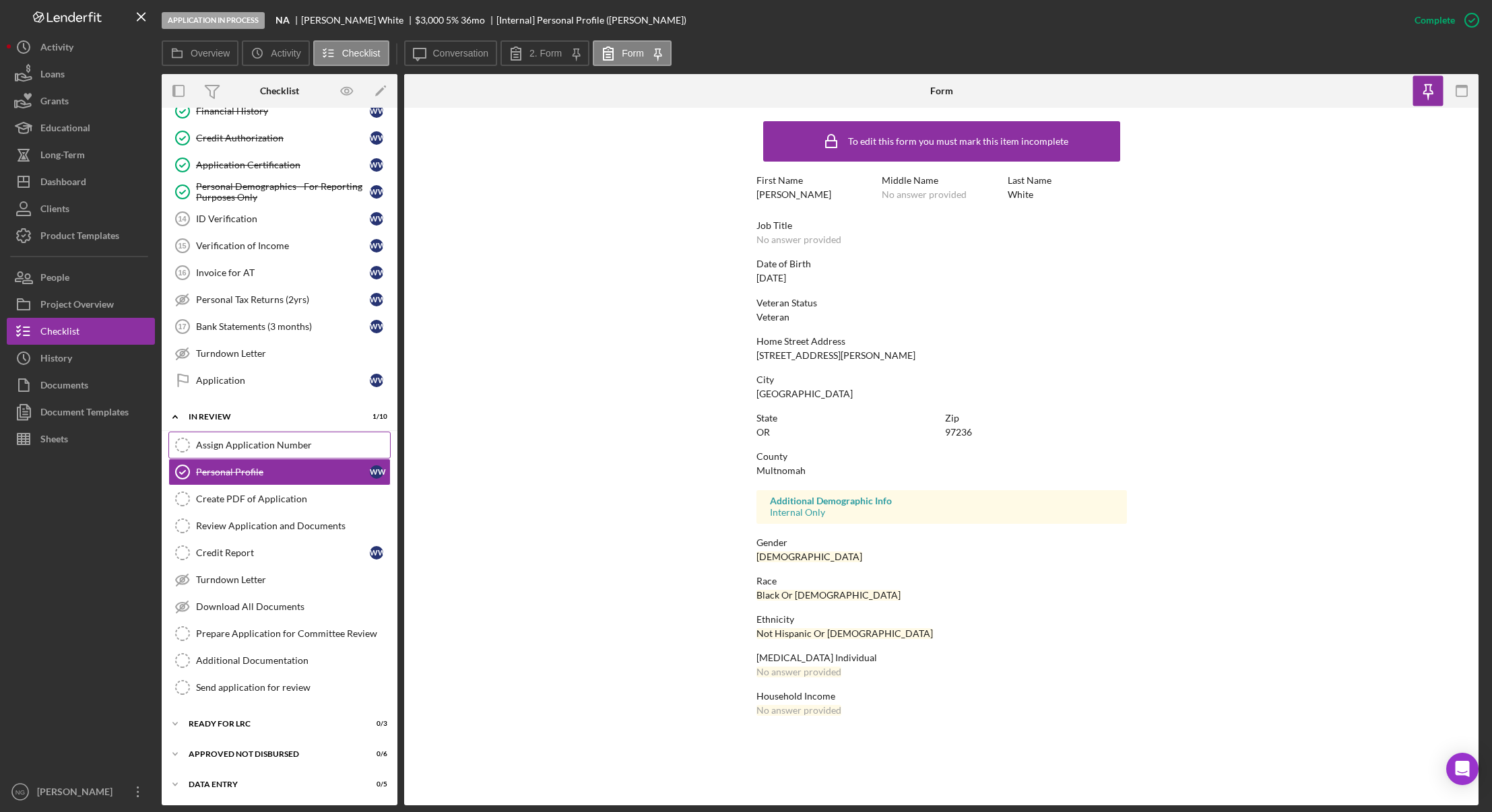
click at [297, 455] on link "Assign Application Number Assign Application Number" at bounding box center [279, 445] width 223 height 27
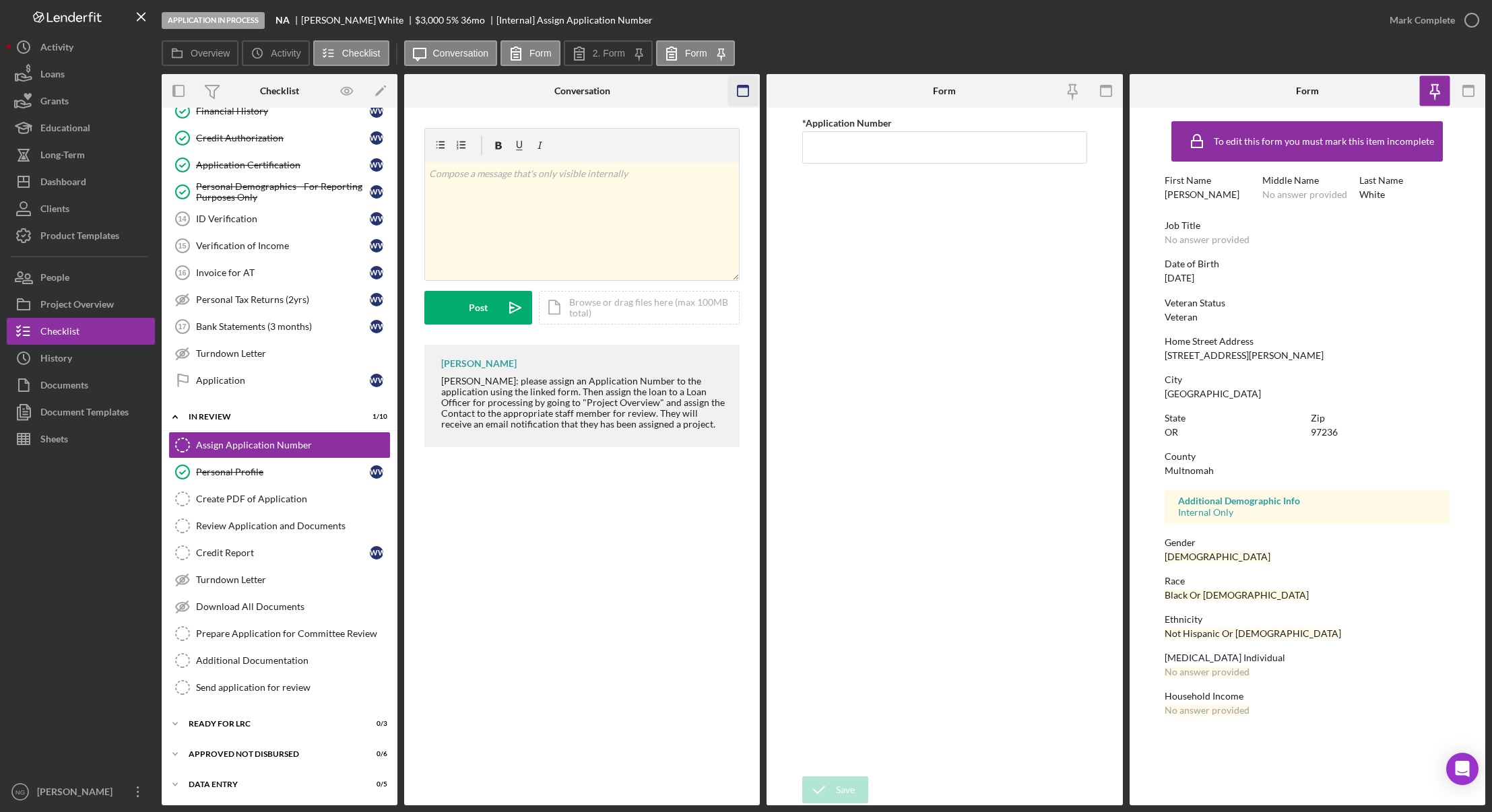
click at [736, 96] on icon "button" at bounding box center [743, 92] width 30 height 30
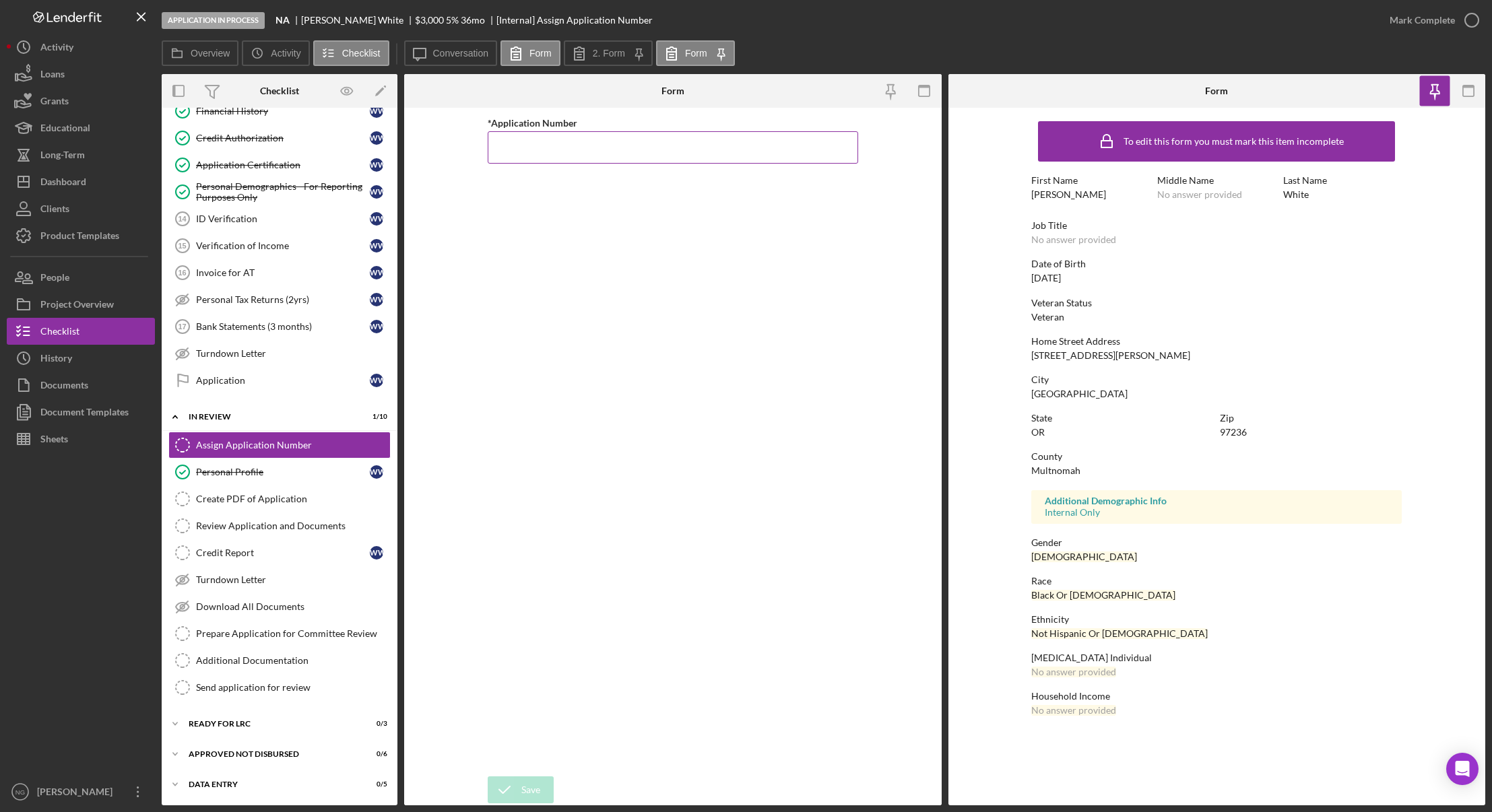
click at [615, 160] on input "*Application Number" at bounding box center [672, 147] width 370 height 32
type input "5547"
click at [541, 788] on button "Save" at bounding box center [520, 789] width 66 height 27
click at [300, 498] on div "Create PDF of Application" at bounding box center [292, 499] width 194 height 11
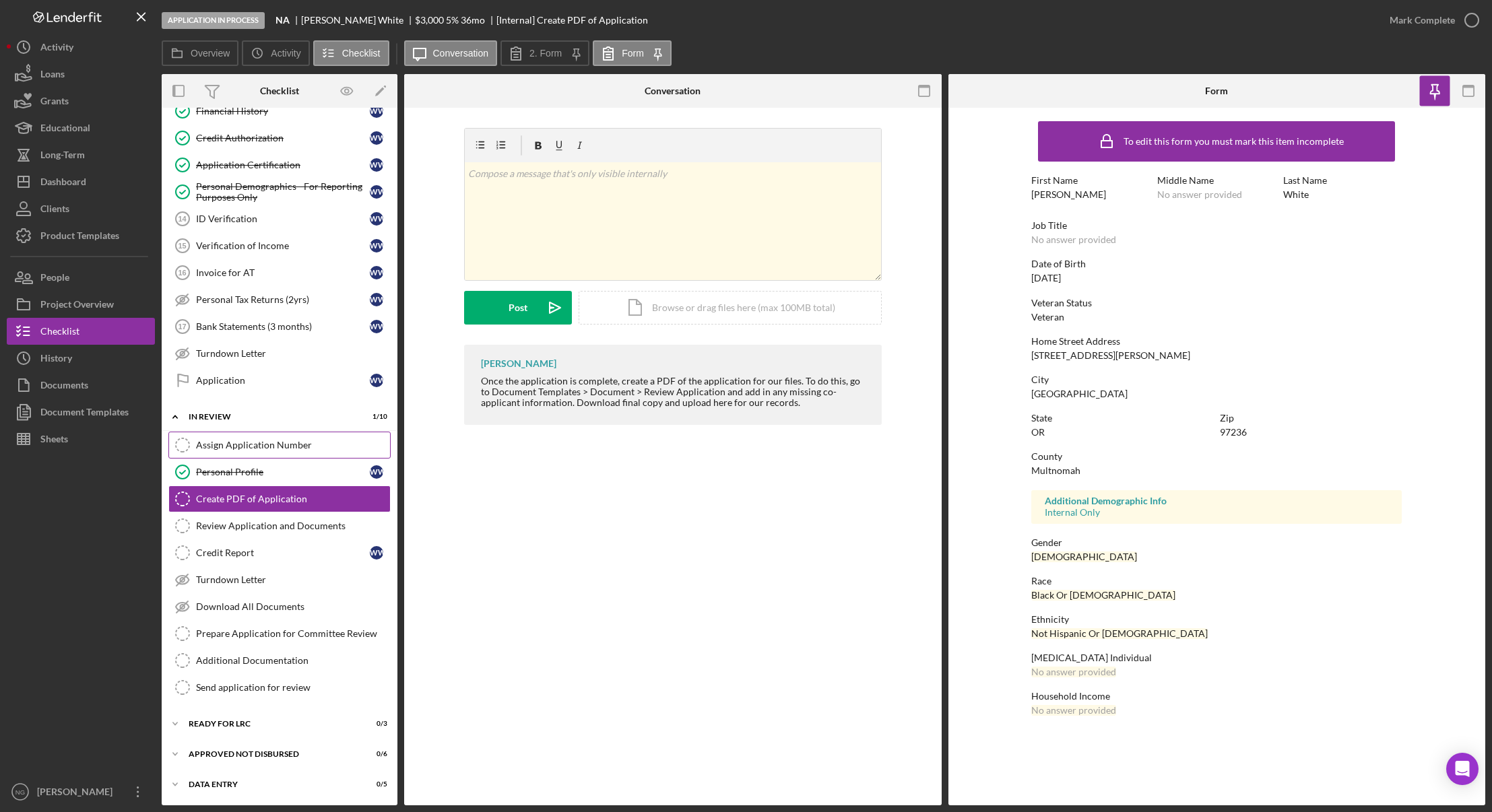
click at [304, 446] on div "Assign Application Number" at bounding box center [292, 444] width 194 height 11
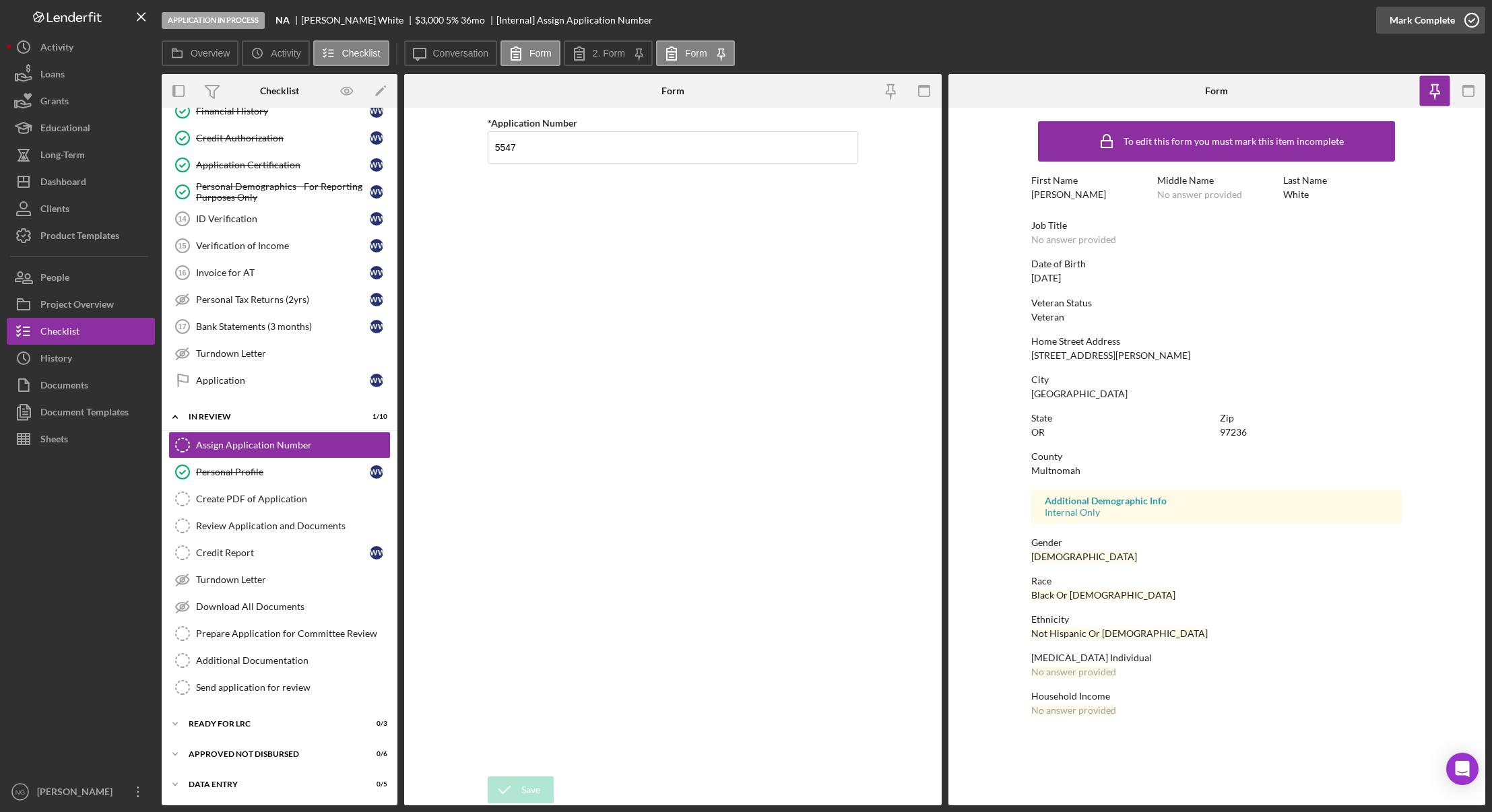
click at [1473, 23] on icon "button" at bounding box center [1472, 20] width 34 height 34
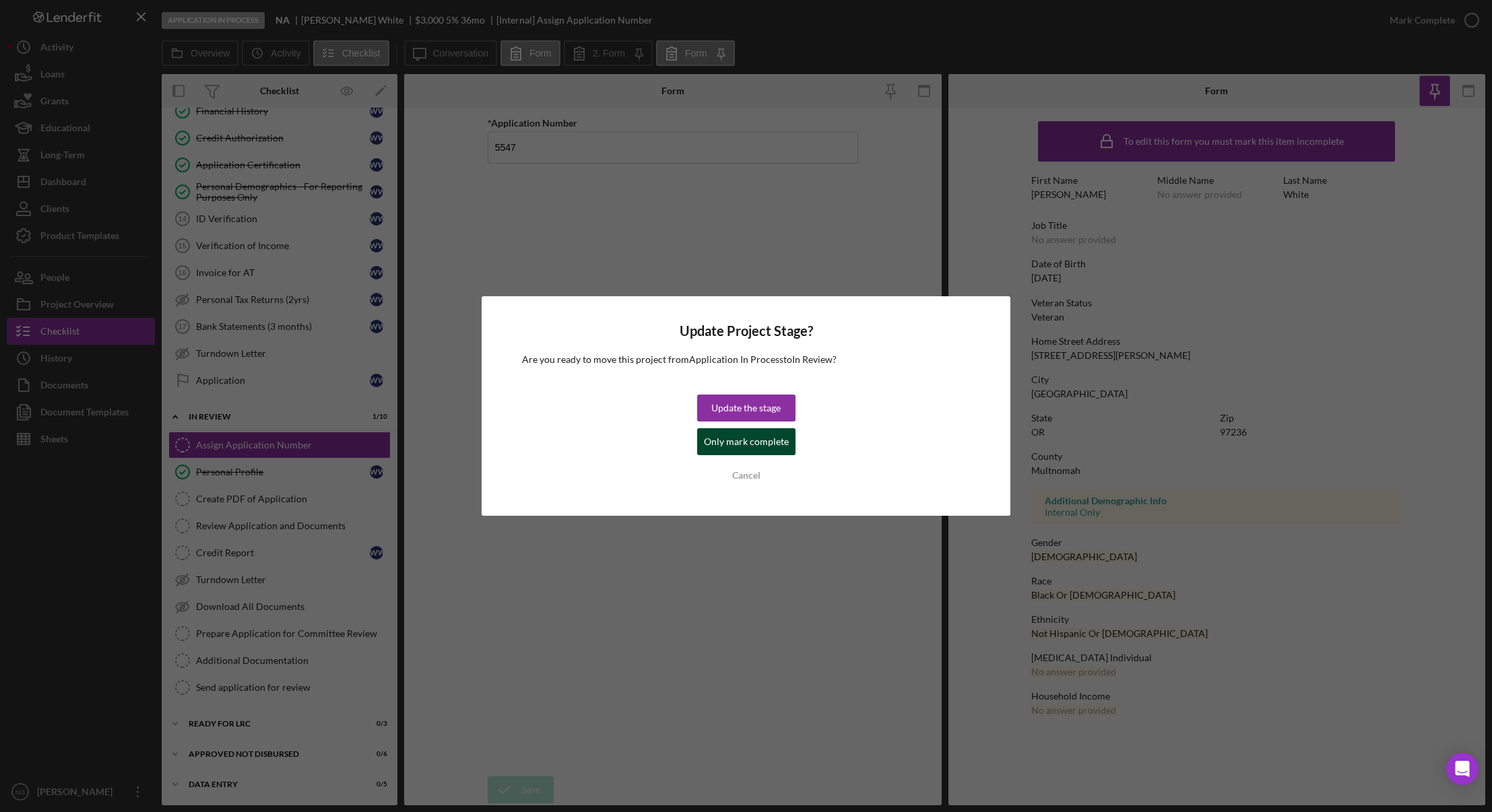
click at [732, 444] on div "Only mark complete" at bounding box center [746, 442] width 85 height 27
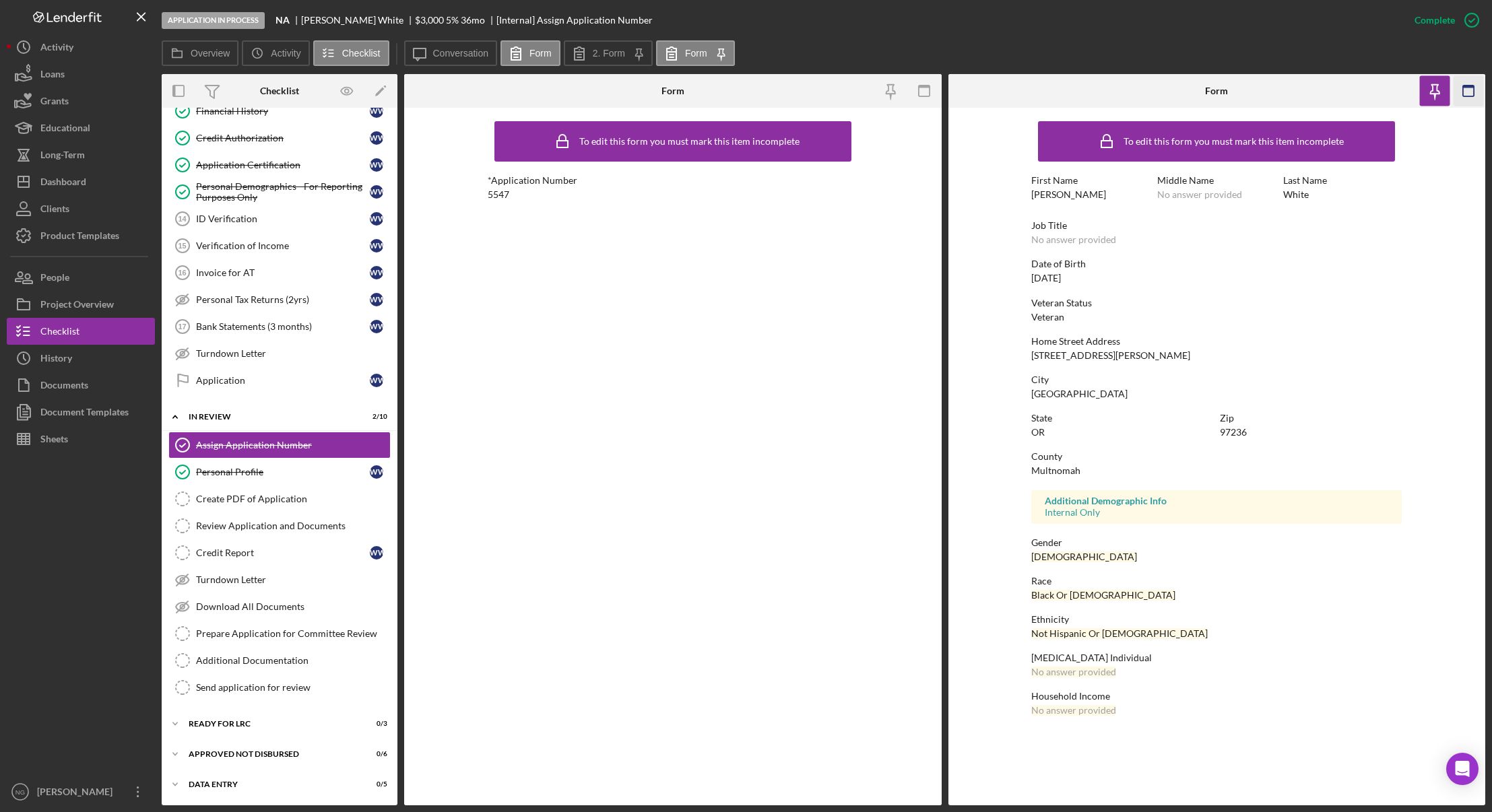
click at [1466, 101] on icon "button" at bounding box center [1468, 92] width 30 height 30
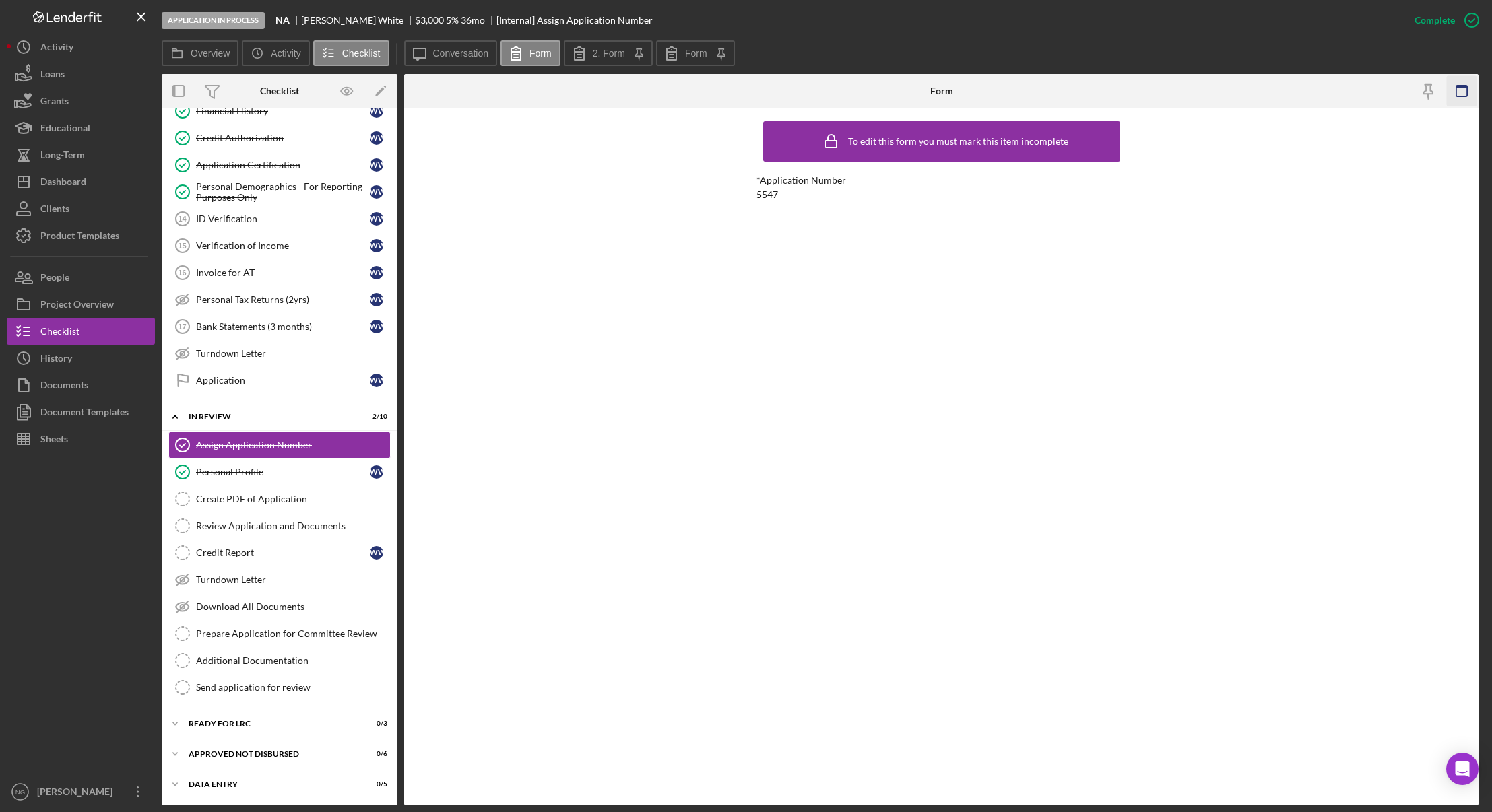
click at [1462, 90] on icon "button" at bounding box center [1462, 92] width 30 height 30
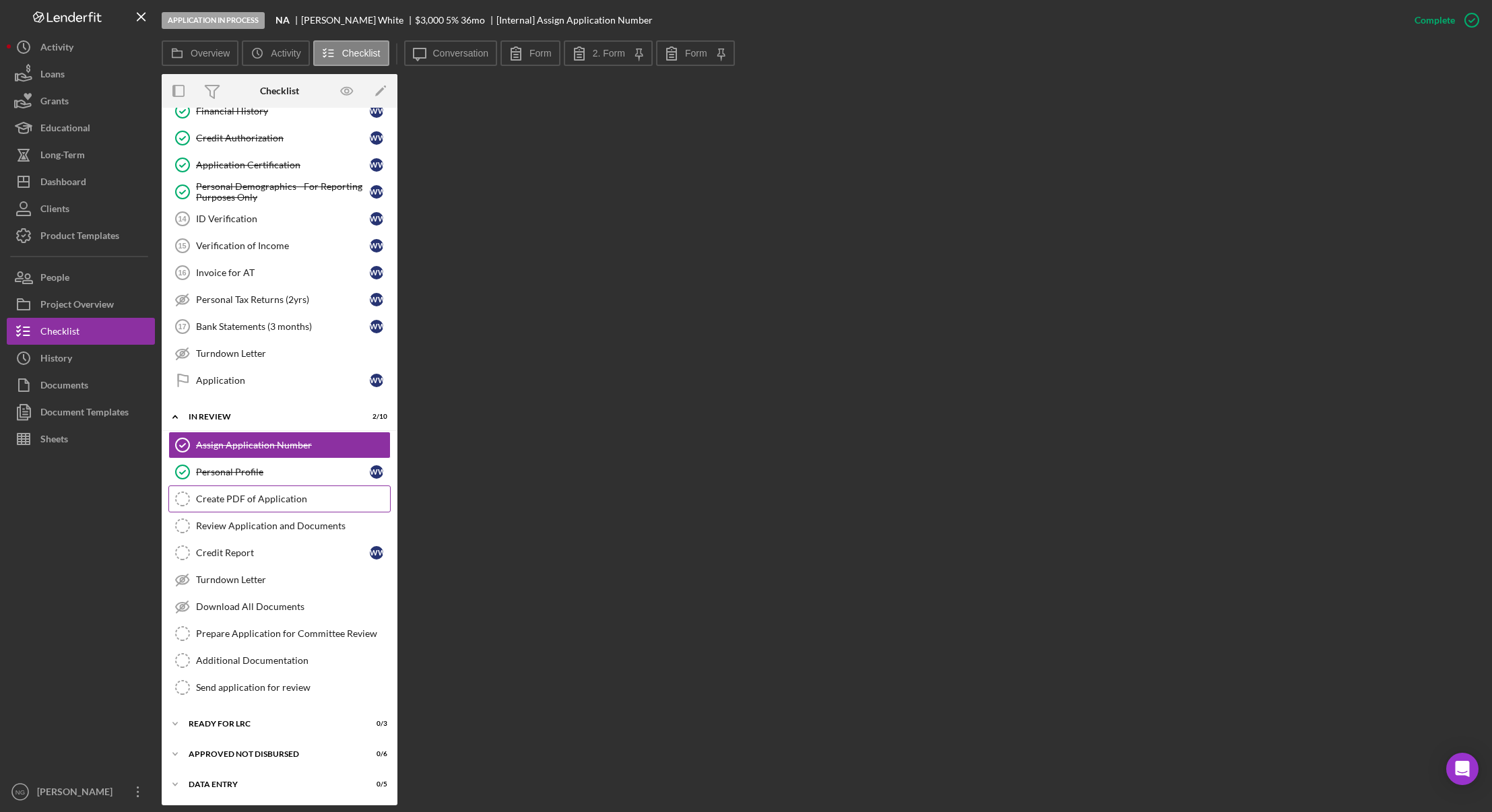
click at [260, 494] on div "Create PDF of Application" at bounding box center [292, 499] width 194 height 11
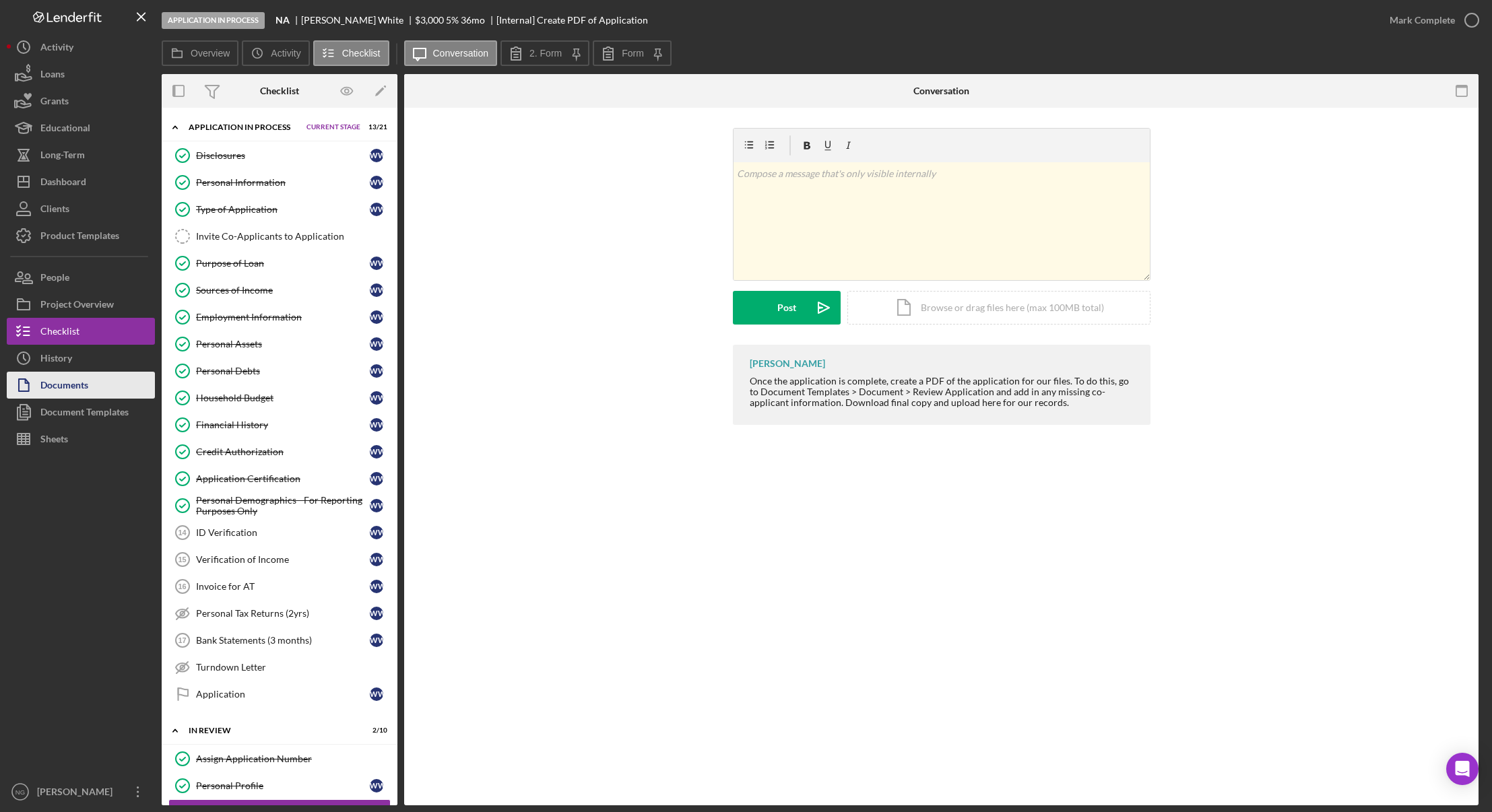
click at [56, 387] on div "Documents" at bounding box center [64, 387] width 48 height 30
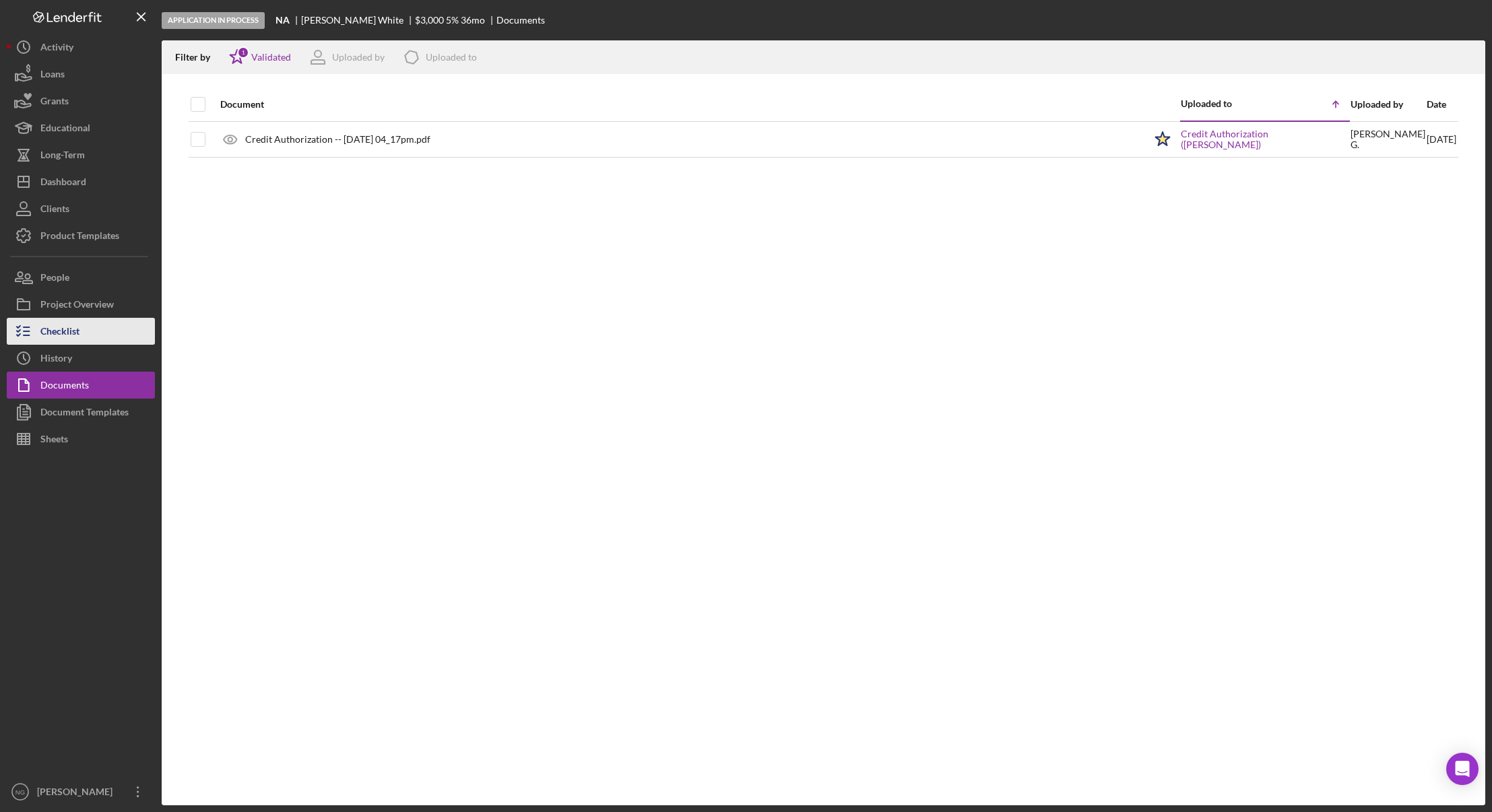
click at [69, 334] on div "Checklist" at bounding box center [60, 333] width 39 height 30
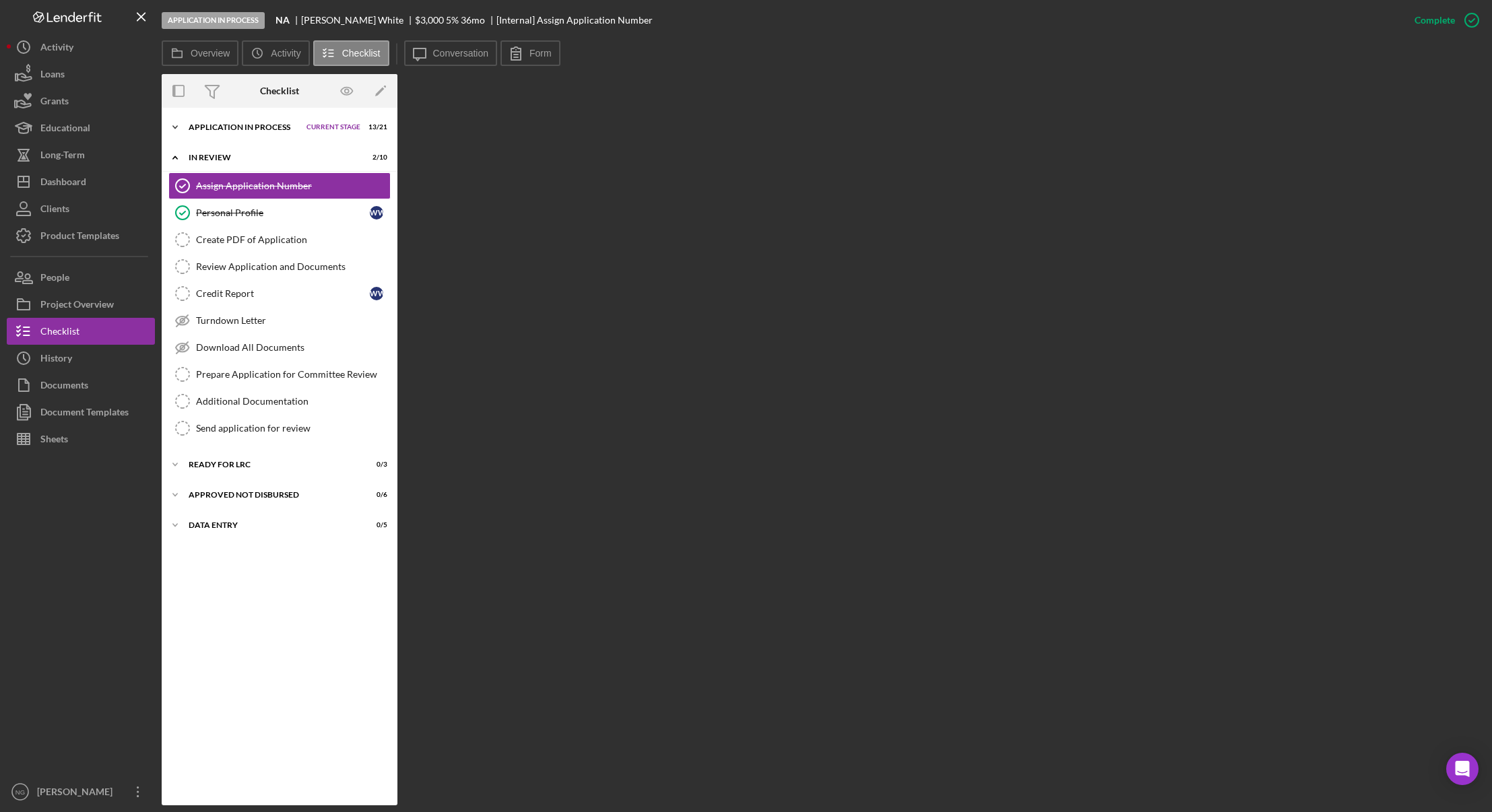
click at [223, 129] on div "Application In Process" at bounding box center [244, 128] width 111 height 8
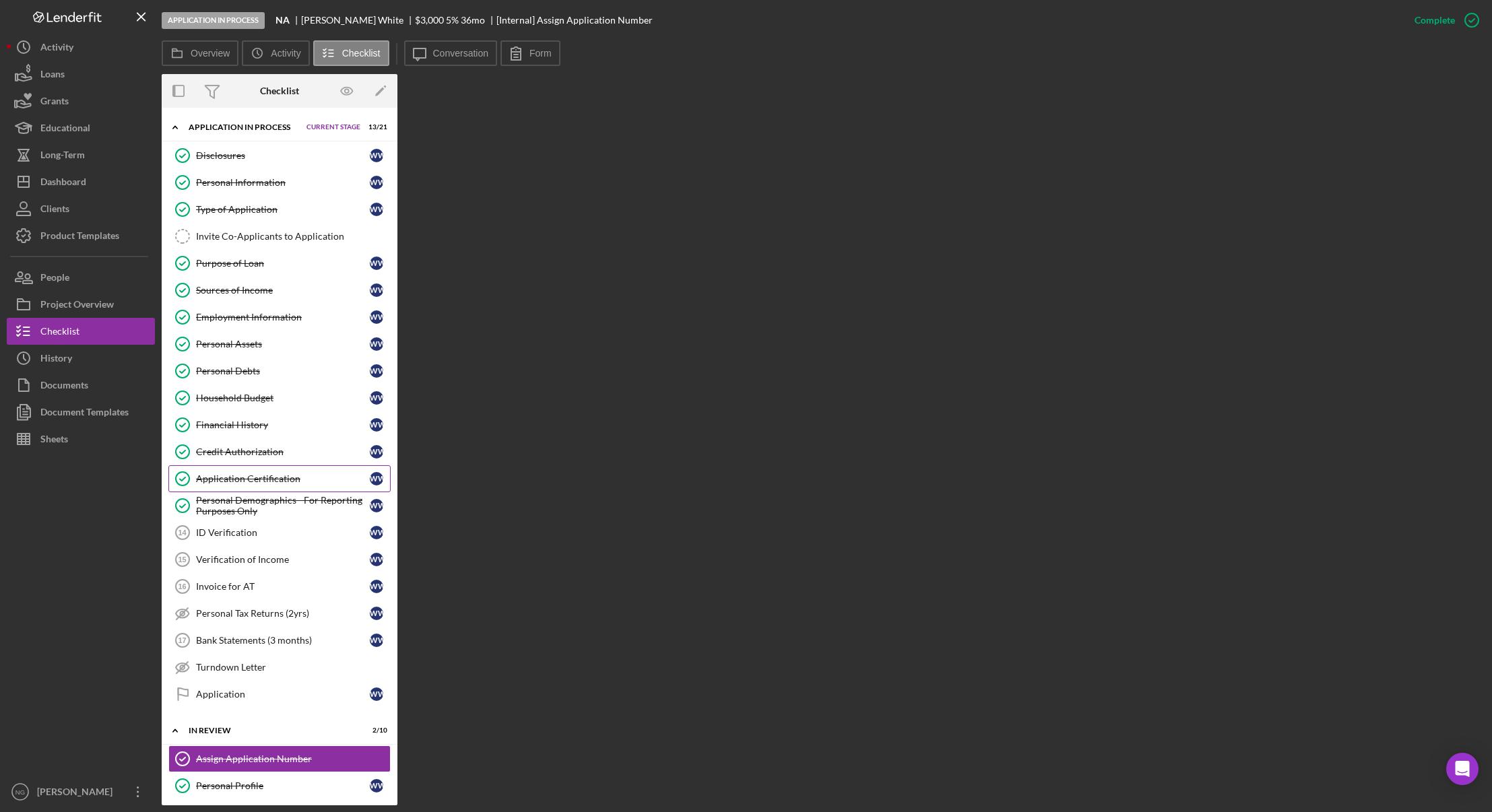
click at [263, 477] on div "Application Certification" at bounding box center [282, 479] width 174 height 11
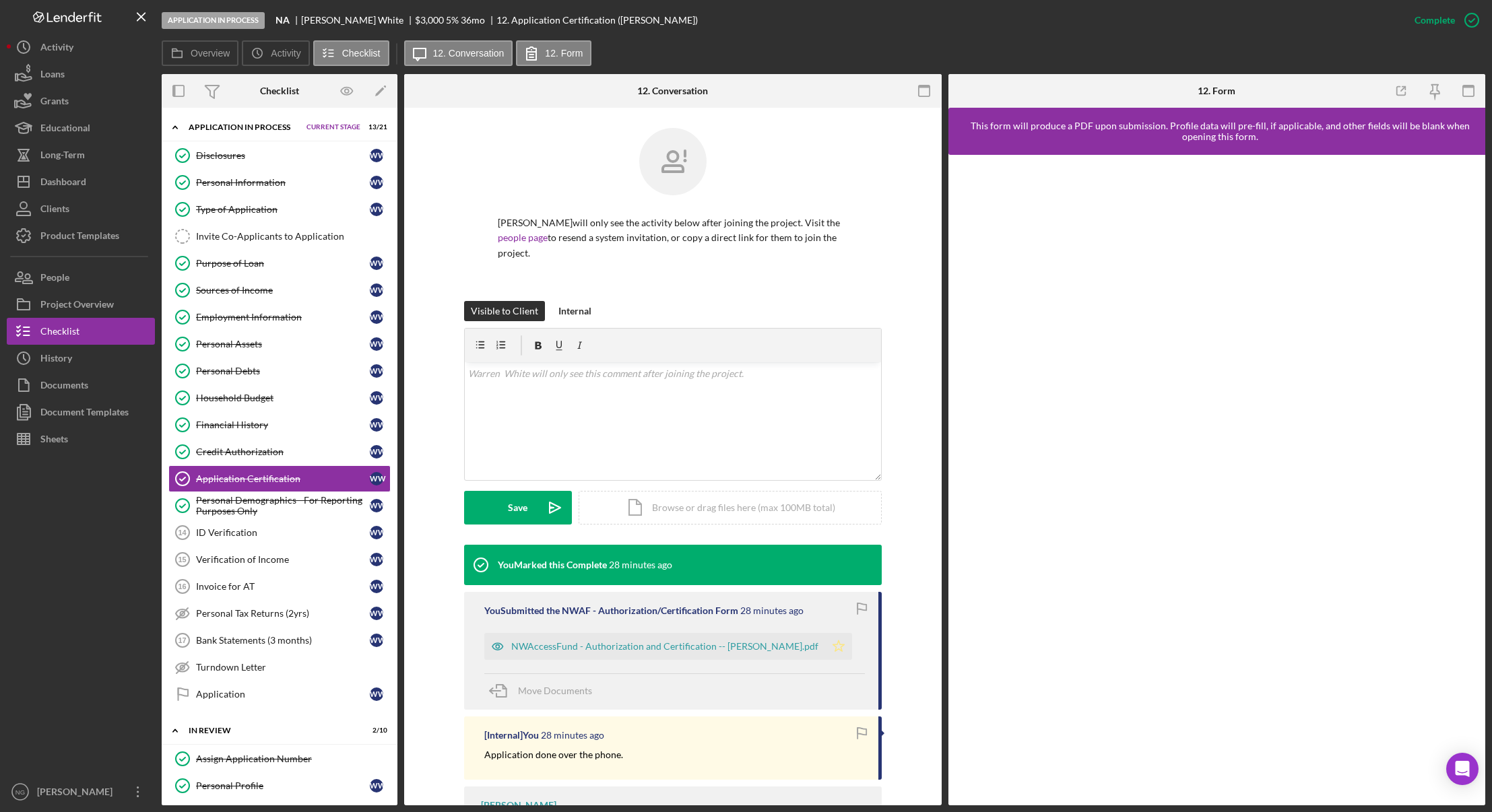
click at [825, 642] on icon "Icon/Star" at bounding box center [838, 647] width 27 height 27
click at [89, 380] on button "Documents" at bounding box center [81, 385] width 148 height 27
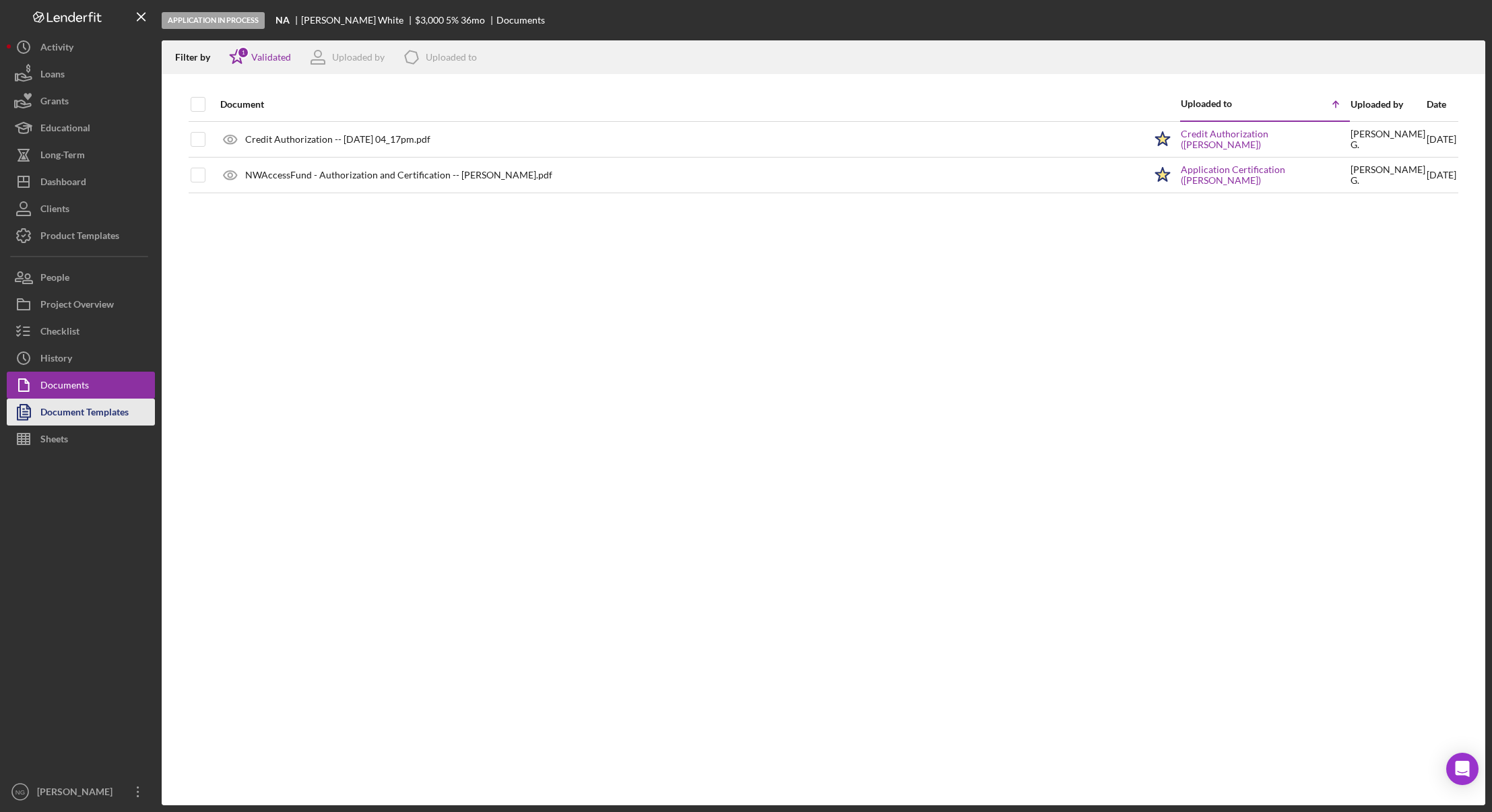
click at [66, 421] on div "Document Templates" at bounding box center [84, 414] width 88 height 30
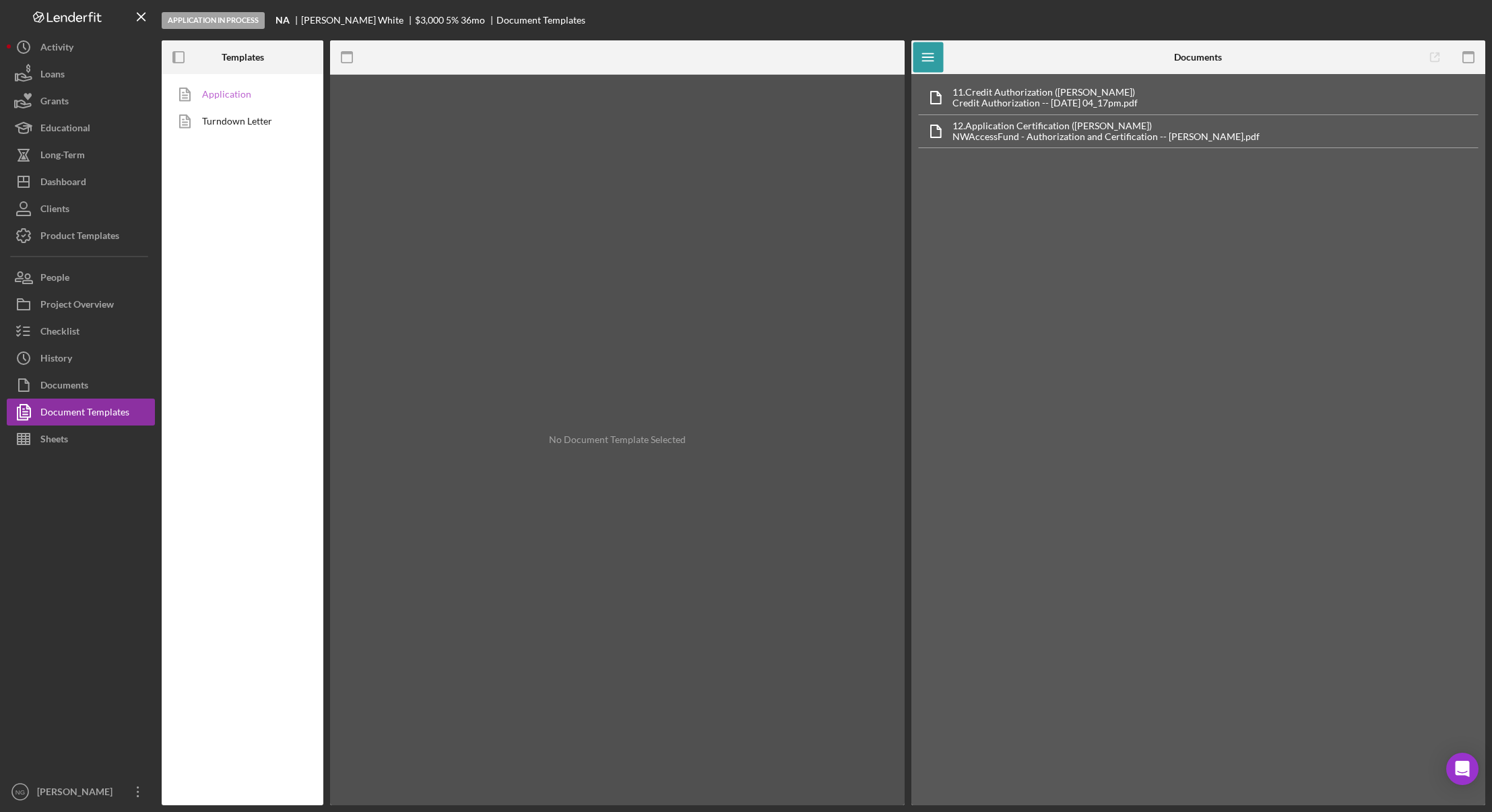
click at [236, 90] on link "Application" at bounding box center [239, 94] width 141 height 27
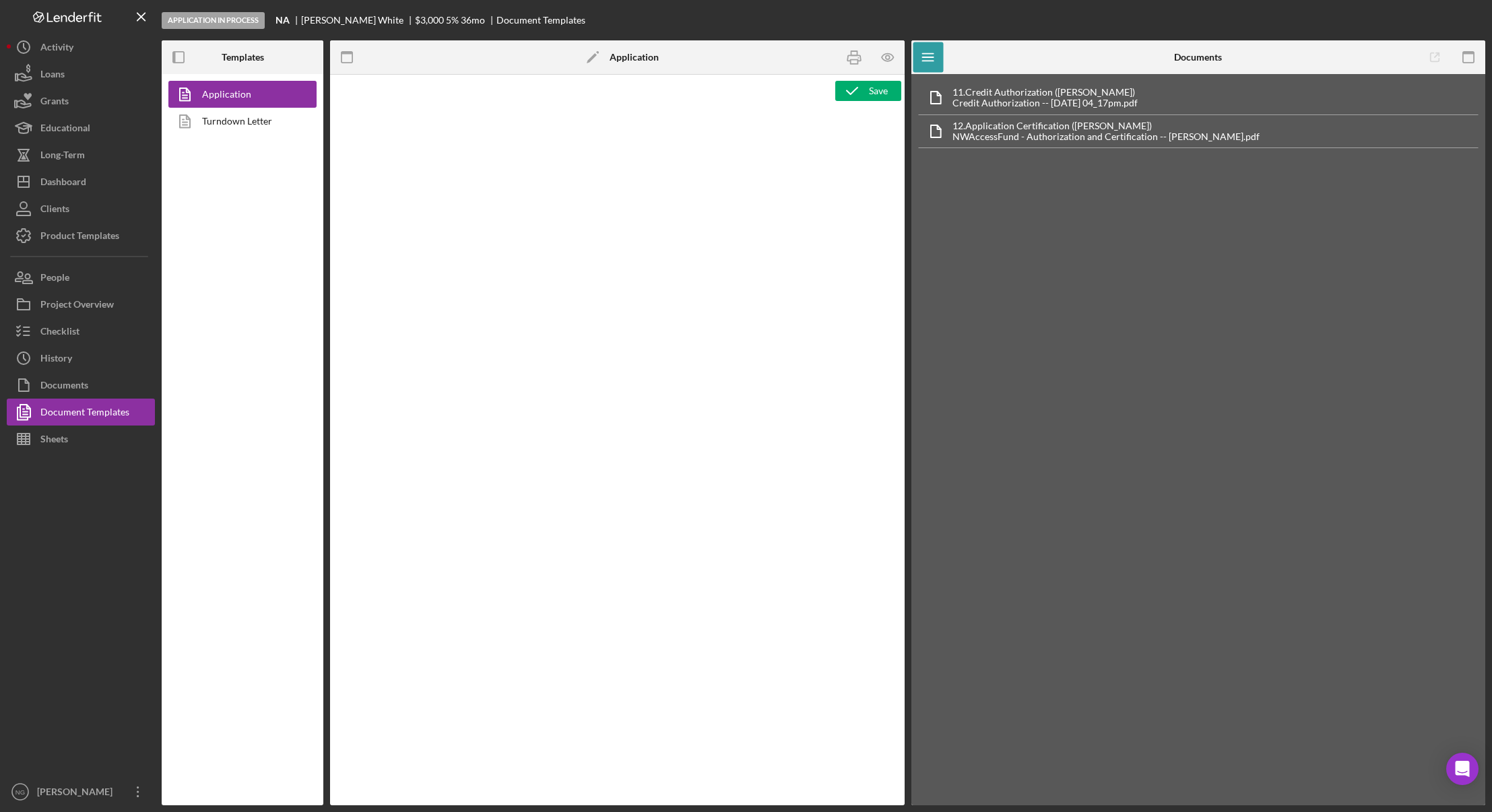
type textarea "<div class="WordSection1"> <p style="margin: 0in; font-size: 12pt; font-family:…"
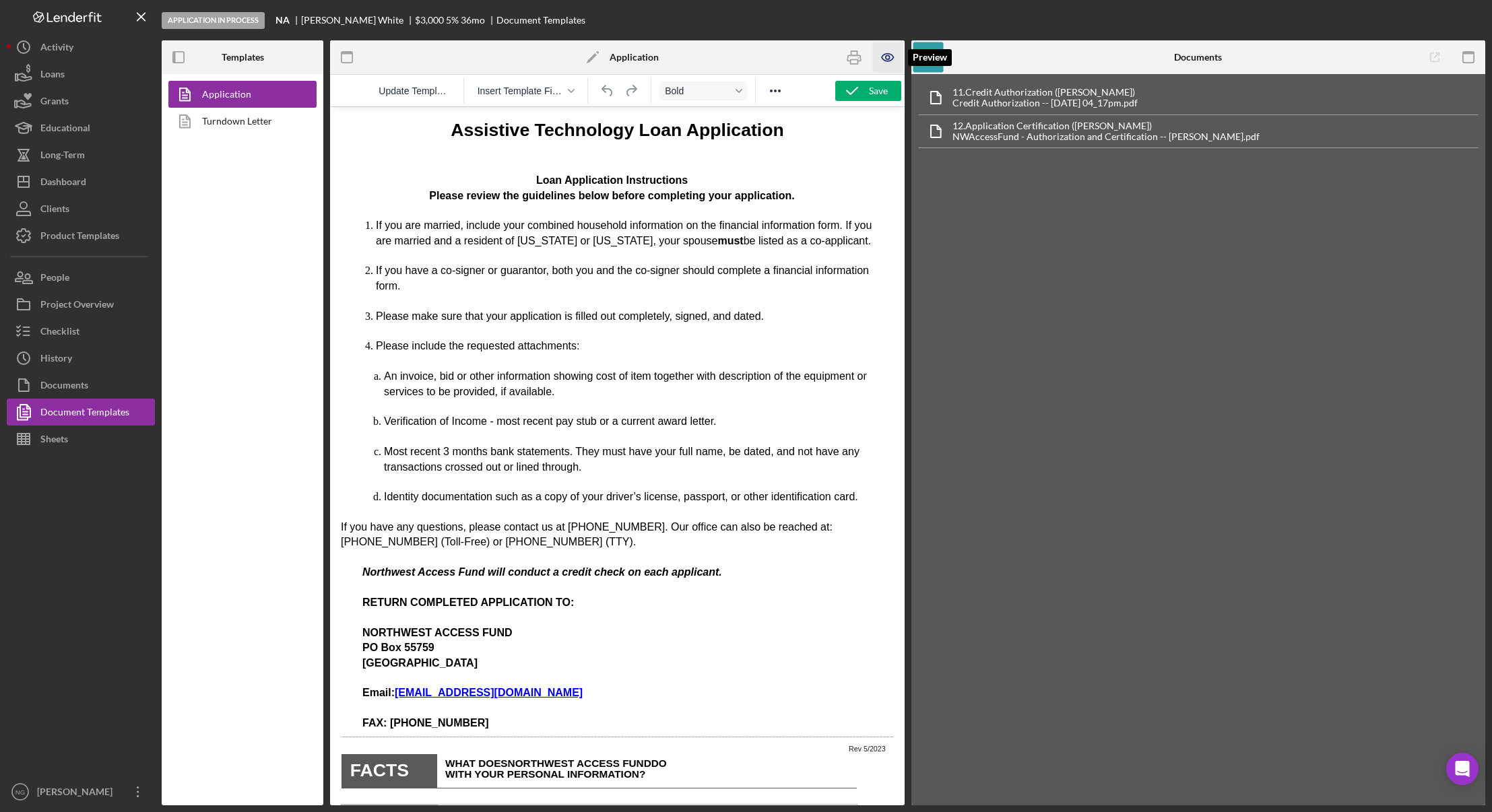
click at [883, 55] on icon "button" at bounding box center [887, 58] width 30 height 30
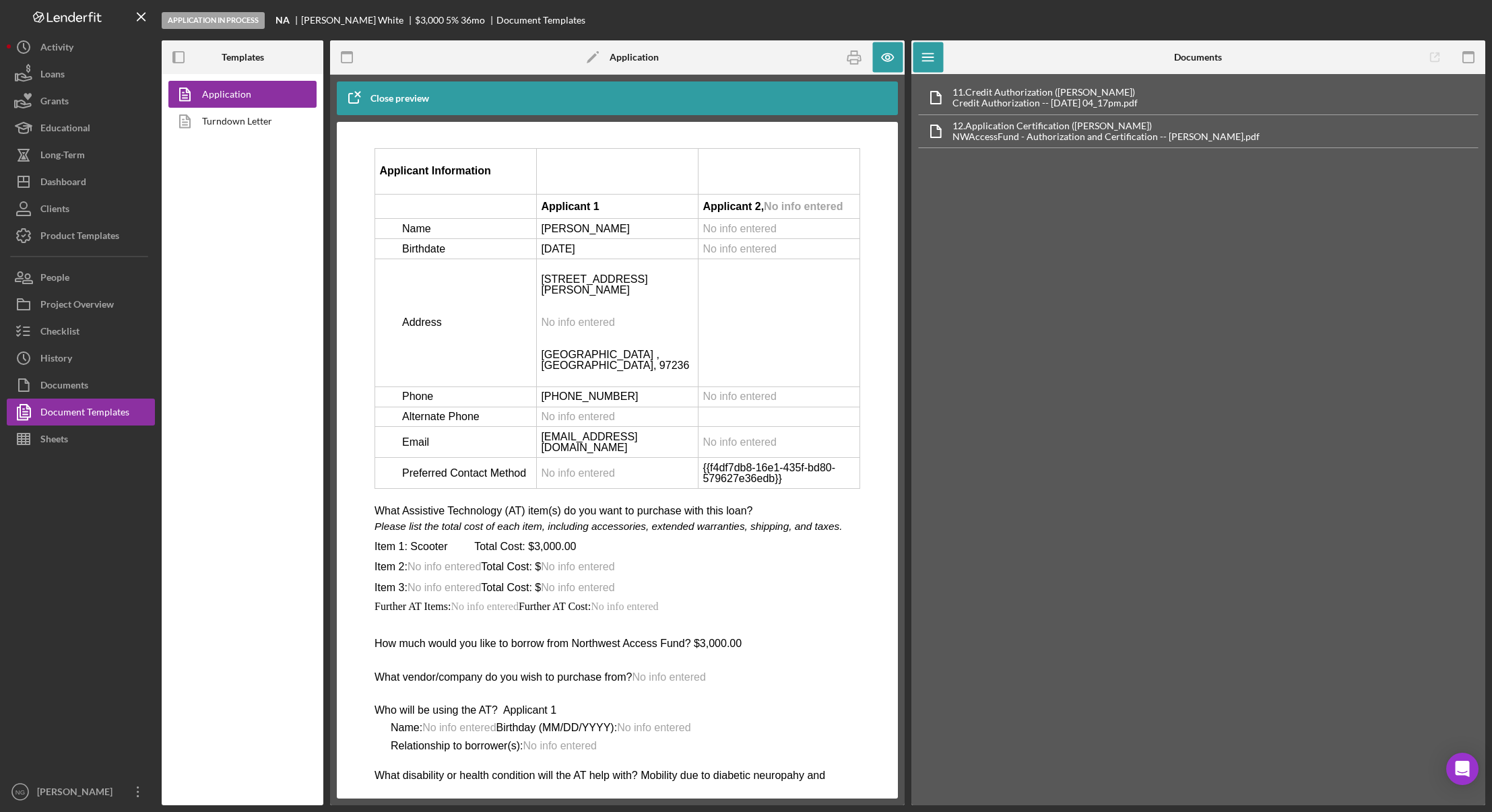
scroll to position [2154, 0]
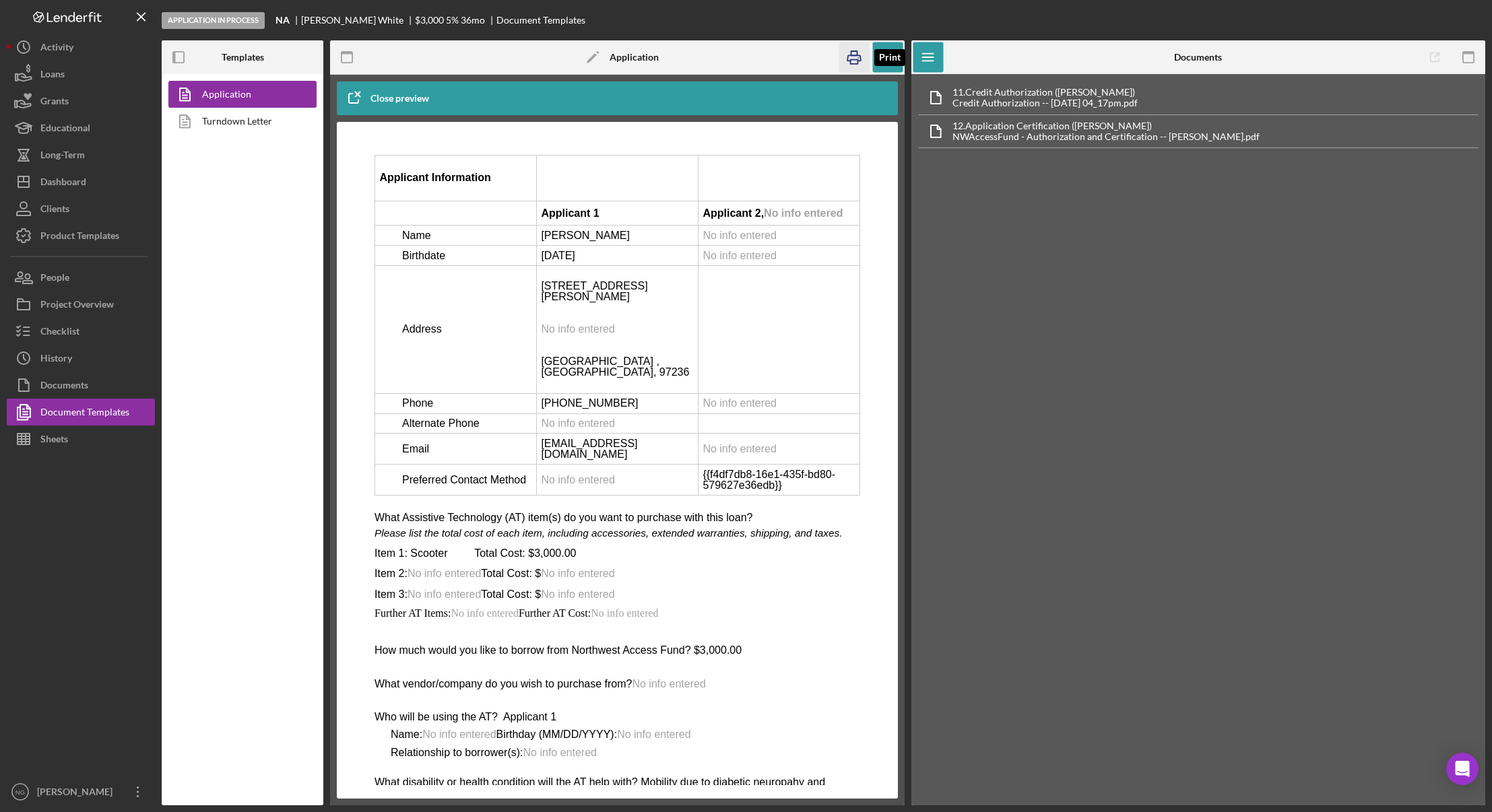
click at [859, 60] on icon "button" at bounding box center [854, 58] width 30 height 30
click at [85, 337] on button "Checklist" at bounding box center [81, 331] width 148 height 27
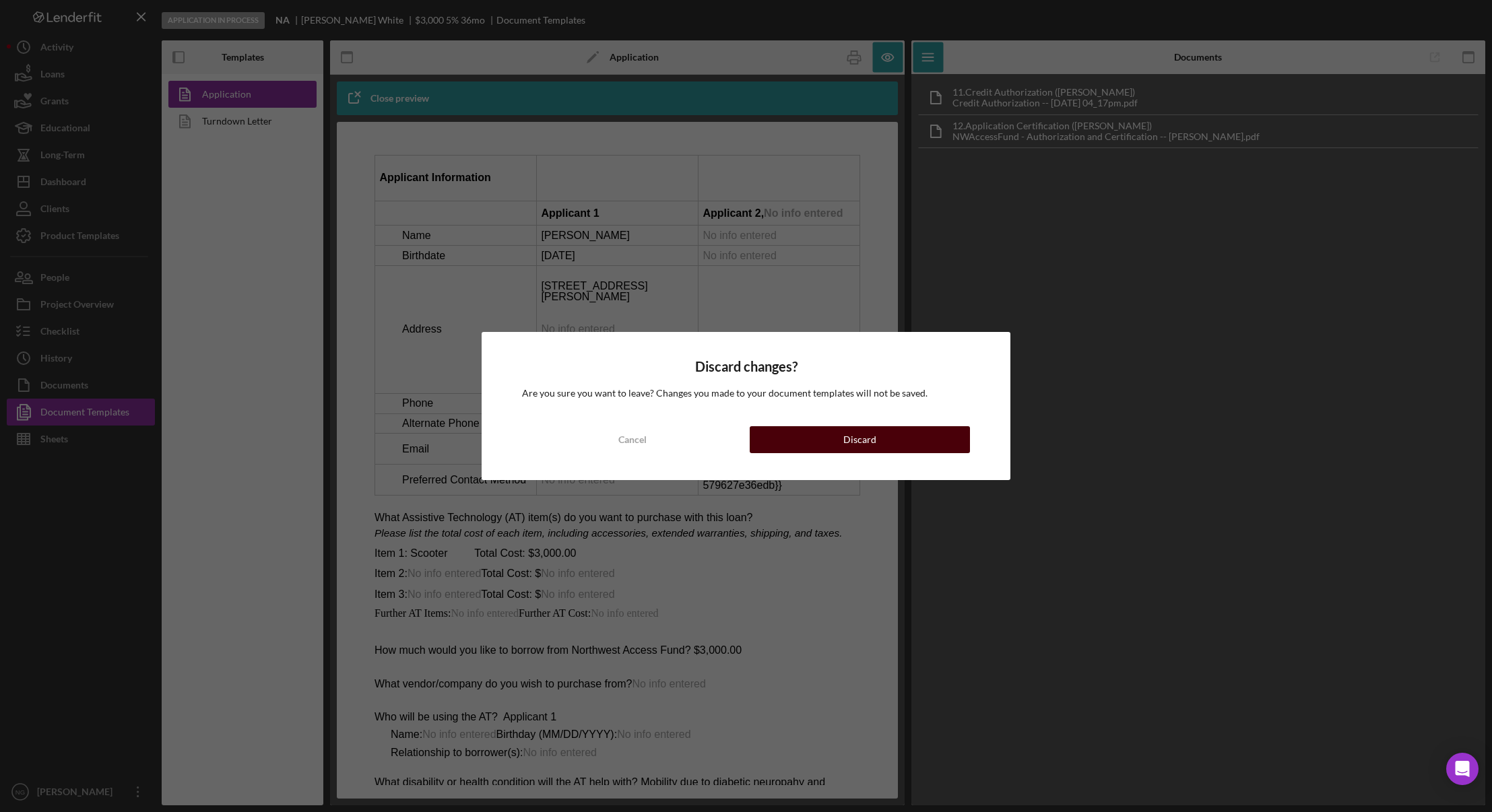
click at [892, 432] on button "Discard" at bounding box center [859, 439] width 220 height 27
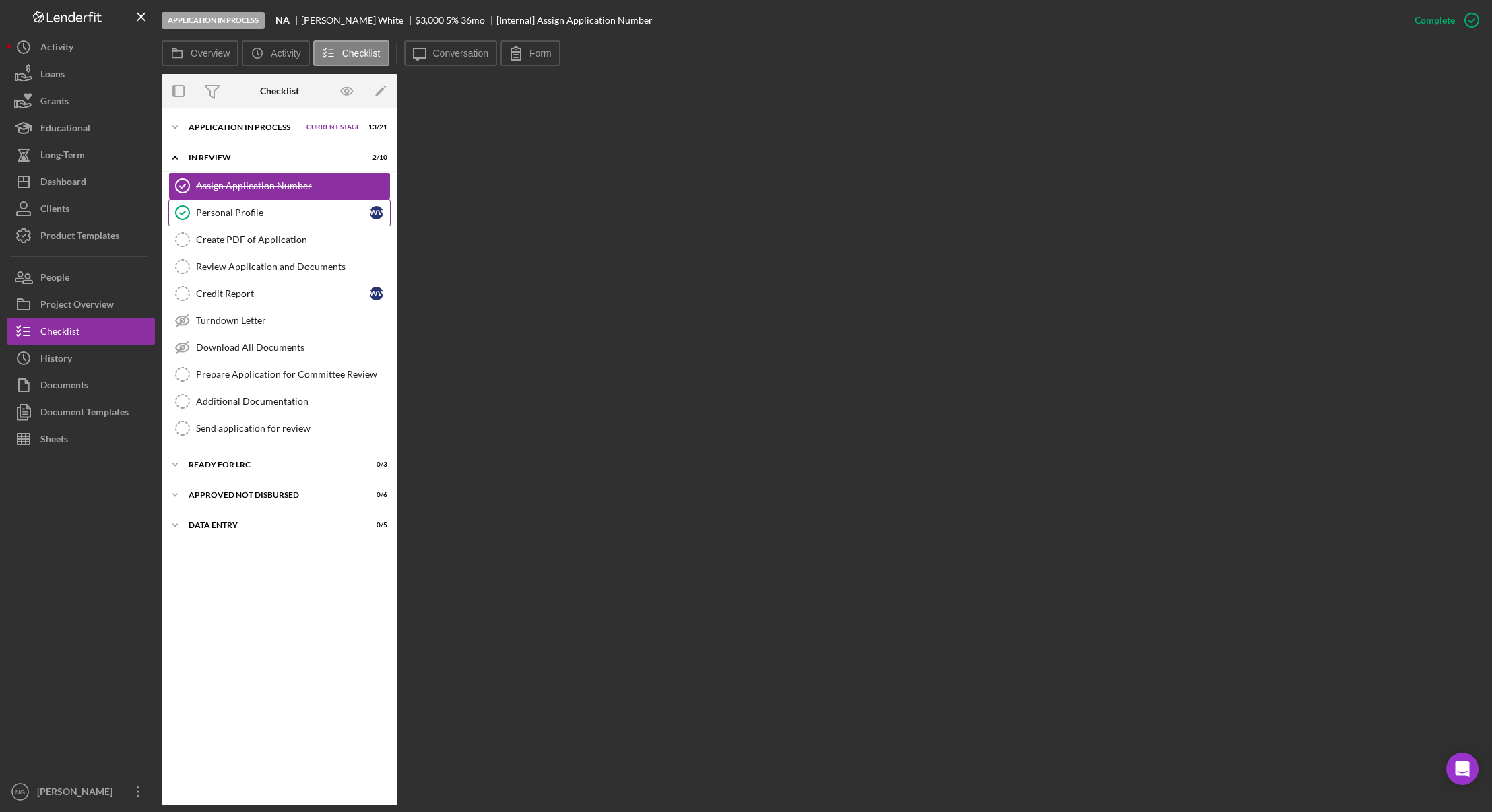
click at [250, 212] on div "Personal Profile" at bounding box center [282, 212] width 174 height 11
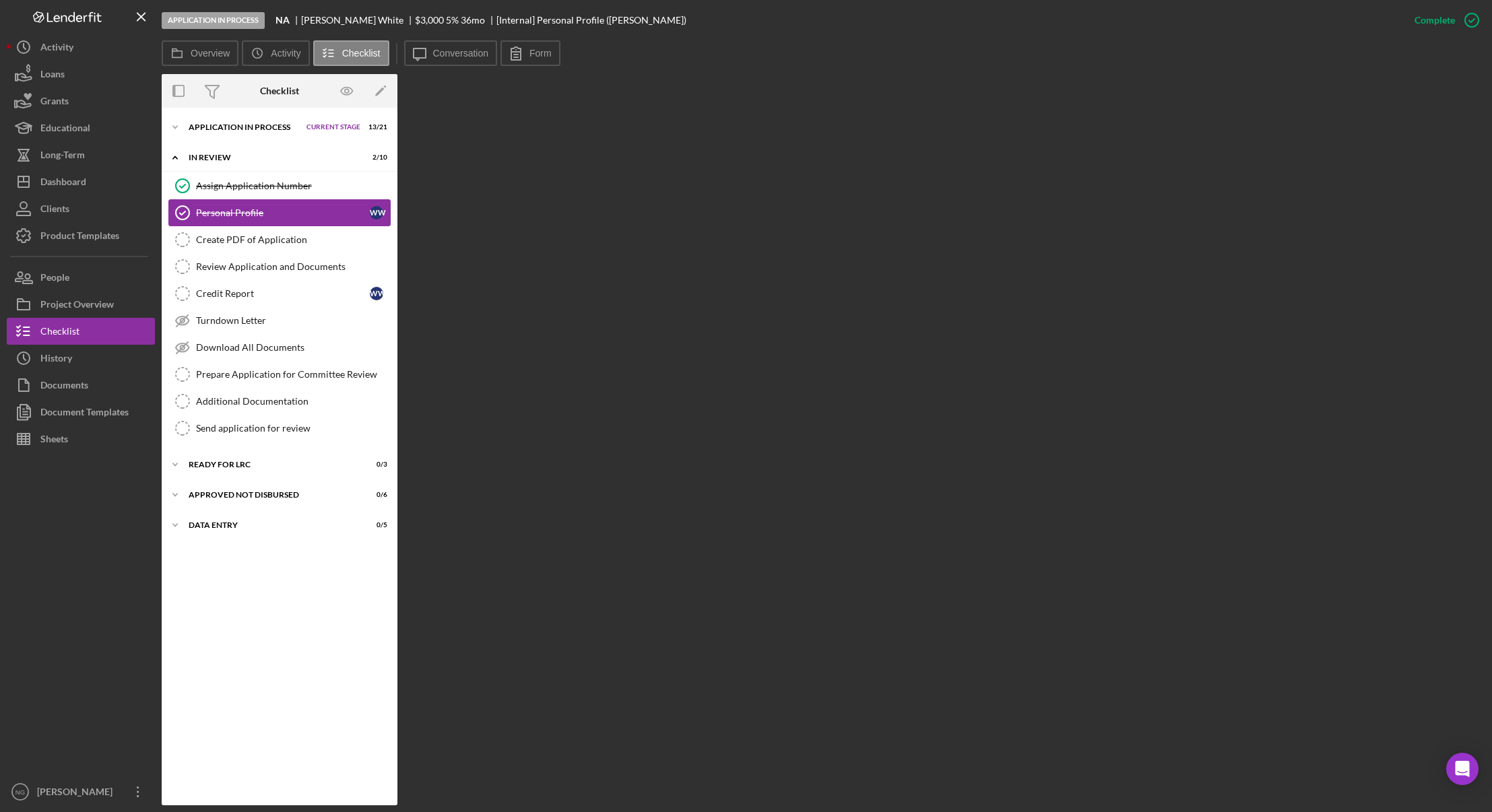
click at [250, 212] on div "Personal Profile" at bounding box center [282, 212] width 174 height 11
click at [534, 57] on label "Form" at bounding box center [540, 53] width 22 height 11
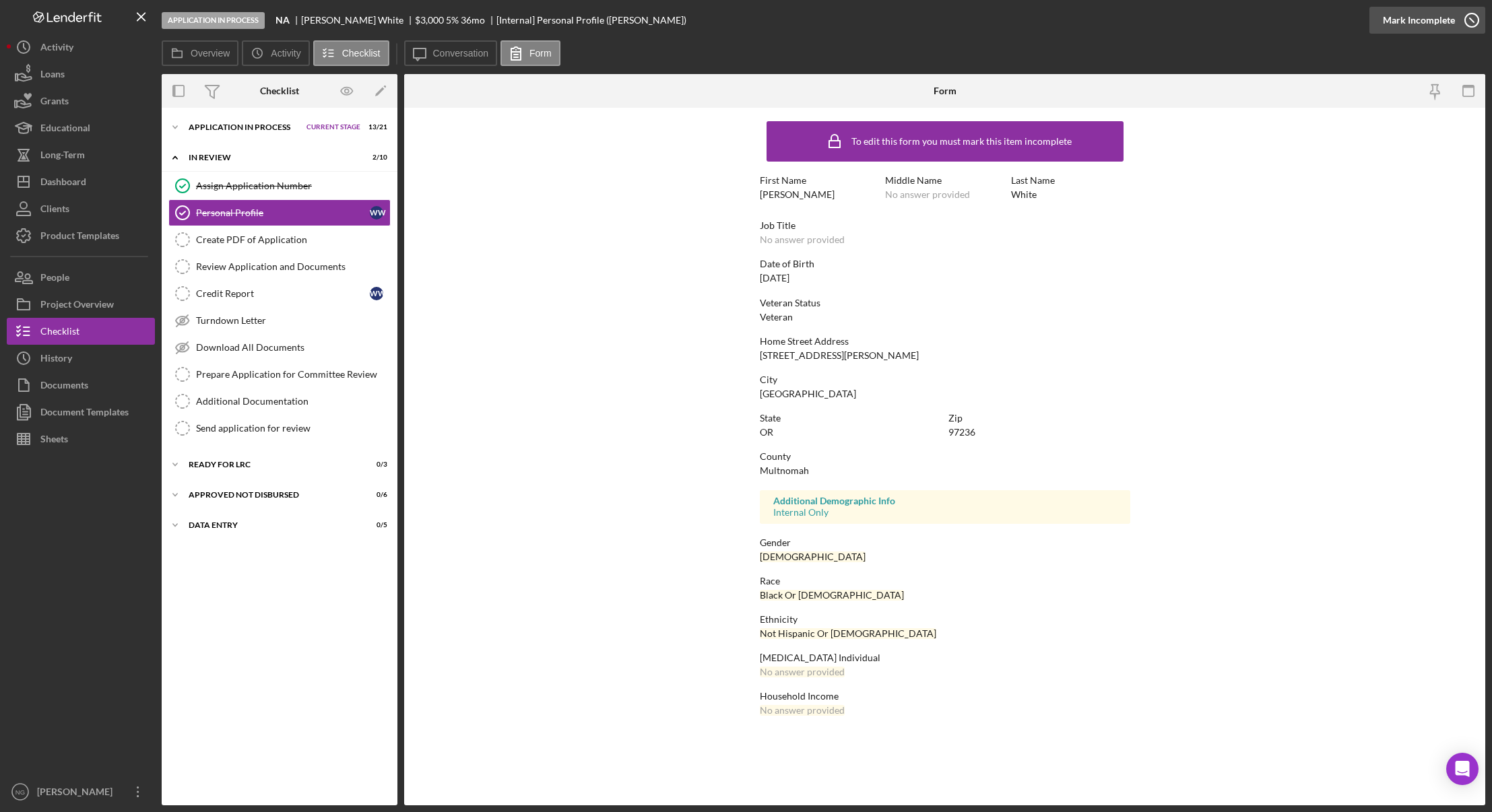
click at [1473, 24] on icon "button" at bounding box center [1472, 20] width 34 height 34
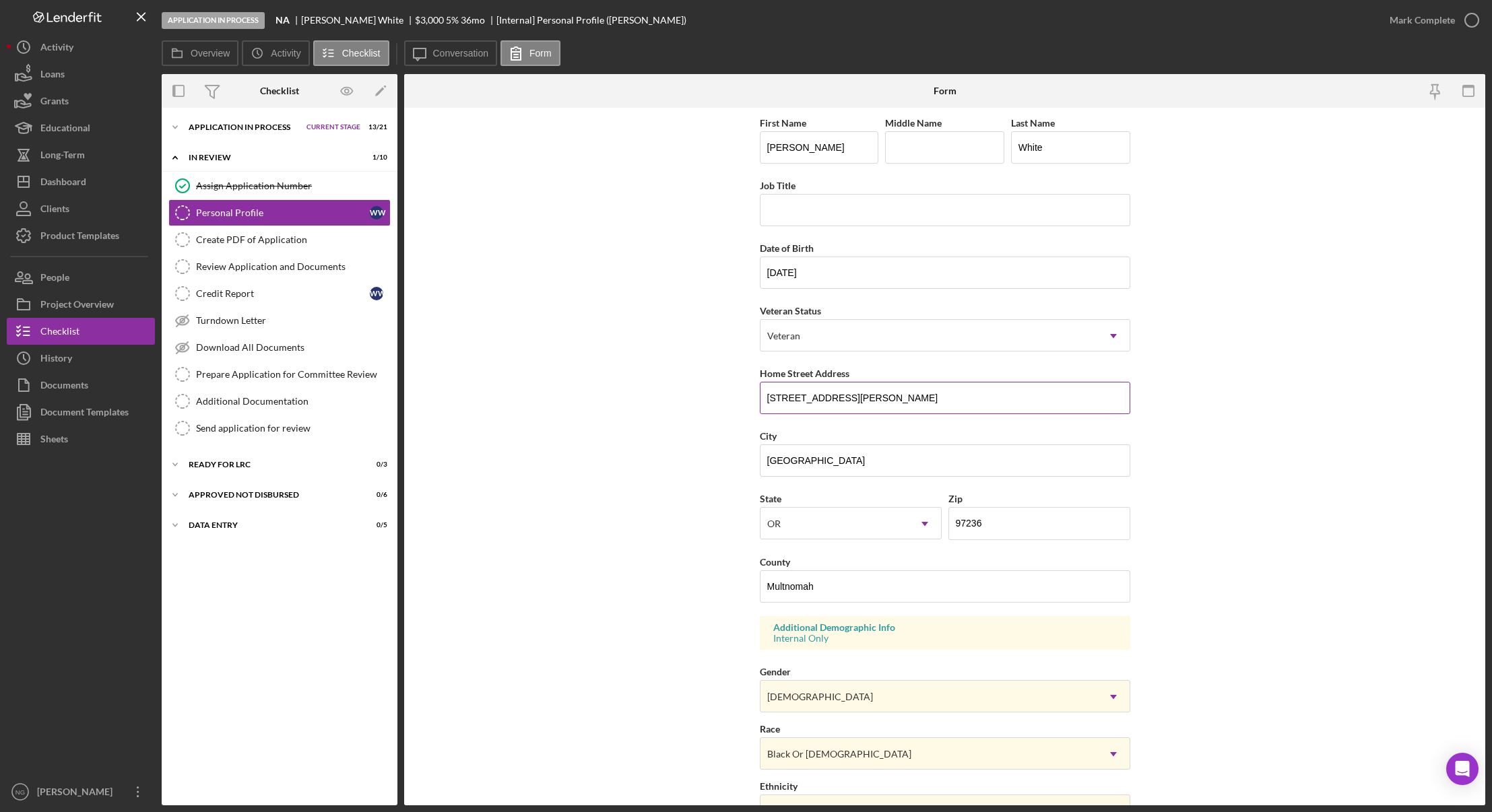
click at [945, 395] on input "1221 Southeast Kelly Street" at bounding box center [944, 398] width 370 height 32
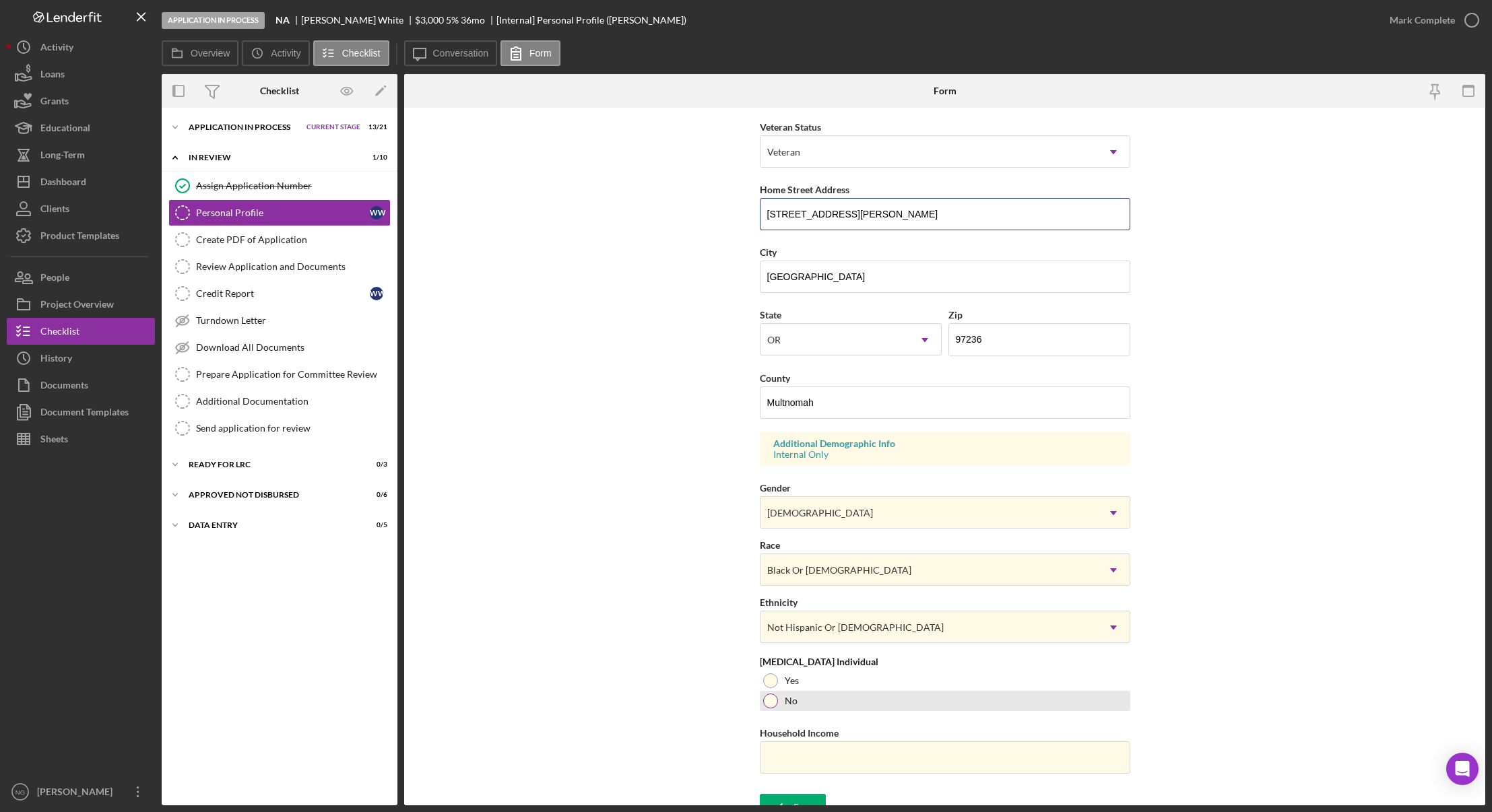
scroll to position [202, 0]
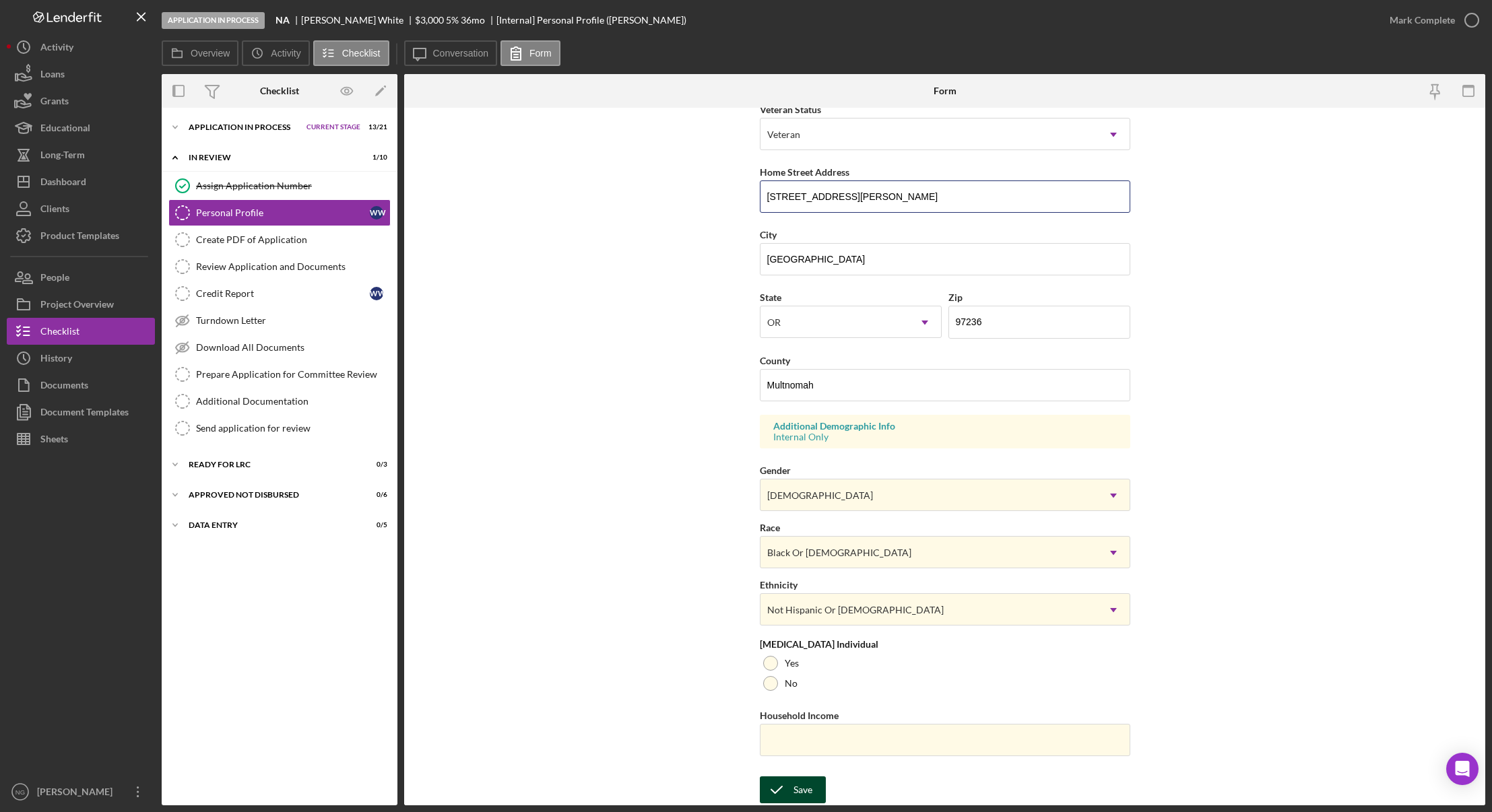
type input "1221 Southeast Kelly Street Apt #112"
click at [776, 786] on icon "submit" at bounding box center [776, 789] width 34 height 34
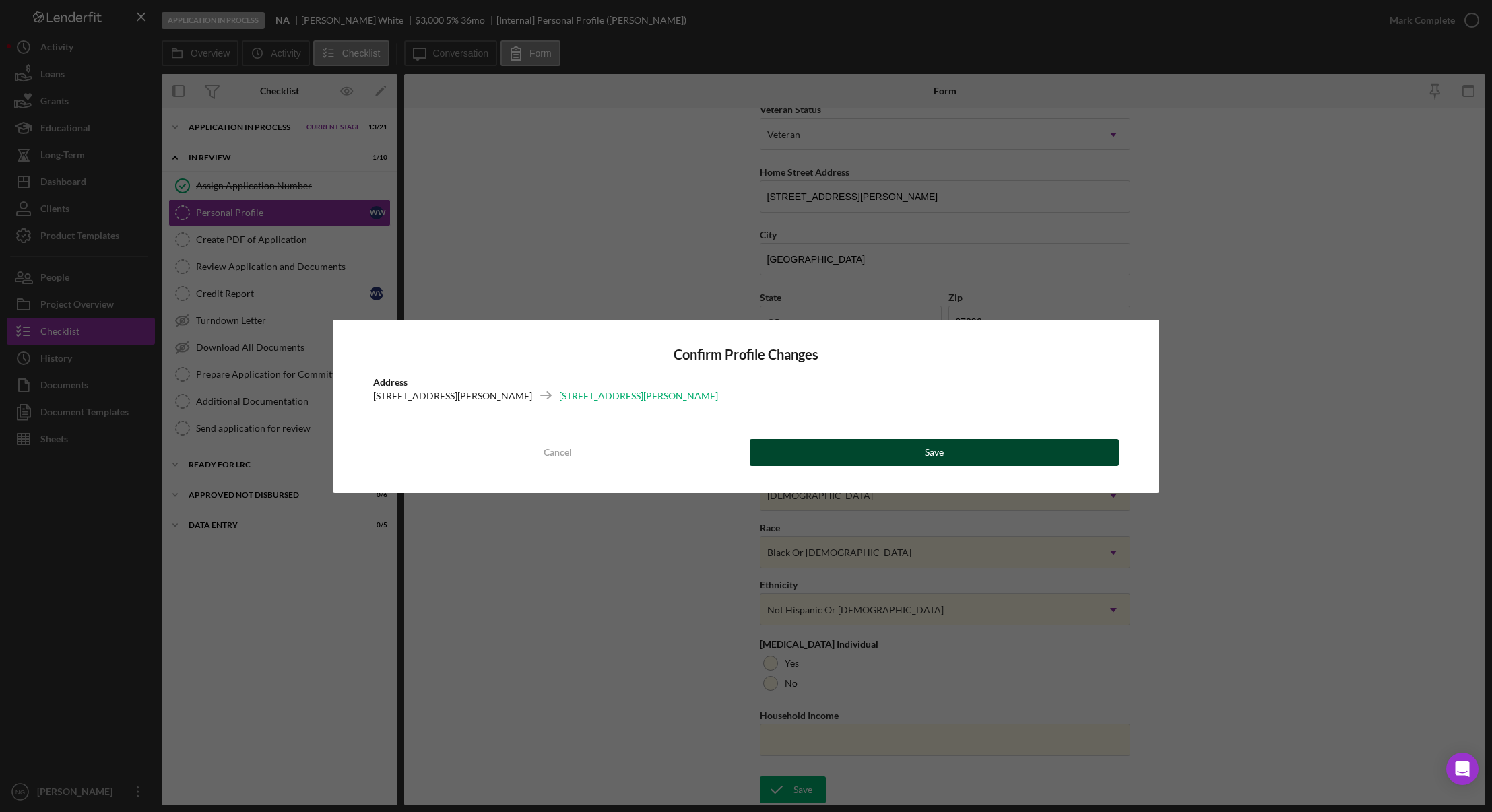
click at [948, 453] on button "Save" at bounding box center [934, 453] width 370 height 27
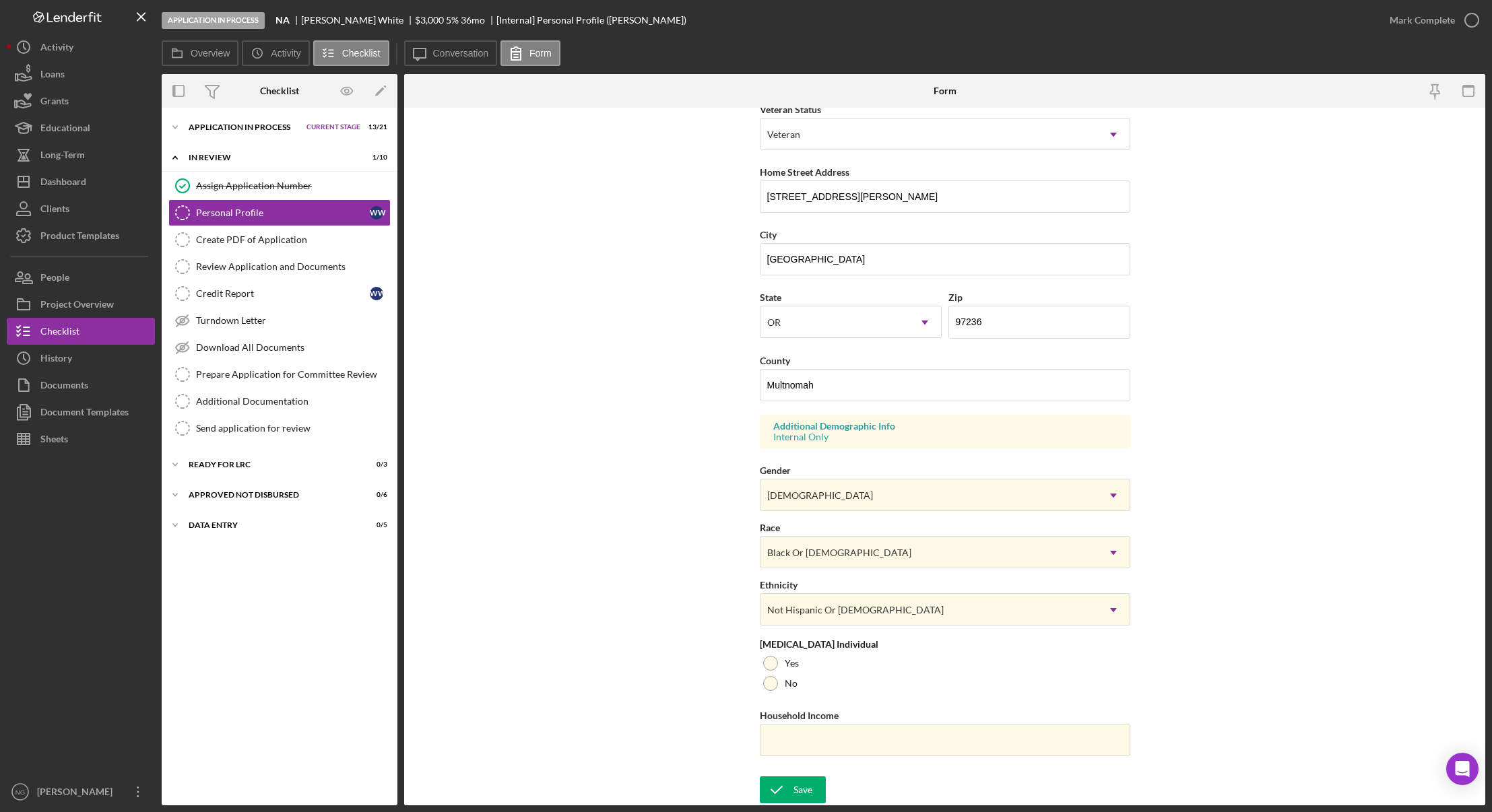
click at [1466, 16] on div "Form submitted" at bounding box center [1373, 13] width 216 height 5
click at [1463, 20] on icon "button" at bounding box center [1472, 20] width 34 height 34
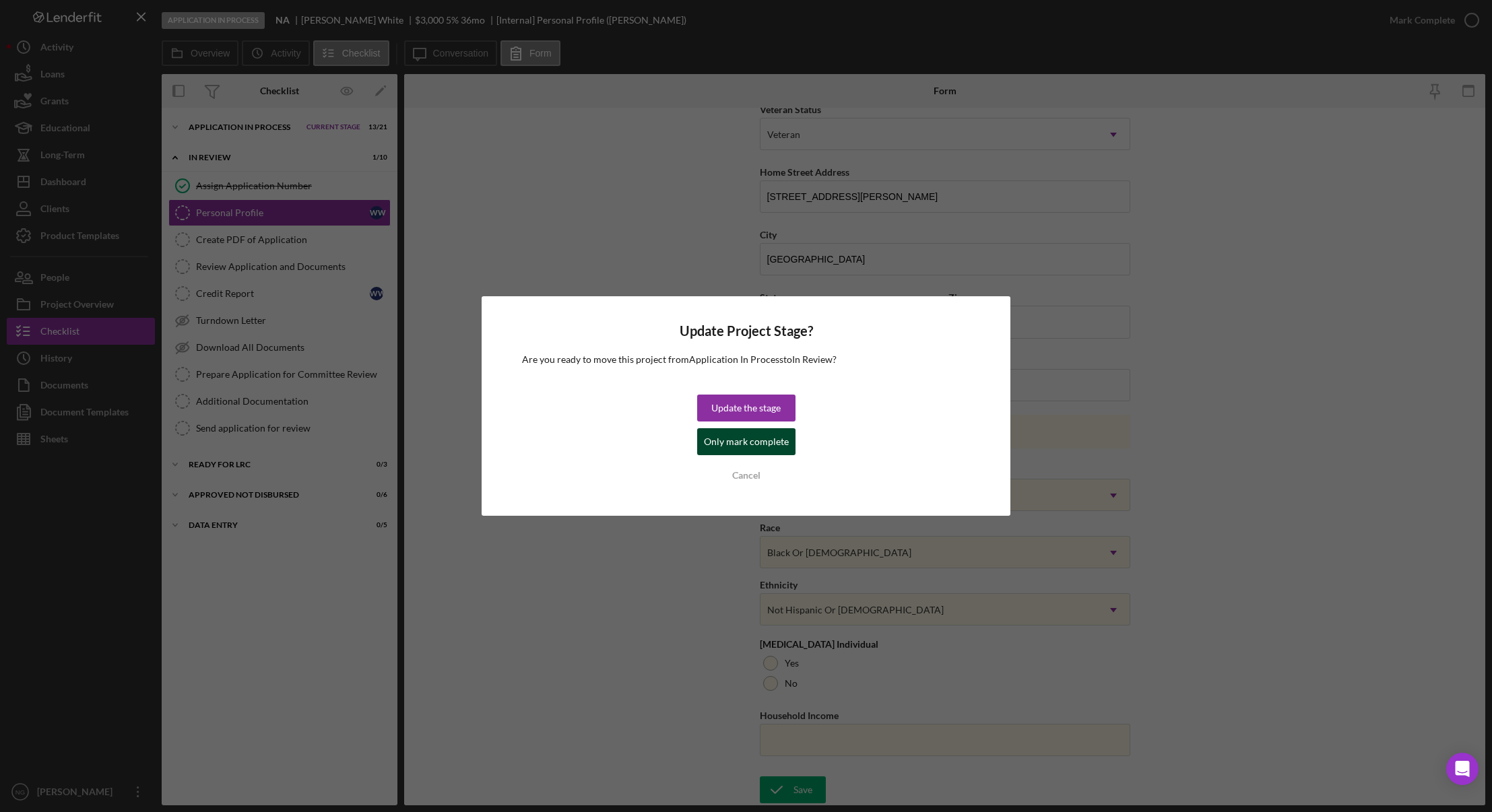
click at [742, 443] on div "Only mark complete" at bounding box center [746, 442] width 85 height 27
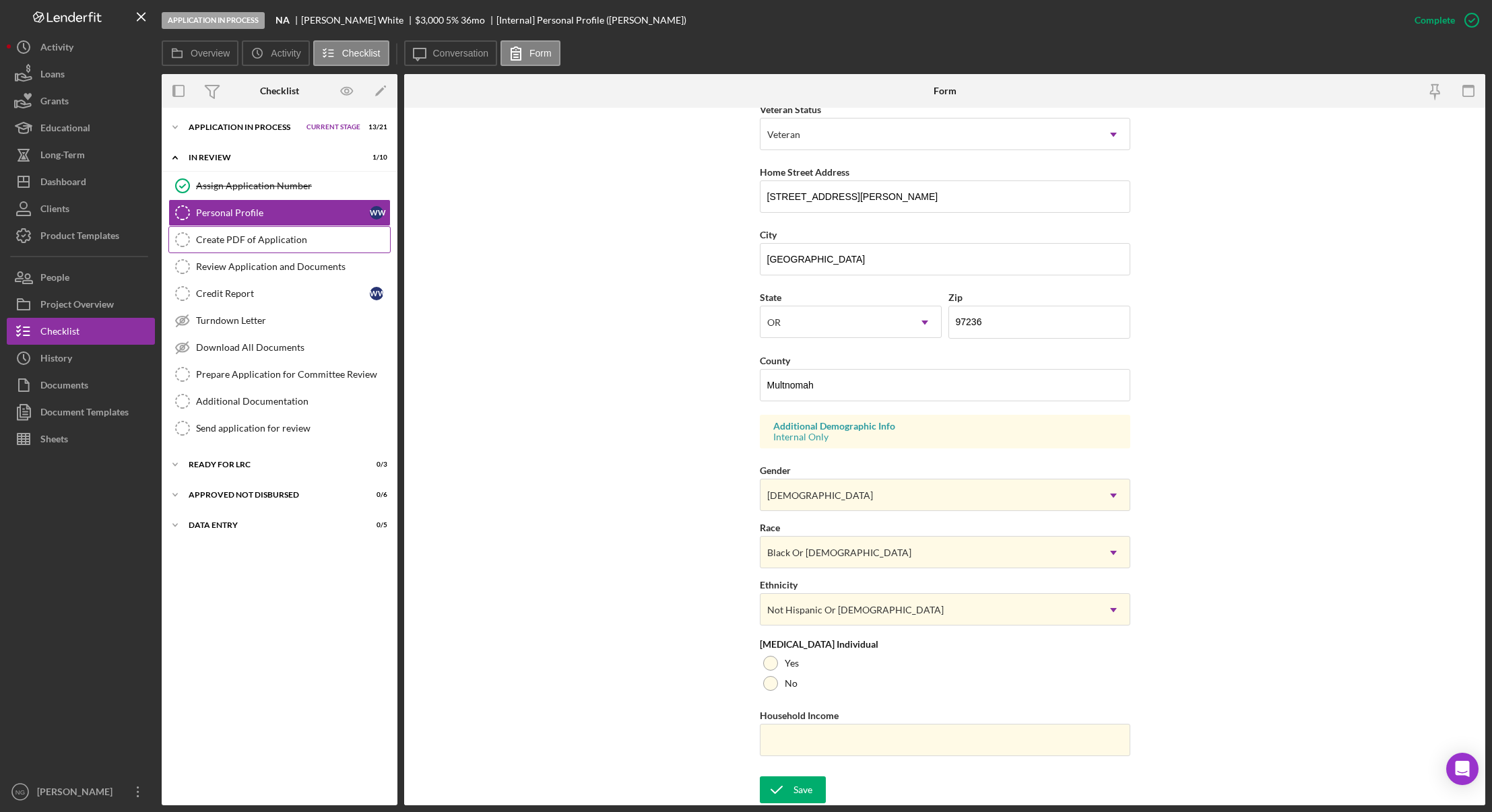
scroll to position [0, 0]
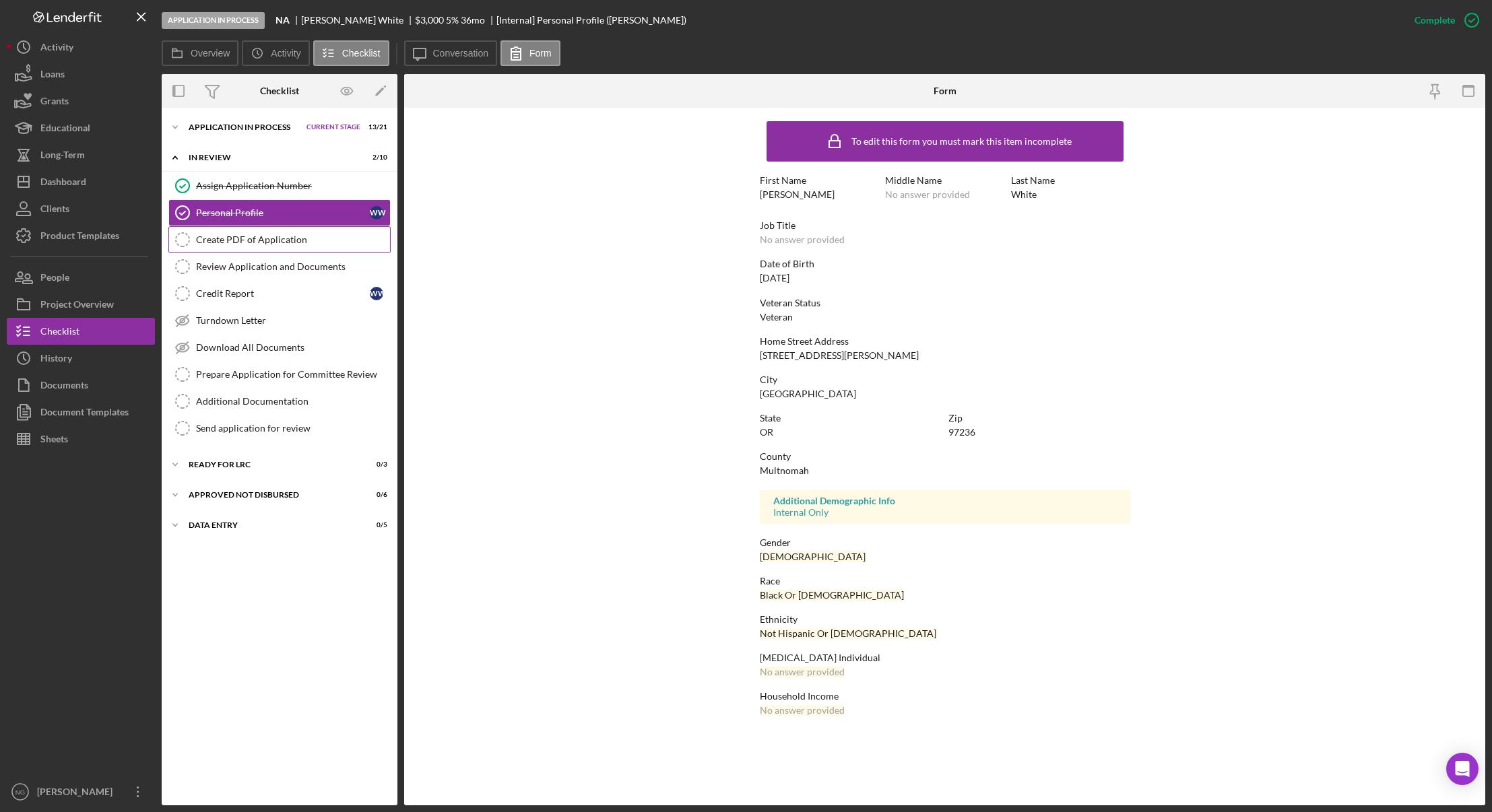
click at [250, 243] on div "Create PDF of Application" at bounding box center [292, 239] width 194 height 11
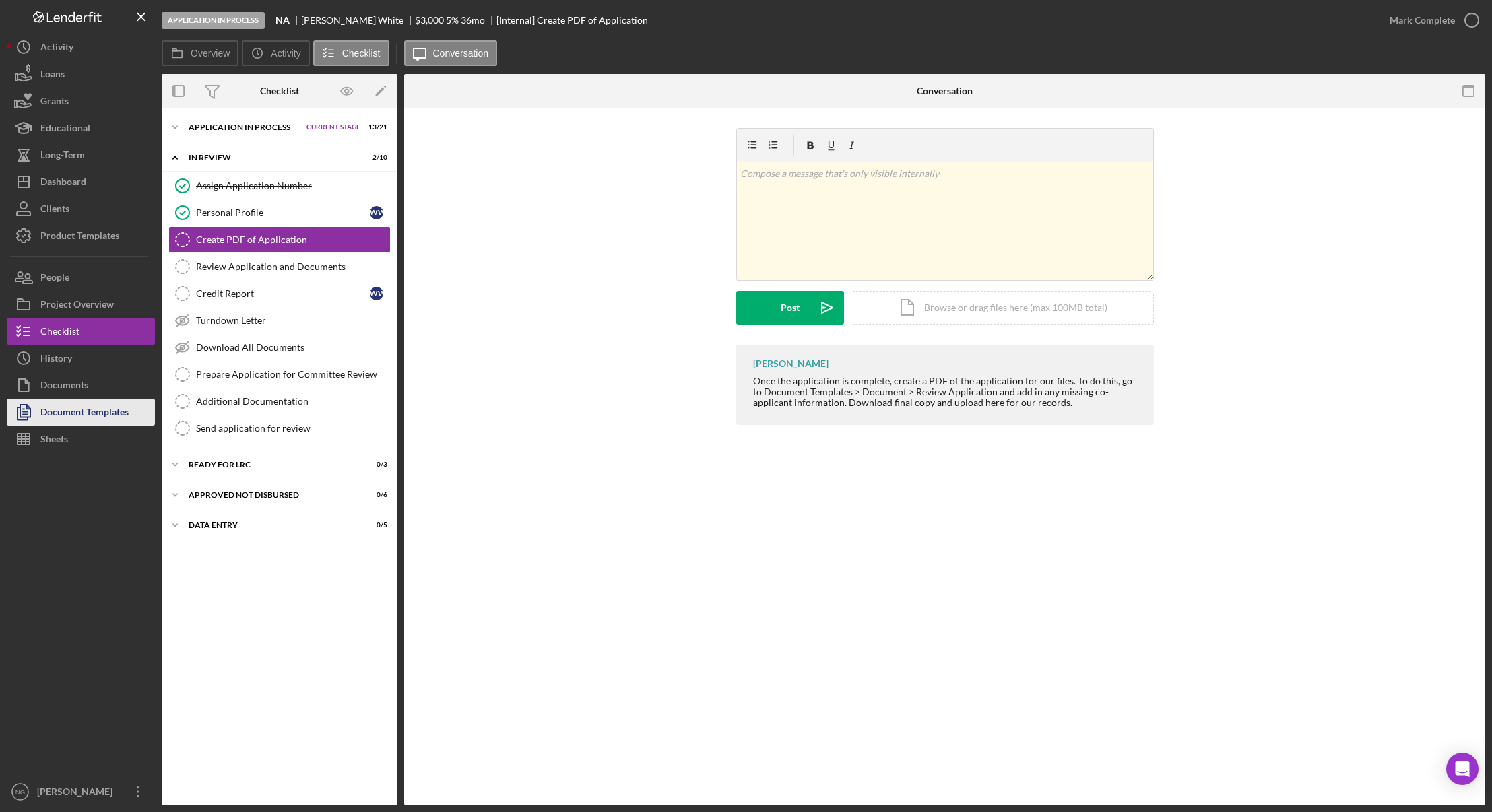
click at [94, 408] on div "Document Templates" at bounding box center [84, 414] width 88 height 30
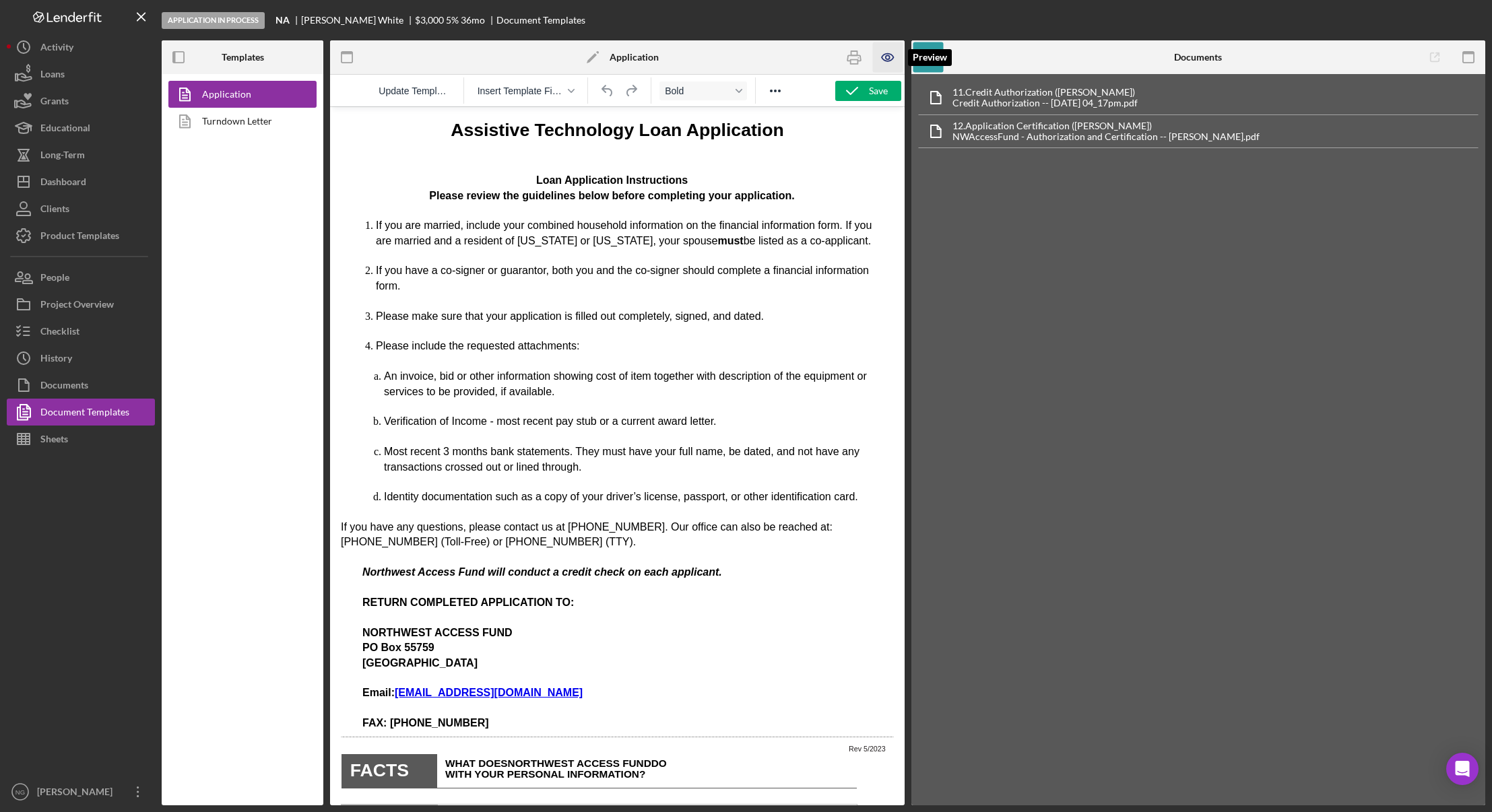
click at [885, 59] on icon "button" at bounding box center [886, 57] width 4 height 4
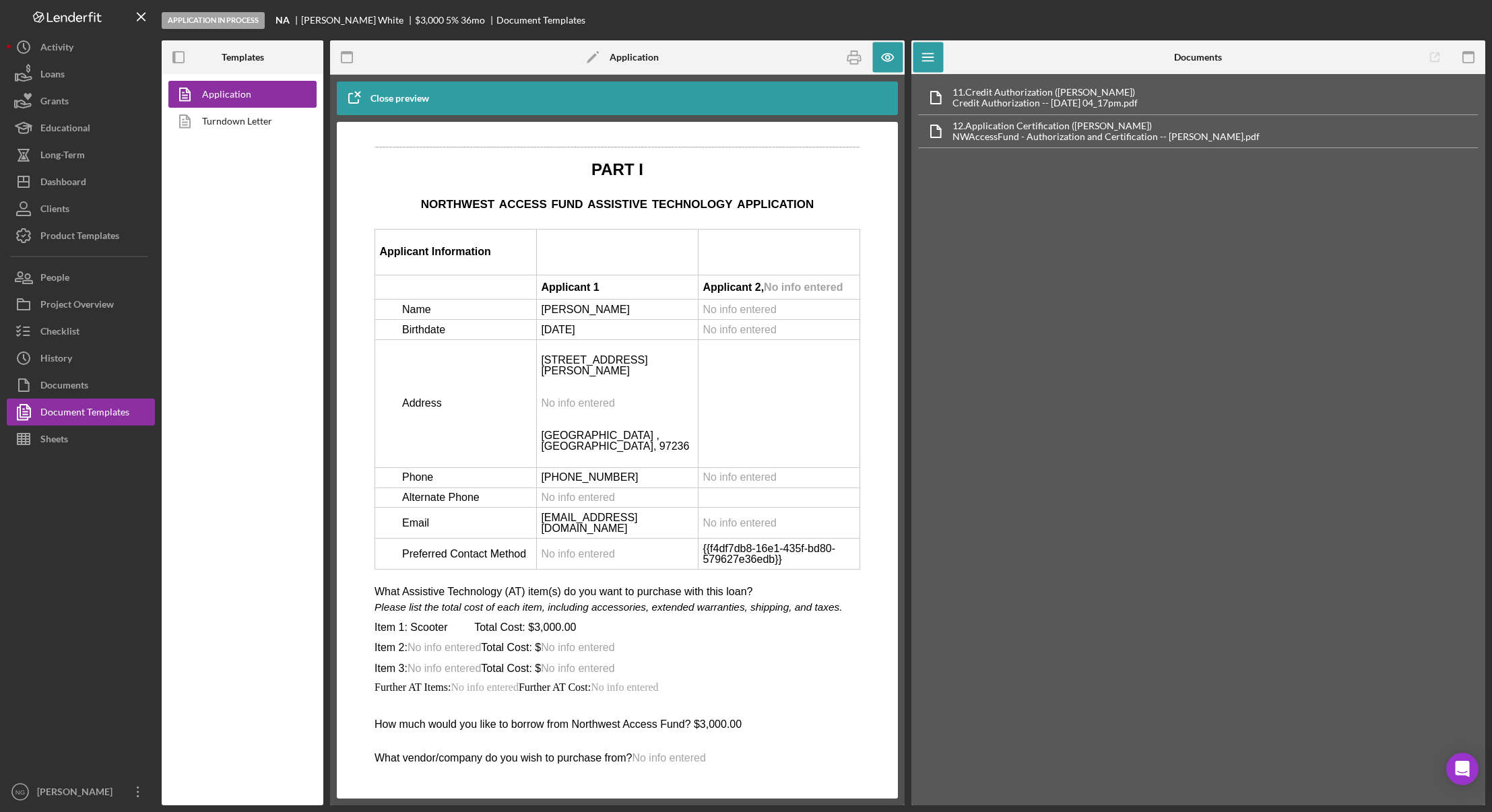
scroll to position [2087, 0]
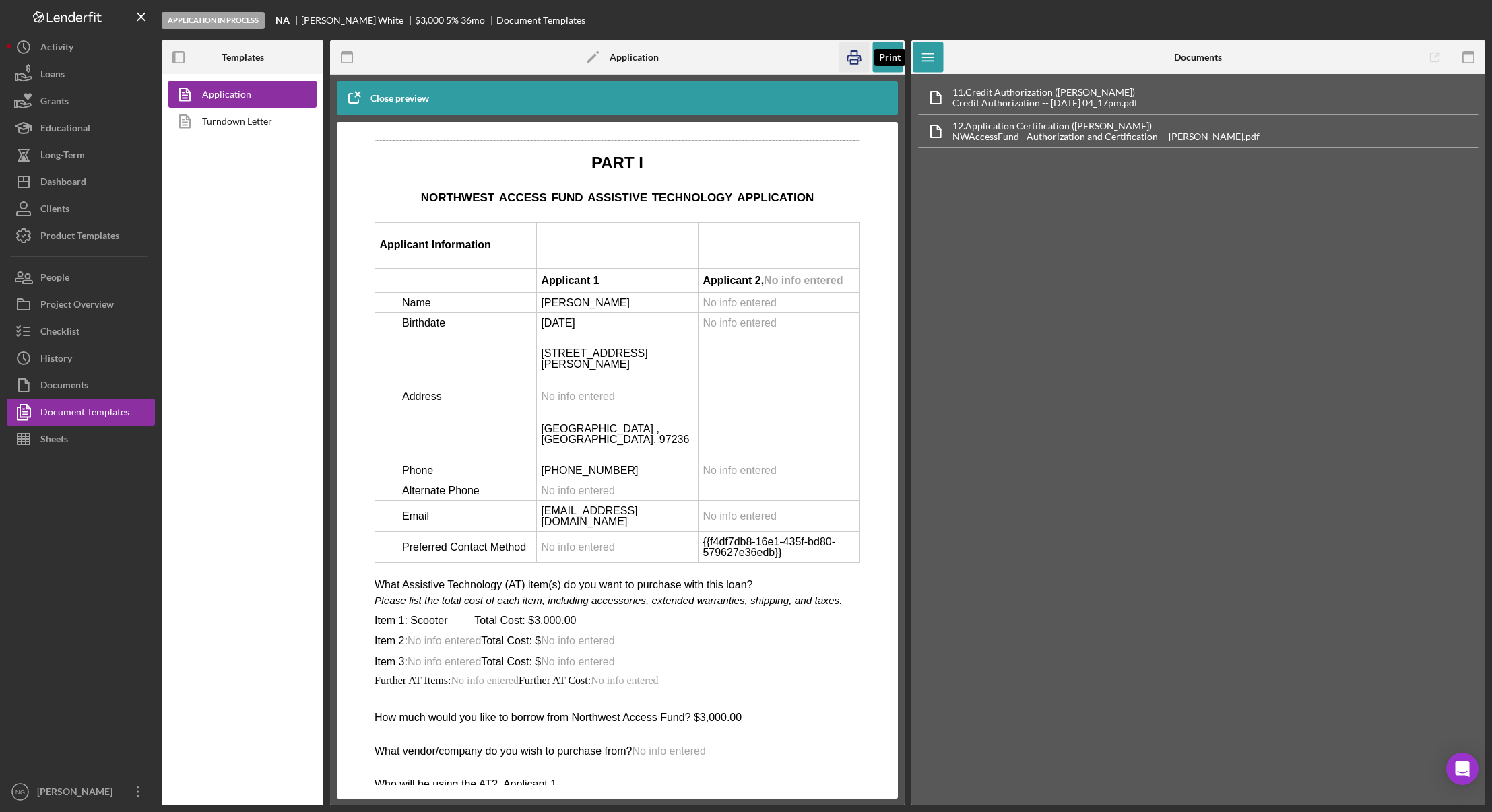
click at [843, 59] on icon "button" at bounding box center [854, 58] width 30 height 30
click at [53, 333] on div "Checklist" at bounding box center [60, 333] width 39 height 30
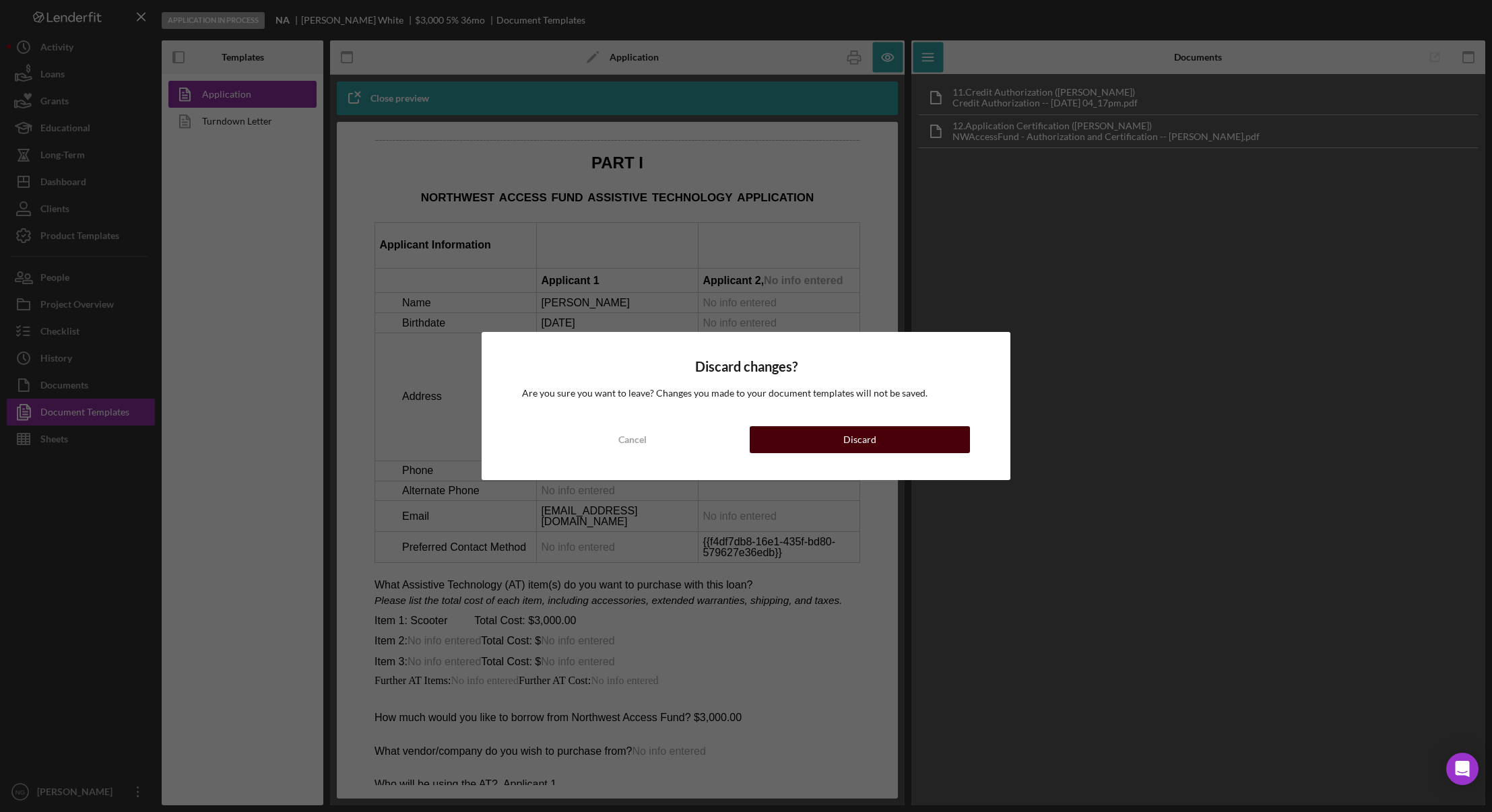
click at [817, 443] on button "Discard" at bounding box center [859, 439] width 220 height 27
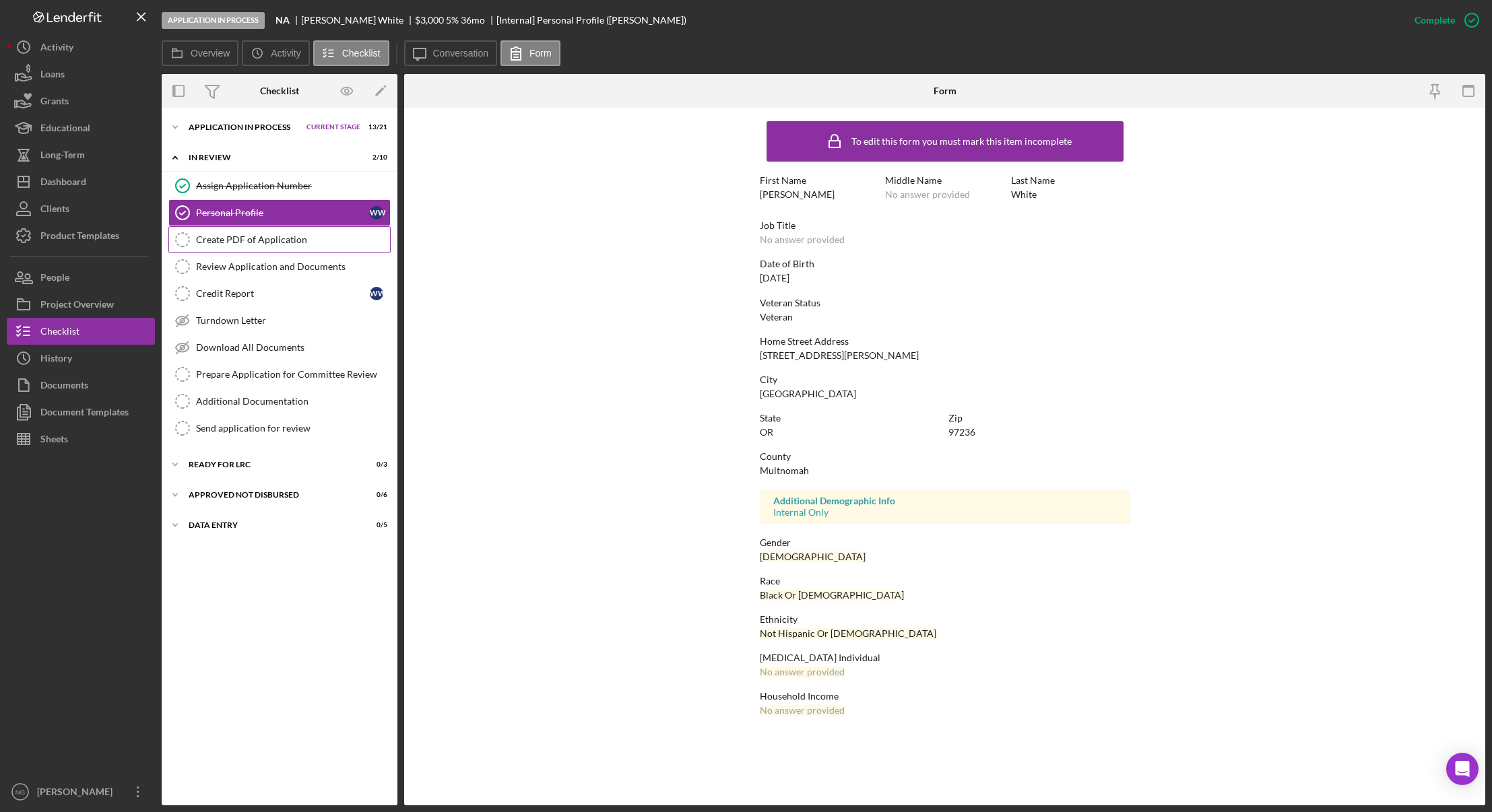
click at [256, 241] on div "Create PDF of Application" at bounding box center [292, 239] width 194 height 11
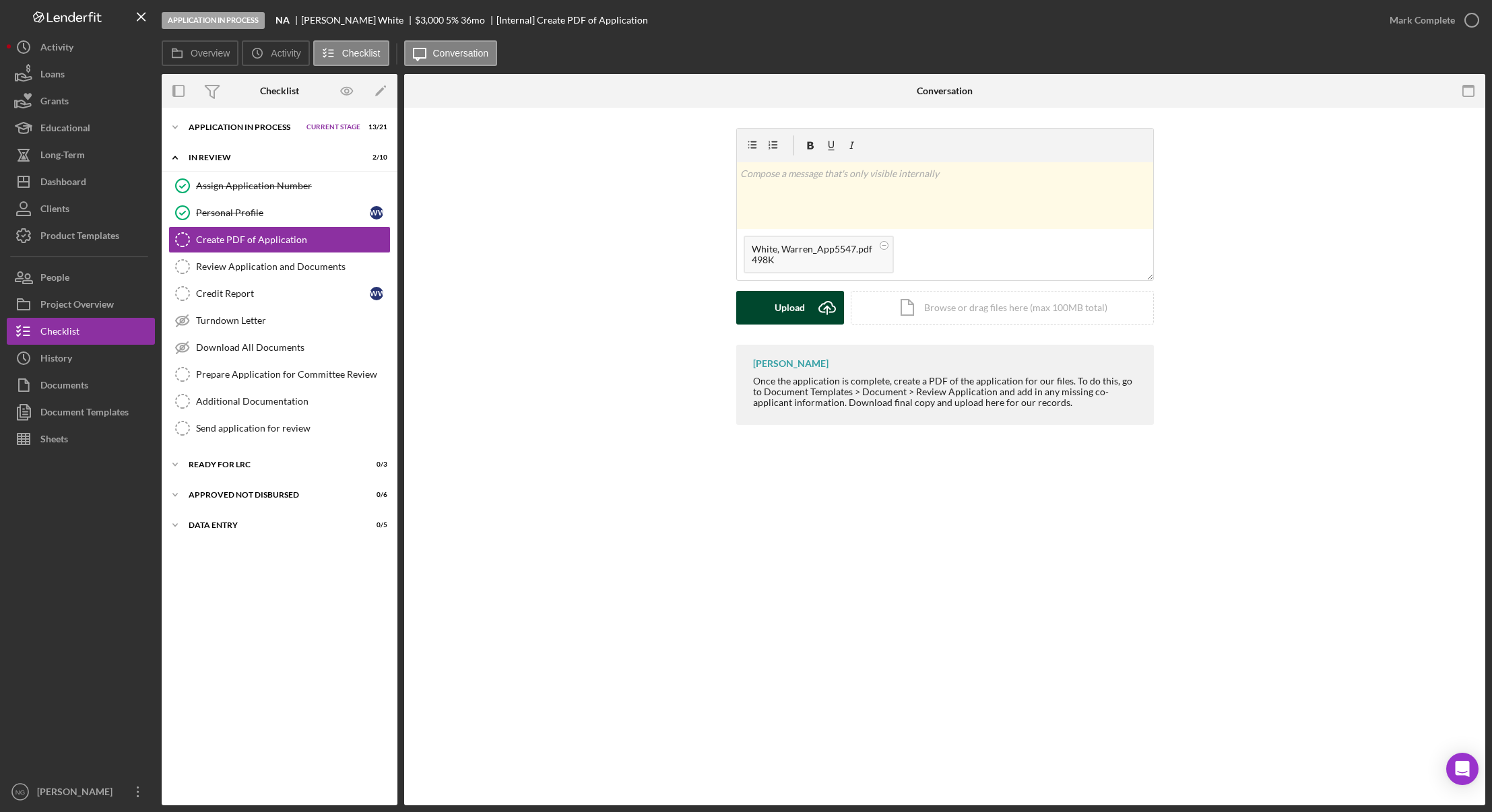
click at [812, 315] on icon "Icon/Upload" at bounding box center [827, 307] width 34 height 34
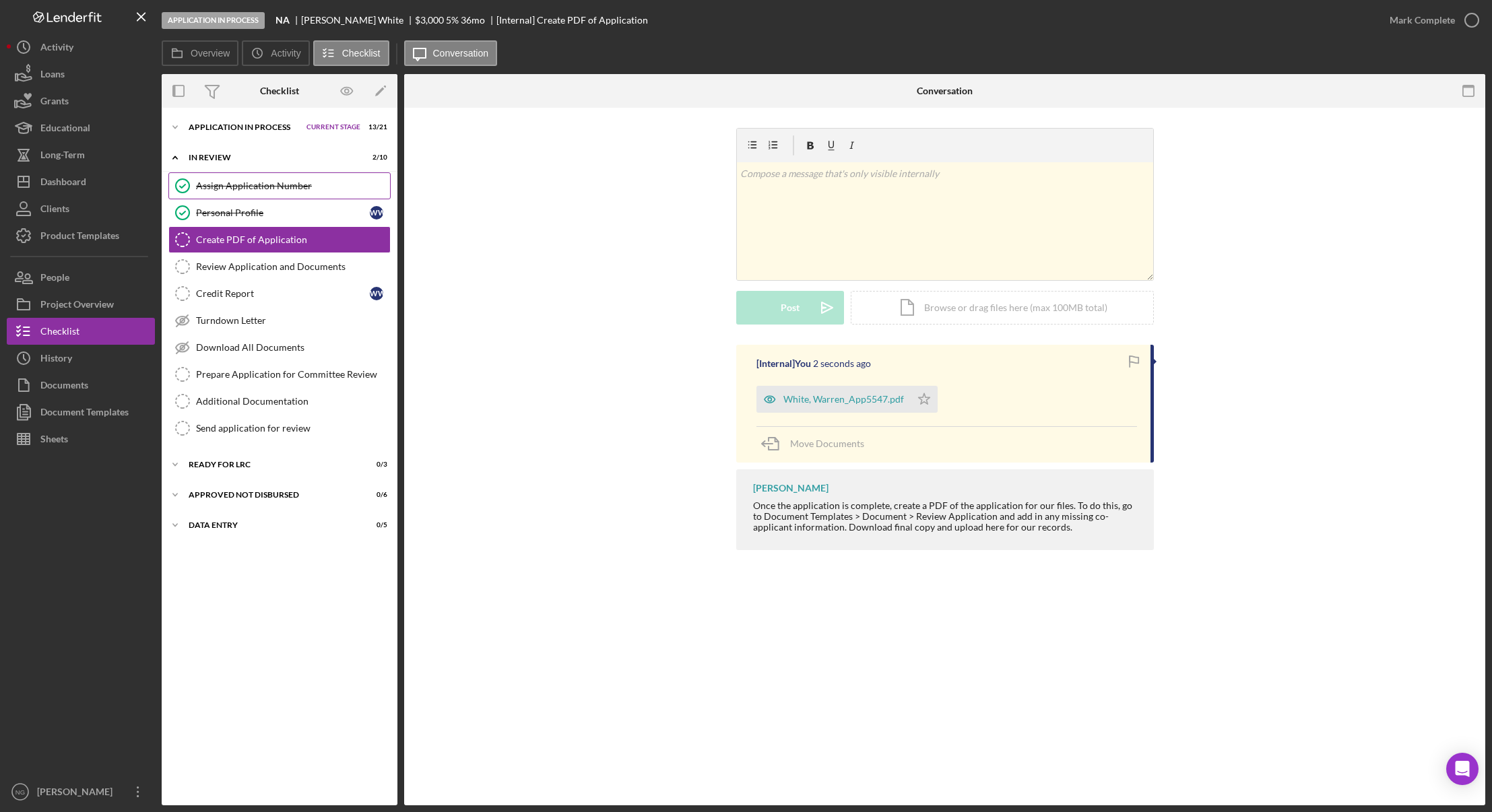
click at [239, 191] on link "Assign Application Number Assign Application Number" at bounding box center [279, 186] width 223 height 27
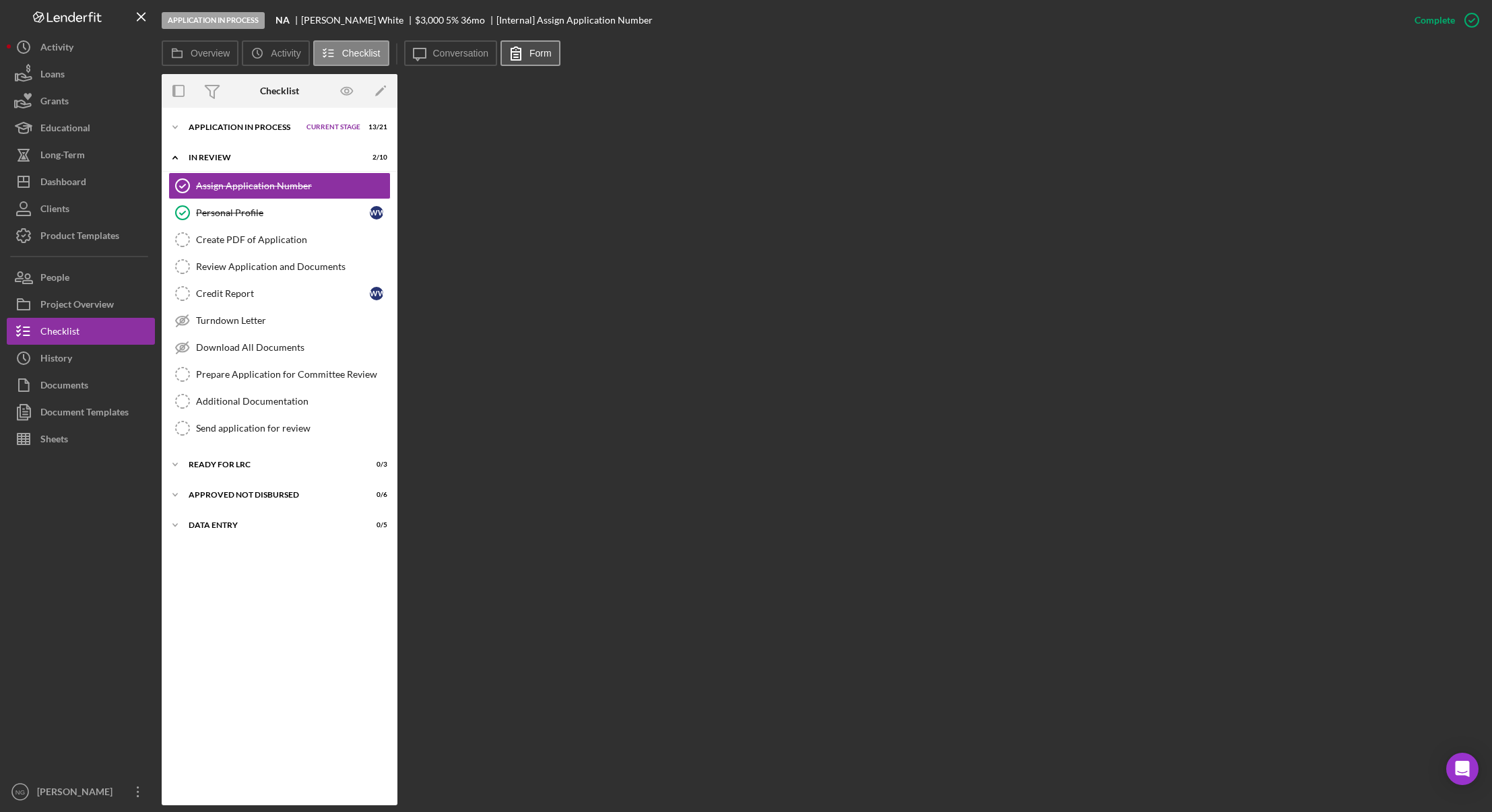
click at [525, 54] on icon at bounding box center [516, 53] width 34 height 34
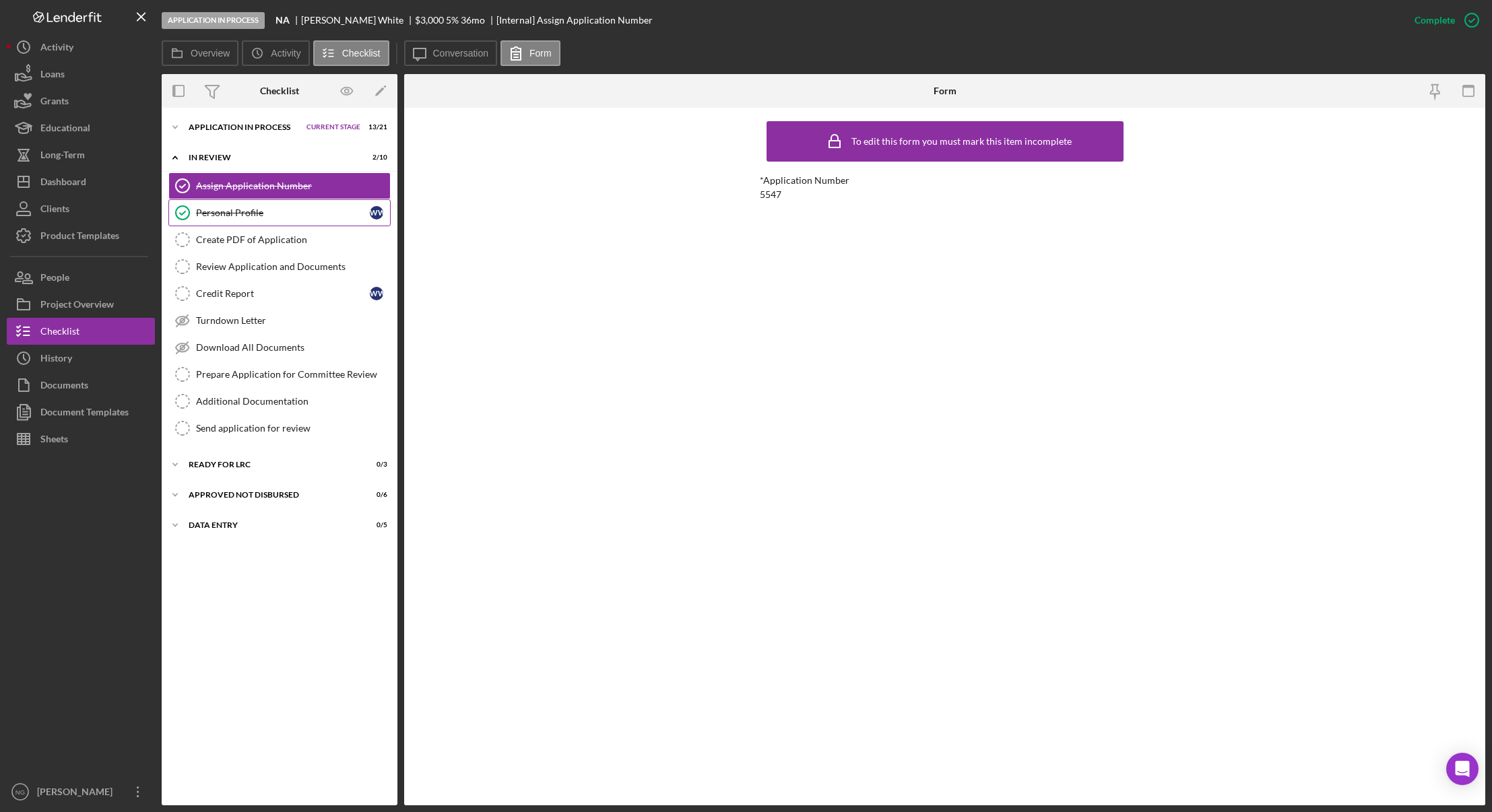
click at [304, 208] on div "Personal Profile" at bounding box center [282, 212] width 174 height 11
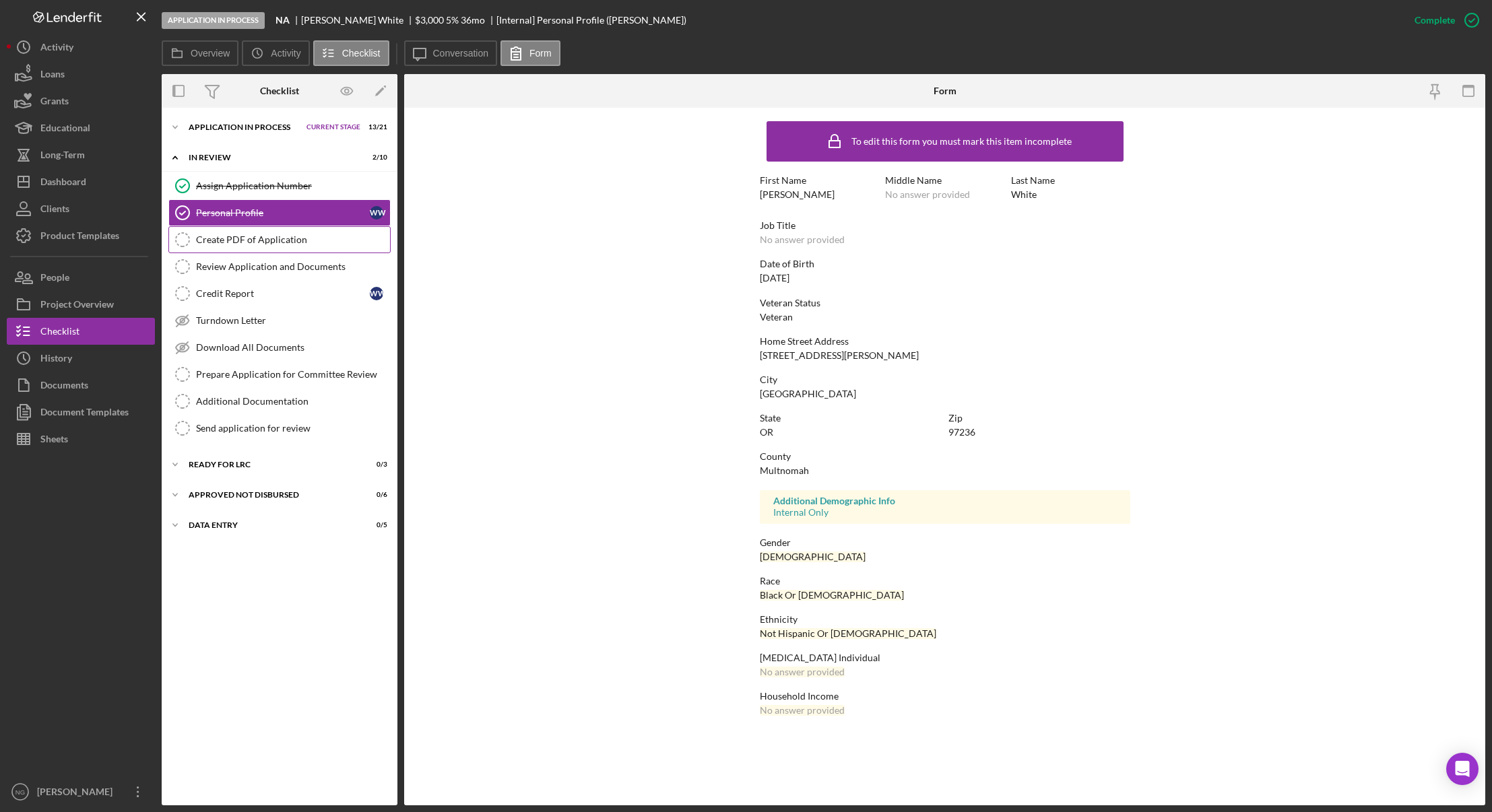
click at [288, 247] on link "Create PDF of Application Create PDF of Application" at bounding box center [279, 239] width 223 height 27
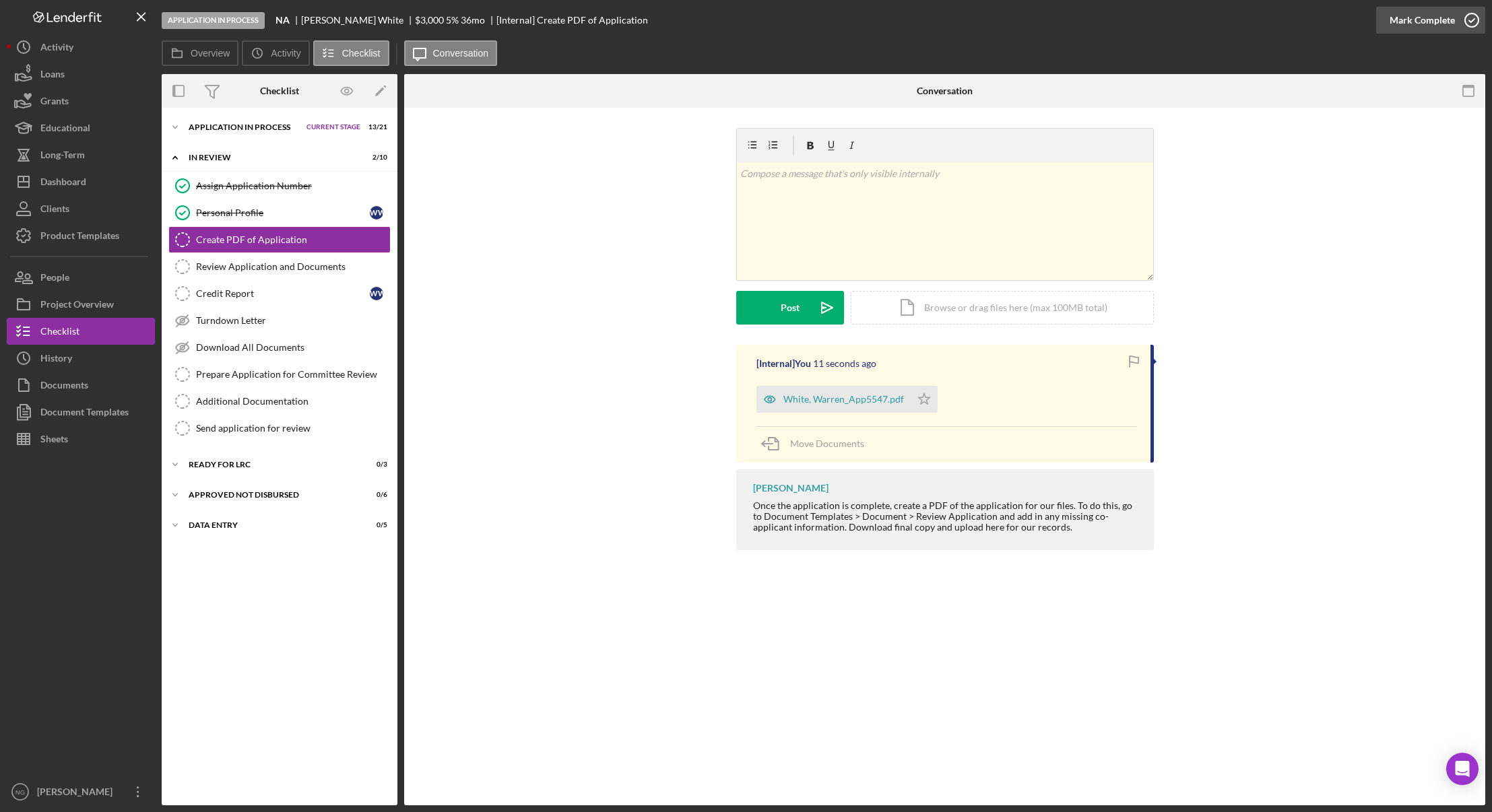
click at [1474, 12] on icon "button" at bounding box center [1472, 20] width 34 height 34
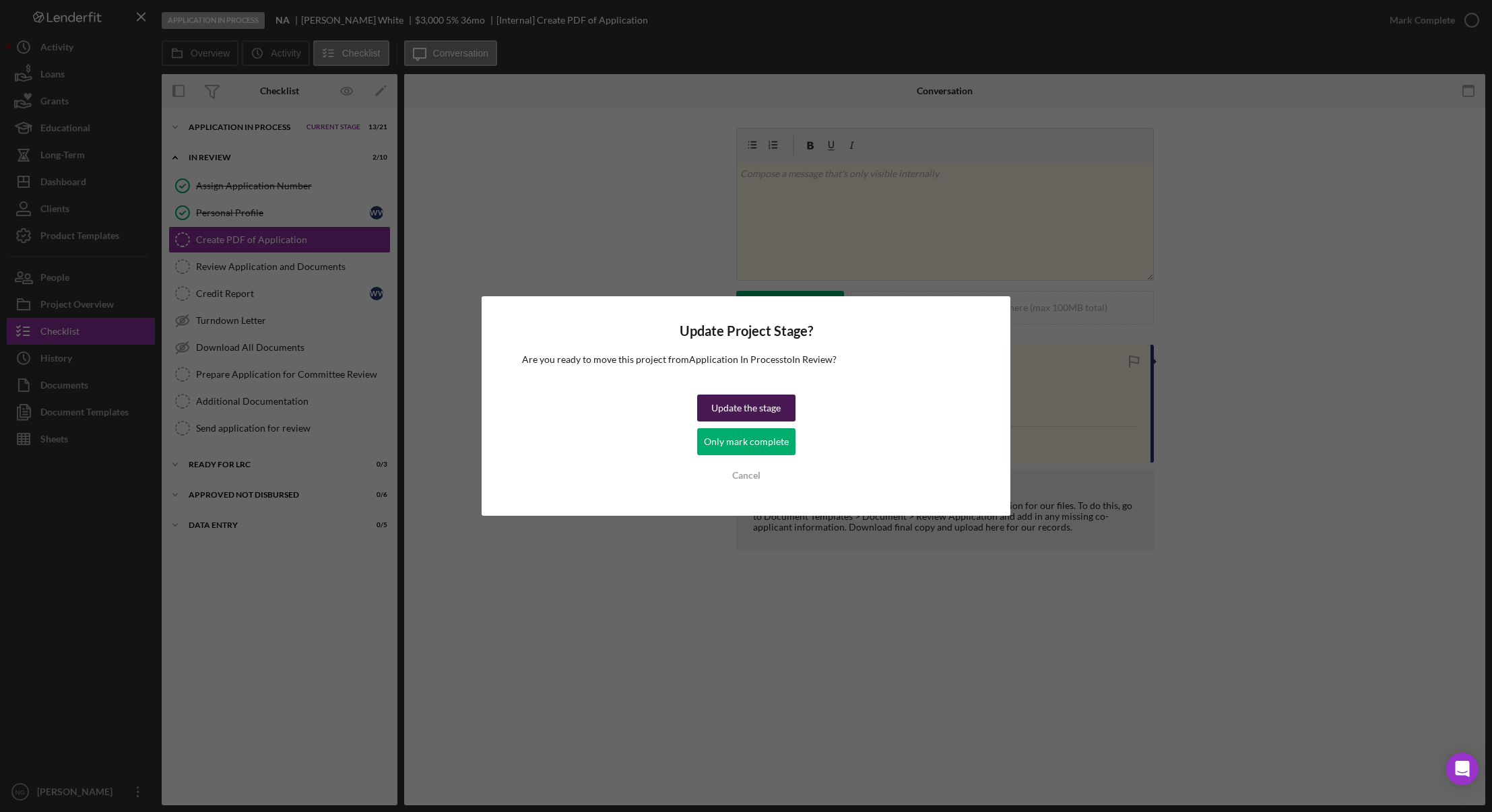
click at [754, 412] on div "Update the stage" at bounding box center [746, 408] width 70 height 27
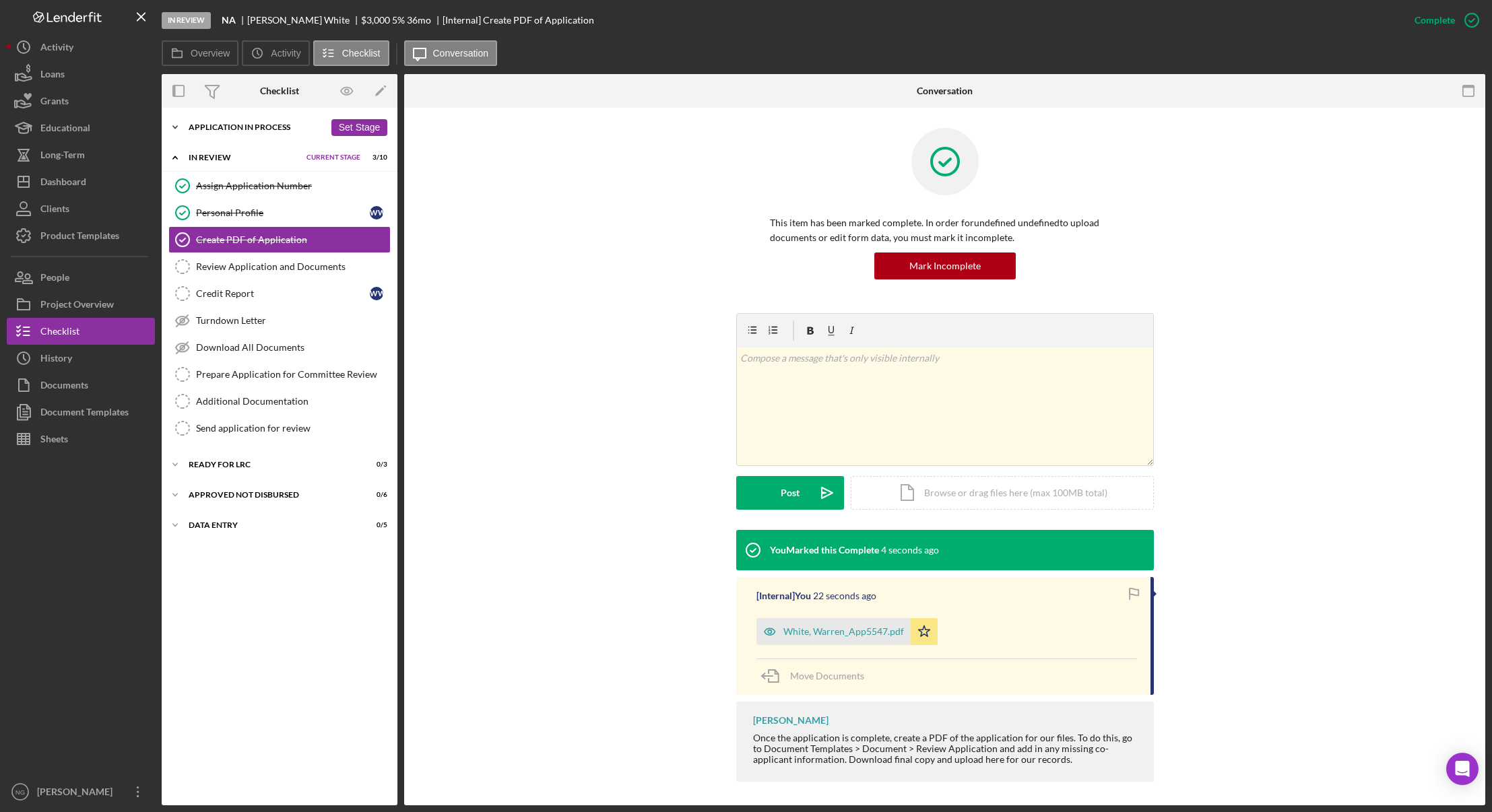
click at [270, 130] on div "Application In Process" at bounding box center [256, 128] width 136 height 8
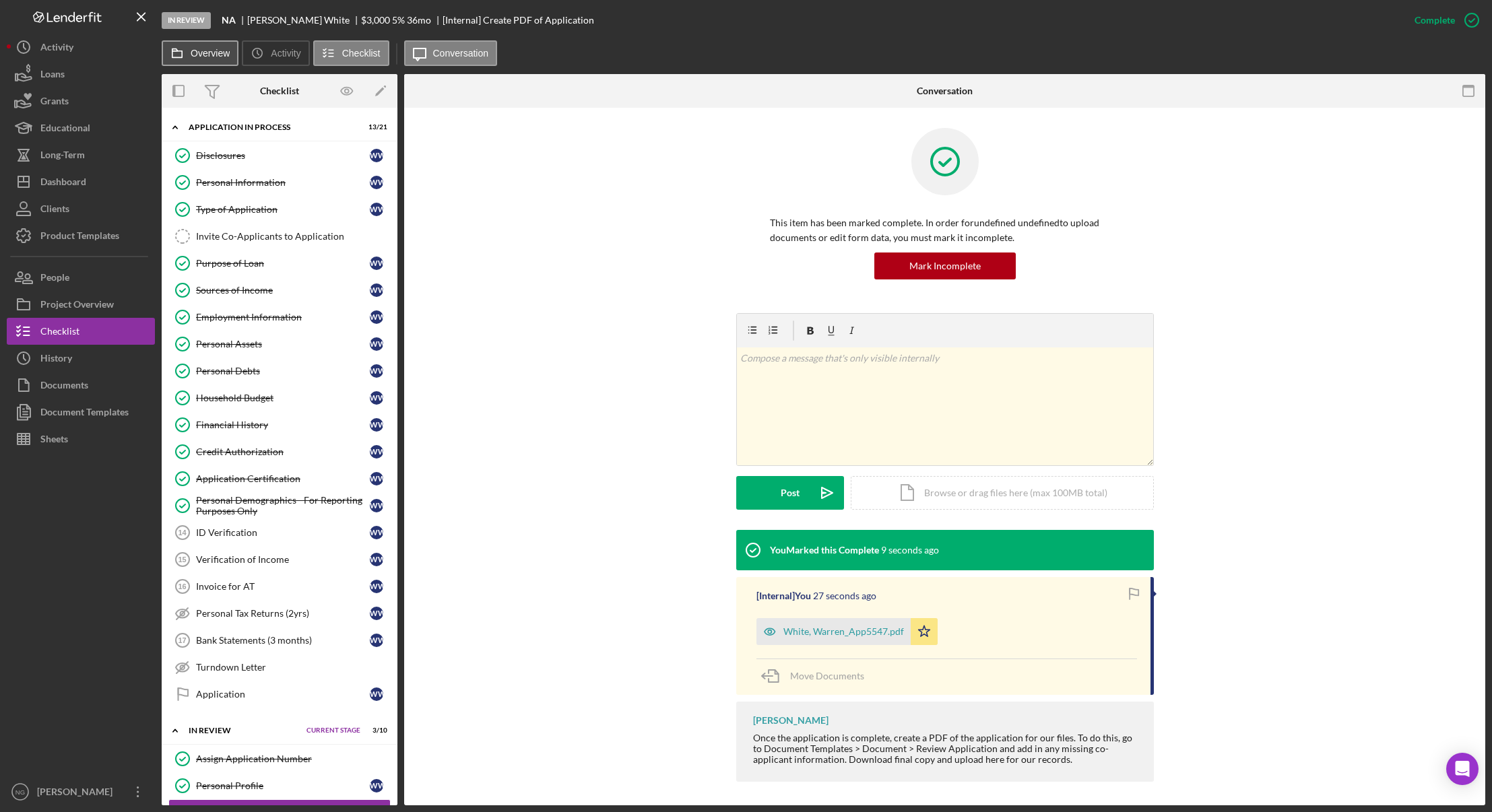
click at [212, 46] on button "Overview" at bounding box center [199, 53] width 76 height 25
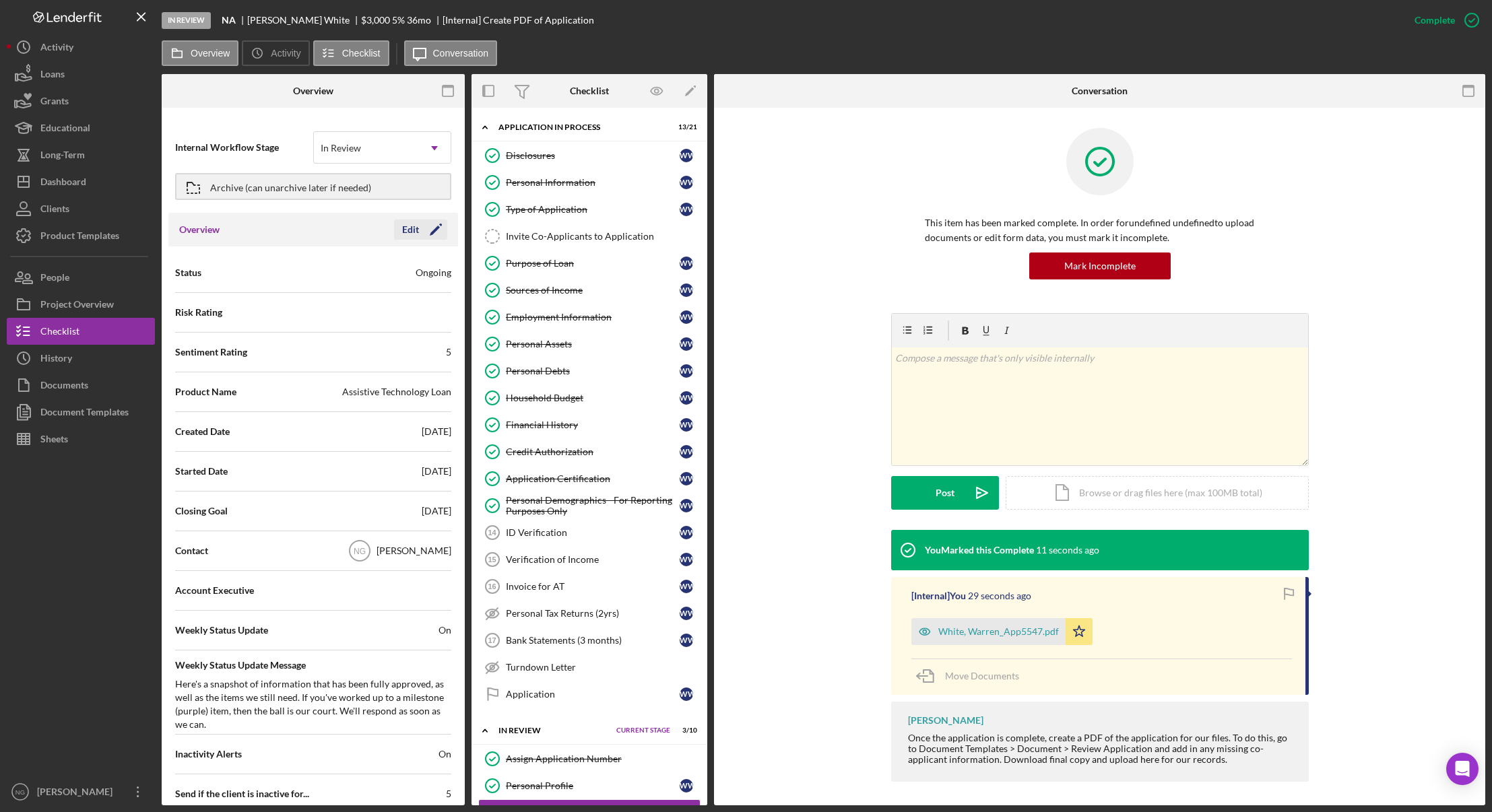
click at [439, 238] on icon "Icon/Edit" at bounding box center [436, 229] width 34 height 34
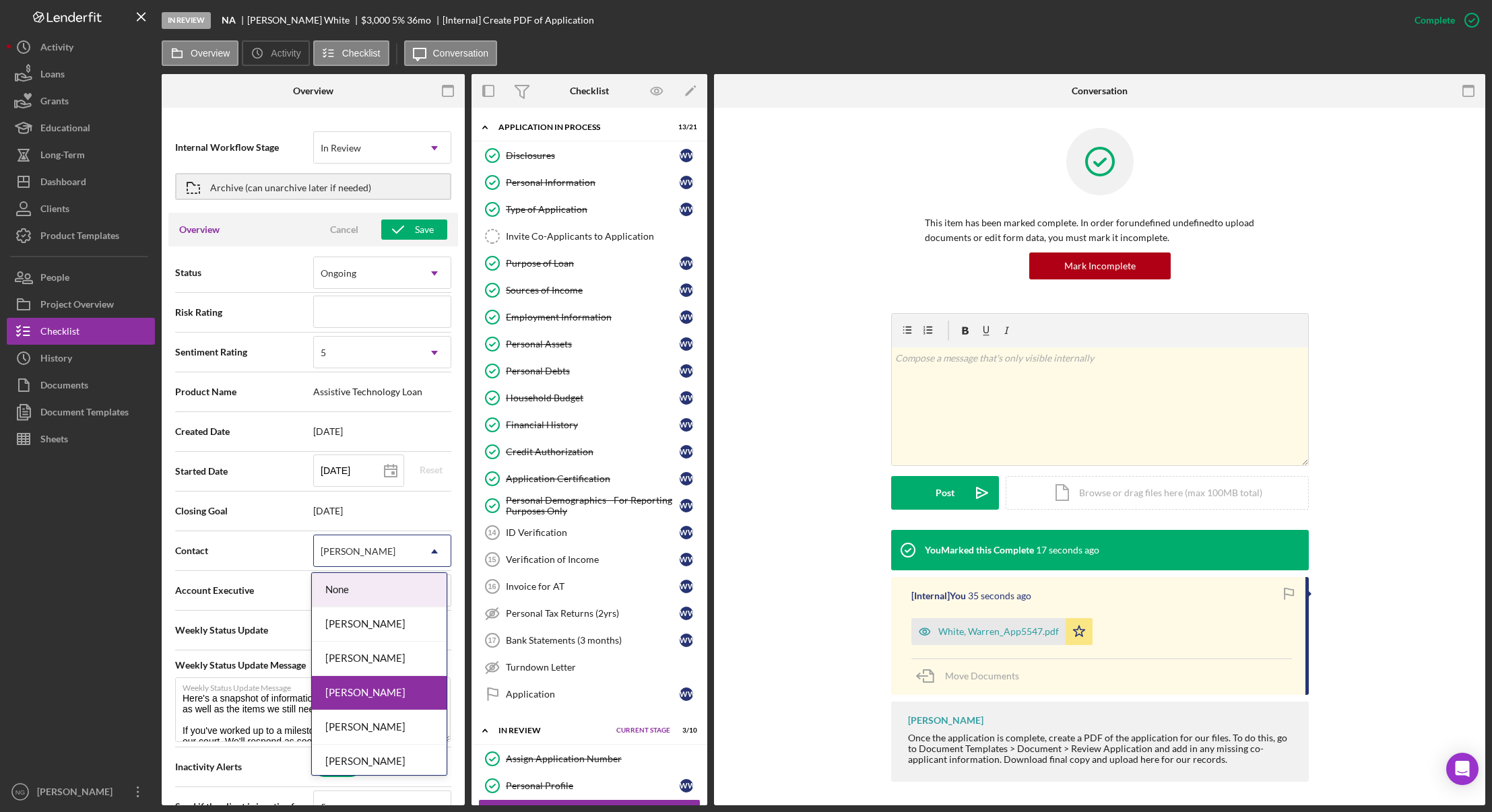
click at [348, 548] on div "[PERSON_NAME]" at bounding box center [358, 551] width 75 height 11
click at [361, 657] on div "Monie Frost" at bounding box center [379, 658] width 134 height 34
type textarea "Here's a snapshot of information that has been fully approved, as well as the i…"
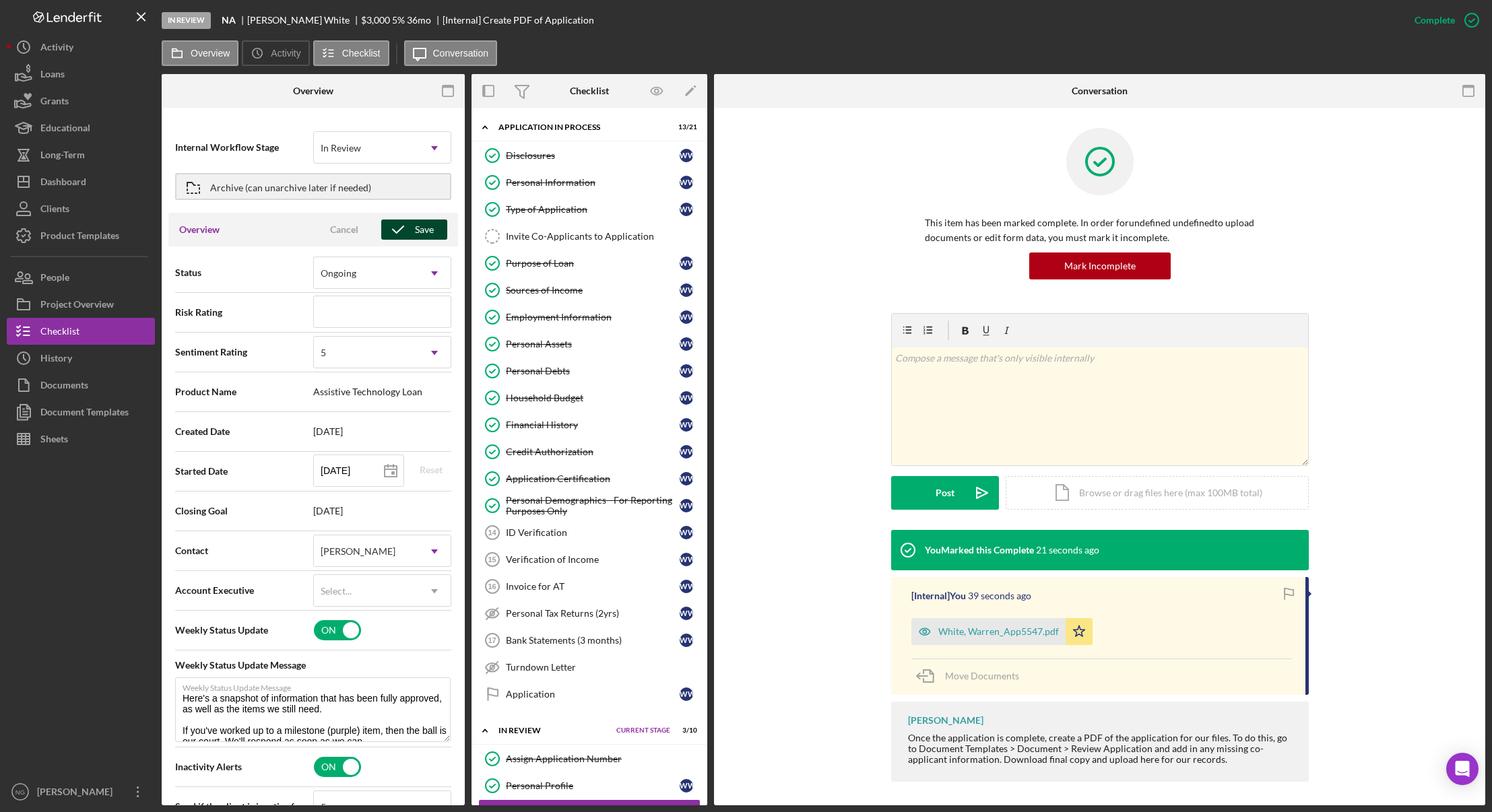
click at [409, 226] on icon "button" at bounding box center [398, 229] width 34 height 34
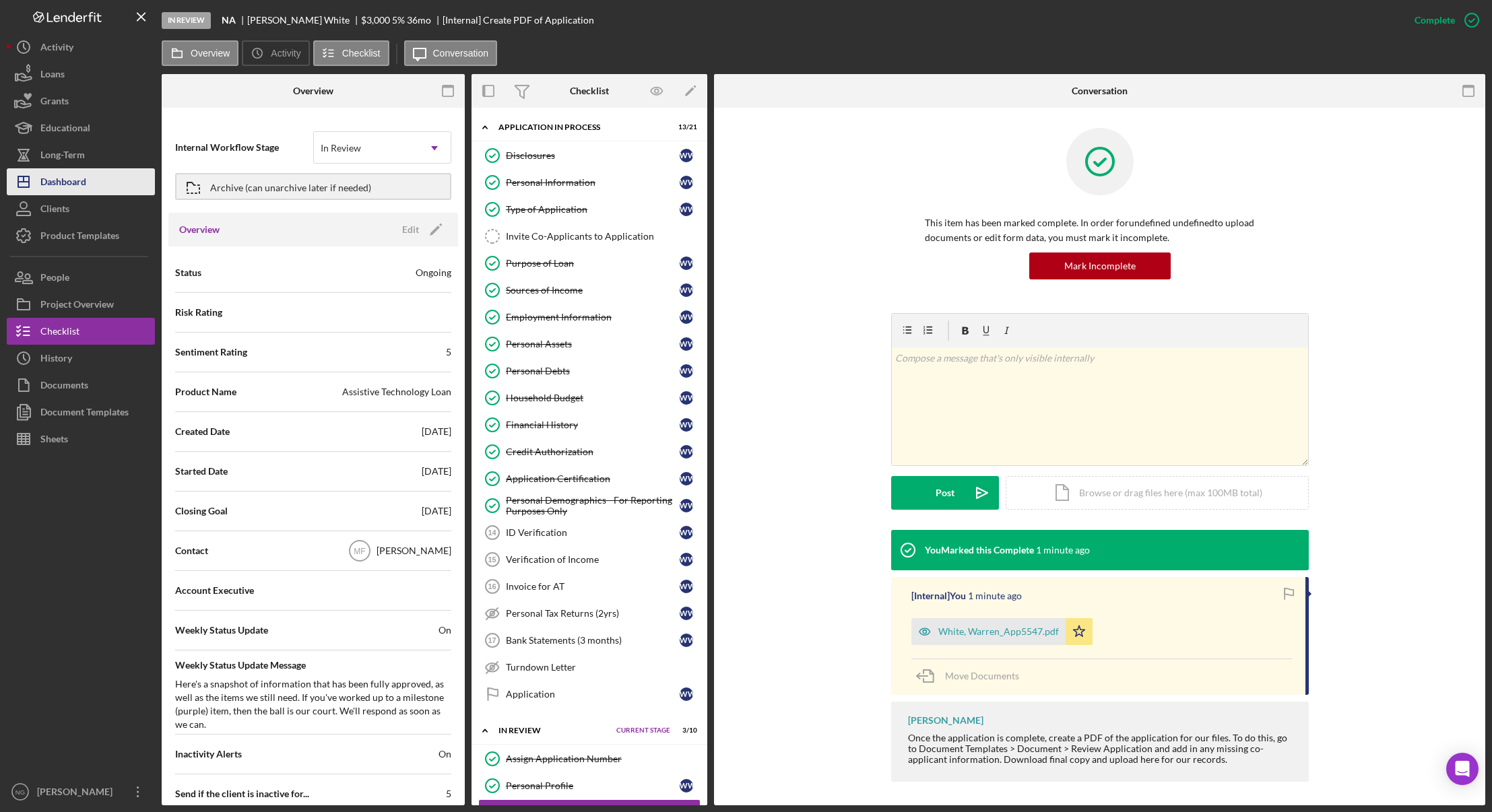
click at [89, 183] on button "Icon/Dashboard Dashboard" at bounding box center [81, 181] width 148 height 27
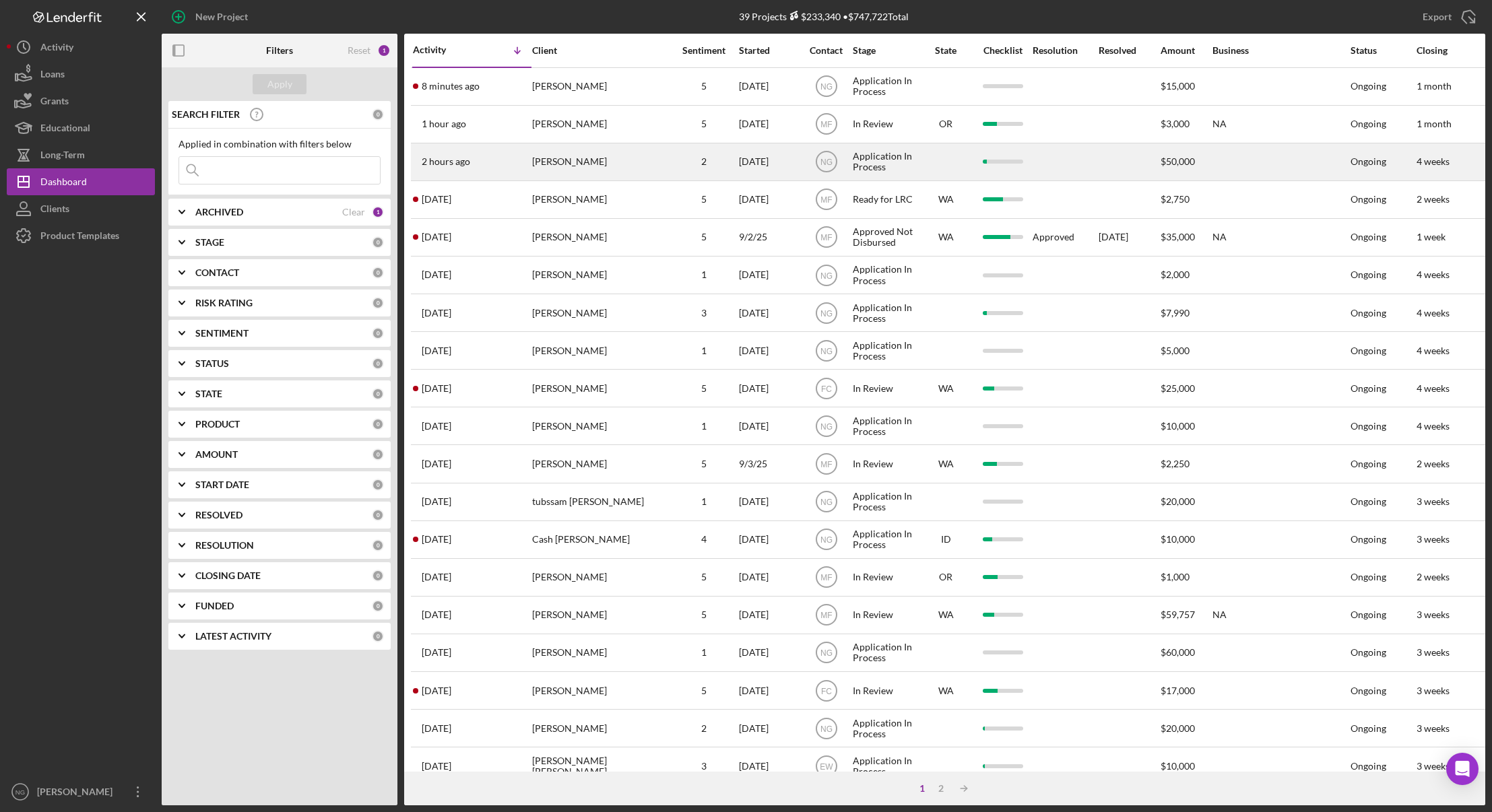
click at [598, 175] on div "[PERSON_NAME]" at bounding box center [599, 162] width 134 height 35
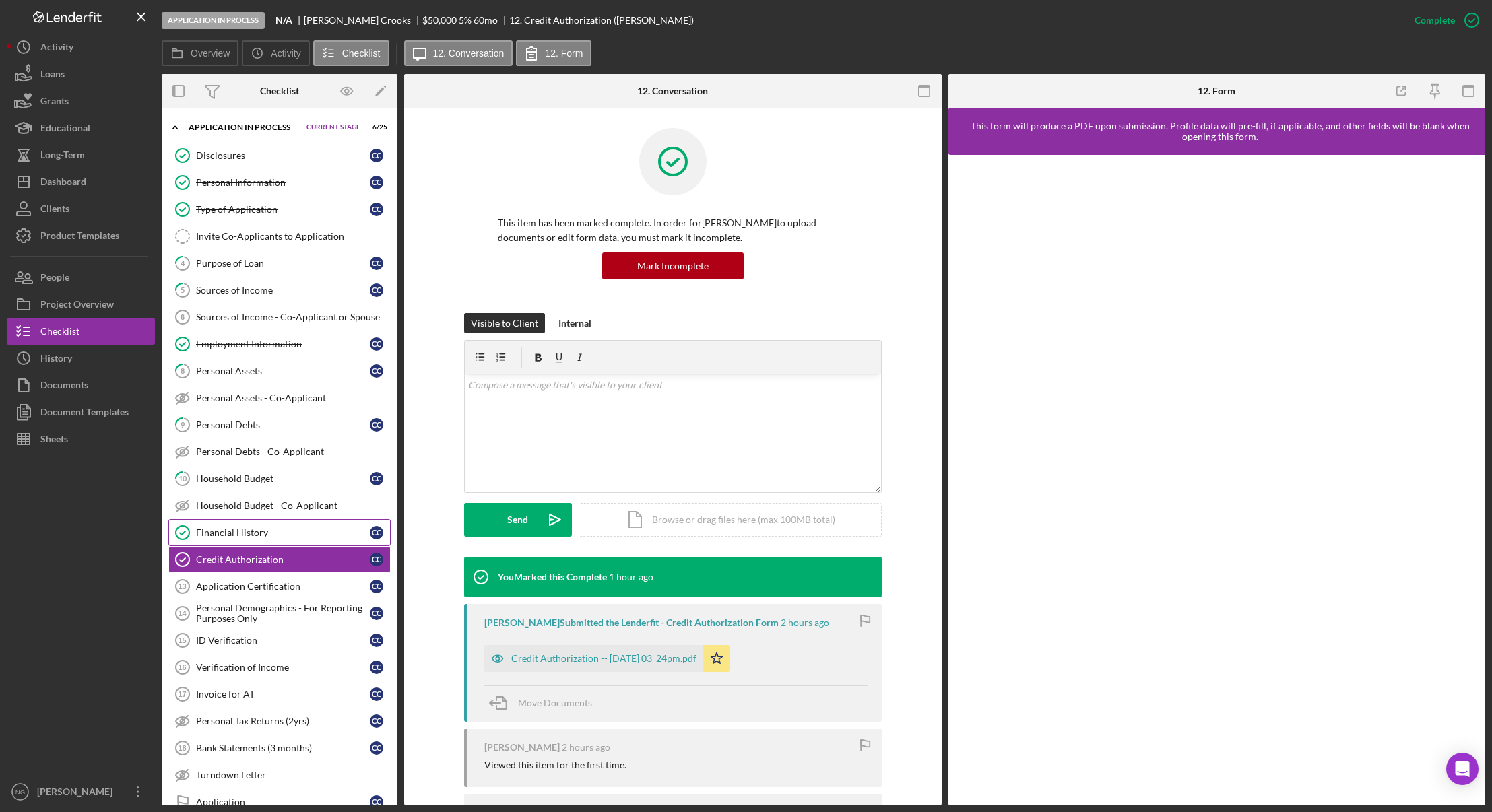
click at [281, 519] on link "Financial History Financial History C C" at bounding box center [279, 532] width 223 height 27
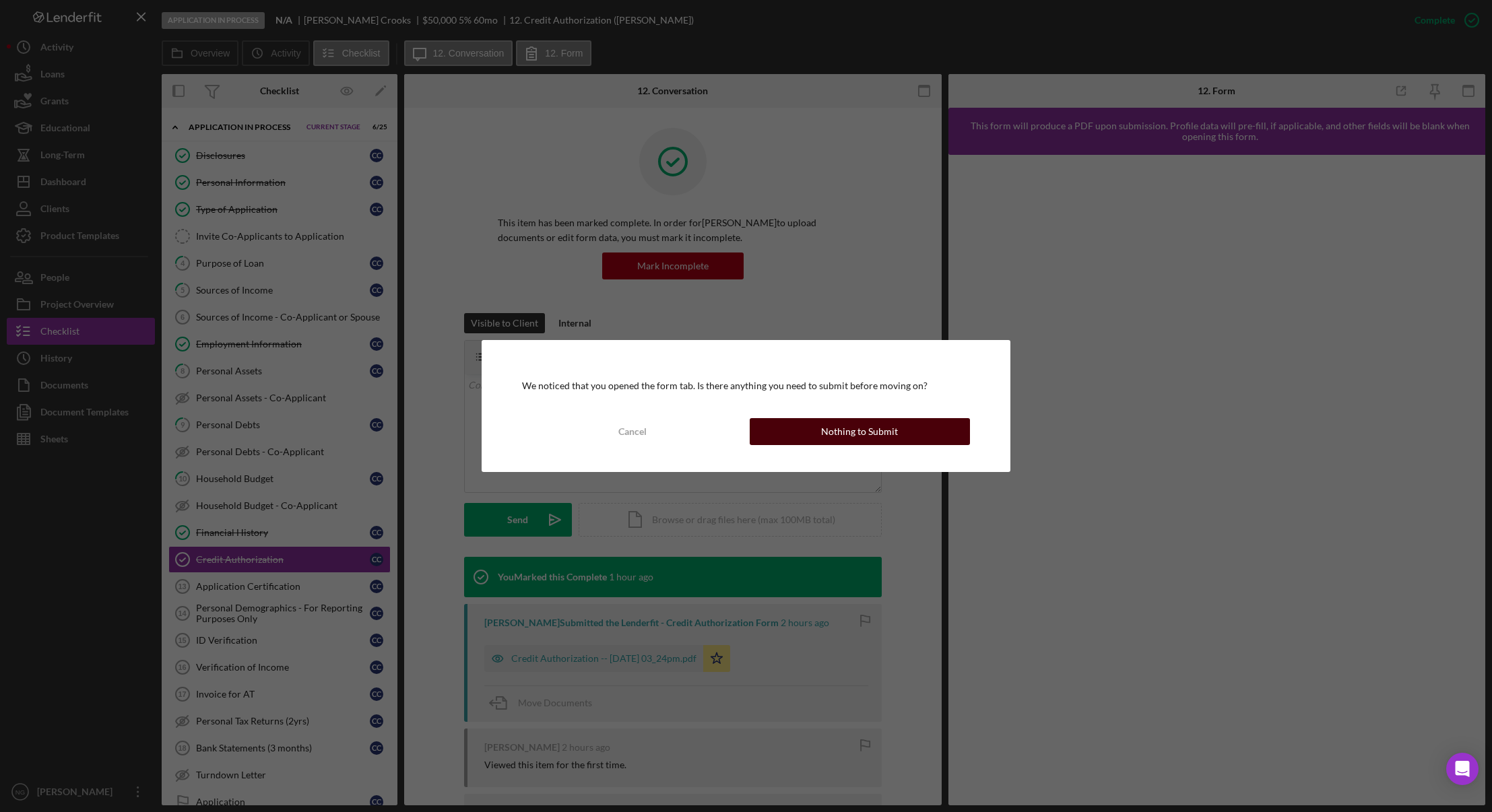
click at [882, 439] on div "Nothing to Submit" at bounding box center [859, 432] width 76 height 27
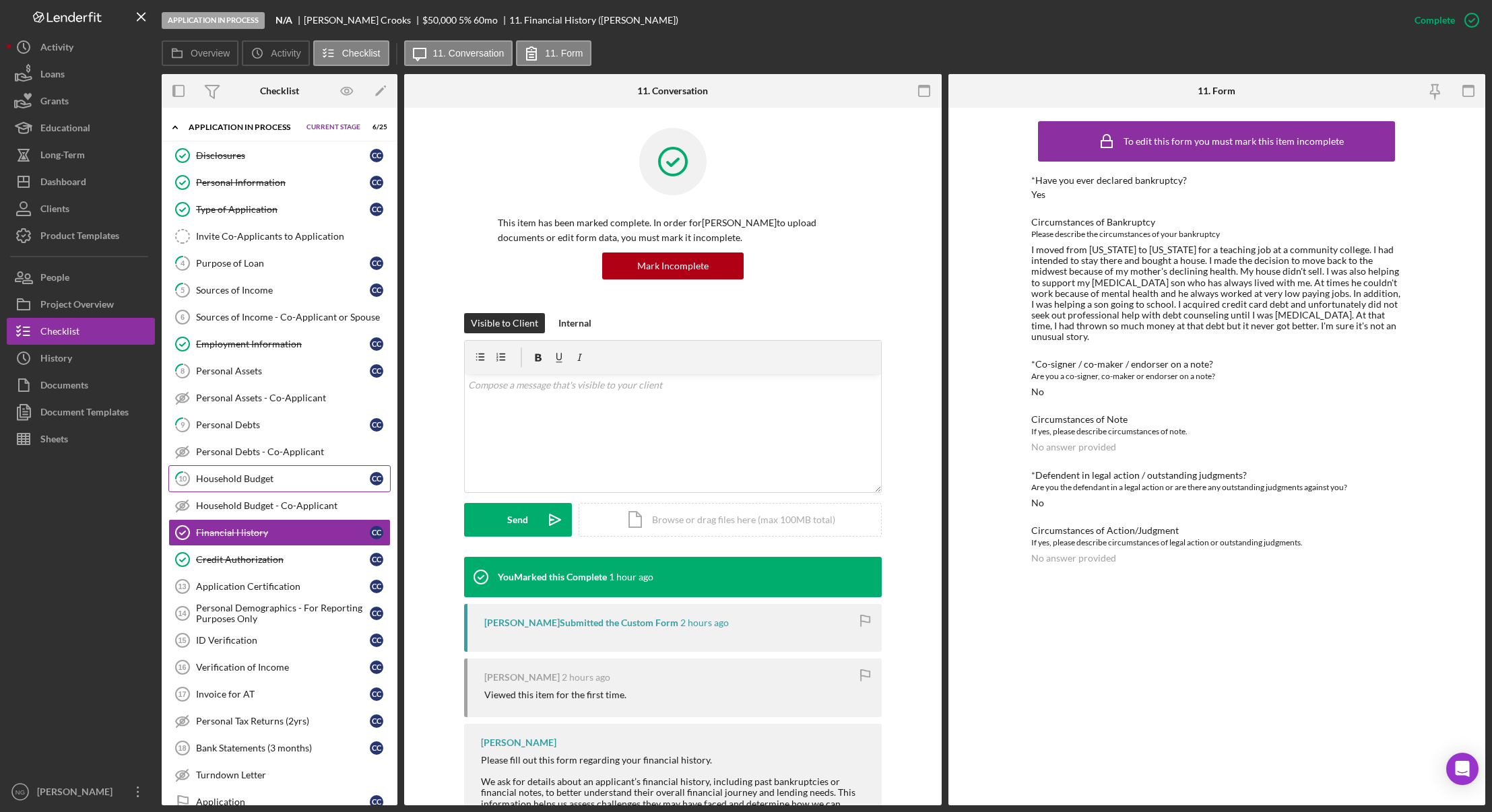
click at [299, 474] on div "Household Budget" at bounding box center [282, 479] width 174 height 11
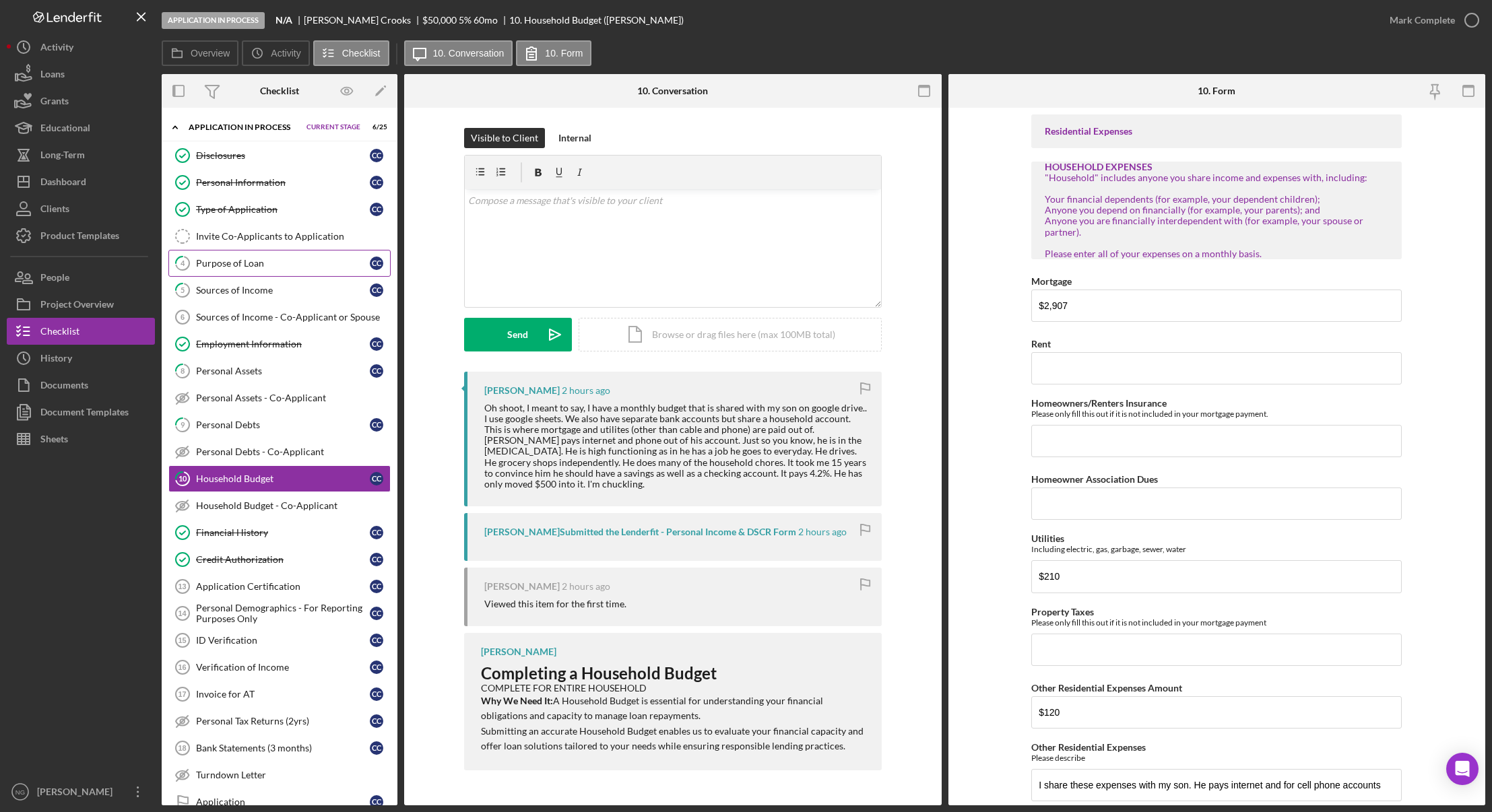
click at [305, 273] on link "4 Purpose of Loan C C" at bounding box center [279, 263] width 223 height 27
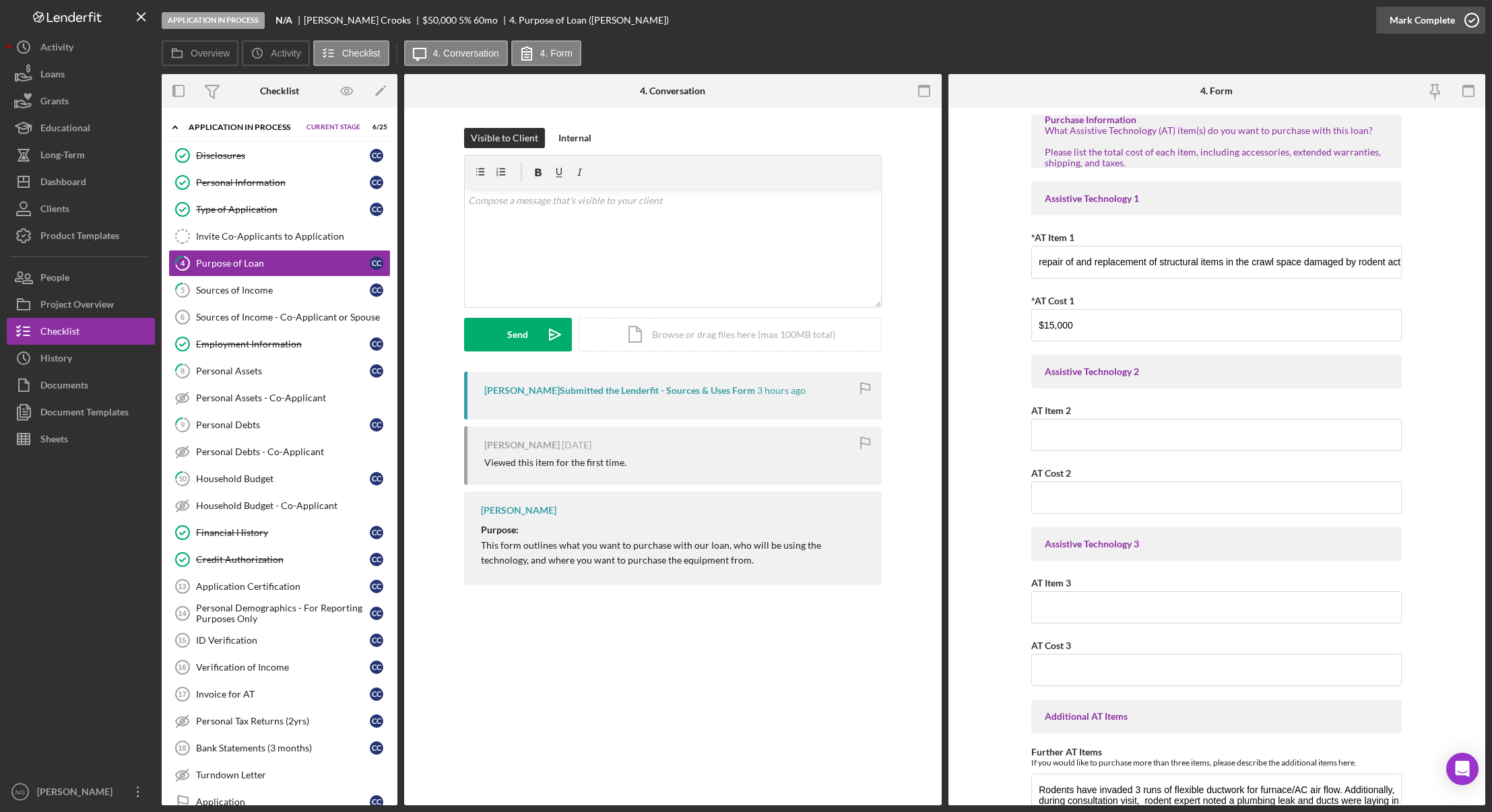
click at [1471, 18] on icon "button" at bounding box center [1472, 20] width 34 height 34
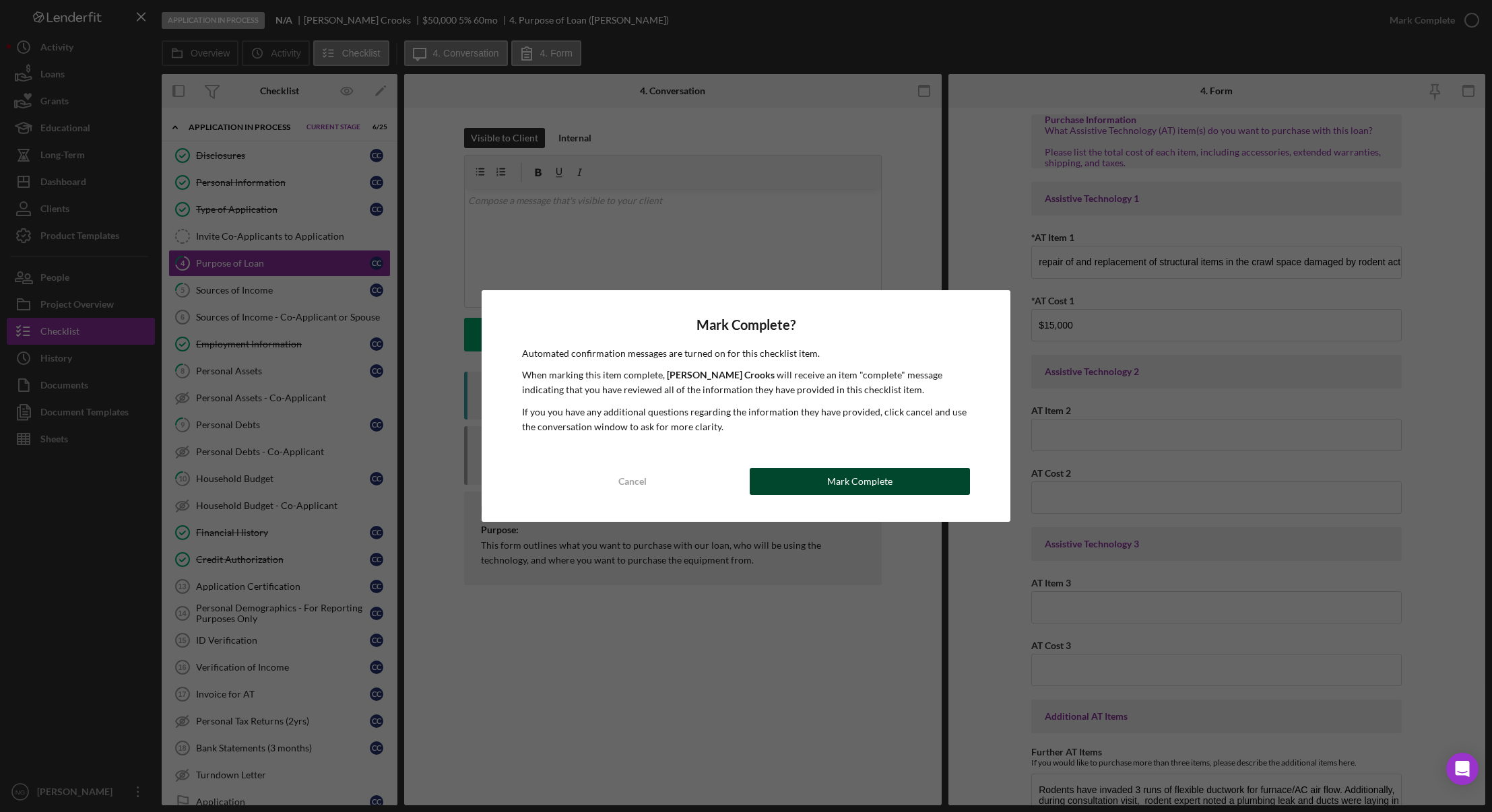
click at [889, 482] on div "Mark Complete" at bounding box center [859, 481] width 66 height 27
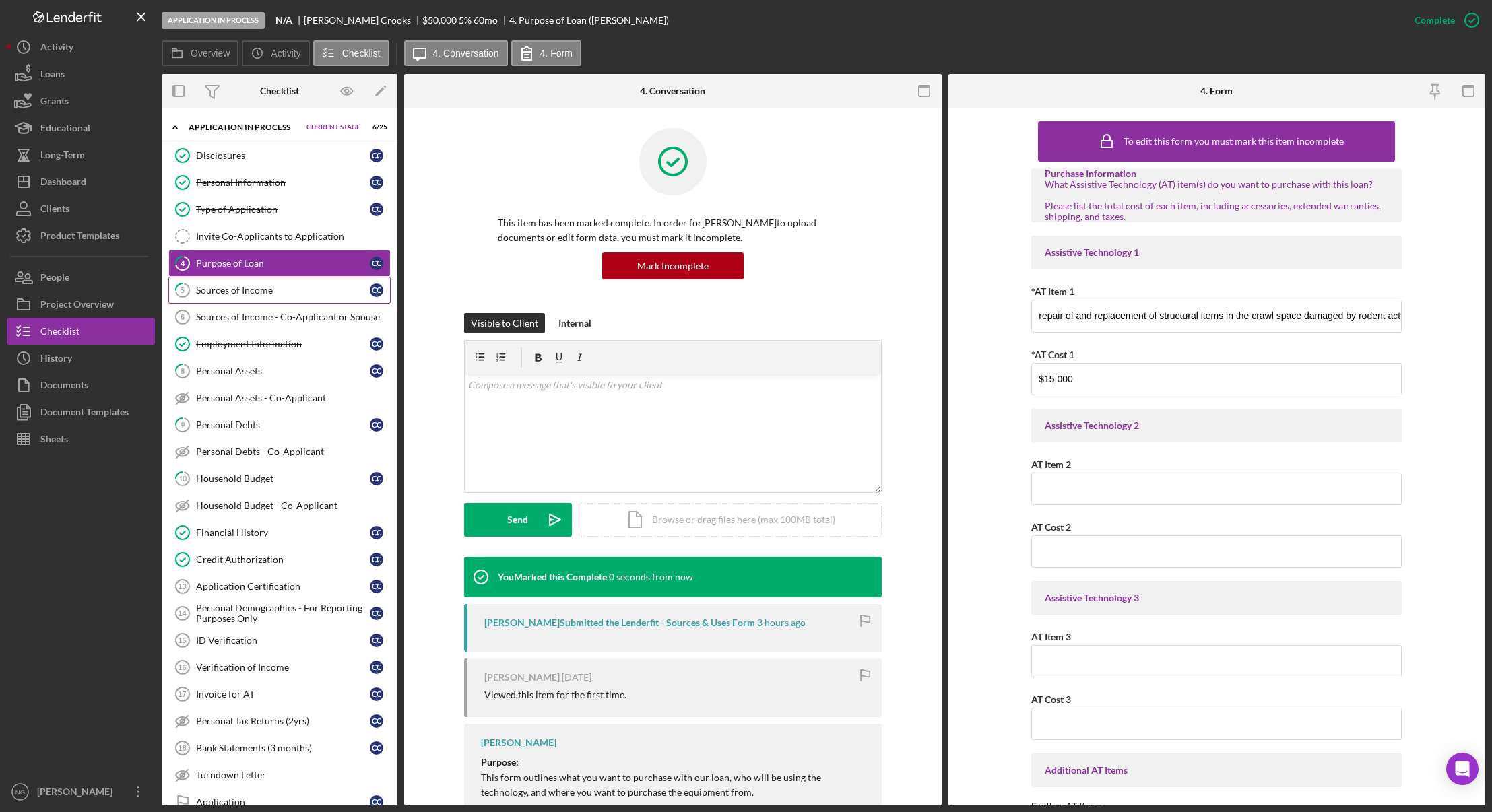
click at [229, 297] on link "5 Sources of Income C C" at bounding box center [279, 290] width 223 height 27
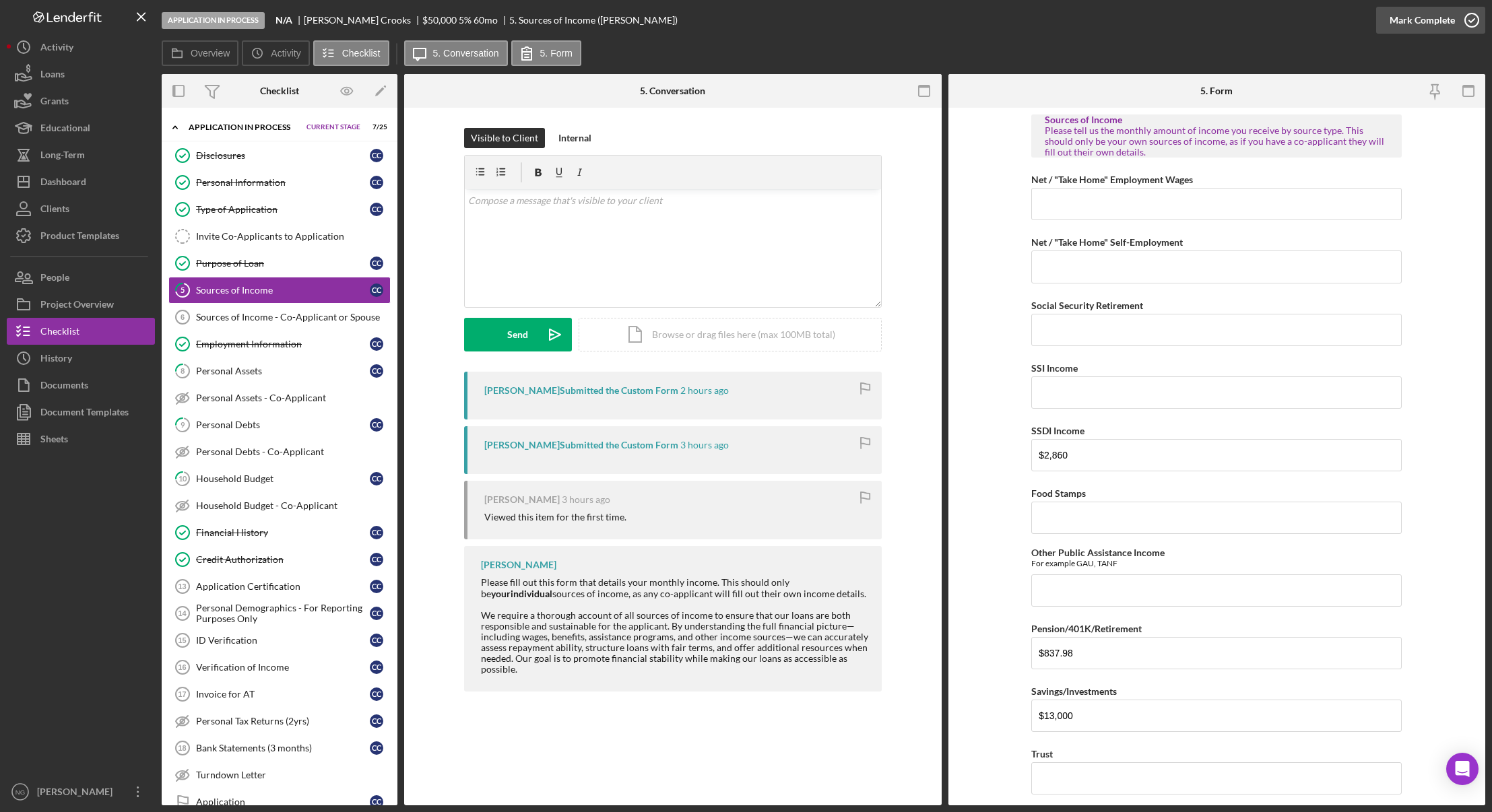
click at [1462, 20] on icon "button" at bounding box center [1472, 20] width 34 height 34
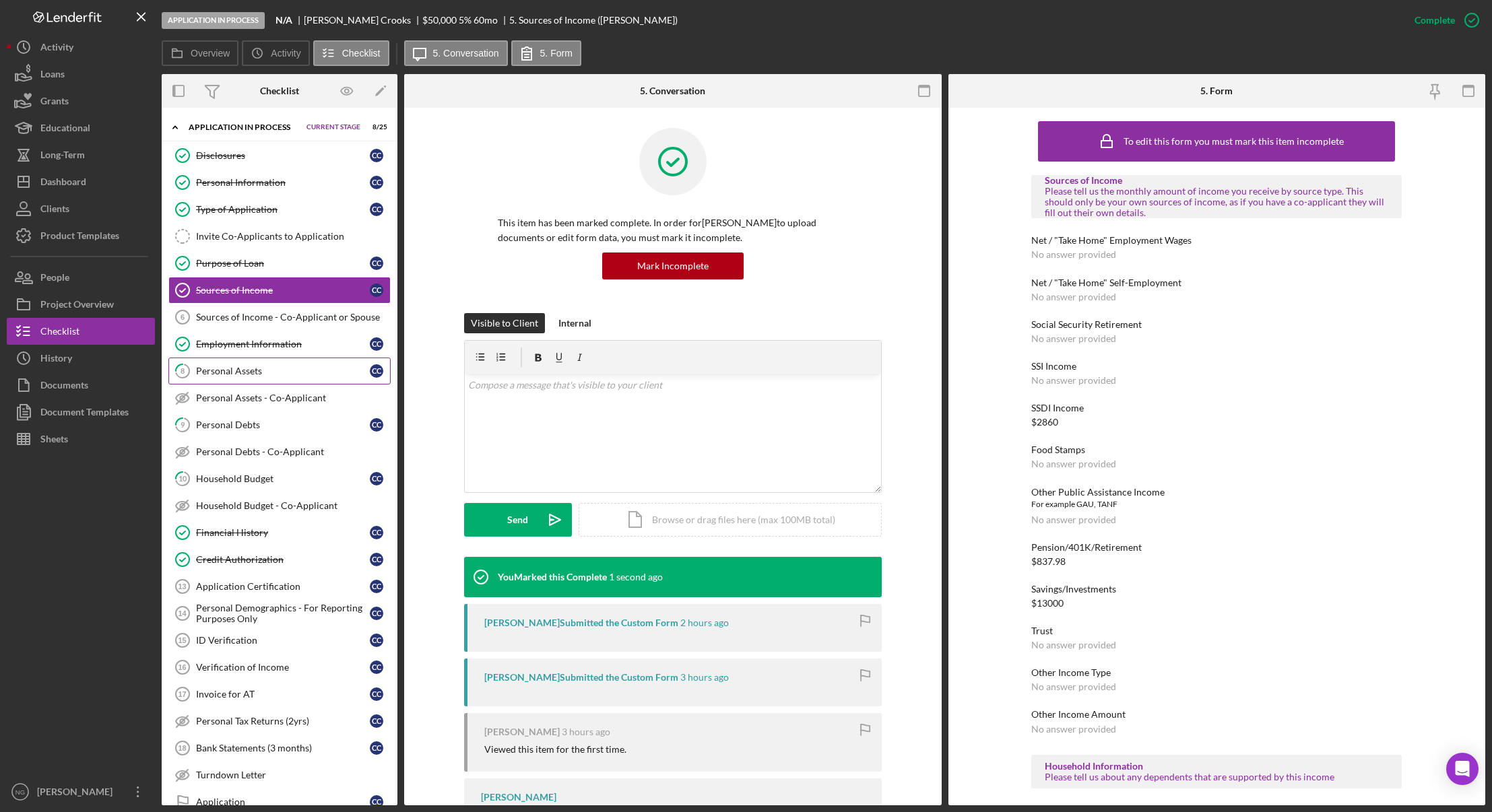
click at [281, 365] on div "Personal Assets" at bounding box center [282, 370] width 174 height 11
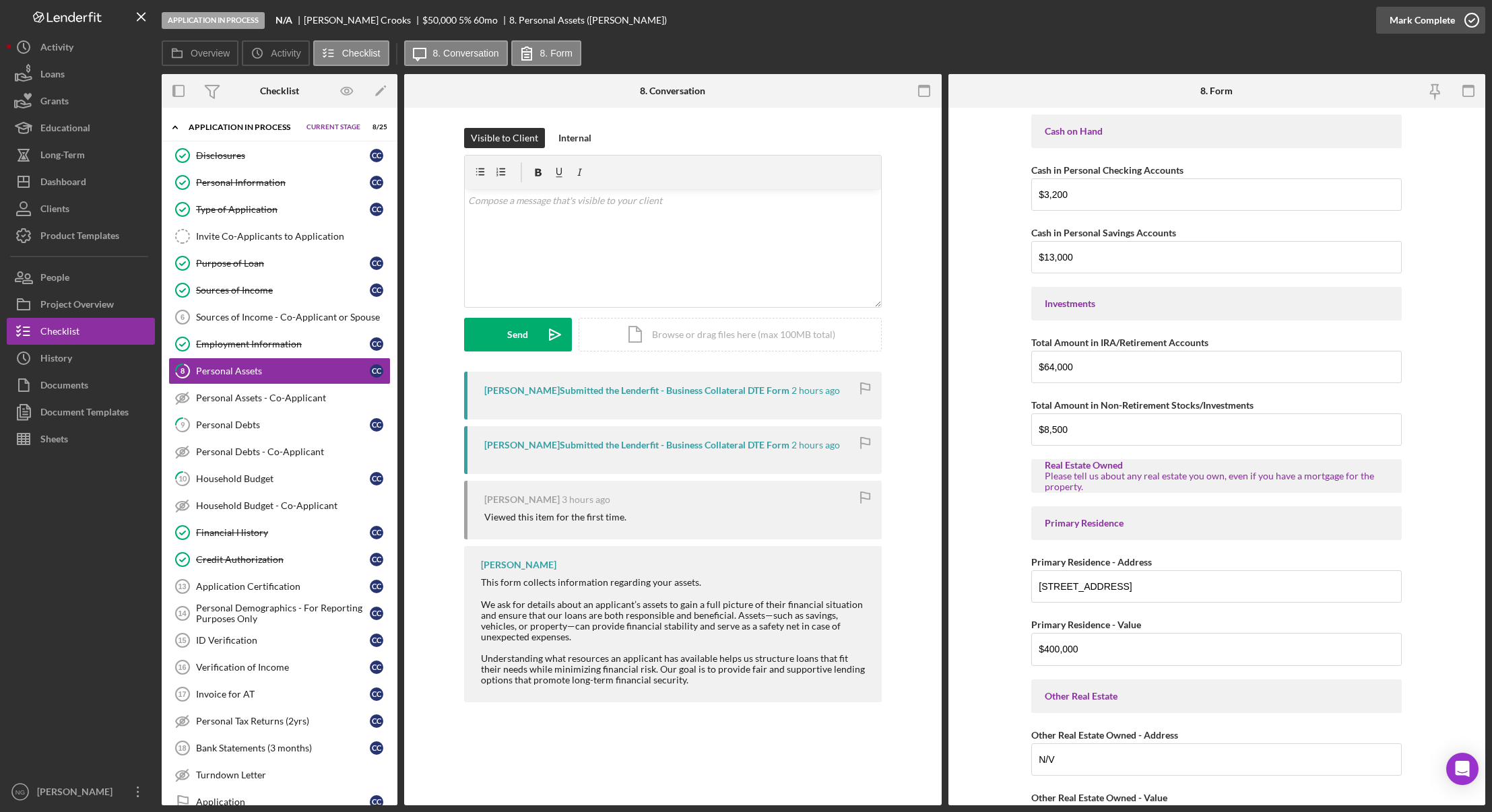
click at [1470, 18] on icon "button" at bounding box center [1472, 20] width 34 height 34
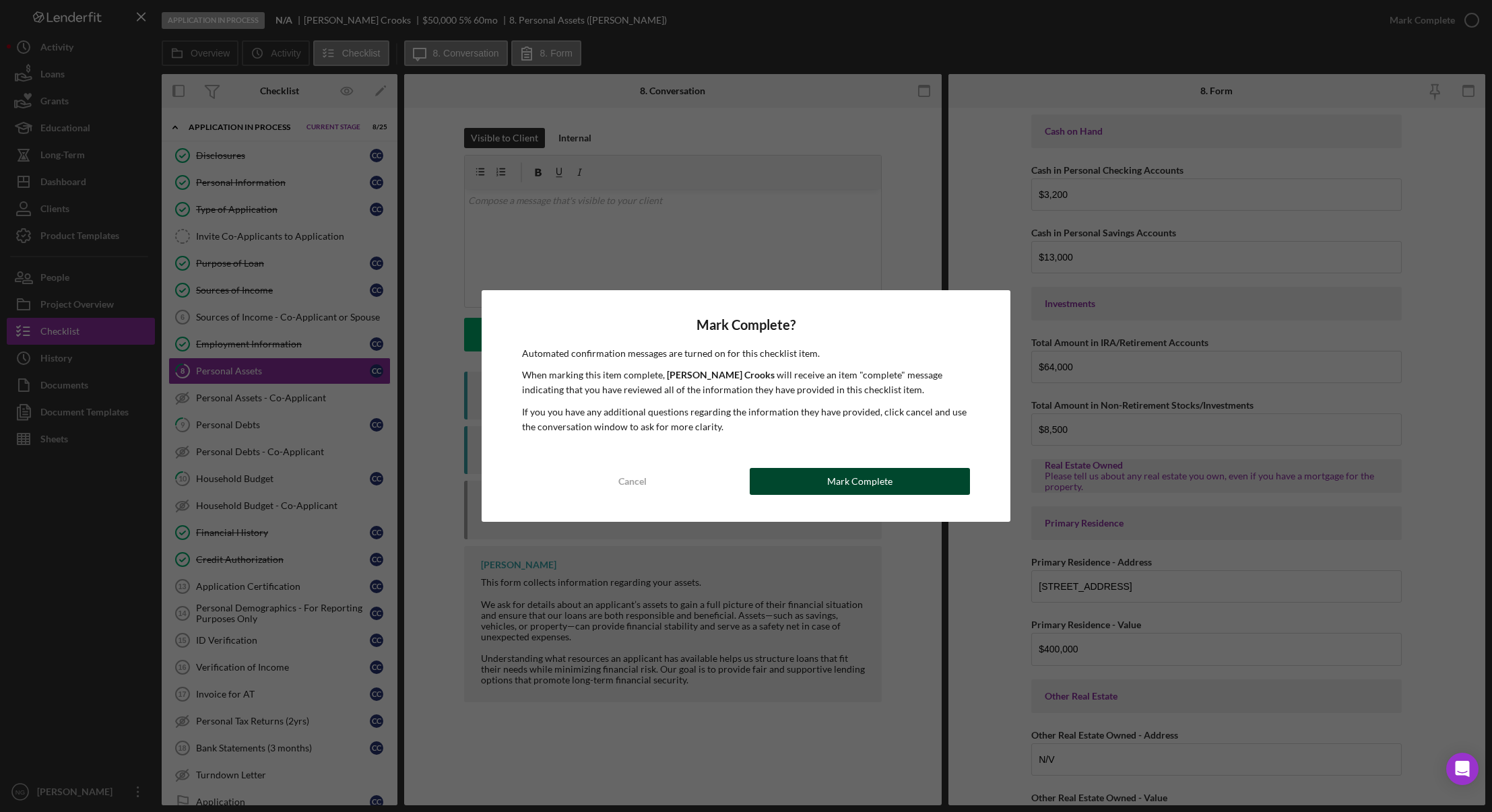
click at [891, 486] on button "Mark Complete" at bounding box center [859, 481] width 220 height 27
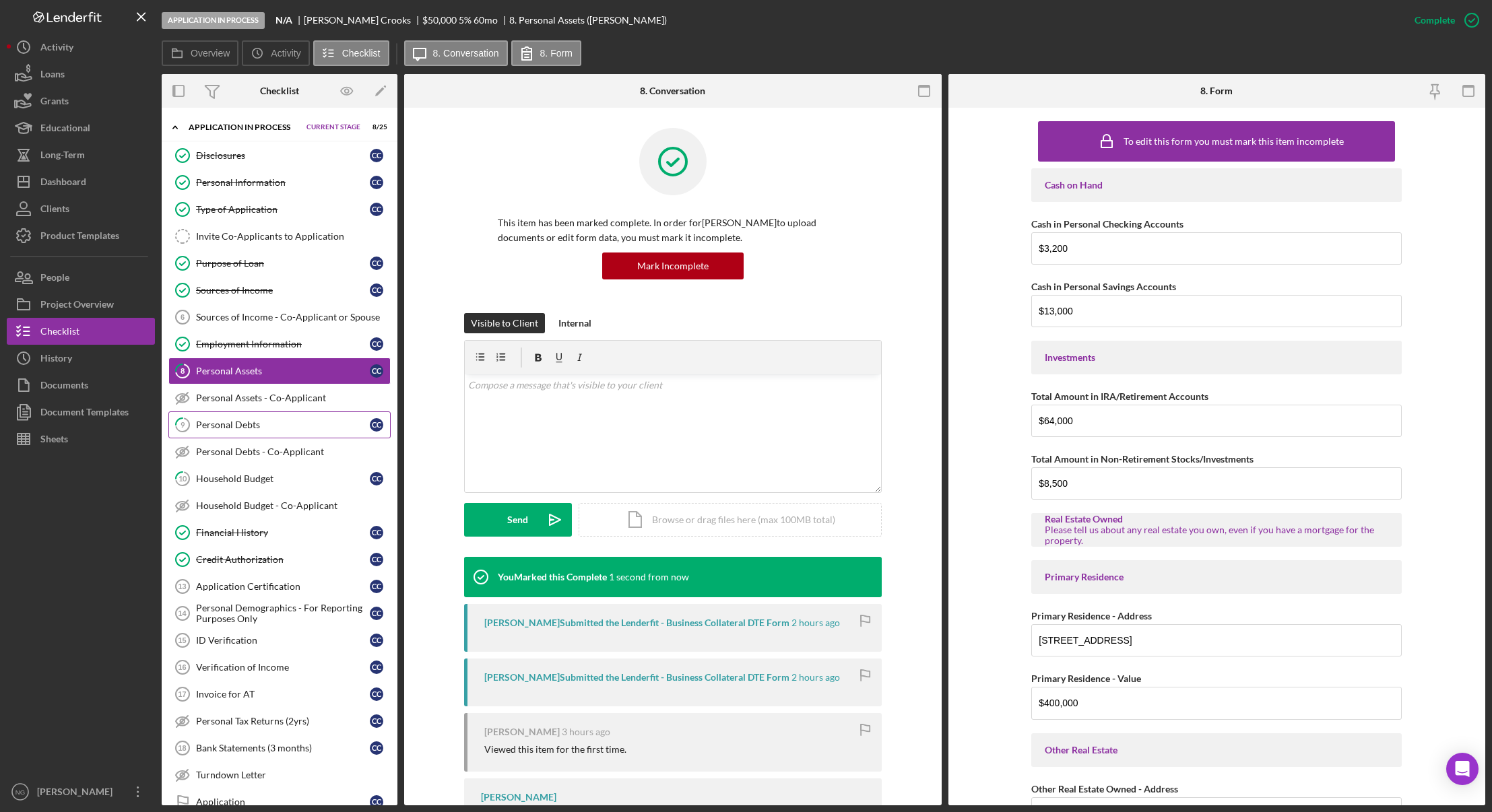
click at [253, 422] on div "Personal Debts" at bounding box center [282, 424] width 174 height 11
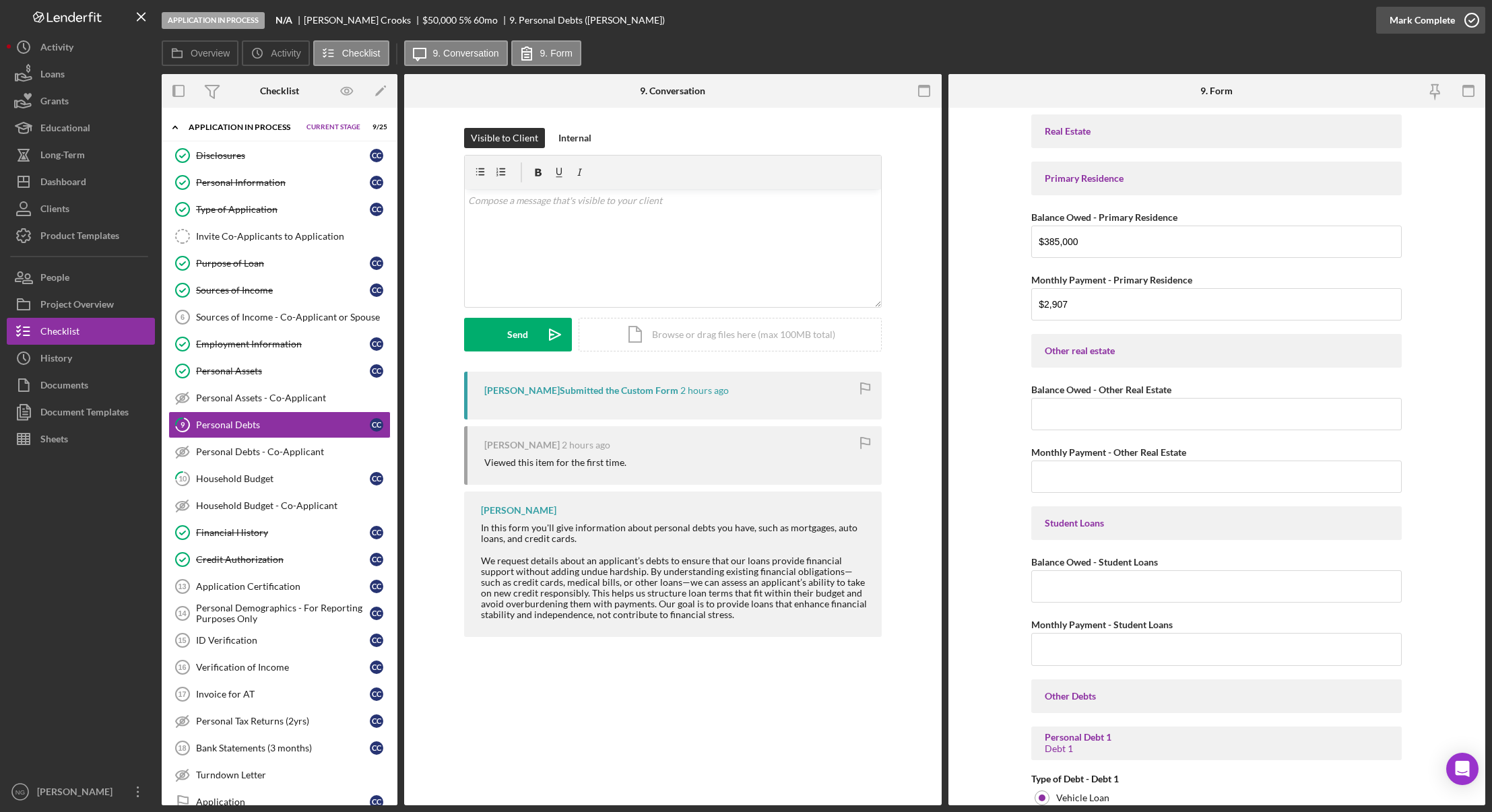
click at [1477, 18] on icon "button" at bounding box center [1472, 20] width 34 height 34
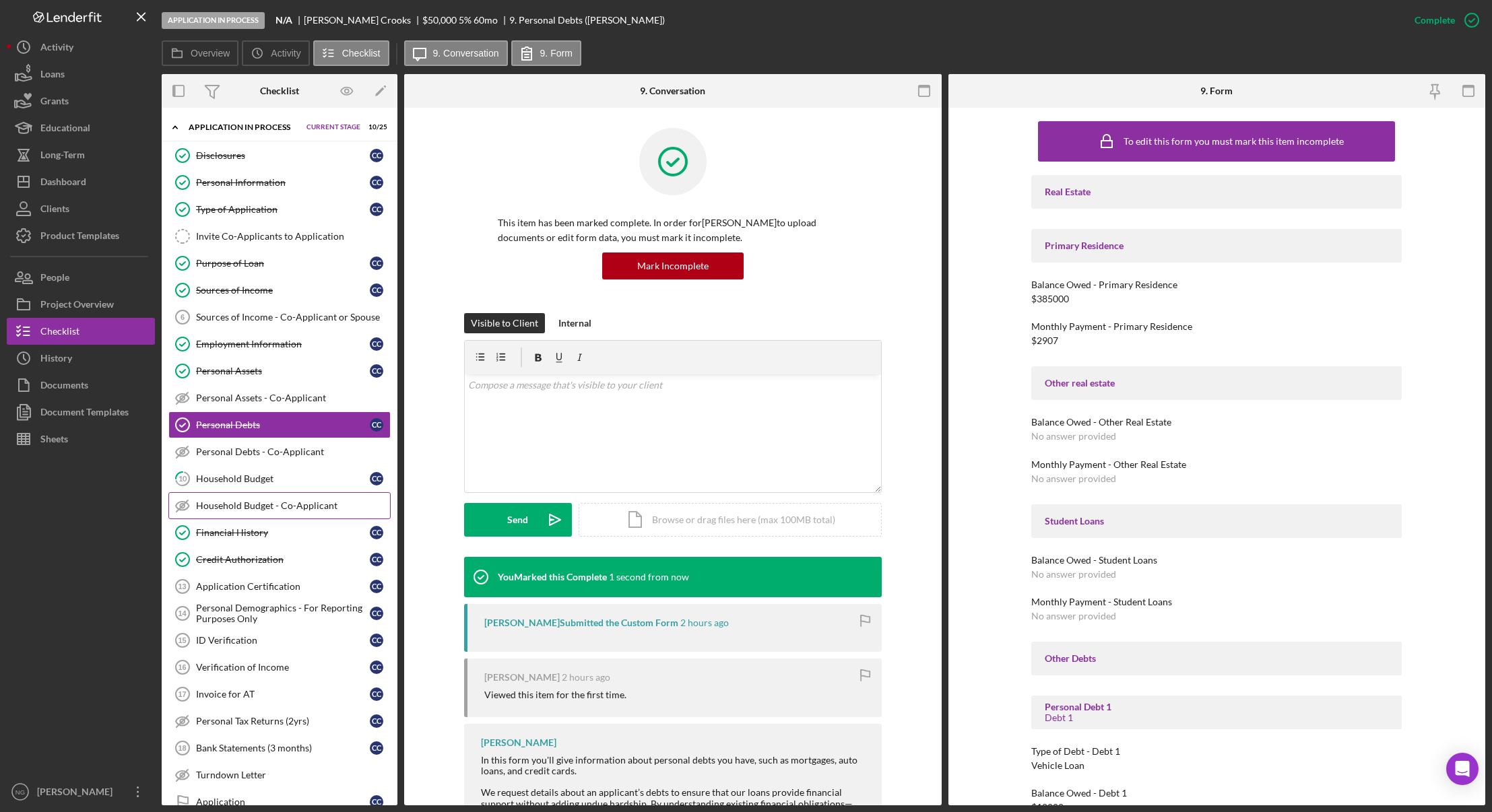
click at [238, 500] on div "Household Budget - Co-Applicant" at bounding box center [292, 506] width 194 height 11
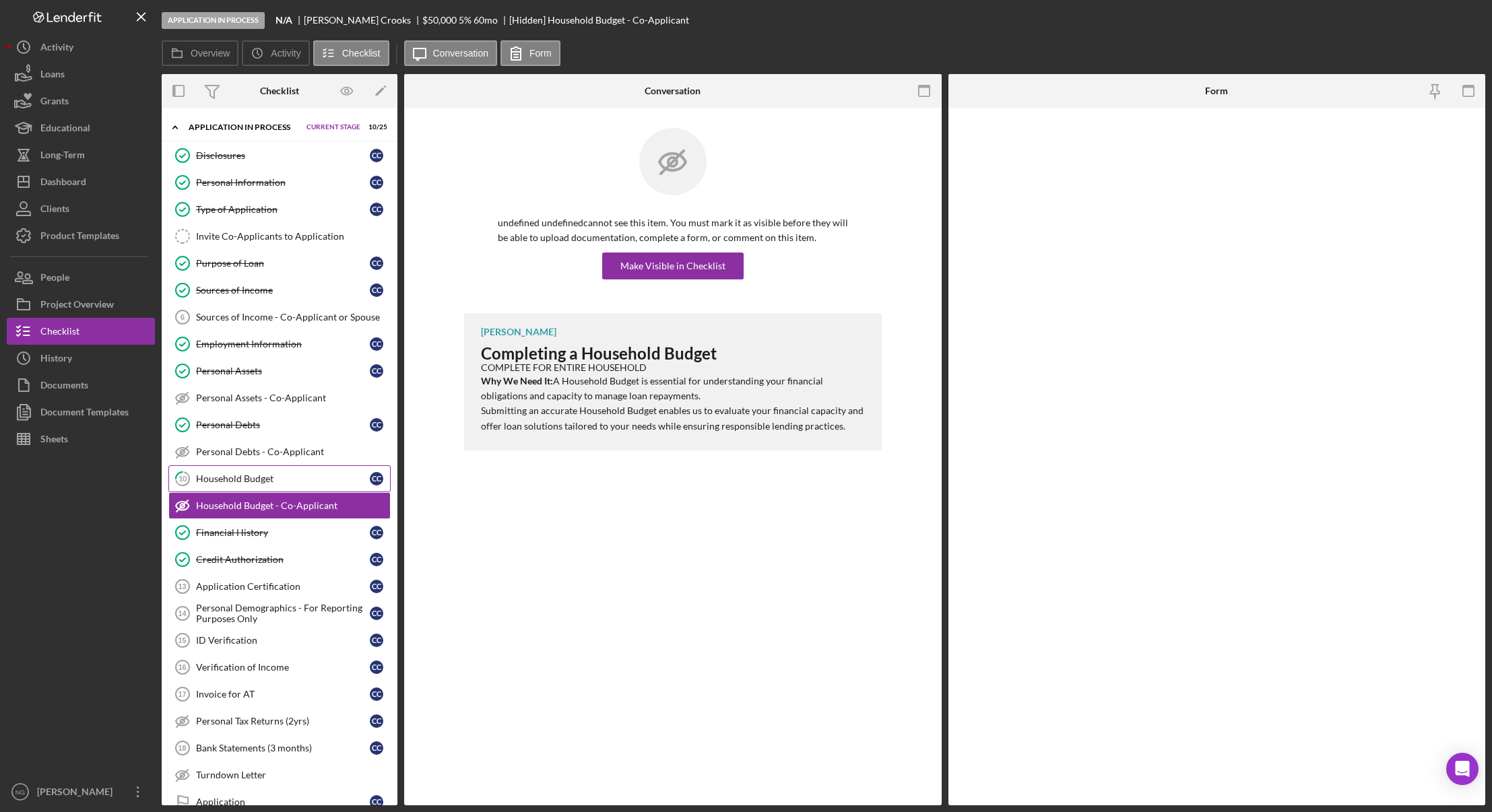
click at [253, 479] on div "Household Budget" at bounding box center [282, 479] width 174 height 11
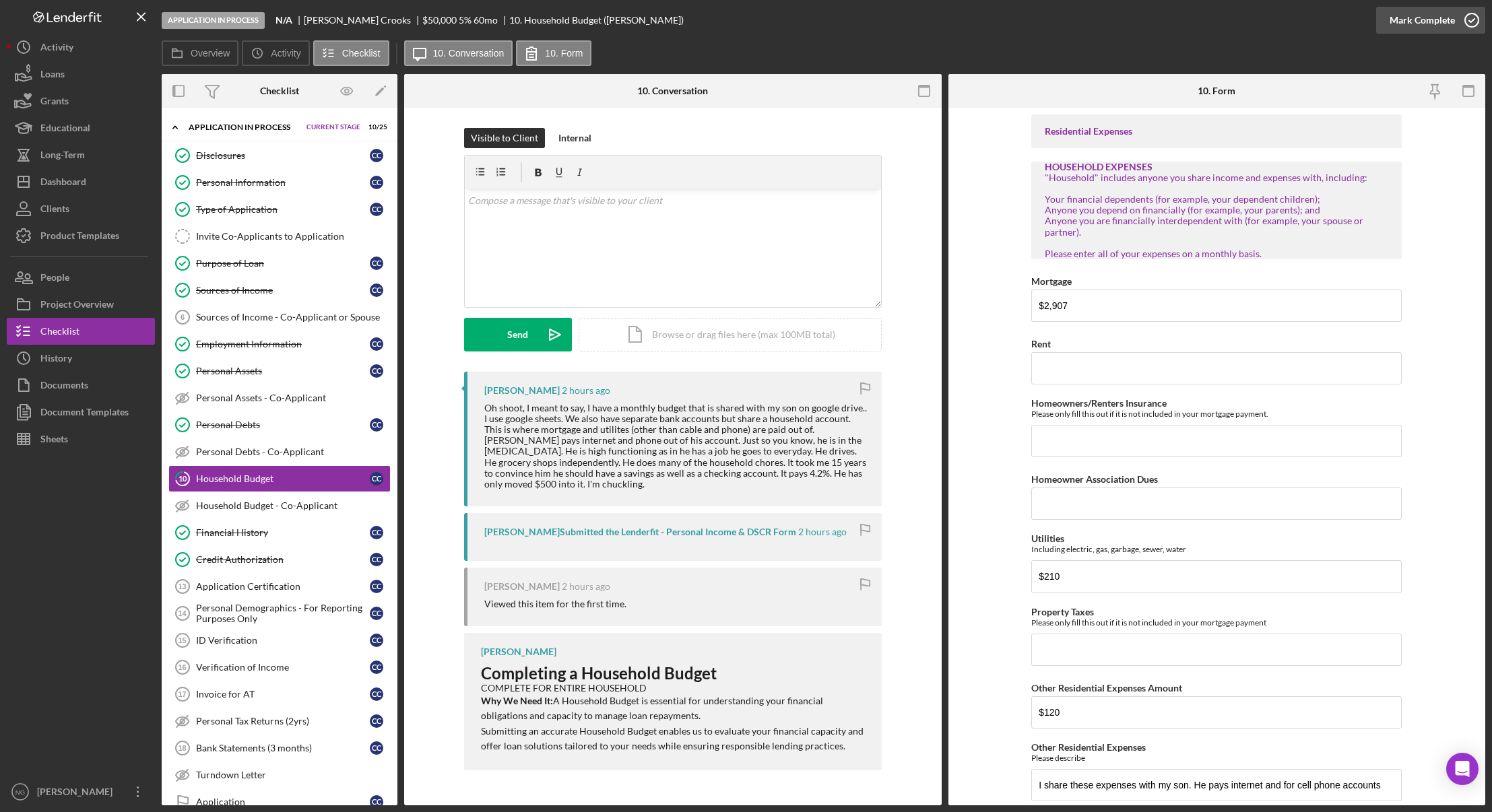
click at [1465, 15] on icon "button" at bounding box center [1472, 20] width 34 height 34
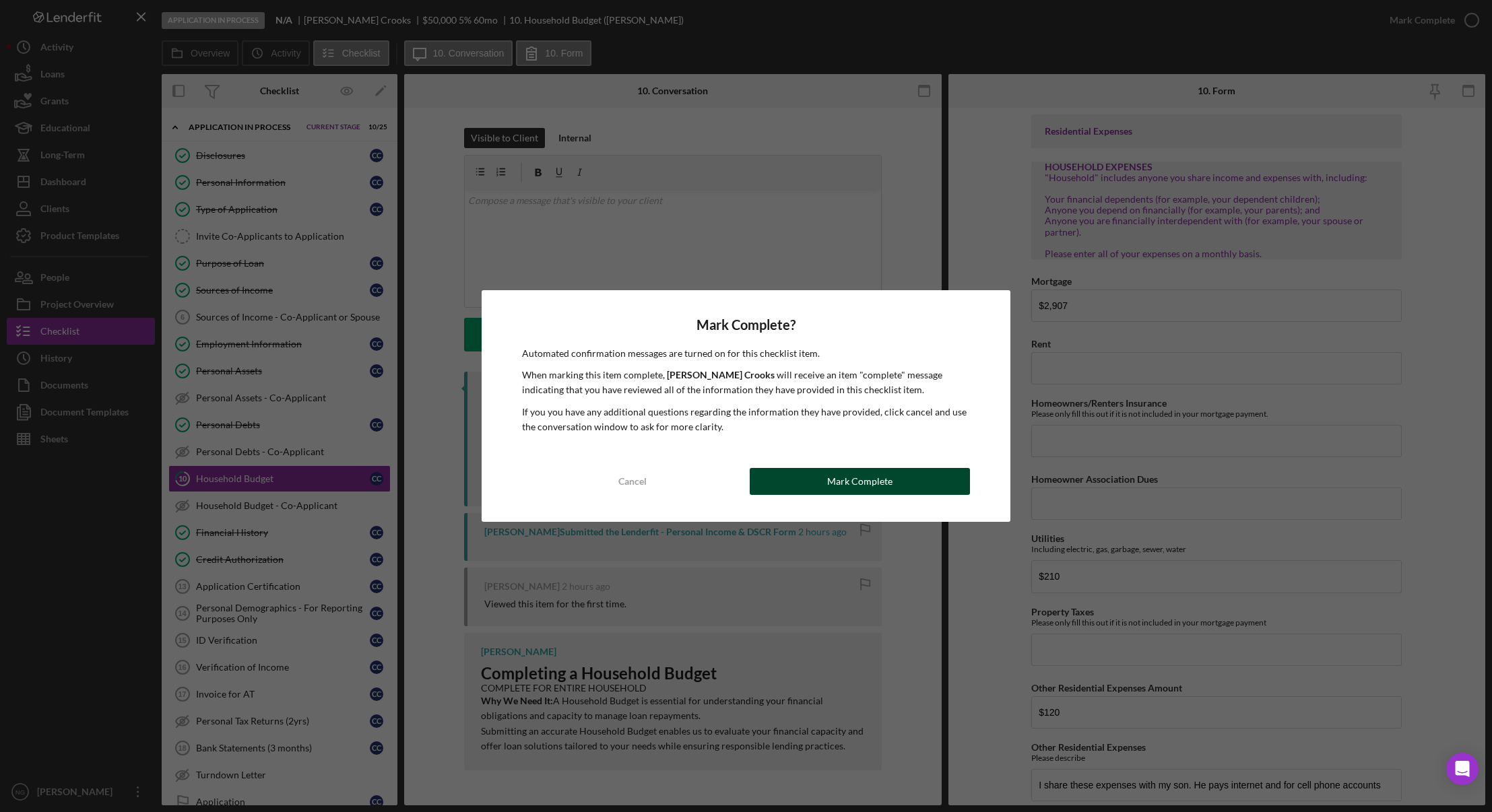
click at [854, 484] on div "Mark Complete" at bounding box center [859, 481] width 66 height 27
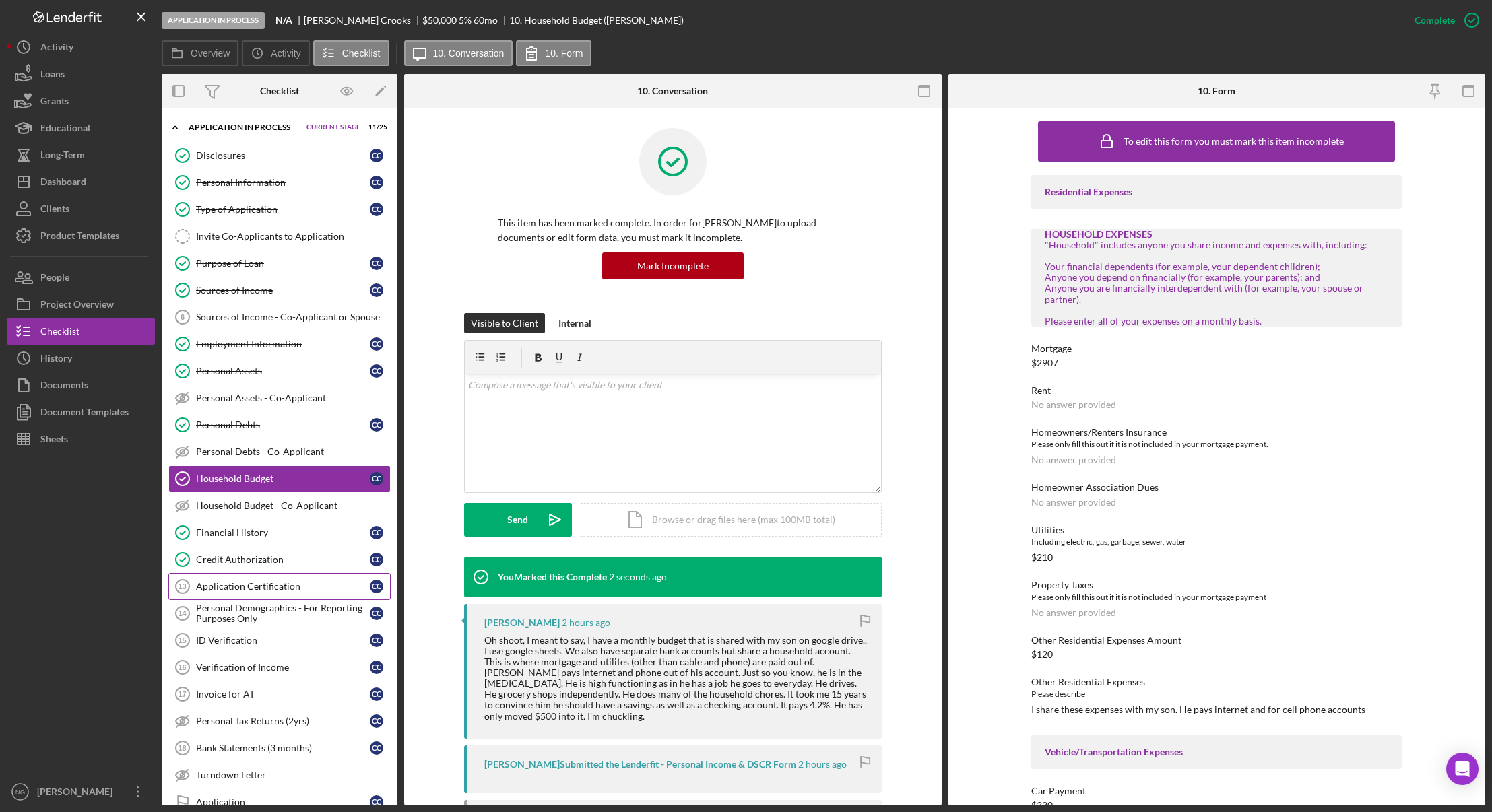
click at [299, 581] on div "Application Certification" at bounding box center [282, 586] width 174 height 11
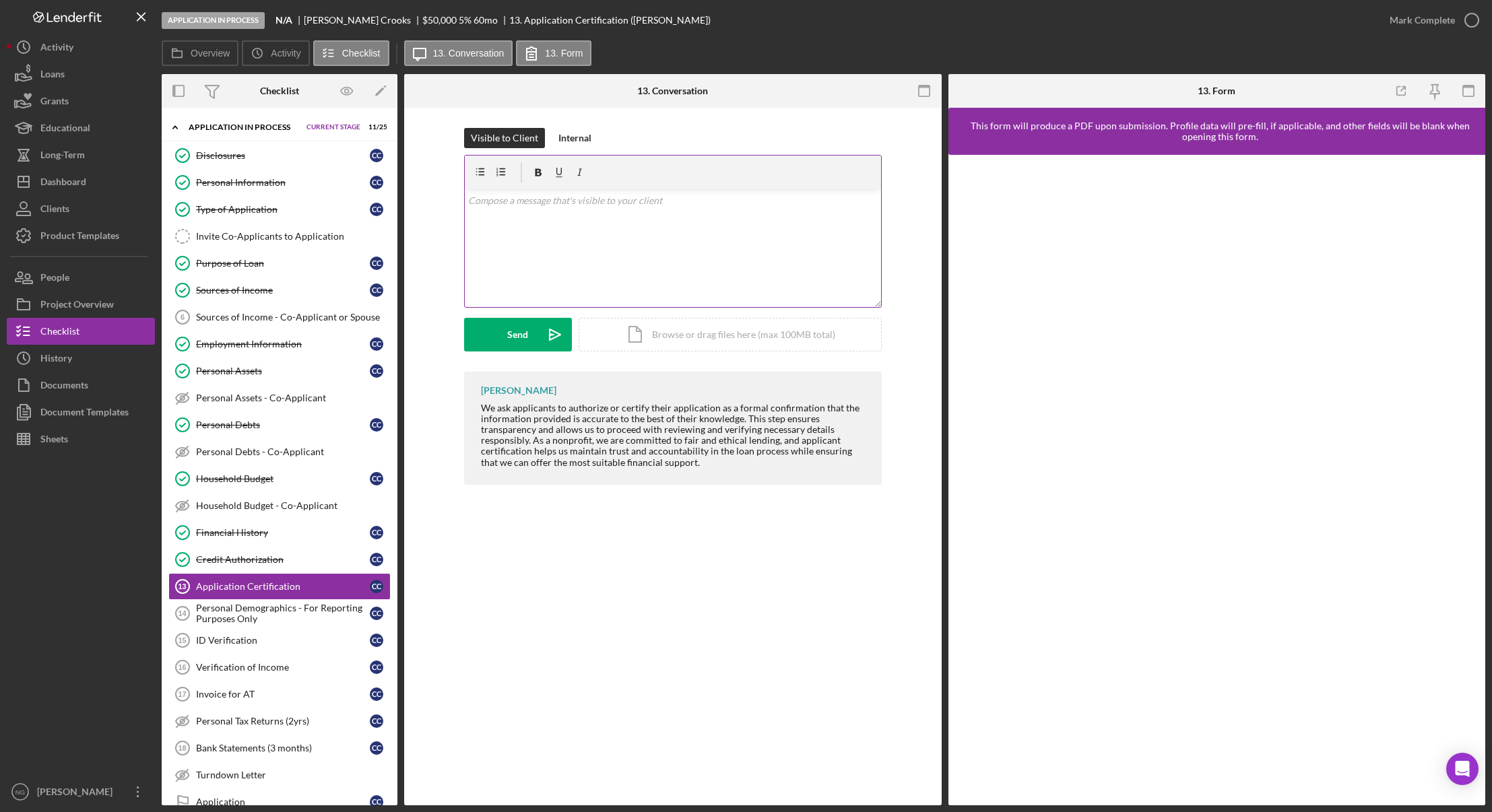
click at [533, 215] on div "v Color teal Color pink Remove color Add row above Add row below Add column bef…" at bounding box center [672, 248] width 416 height 118
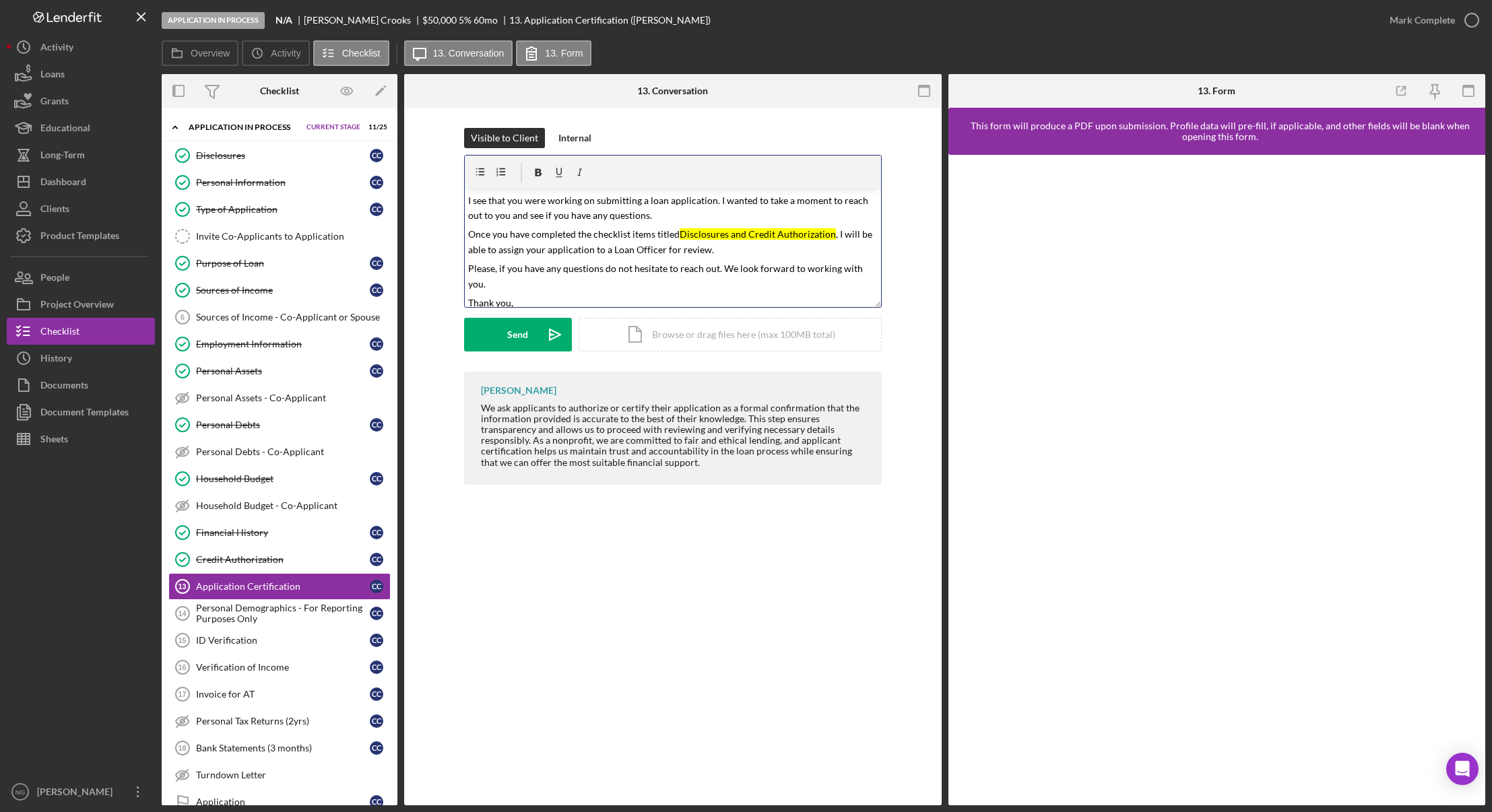
click at [468, 197] on mark "I see that you were working on submitting a loan application. I wanted to take …" at bounding box center [669, 208] width 402 height 27
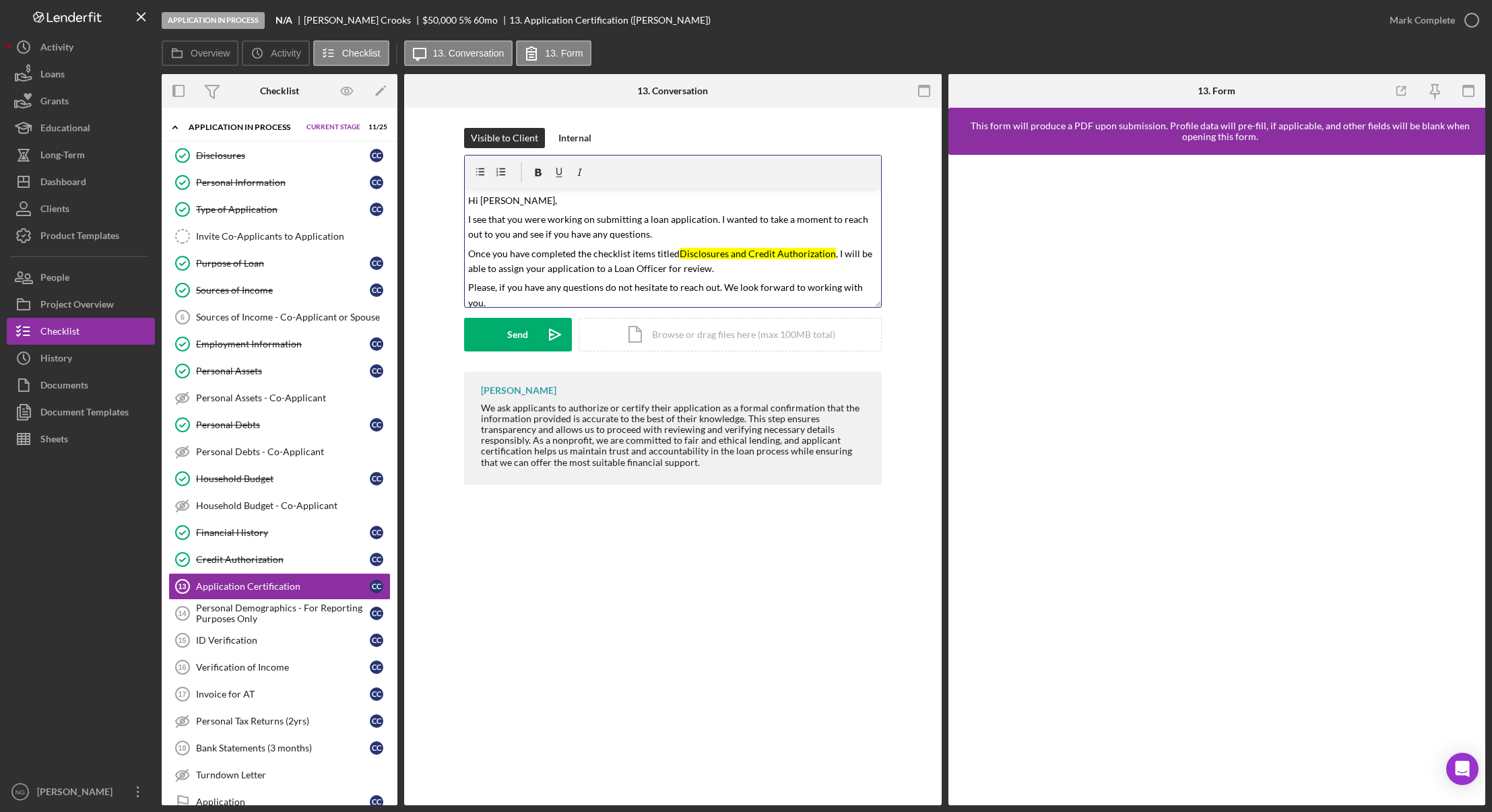
click at [644, 219] on mark "I see that you were working on submitting a loan application. I wanted to take …" at bounding box center [669, 227] width 402 height 27
drag, startPoint x: 826, startPoint y: 254, endPoint x: 677, endPoint y: 254, distance: 149.0
click at [677, 254] on span "Once you have completed the checklist items titled Disclosures and Credit Autho…" at bounding box center [670, 261] width 406 height 27
click at [802, 274] on p "Once you have completed the checklist items titled Application Certification , …" at bounding box center [672, 261] width 409 height 30
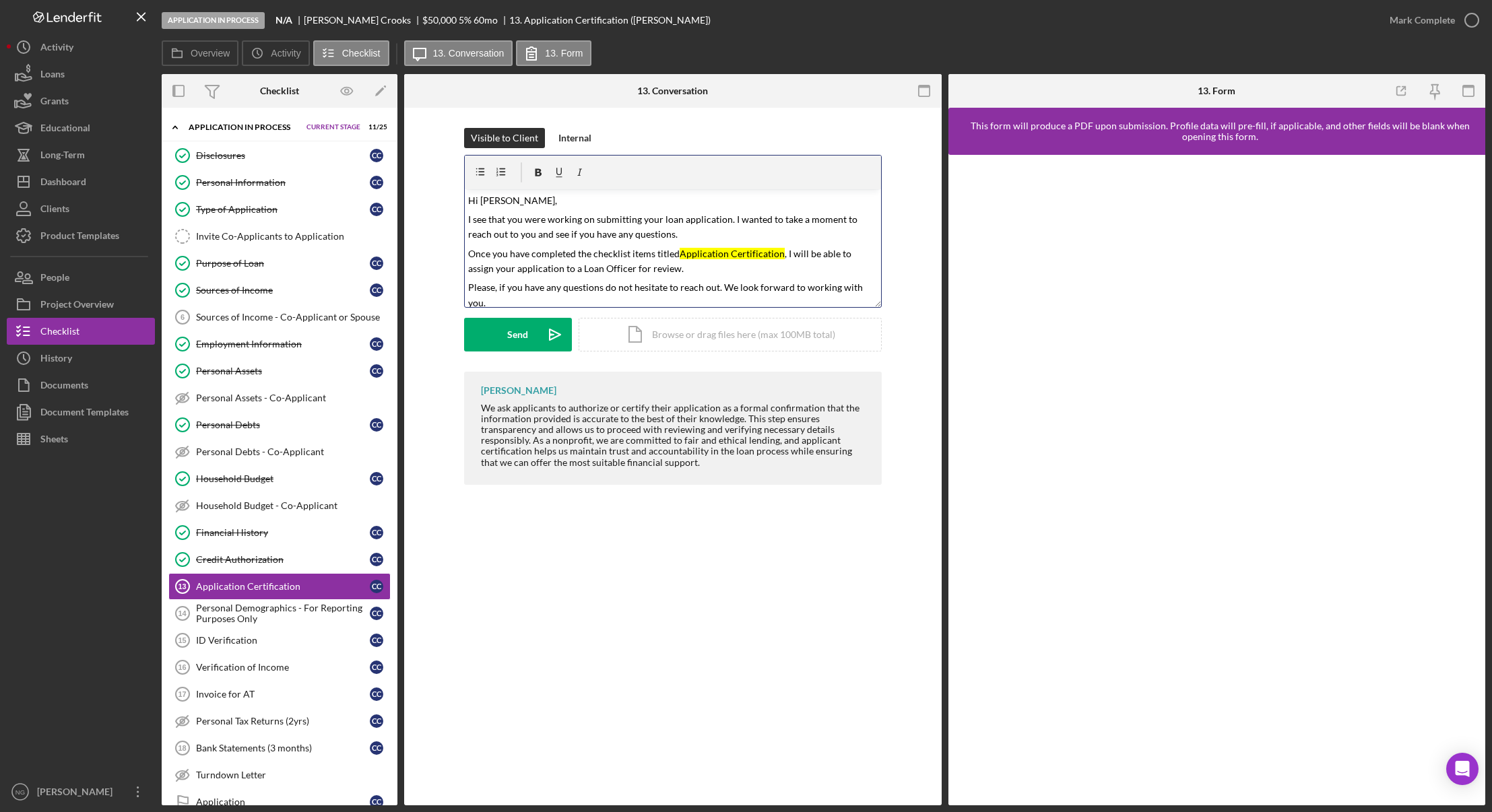
click at [741, 250] on mark "Application Certification" at bounding box center [732, 254] width 105 height 12
click at [779, 254] on mark "Application Certification" at bounding box center [732, 254] width 105 height 12
click at [677, 249] on mark "Once you have completed the checklist items titled" at bounding box center [574, 254] width 212 height 12
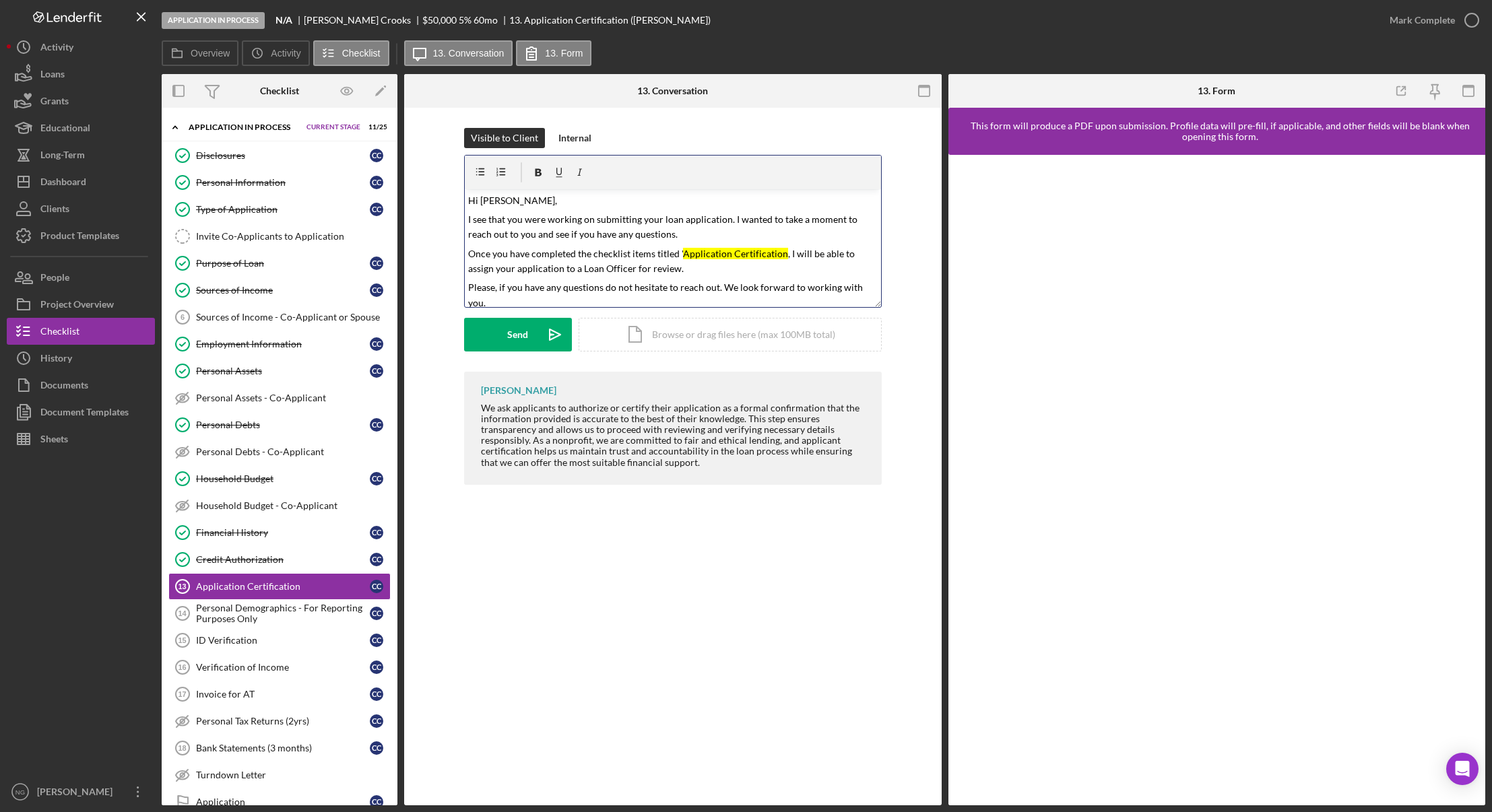
drag, startPoint x: 779, startPoint y: 251, endPoint x: 683, endPoint y: 251, distance: 96.0
click at [700, 251] on mark "Application Certification'" at bounding box center [735, 254] width 105 height 12
drag, startPoint x: 678, startPoint y: 249, endPoint x: 780, endPoint y: 250, distance: 102.0
click at [780, 250] on span "Once you have completed the checklist items titled ' Application Certification'…" at bounding box center [662, 261] width 389 height 27
drag, startPoint x: 781, startPoint y: 253, endPoint x: 728, endPoint y: 253, distance: 53.0
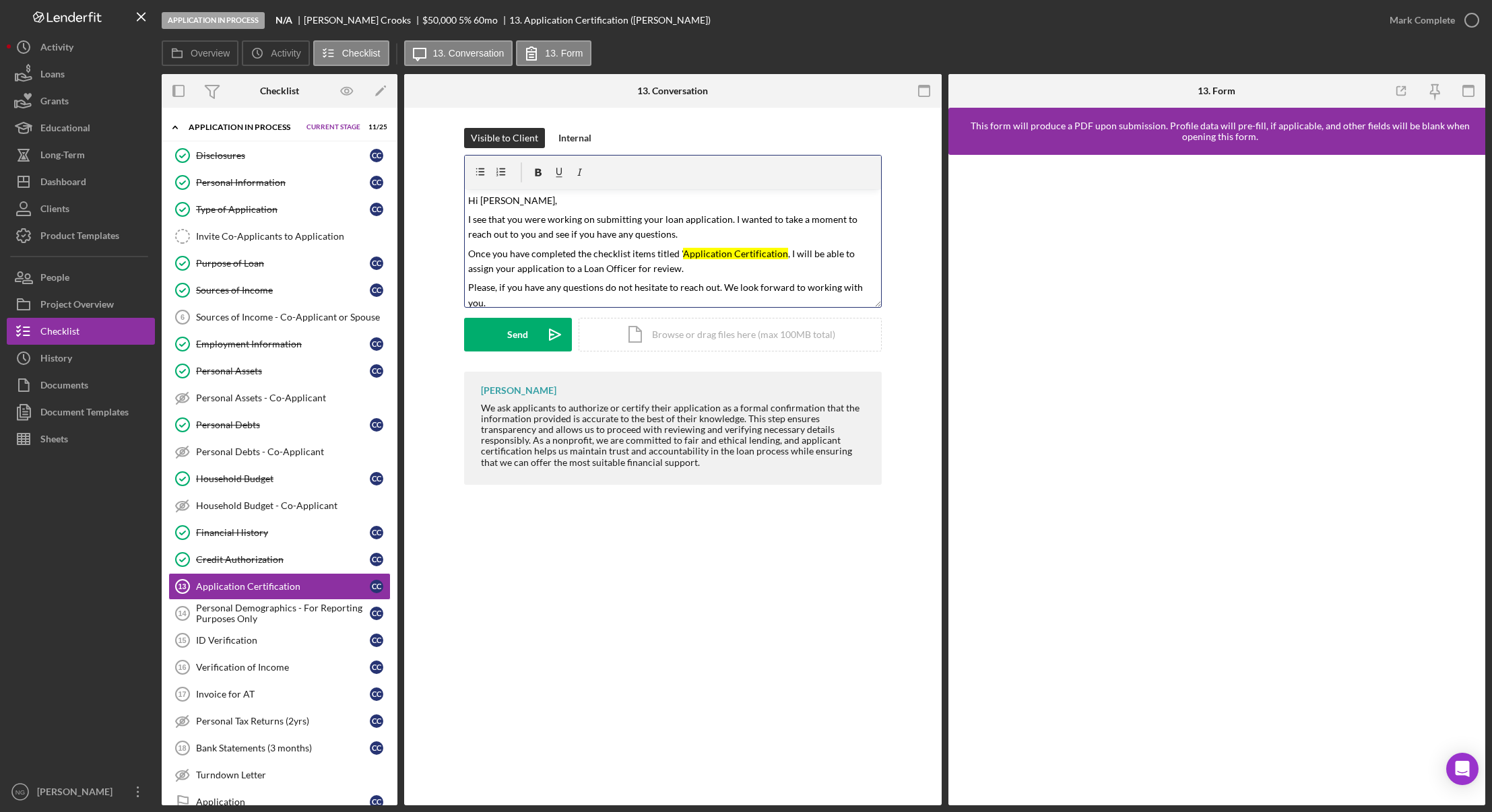
click at [733, 253] on mark "Application Certification'" at bounding box center [735, 254] width 105 height 12
drag, startPoint x: 640, startPoint y: 253, endPoint x: 817, endPoint y: 253, distance: 177.0
click at [817, 253] on span "Once you have completed the checklist items titled ' Application Certification'…" at bounding box center [662, 261] width 389 height 27
drag, startPoint x: 755, startPoint y: 254, endPoint x: 718, endPoint y: 246, distance: 37.9
click at [718, 246] on p "Once you have completed the checklist items titled ' Application Certification'…" at bounding box center [672, 261] width 409 height 30
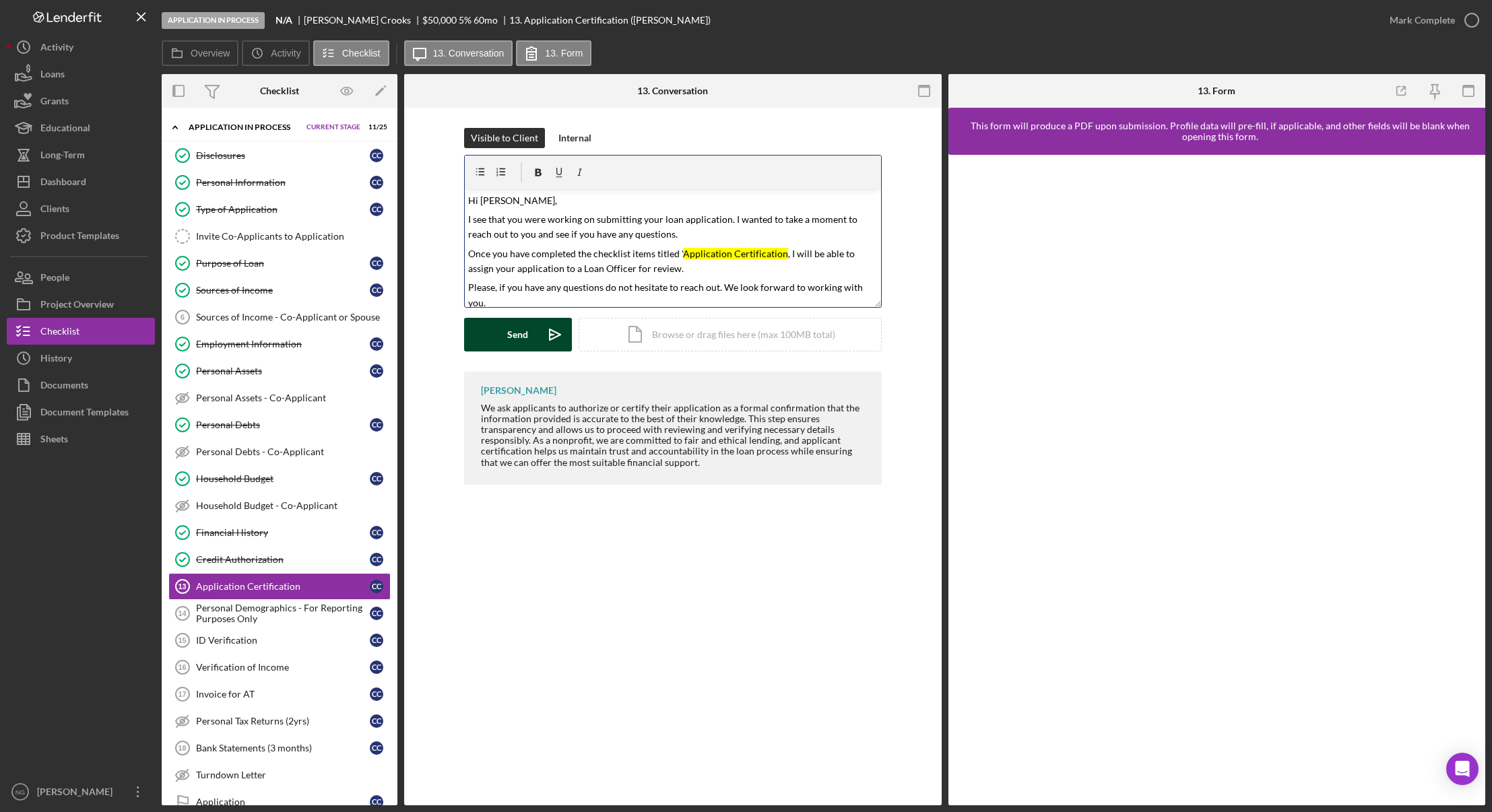
click at [507, 338] on div "Send" at bounding box center [517, 334] width 21 height 34
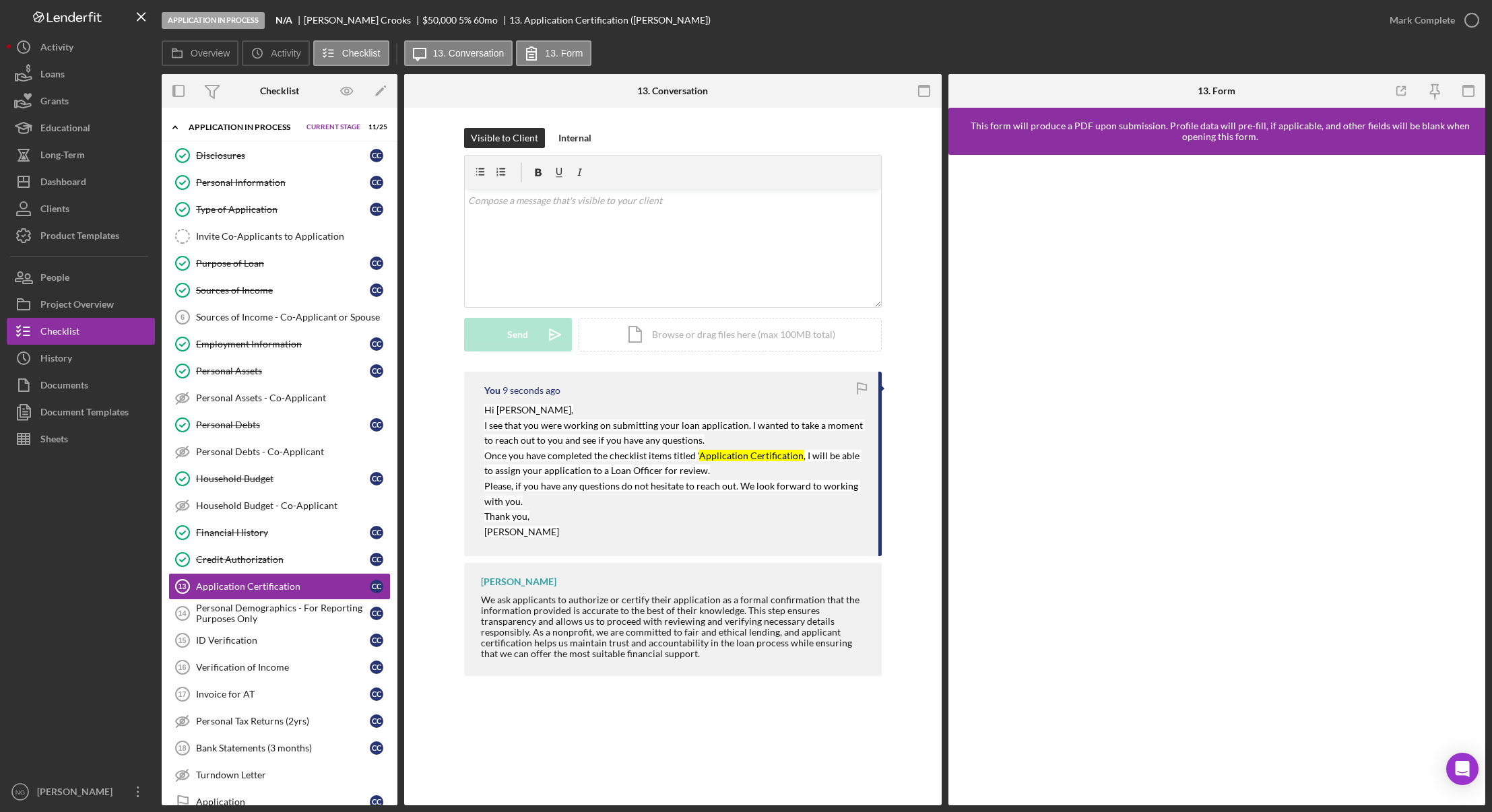
click at [551, 531] on p "[PERSON_NAME]" at bounding box center [674, 532] width 381 height 15
click at [80, 53] on button "Icon/History Activity" at bounding box center [81, 47] width 148 height 27
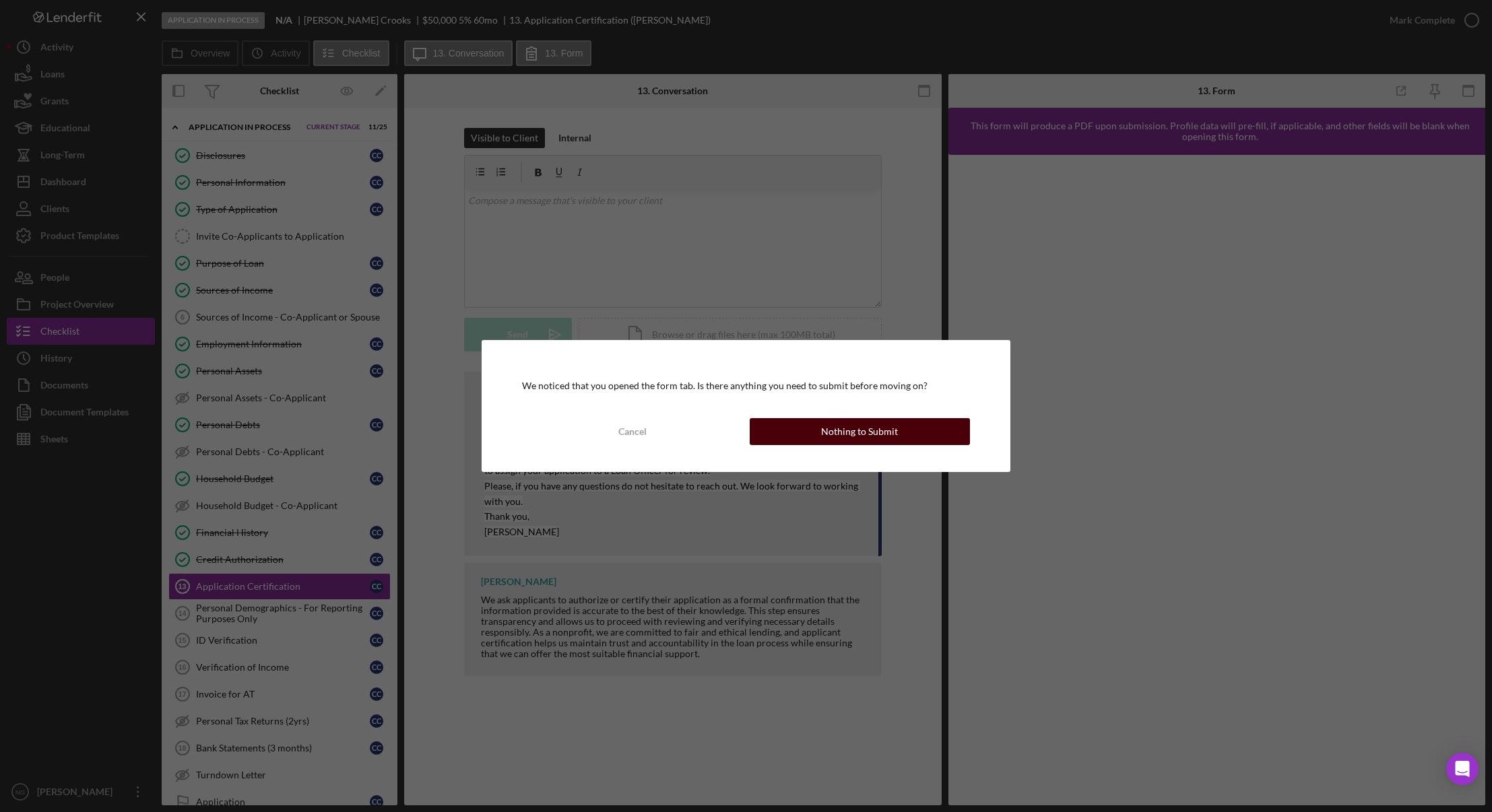
click at [793, 437] on button "Nothing to Submit" at bounding box center [859, 432] width 220 height 27
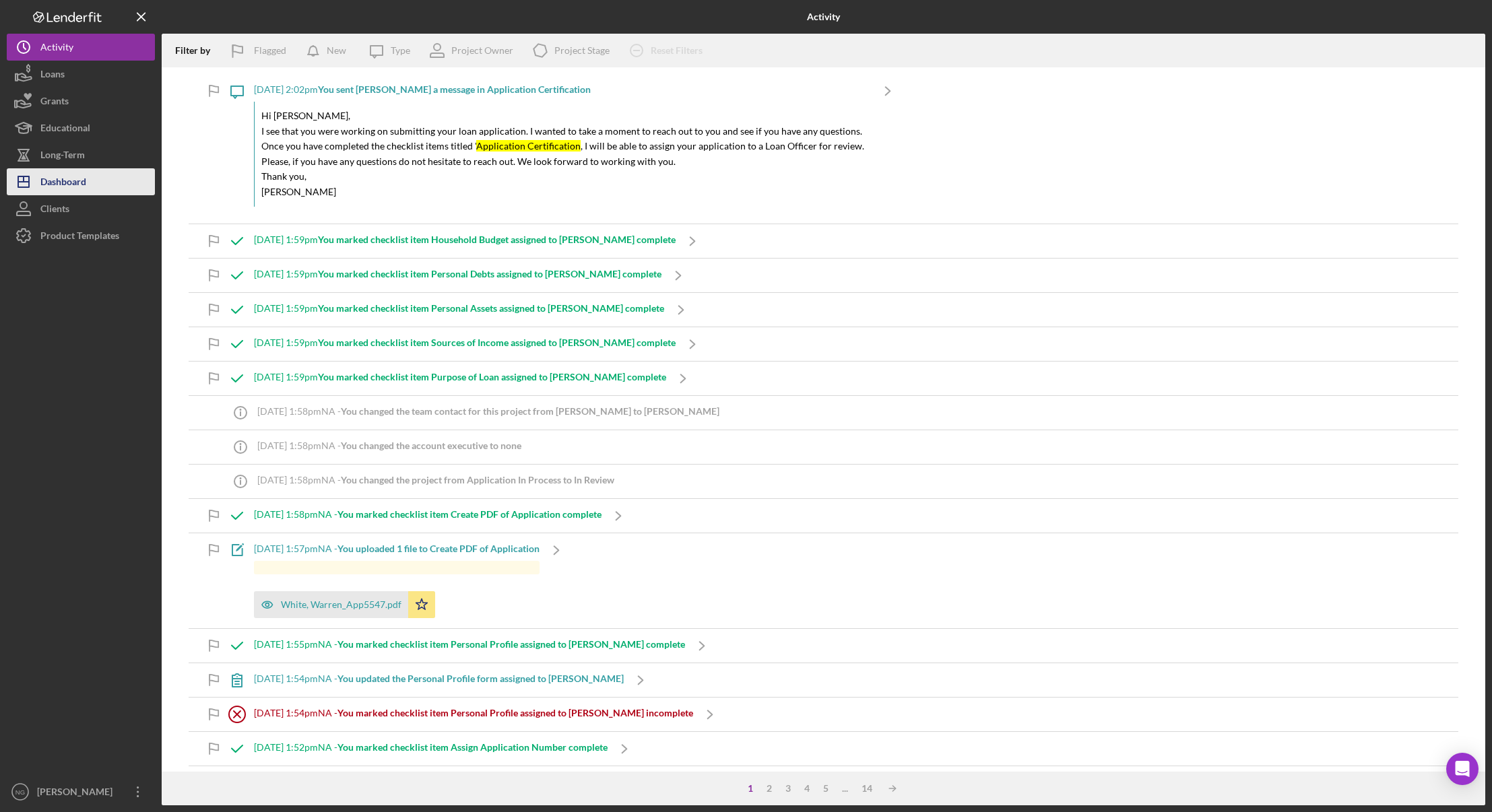
click at [47, 175] on div "Dashboard" at bounding box center [63, 183] width 46 height 30
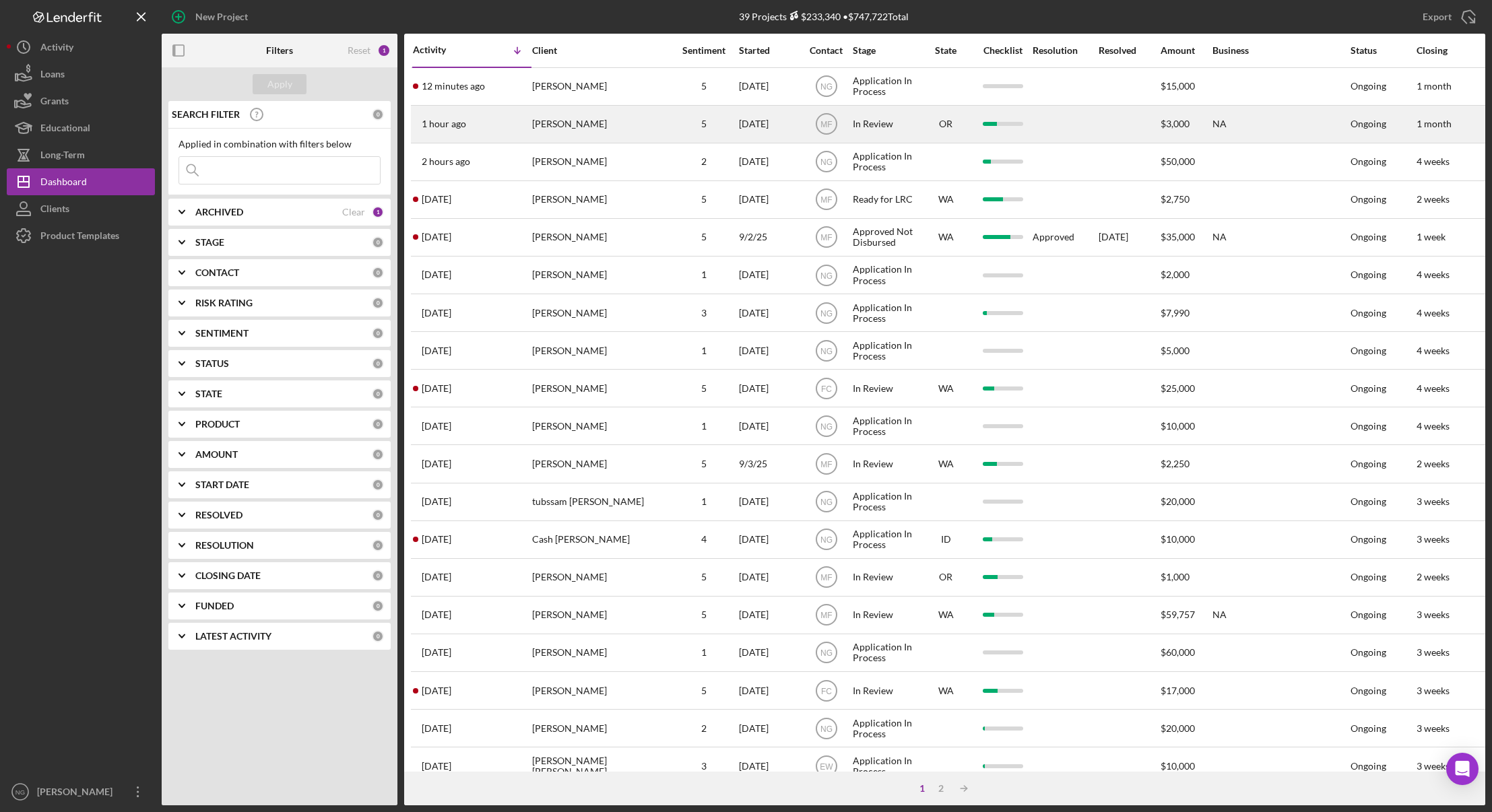
click at [602, 139] on div "[PERSON_NAME]" at bounding box center [599, 124] width 134 height 35
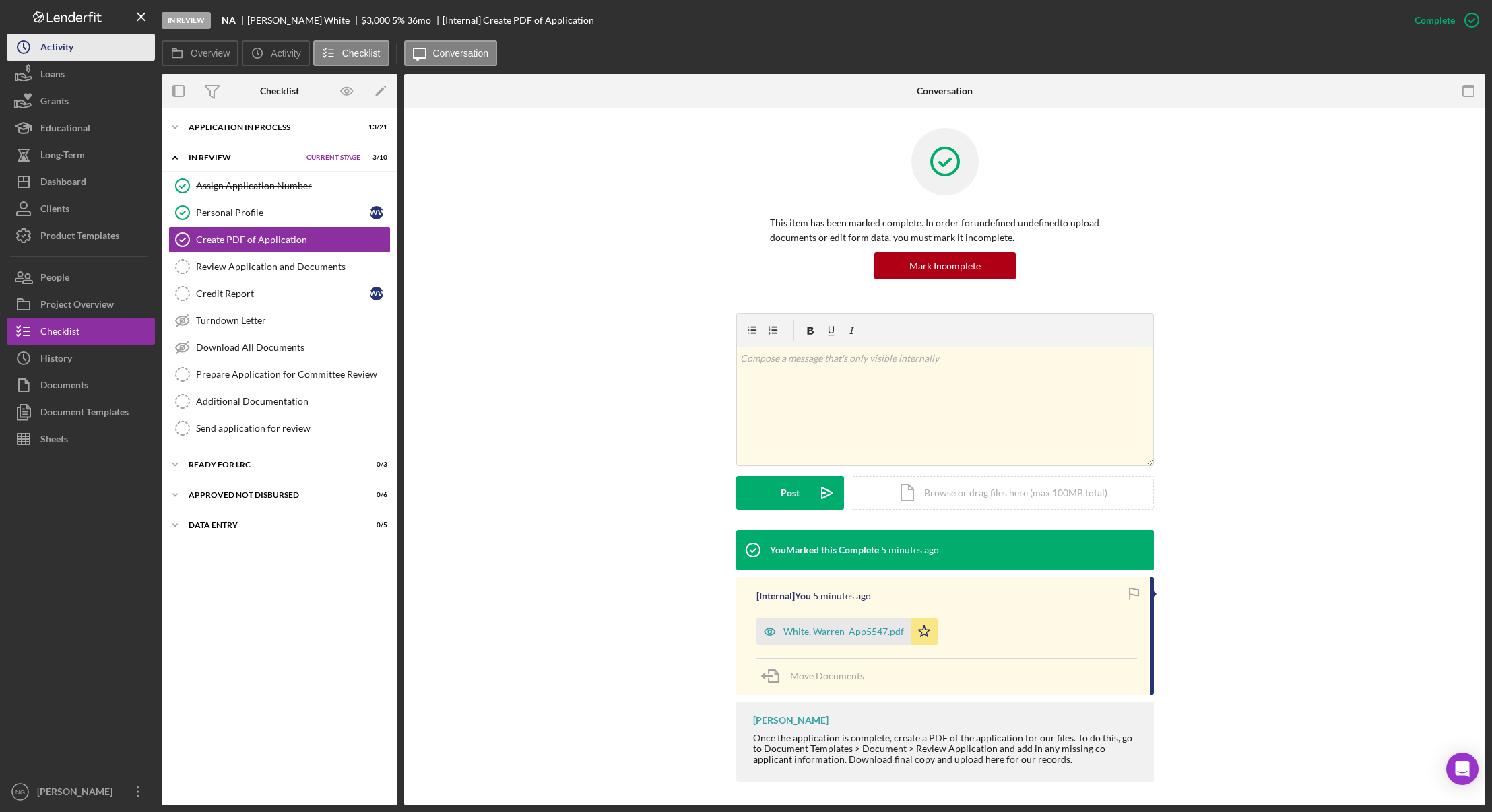
click at [65, 42] on div "Activity" at bounding box center [56, 49] width 33 height 30
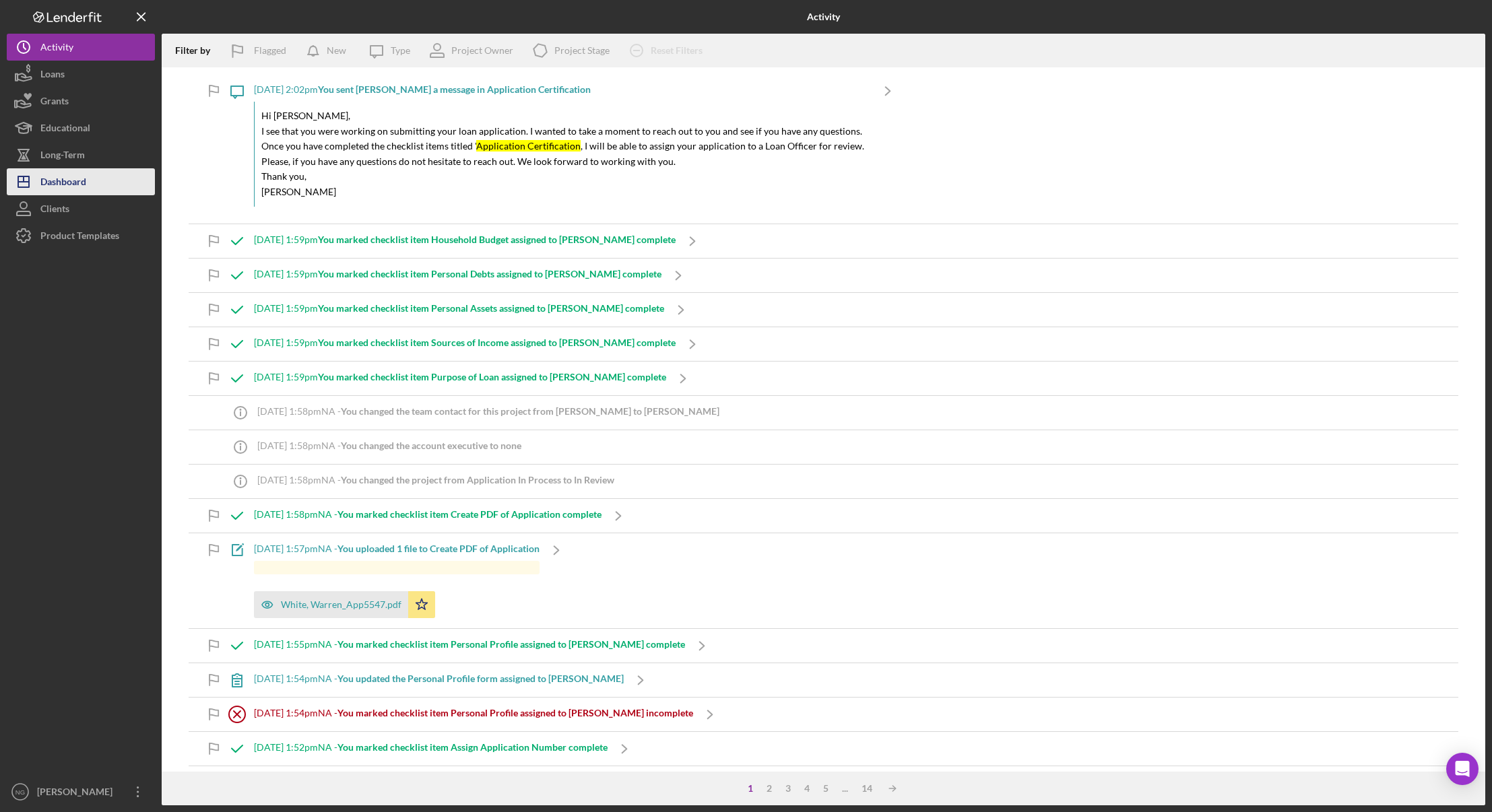
click at [72, 182] on div "Dashboard" at bounding box center [63, 183] width 46 height 30
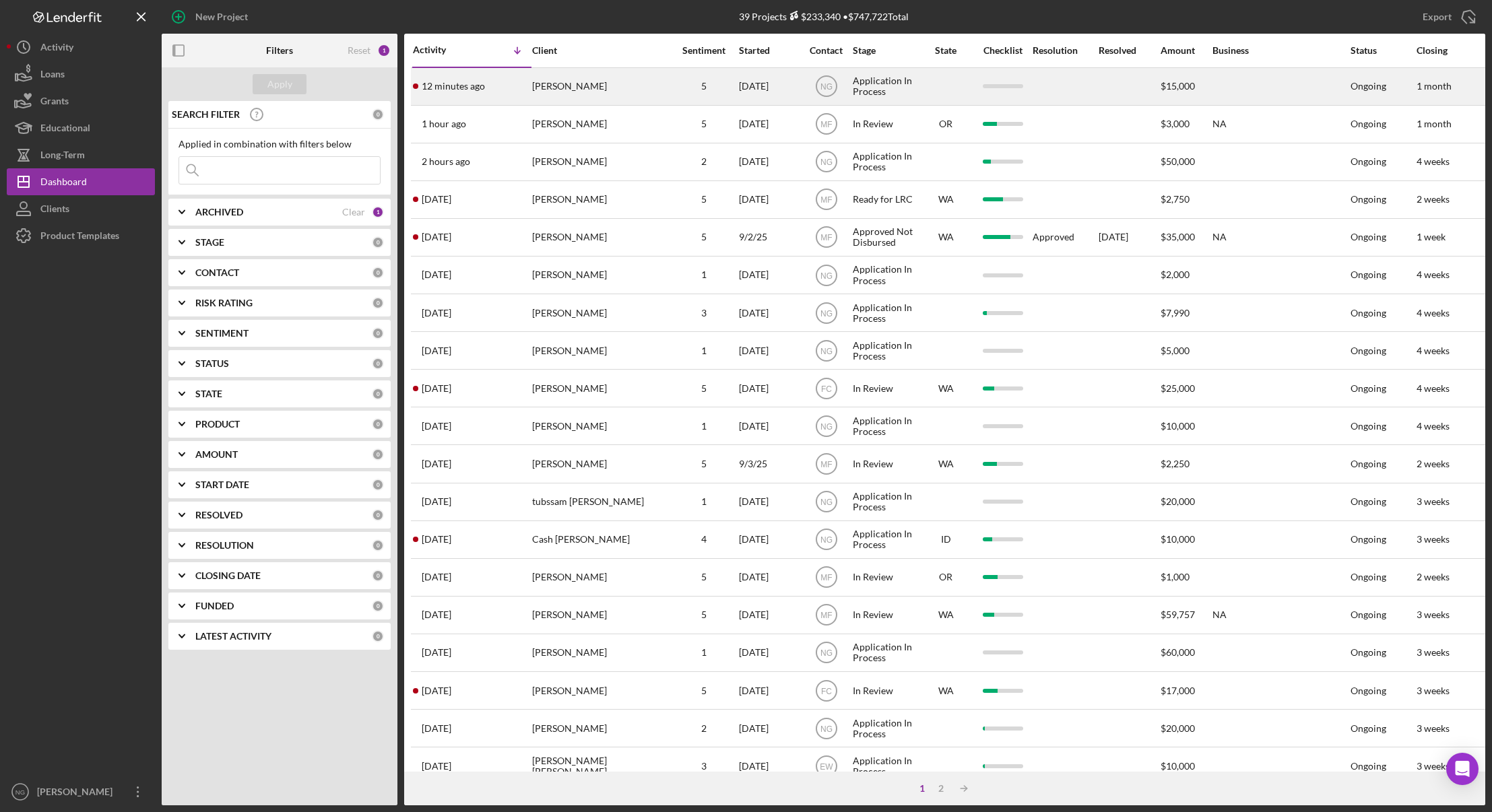
click at [587, 88] on div "[PERSON_NAME]" at bounding box center [599, 86] width 134 height 35
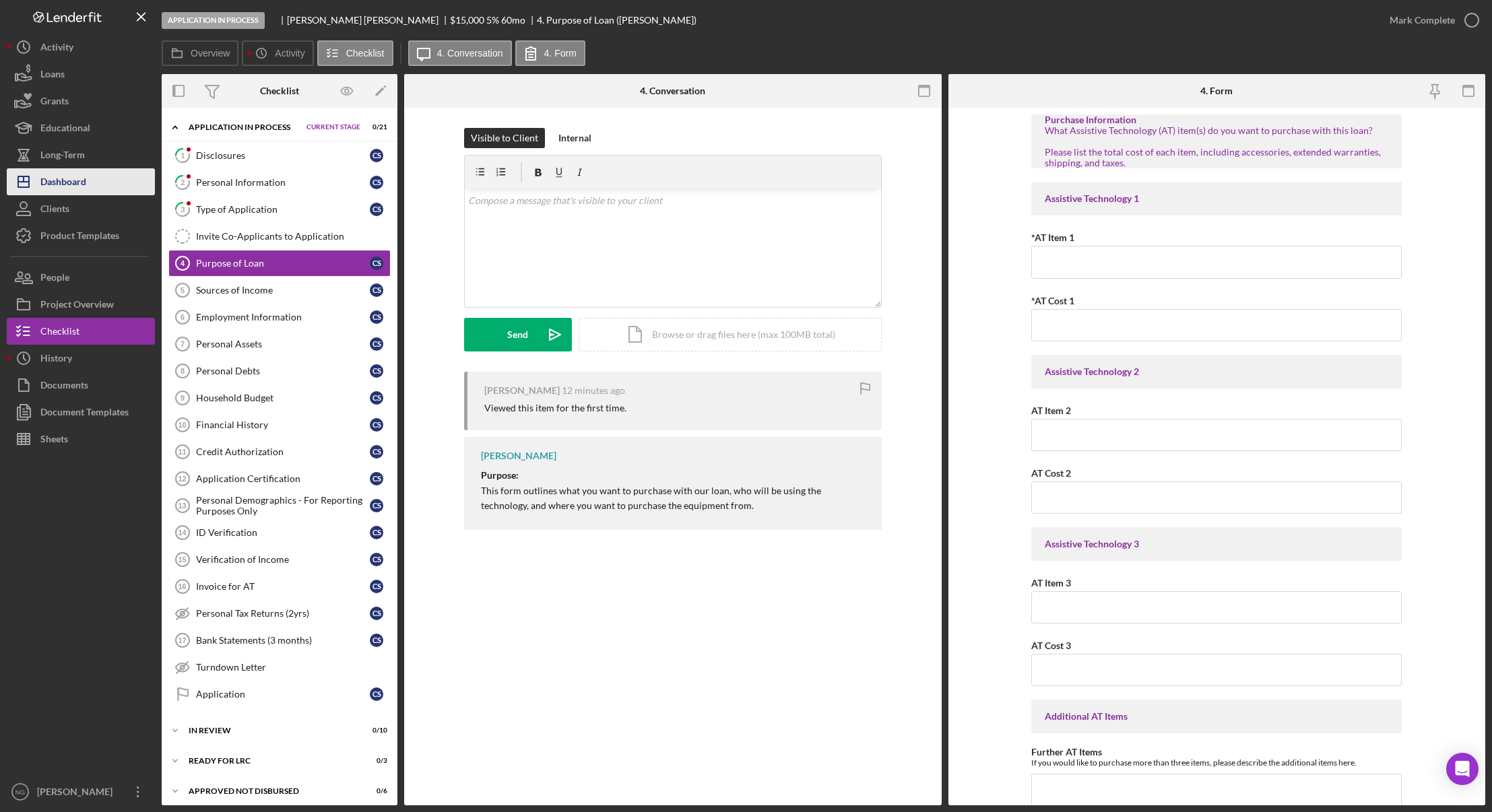
click at [73, 181] on div "Dashboard" at bounding box center [63, 183] width 46 height 30
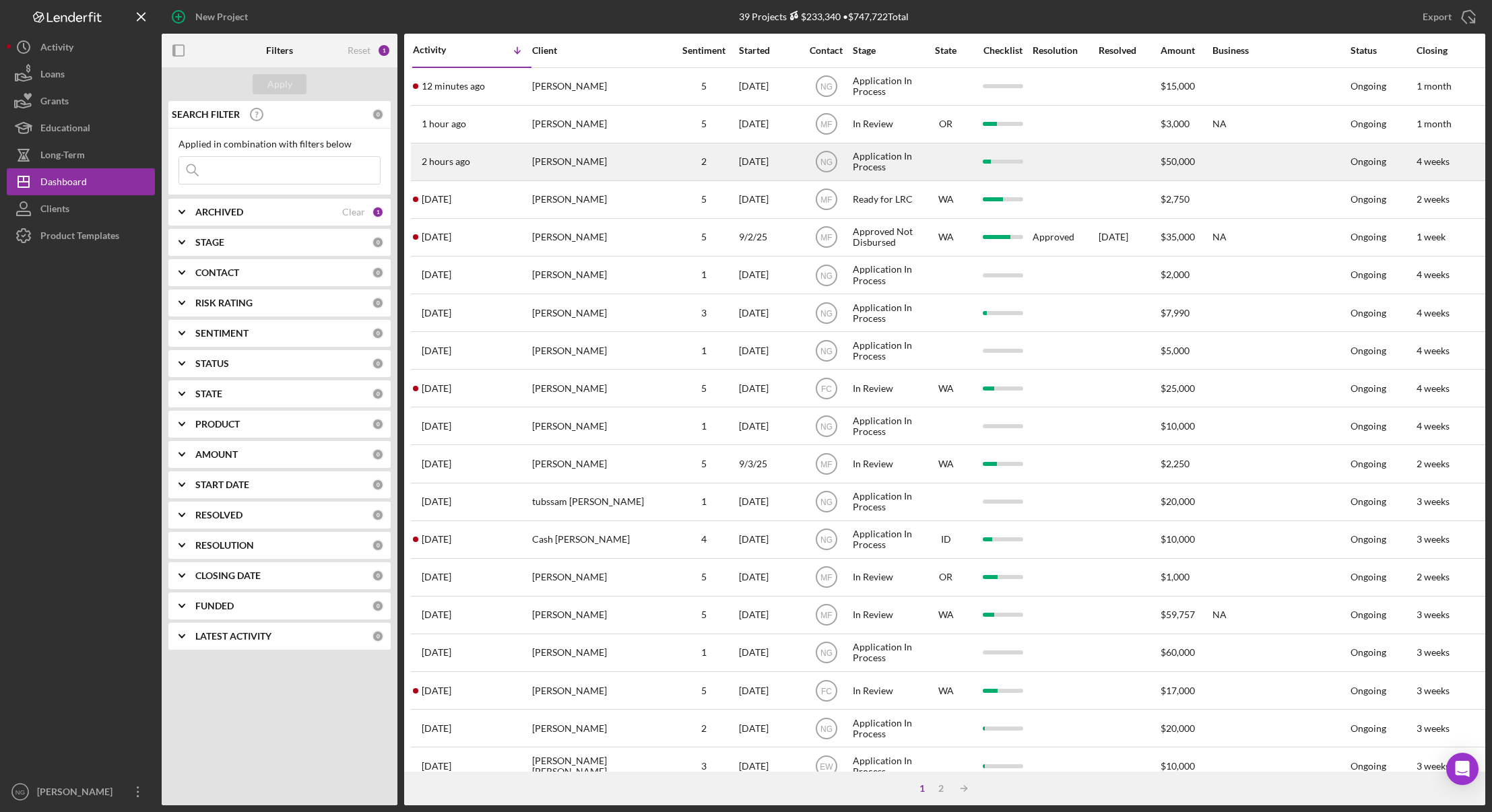
click at [565, 165] on div "[PERSON_NAME]" at bounding box center [599, 162] width 134 height 35
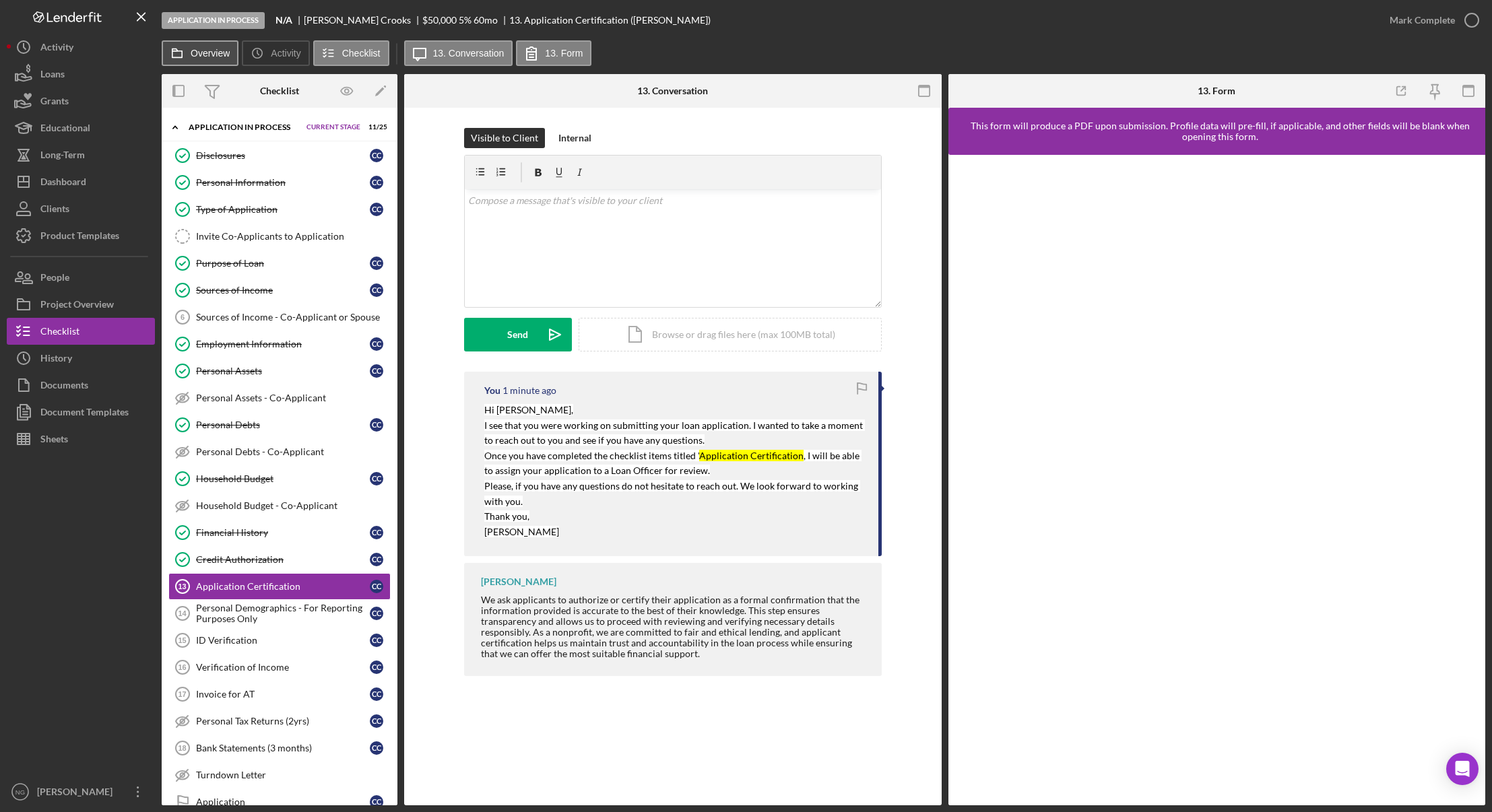
click at [219, 61] on button "Overview" at bounding box center [199, 53] width 76 height 25
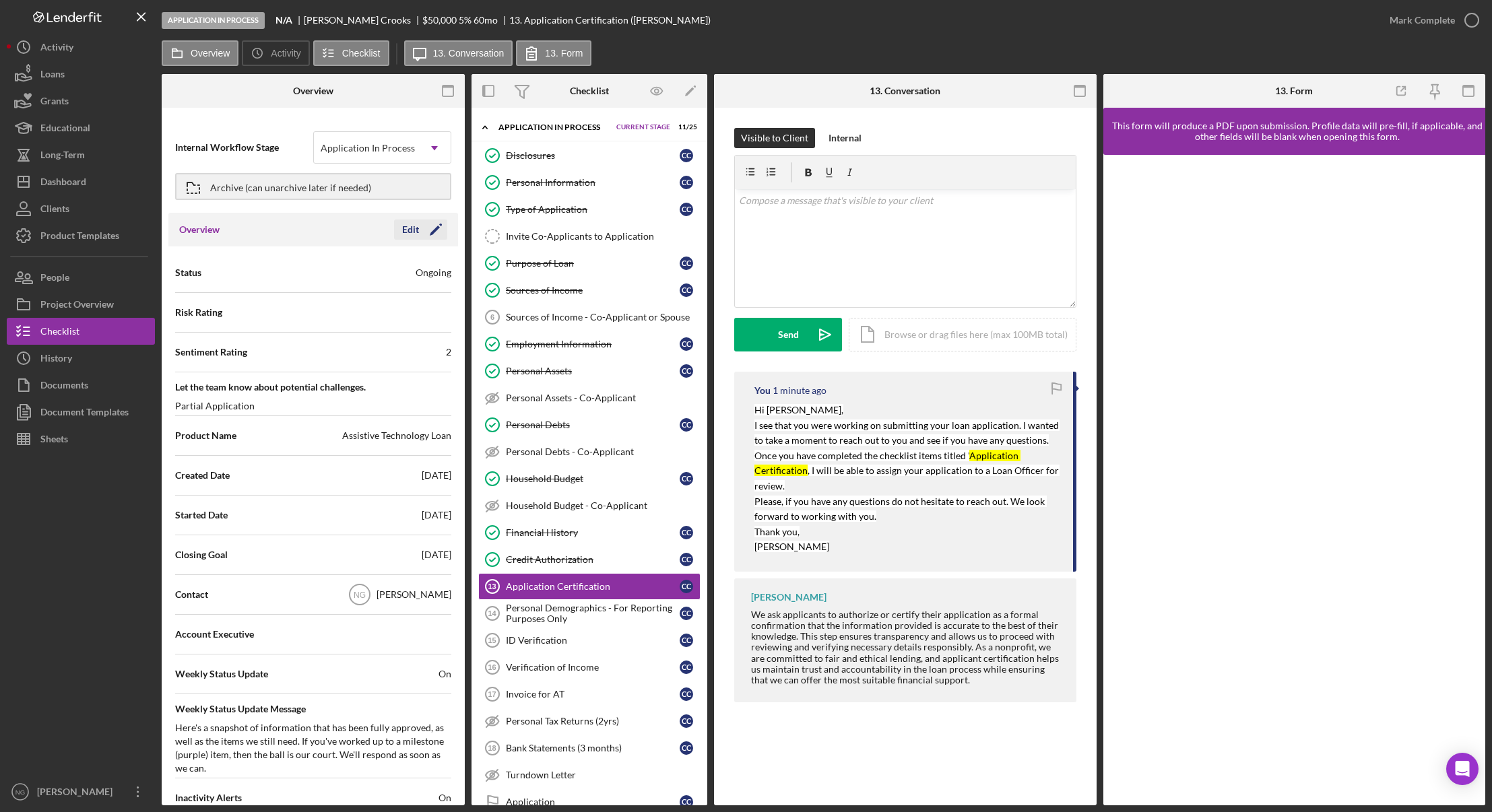
click at [423, 227] on icon "Icon/Edit" at bounding box center [436, 229] width 34 height 34
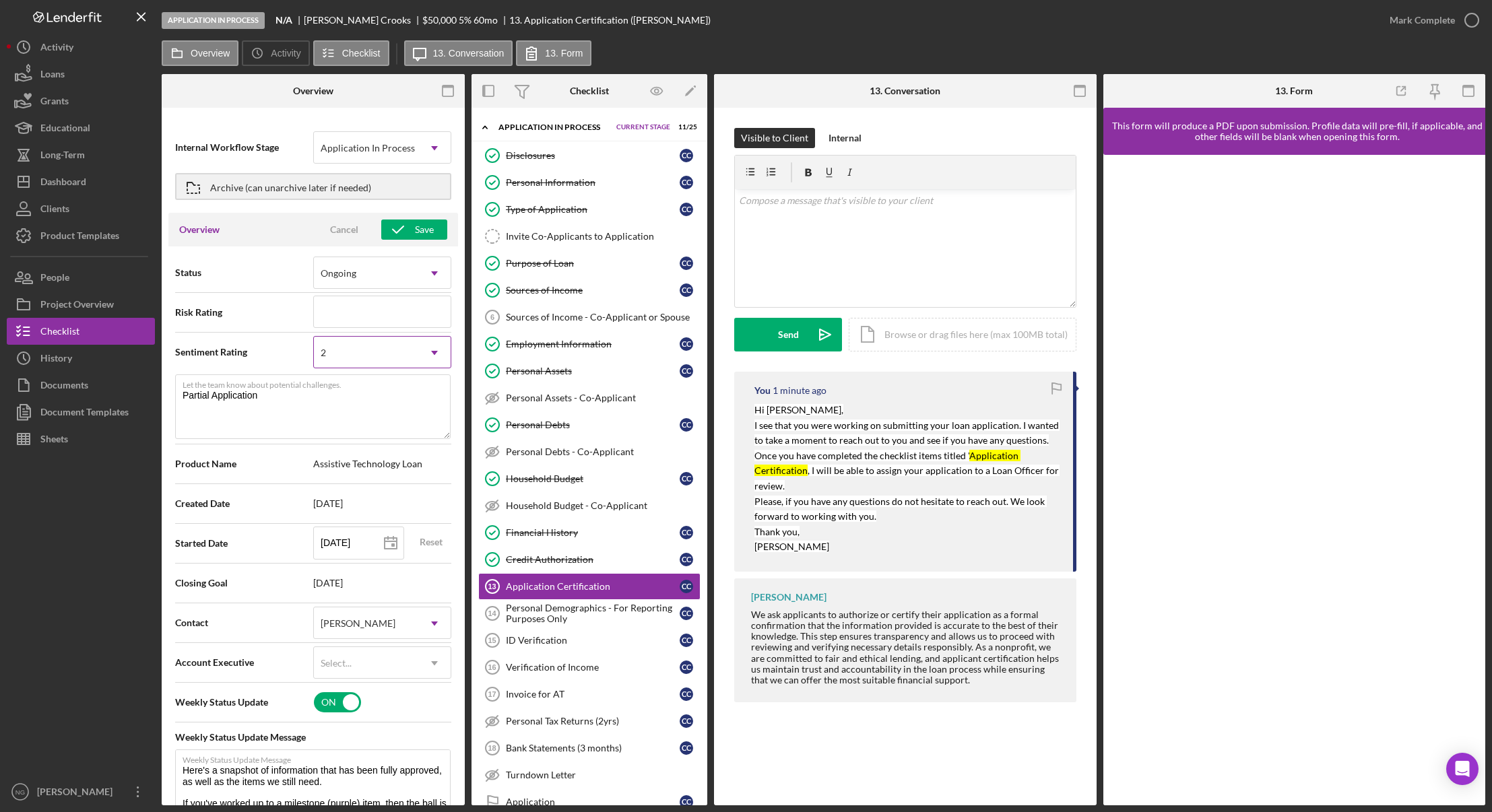
click at [357, 348] on div "2" at bounding box center [366, 353] width 104 height 31
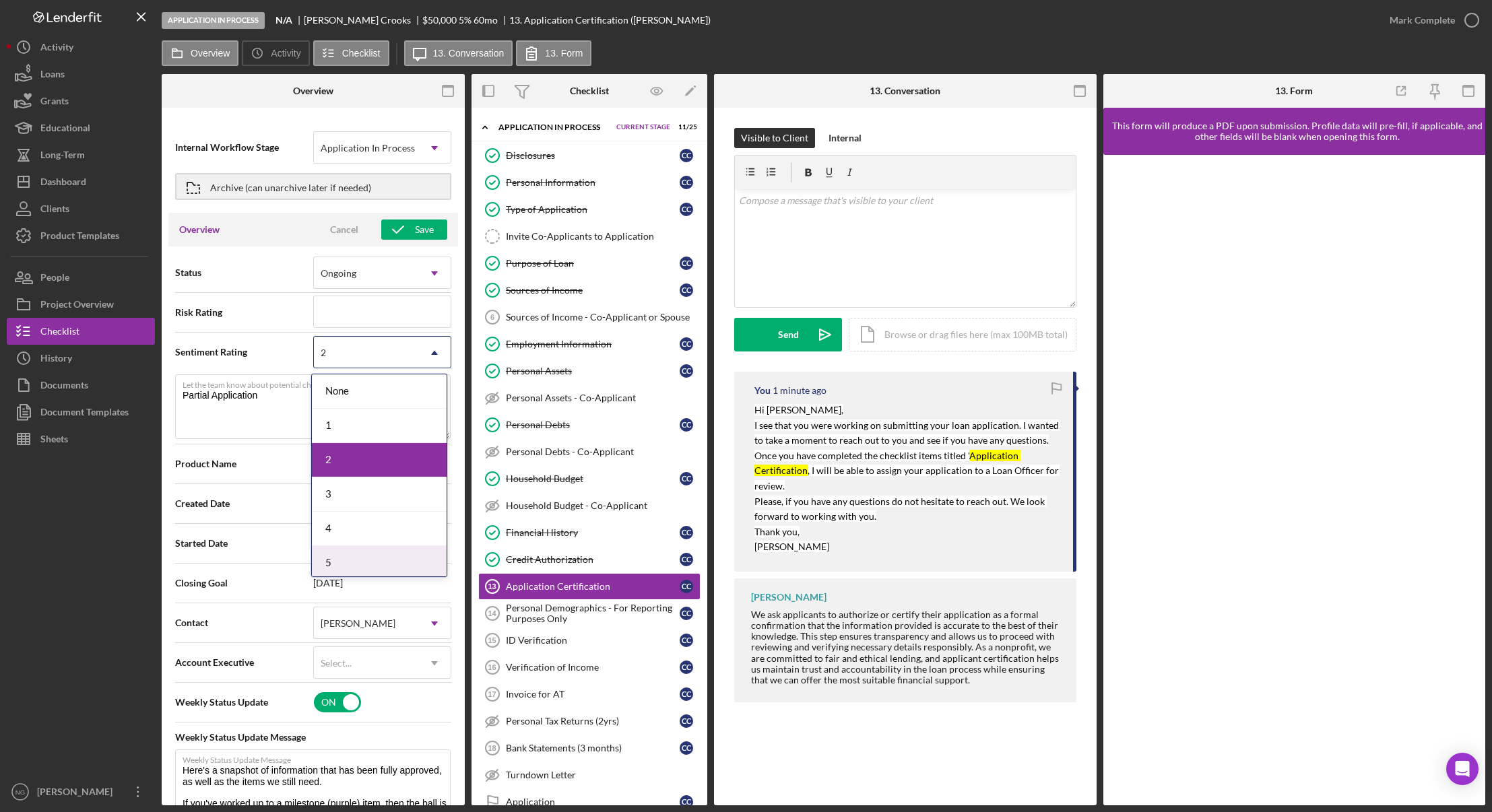
click at [341, 558] on div "5" at bounding box center [379, 563] width 134 height 34
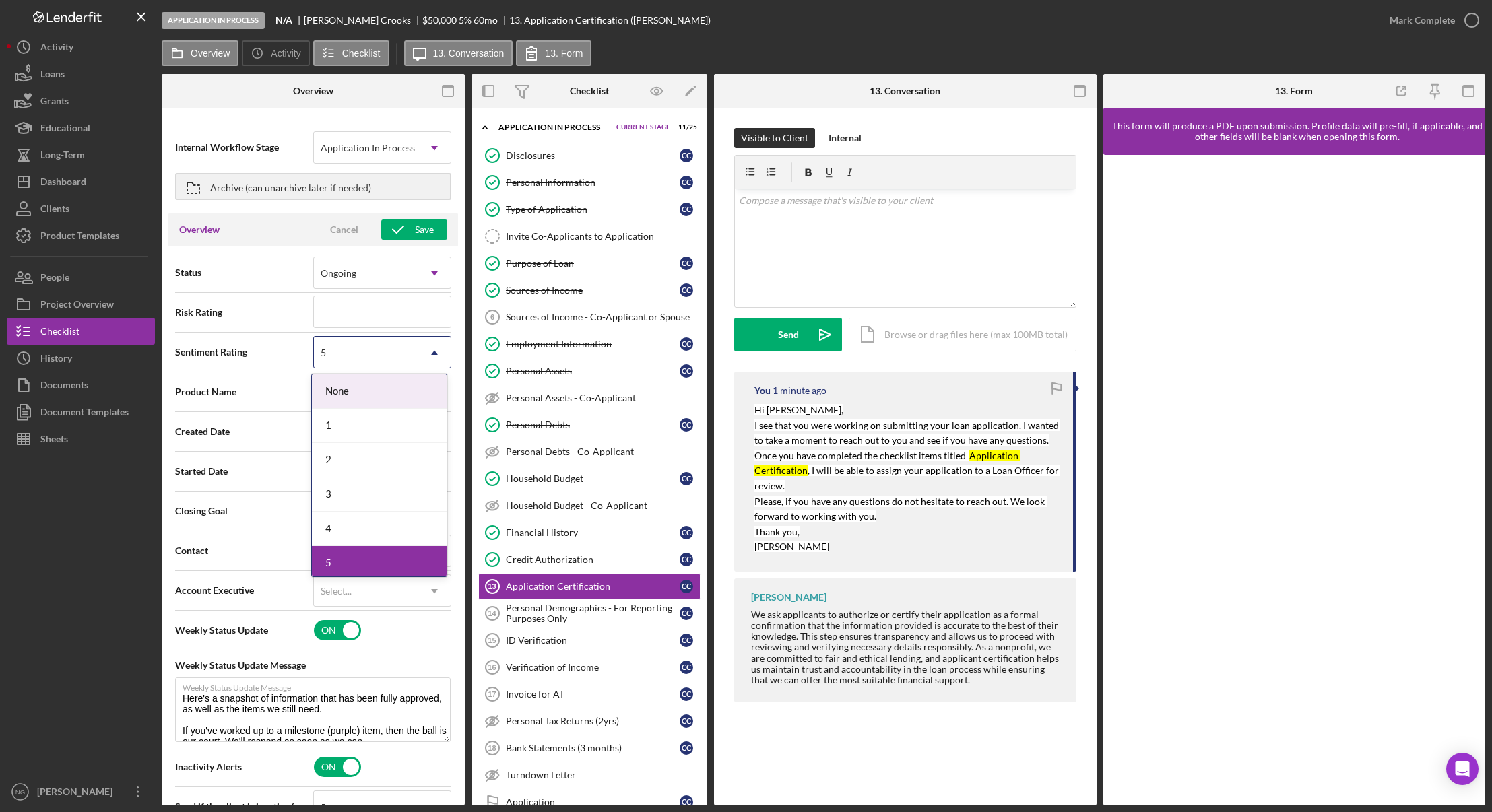
click at [399, 360] on div "5" at bounding box center [366, 353] width 104 height 31
click at [372, 389] on div "None" at bounding box center [379, 391] width 134 height 34
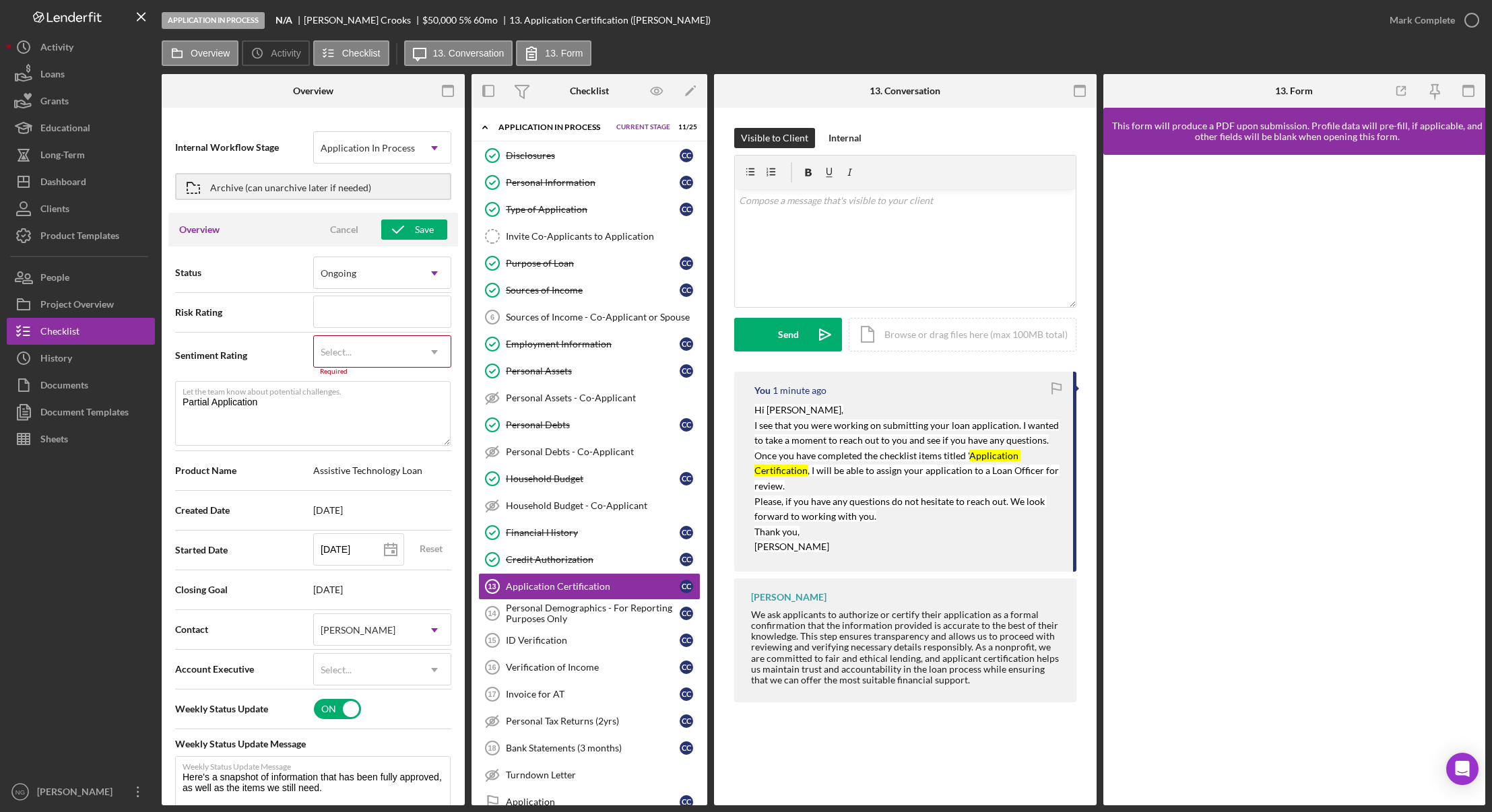
click at [384, 357] on div "Select..." at bounding box center [366, 352] width 104 height 31
click at [365, 559] on div "5" at bounding box center [379, 562] width 134 height 34
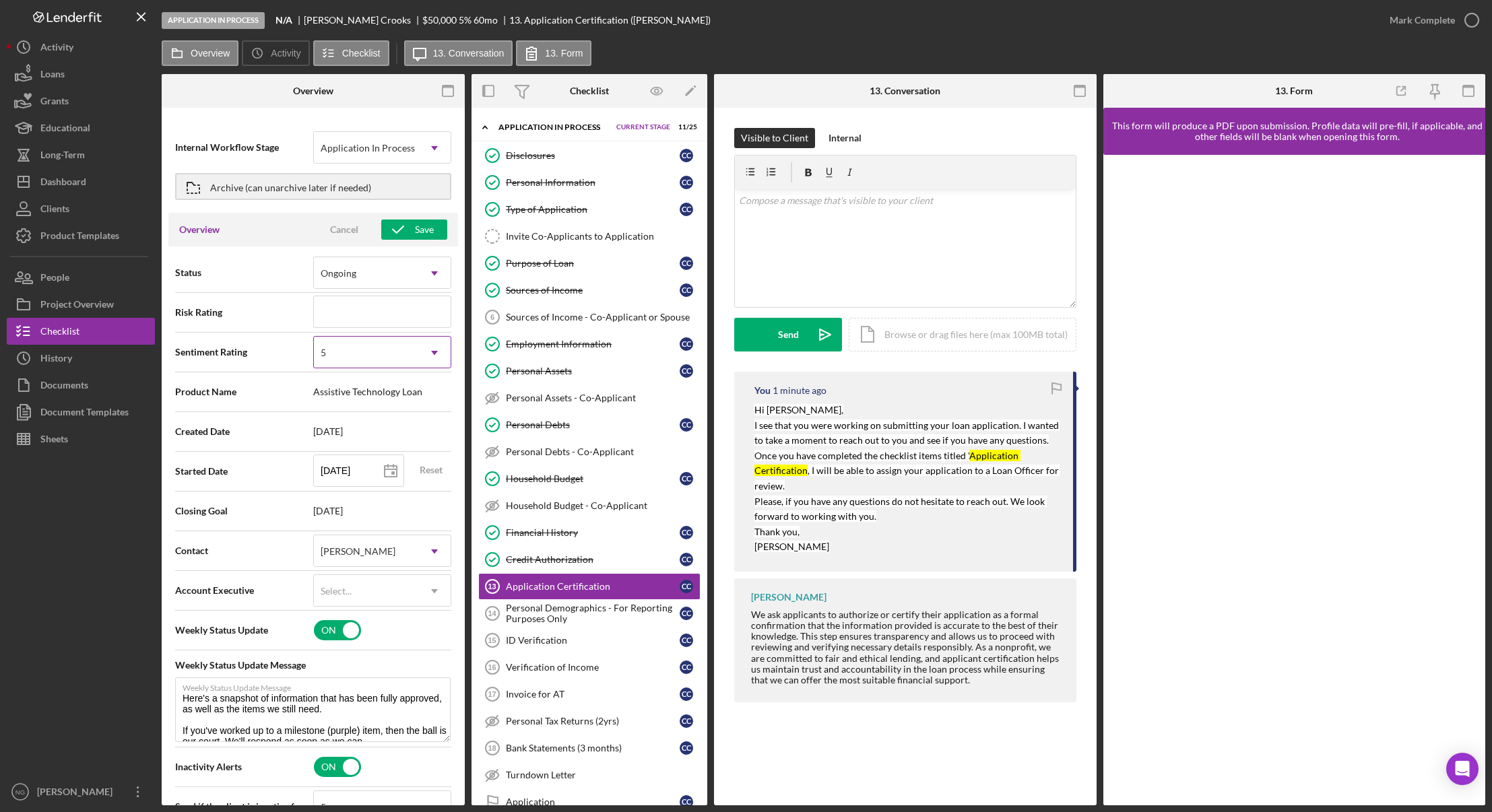
click at [418, 358] on icon "Icon/Dropdown Arrow" at bounding box center [434, 353] width 32 height 32
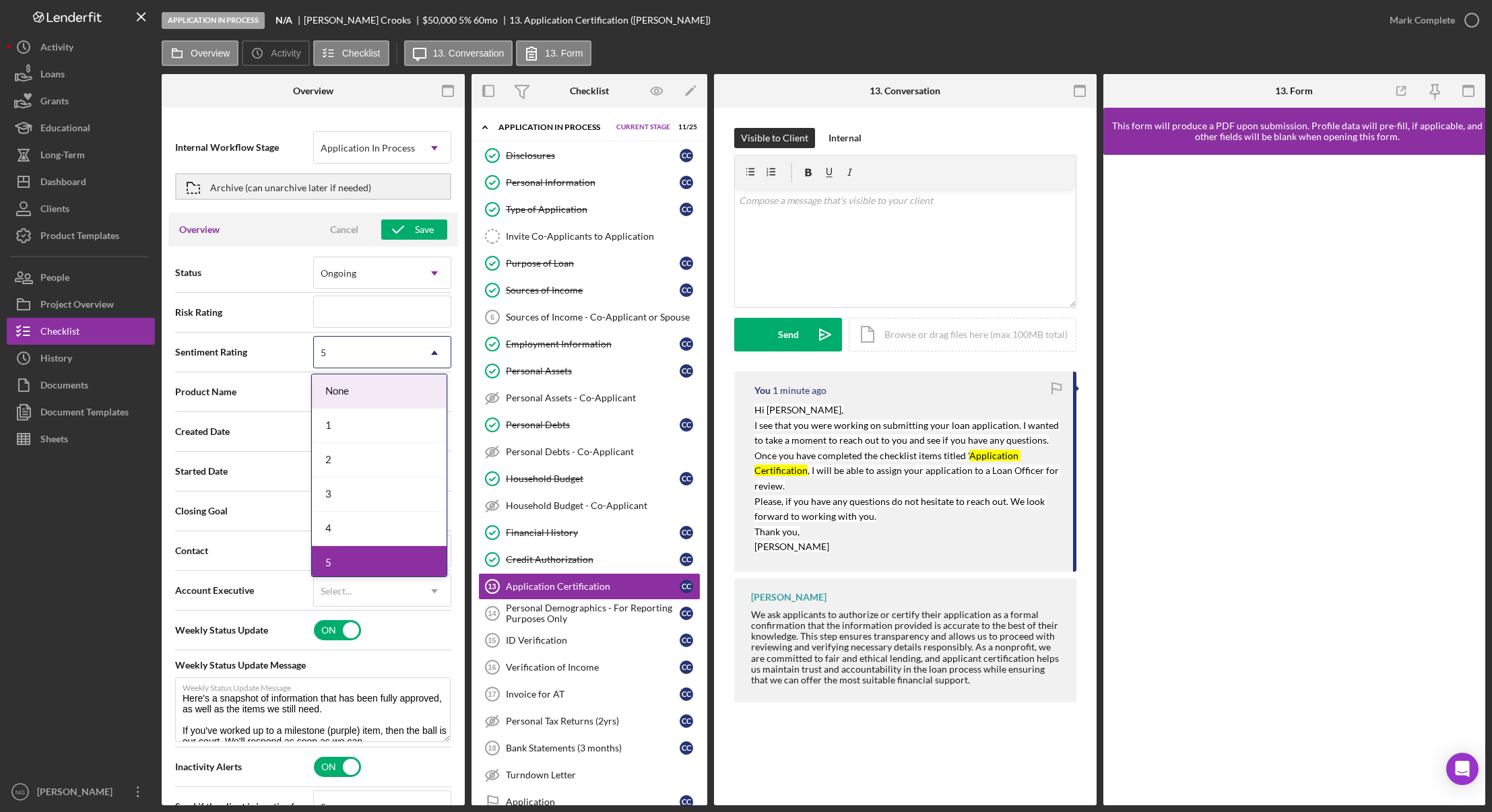
click at [392, 390] on div "None" at bounding box center [379, 391] width 134 height 34
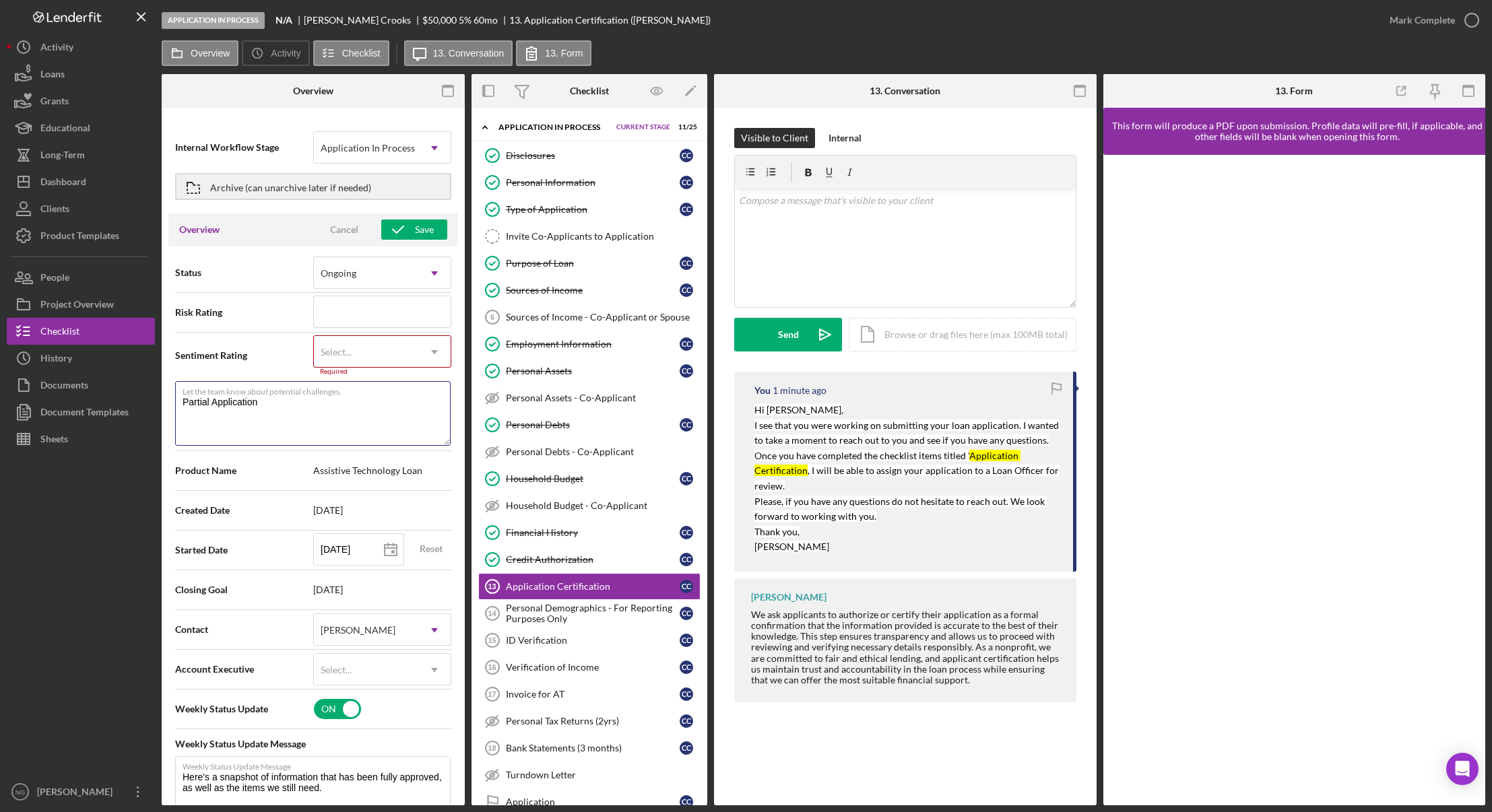
drag, startPoint x: 375, startPoint y: 414, endPoint x: 161, endPoint y: 401, distance: 214.4
click at [161, 401] on div "Application In Process N/A Connie Crooks $50,000 $12,500 5 % 60 mo 13. Applicat…" at bounding box center [746, 402] width 1479 height 805
type textarea "Here's a snapshot of information that has been fully approved, as well as the i…"
click at [379, 350] on div "Select..." at bounding box center [366, 352] width 104 height 31
click at [361, 562] on div "5" at bounding box center [379, 562] width 134 height 34
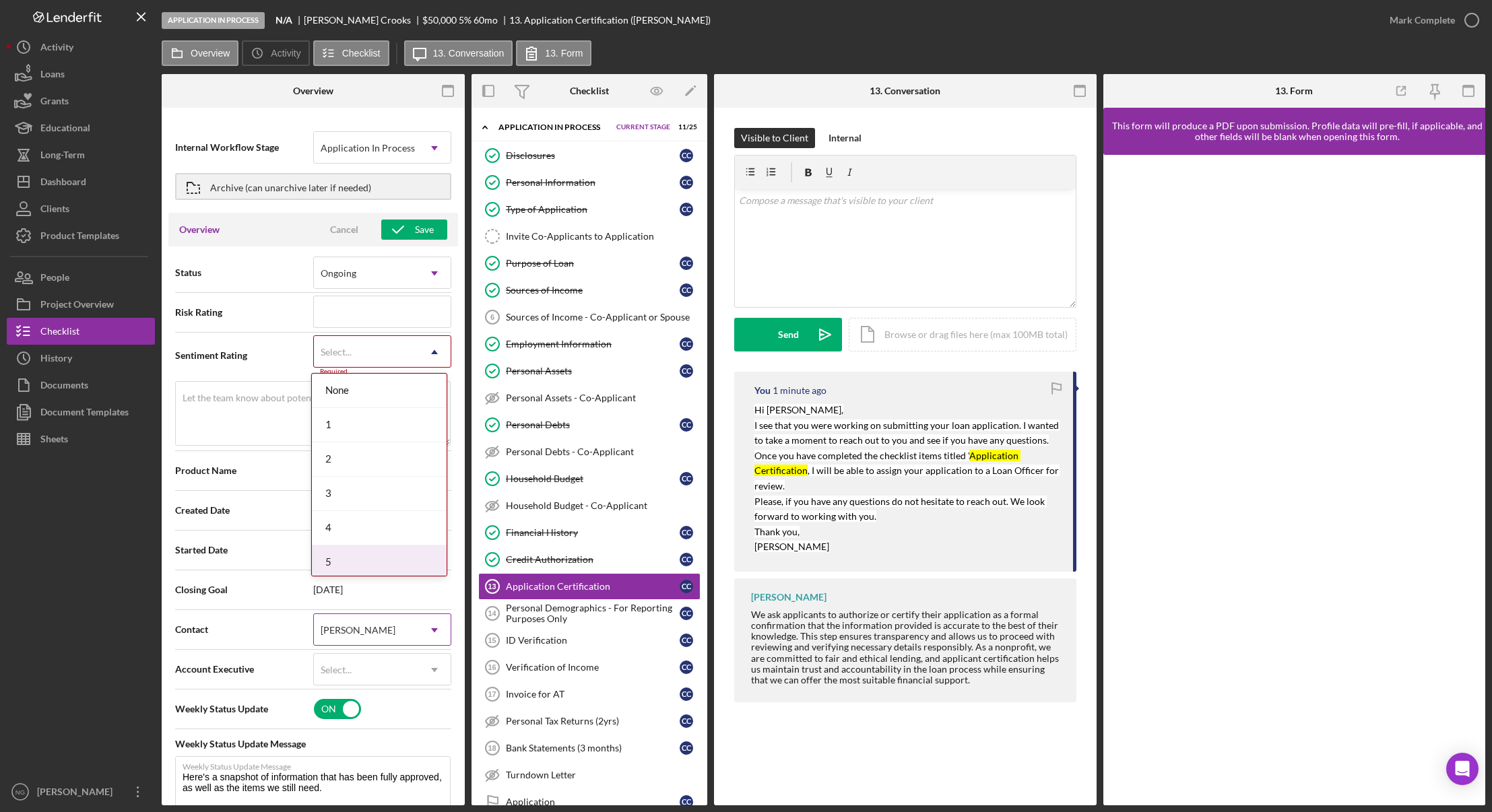
type textarea "Here's a snapshot of information that has been fully approved, as well as the i…"
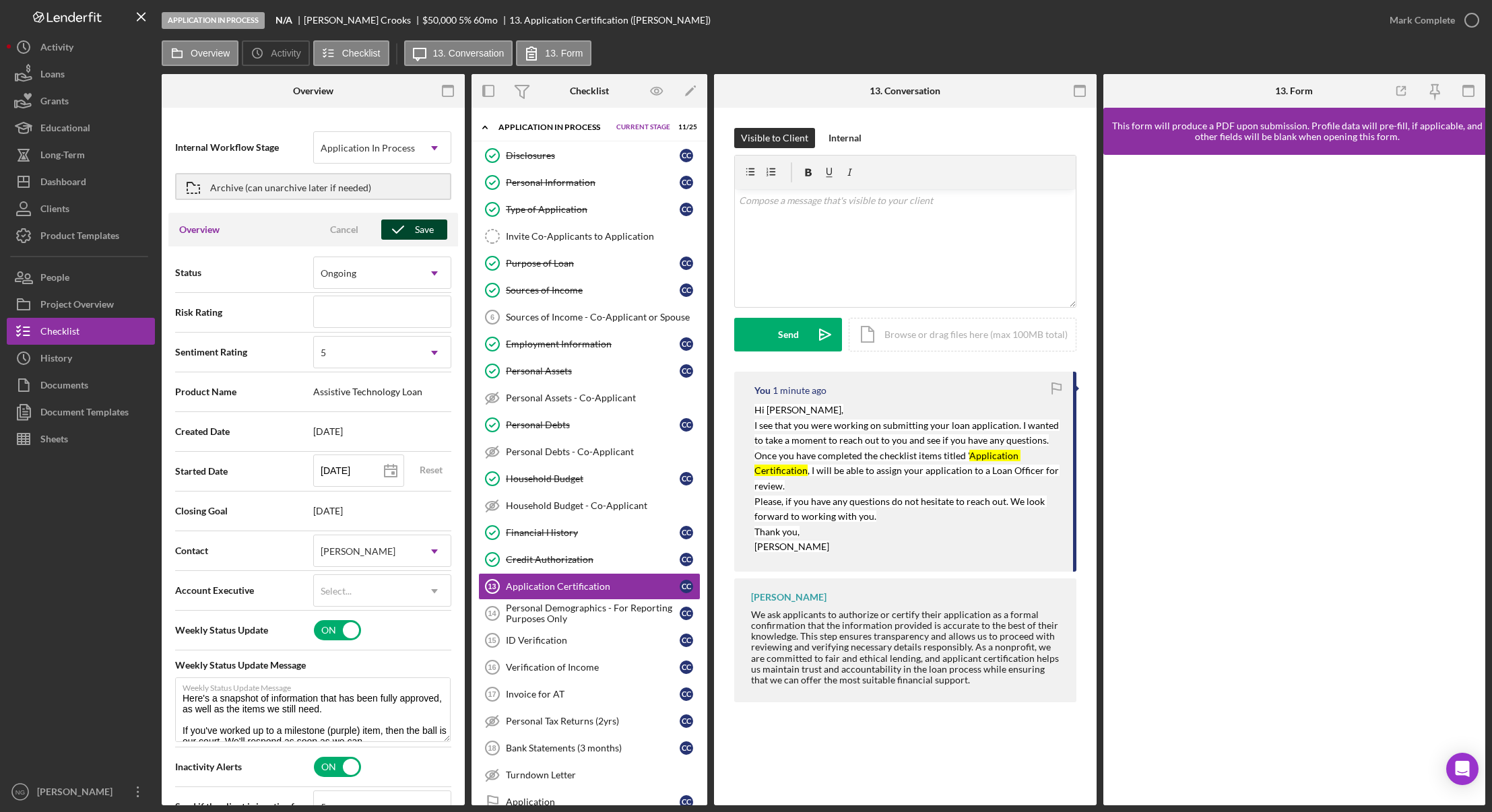
click at [427, 227] on div "Save" at bounding box center [424, 229] width 18 height 20
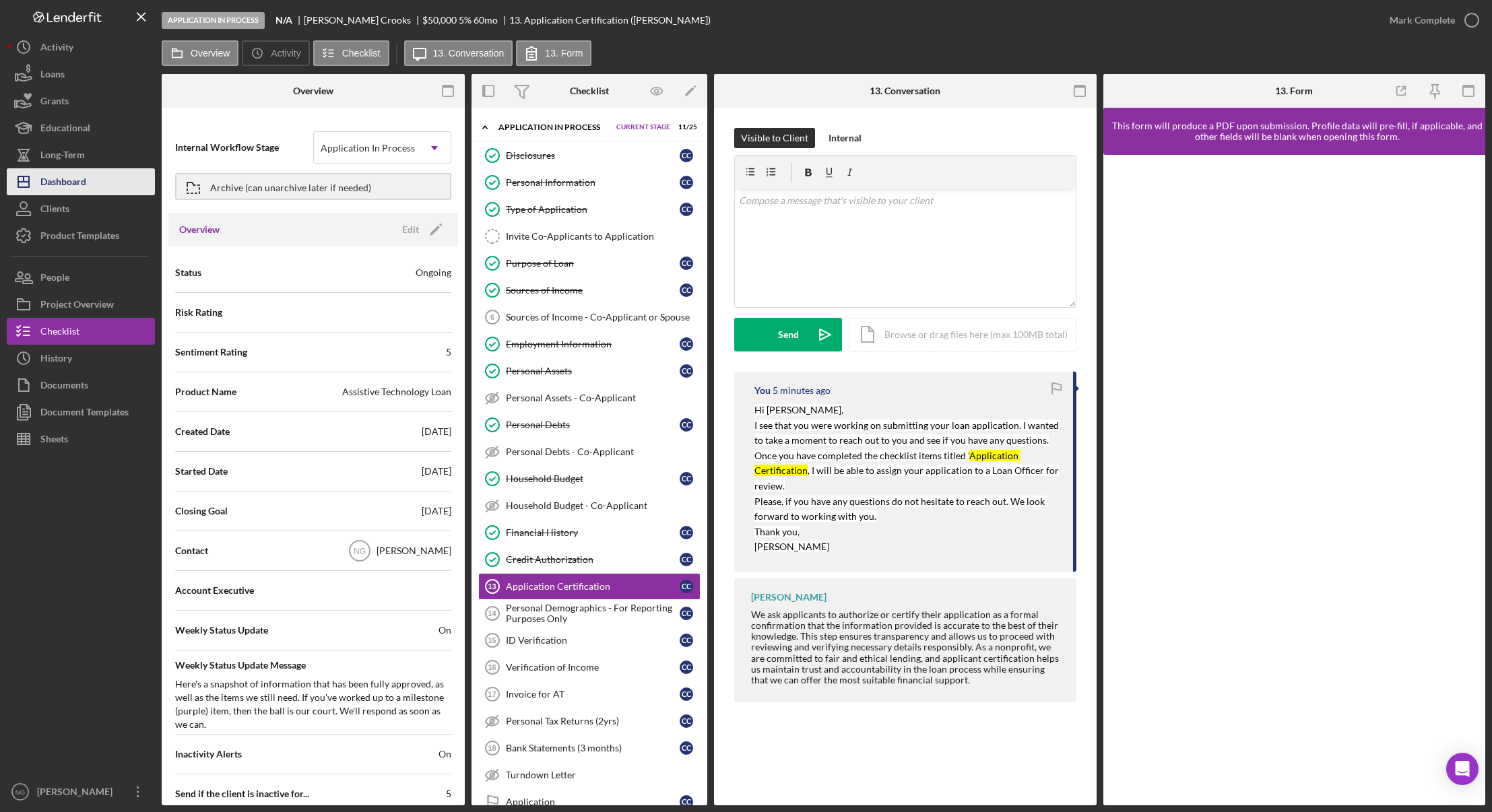
click at [75, 179] on div "Dashboard" at bounding box center [63, 183] width 46 height 30
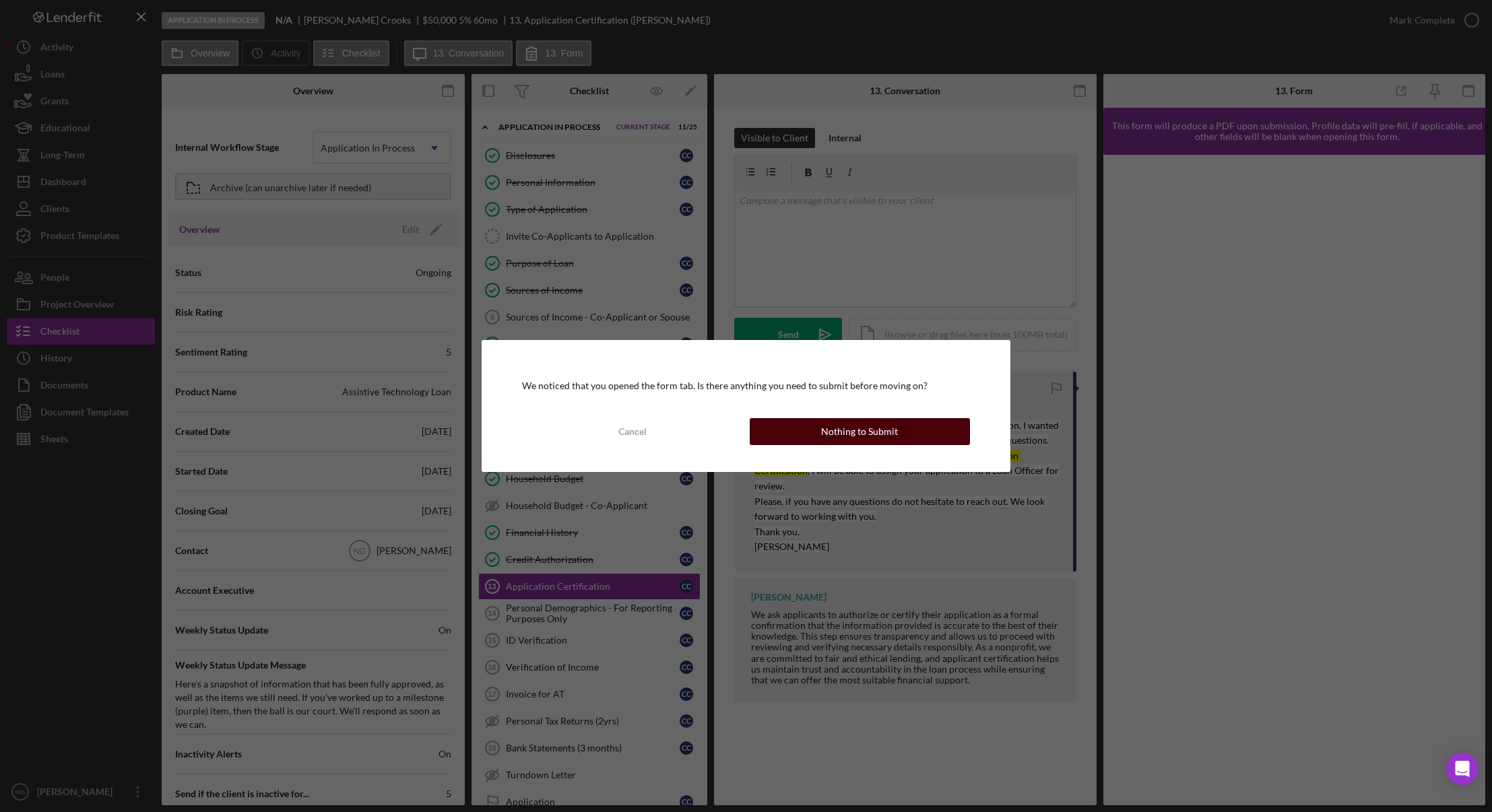
click at [878, 438] on div "Nothing to Submit" at bounding box center [859, 432] width 76 height 27
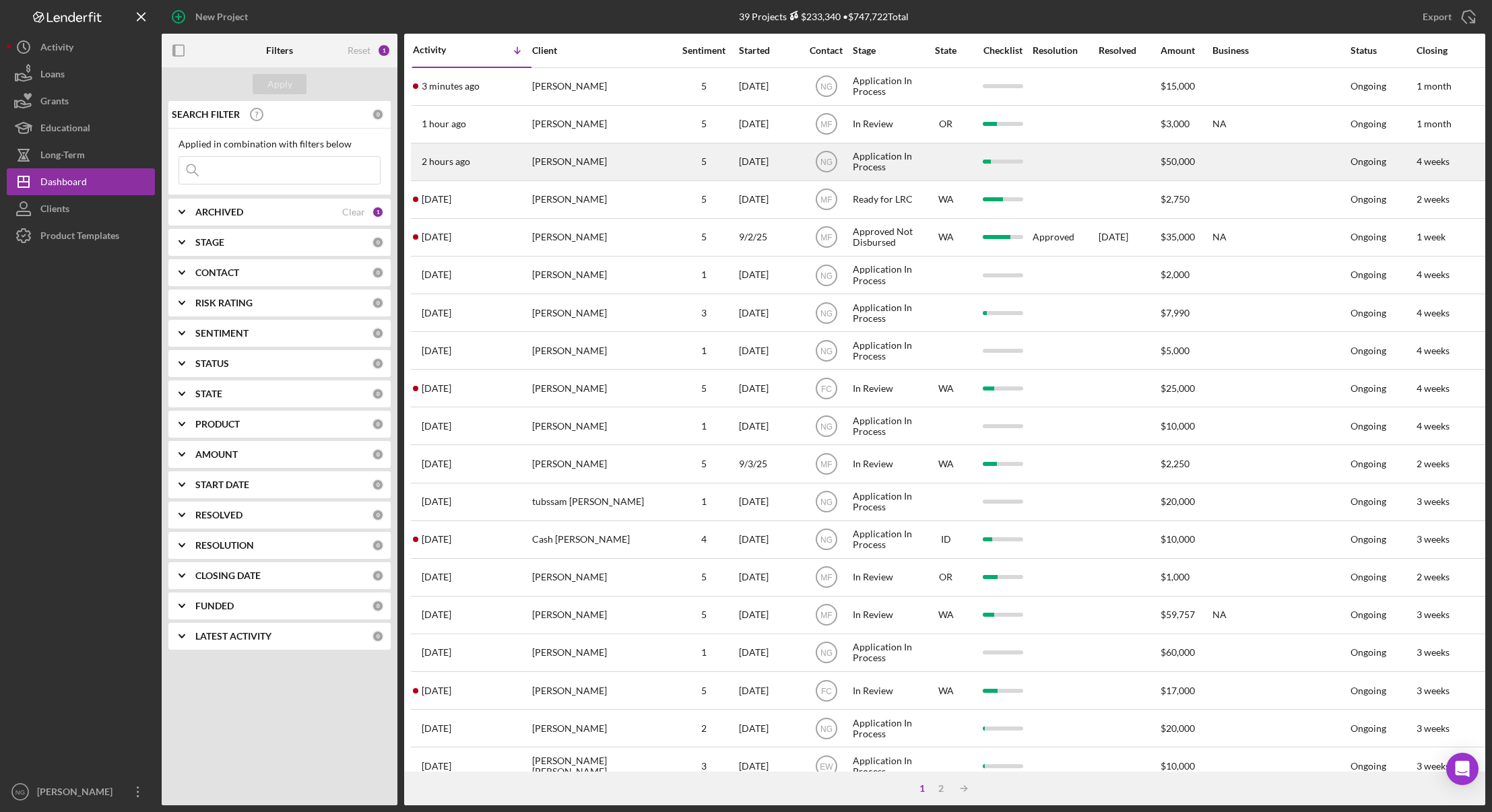
click at [641, 173] on div "[PERSON_NAME]" at bounding box center [599, 162] width 134 height 35
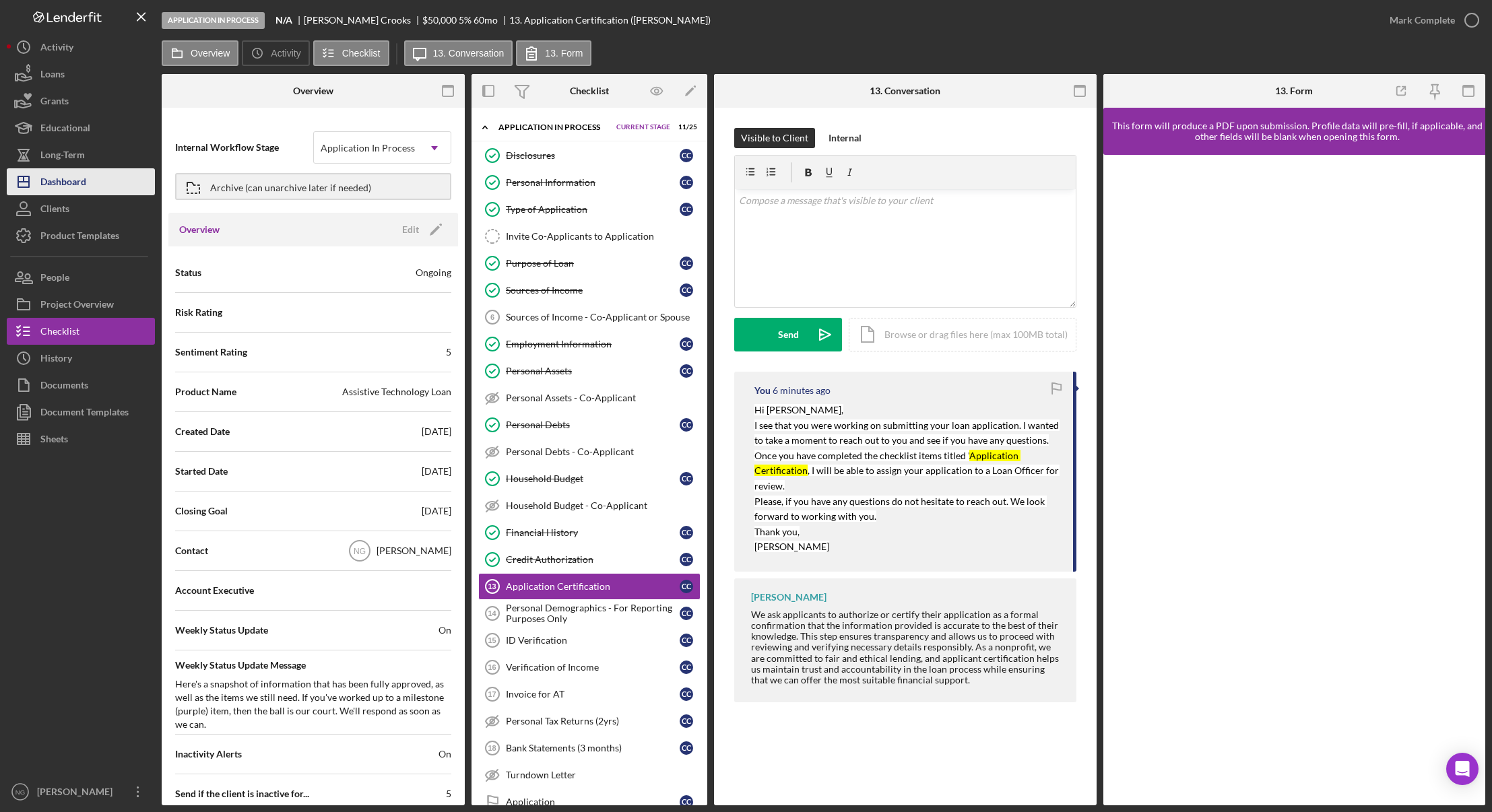
click at [59, 179] on div "Dashboard" at bounding box center [63, 183] width 46 height 30
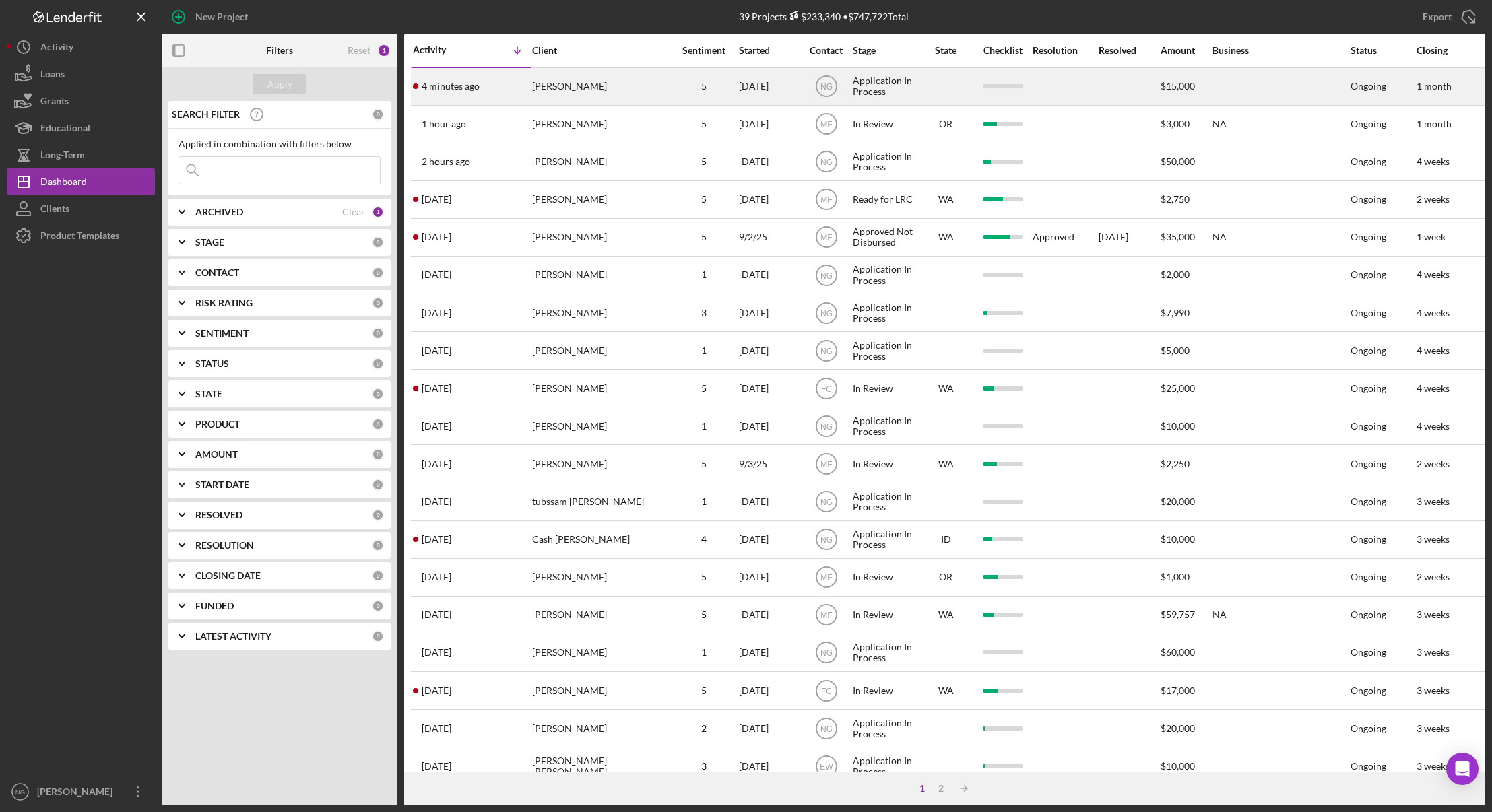
click at [580, 81] on div "[PERSON_NAME]" at bounding box center [599, 86] width 134 height 35
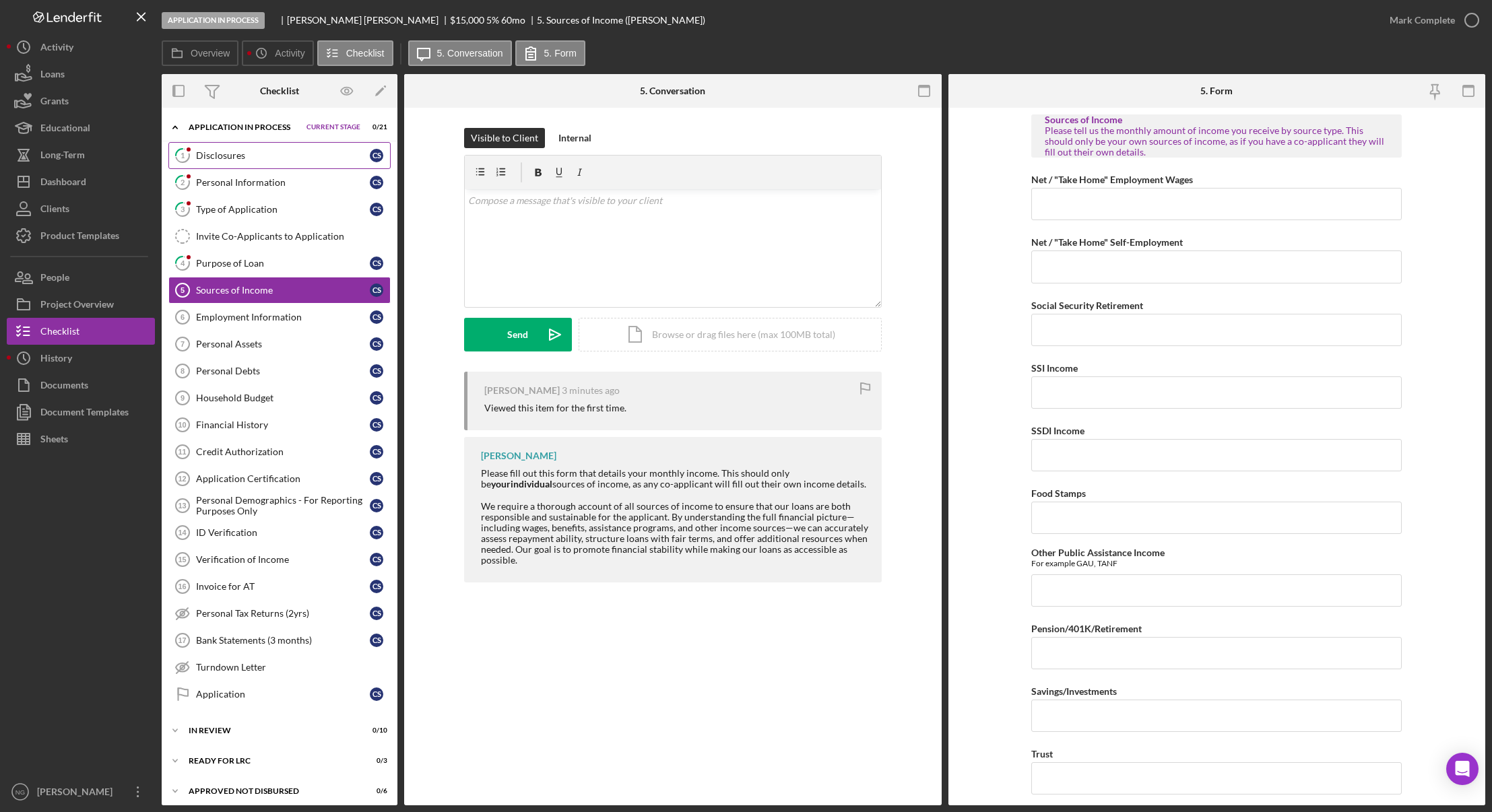
click at [232, 155] on div "Disclosures" at bounding box center [282, 155] width 174 height 11
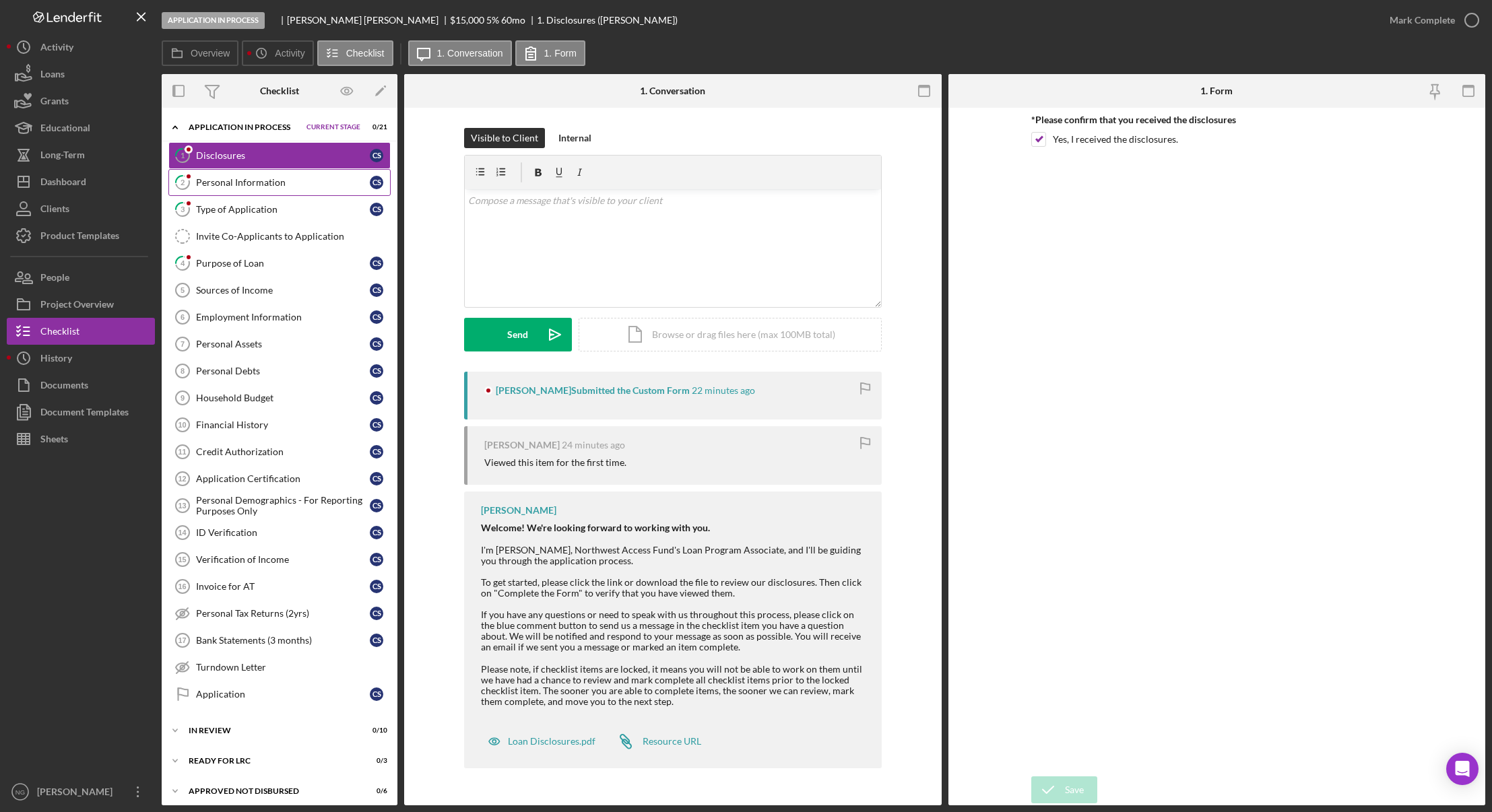
click at [240, 178] on div "Personal Information" at bounding box center [282, 182] width 174 height 11
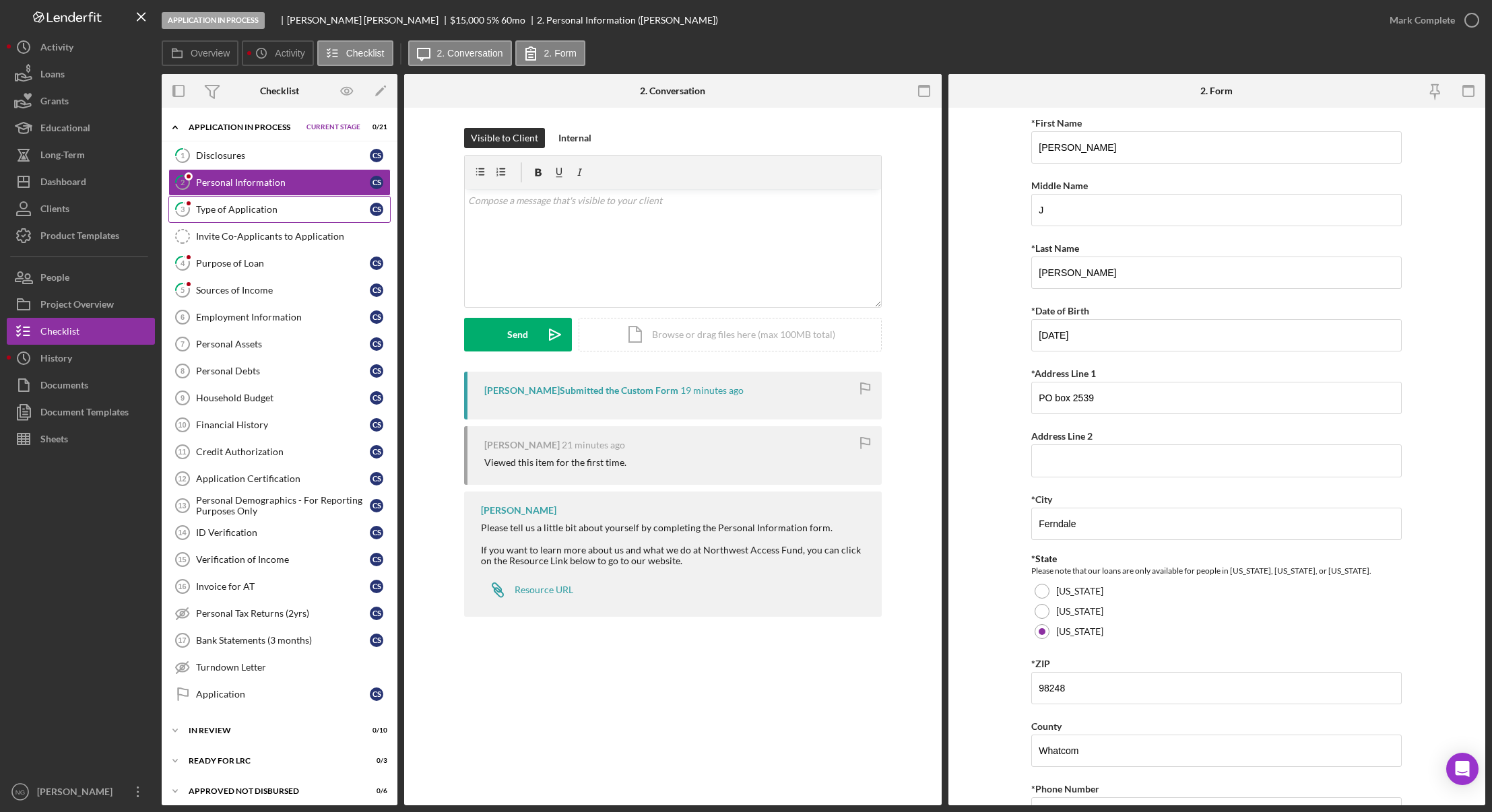
click at [241, 205] on div "Type of Application" at bounding box center [282, 209] width 174 height 11
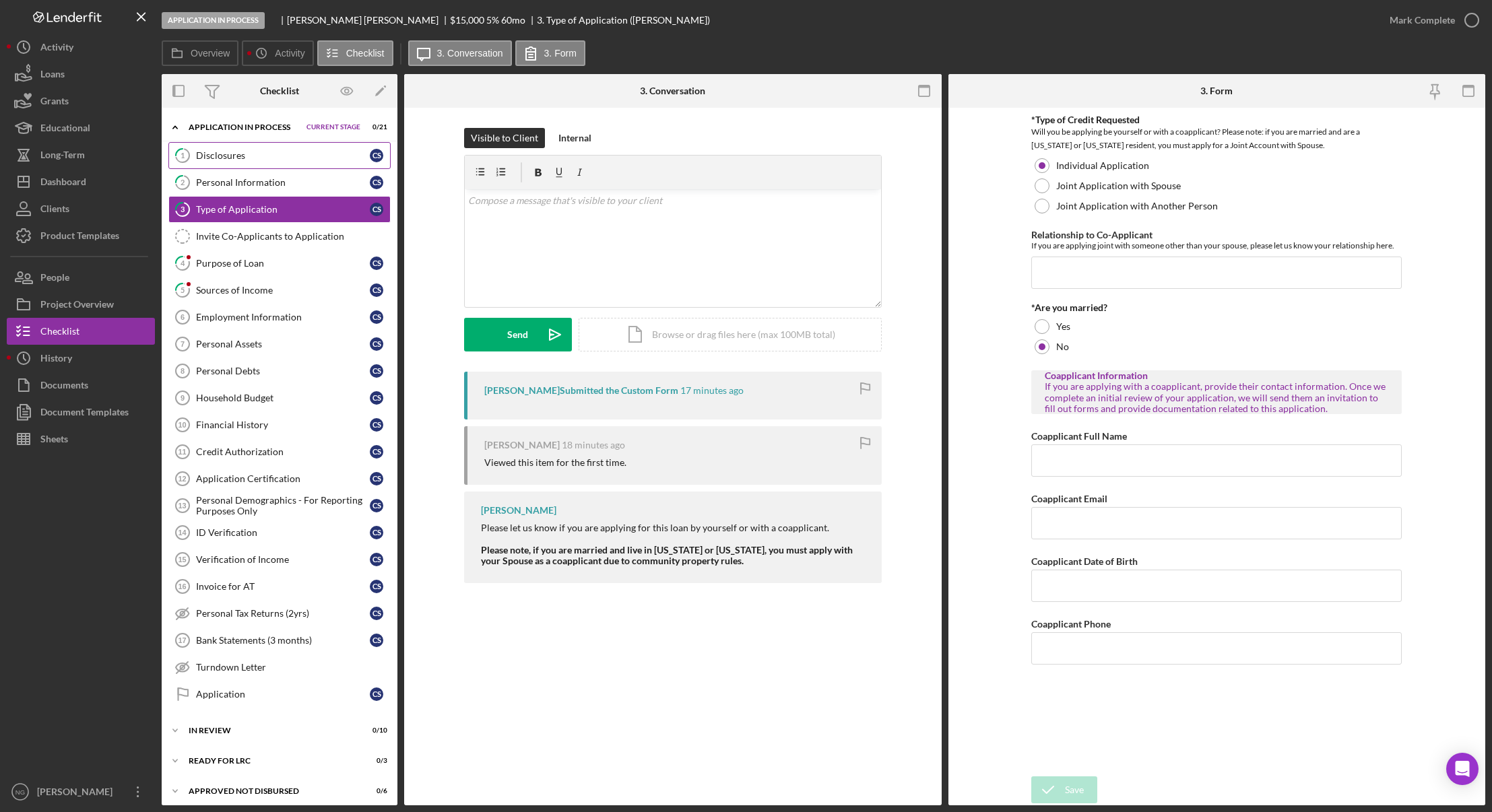
click at [341, 155] on div "Disclosures" at bounding box center [282, 155] width 174 height 11
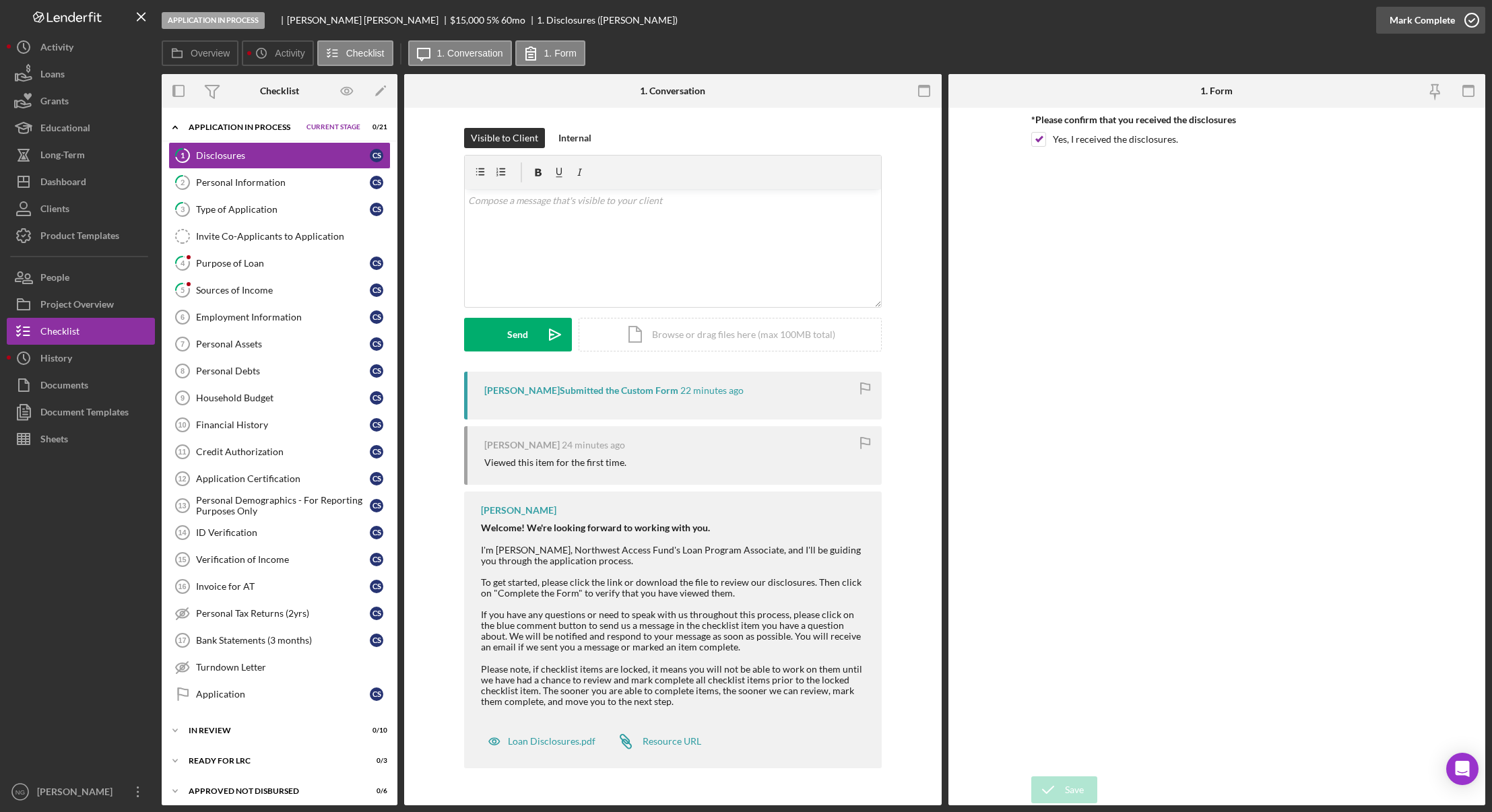
click at [1465, 18] on icon "button" at bounding box center [1472, 20] width 34 height 34
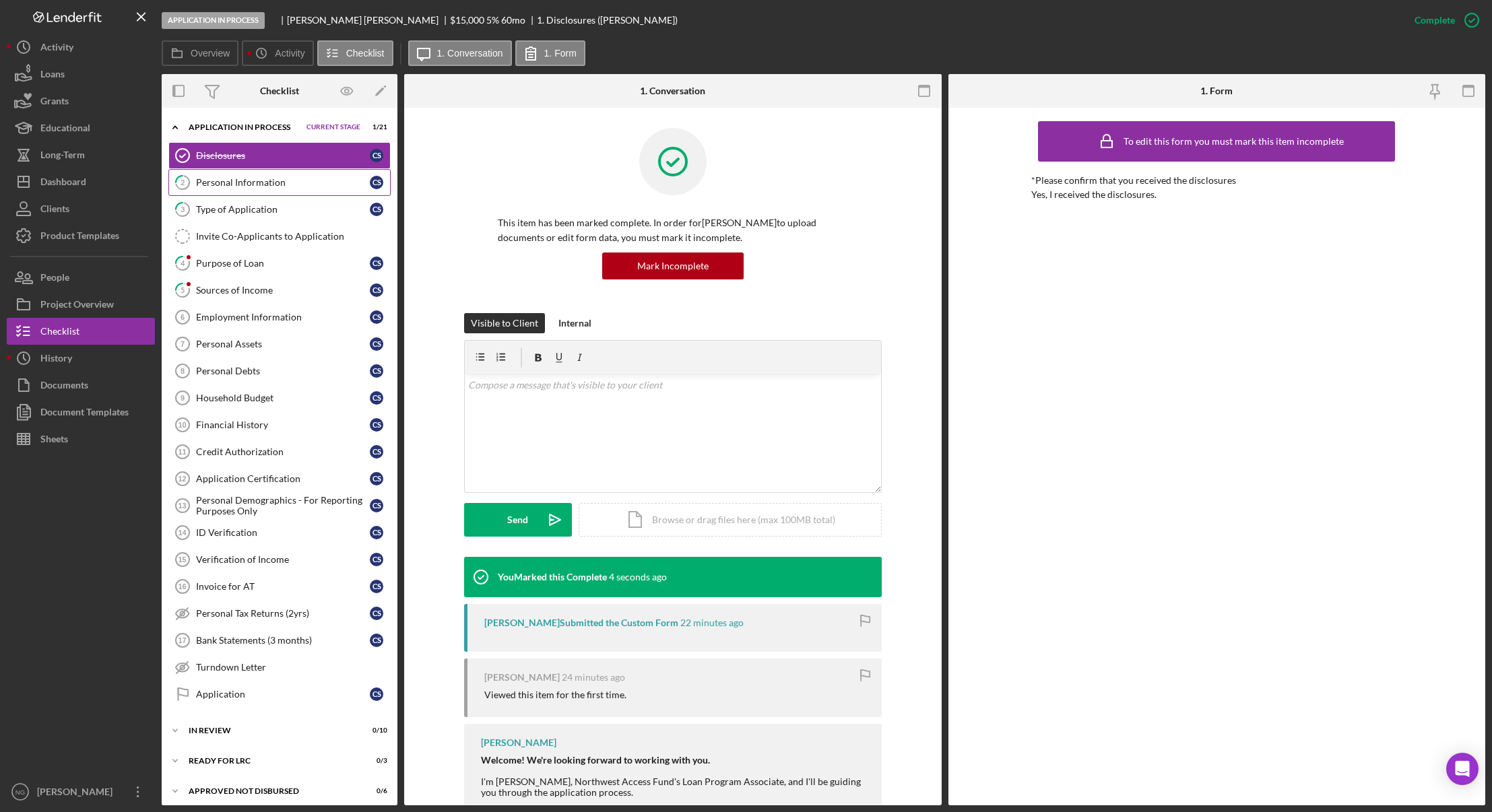
click at [291, 183] on div "Personal Information" at bounding box center [282, 182] width 174 height 11
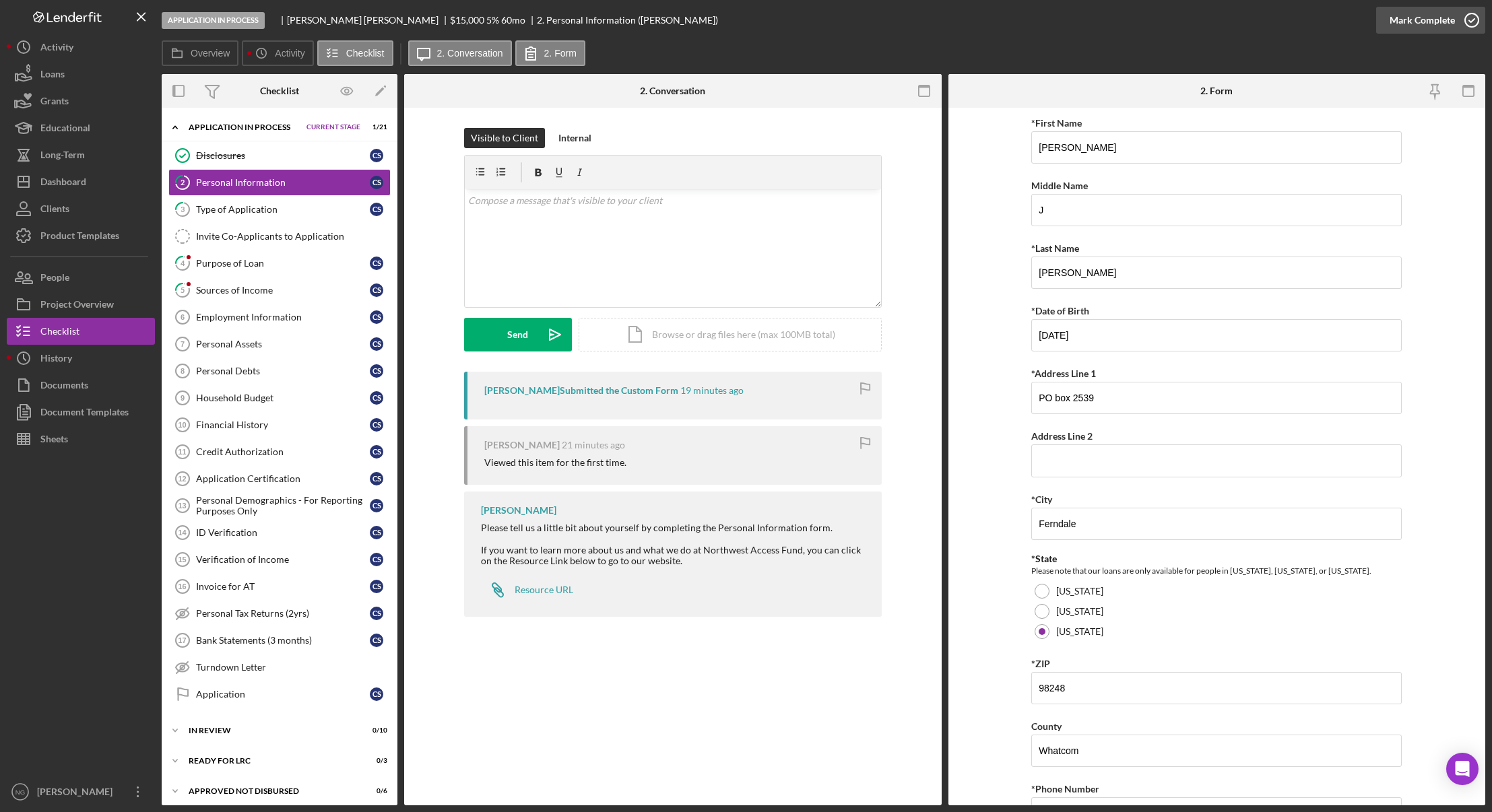
click at [1479, 21] on icon "button" at bounding box center [1472, 20] width 34 height 34
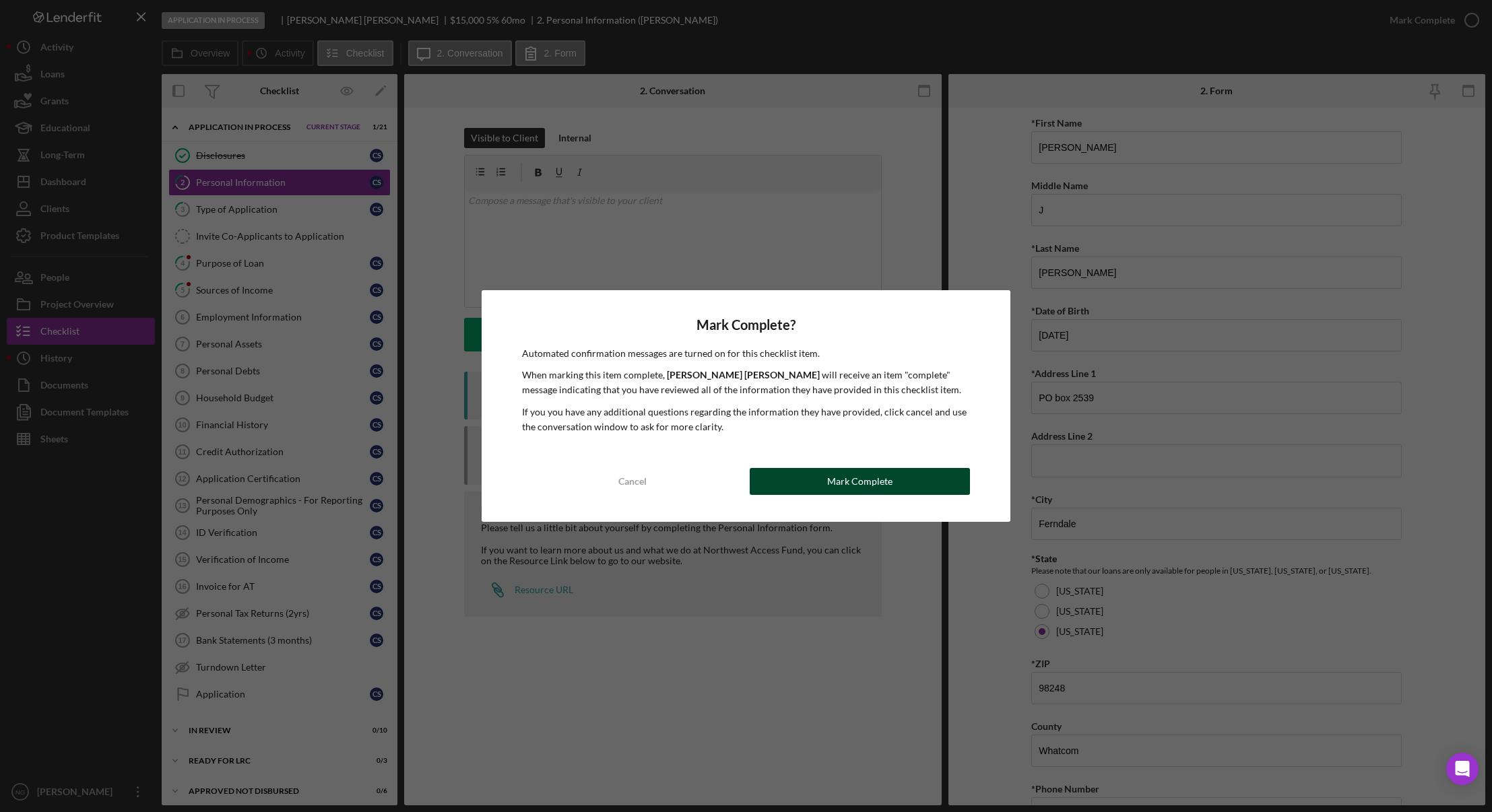
click at [859, 483] on div "Mark Complete" at bounding box center [859, 481] width 66 height 27
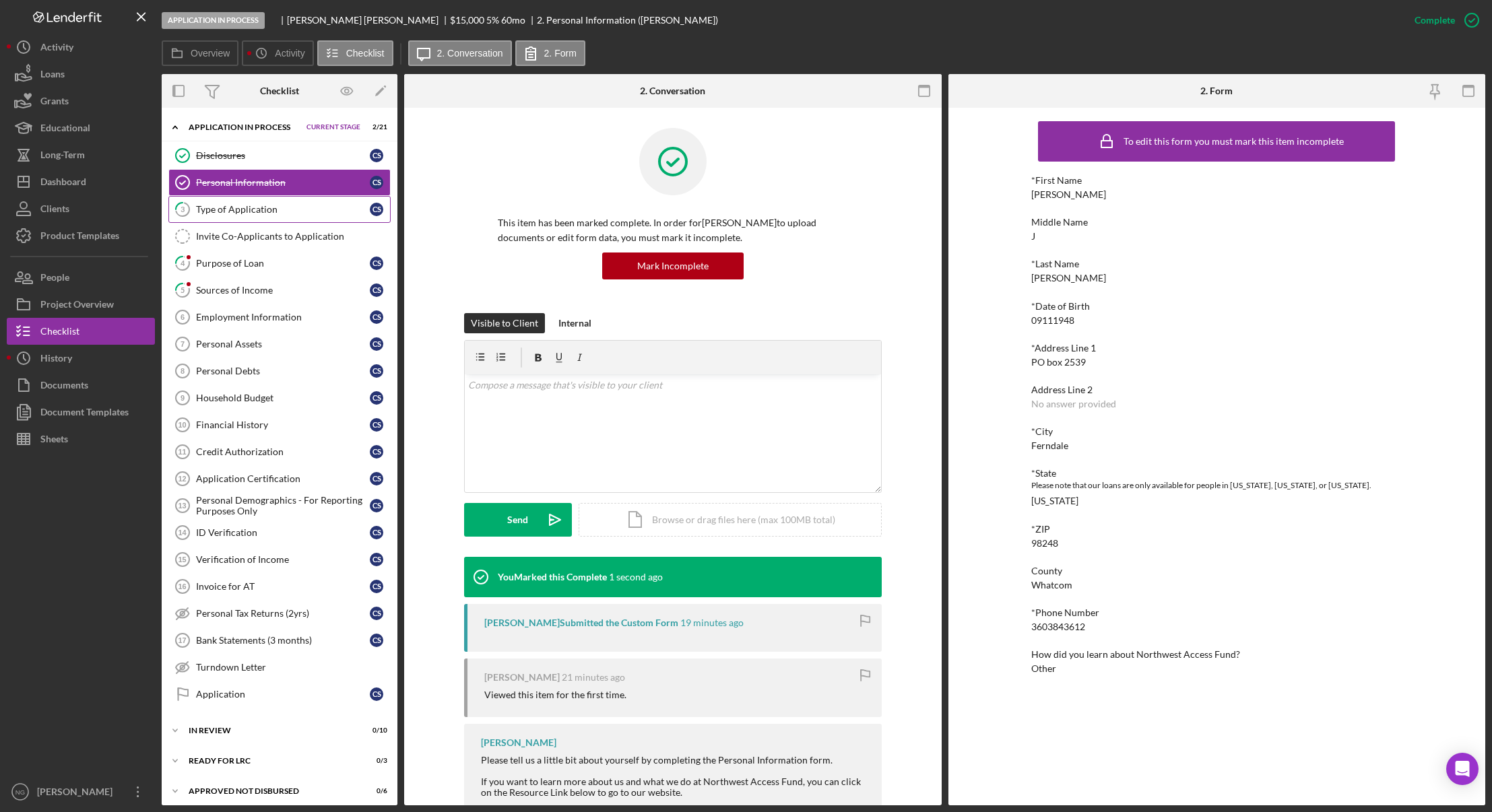
click at [242, 211] on div "Type of Application" at bounding box center [282, 209] width 174 height 11
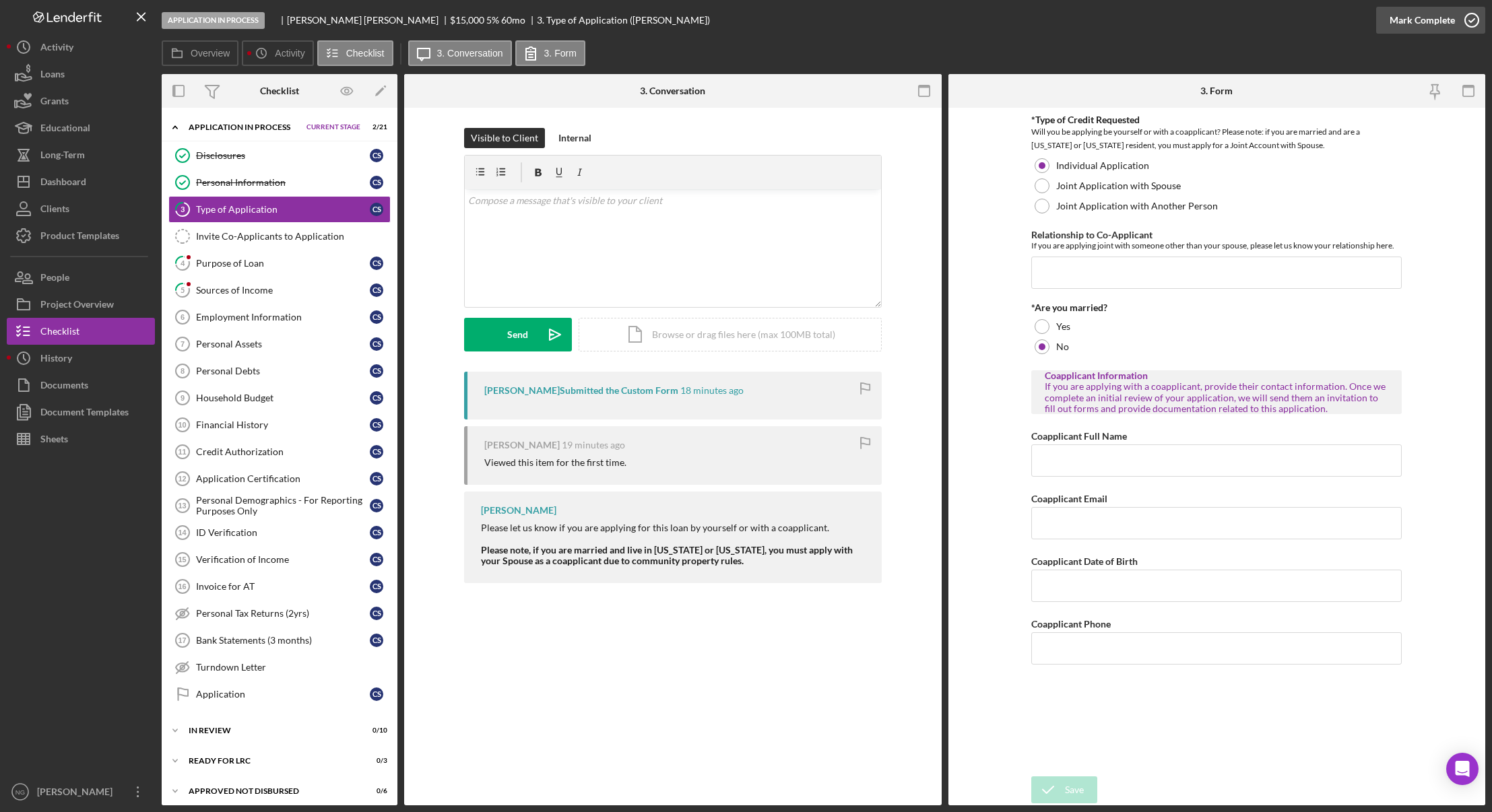
click at [1458, 22] on icon "button" at bounding box center [1472, 20] width 34 height 34
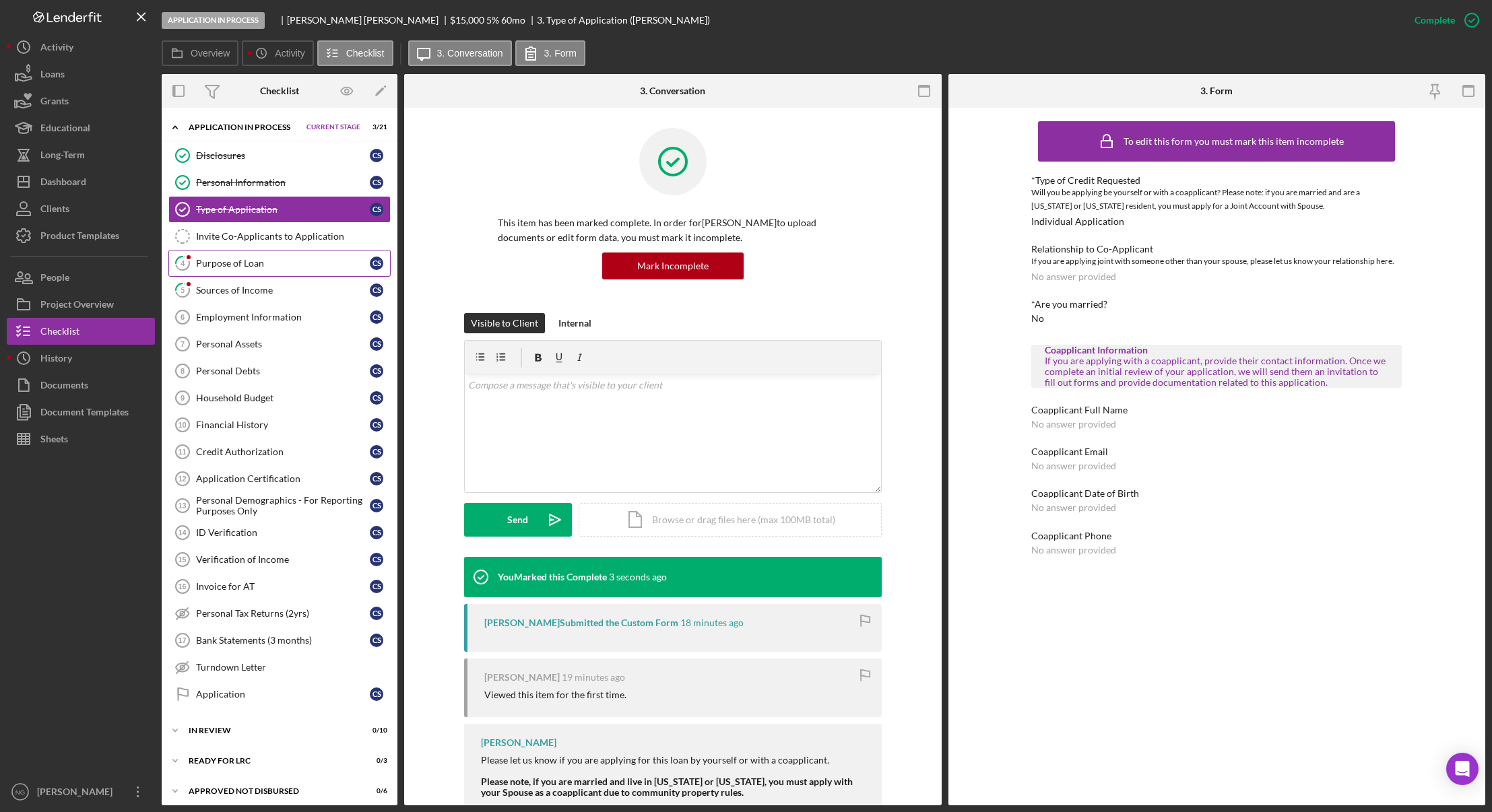
click at [251, 259] on div "Purpose of Loan" at bounding box center [282, 263] width 174 height 11
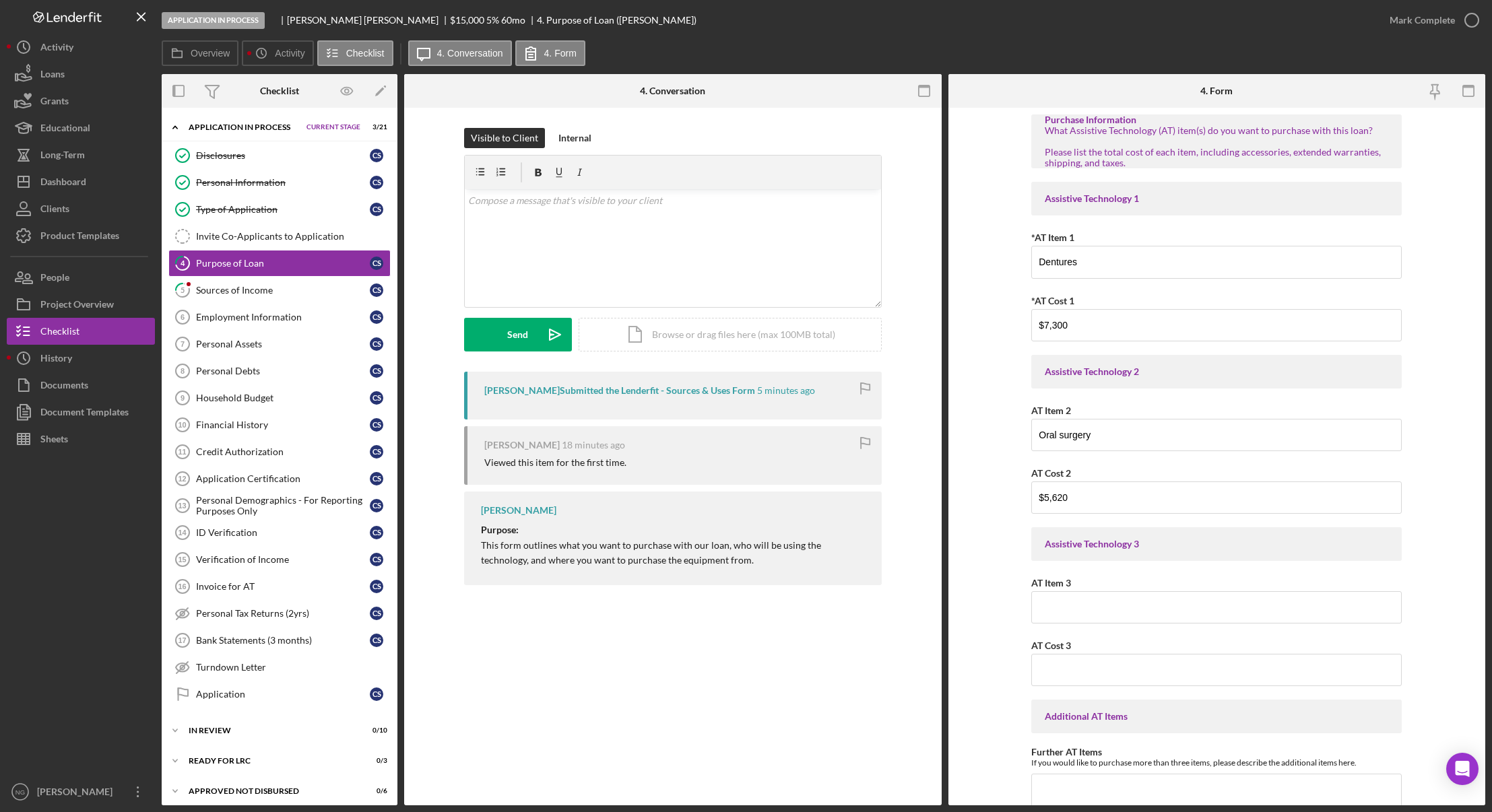
click at [734, 693] on div "4 Purpose of Loan Visible to Client Internal v Color teal Color pink Remove col…" at bounding box center [673, 456] width 538 height 697
click at [234, 293] on div "Sources of Income" at bounding box center [282, 290] width 174 height 11
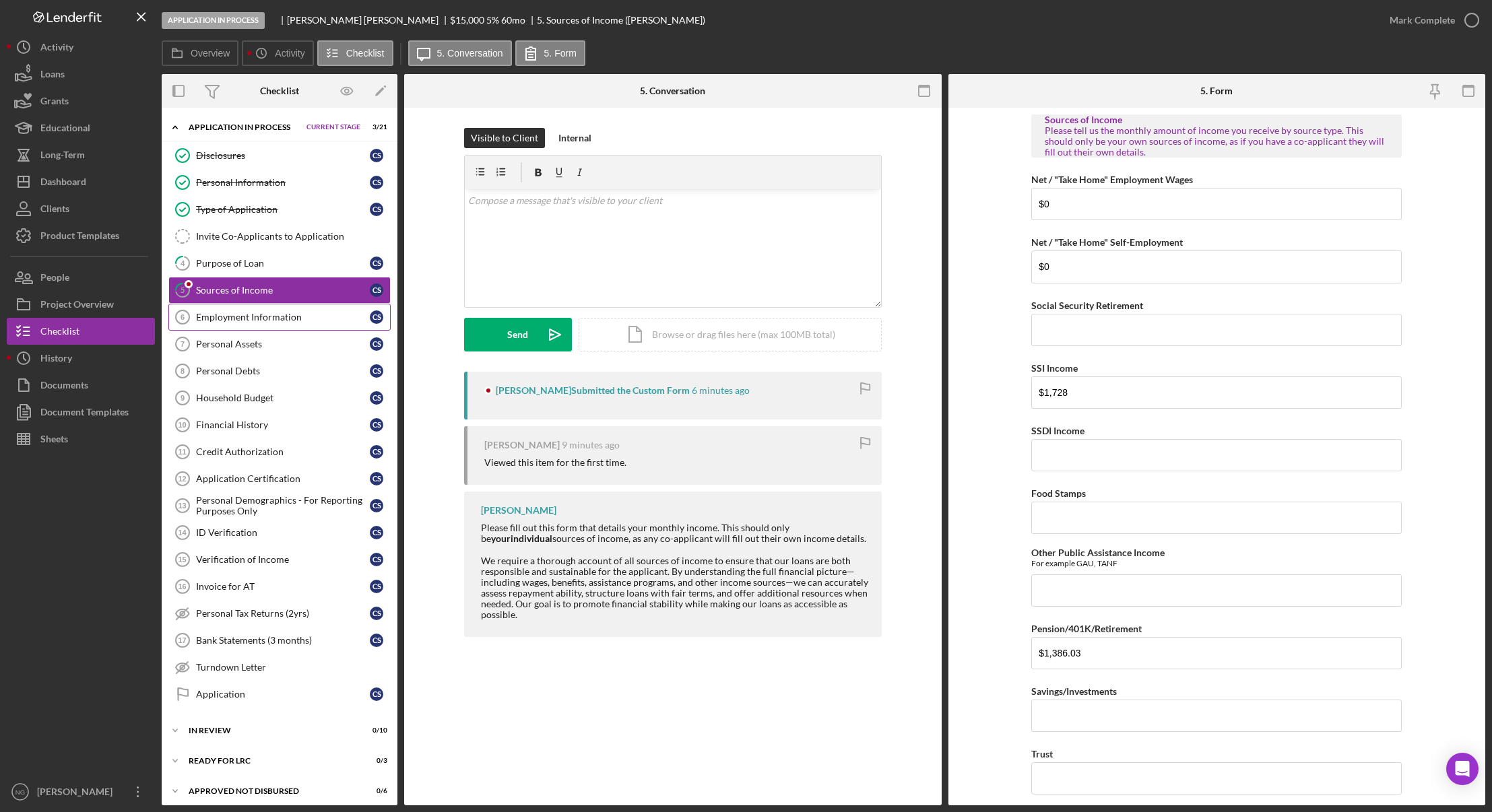
click at [245, 317] on div "Employment Information" at bounding box center [282, 317] width 174 height 11
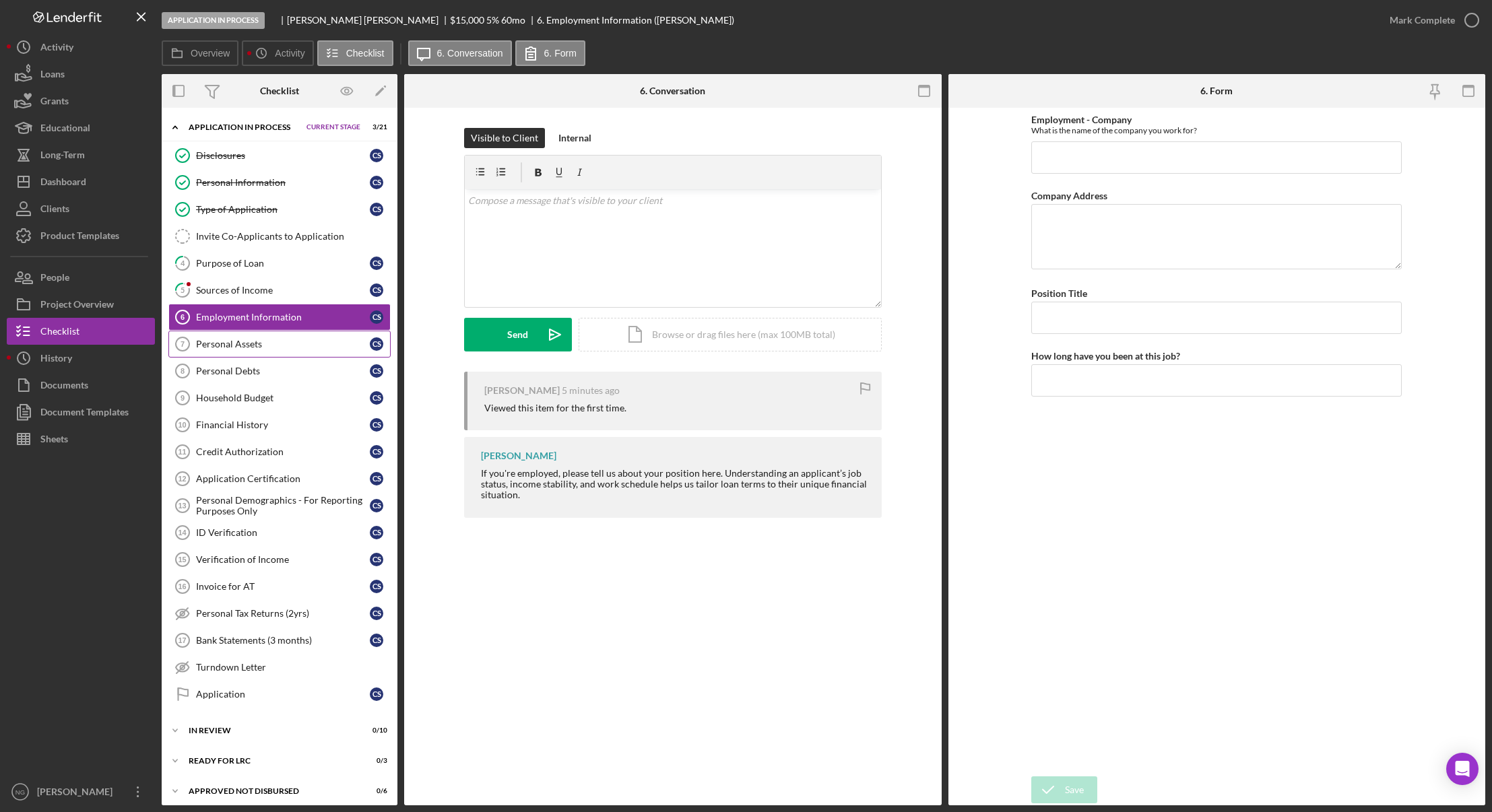
click at [244, 351] on link "Personal Assets 7 Personal Assets C S" at bounding box center [279, 344] width 223 height 27
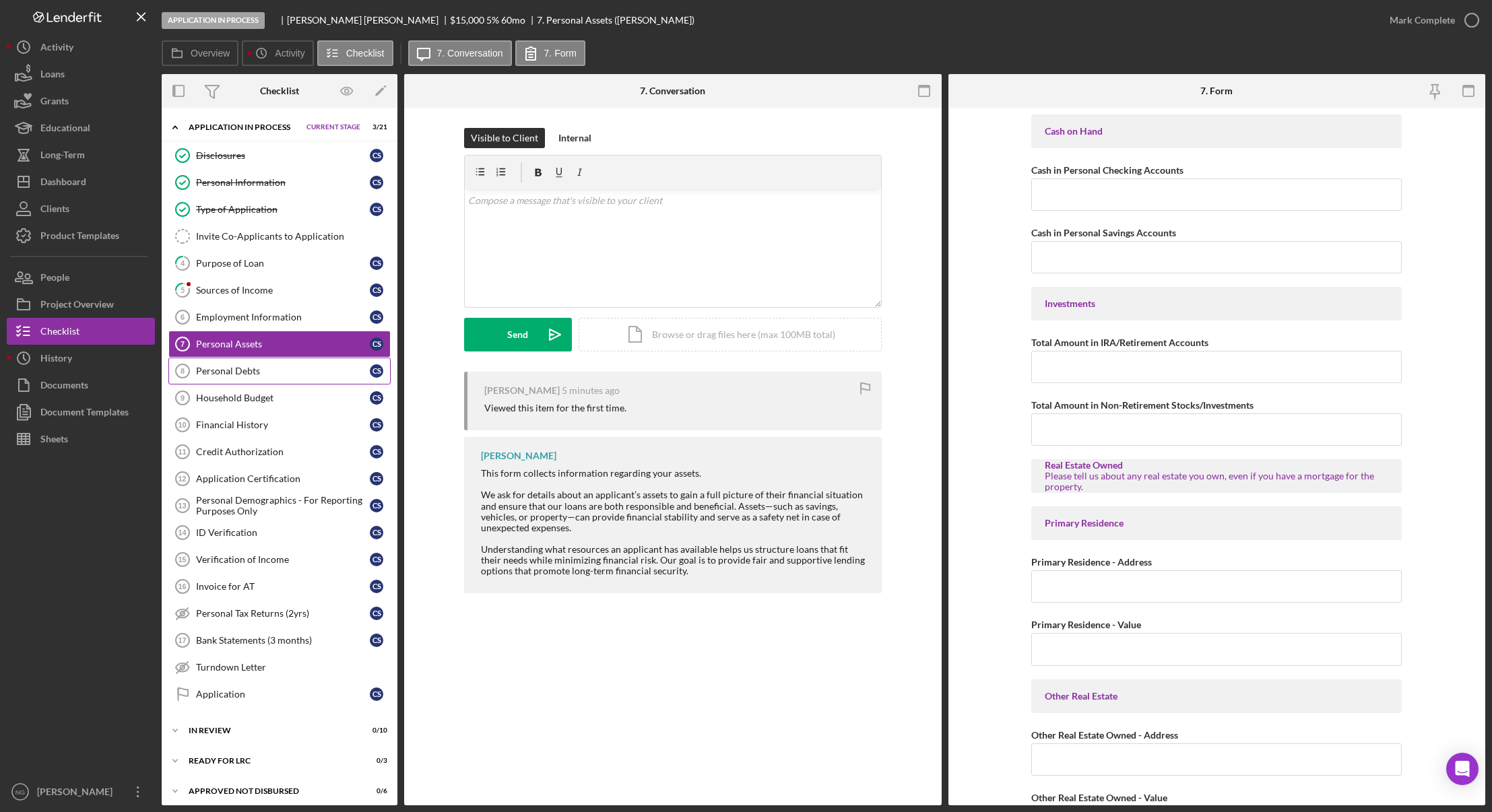
click at [244, 374] on div "Personal Debts" at bounding box center [282, 370] width 174 height 11
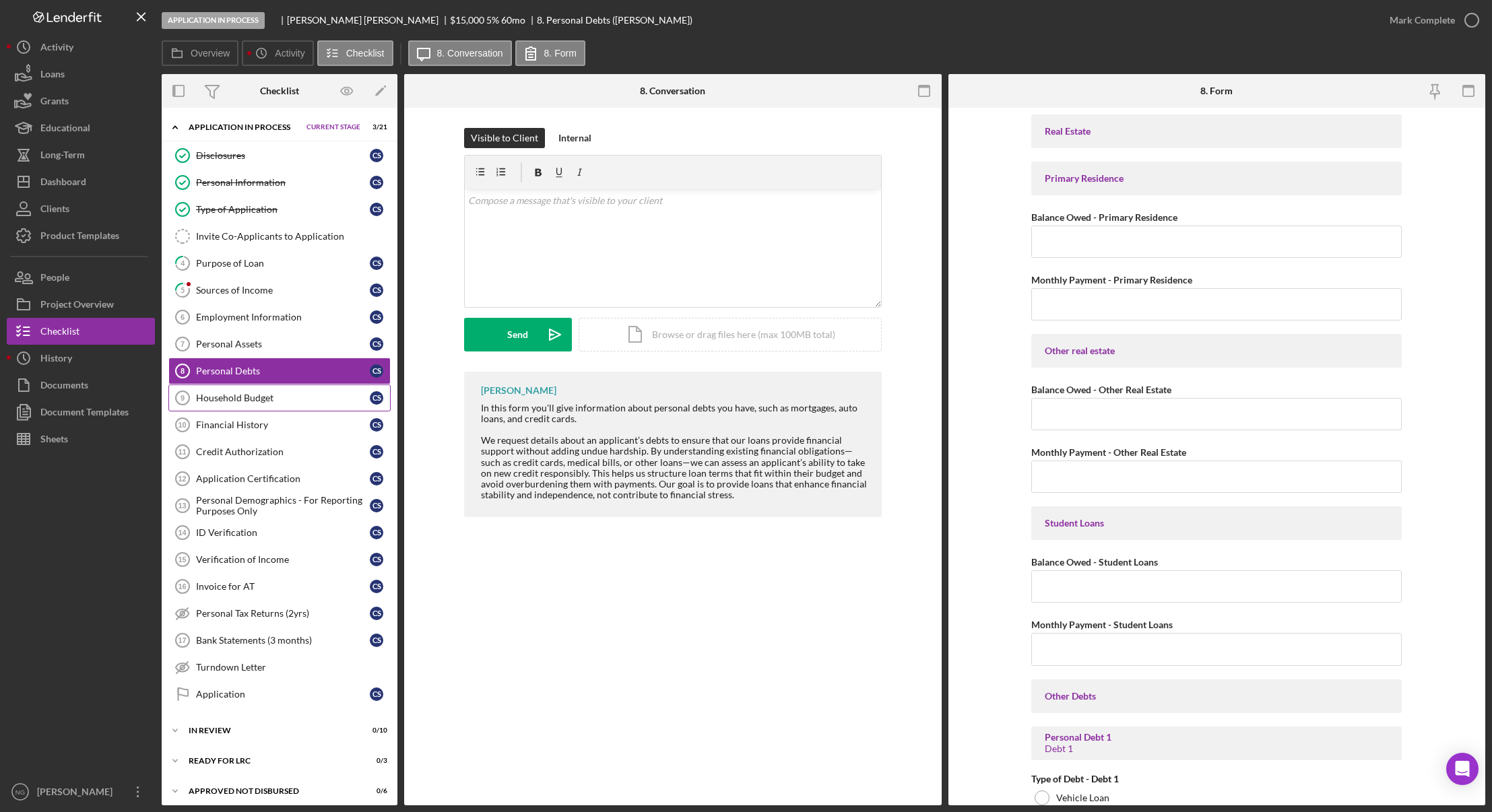
click at [244, 399] on div "Household Budget" at bounding box center [282, 397] width 174 height 11
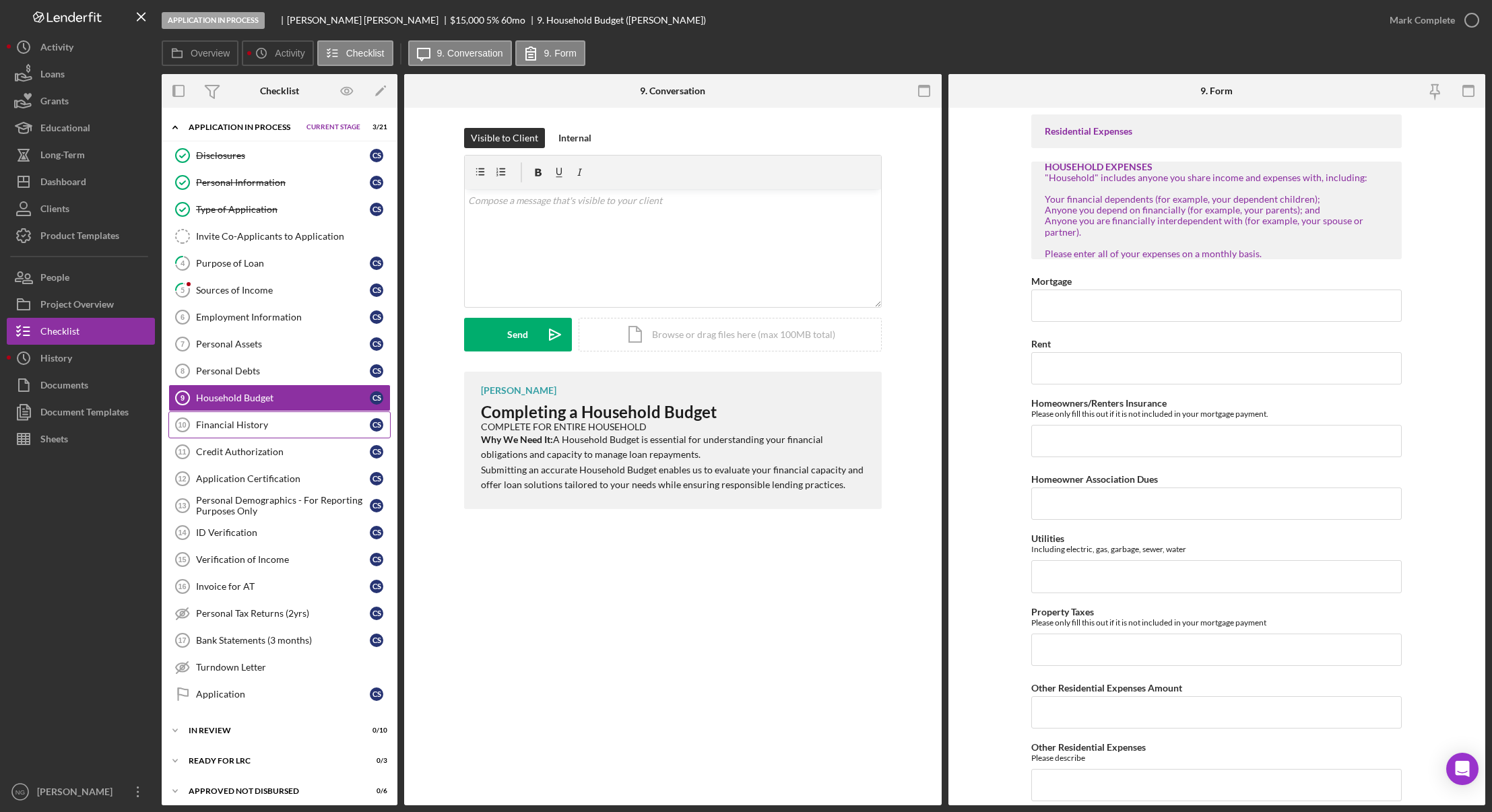
click at [255, 423] on div "Financial History" at bounding box center [282, 424] width 174 height 11
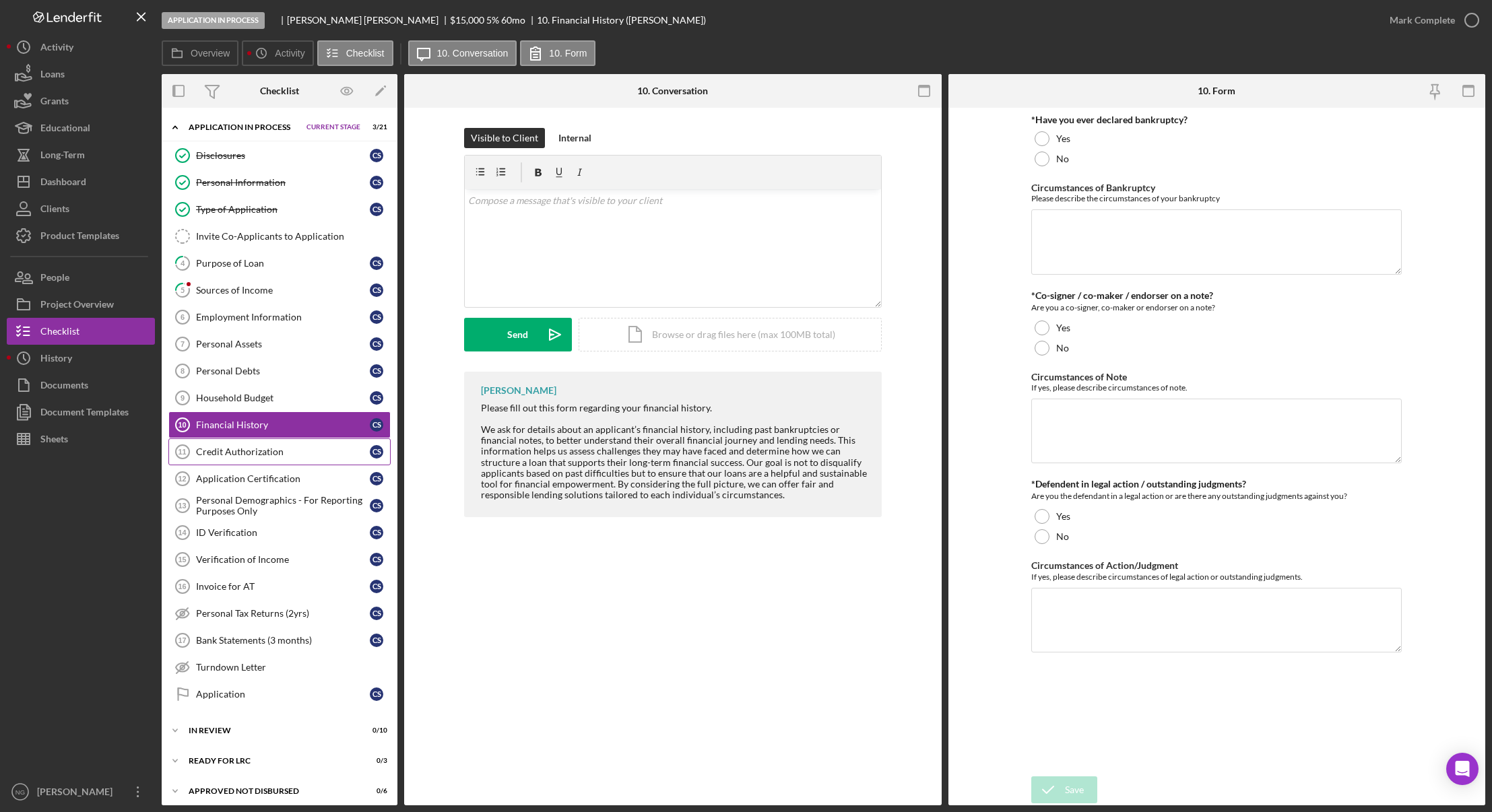
click at [252, 450] on div "Credit Authorization" at bounding box center [282, 451] width 174 height 11
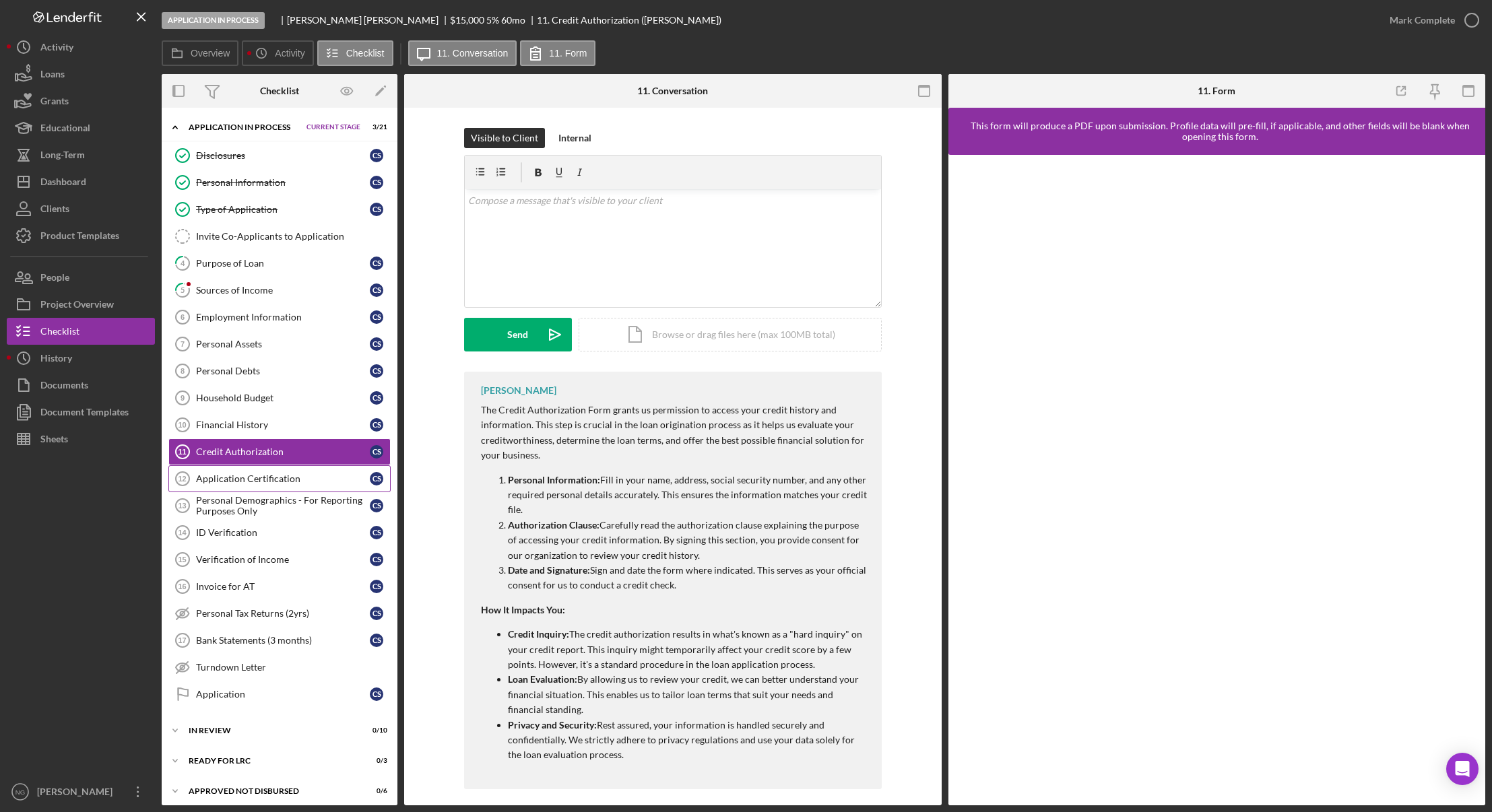
click at [250, 486] on link "Application Certification 12 Application Certification C S" at bounding box center [279, 479] width 223 height 27
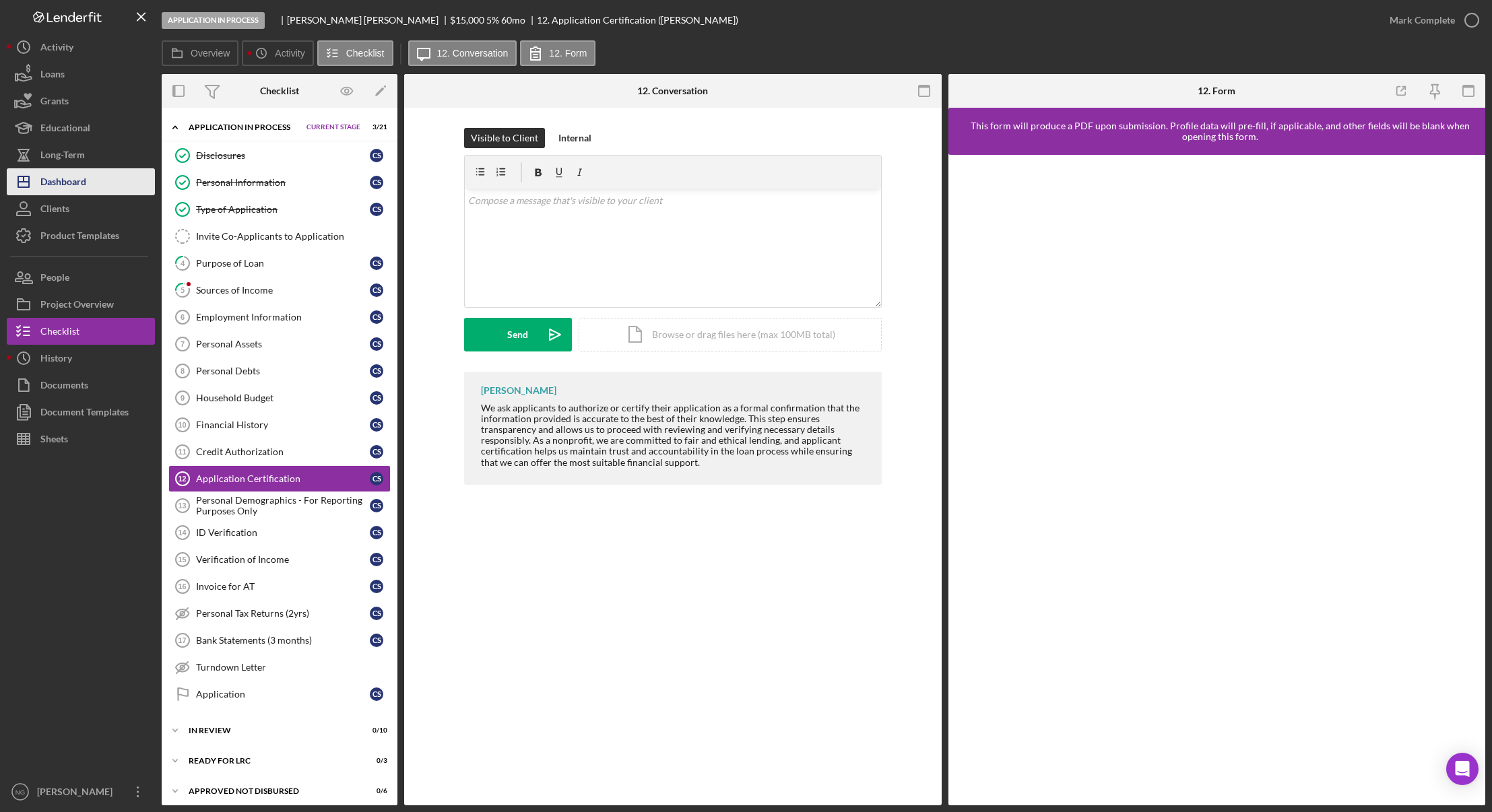
click at [82, 181] on div "Dashboard" at bounding box center [63, 183] width 46 height 30
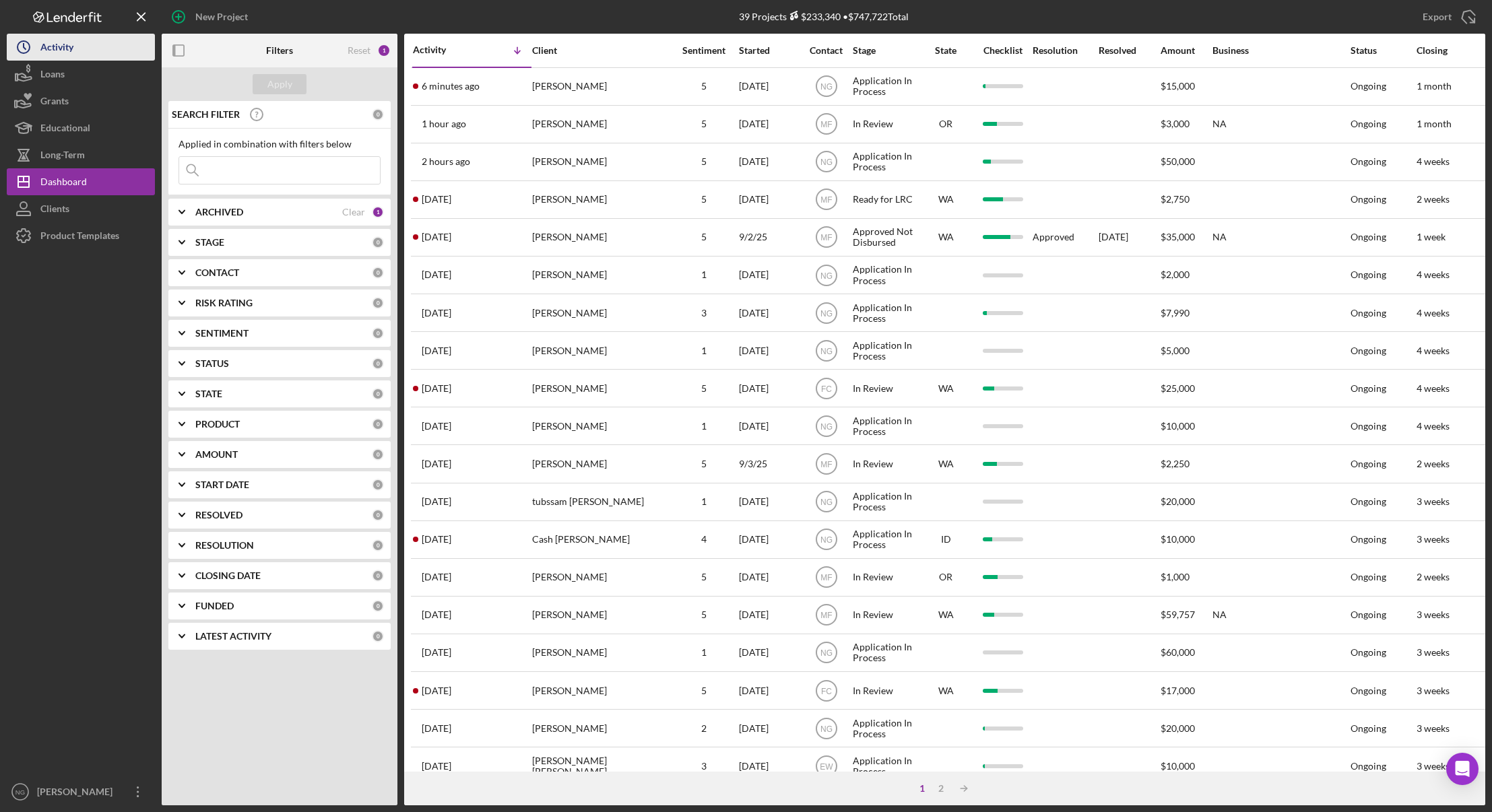
click at [53, 45] on div "Activity" at bounding box center [56, 49] width 33 height 30
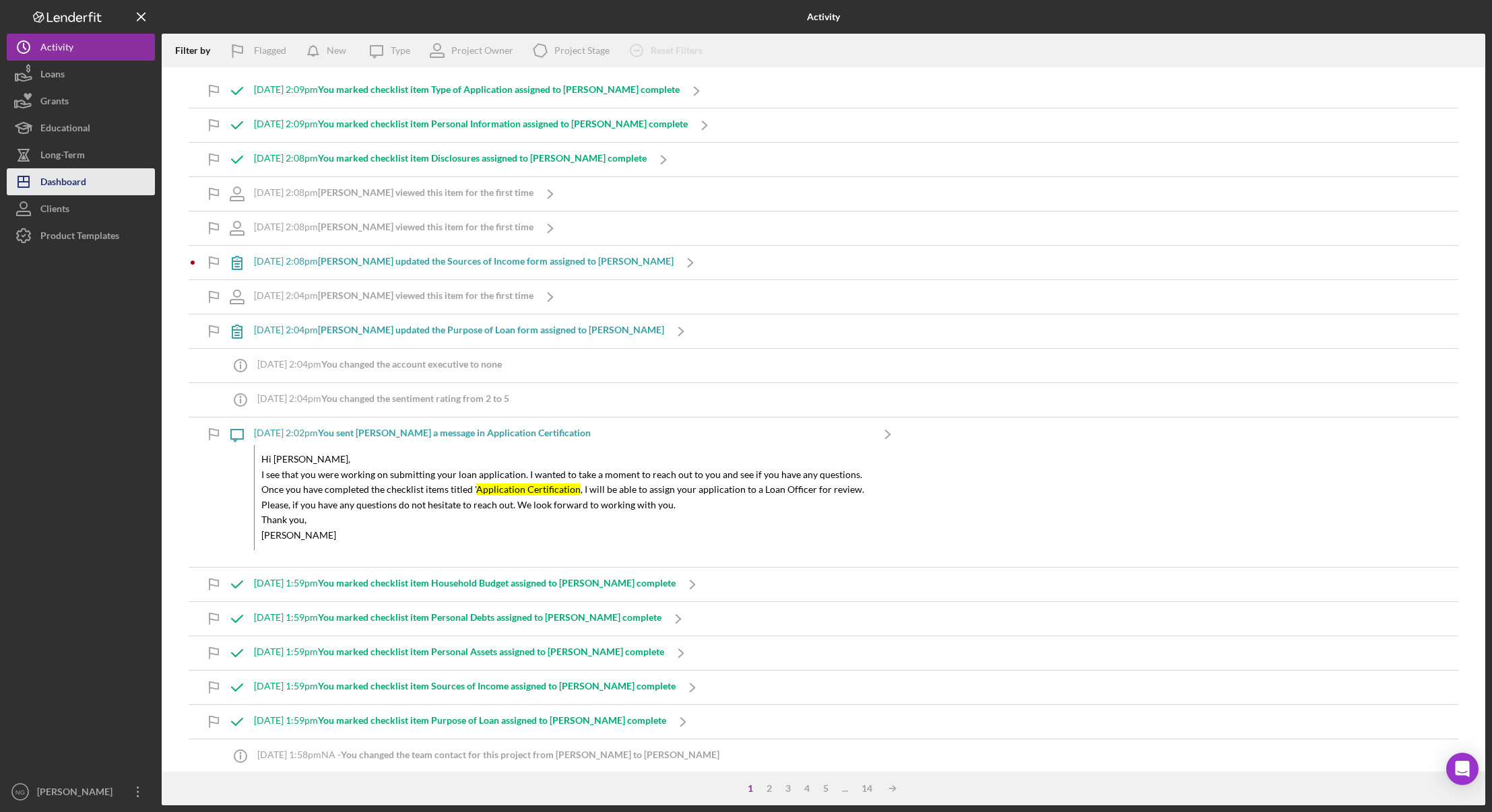
click at [70, 177] on div "Dashboard" at bounding box center [63, 183] width 46 height 30
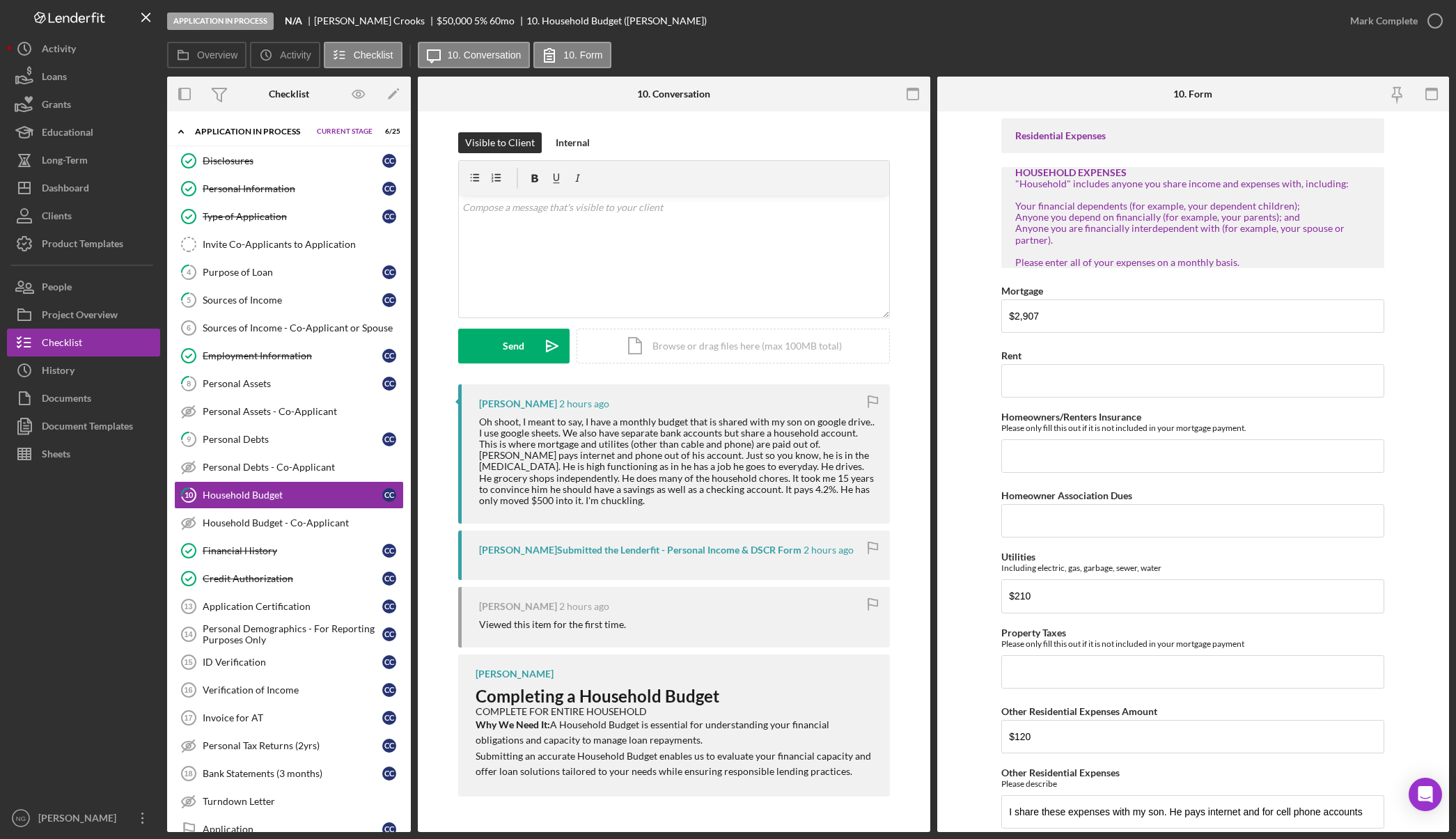
scroll to position [23, 0]
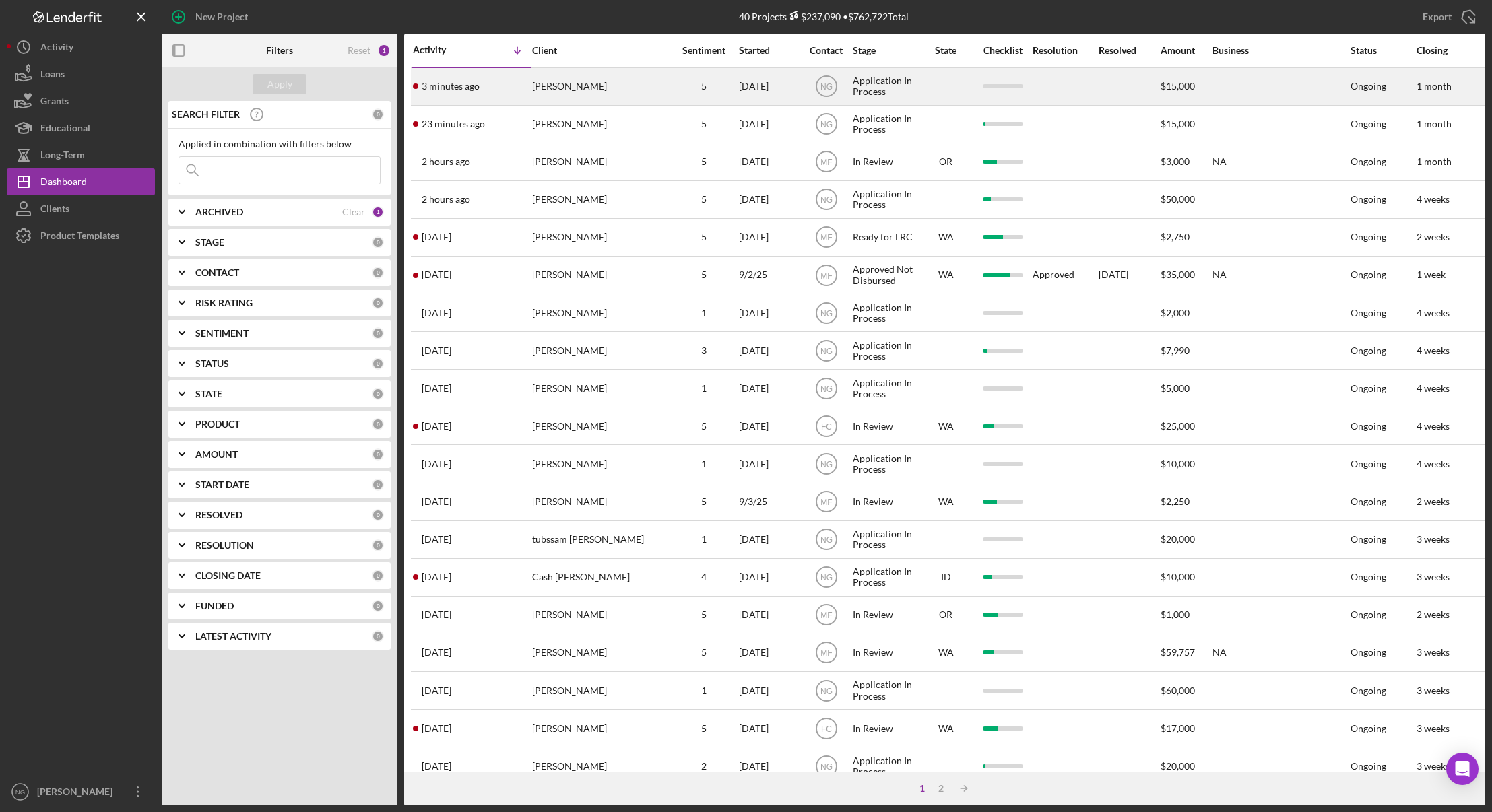
click at [550, 93] on div "[PERSON_NAME]" at bounding box center [599, 86] width 134 height 35
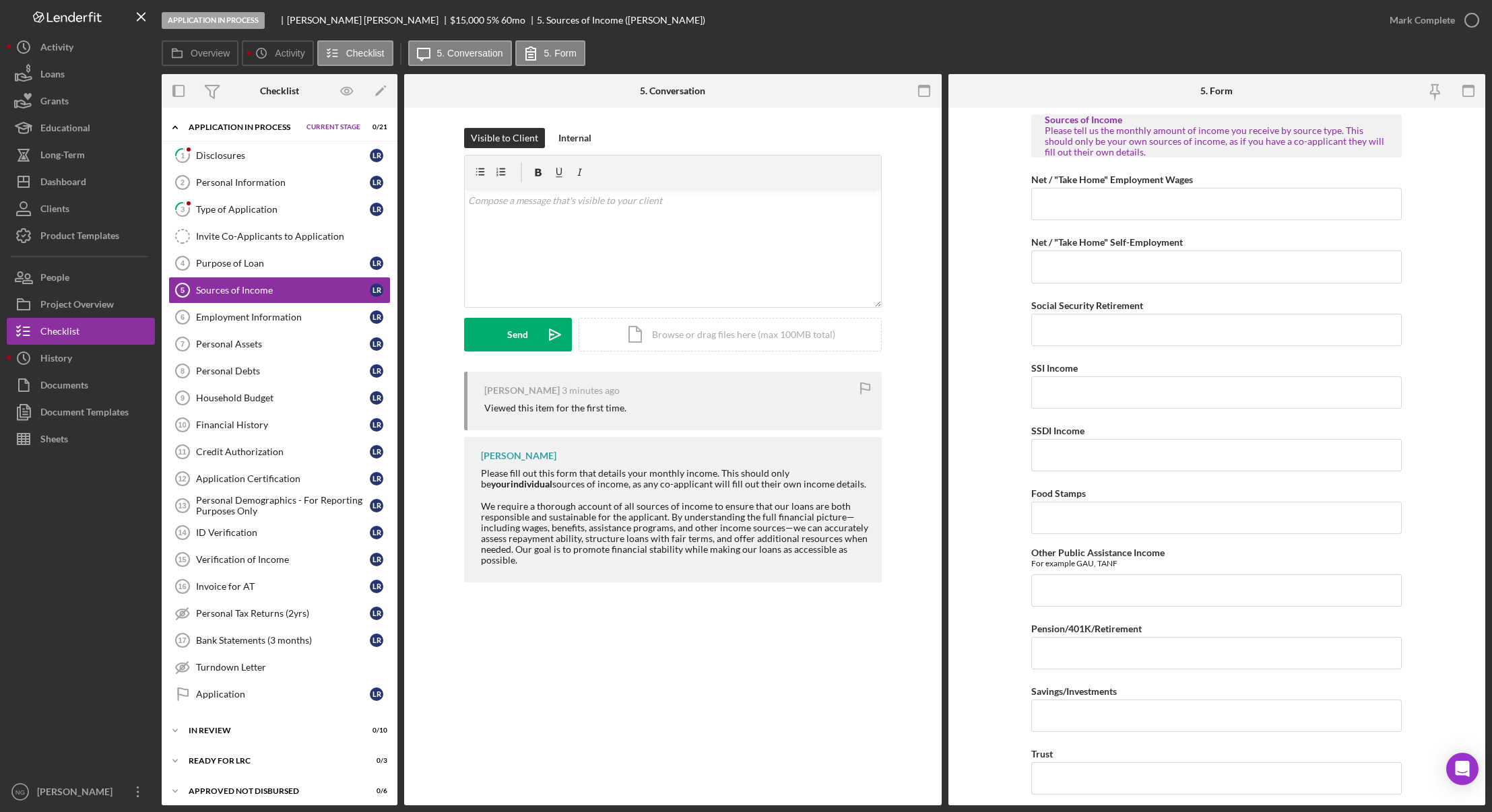
click at [222, 58] on label "Overview" at bounding box center [210, 53] width 39 height 11
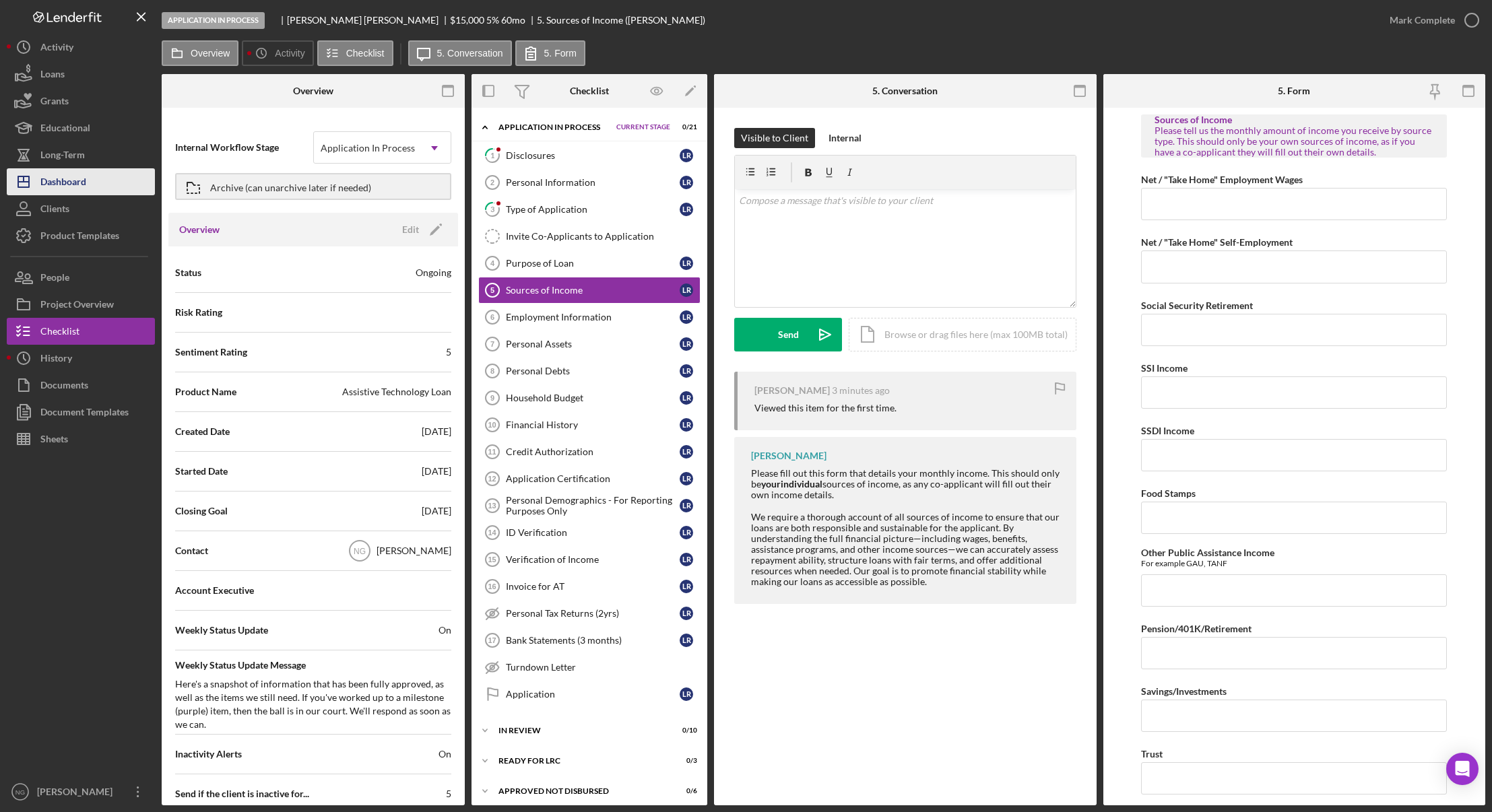
click at [82, 180] on div "Dashboard" at bounding box center [63, 183] width 46 height 30
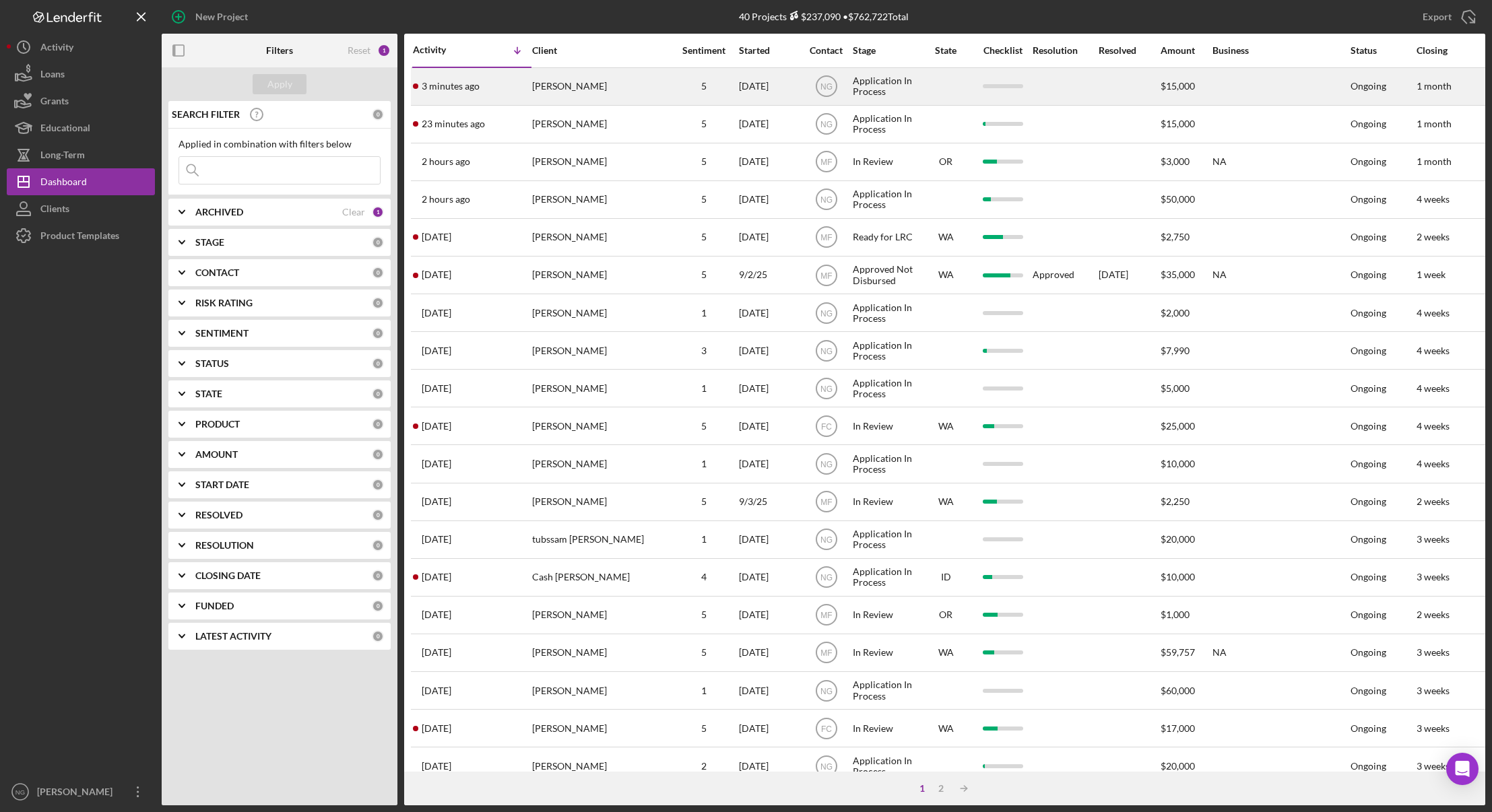
click at [620, 85] on div "[PERSON_NAME]" at bounding box center [599, 86] width 134 height 35
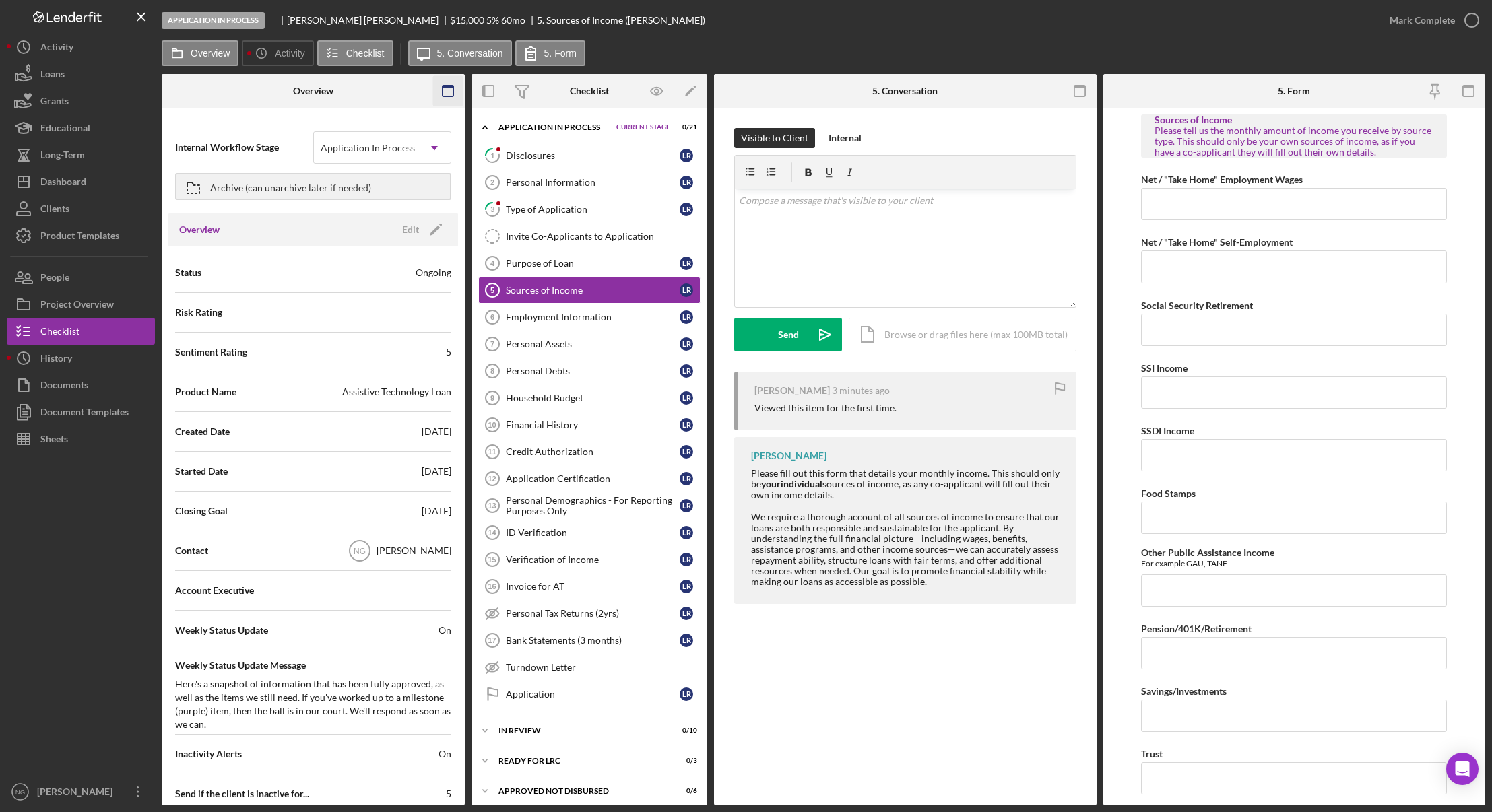
click at [454, 90] on rect "button" at bounding box center [448, 91] width 11 height 11
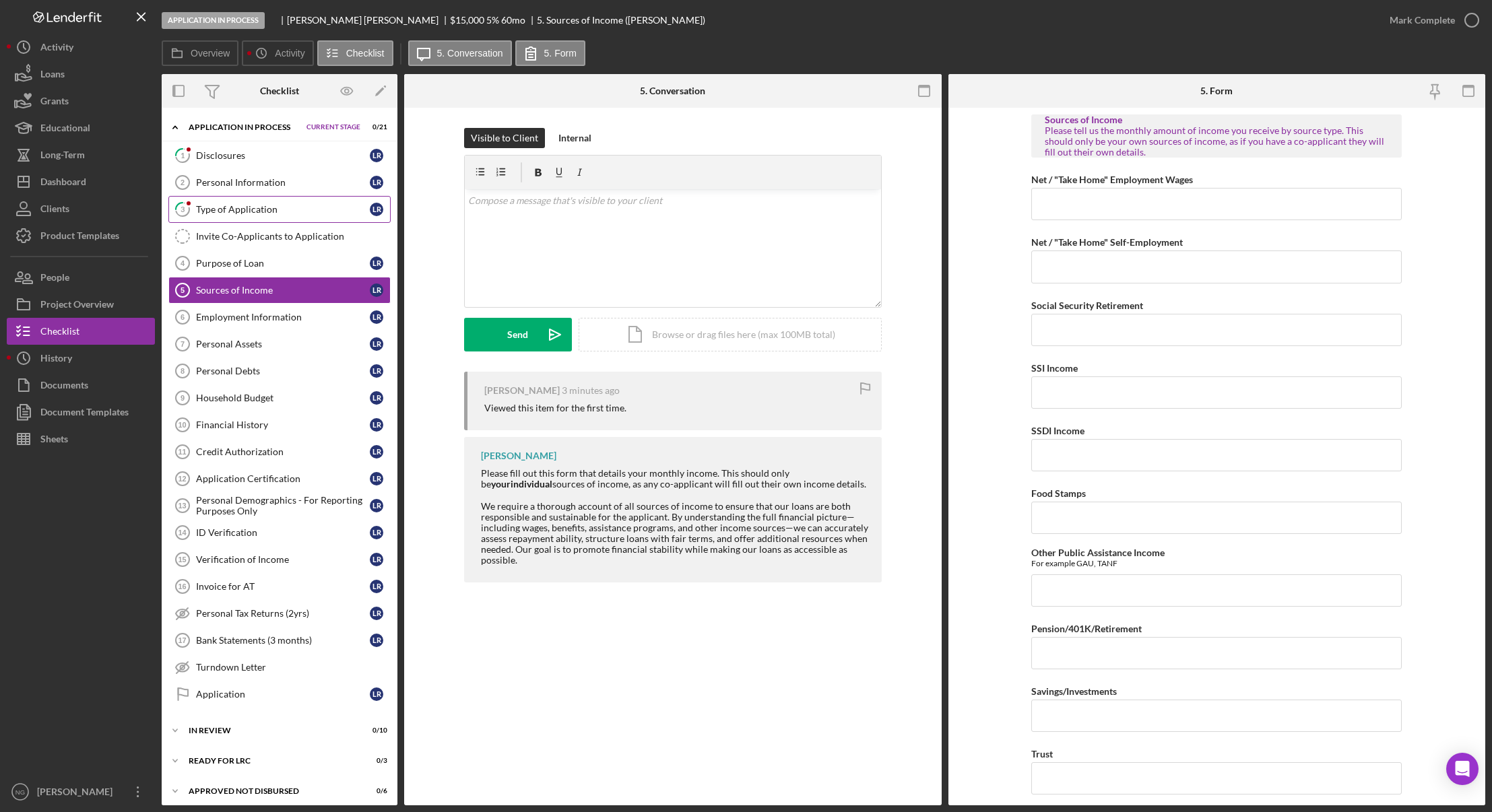
click at [260, 212] on div "Type of Application" at bounding box center [282, 209] width 174 height 11
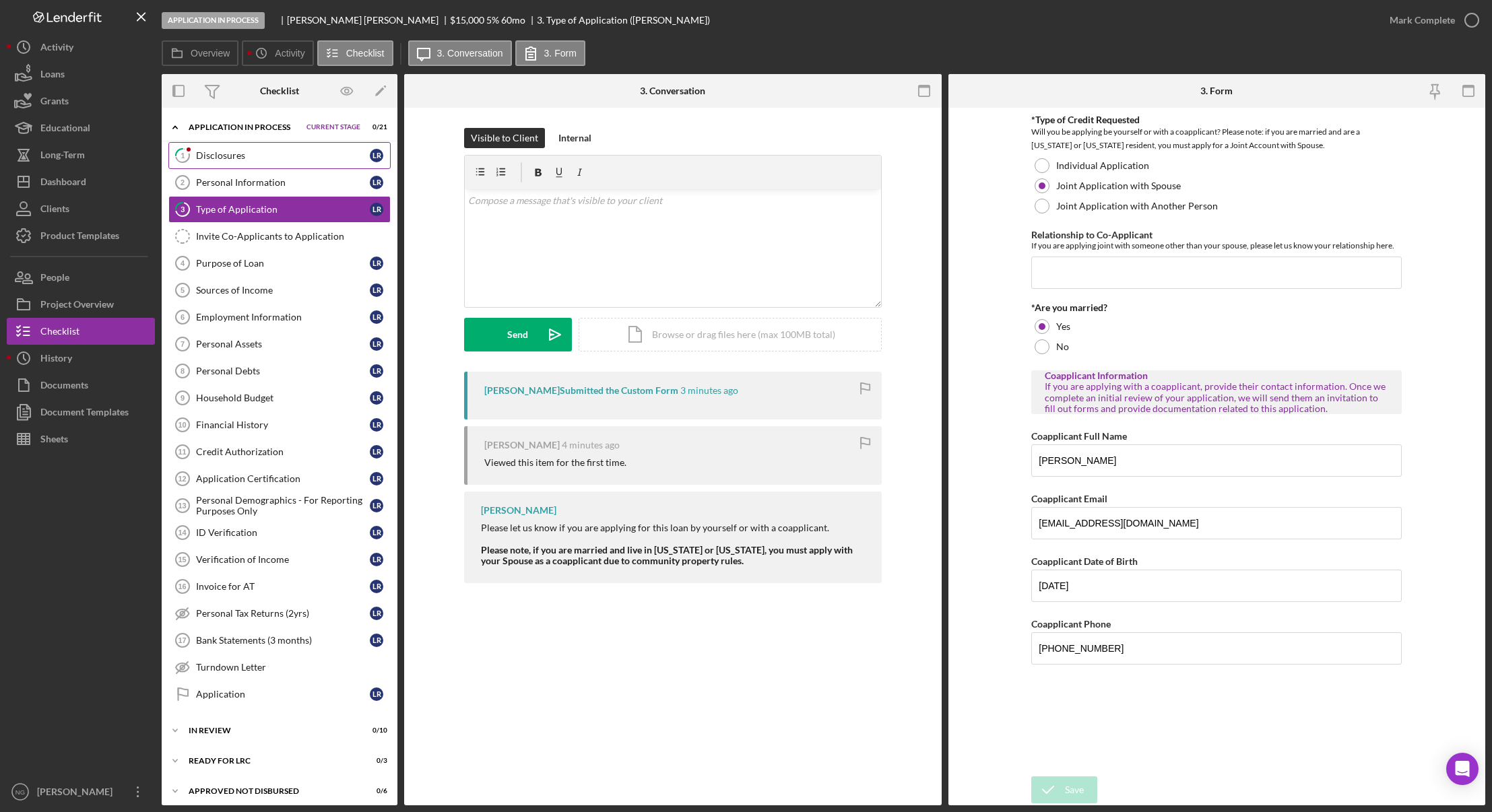
click at [284, 155] on div "Disclosures" at bounding box center [282, 155] width 174 height 11
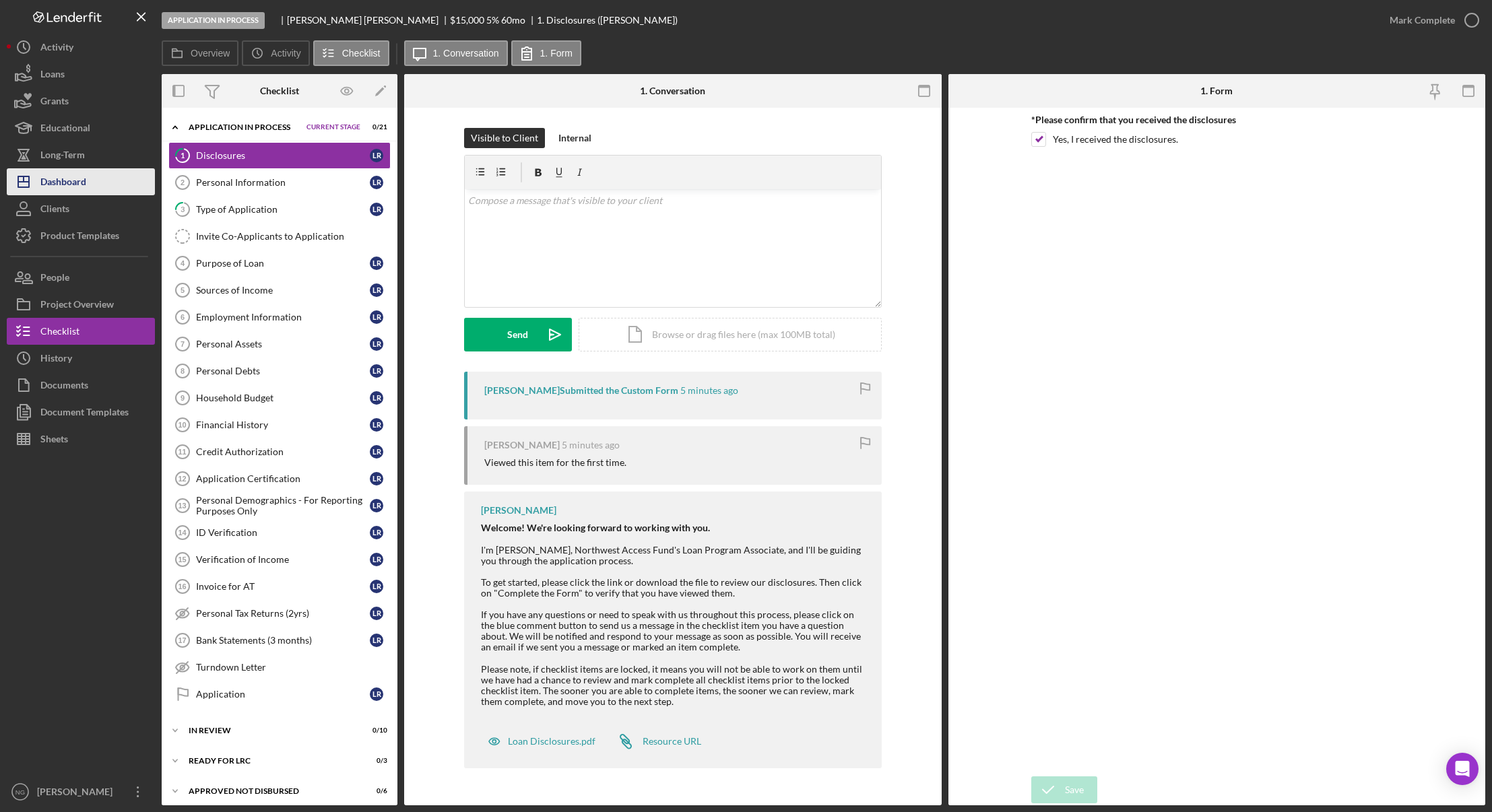
click at [92, 184] on button "Icon/Dashboard Dashboard" at bounding box center [81, 181] width 148 height 27
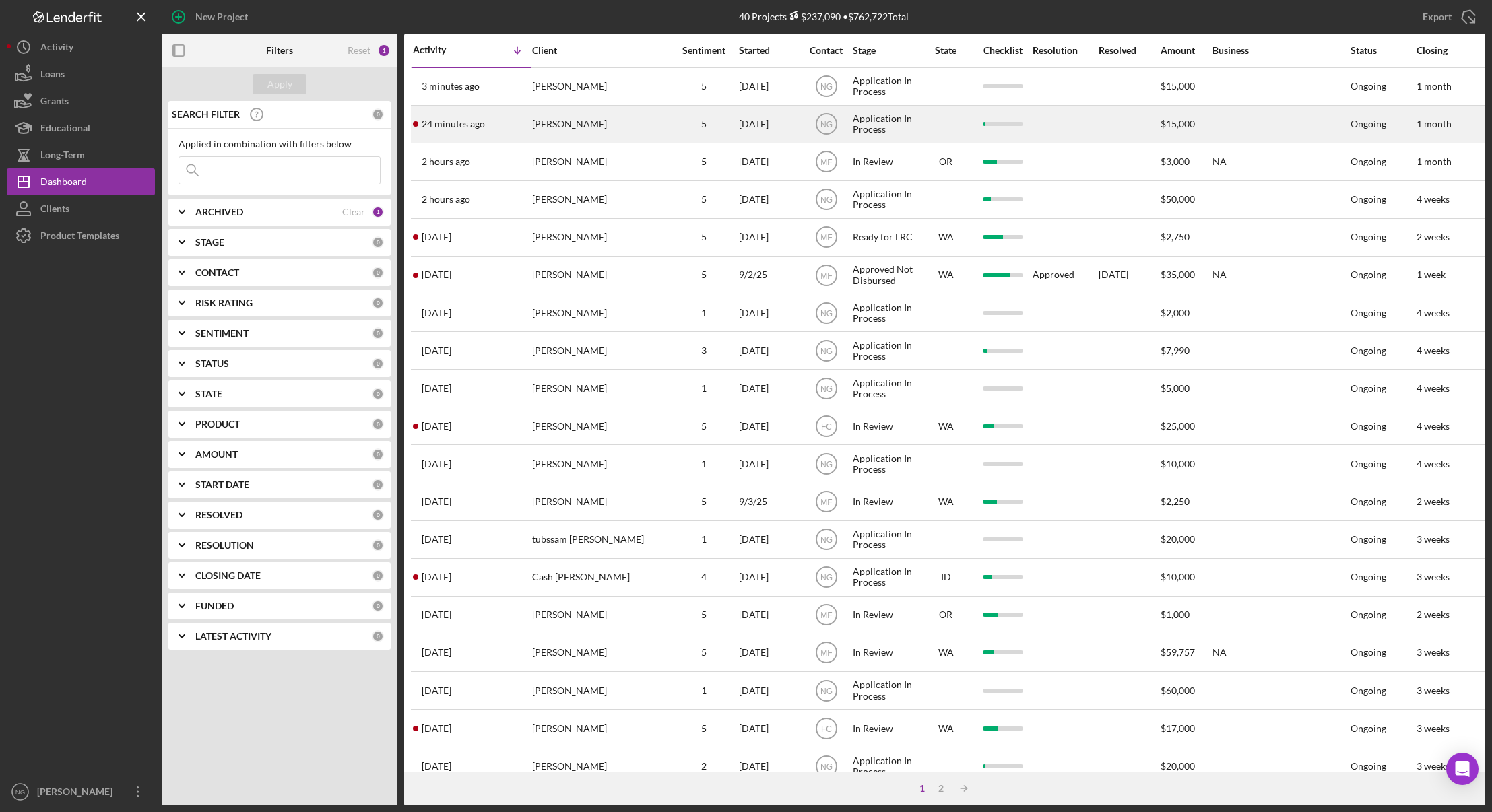
click at [523, 124] on div "24 minutes ago [PERSON_NAME]" at bounding box center [471, 124] width 118 height 35
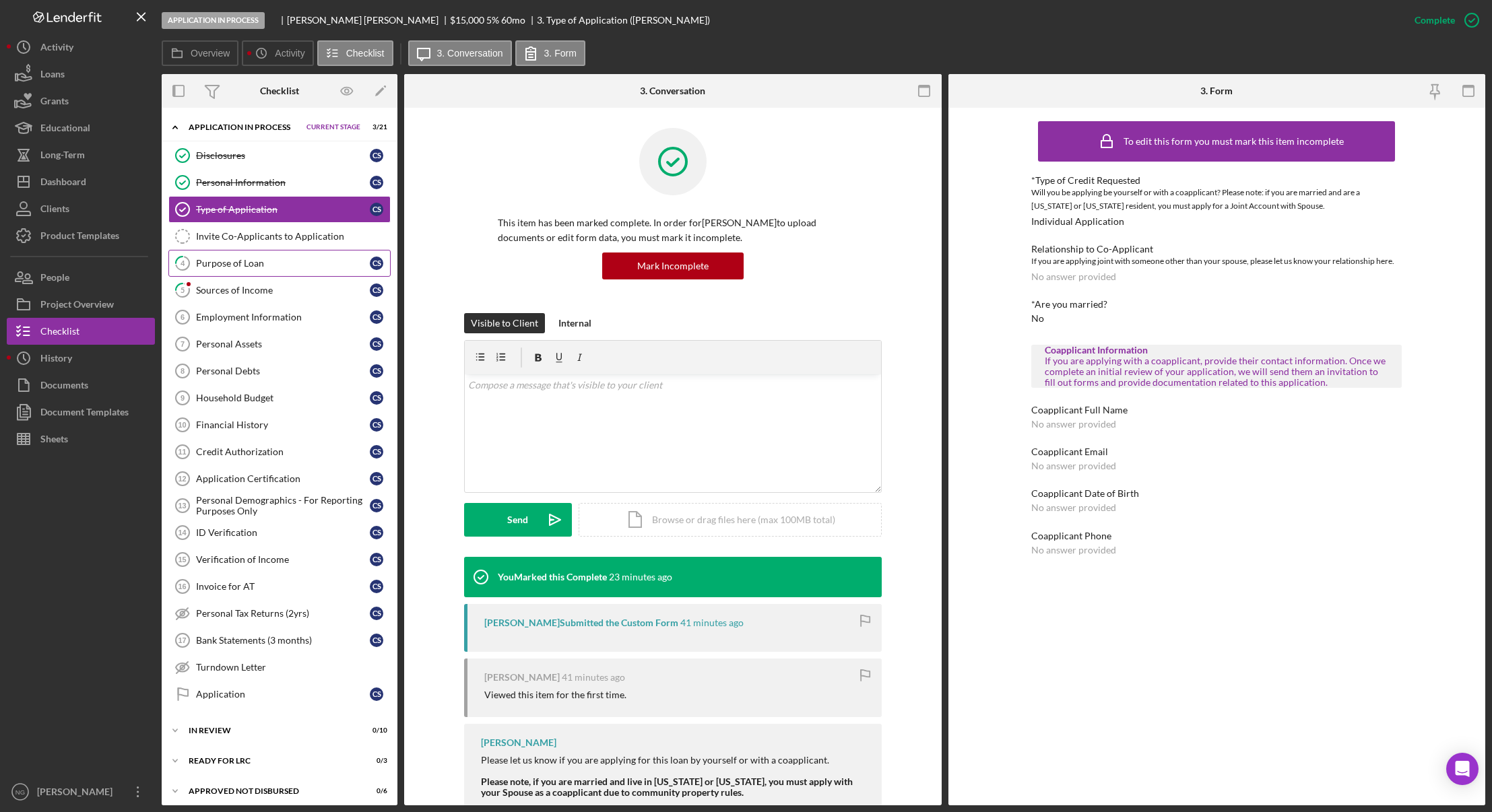
click at [260, 265] on div "Purpose of Loan" at bounding box center [282, 263] width 174 height 11
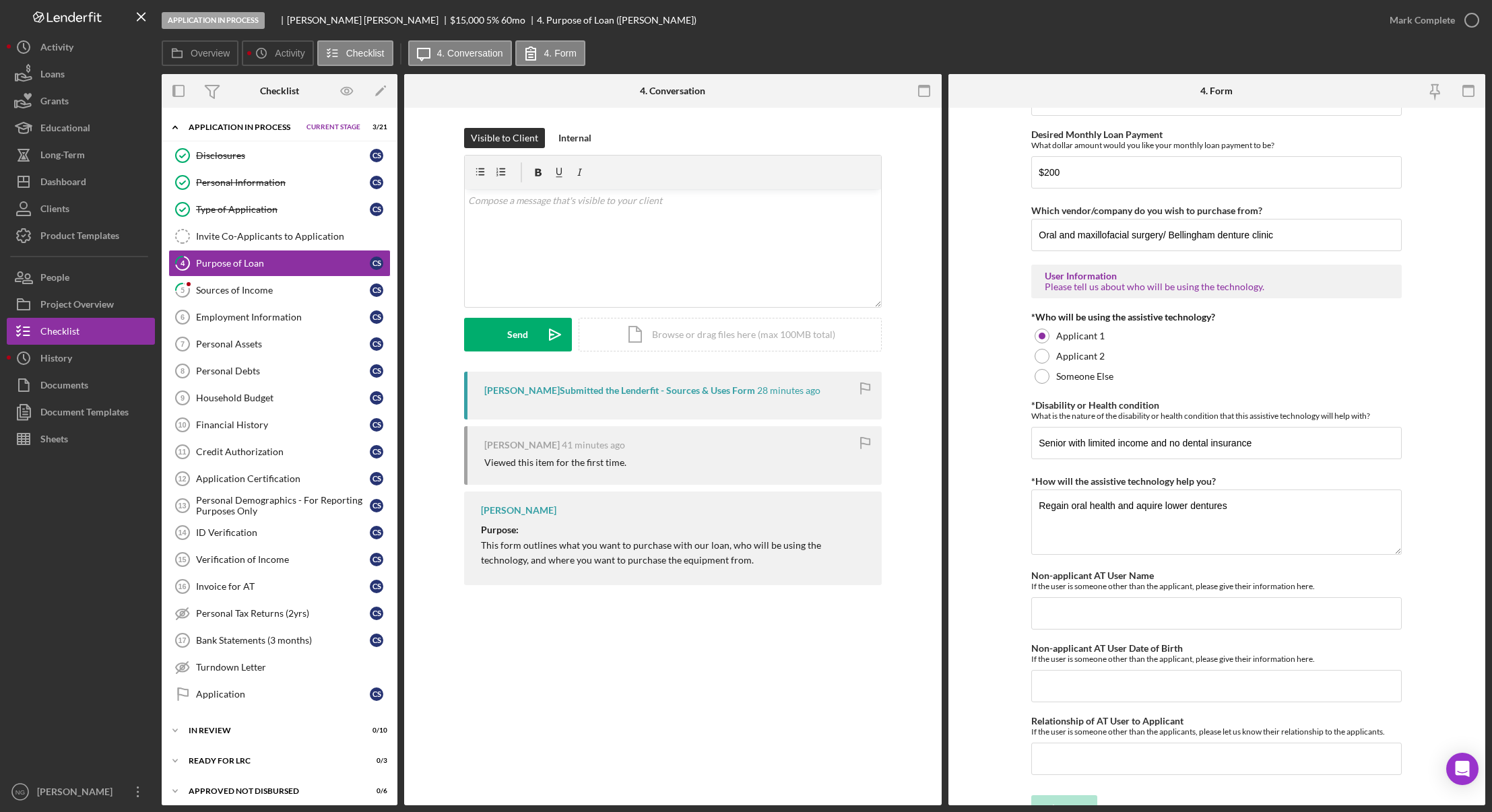
scroll to position [927, 0]
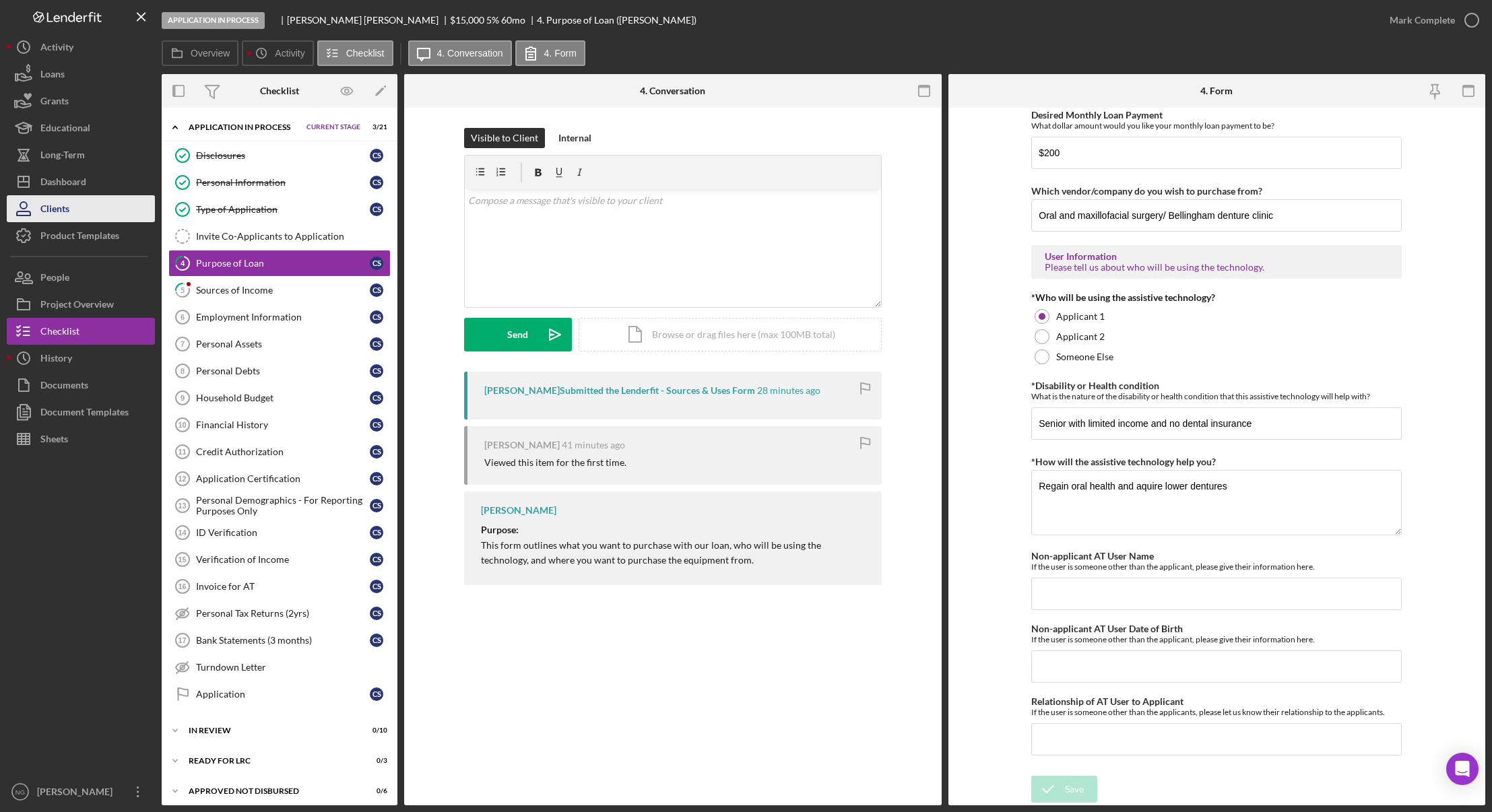
click at [56, 198] on div "Clients" at bounding box center [55, 210] width 29 height 30
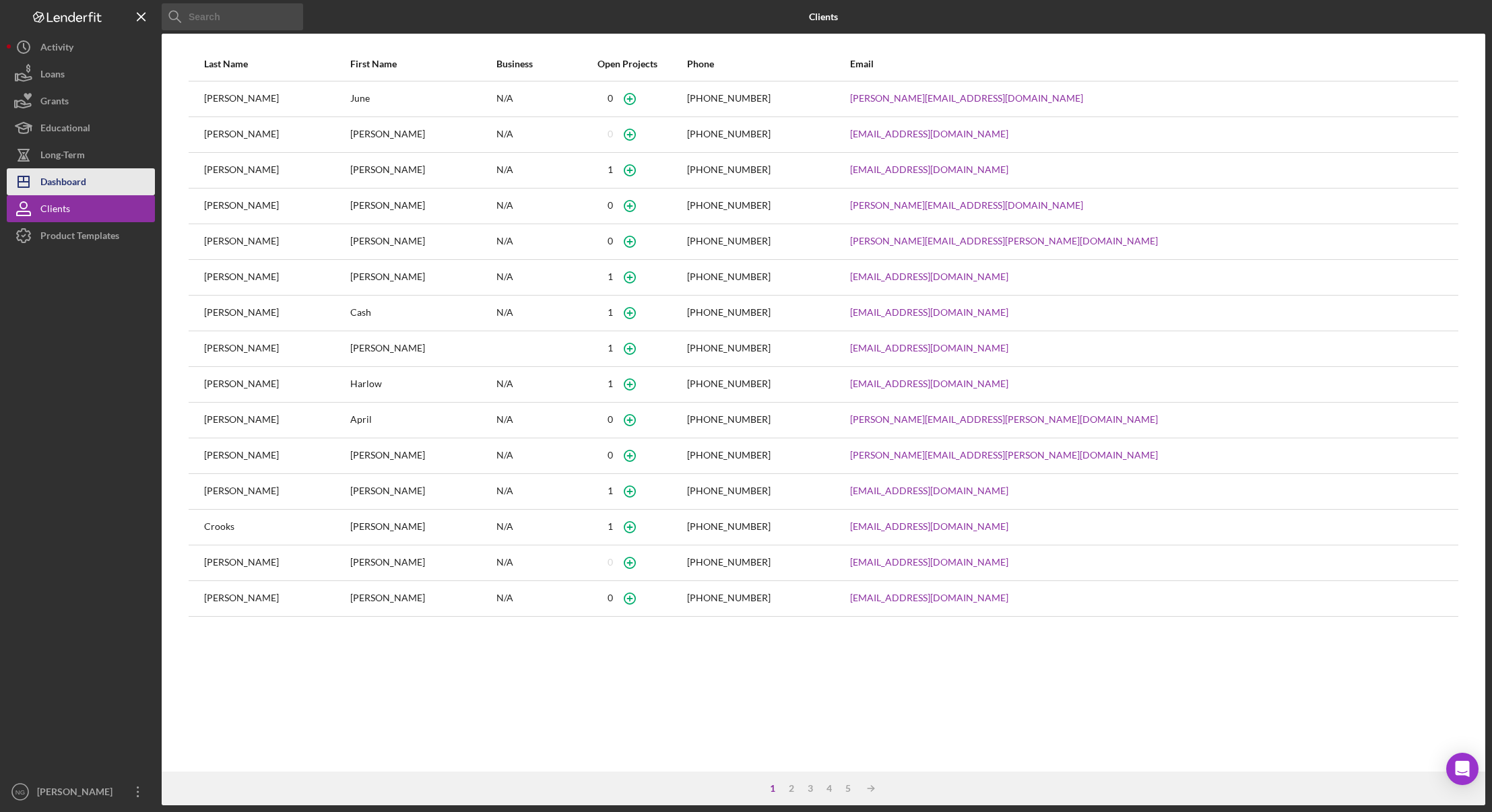
click at [72, 181] on div "Dashboard" at bounding box center [63, 183] width 46 height 30
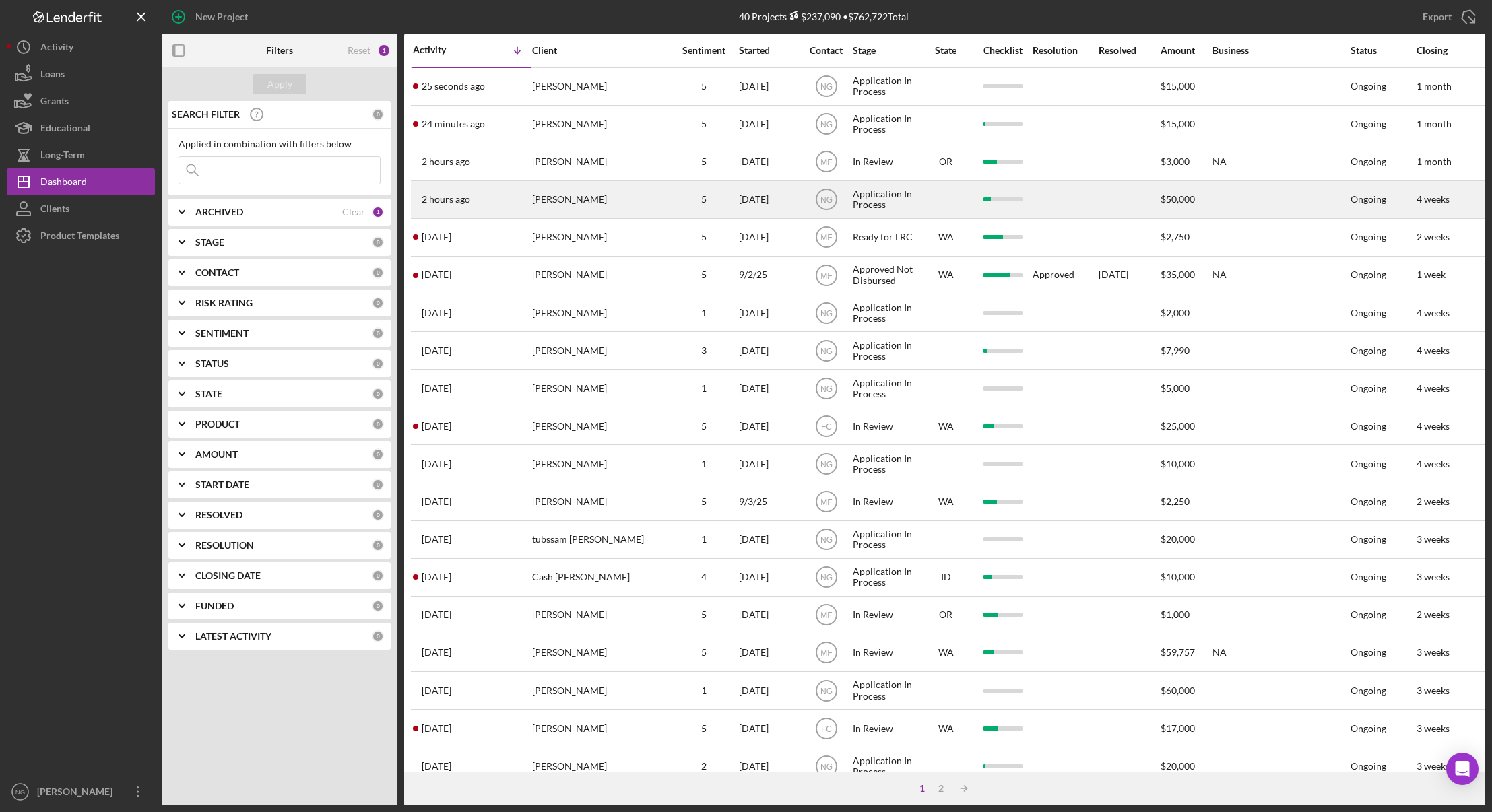
click at [691, 212] on div "5" at bounding box center [704, 199] width 67 height 35
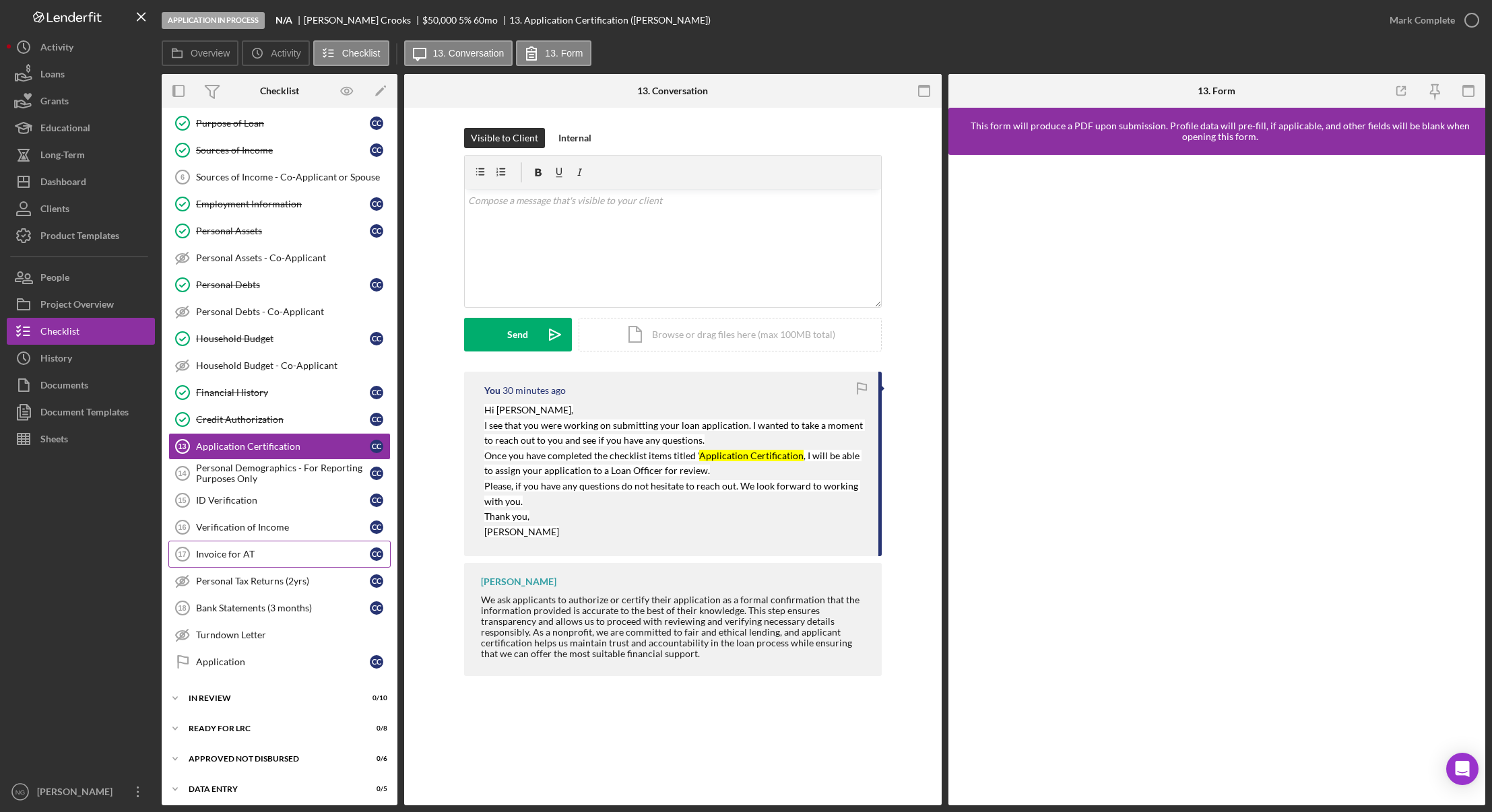
scroll to position [144, 0]
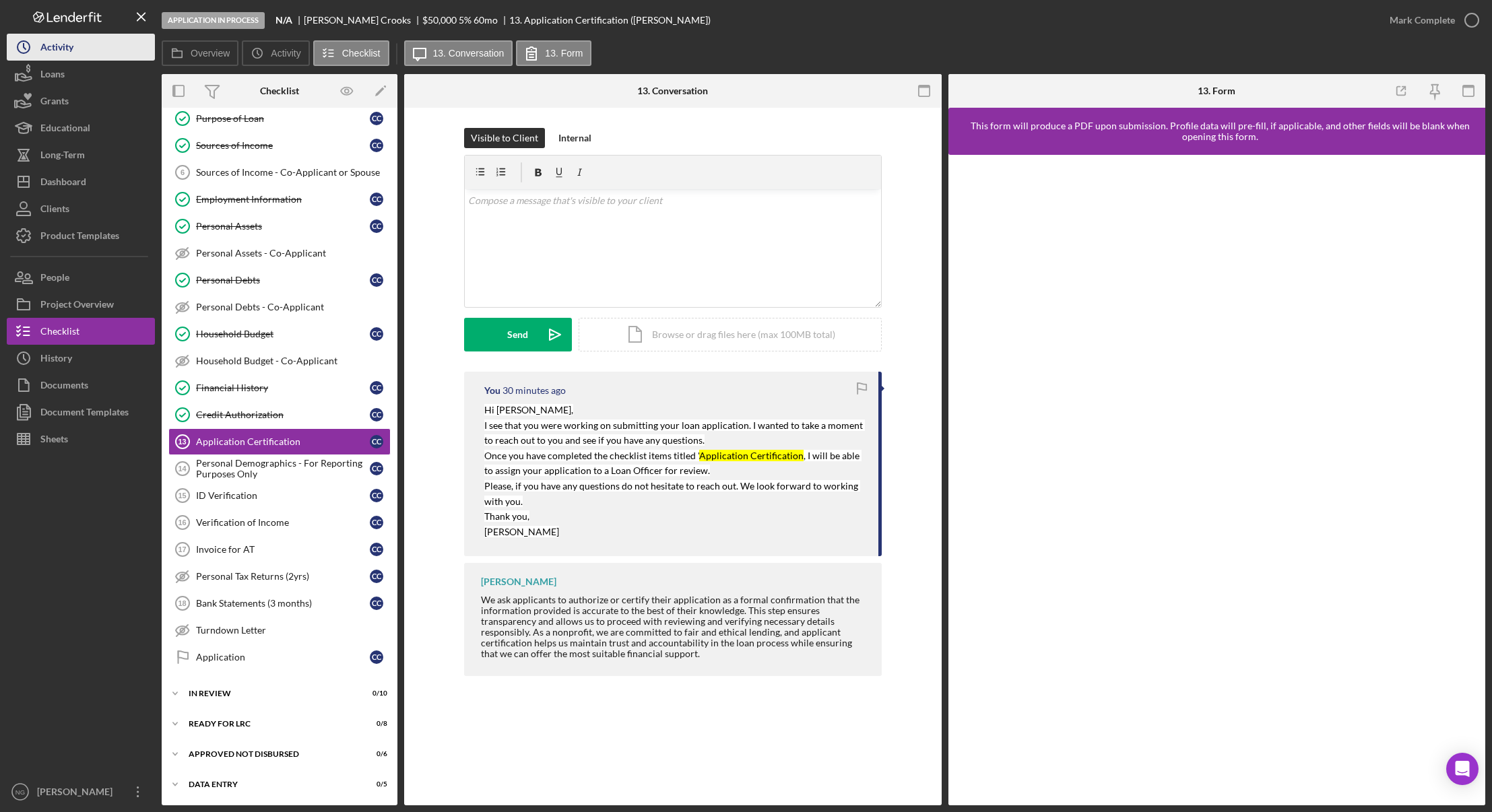
click at [56, 55] on div "Activity" at bounding box center [56, 49] width 33 height 30
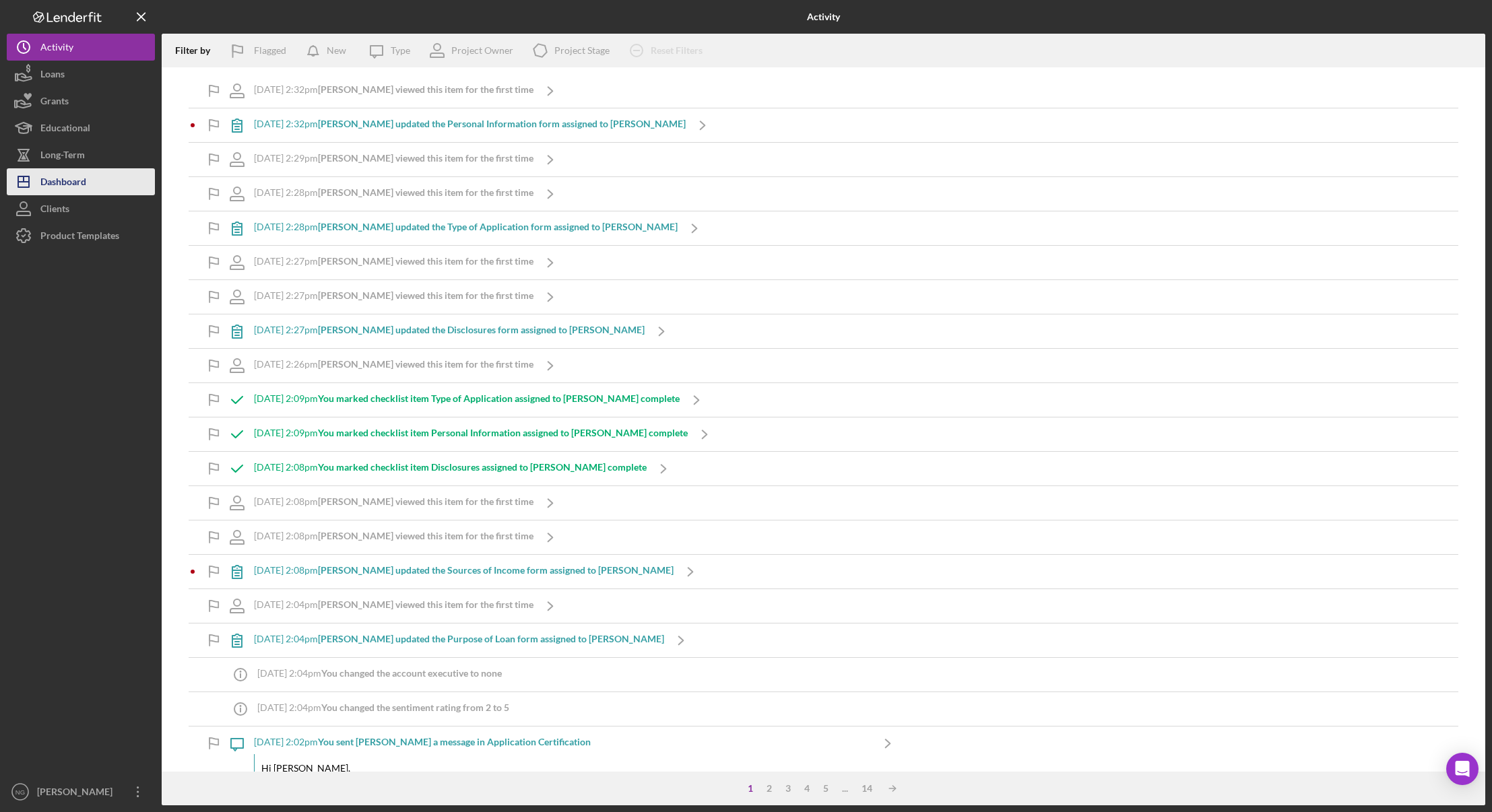
click at [49, 192] on div "Dashboard" at bounding box center [63, 183] width 46 height 30
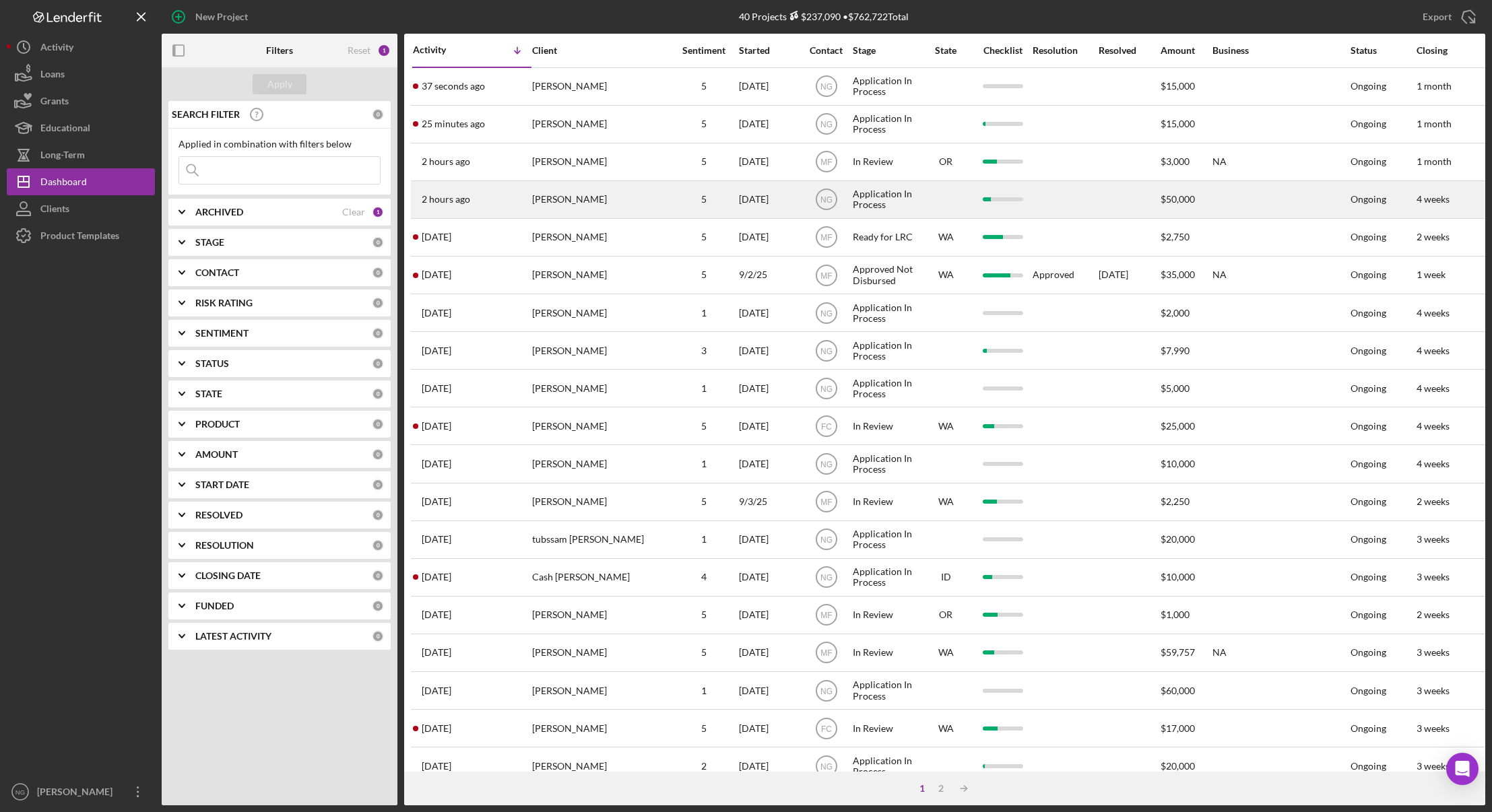
click at [549, 213] on div "[PERSON_NAME]" at bounding box center [599, 199] width 134 height 35
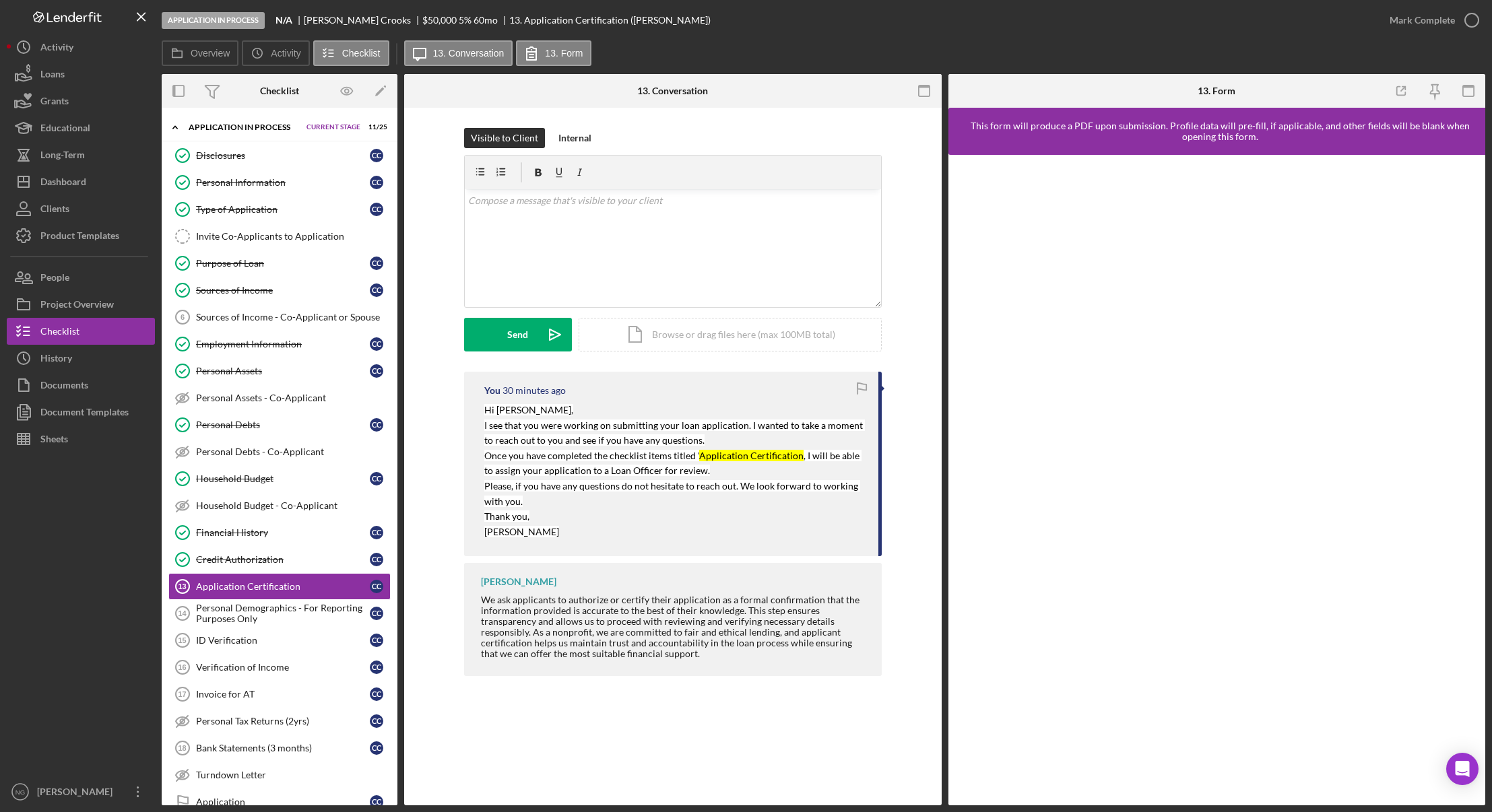
scroll to position [129, 0]
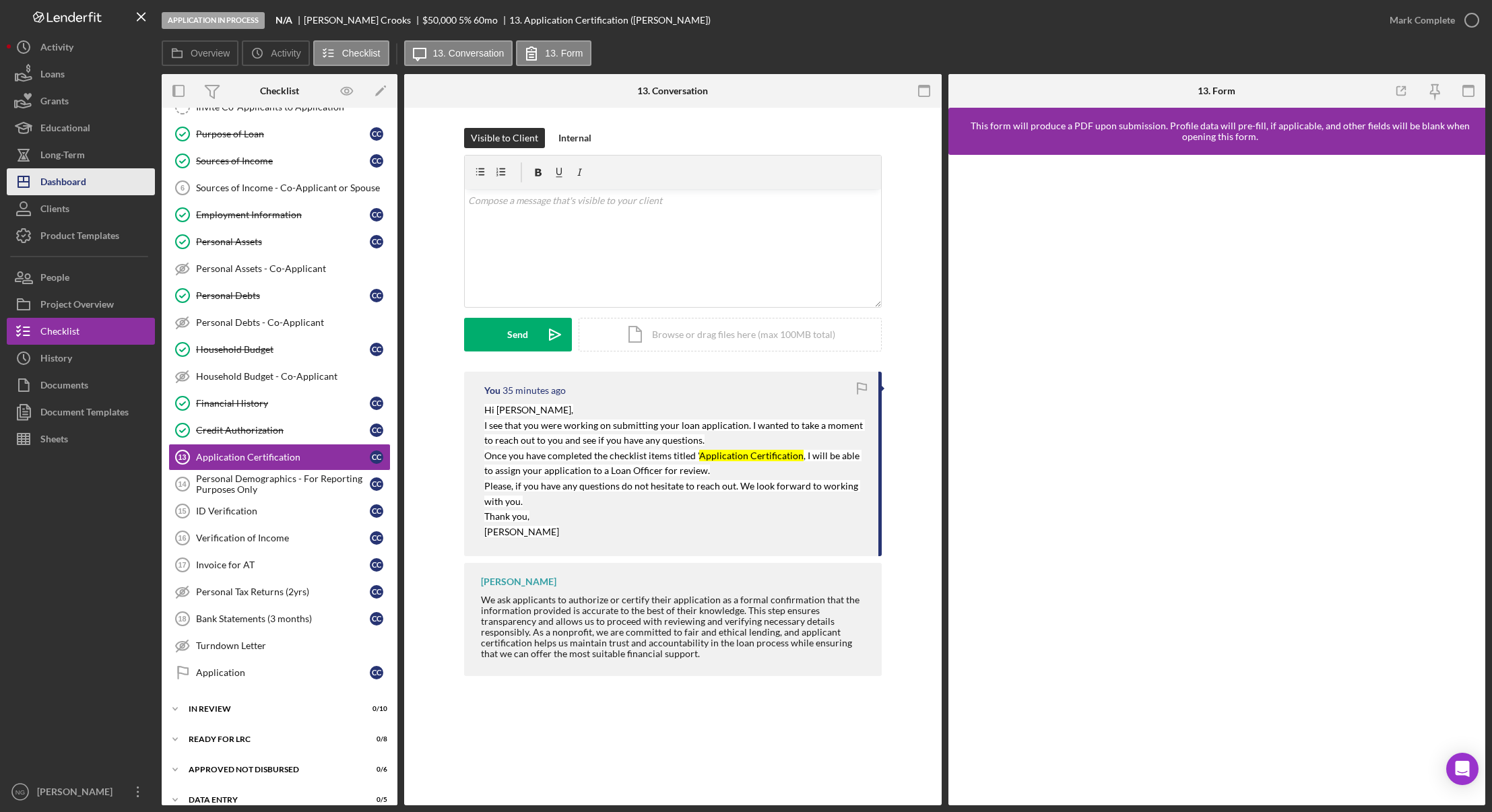
click at [53, 184] on div "Dashboard" at bounding box center [63, 183] width 46 height 30
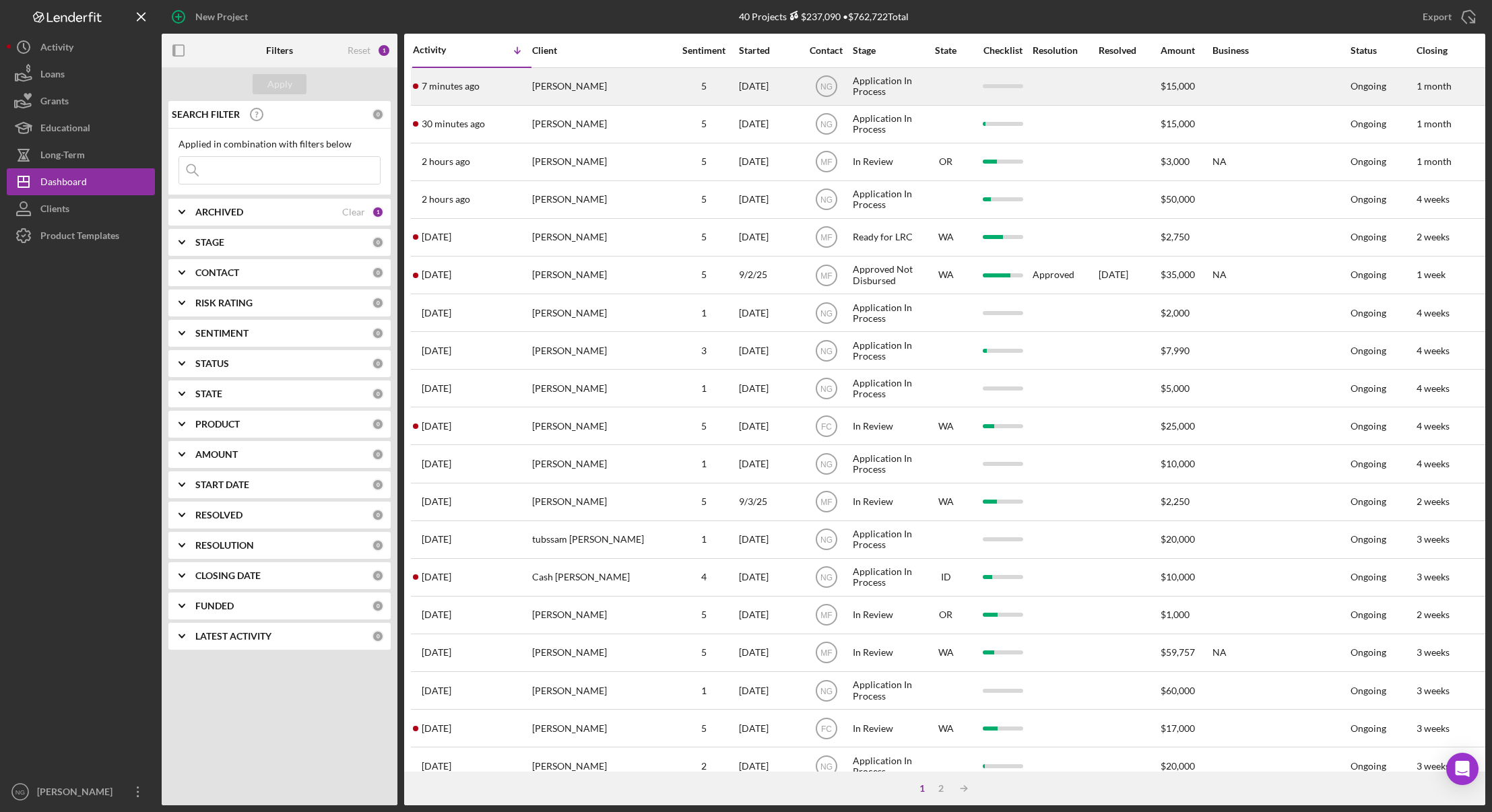
click at [638, 88] on div "[PERSON_NAME]" at bounding box center [599, 86] width 134 height 35
